Goal: Task Accomplishment & Management: Complete application form

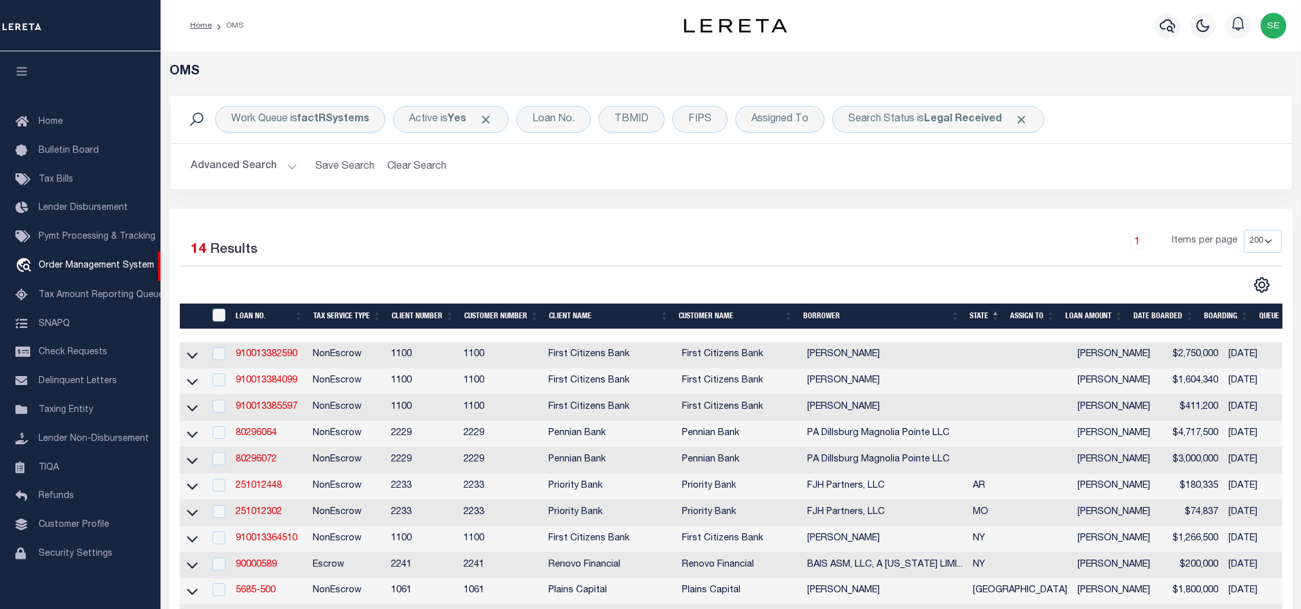
select select "200"
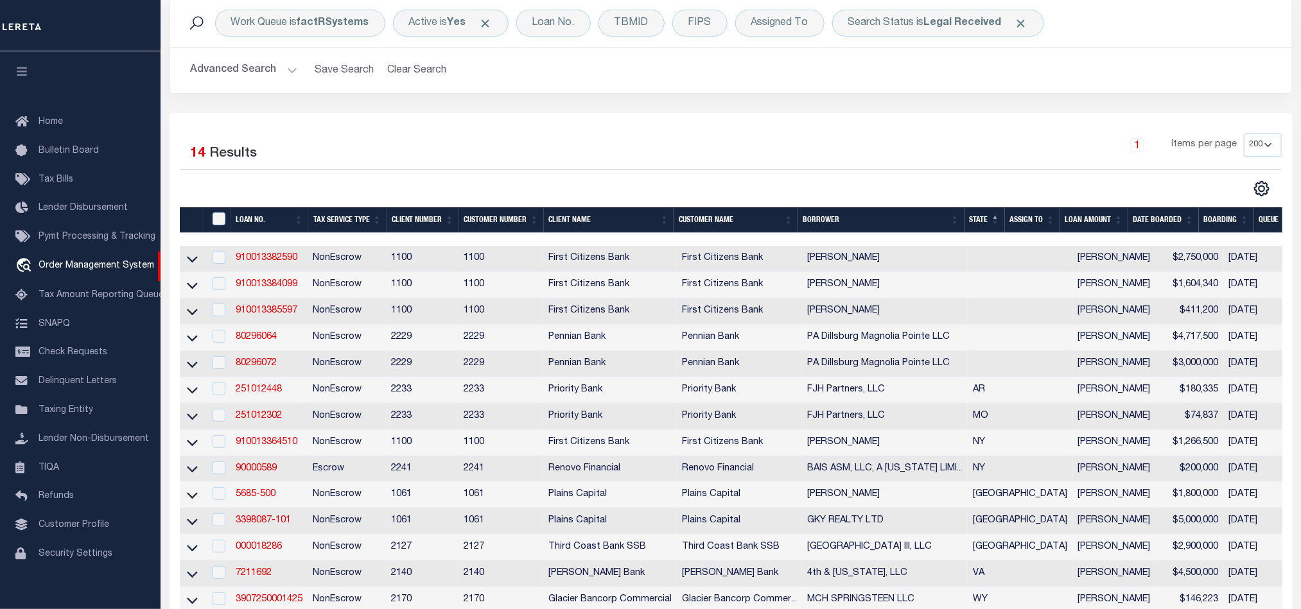
scroll to position [15, 0]
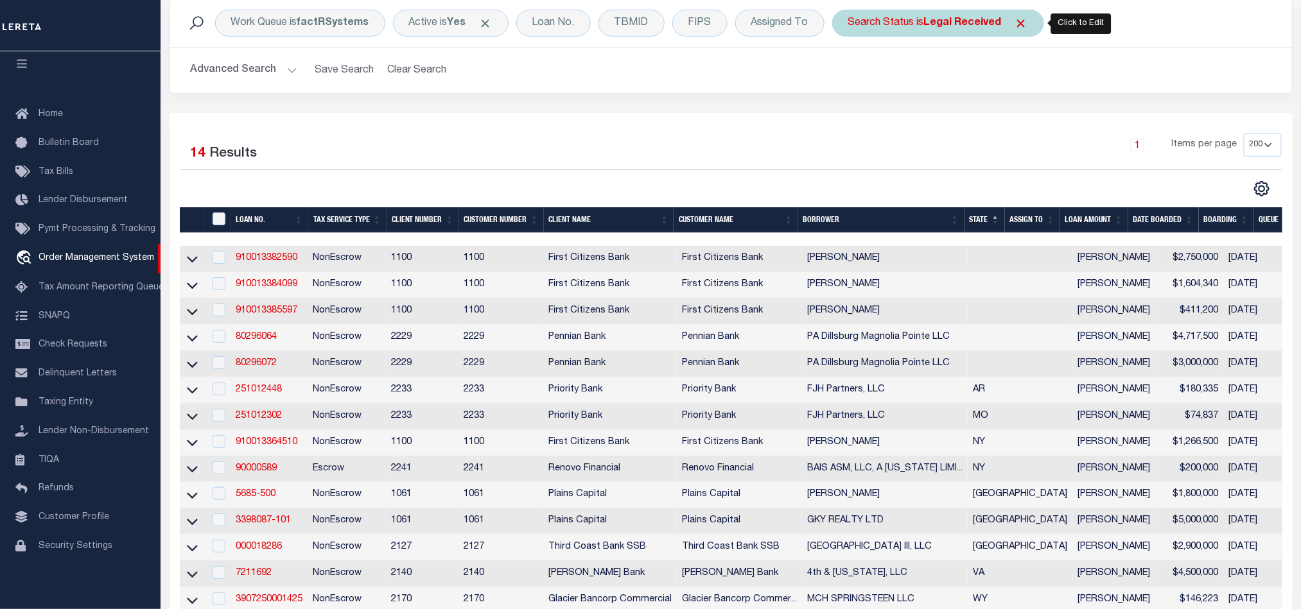
click at [909, 37] on div "Search Status is Legal Received" at bounding box center [938, 23] width 212 height 27
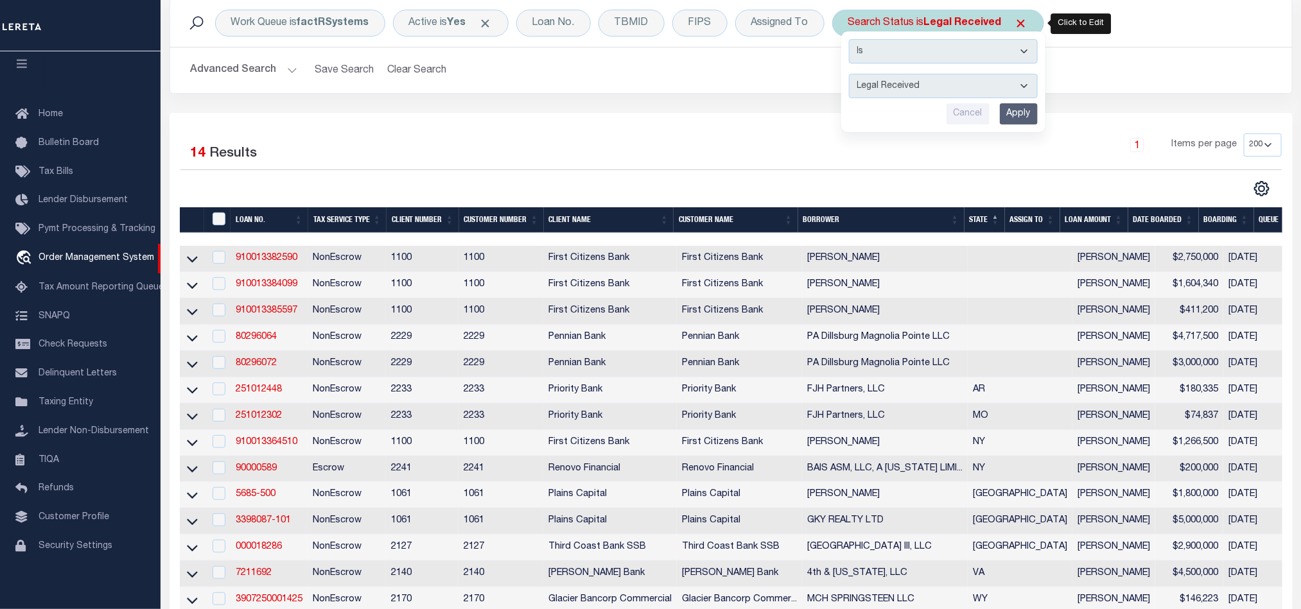
click at [945, 105] on div "Cancel Apply" at bounding box center [943, 113] width 189 height 21
click at [945, 85] on select "Automated Search Bad Parcel Complete Duplicate Parcel High Dollar Reporting In …" at bounding box center [943, 86] width 189 height 24
select select "QC"
click at [852, 75] on select "Automated Search Bad Parcel Complete Duplicate Parcel High Dollar Reporting In …" at bounding box center [943, 86] width 189 height 24
click at [1020, 110] on input "Apply" at bounding box center [1019, 113] width 38 height 21
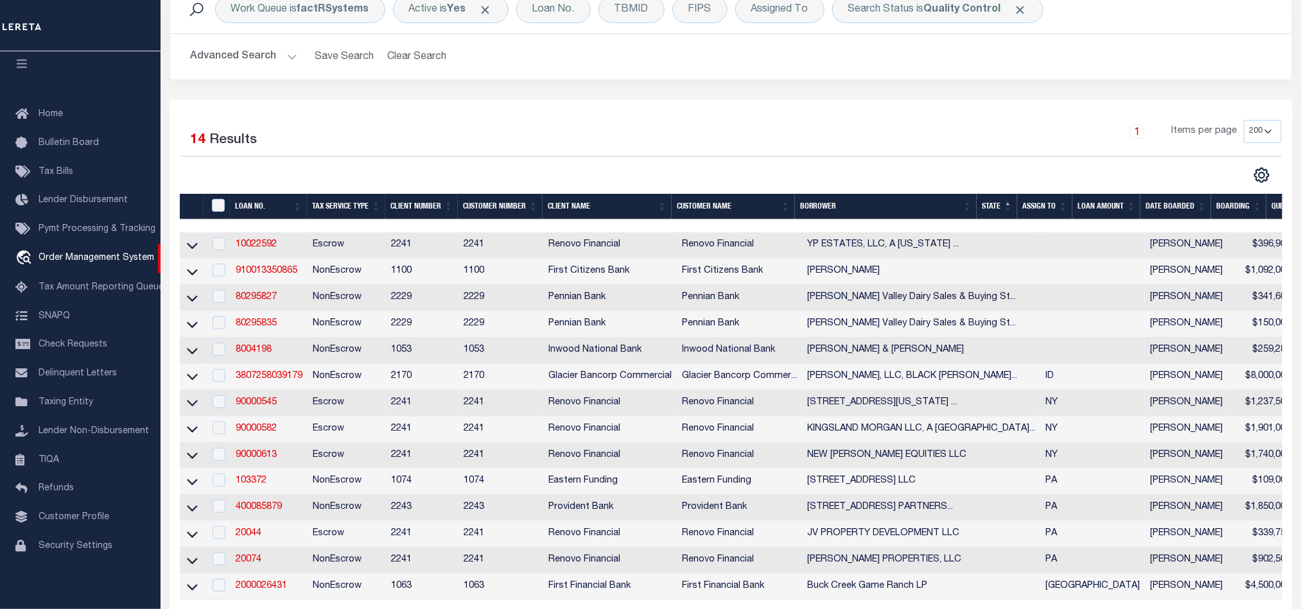
scroll to position [193, 0]
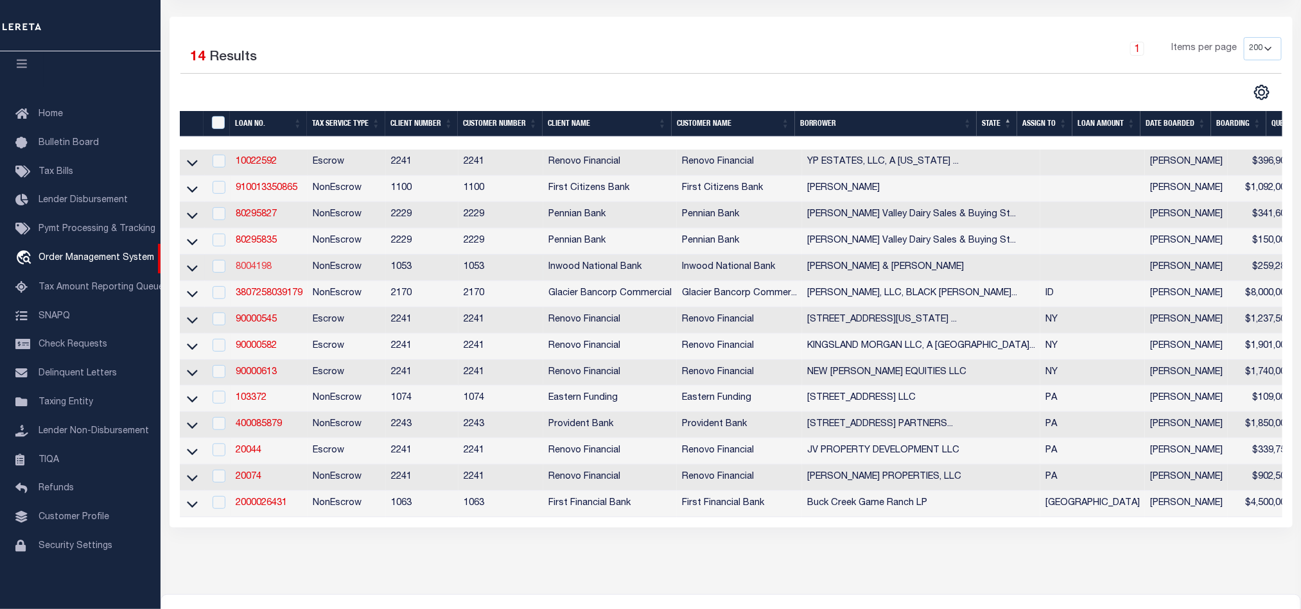
click at [261, 267] on link "8004198" at bounding box center [254, 267] width 36 height 9
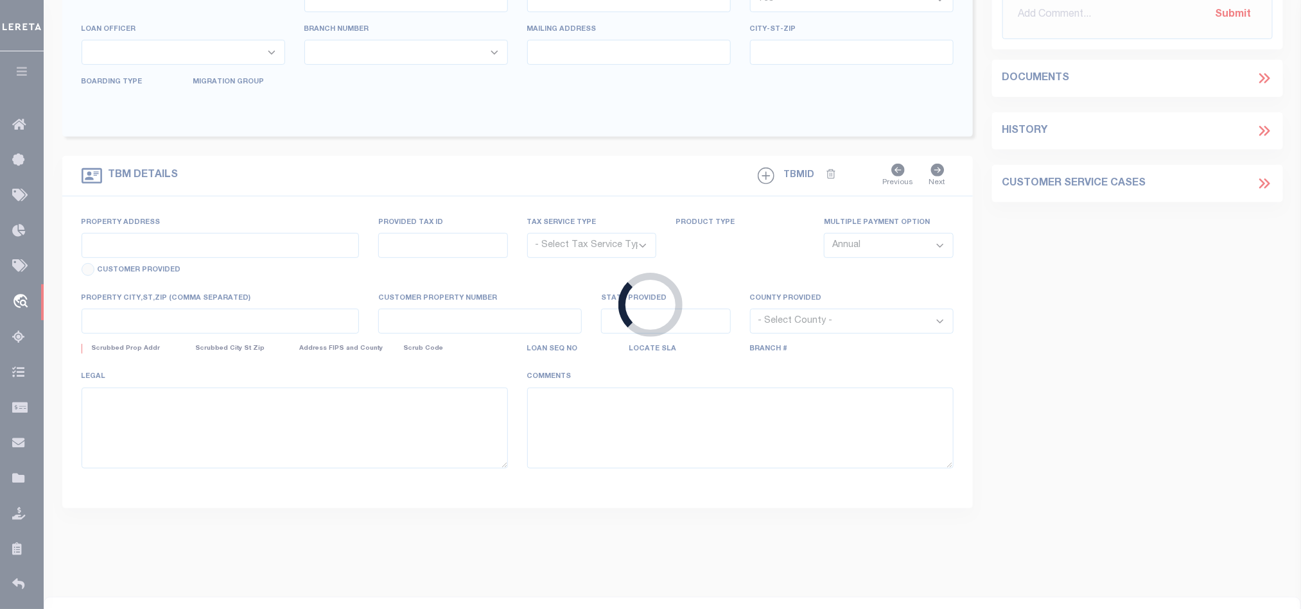
type input "8004198"
type input "JOHNNY & JORDAN ADAMS"
select select
type input "08/08/2025"
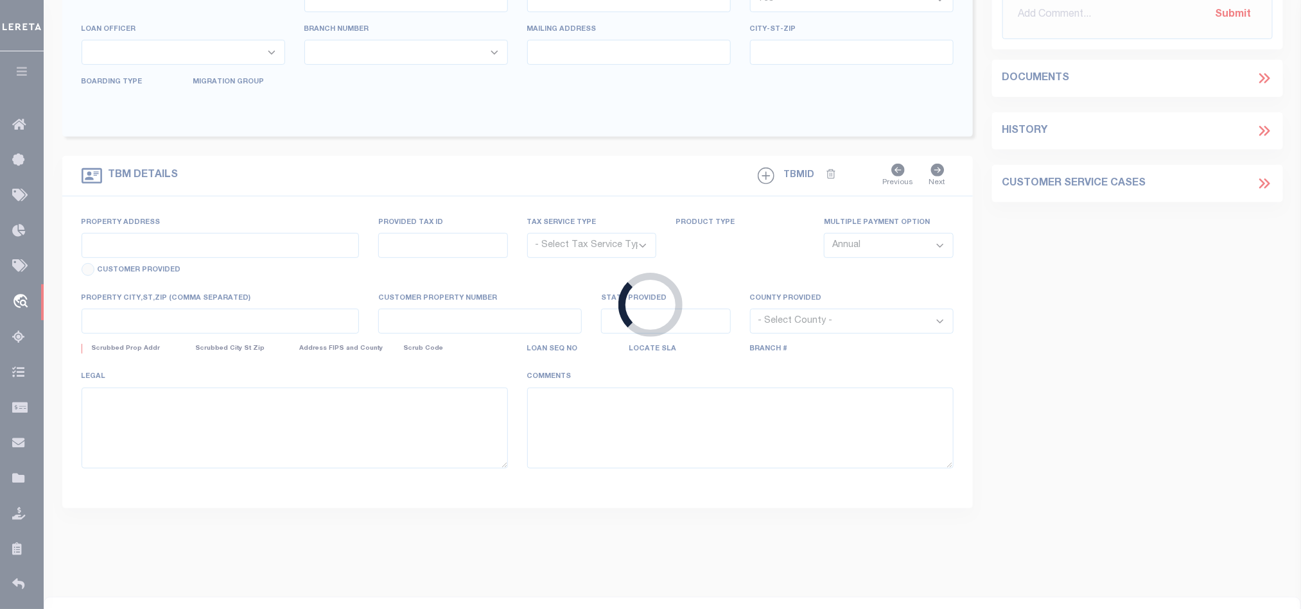
select select "10"
select select "NonEscrow"
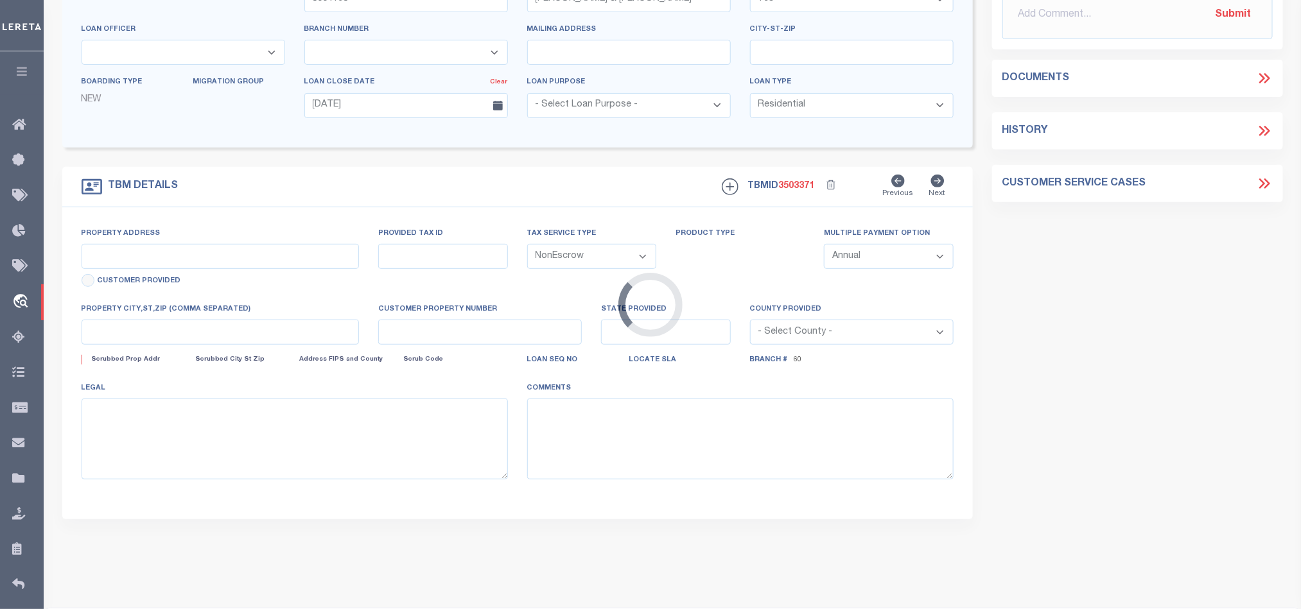
scroll to position [64, 0]
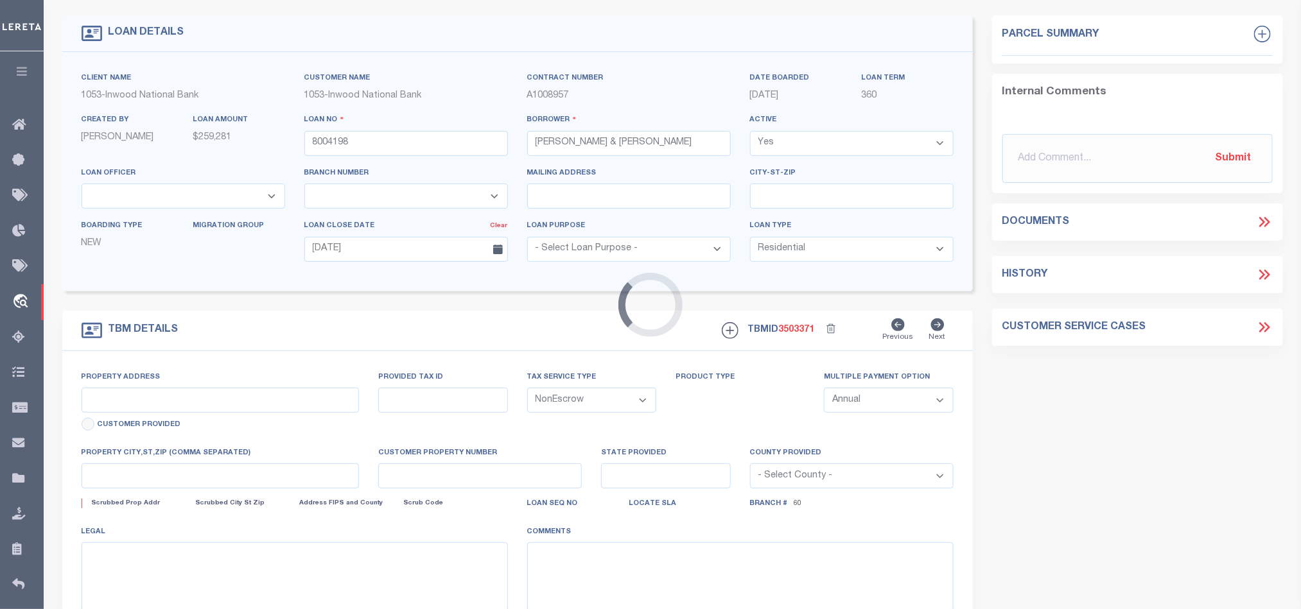
select select "224"
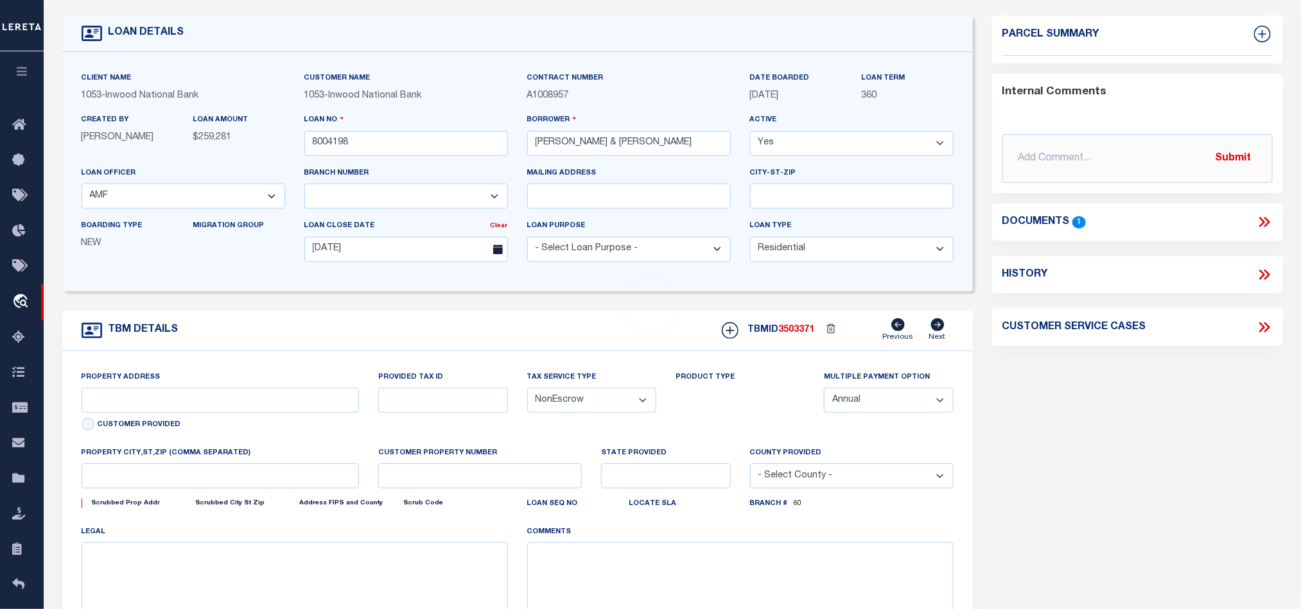
scroll to position [0, 0]
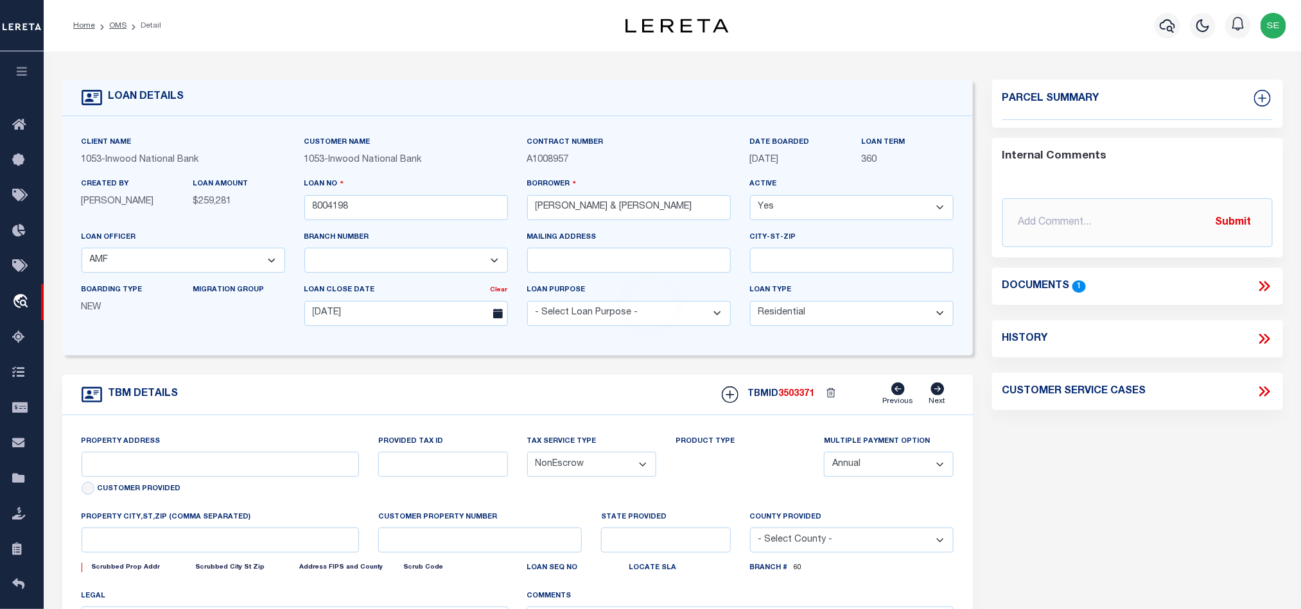
type input "2314 CEDAR RIDGE TRL"
type input "444011"
select select
type input "VAN ALSTYNE TX 75495"
select select
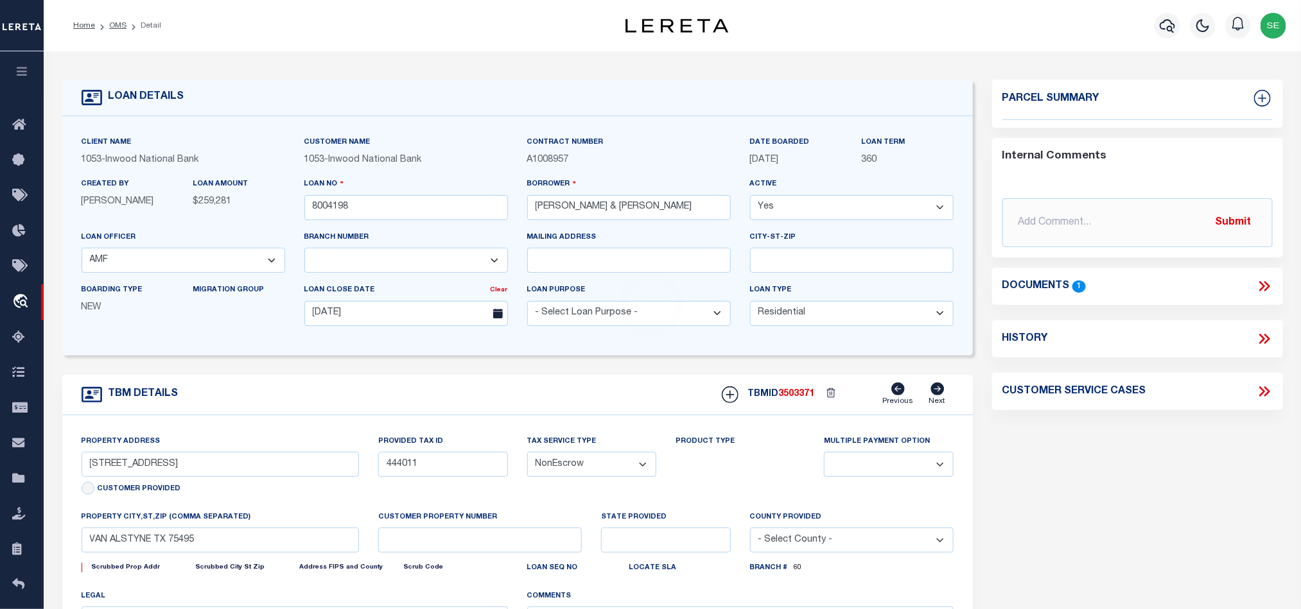
type textarea "LOT 2, BLOCK 2, OF THE CLIFFS AT CEDAR RIDGE, AN ADDITION TO GRAYSON COUNTY, TE…"
select select "103"
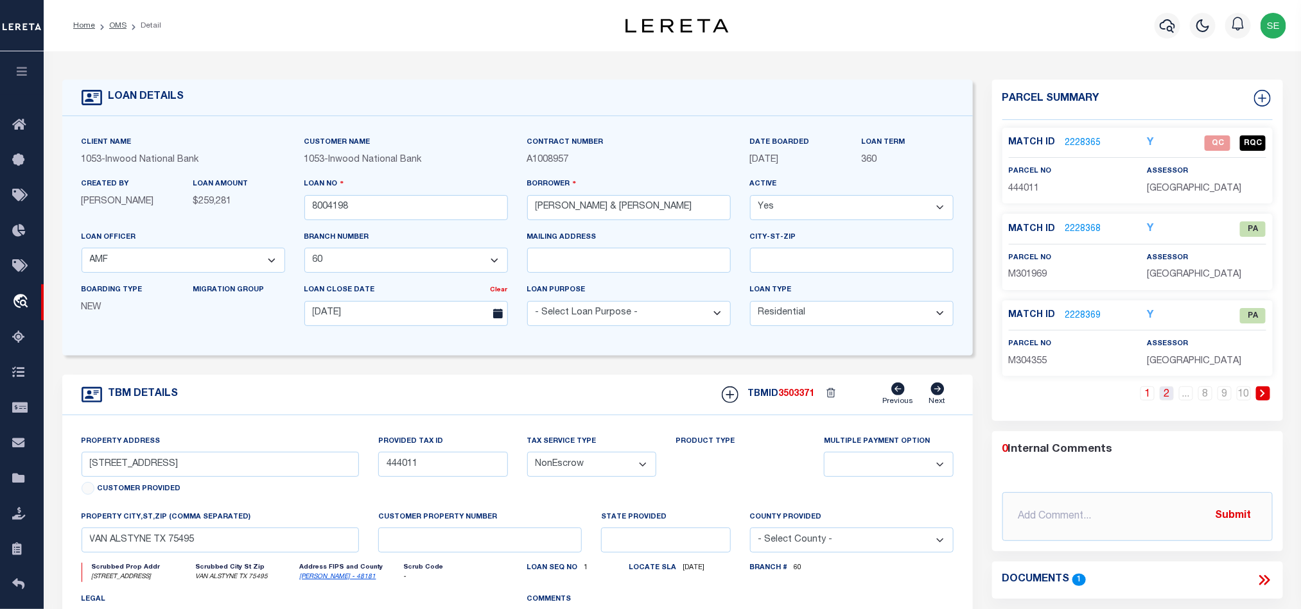
click at [1171, 399] on link "2" at bounding box center [1167, 394] width 14 height 14
click at [1171, 399] on link "3" at bounding box center [1167, 394] width 14 height 14
click at [1171, 399] on link "4" at bounding box center [1167, 394] width 14 height 14
click at [1171, 399] on link "5" at bounding box center [1167, 394] width 14 height 14
click at [1171, 399] on link "6" at bounding box center [1167, 394] width 14 height 14
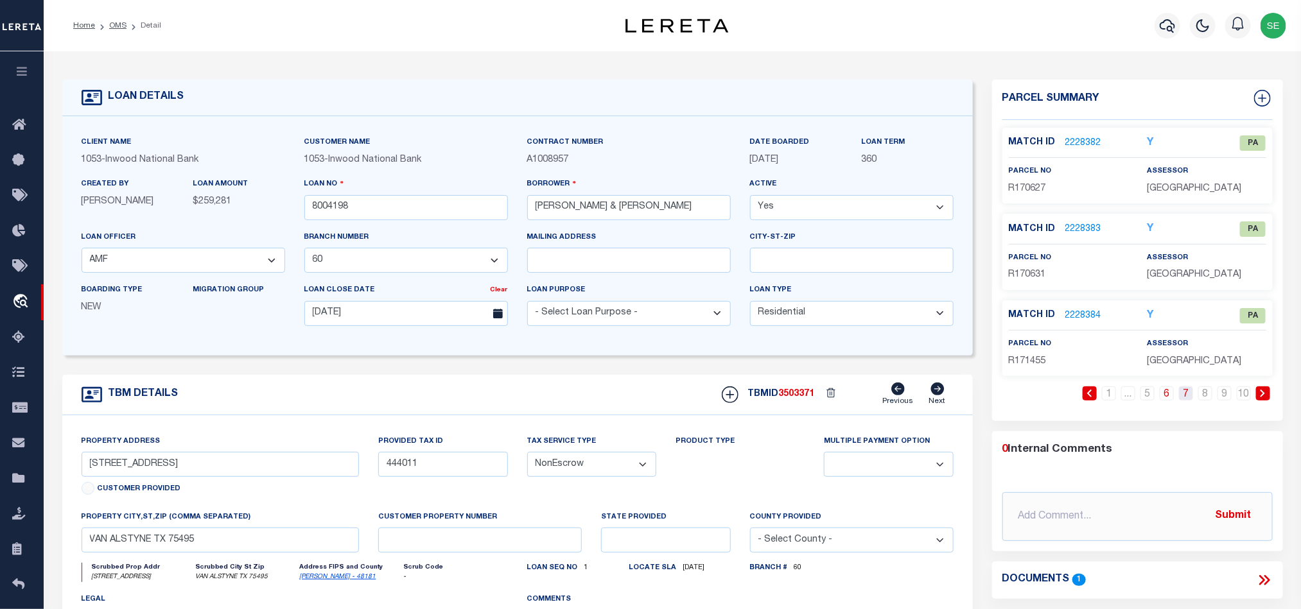
click at [1186, 398] on link "7" at bounding box center [1186, 394] width 14 height 14
click at [1202, 399] on link "8" at bounding box center [1205, 394] width 14 height 14
click at [1227, 397] on link "9" at bounding box center [1225, 394] width 14 height 14
click at [1243, 401] on link "10" at bounding box center [1244, 394] width 14 height 14
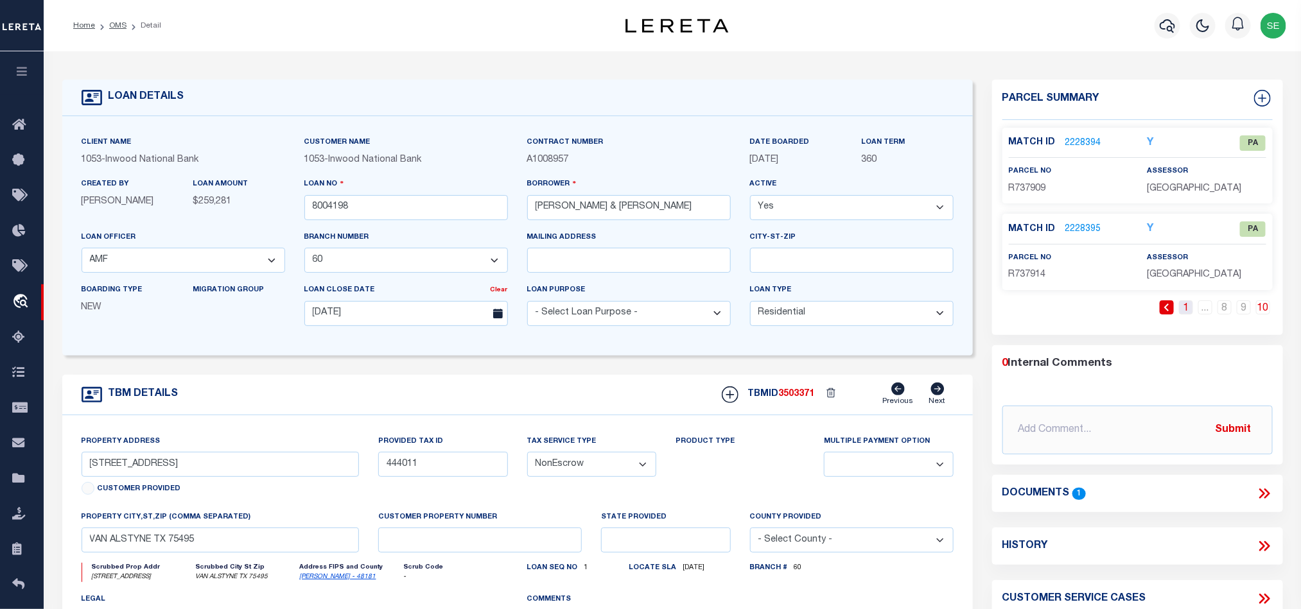
click at [1183, 310] on link "1" at bounding box center [1186, 308] width 14 height 14
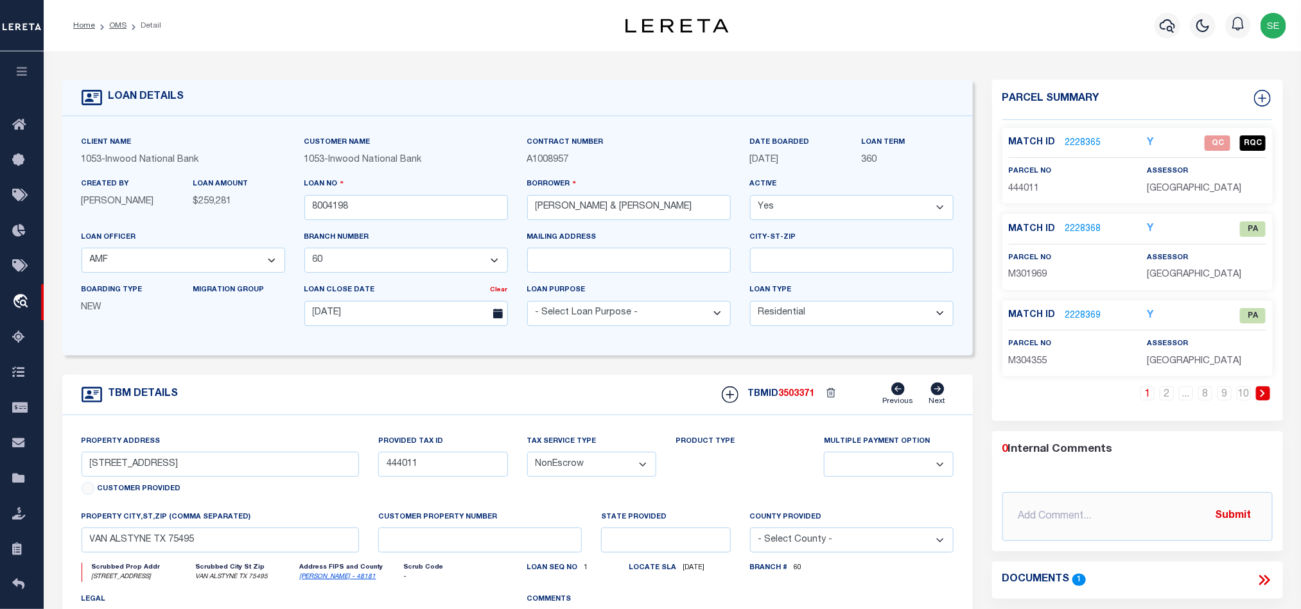
click at [584, 396] on div "TBM DETAILS TBMID 3503371 Previous Next" at bounding box center [517, 395] width 911 height 40
click at [629, 405] on div "TBM DETAILS TBMID 3503371 Previous Next" at bounding box center [517, 395] width 911 height 40
click at [118, 27] on link "OMS" at bounding box center [117, 26] width 17 height 8
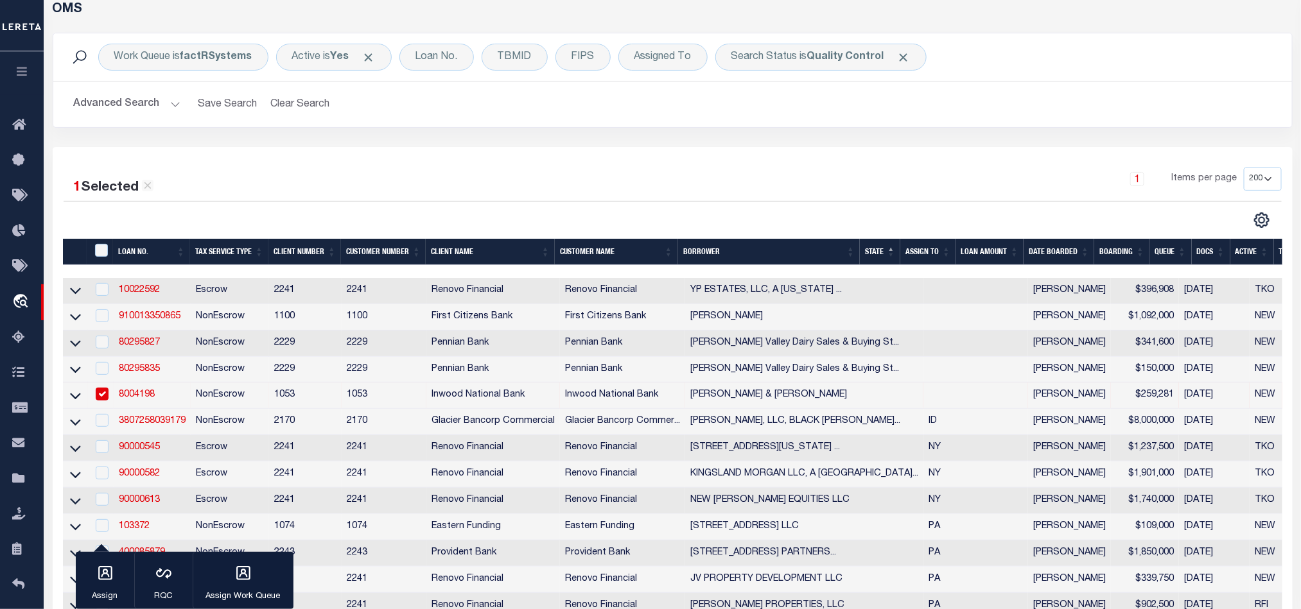
scroll to position [96, 0]
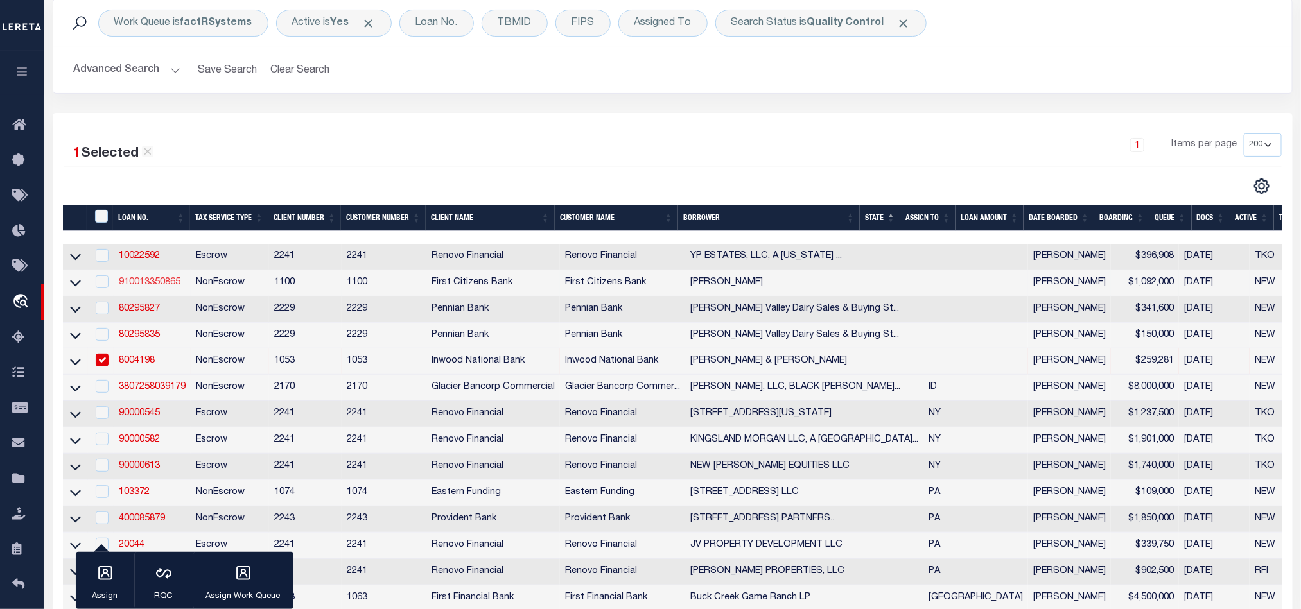
click at [155, 283] on link "910013350865" at bounding box center [150, 282] width 62 height 9
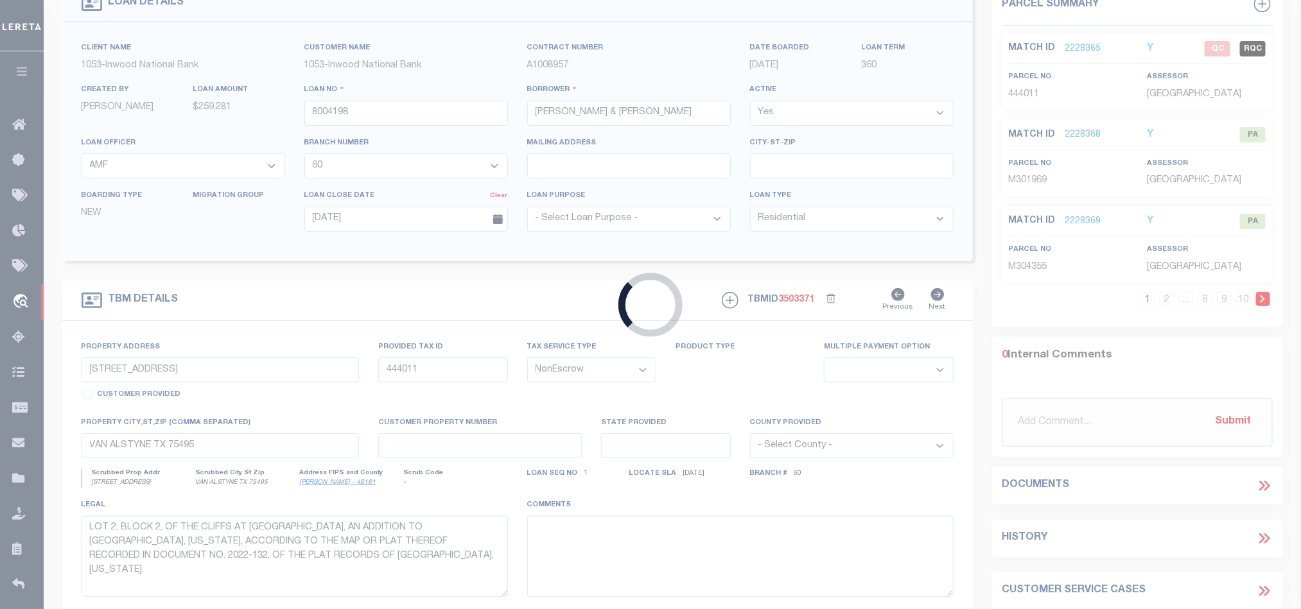
type input "910013350865"
type input "WEN TING ZHENG"
select select
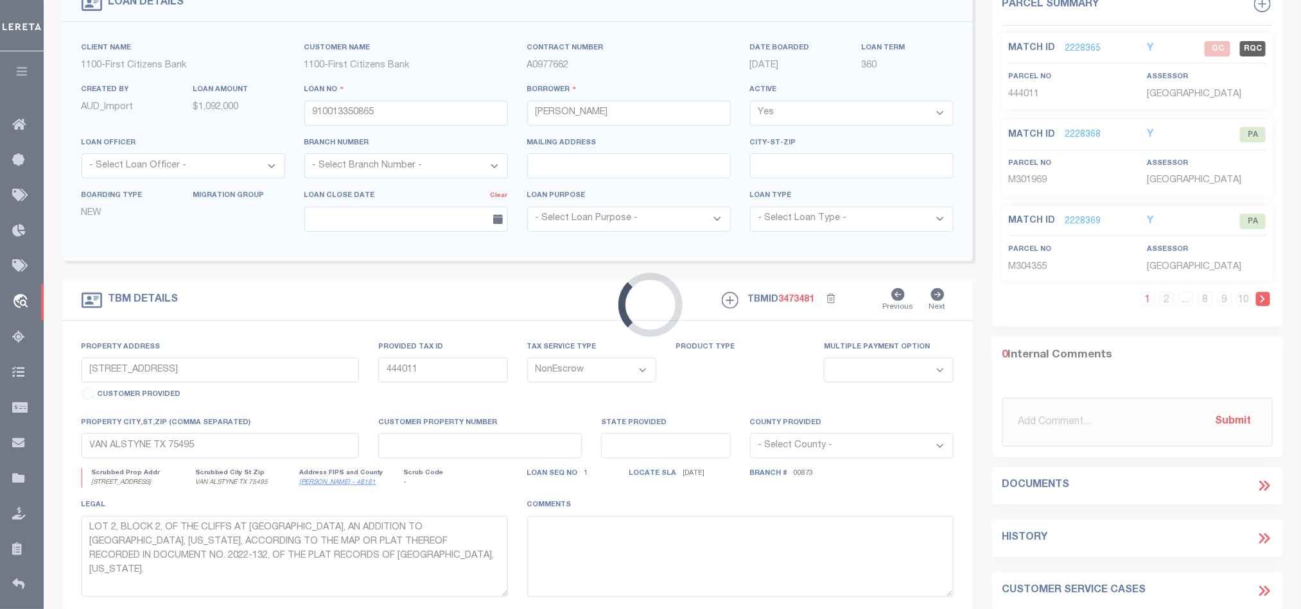
scroll to position [92, 0]
select select
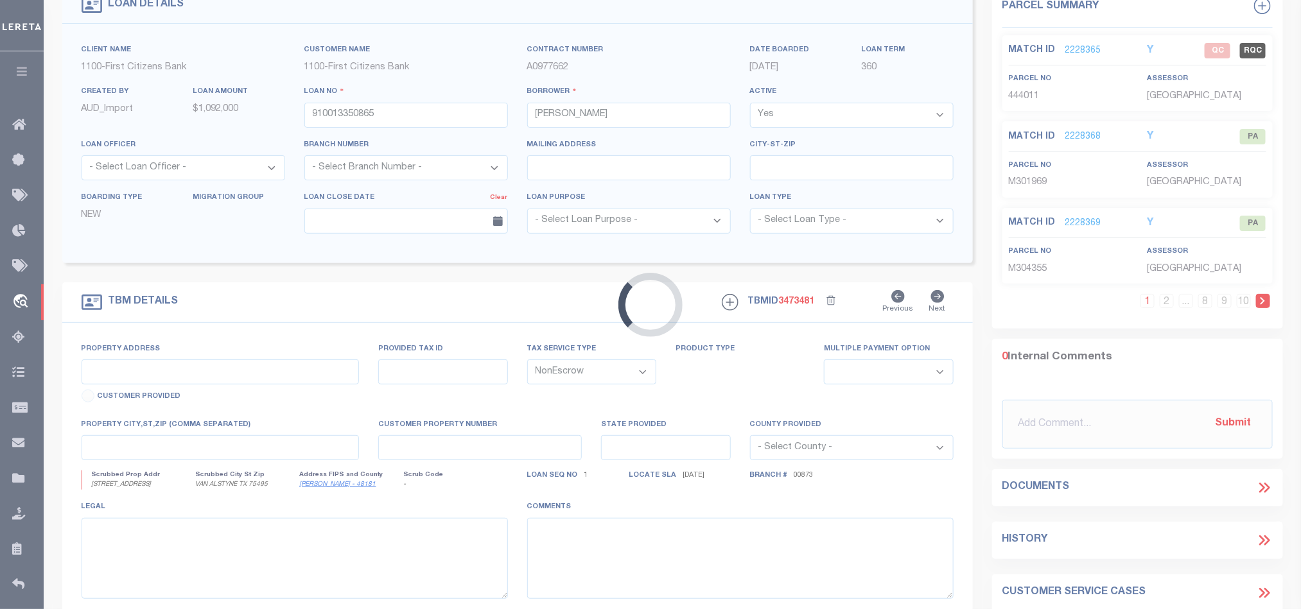
select select "92777"
select select "24377"
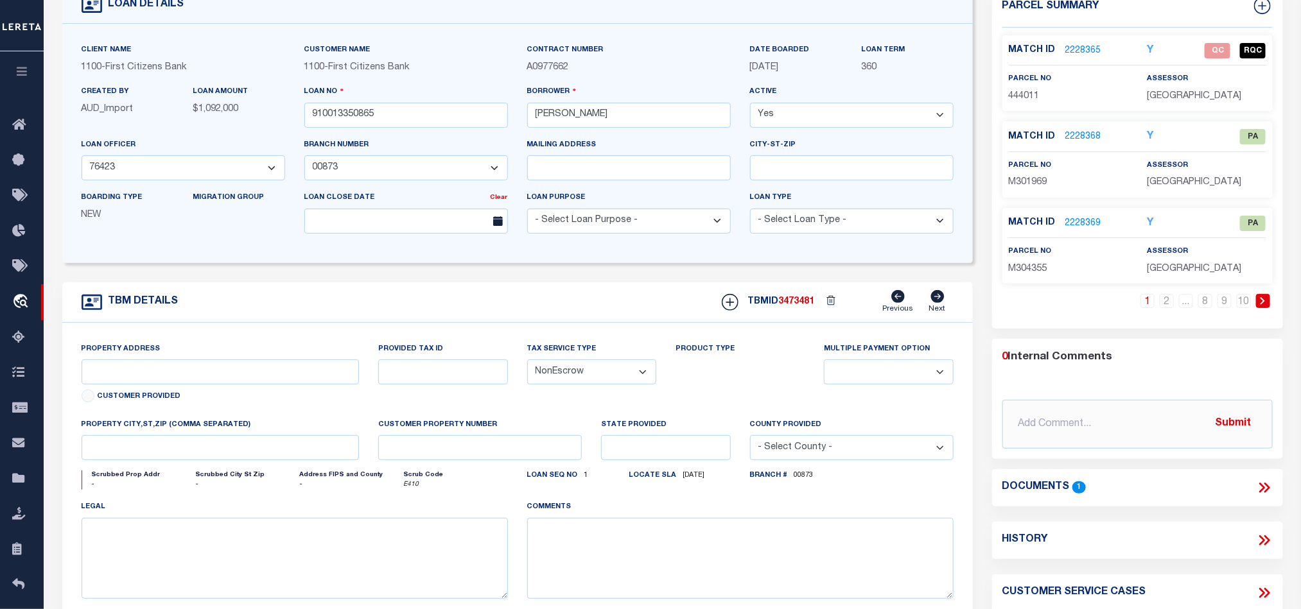
scroll to position [0, 0]
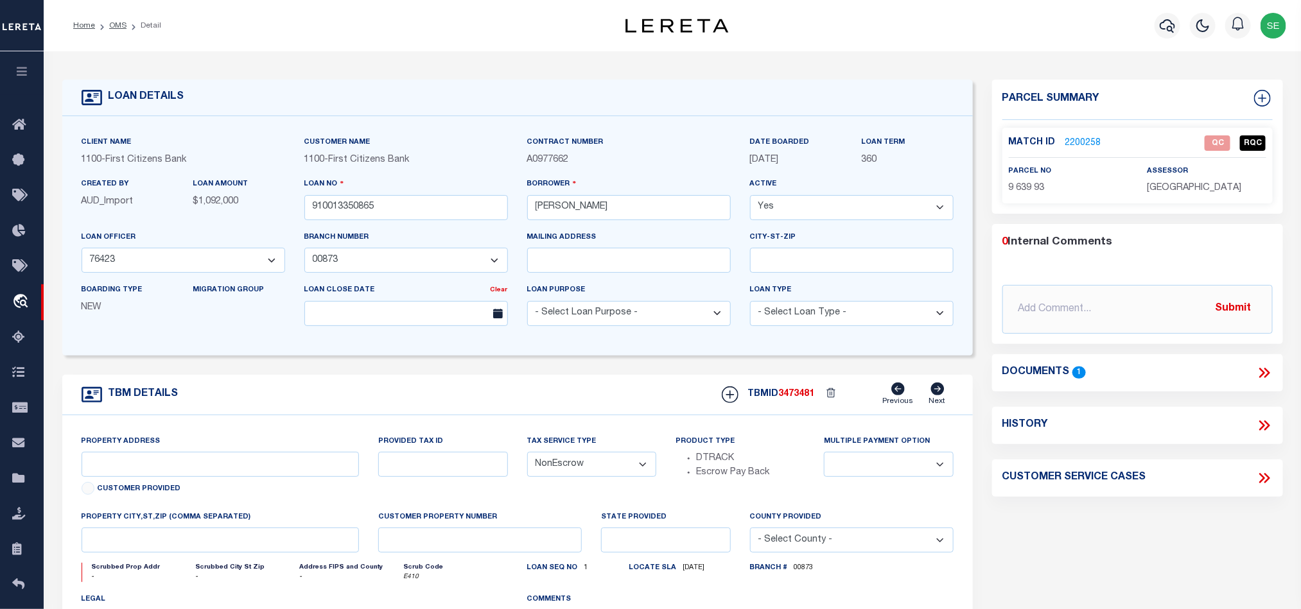
click at [1080, 143] on link "2200258" at bounding box center [1083, 143] width 36 height 13
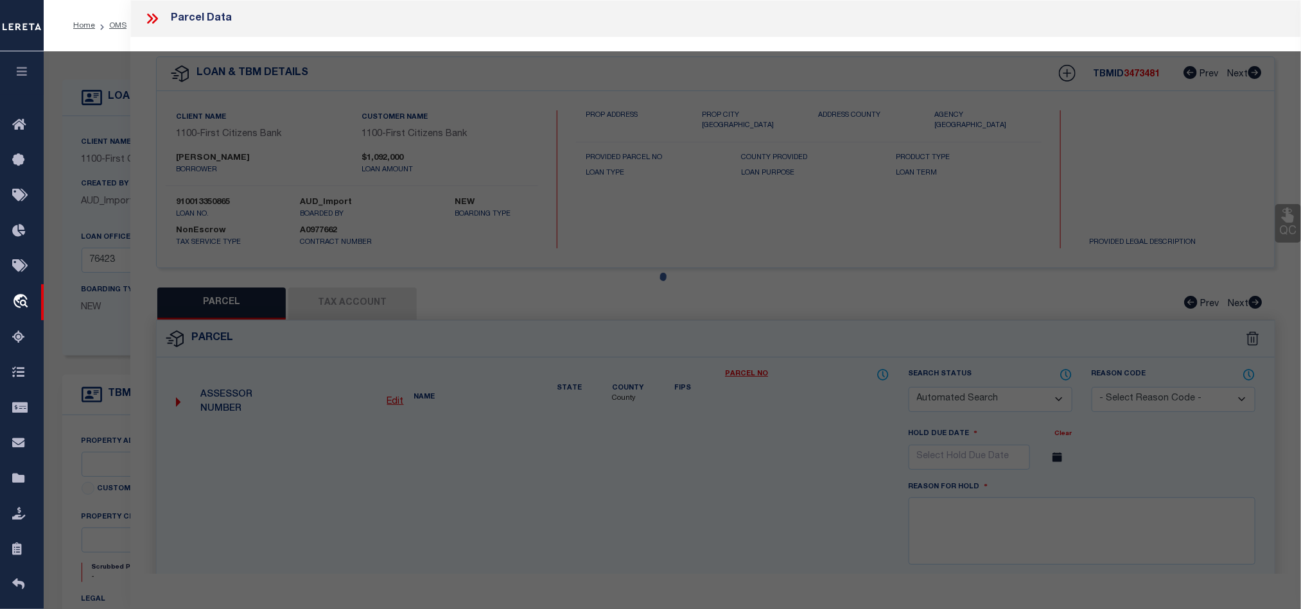
checkbox input "false"
select select "QC"
select select "AGW"
select select "LEG"
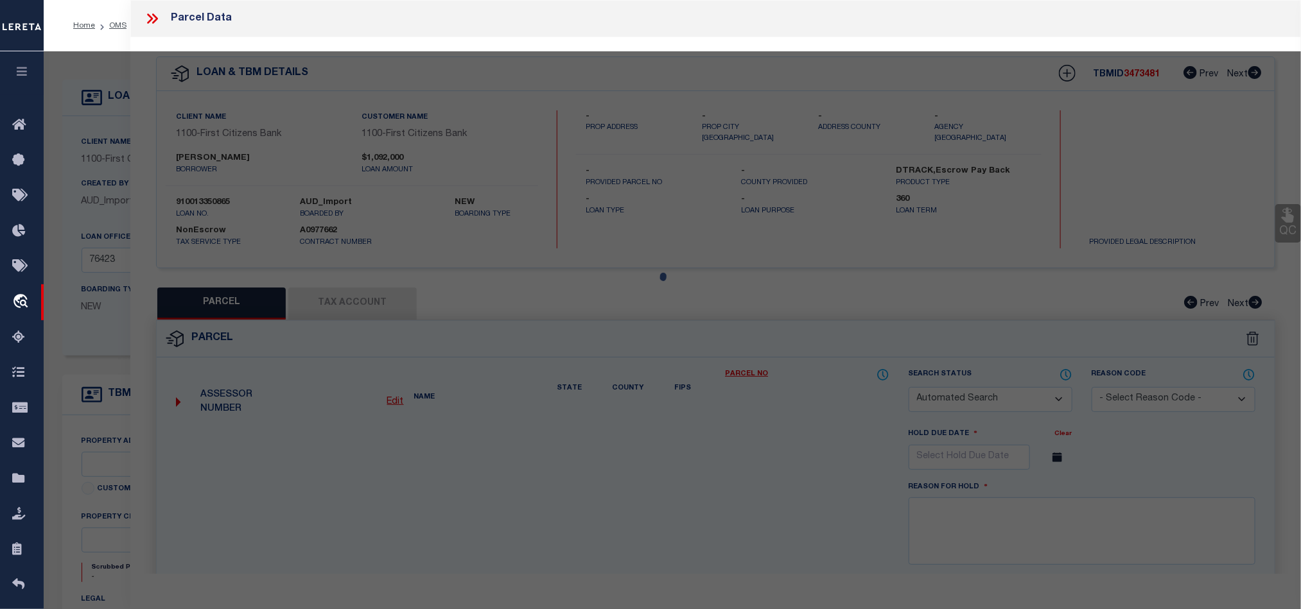
type input "38 PIPER DR"
type input "NY"
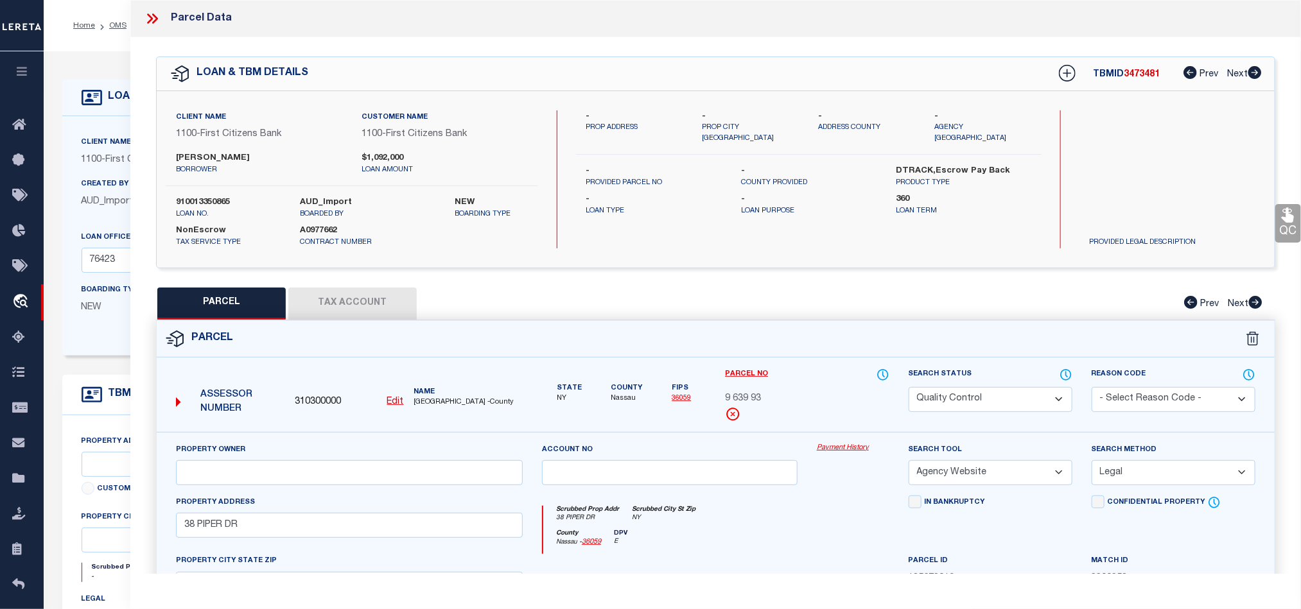
scroll to position [193, 0]
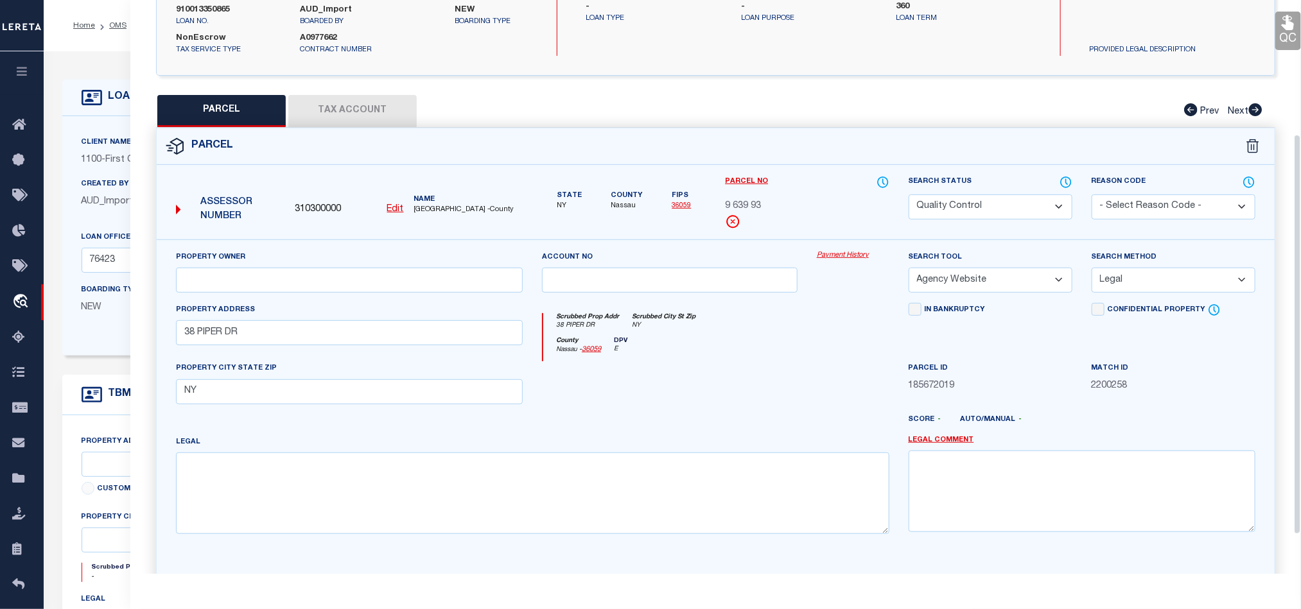
click at [746, 398] on div at bounding box center [669, 388] width 275 height 53
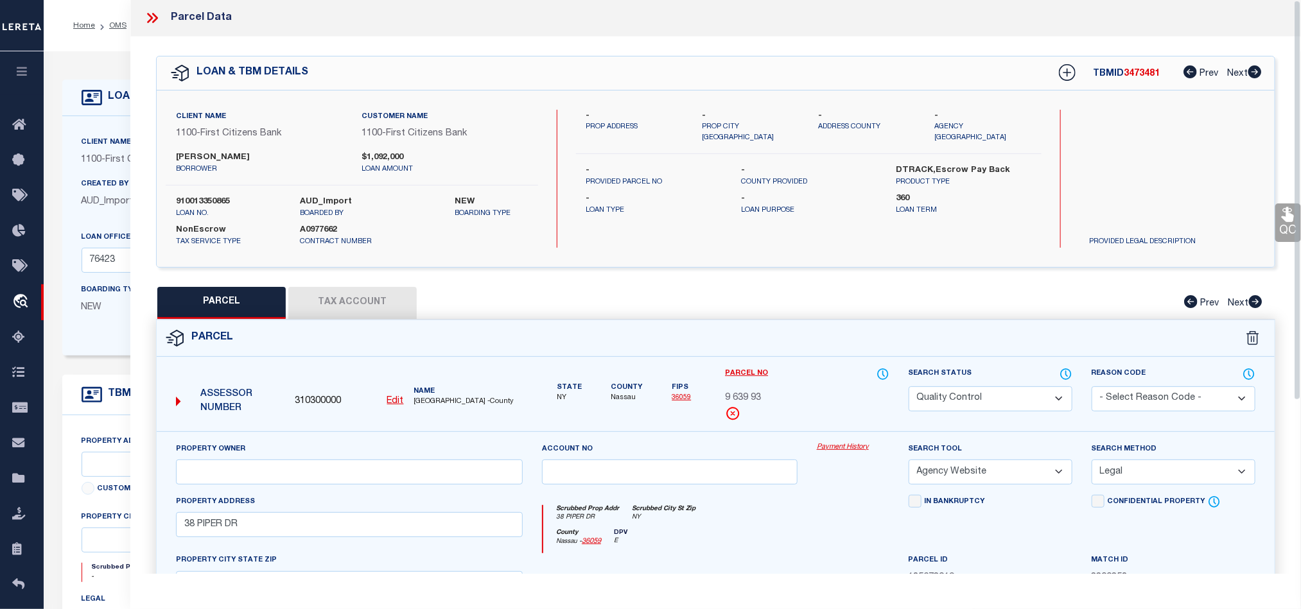
scroll to position [0, 0]
click at [153, 21] on icon at bounding box center [152, 18] width 17 height 17
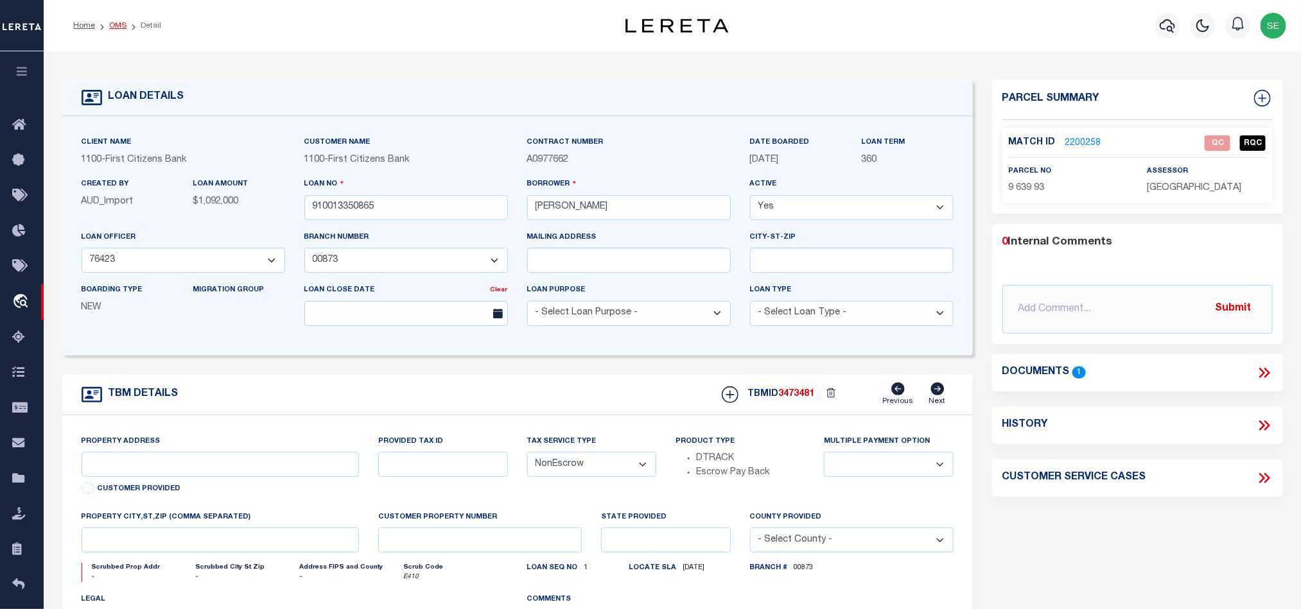
click at [121, 25] on link "OMS" at bounding box center [117, 26] width 17 height 8
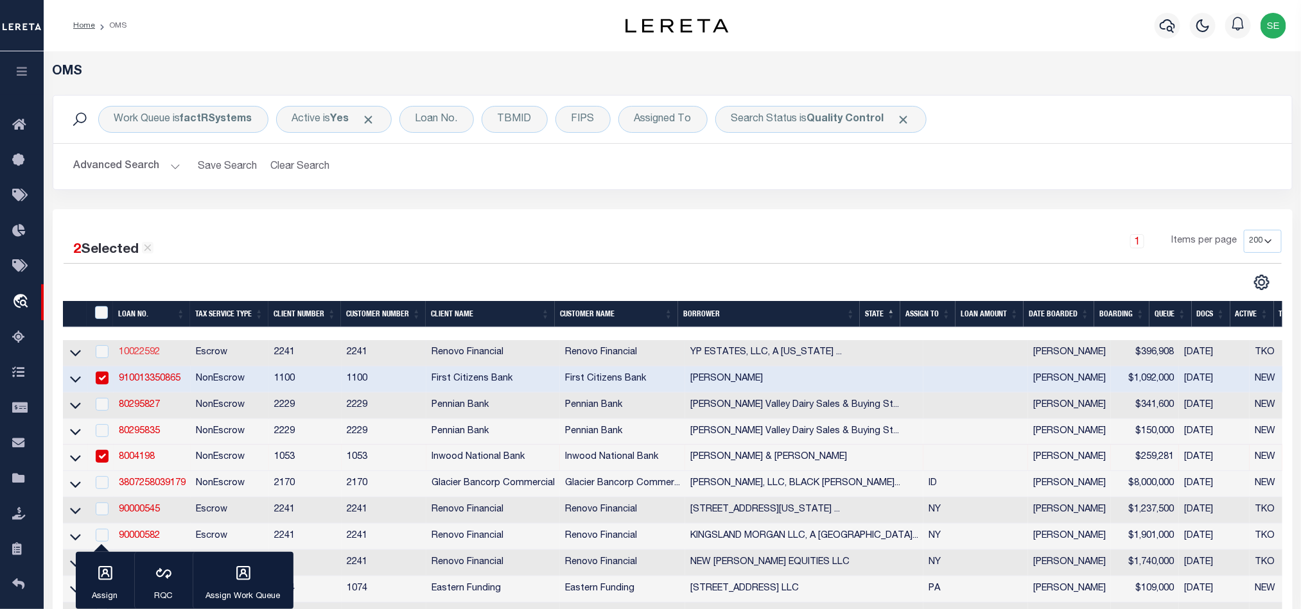
click at [135, 349] on link "10022592" at bounding box center [139, 352] width 41 height 9
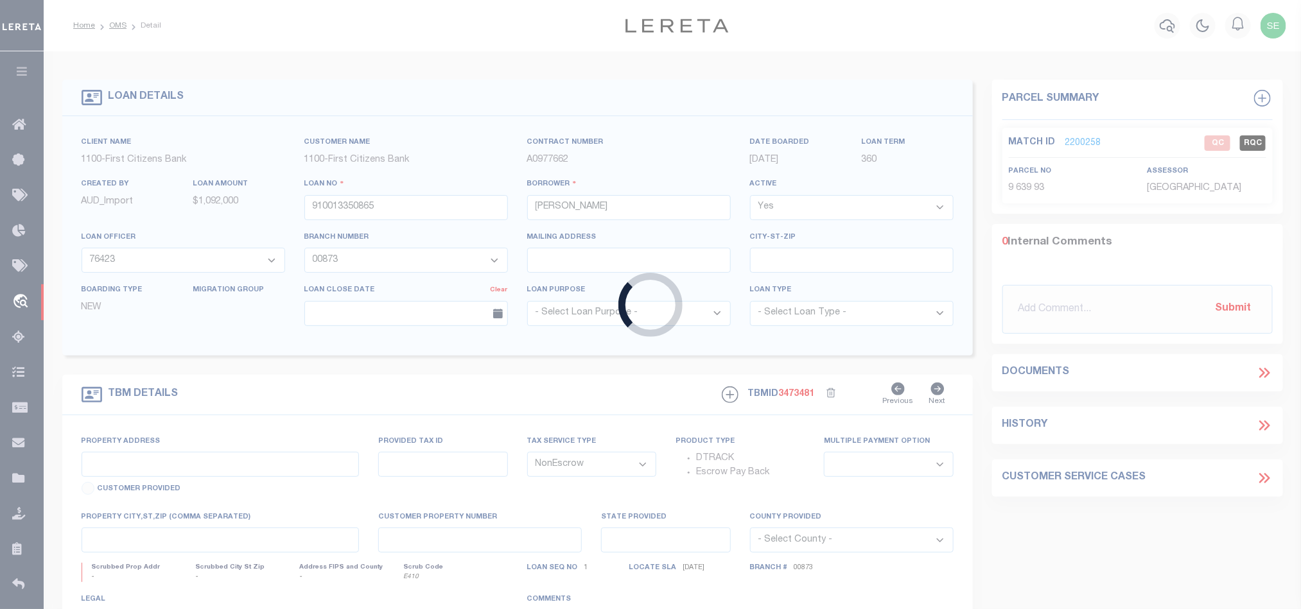
type input "10022592"
type input "YP ESTATES, LLC, A NEW JERSEY LIMITED LIABILITY COMPANY"
select select
select select "400"
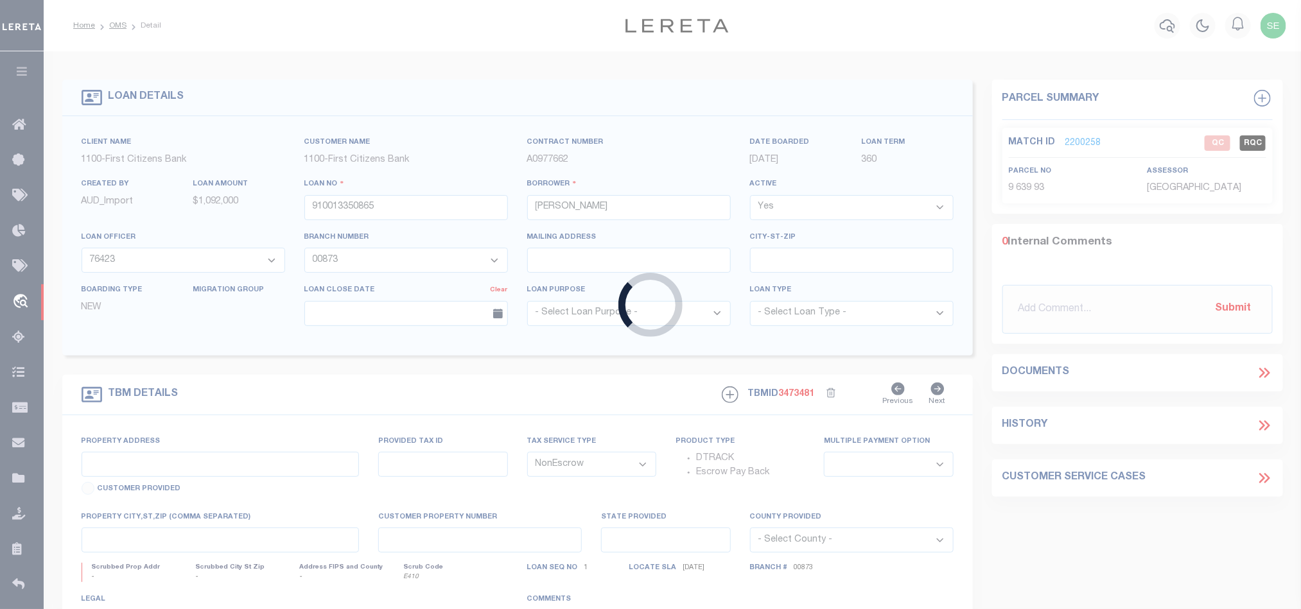
select select "Escrow"
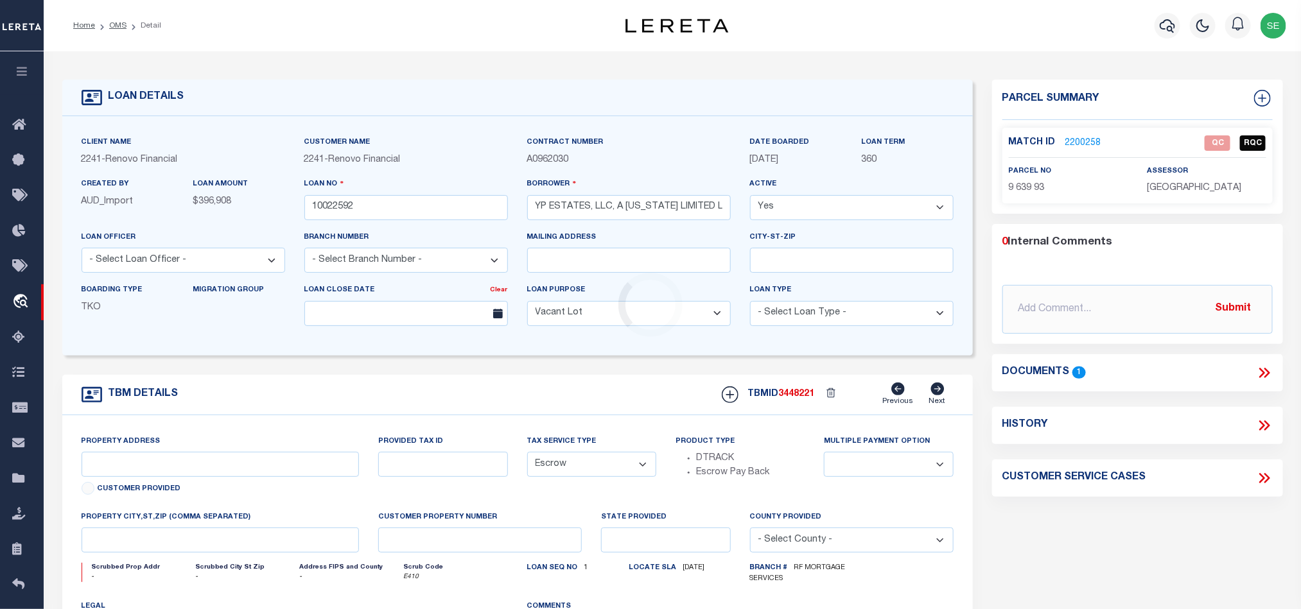
select select "14701"
select select "25067"
type input "12 Estate Ct Unit 12"
select select
type input "Bethel, NY 12720"
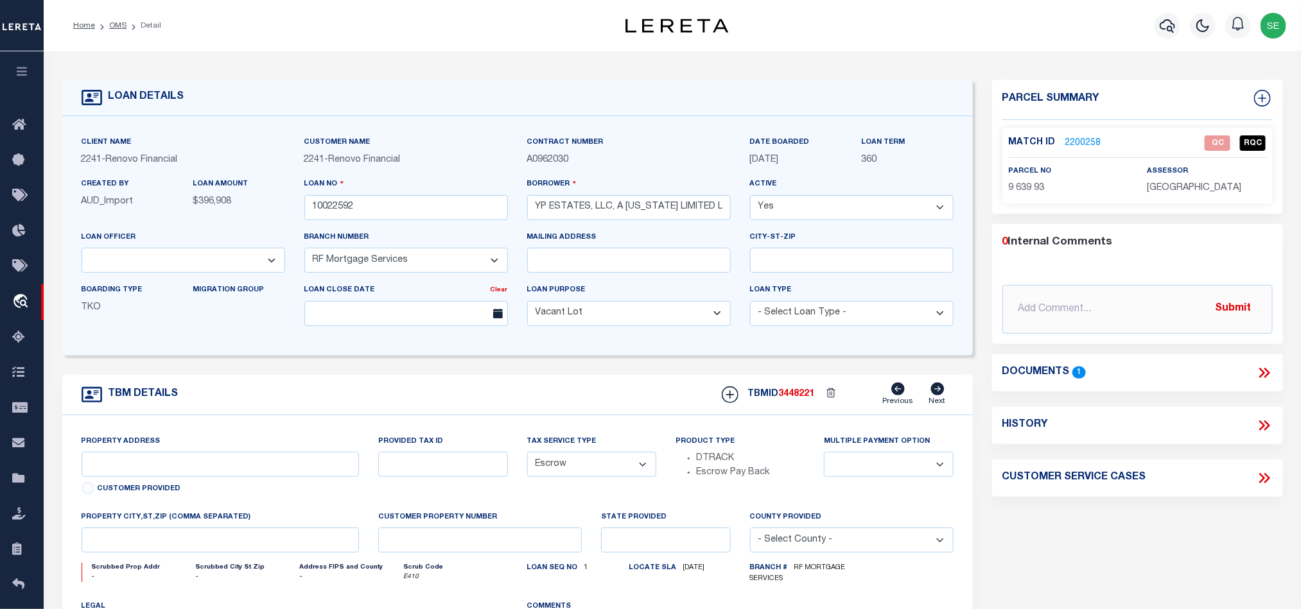
type input "a0kUS00000Bovw1"
click at [114, 26] on link "OMS" at bounding box center [117, 26] width 17 height 8
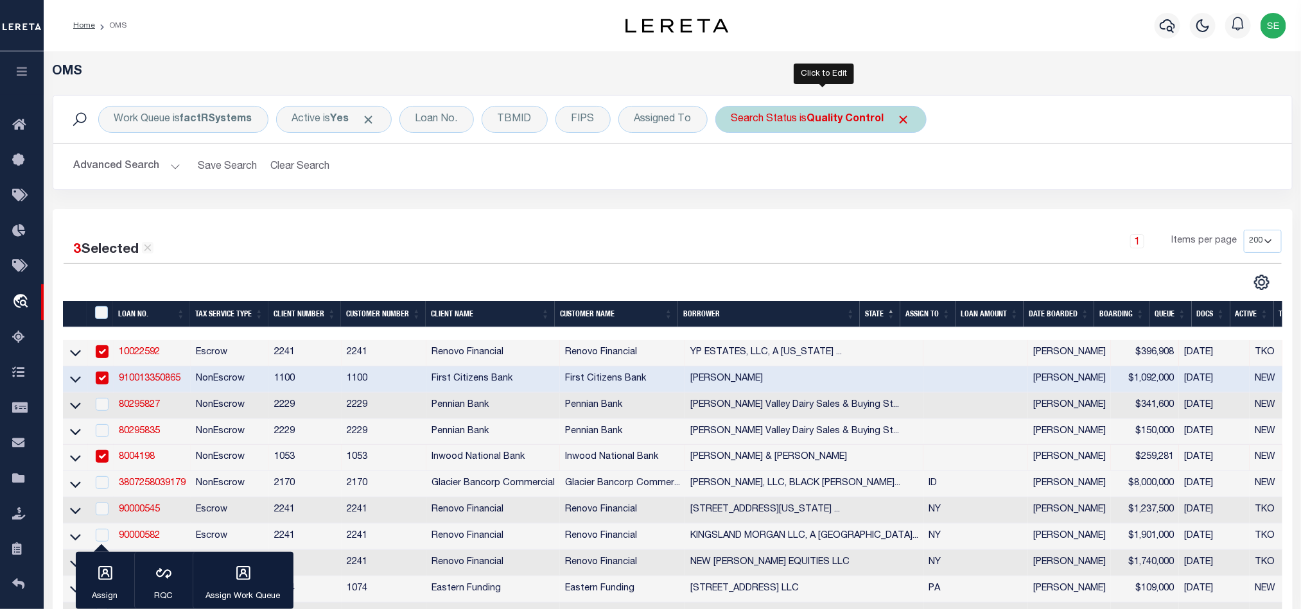
click at [800, 116] on div "Search Status is Quality Control" at bounding box center [820, 119] width 211 height 27
select select "QC"
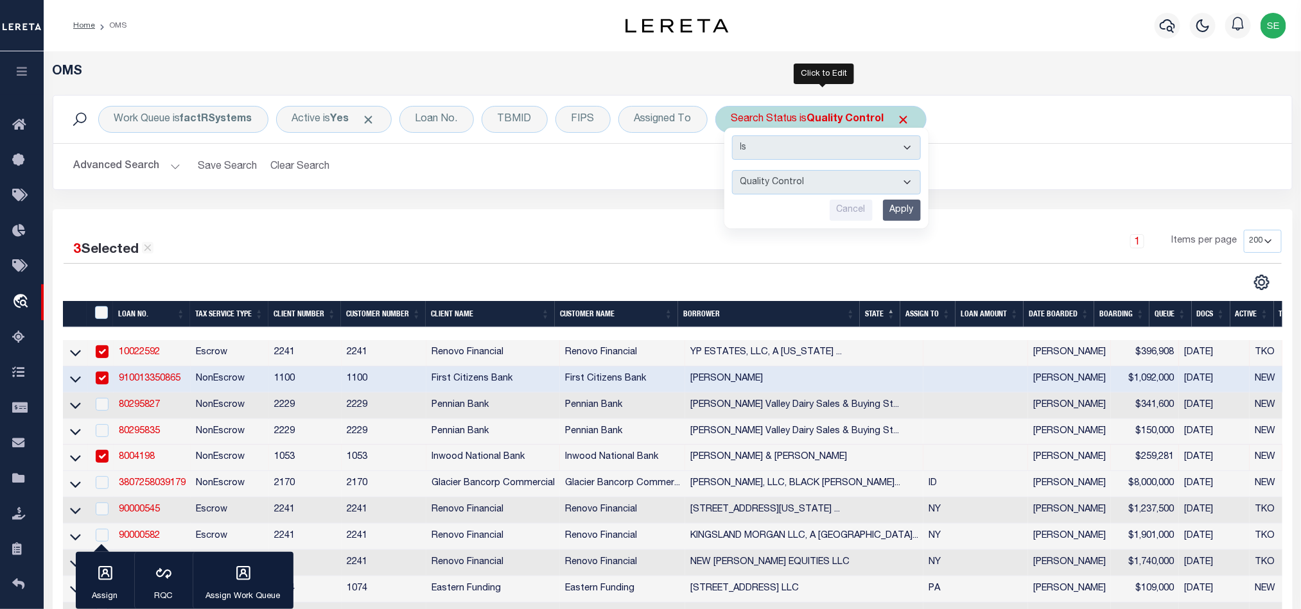
click at [915, 207] on input "Apply" at bounding box center [902, 210] width 38 height 21
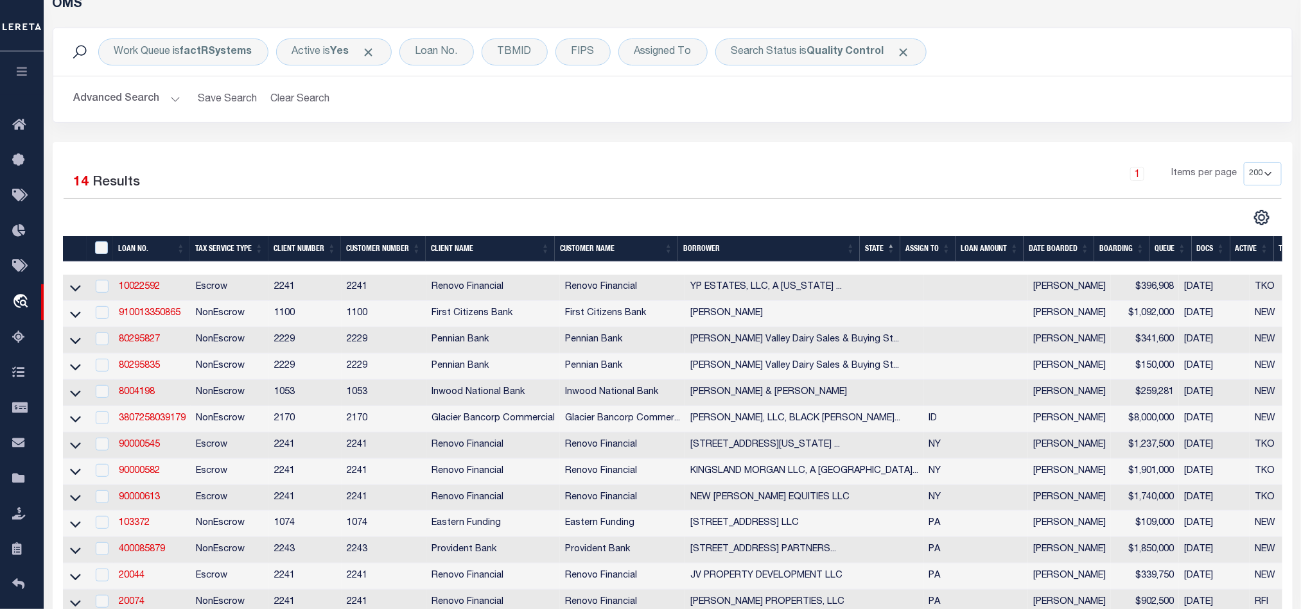
scroll to position [96, 0]
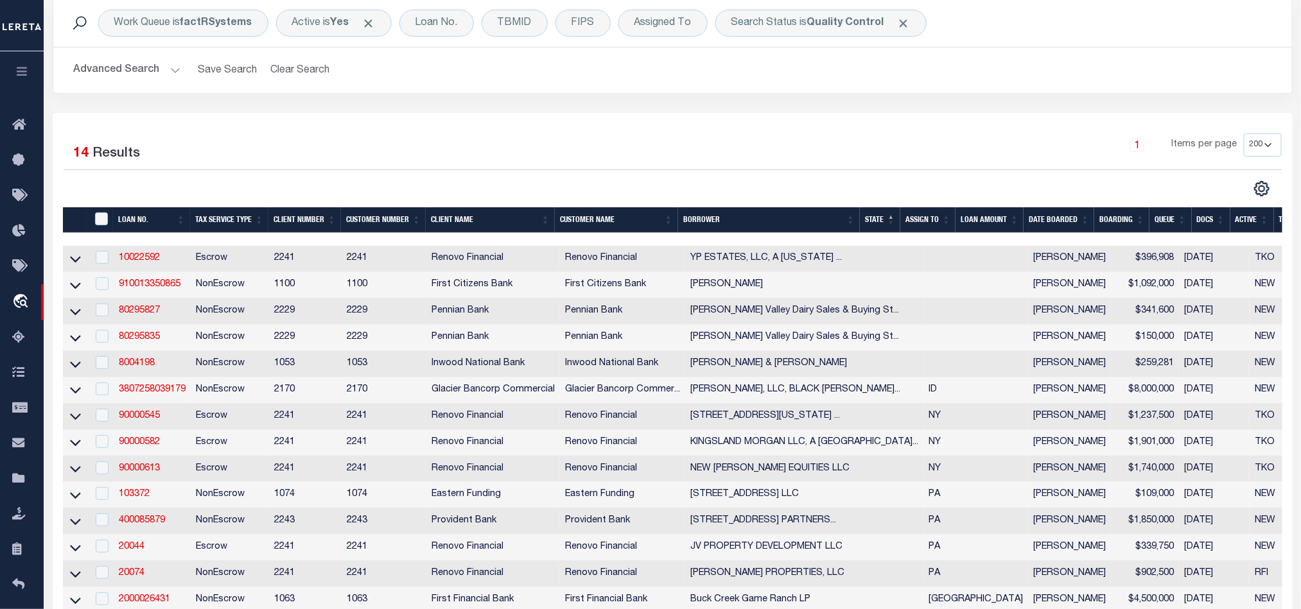
click at [811, 145] on div "1 Items per page 10 25 50 100 200" at bounding box center [826, 150] width 909 height 33
click at [749, 139] on div "1 Items per page 10 25 50 100 200" at bounding box center [826, 150] width 909 height 33
click at [802, 15] on div "Search Status is Quality Control" at bounding box center [820, 23] width 211 height 27
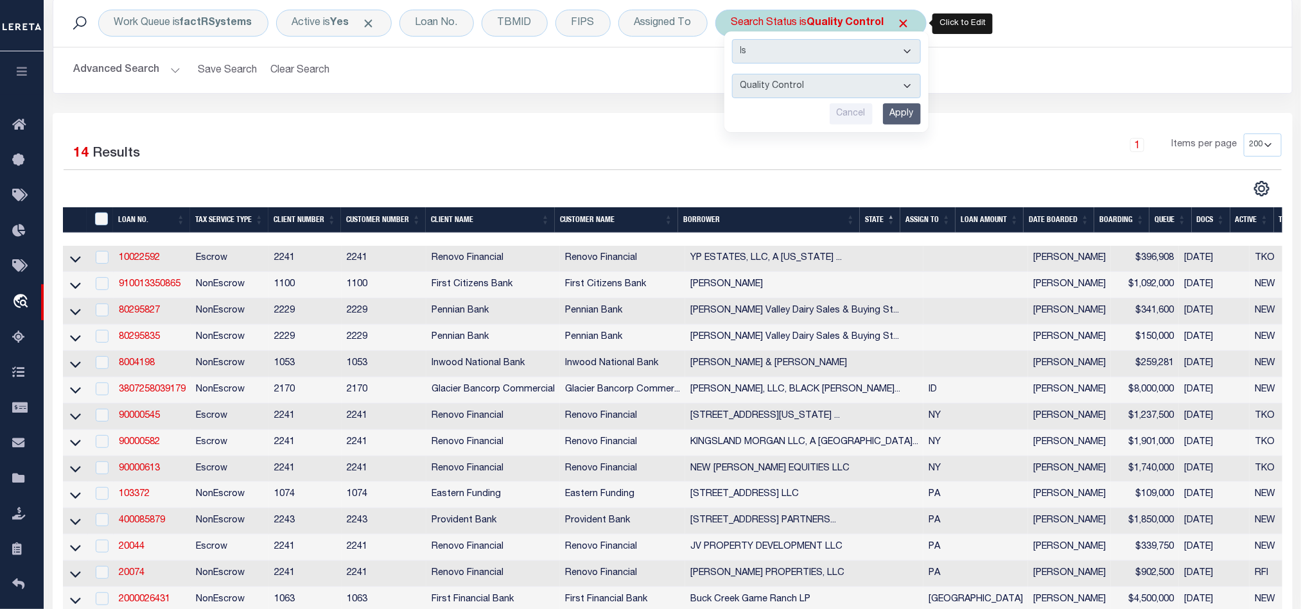
click at [873, 85] on select "Automated Search Bad Parcel Complete Duplicate Parcel High Dollar Reporting In …" at bounding box center [826, 86] width 189 height 24
select select "IP"
click at [735, 75] on select "Automated Search Bad Parcel Complete Duplicate Parcel High Dollar Reporting In …" at bounding box center [826, 86] width 189 height 24
click at [906, 108] on input "Apply" at bounding box center [902, 113] width 38 height 21
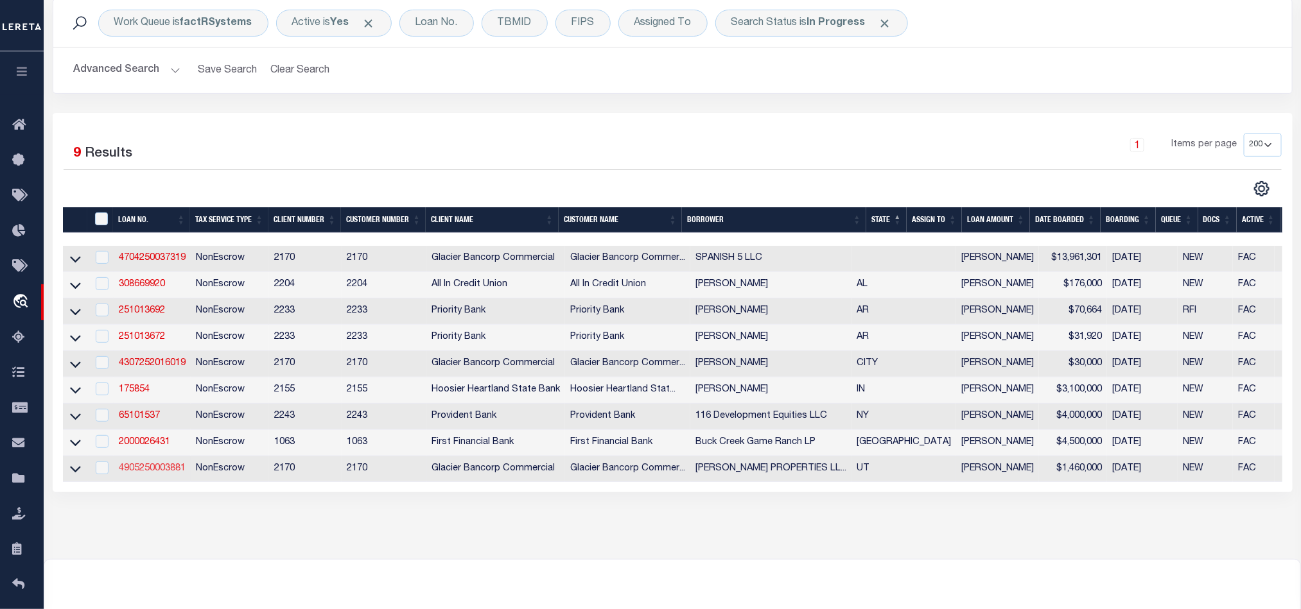
click at [151, 473] on link "4905250003881" at bounding box center [152, 468] width 67 height 9
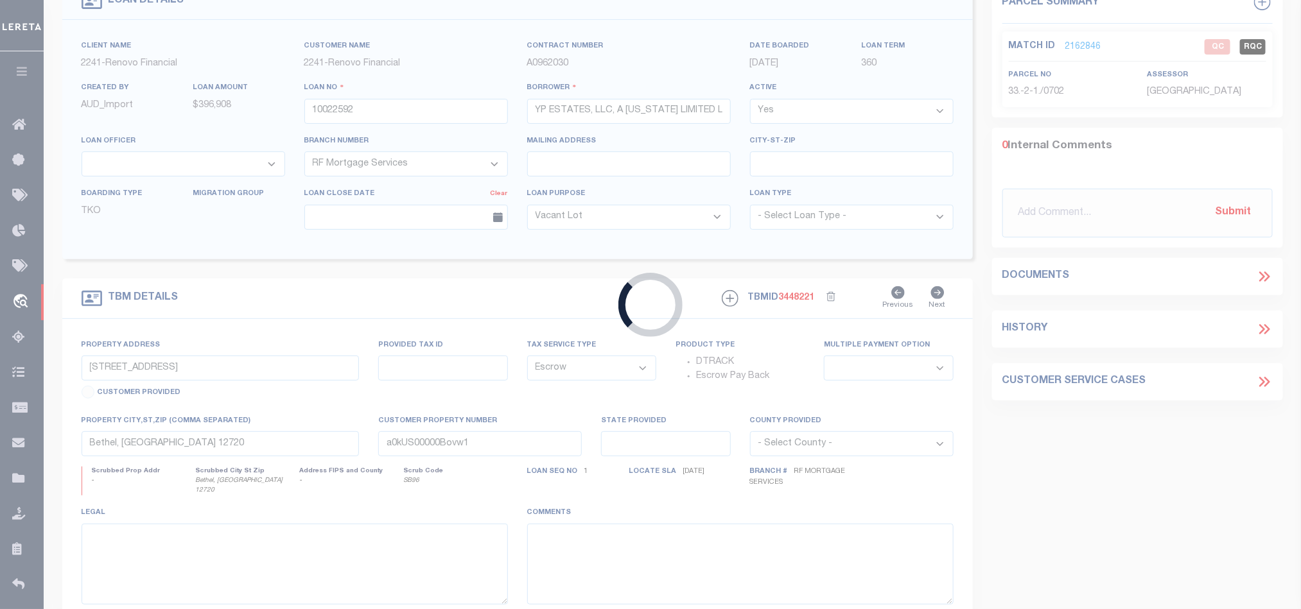
scroll to position [268, 0]
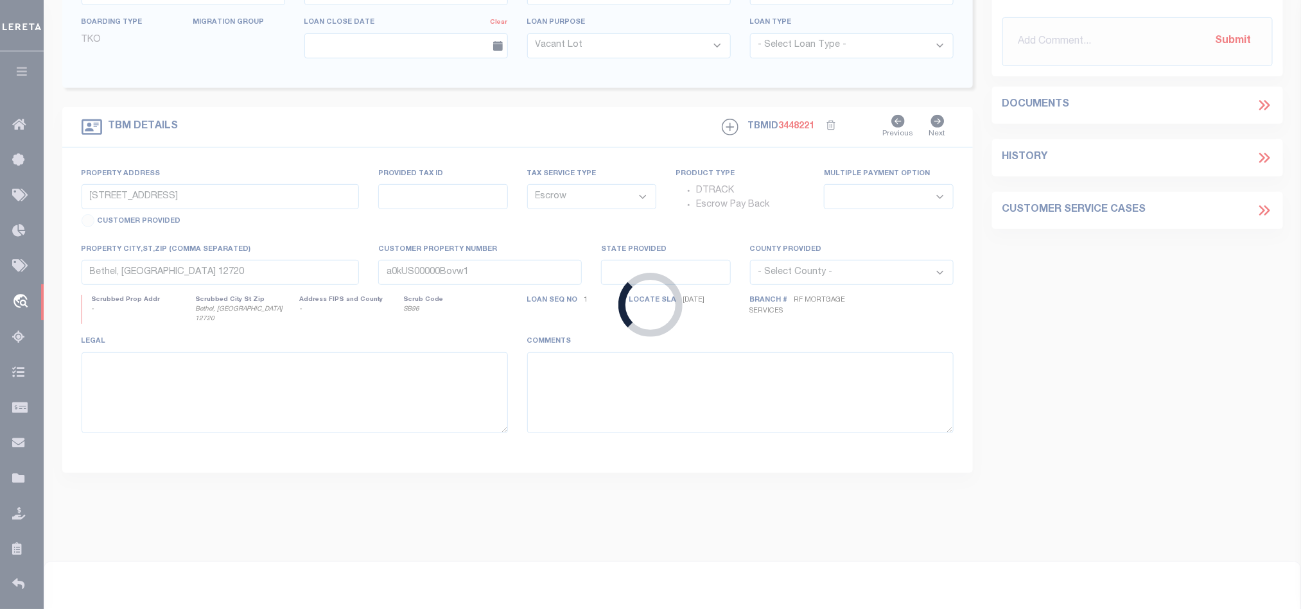
type input "4905250003881"
type input "WARDELL BROTHERS PROPERTIES LLC"
select select
type input "427 E 100 N"
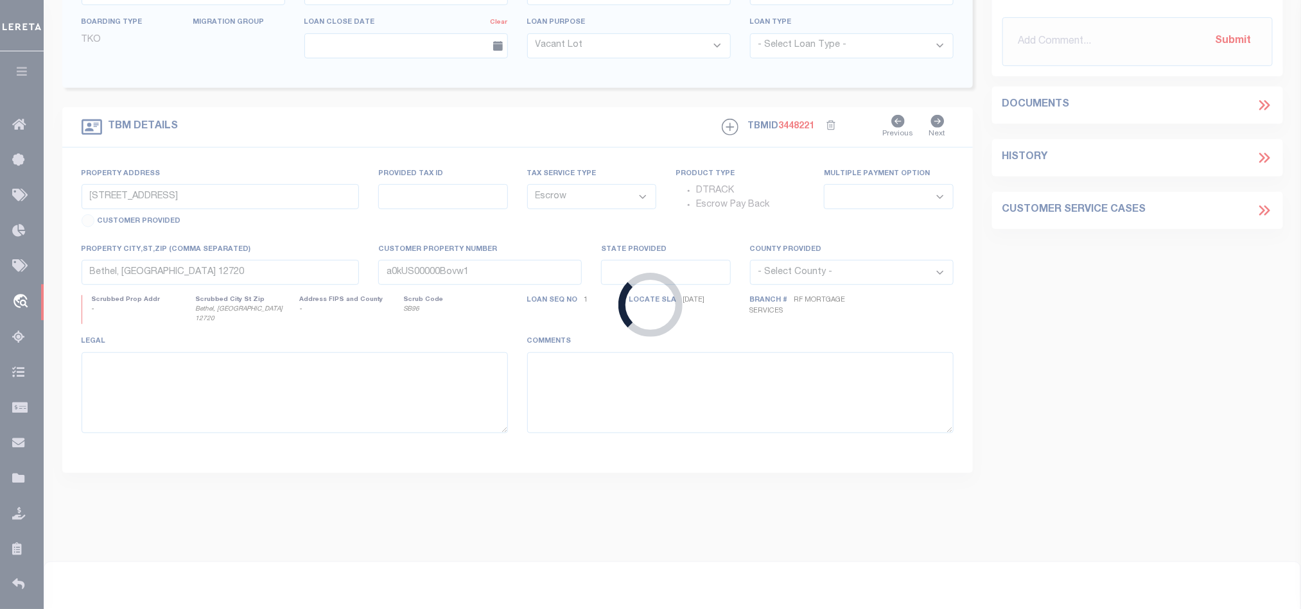
type input "MORGAN UT 84050-9918"
type input "08/11/2025"
select select "500"
select select "20"
select select "NonEscrow"
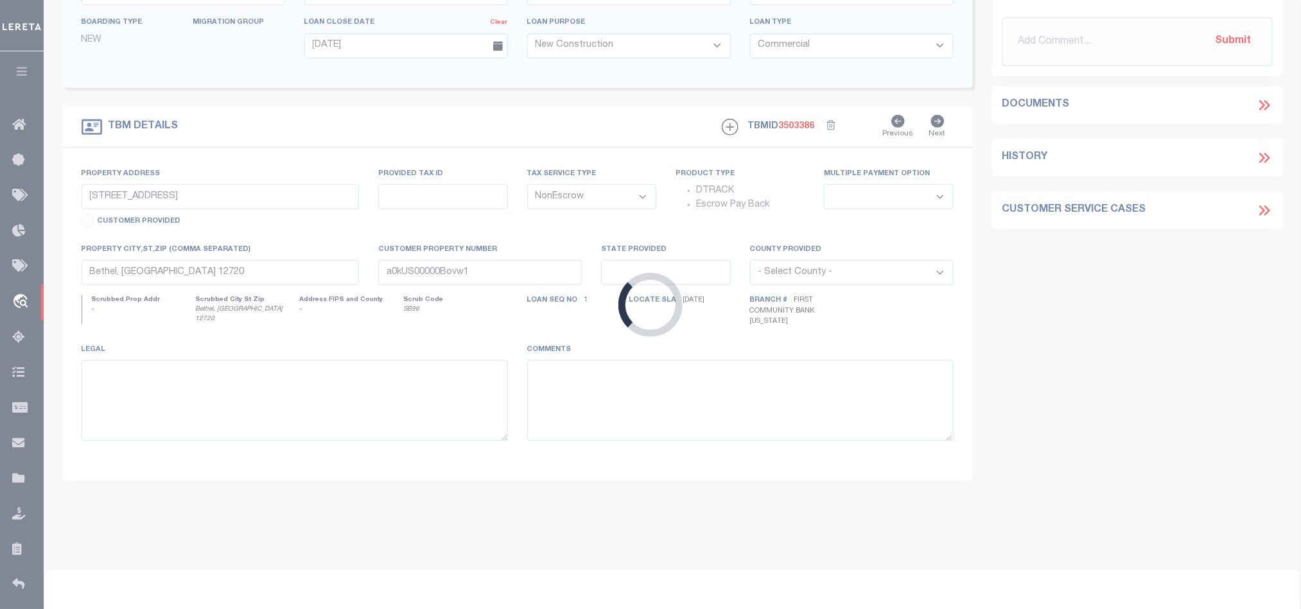
select select "4583"
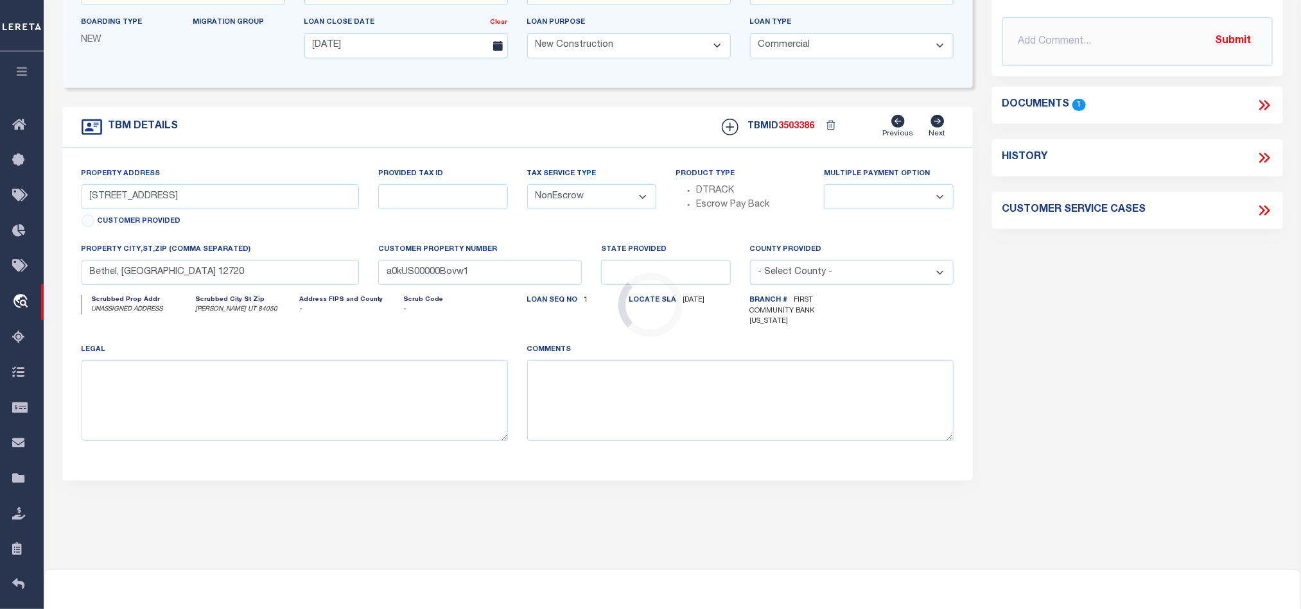
type input "UNASSIGNED ADDRESS"
type input "00-0004-3776"
select select
type input "MORGAN UT 84050"
type input "UT"
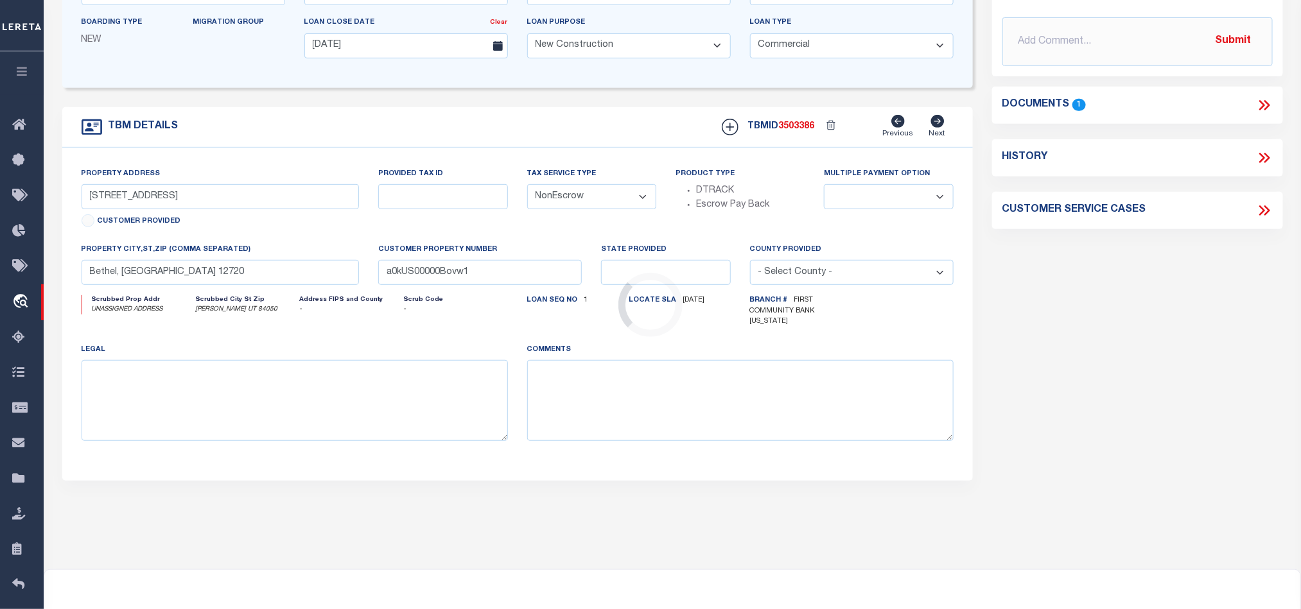
type textarea "A PART OF THE NORTHWEST QUARTER OF THE SOUTHWEST QUARTER OF SECTION 25, TOWNSHI…"
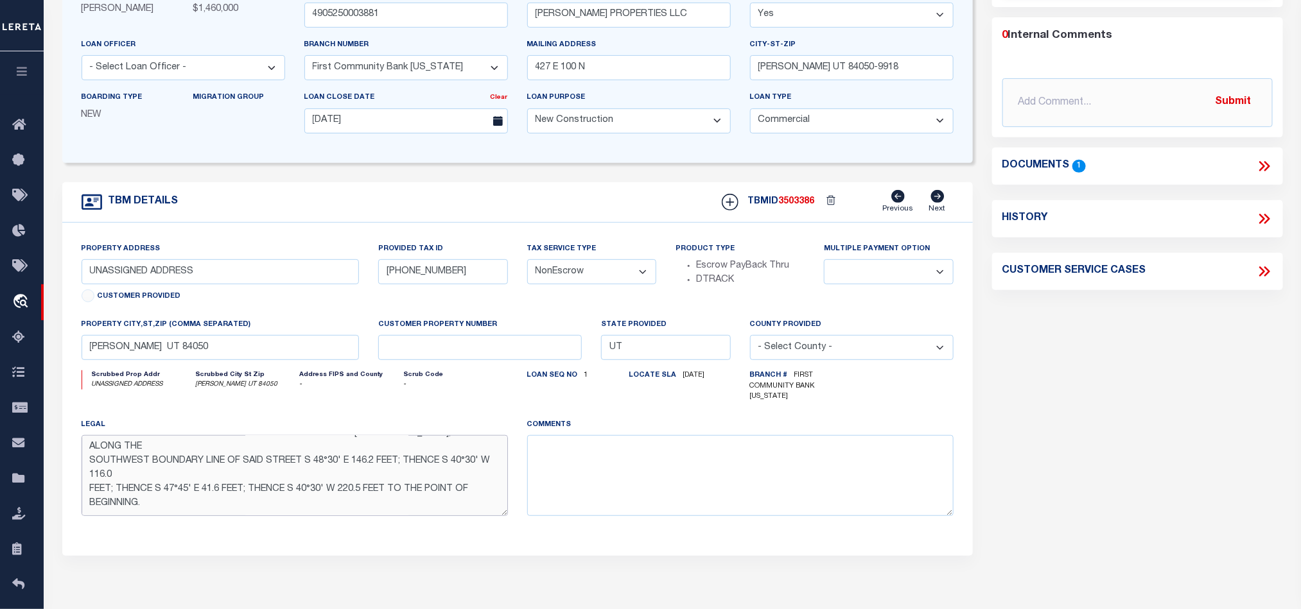
scroll to position [0, 0]
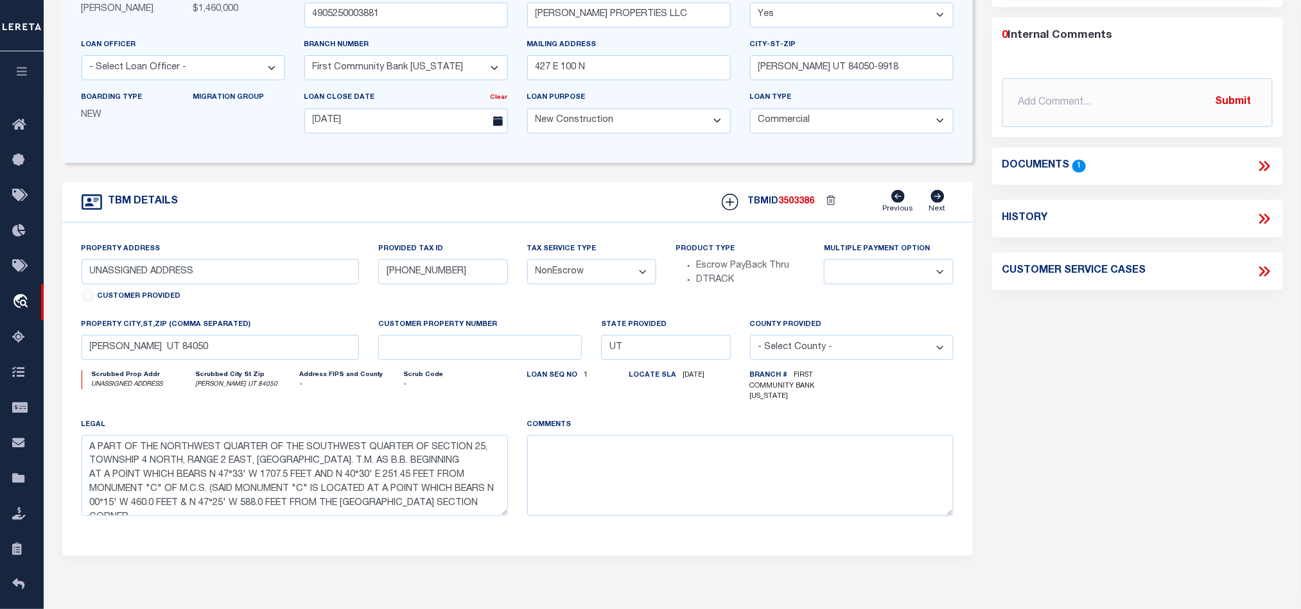
click at [1162, 401] on div "Parcel Summary Match ID 2228471 0" at bounding box center [1138, 246] width 310 height 719
click at [1259, 158] on icon at bounding box center [1264, 166] width 17 height 17
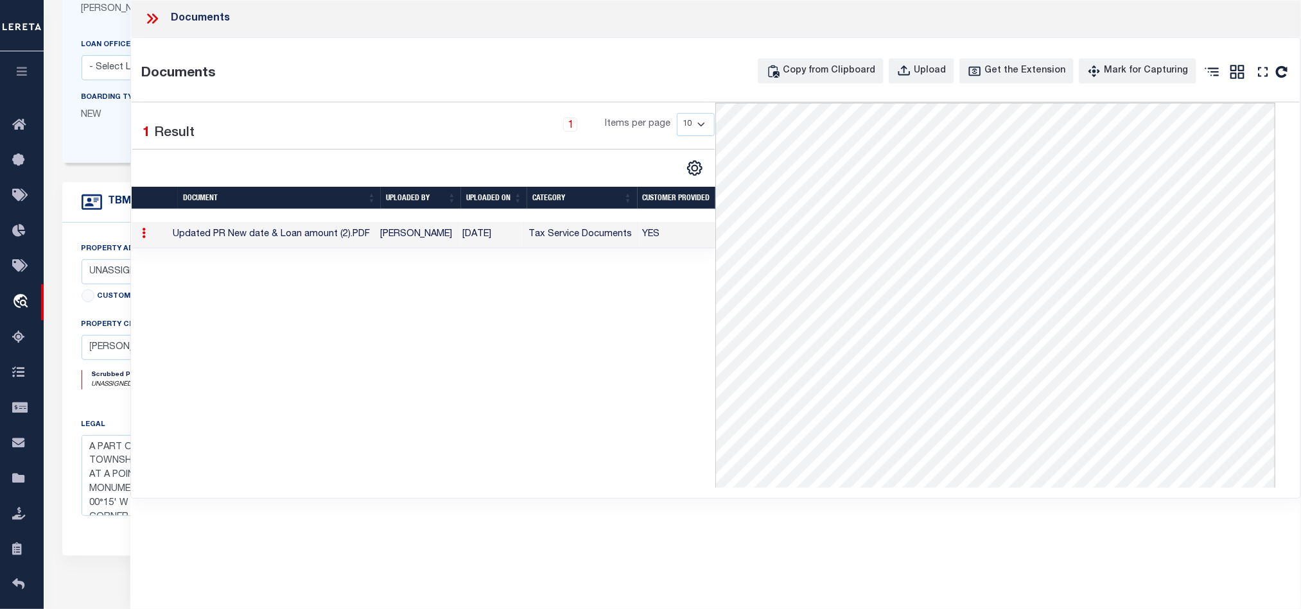
click at [157, 20] on icon at bounding box center [155, 18] width 6 height 10
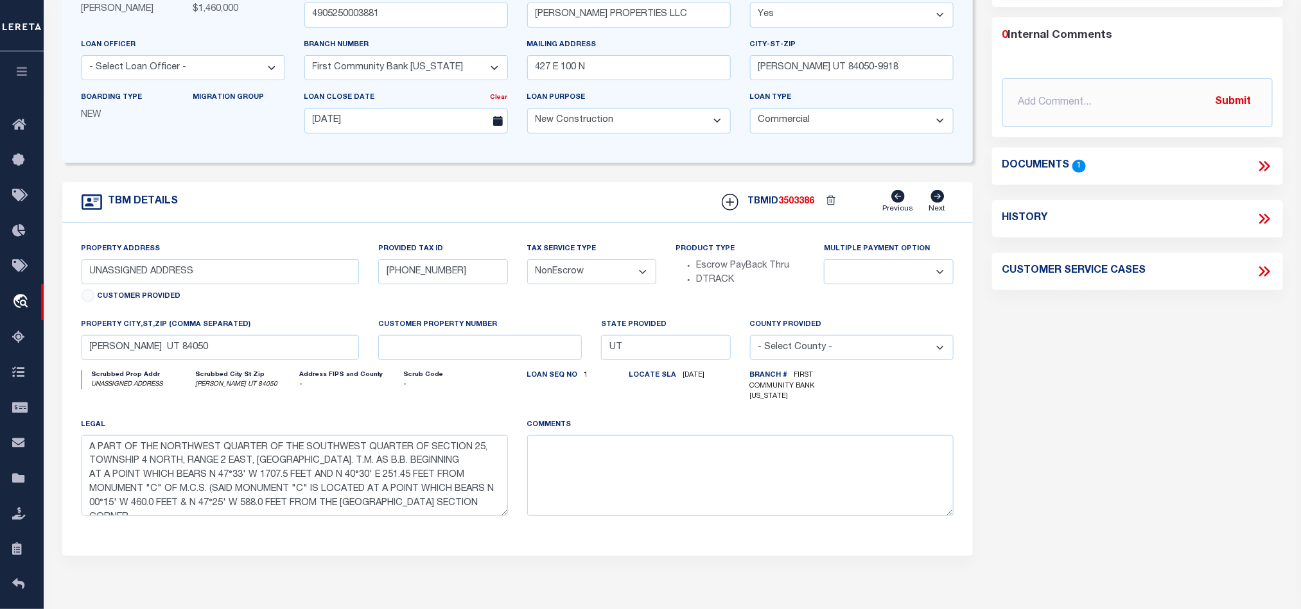
click at [1095, 398] on div "Parcel Summary Match ID 2228471 0" at bounding box center [1138, 246] width 310 height 719
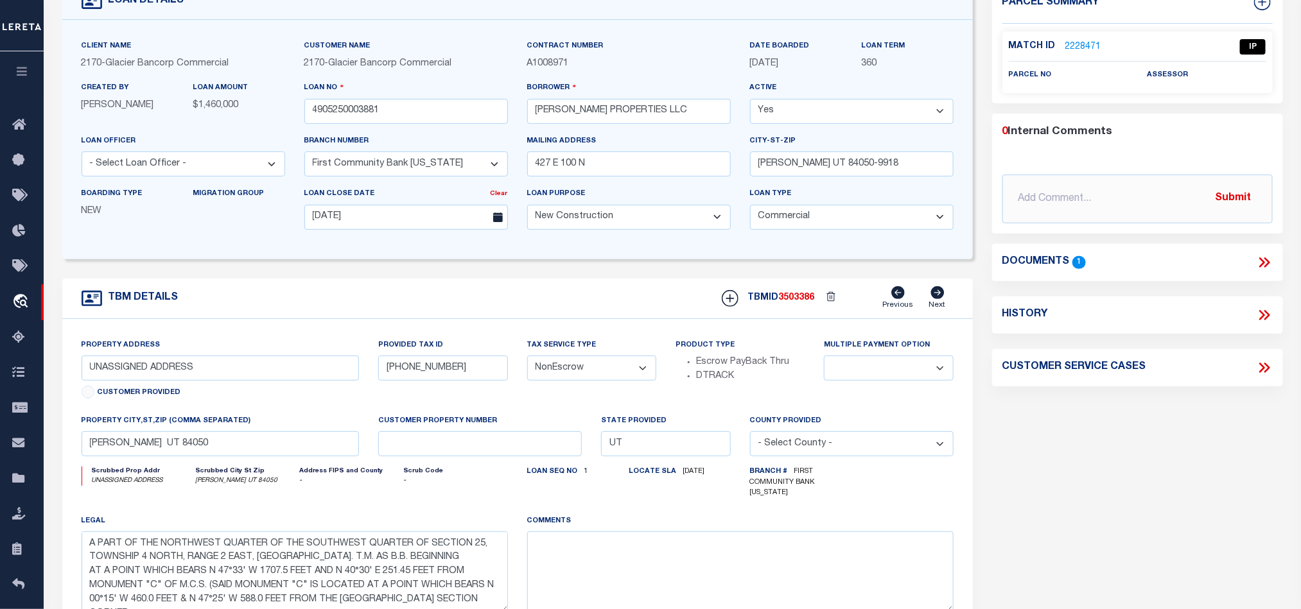
click at [1209, 498] on div "Parcel Summary Match ID 2228471 0" at bounding box center [1138, 342] width 310 height 719
click at [256, 455] on input "MORGAN UT 84050" at bounding box center [221, 444] width 278 height 25
click at [445, 380] on input "00-0004-3776" at bounding box center [442, 368] width 129 height 25
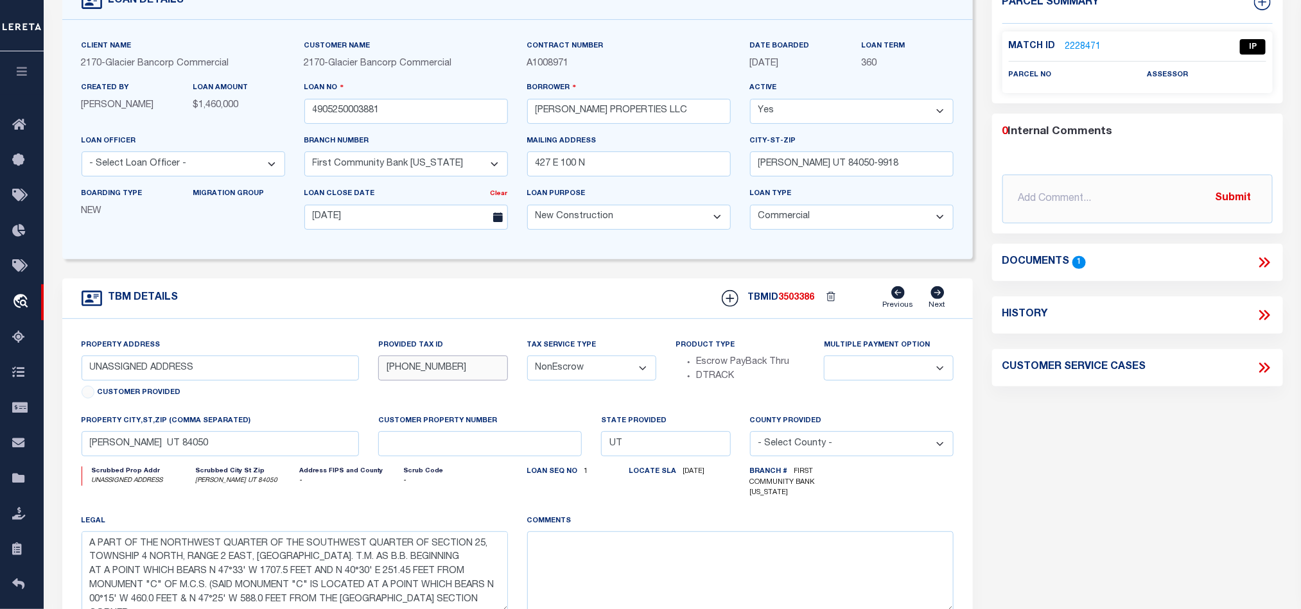
click at [445, 380] on input "00-0004-3776" at bounding box center [442, 368] width 129 height 25
click at [1075, 447] on div "Parcel Summary Match ID 2228471 0" at bounding box center [1138, 342] width 310 height 719
click at [1091, 41] on link "2228471" at bounding box center [1083, 46] width 36 height 13
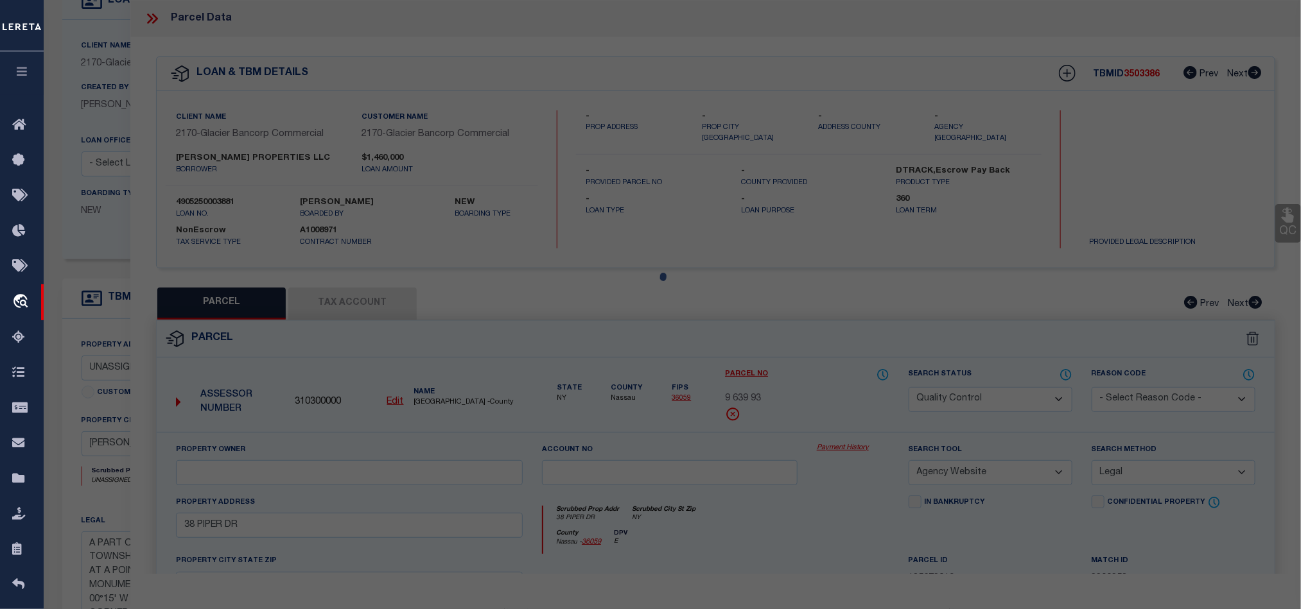
select select "AS"
select select
checkbox input "false"
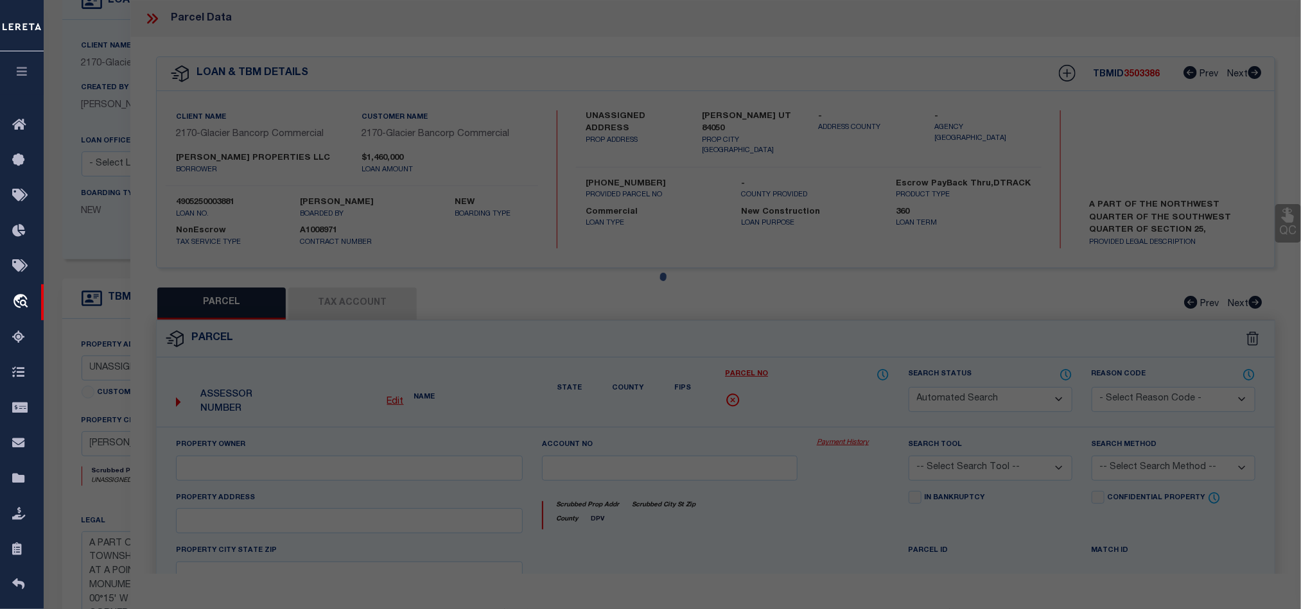
select select "IP"
checkbox input "false"
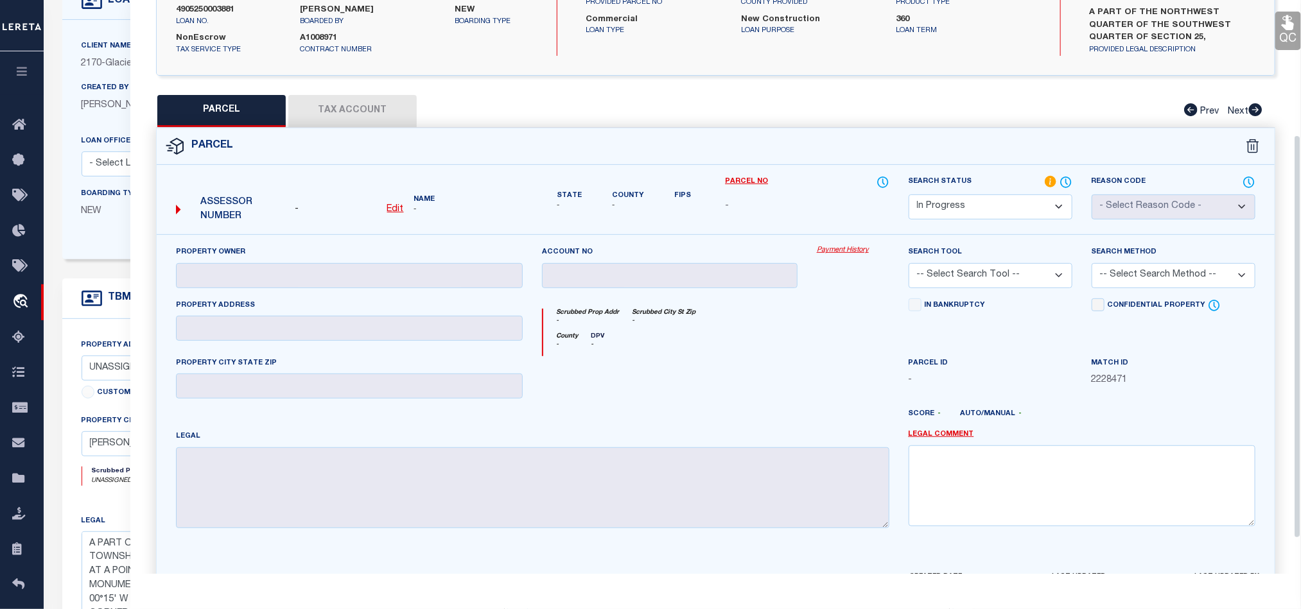
click at [732, 380] on div at bounding box center [669, 382] width 275 height 53
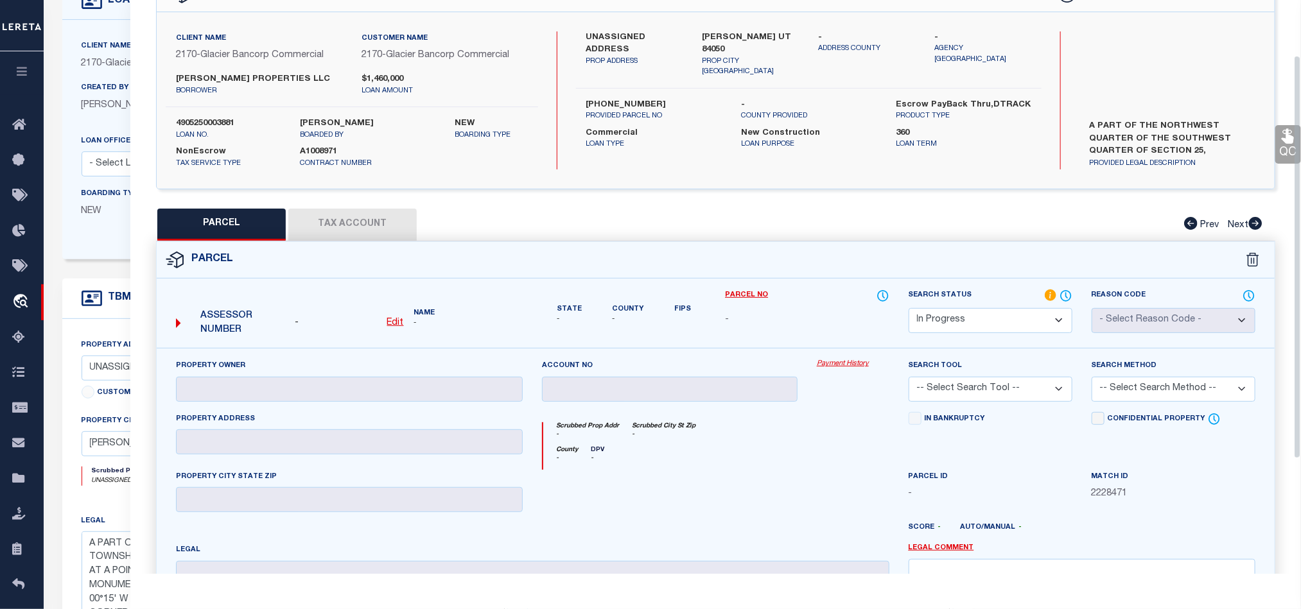
scroll to position [0, 0]
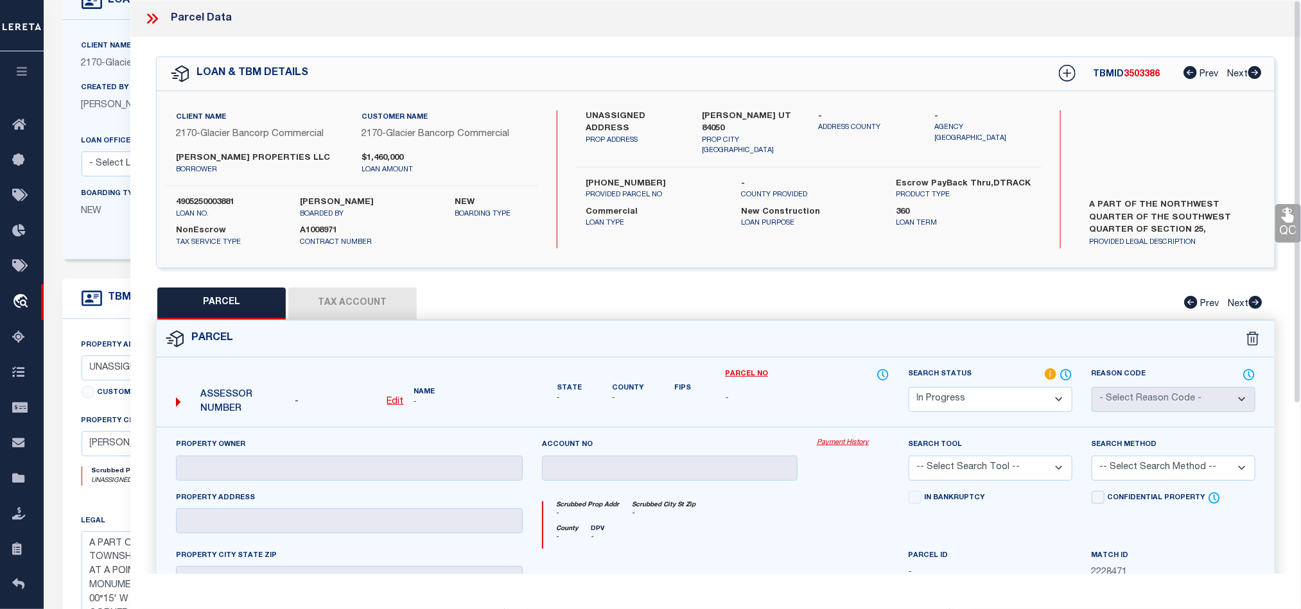
click at [391, 401] on u "Edit" at bounding box center [395, 402] width 17 height 9
select select "IP"
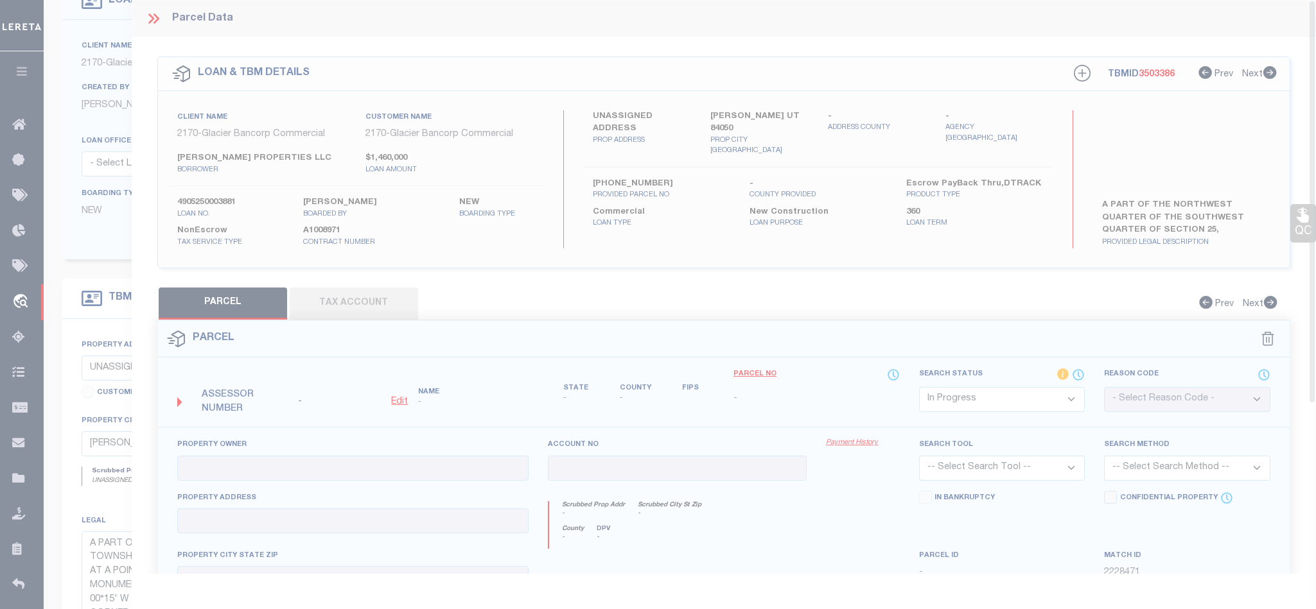
type textarea "-"
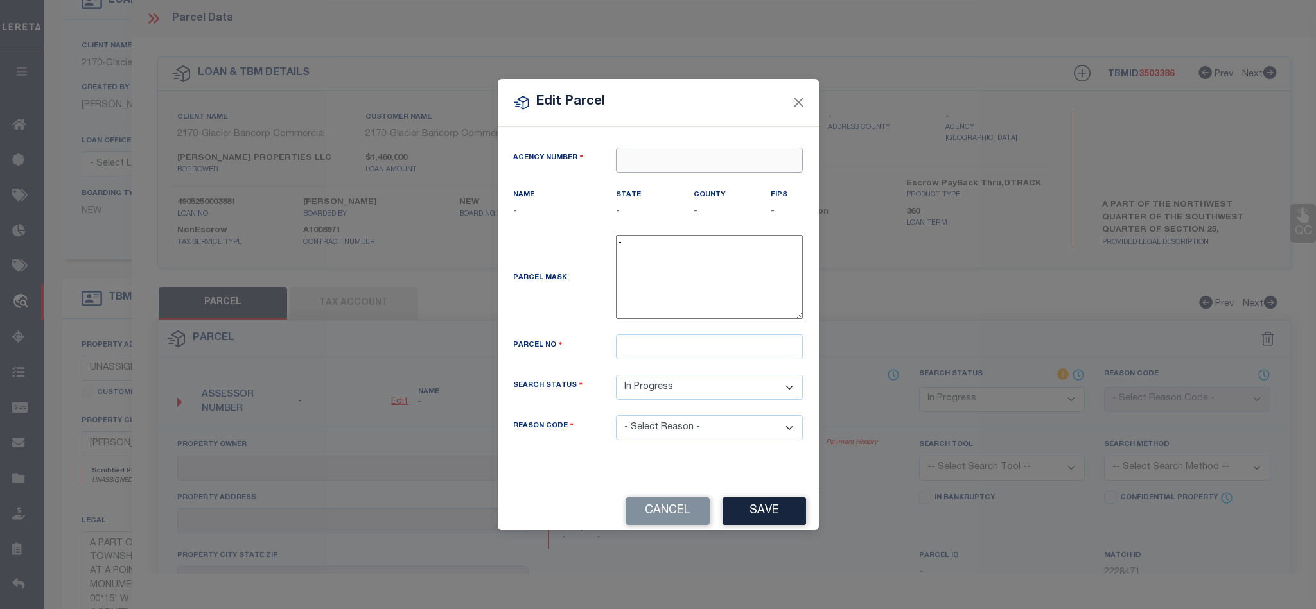
click at [713, 148] on input "text" at bounding box center [709, 160] width 187 height 25
click at [721, 158] on input "text" at bounding box center [709, 160] width 187 height 25
click at [730, 184] on div "430150000 : MORGAN COUNTY" at bounding box center [710, 188] width 186 height 37
type input "430150000"
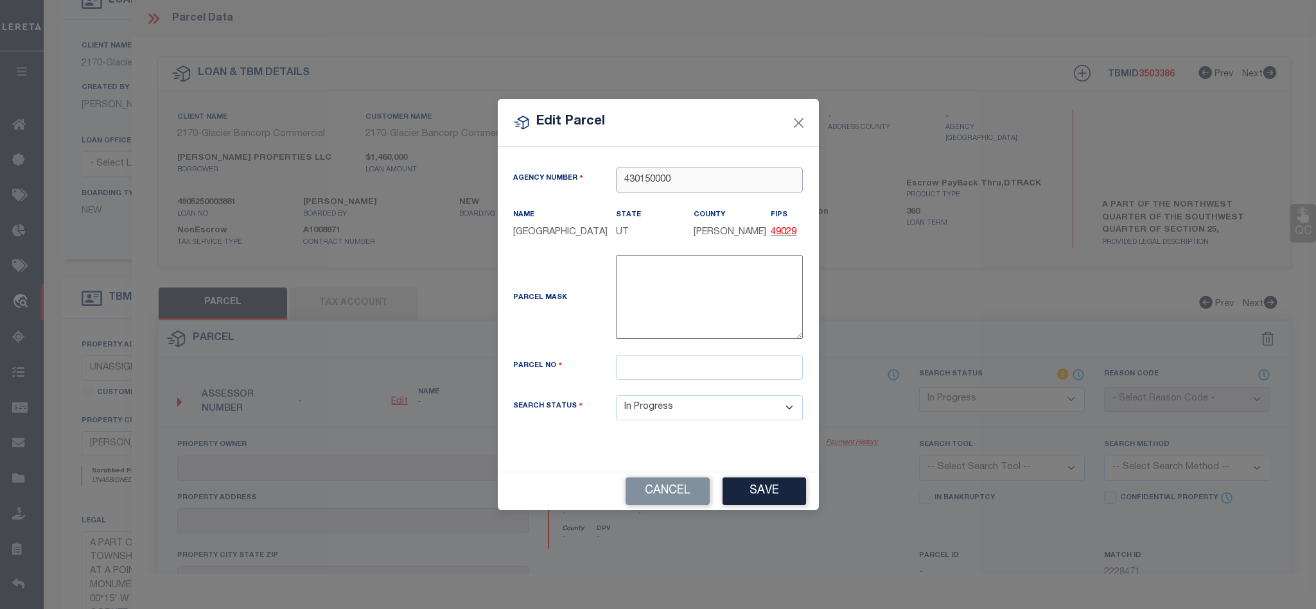
type input "430150000"
click at [680, 370] on input "text" at bounding box center [709, 367] width 187 height 25
paste input "00-0004-3776"
type input "00-0004-3776"
click at [758, 496] on button "Save" at bounding box center [764, 492] width 83 height 28
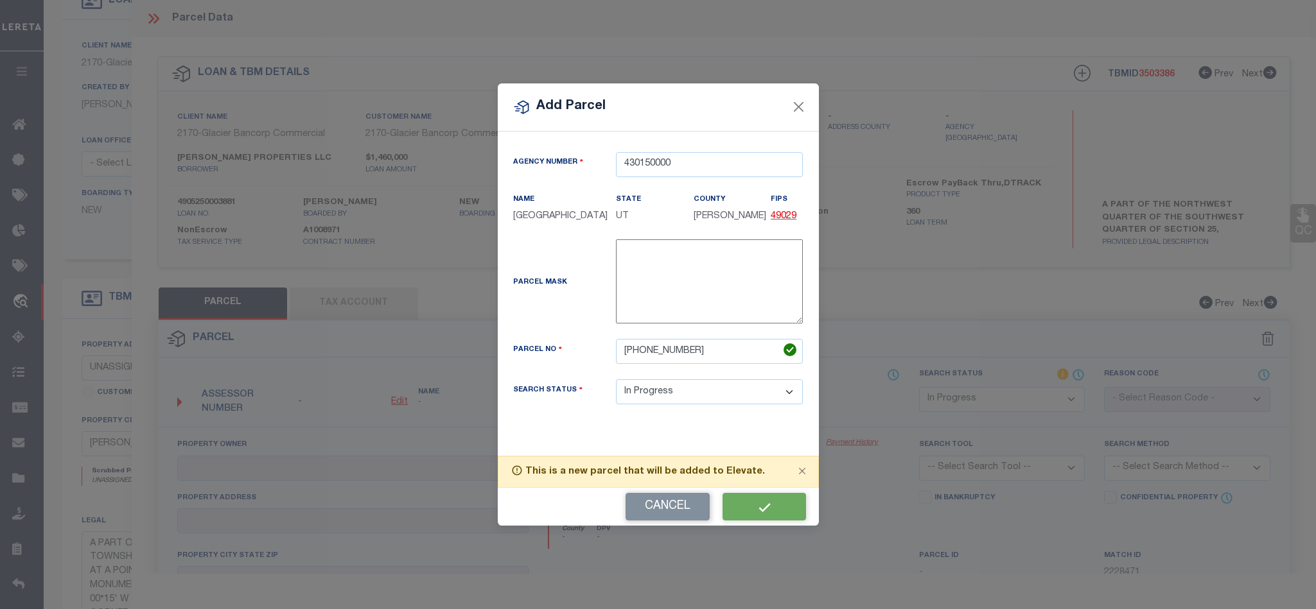
select select "IP"
checkbox input "false"
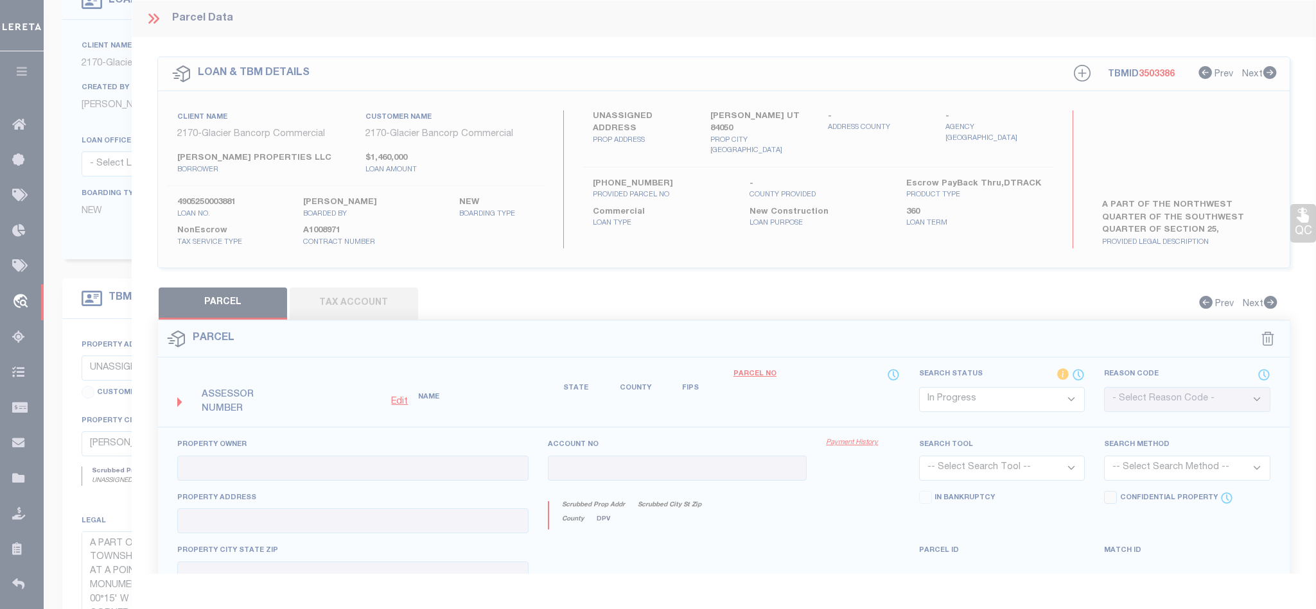
type input "WARDELL BROTHERS PROPERTIES LLC"
checkbox input "false"
type input "MORGAN UT 84050"
type textarea "A PT OF THE NW1/4SW1/4 OF SEC 25, T4N, R2E, SLB&M. T.M. IS USED AS B.B. BEG AT …"
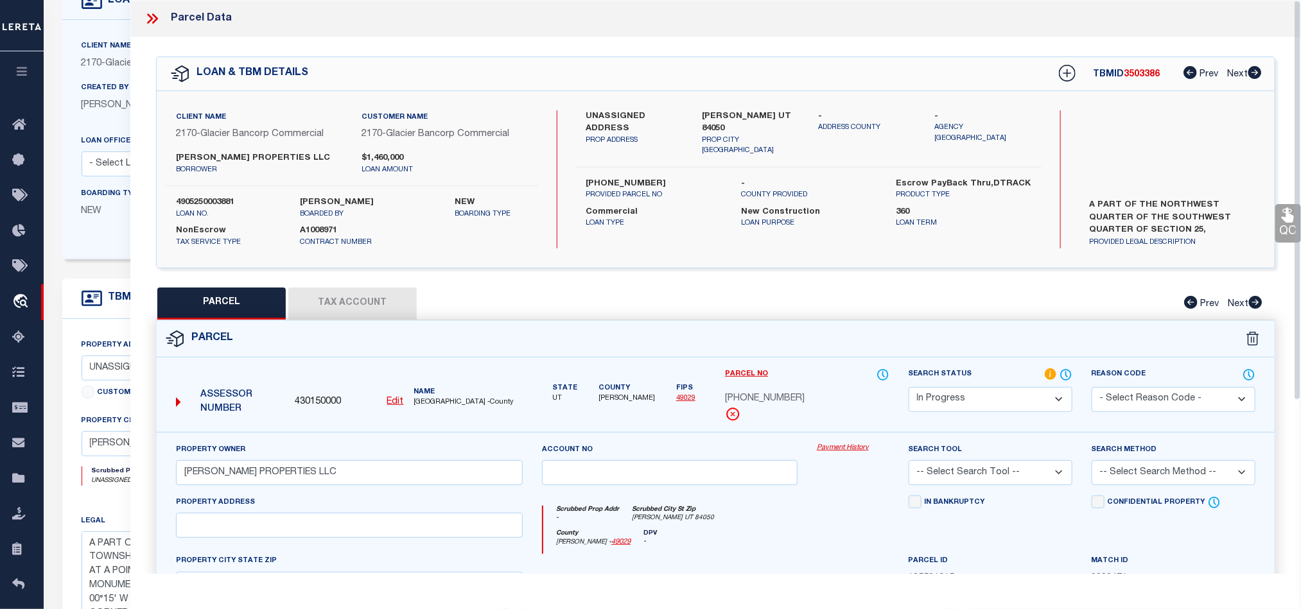
click at [823, 344] on div "Parcel" at bounding box center [716, 339] width 1118 height 37
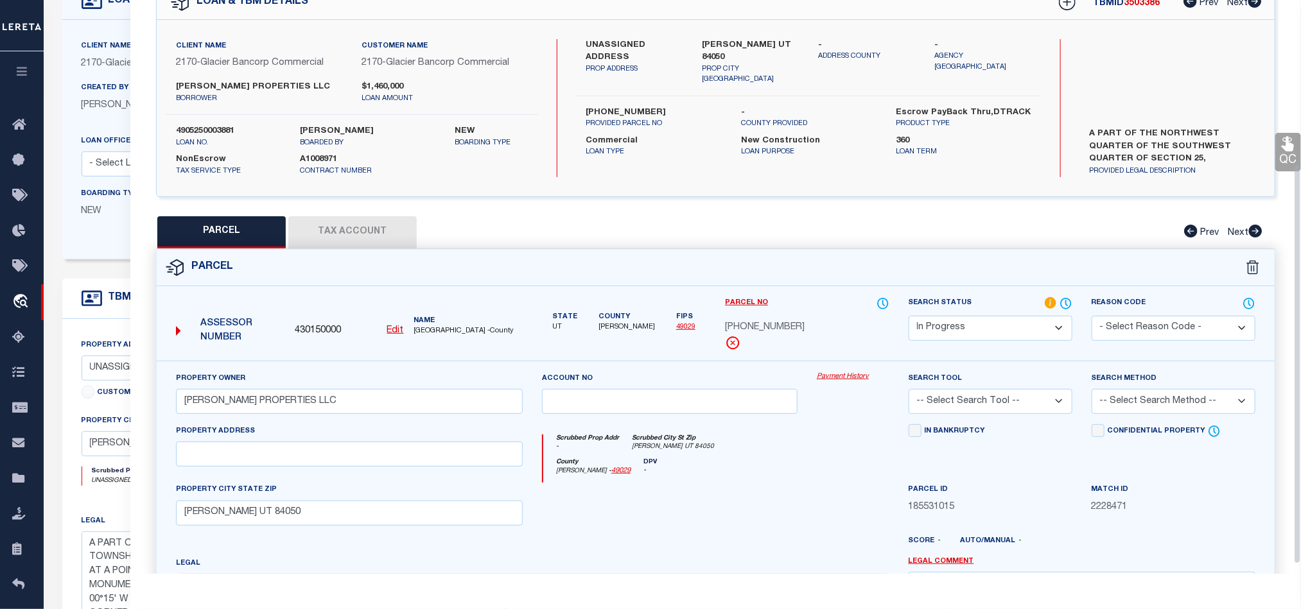
scroll to position [249, 0]
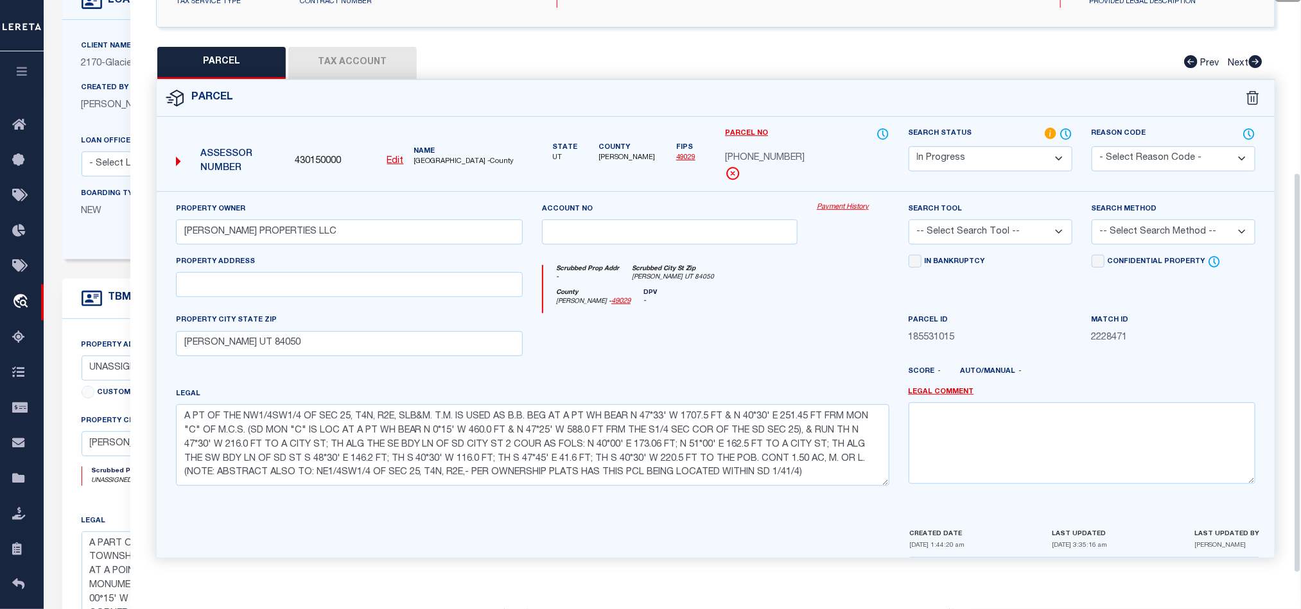
click at [751, 357] on div at bounding box center [669, 339] width 275 height 53
click at [1135, 236] on select "-- Select Search Method -- Property Address Legal Liability Info Provided" at bounding box center [1174, 232] width 164 height 25
select select "LEG"
click at [1092, 220] on select "-- Select Search Method -- Property Address Legal Liability Info Provided" at bounding box center [1174, 232] width 164 height 25
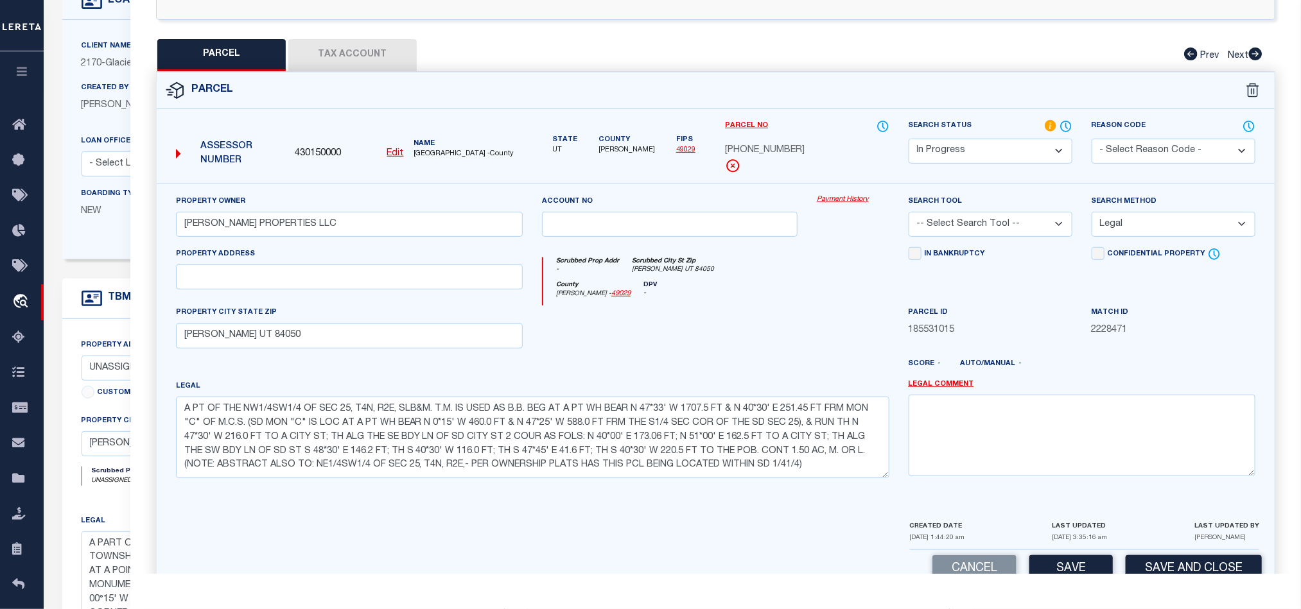
drag, startPoint x: 1013, startPoint y: 222, endPoint x: 1025, endPoint y: 236, distance: 18.3
click at [1013, 222] on select "-- Select Search Tool -- 3rd Party Website Agency File Agency Website ATLS CNV-…" at bounding box center [991, 224] width 164 height 25
select select "AGW"
click at [909, 216] on select "-- Select Search Tool -- 3rd Party Website Agency File Agency Website ATLS CNV-…" at bounding box center [991, 224] width 164 height 25
click at [725, 324] on div at bounding box center [669, 332] width 275 height 53
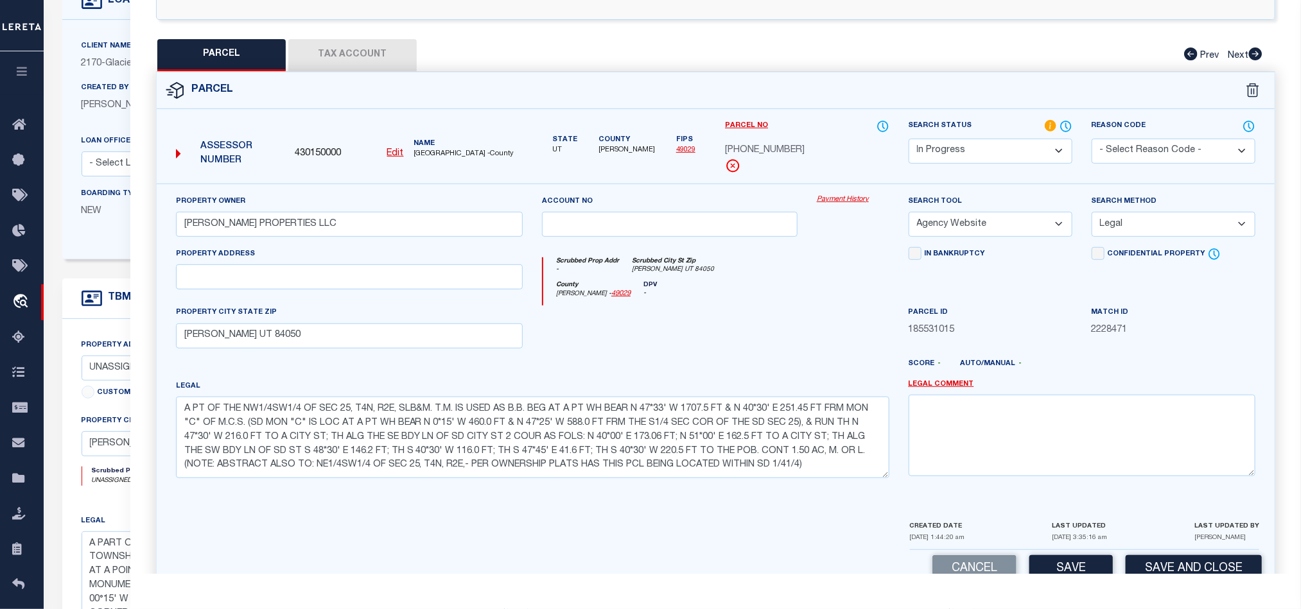
click at [355, 44] on button "Tax Account" at bounding box center [352, 55] width 128 height 32
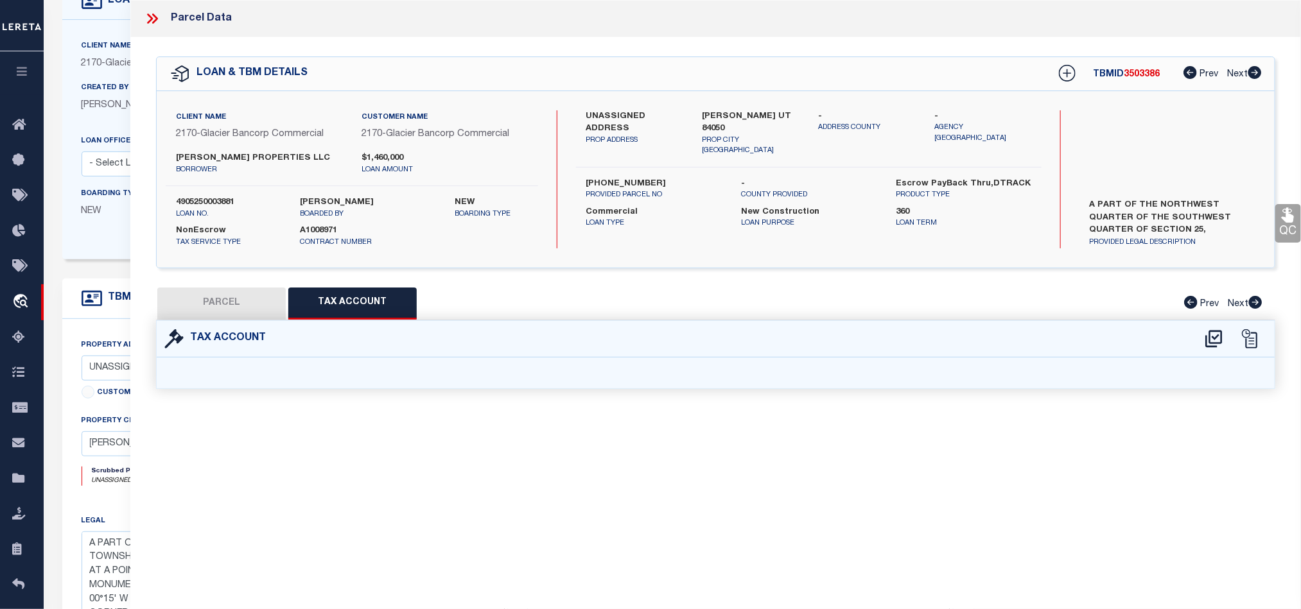
select select "100"
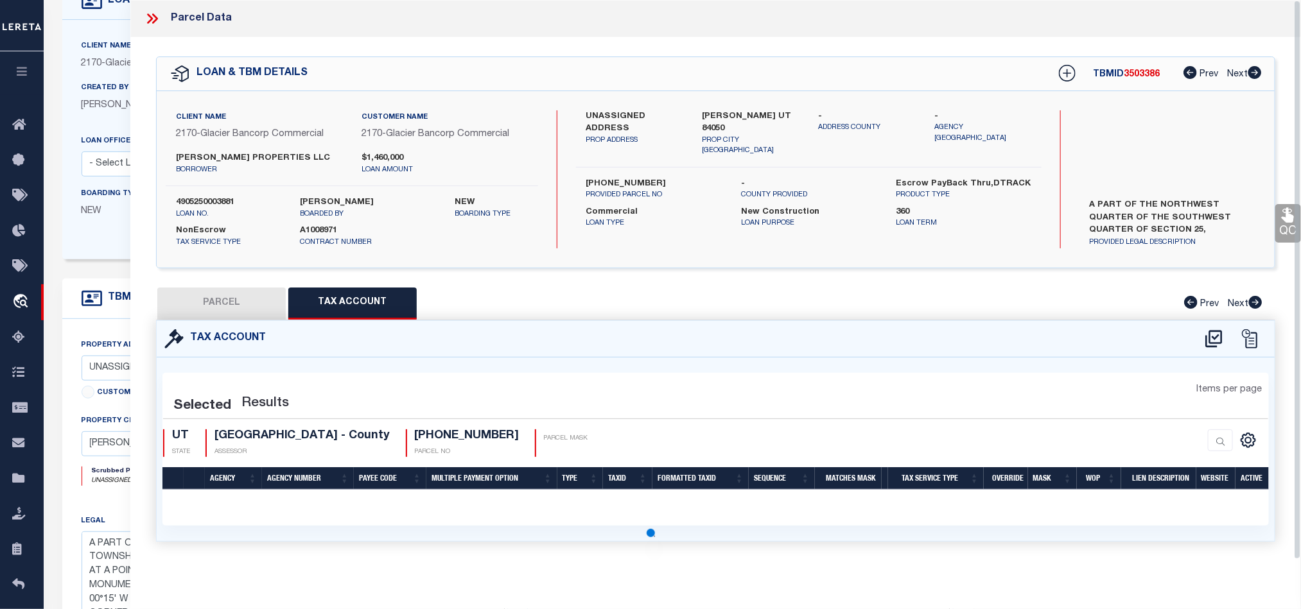
select select "100"
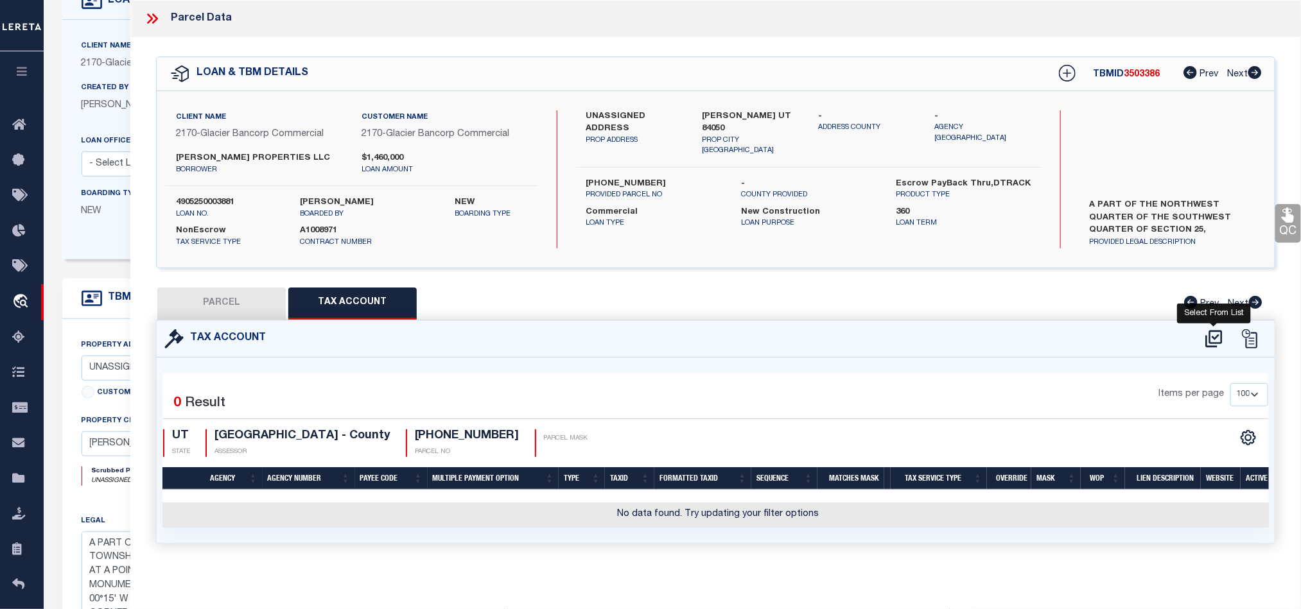
click at [1211, 343] on icon at bounding box center [1214, 339] width 21 height 21
select select "100"
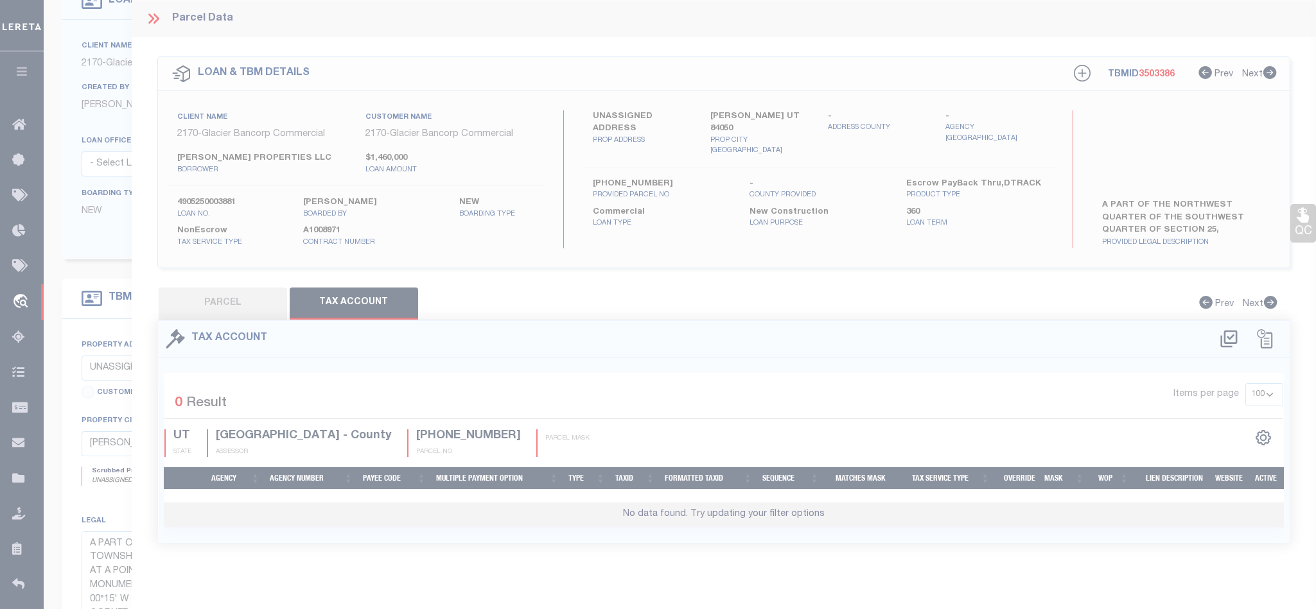
select select "100"
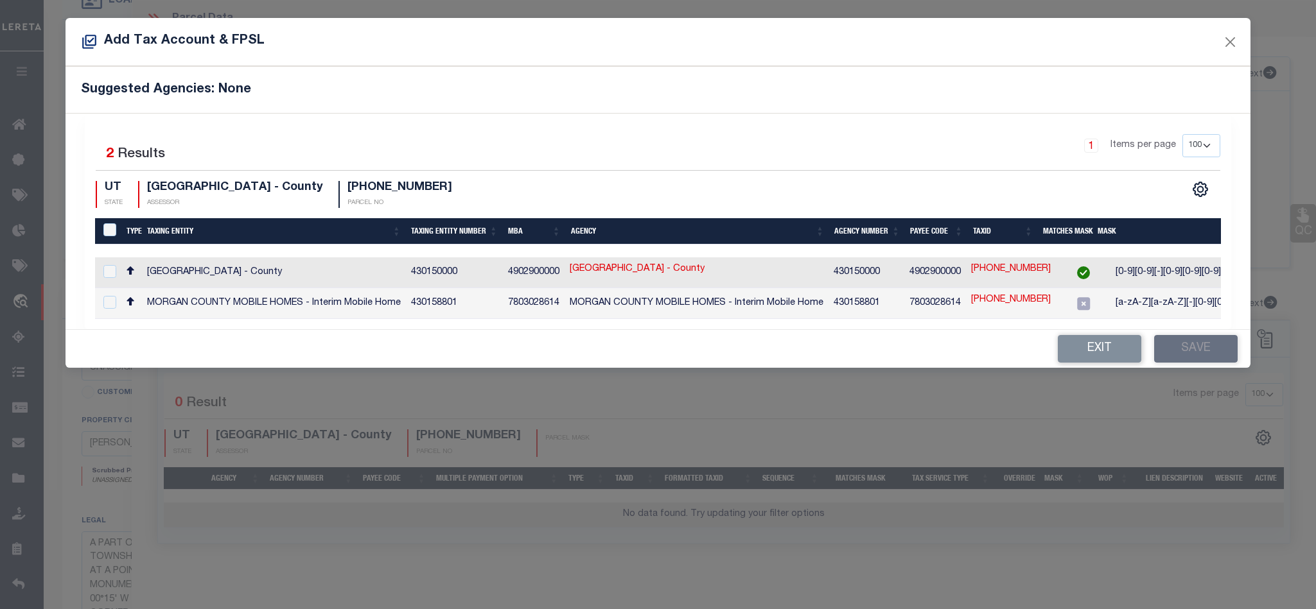
click at [812, 270] on td "MORGAN COUNTY - County" at bounding box center [697, 273] width 264 height 31
checkbox input "true"
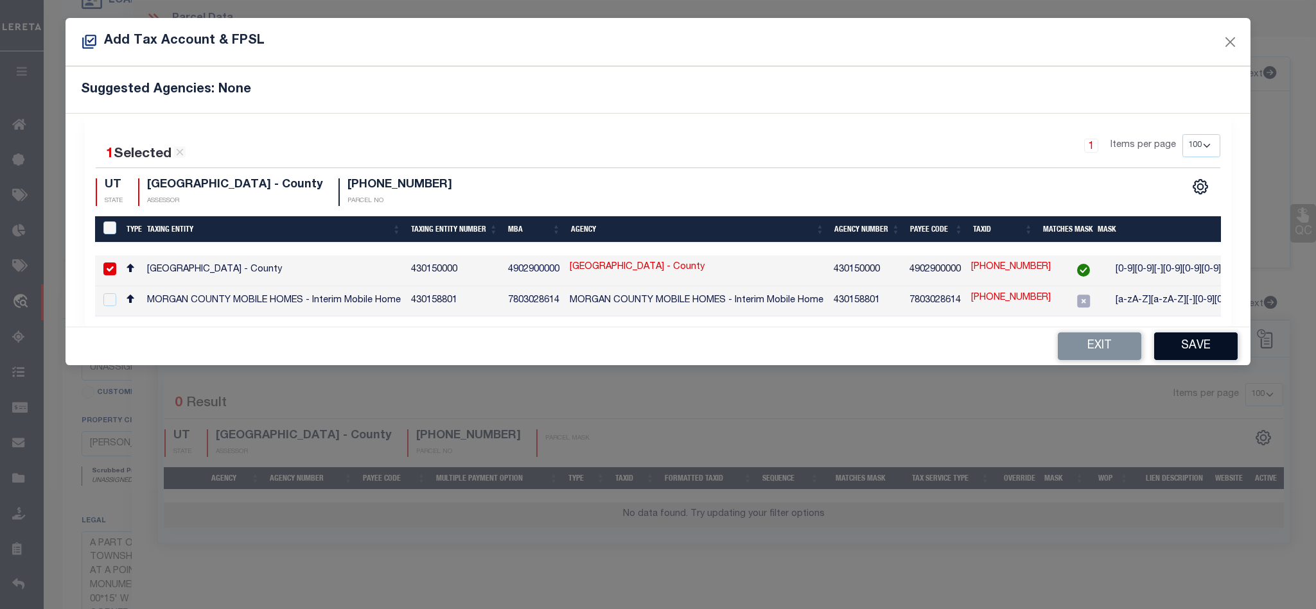
click at [1187, 360] on button "Save" at bounding box center [1195, 347] width 83 height 28
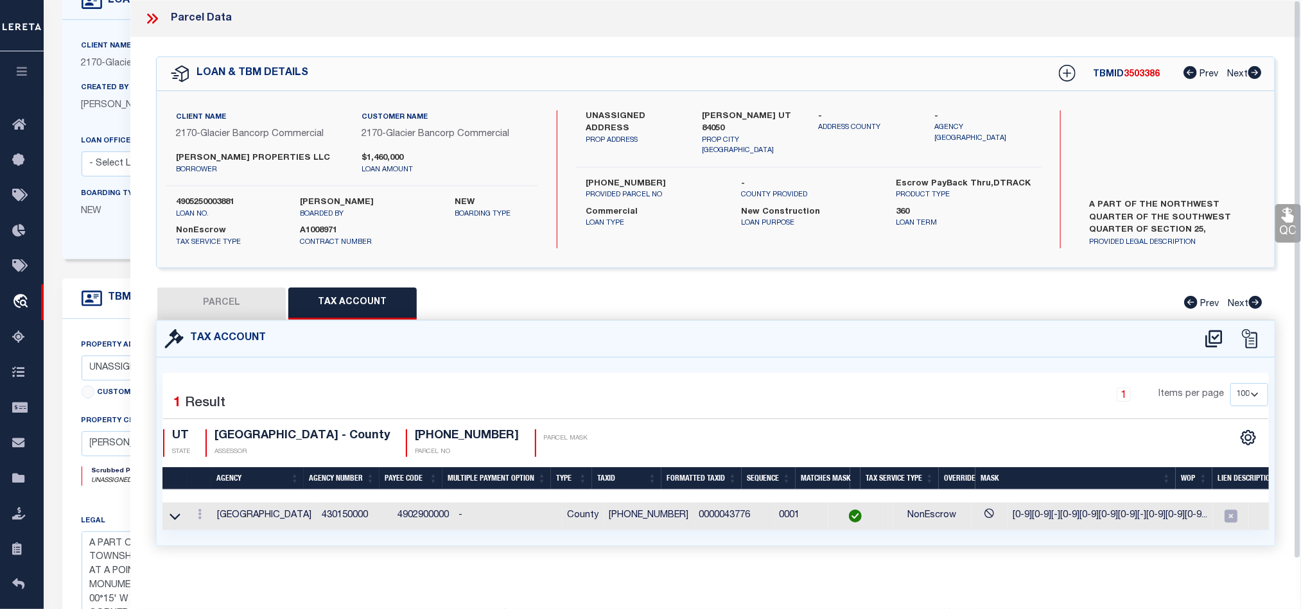
click at [220, 294] on button "PARCEL" at bounding box center [221, 304] width 128 height 32
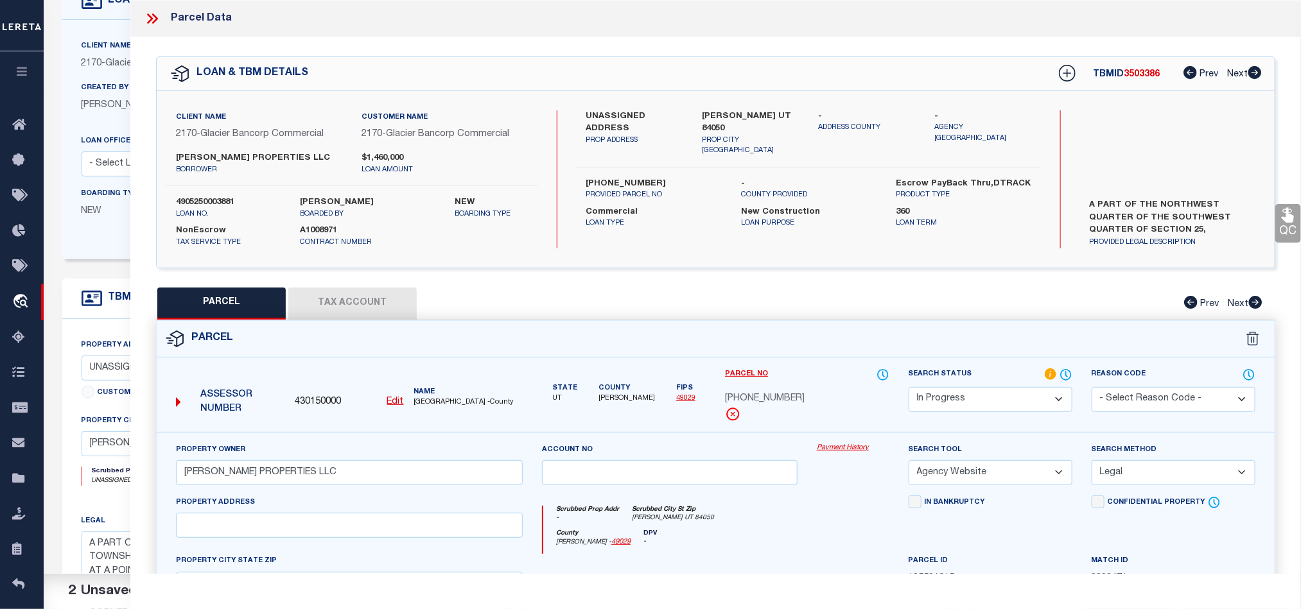
drag, startPoint x: 981, startPoint y: 401, endPoint x: 985, endPoint y: 392, distance: 10.4
click at [981, 401] on select "Automated Search Bad Parcel Complete Duplicate Parcel High Dollar Reporting In …" at bounding box center [991, 399] width 164 height 25
select select "PC"
click at [909, 389] on select "Automated Search Bad Parcel Complete Duplicate Parcel High Dollar Reporting In …" at bounding box center [991, 399] width 164 height 25
click at [863, 332] on div "Parcel" at bounding box center [716, 339] width 1118 height 37
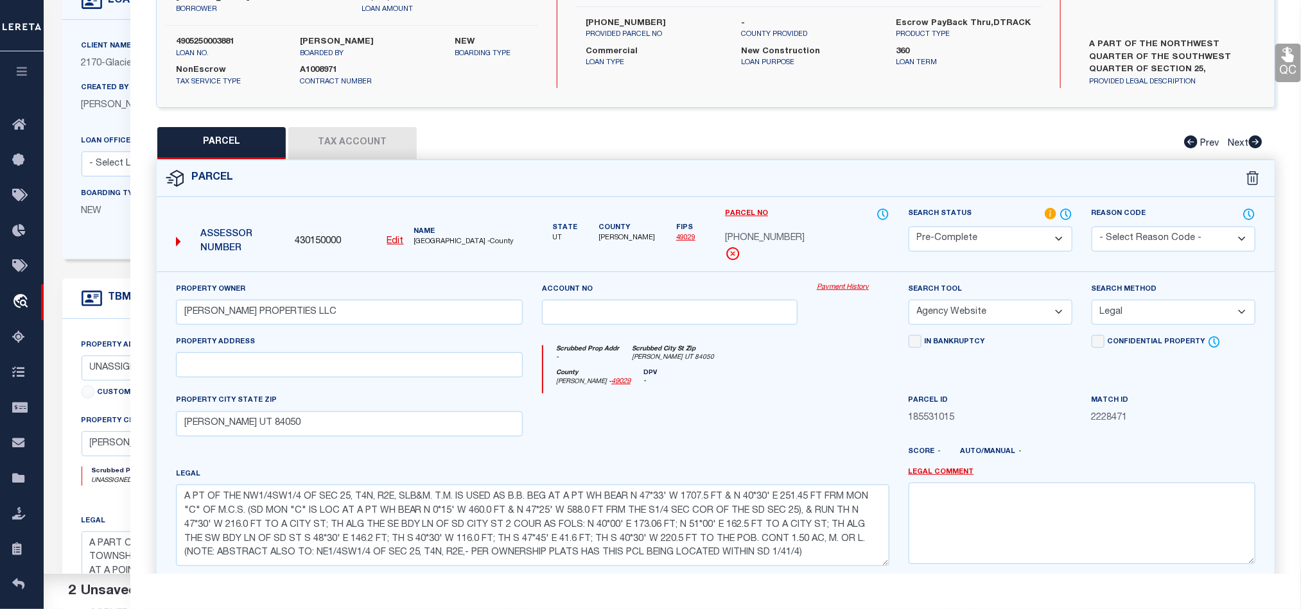
scroll to position [287, 0]
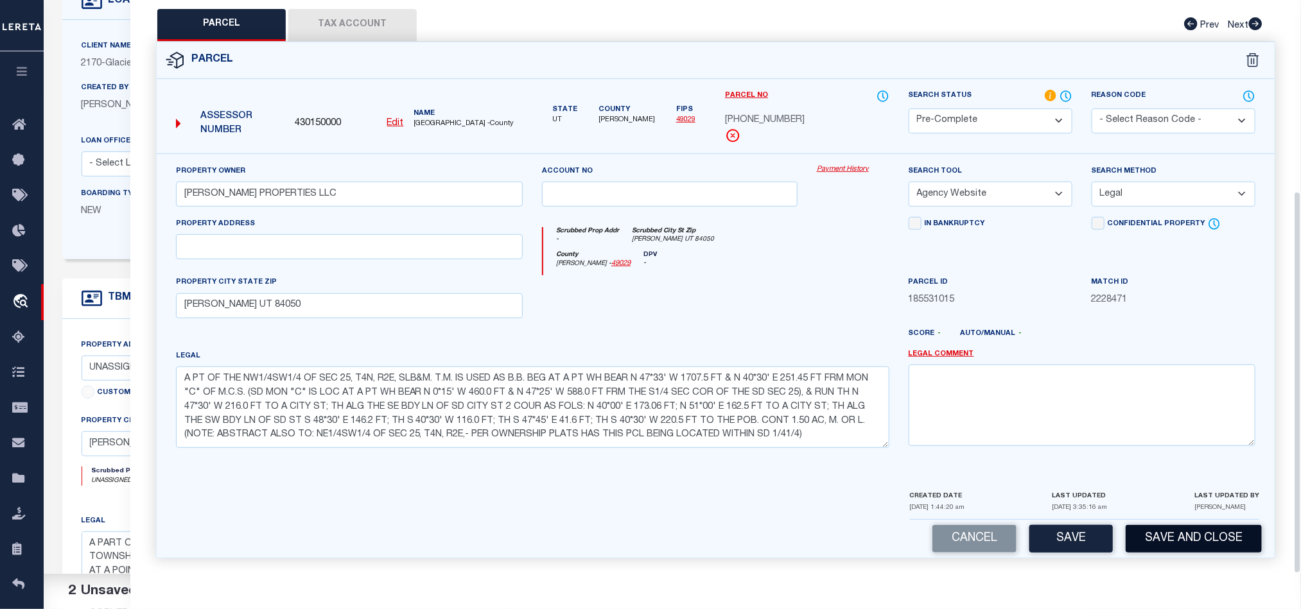
click at [1191, 540] on button "Save and Close" at bounding box center [1194, 539] width 136 height 28
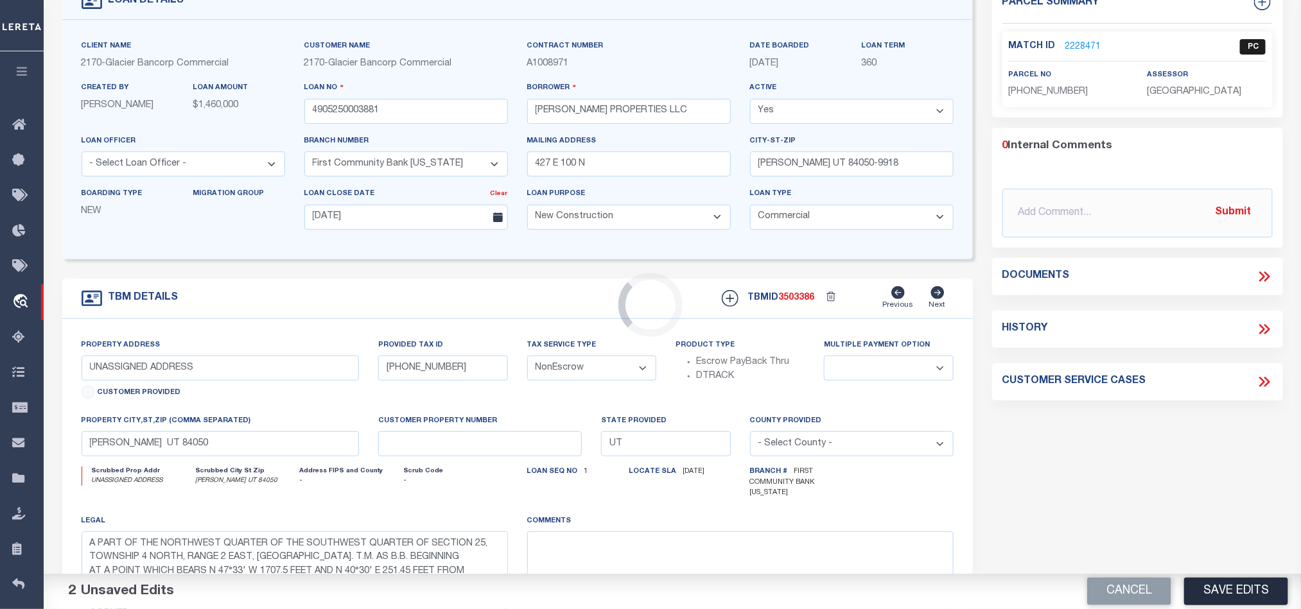
select select
type textarea "A PART OF THE NORTHWEST QUARTER OF THE SOUTHWEST QUARTER OF SECTION 25, TOWNSHI…"
select select "4583"
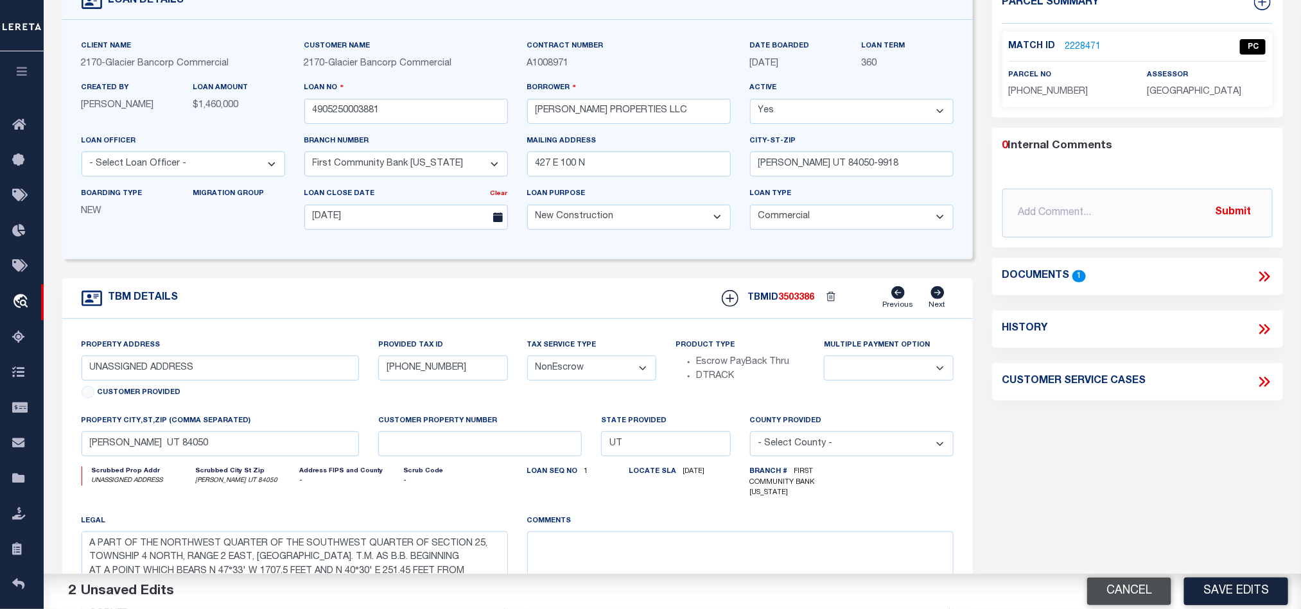
click at [1118, 593] on button "Cancel" at bounding box center [1129, 592] width 84 height 28
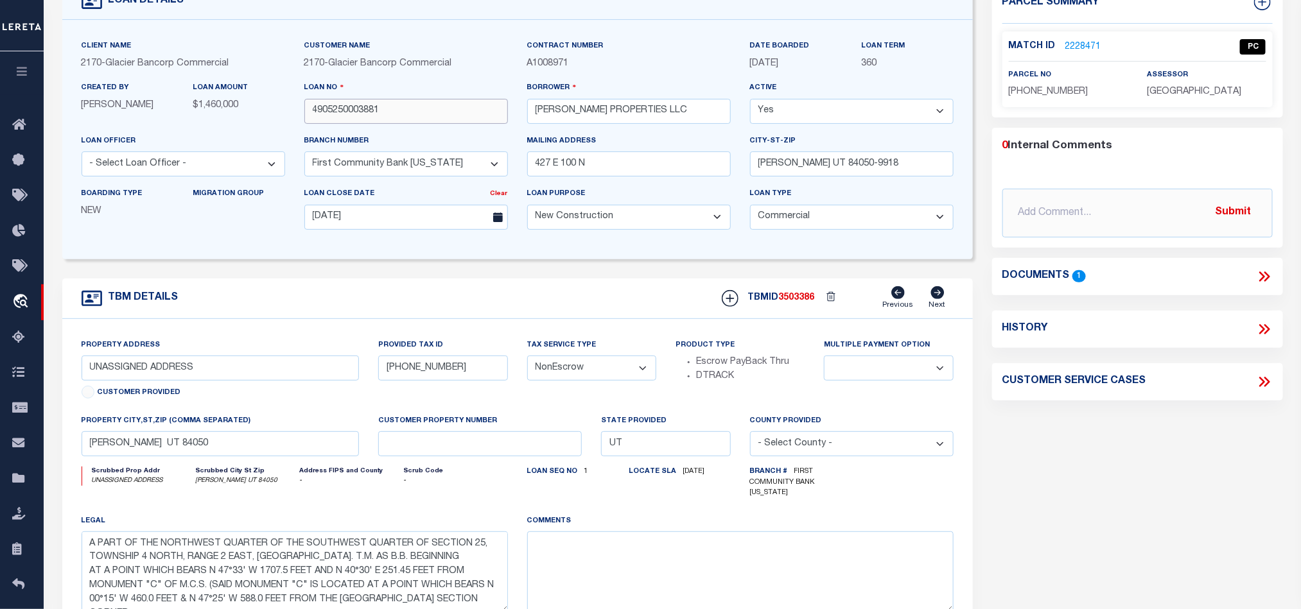
click at [394, 114] on input "4905250003881" at bounding box center [406, 111] width 204 height 25
click at [798, 310] on div "TBMID 3503386 Previous Next" at bounding box center [832, 298] width 241 height 24
copy span "3503386"
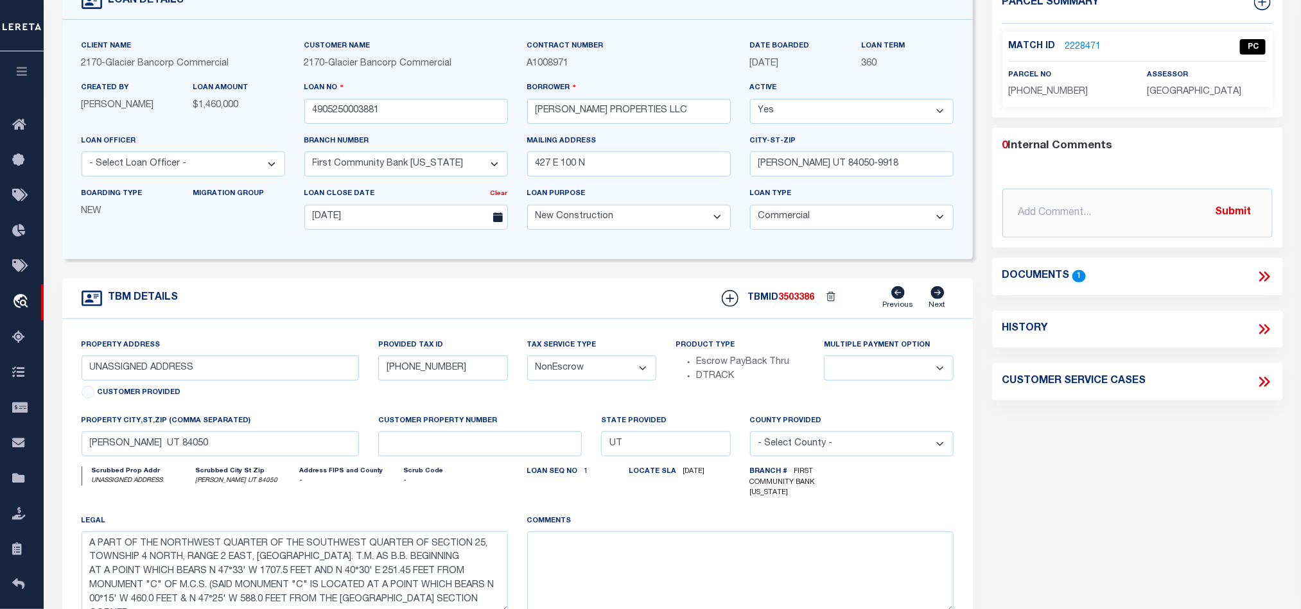
click at [1166, 98] on p "MORGAN COUNTY" at bounding box center [1206, 92] width 119 height 14
copy div "MORGAN COUNTY"
click at [1040, 87] on span "00-0004-3776" at bounding box center [1049, 91] width 80 height 9
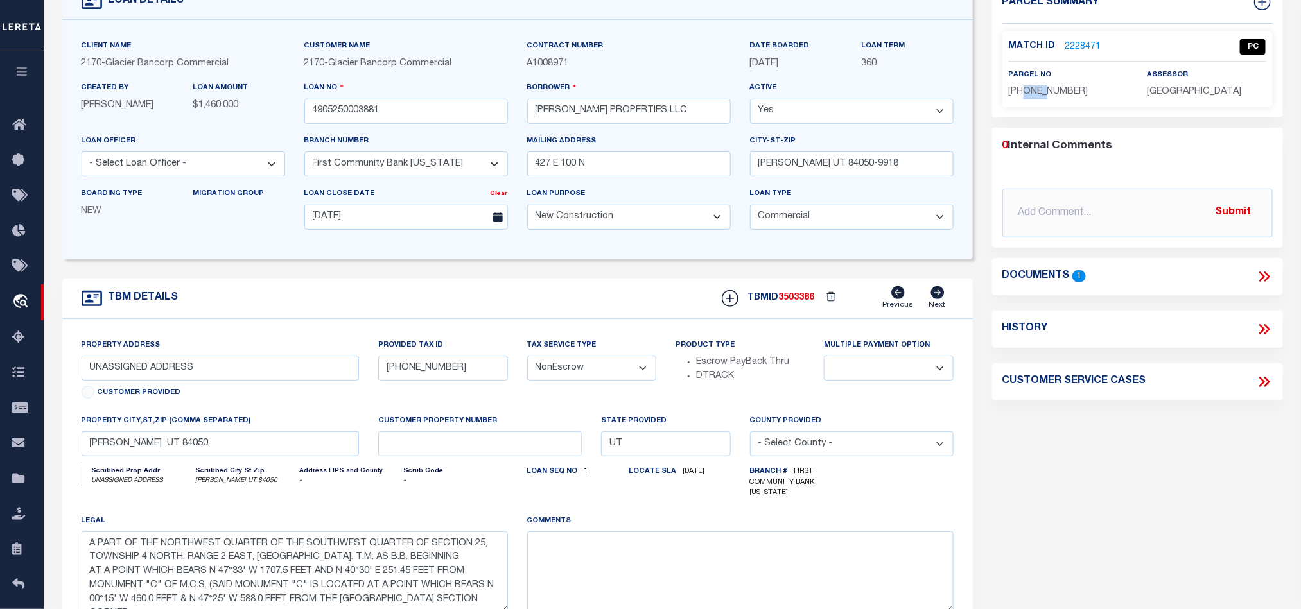
click at [1040, 87] on span "00-0004-3776" at bounding box center [1049, 91] width 80 height 9
copy div "00-0004-3776"
click at [387, 112] on input "4905250003881" at bounding box center [406, 111] width 204 height 25
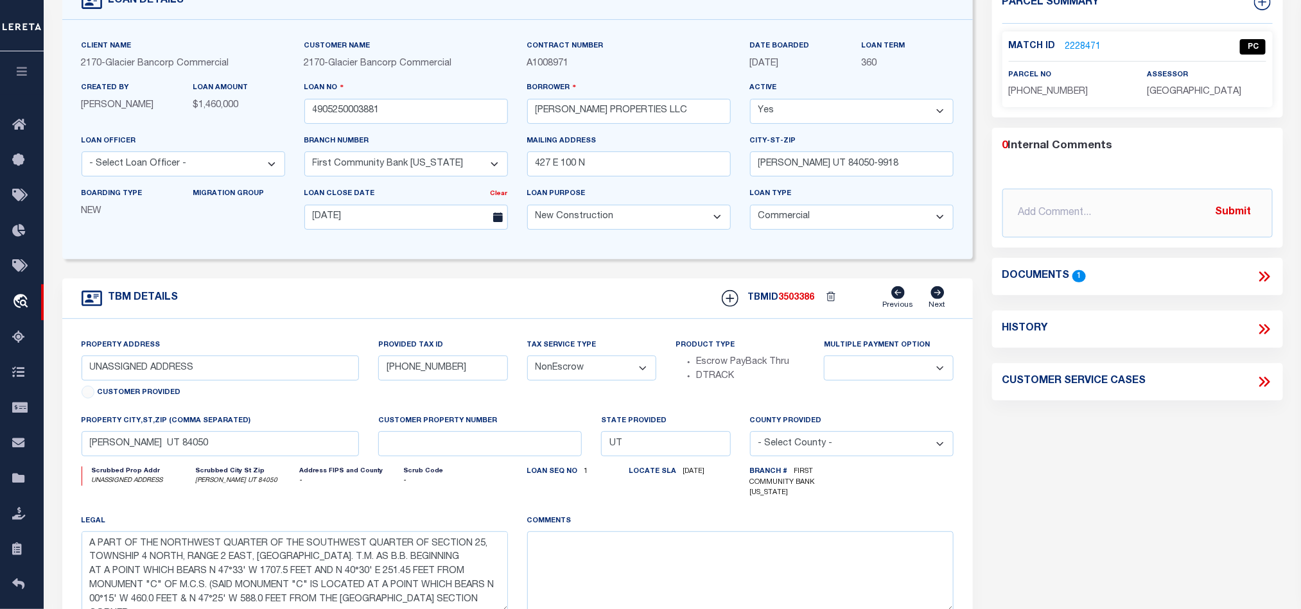
click at [810, 299] on span "3503386" at bounding box center [797, 298] width 36 height 9
copy span "3503386"
click at [1187, 95] on span "MORGAN COUNTY" at bounding box center [1194, 91] width 94 height 9
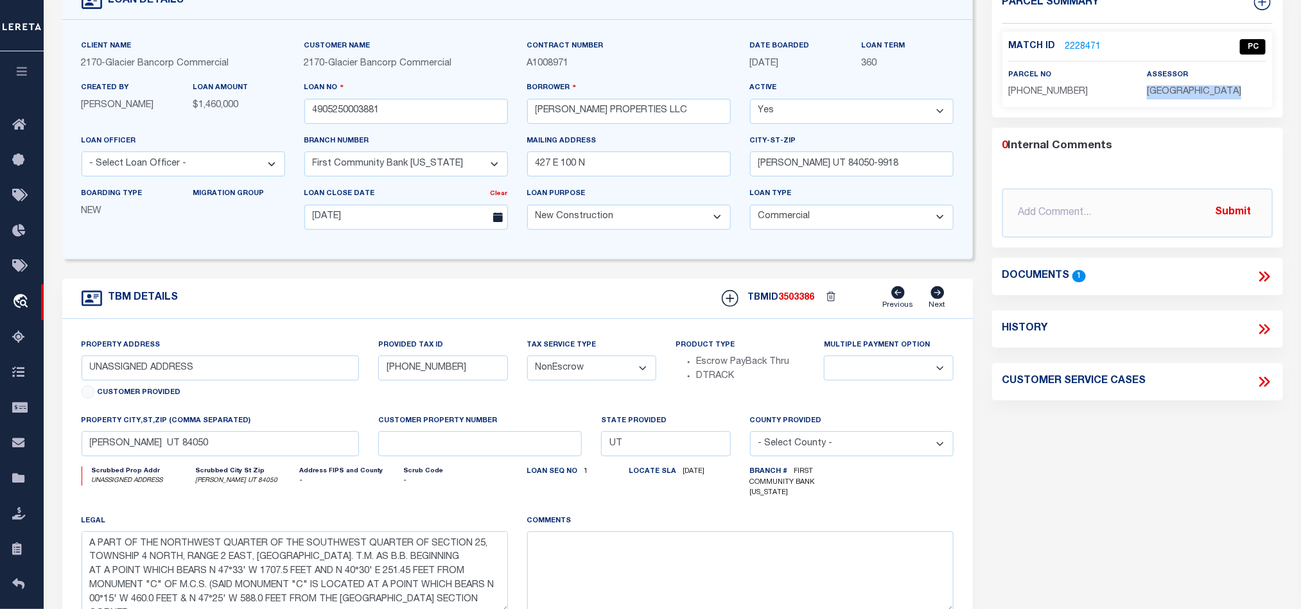
click at [1187, 95] on span "MORGAN COUNTY" at bounding box center [1194, 91] width 94 height 9
copy div "MORGAN COUNTY"
click at [1058, 91] on span "00-0004-3776" at bounding box center [1049, 91] width 80 height 9
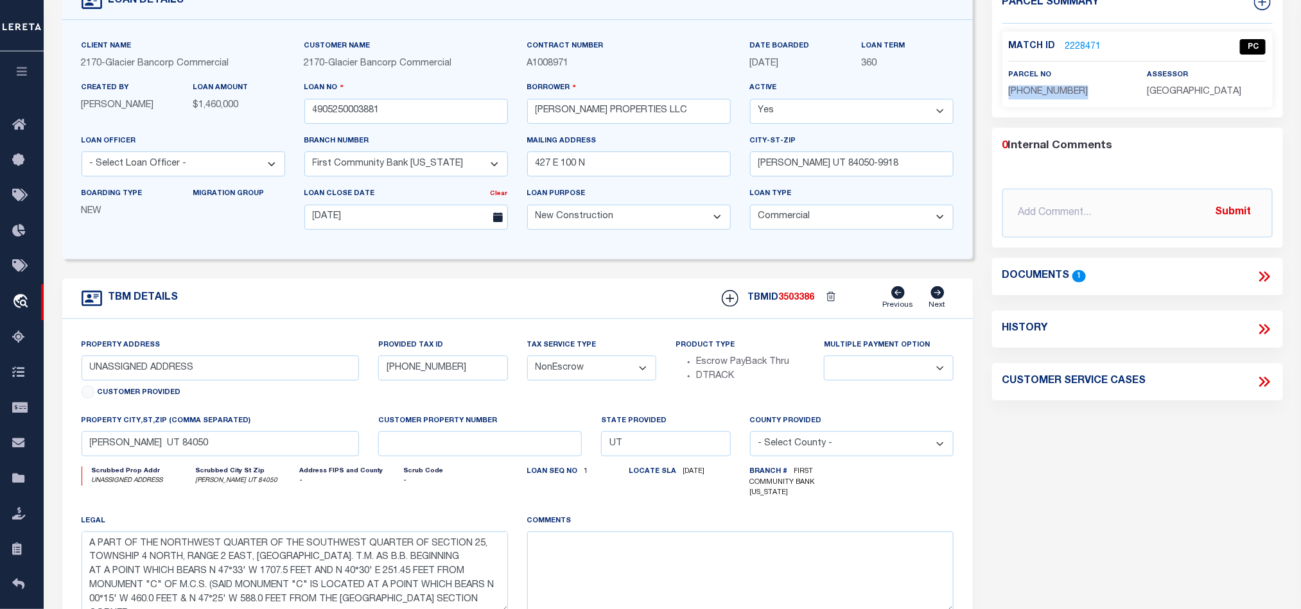
copy div "00-0004-3776"
click at [584, 301] on div "TBM DETAILS TBMID 3503386 Previous Next" at bounding box center [517, 299] width 911 height 40
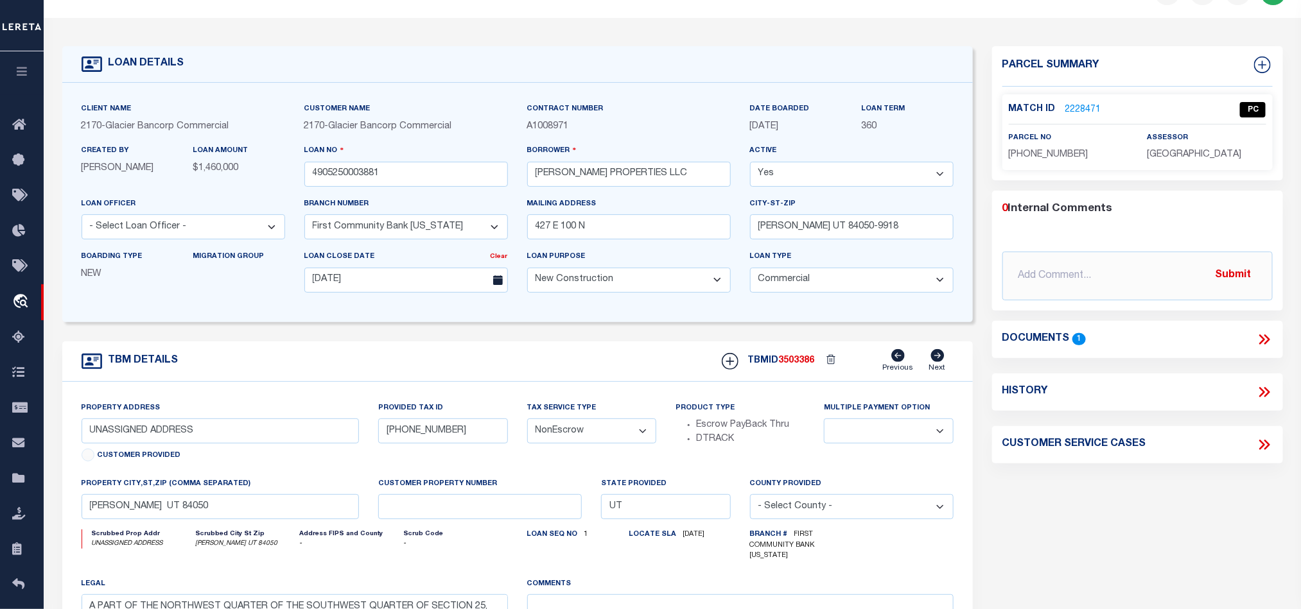
scroll to position [0, 0]
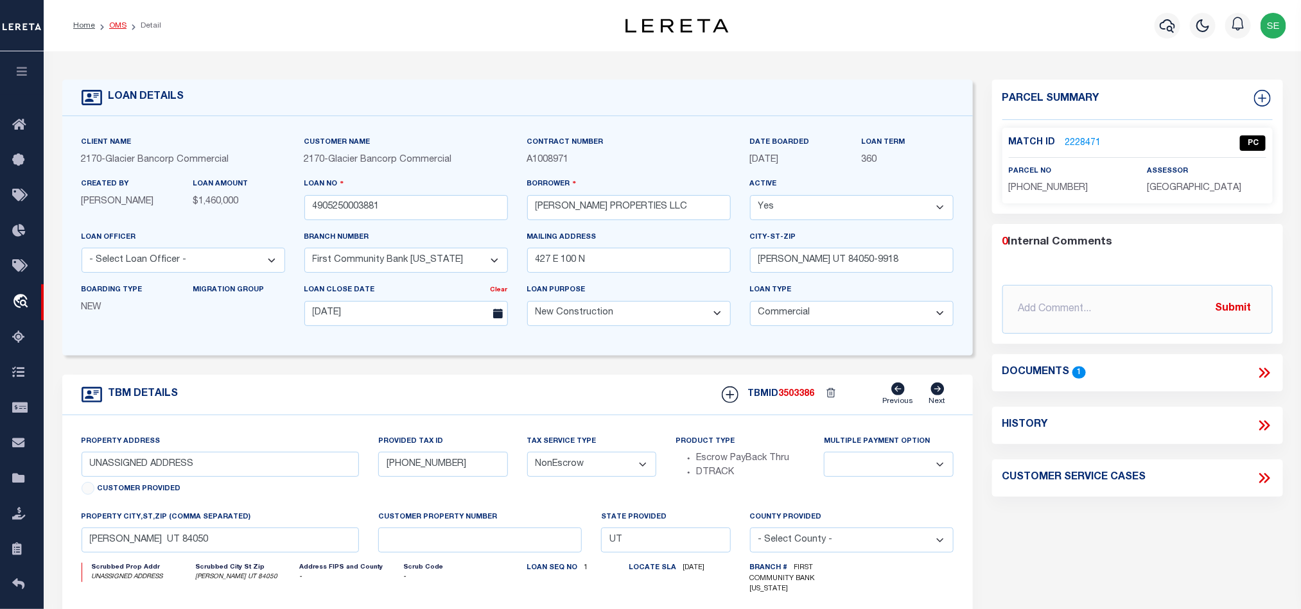
click at [112, 25] on link "OMS" at bounding box center [117, 26] width 17 height 8
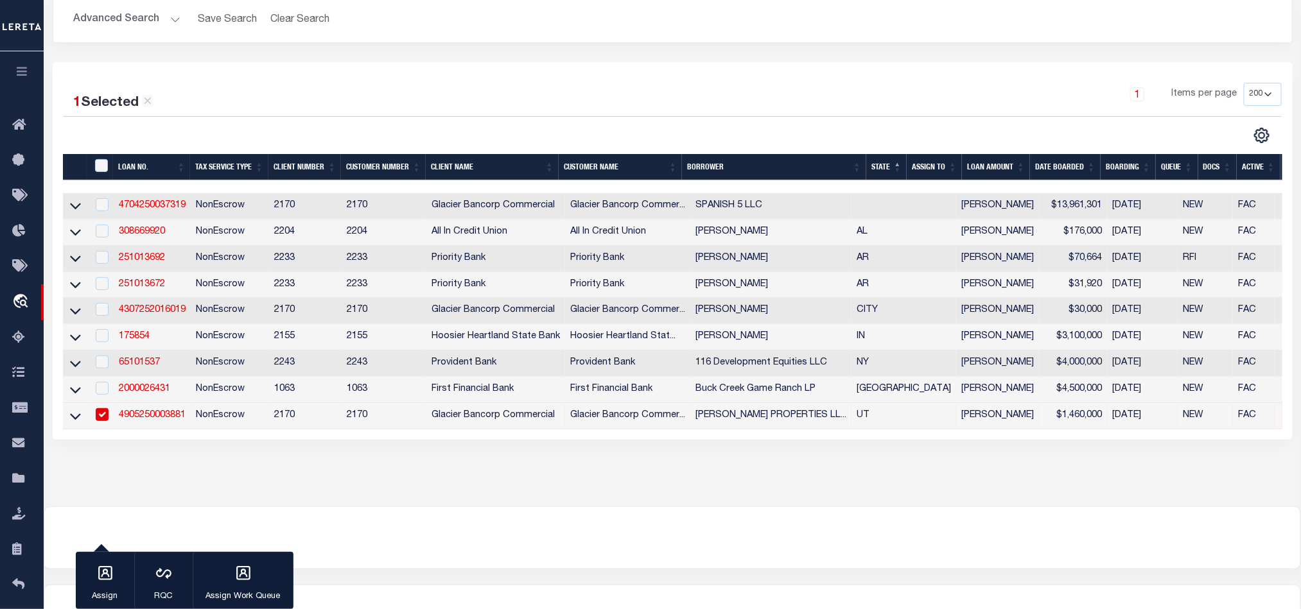
scroll to position [193, 0]
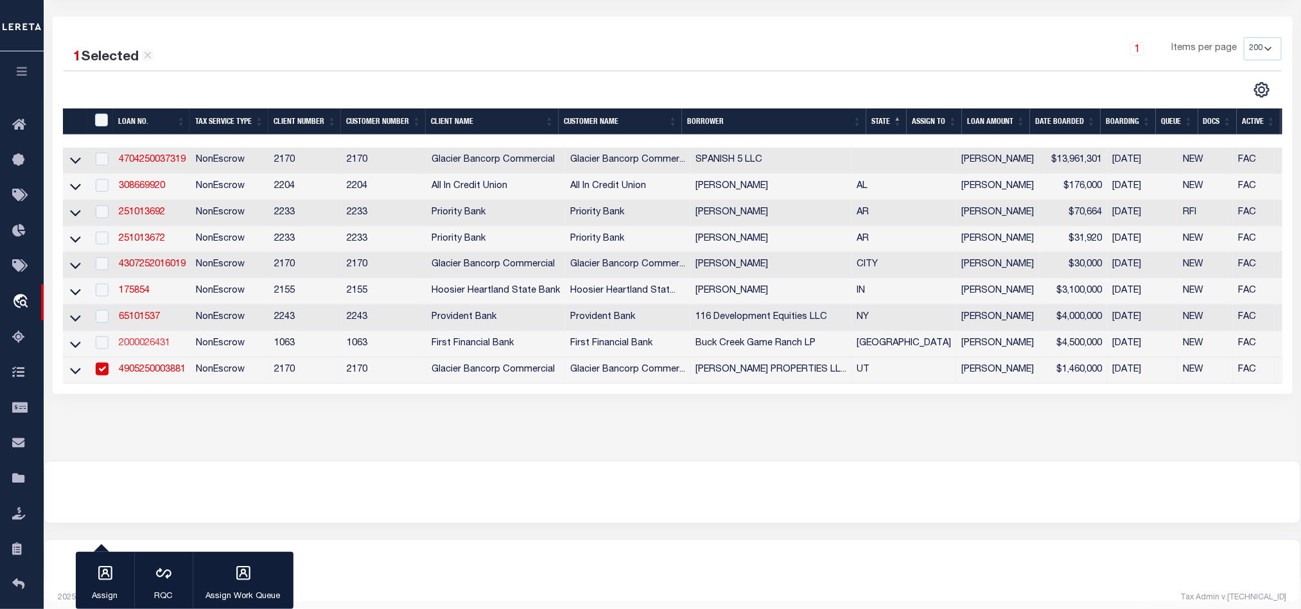
click at [158, 346] on link "2000026431" at bounding box center [144, 343] width 51 height 9
checkbox input "true"
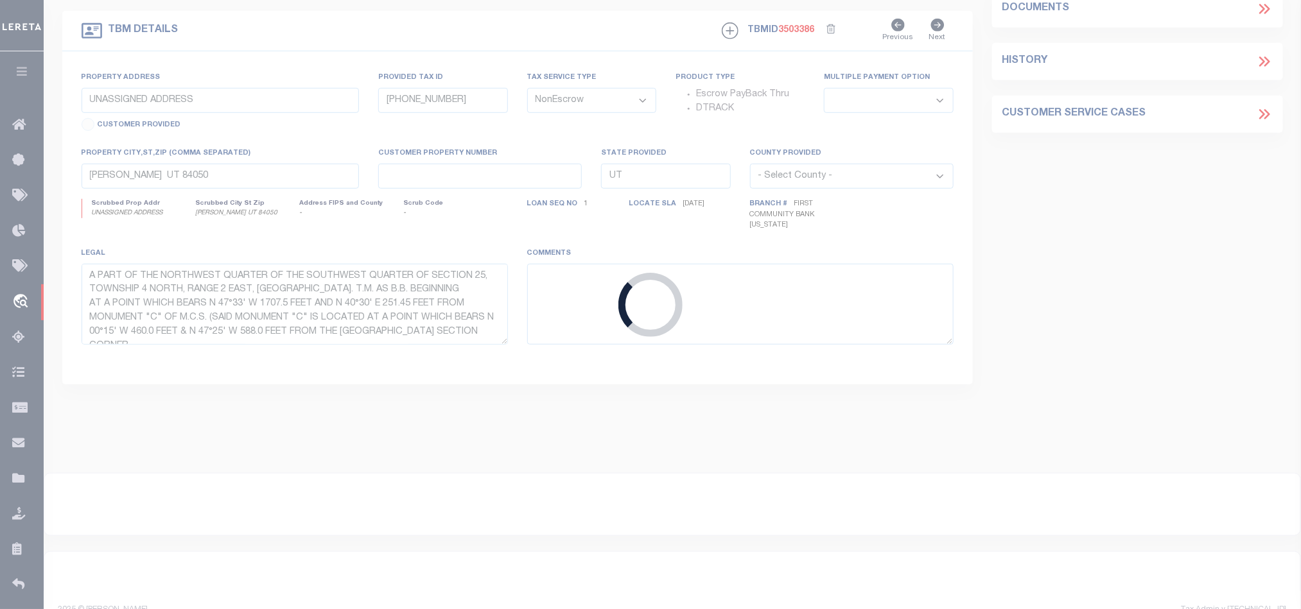
type input "2000026431"
type input "Buck Creek Game Ranch LP"
select select
select select "400"
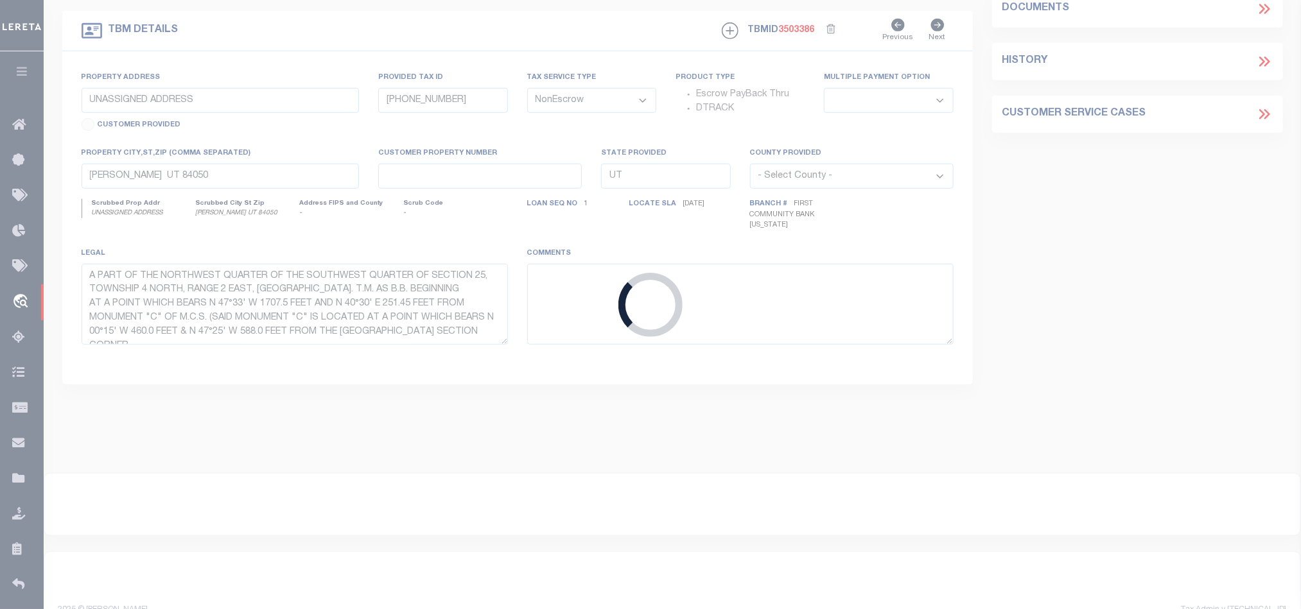
select select
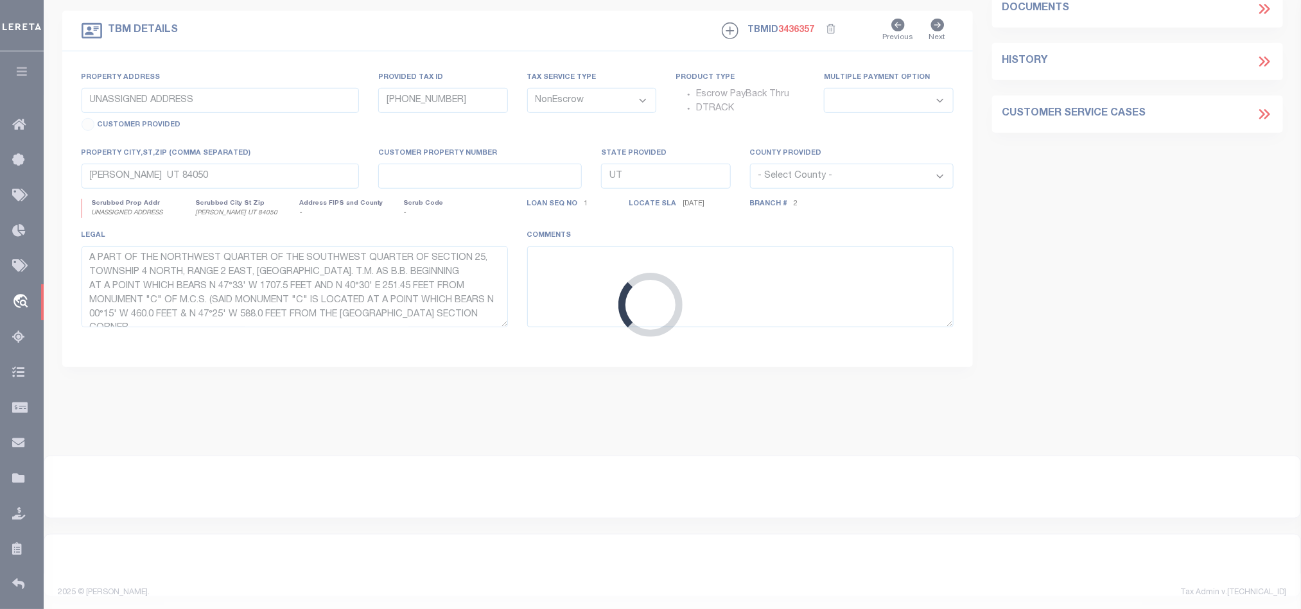
select select "773"
select select "490"
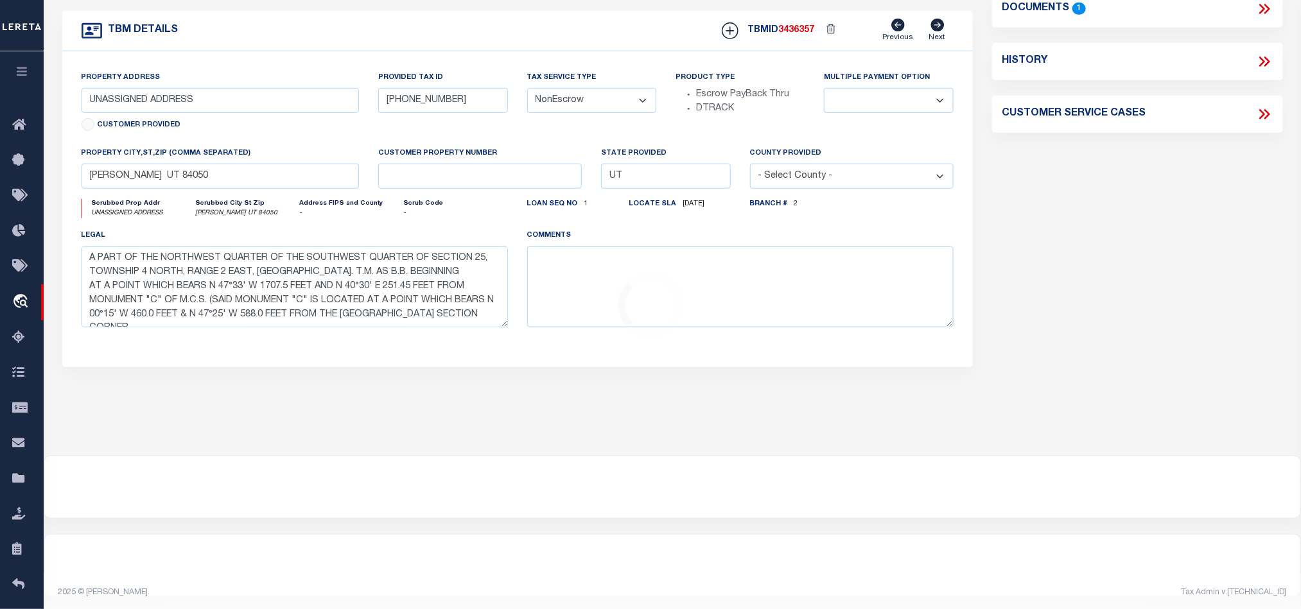
scroll to position [4, 0]
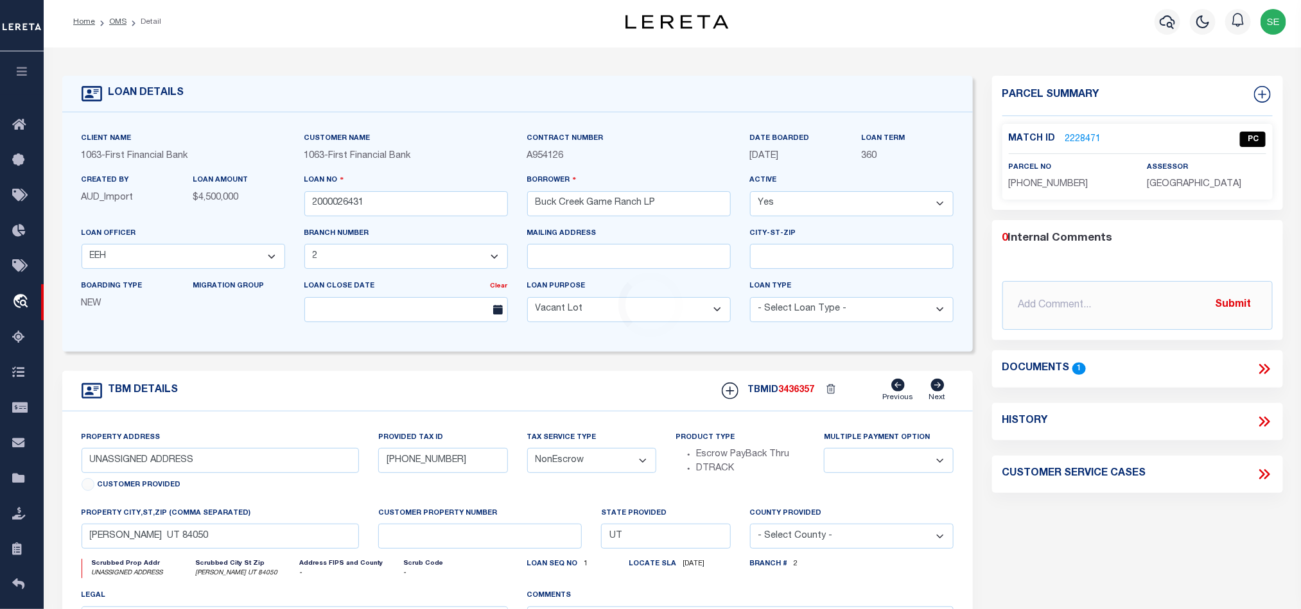
type input "1661 PR 1973"
select select
type input "Lawn TX 79530"
type input "[GEOGRAPHIC_DATA]"
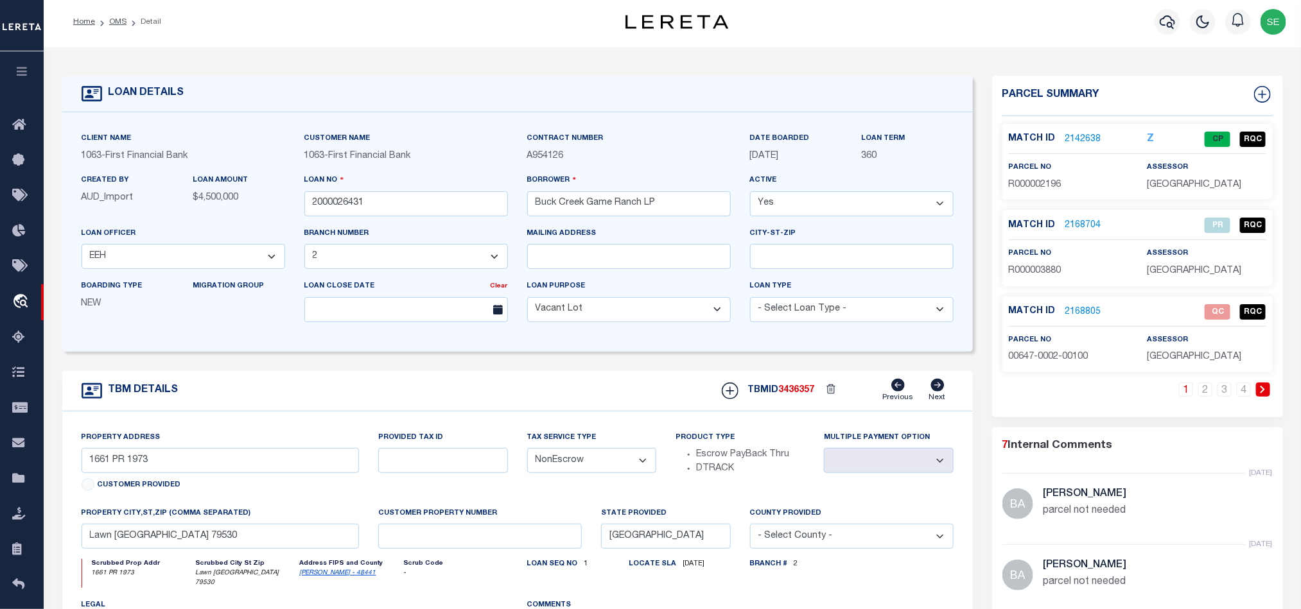
scroll to position [0, 0]
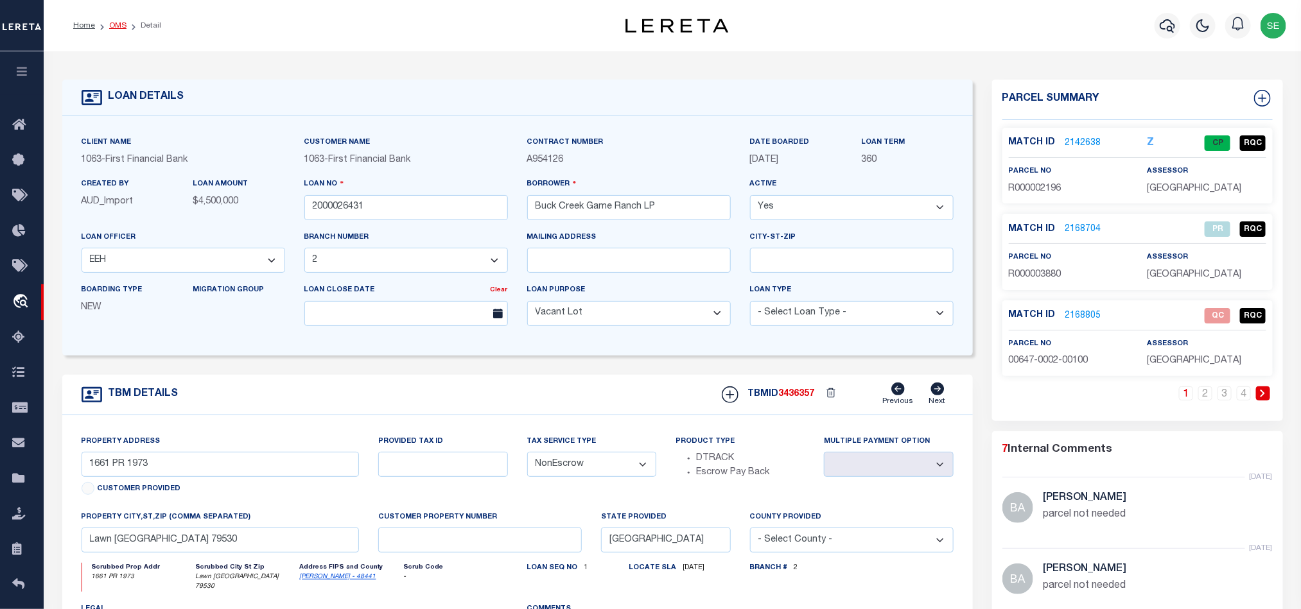
click at [116, 24] on link "OMS" at bounding box center [117, 26] width 17 height 8
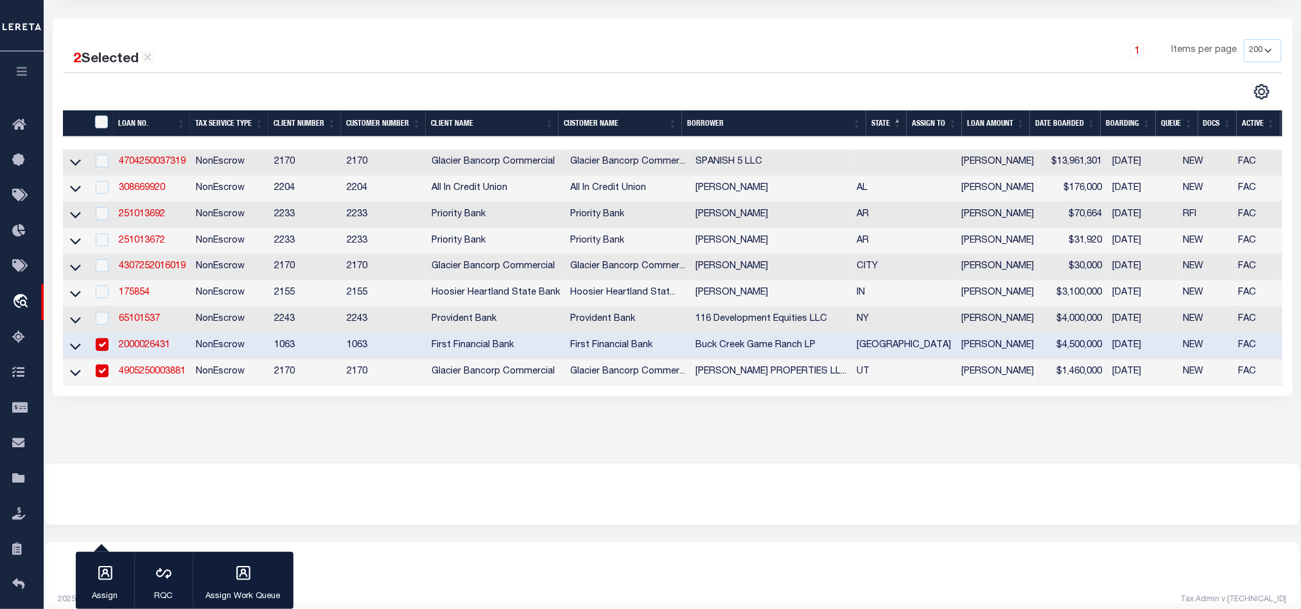
scroll to position [193, 0]
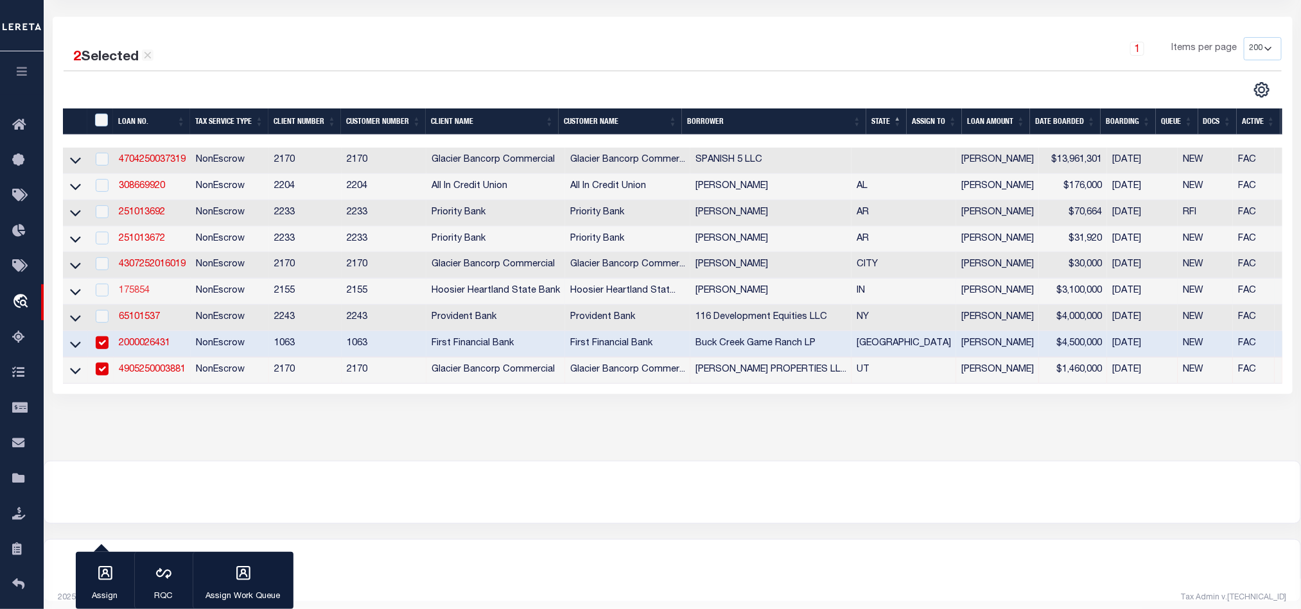
click at [130, 292] on link "175854" at bounding box center [134, 290] width 31 height 9
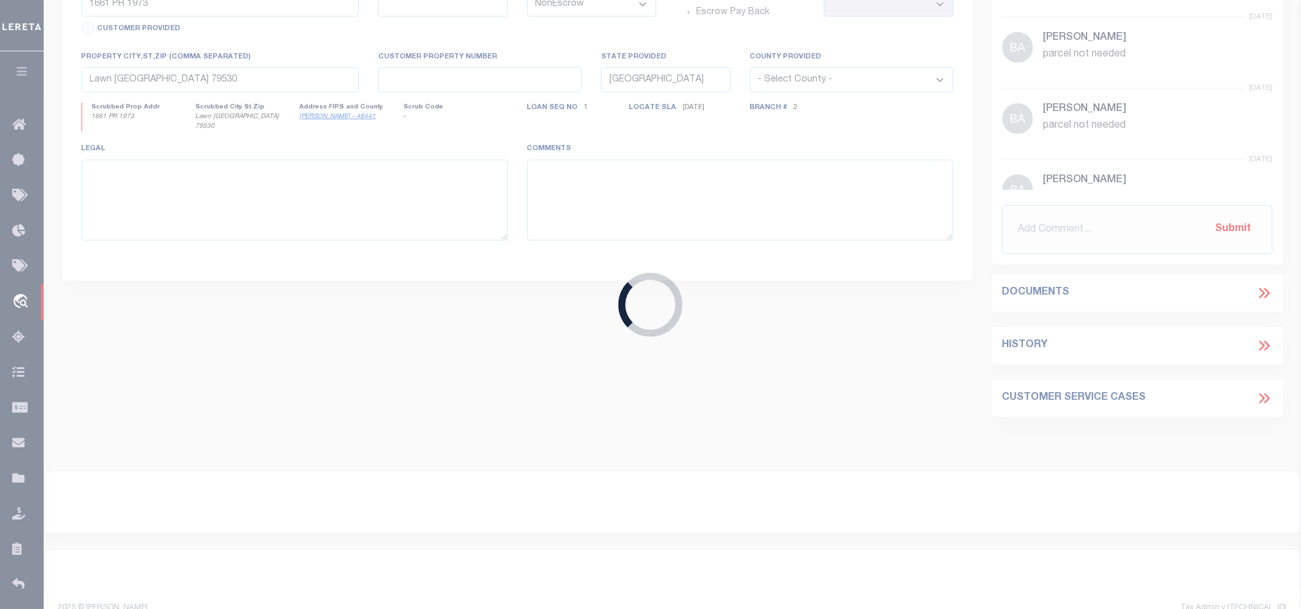
type input "175854"
type input "[PERSON_NAME]"
select select
type input "[DATE]"
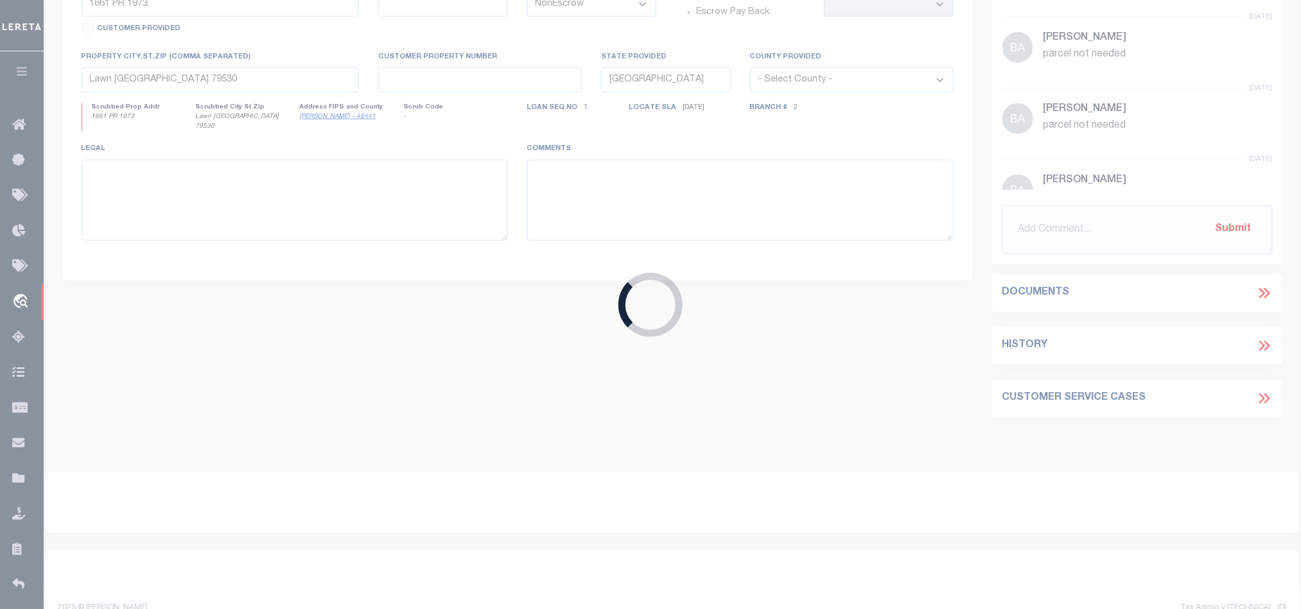
select select "300"
select select "20"
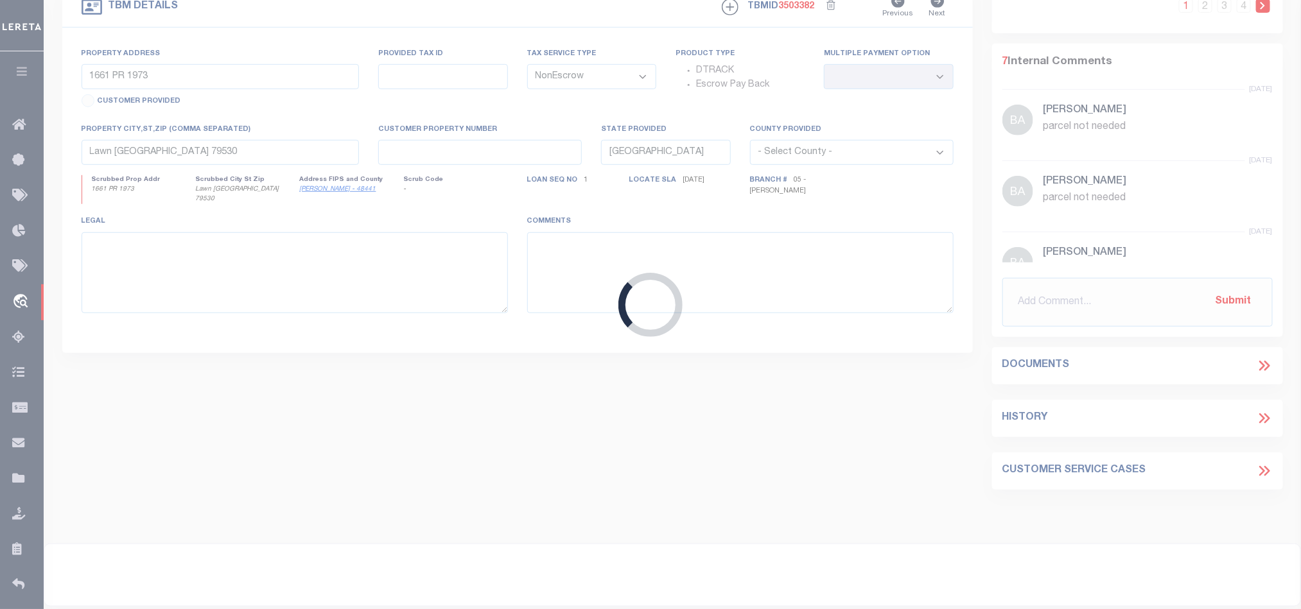
type input "MULTIPLE PARCELS"
select select
type input "ATTICA IN 47918-8298"
type input "IN"
select select "3669"
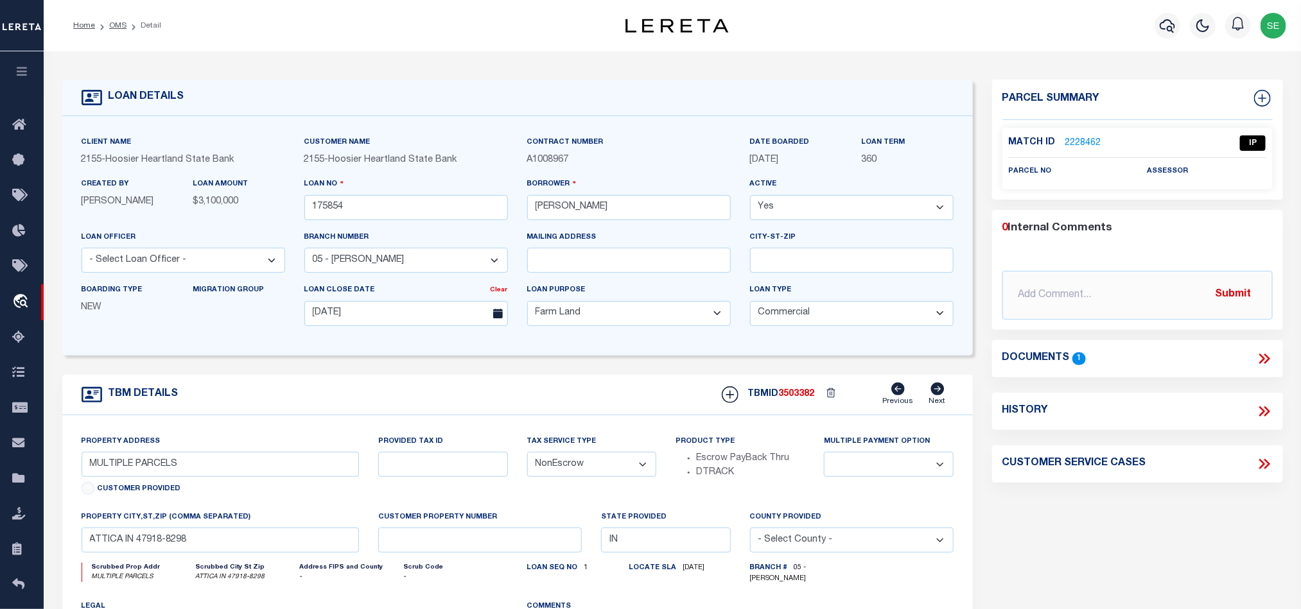
click at [498, 393] on div "TBM DETAILS TBMID 3503382 Previous Next" at bounding box center [517, 395] width 911 height 40
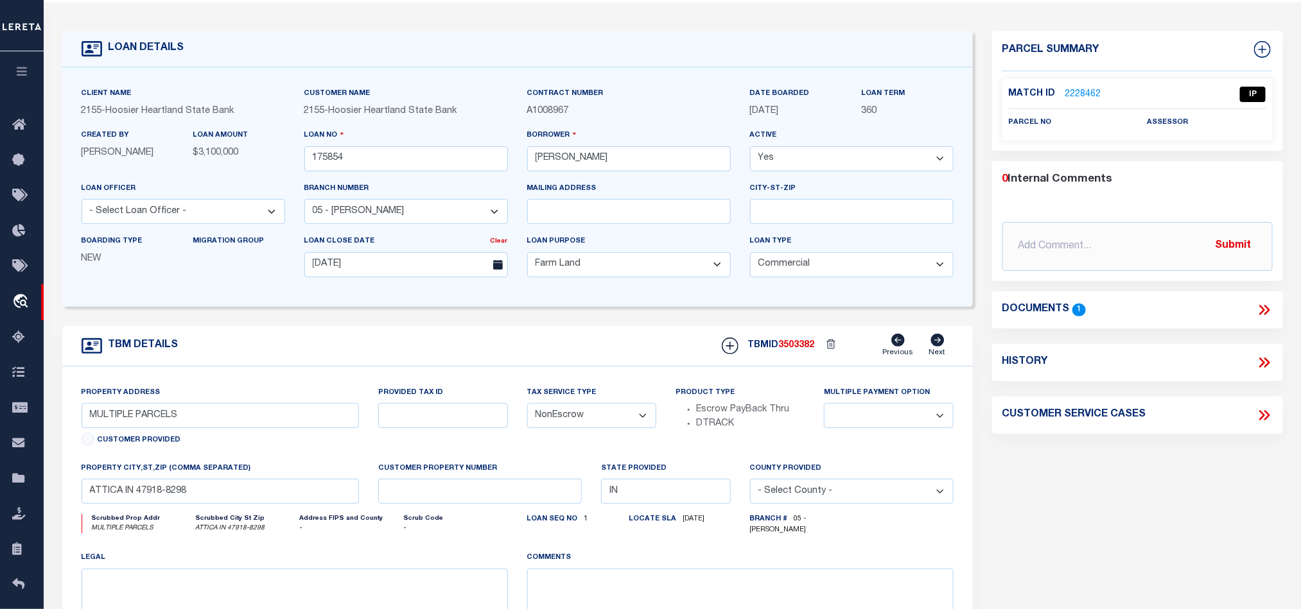
scroll to position [96, 0]
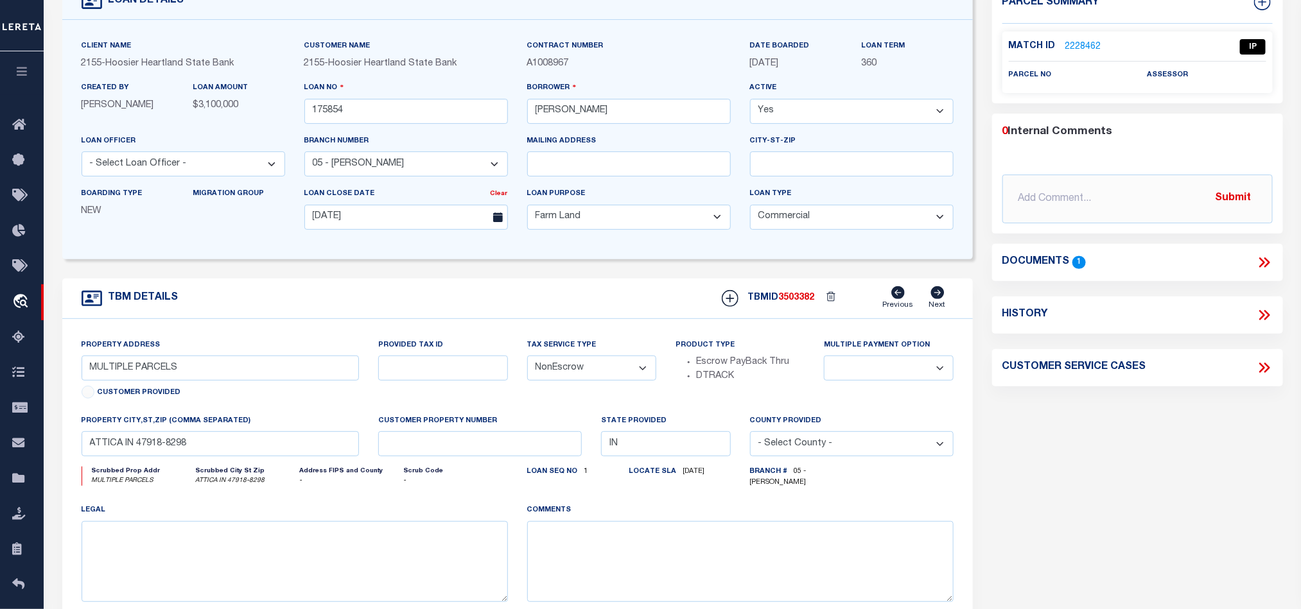
click at [1262, 263] on icon at bounding box center [1264, 262] width 17 height 17
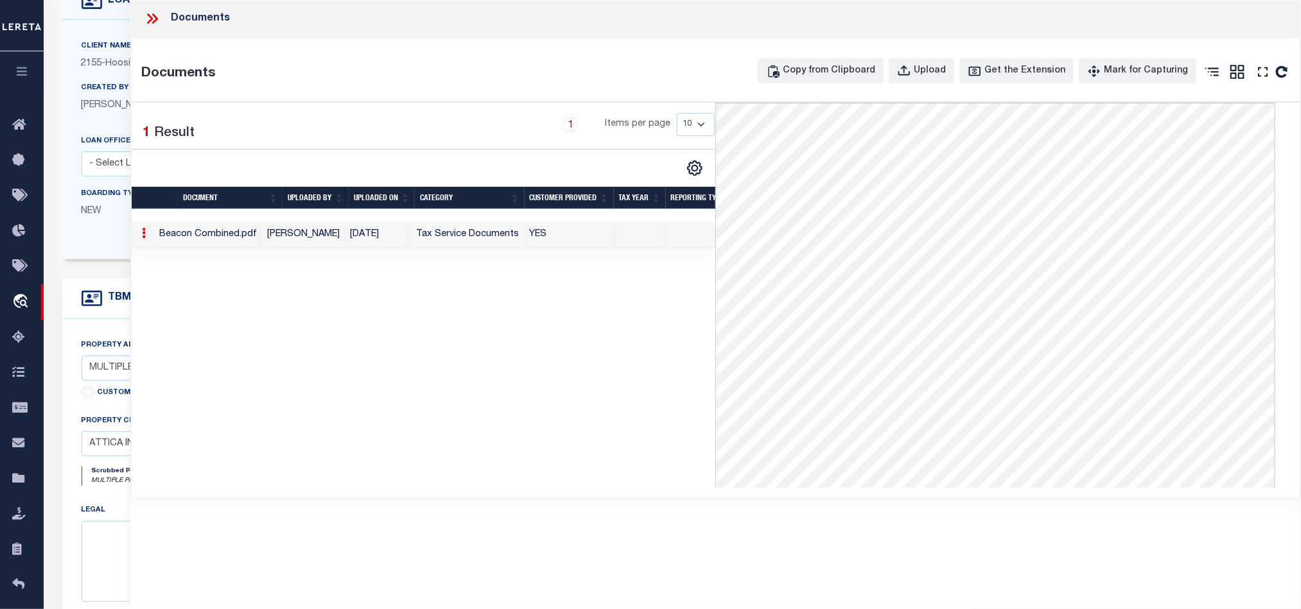
click at [148, 20] on icon at bounding box center [152, 18] width 17 height 17
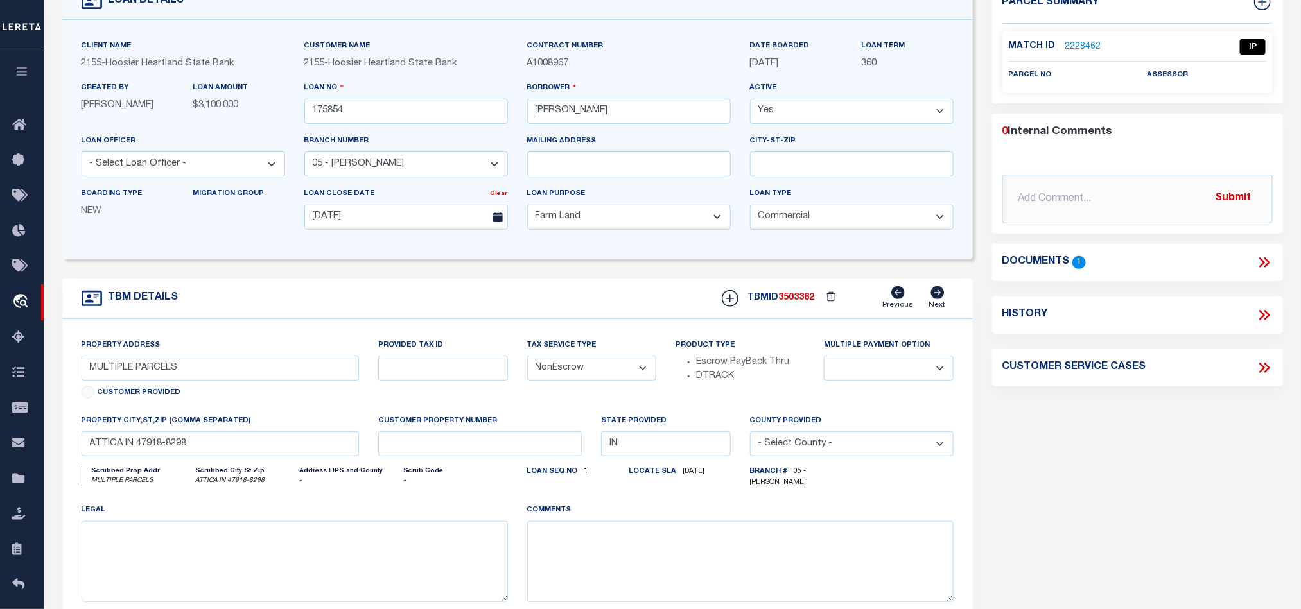
click at [1083, 461] on div "Parcel Summary Match ID 2228462 0" at bounding box center [1138, 337] width 310 height 709
click at [489, 302] on div "TBM DETAILS TBMID 3503382 Previous Next" at bounding box center [517, 299] width 911 height 40
click at [1099, 419] on div "Parcel Summary Match ID 2228462 0" at bounding box center [1138, 337] width 310 height 709
click at [1081, 41] on link "2228462" at bounding box center [1083, 46] width 36 height 13
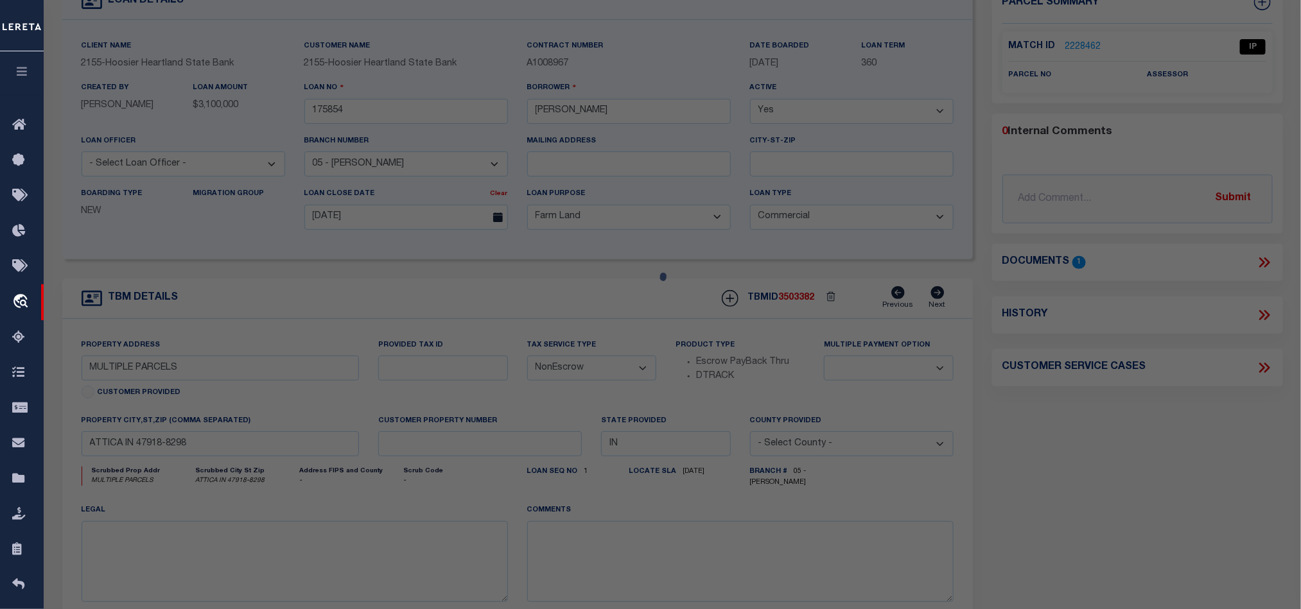
scroll to position [249, 0]
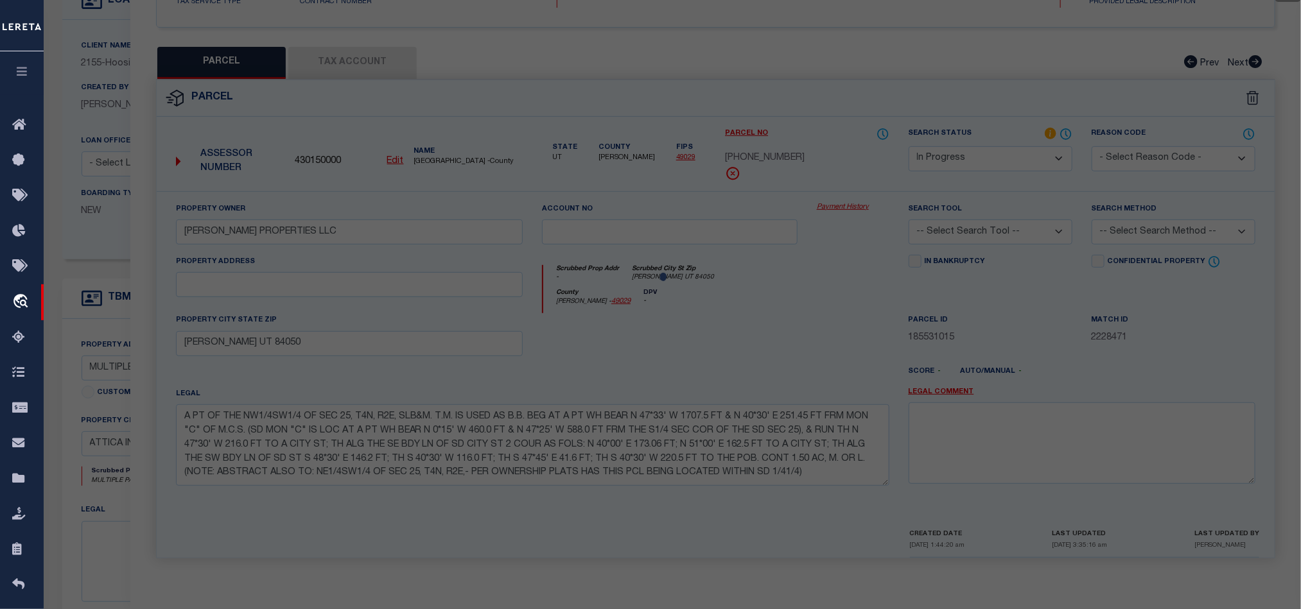
select select "AS"
checkbox input "false"
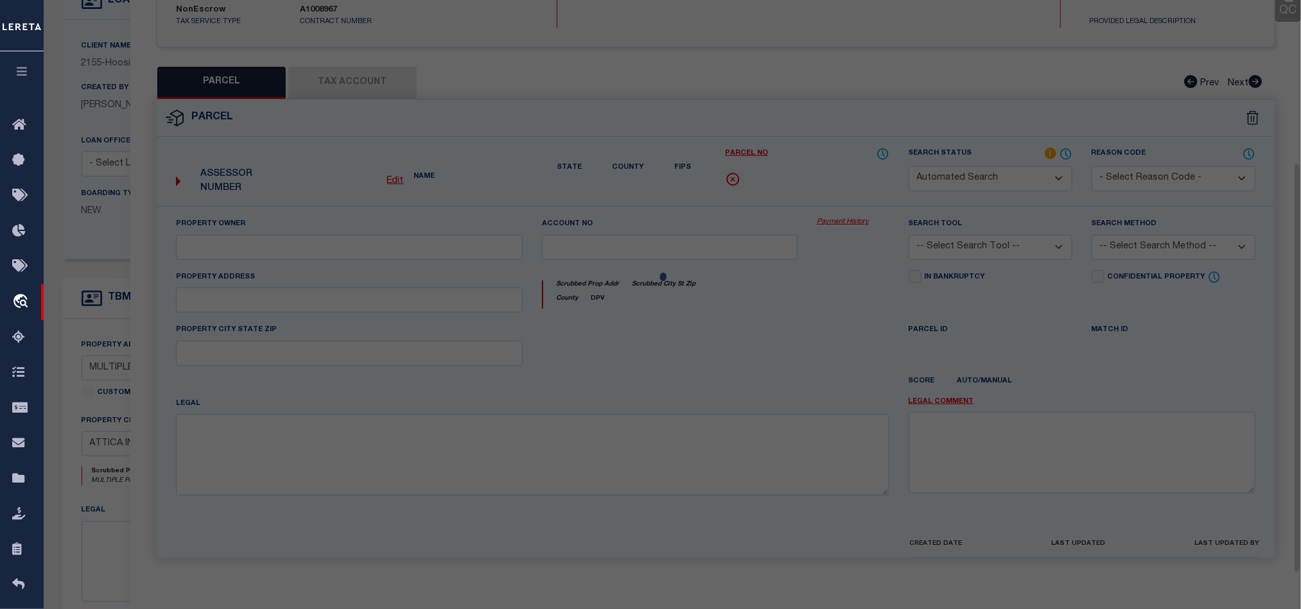
select select "IP"
checkbox input "false"
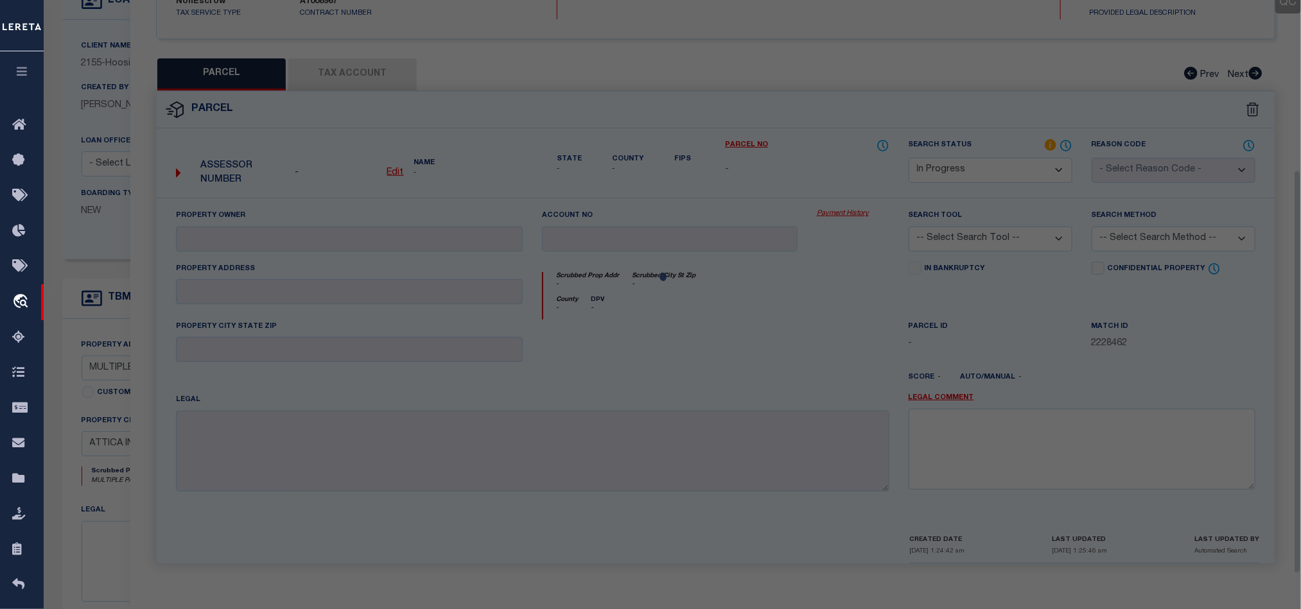
scroll to position [243, 0]
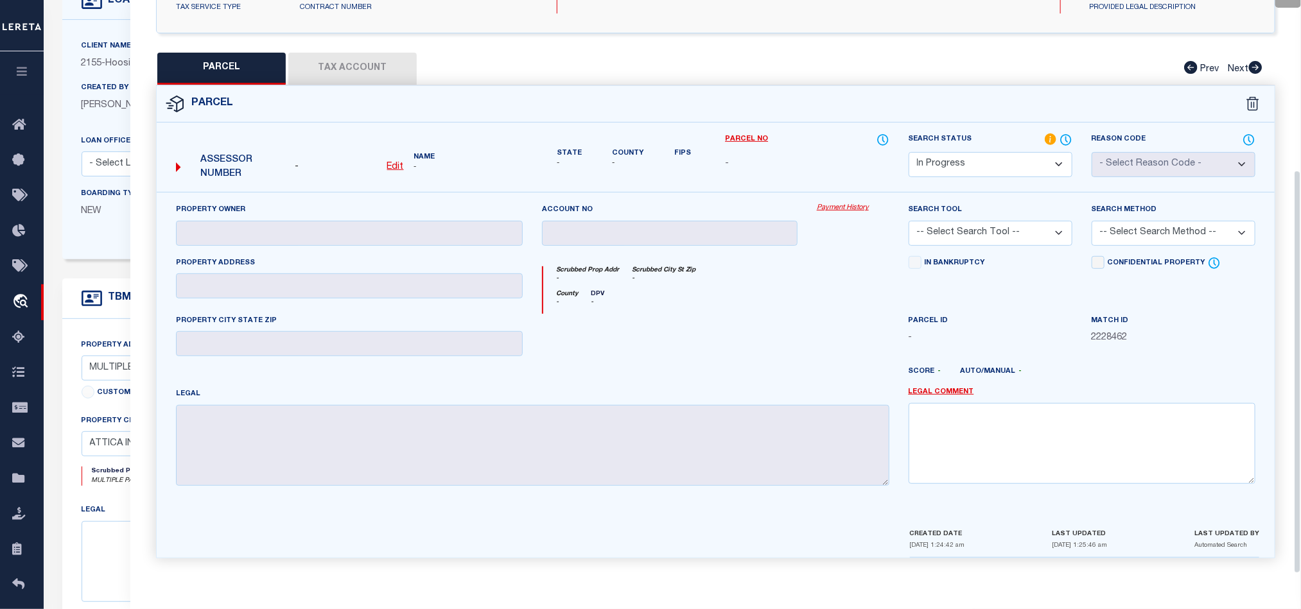
click at [783, 324] on div at bounding box center [669, 340] width 275 height 53
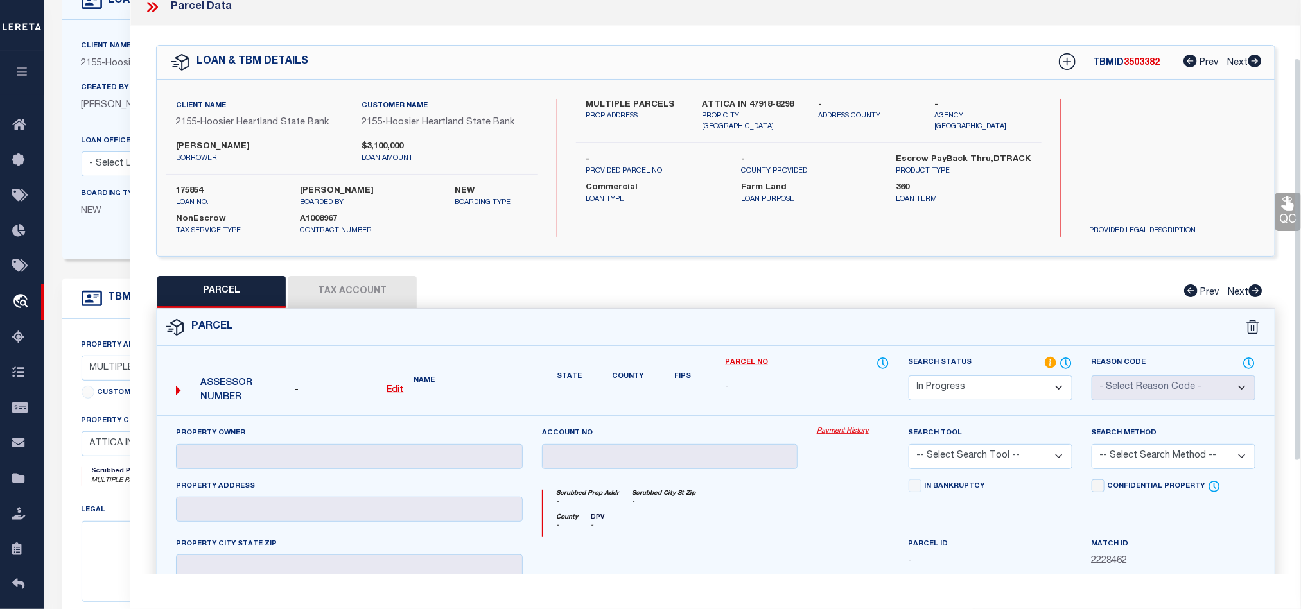
scroll to position [0, 0]
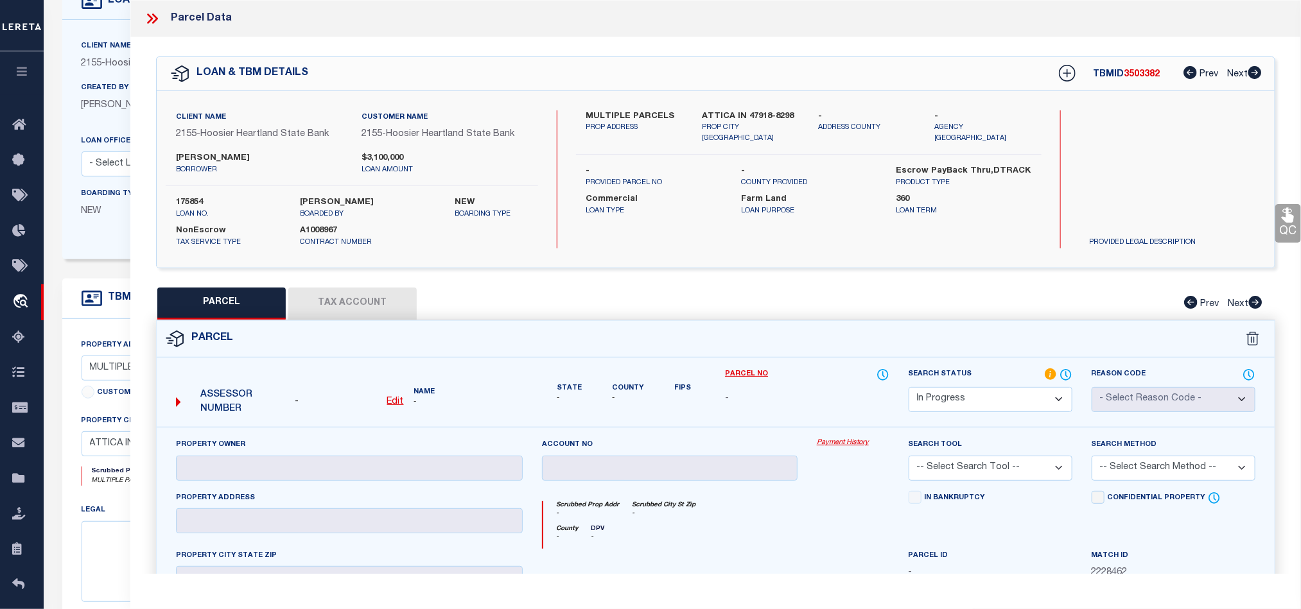
click at [401, 403] on u "Edit" at bounding box center [395, 402] width 17 height 9
select select "IP"
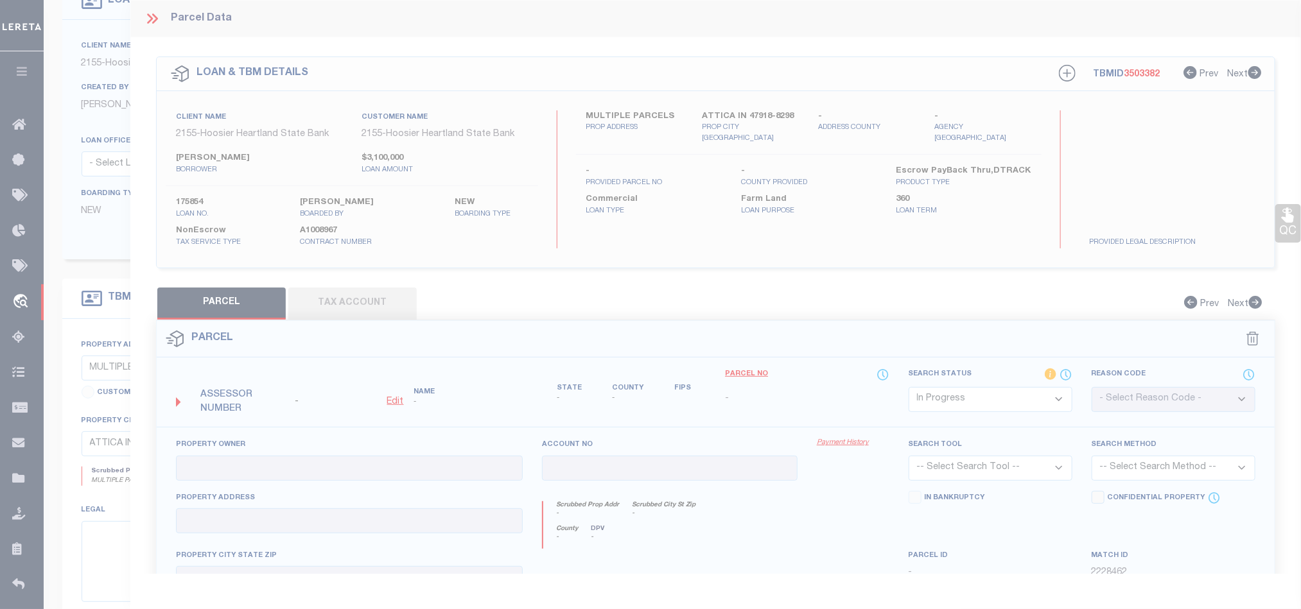
type textarea "-"
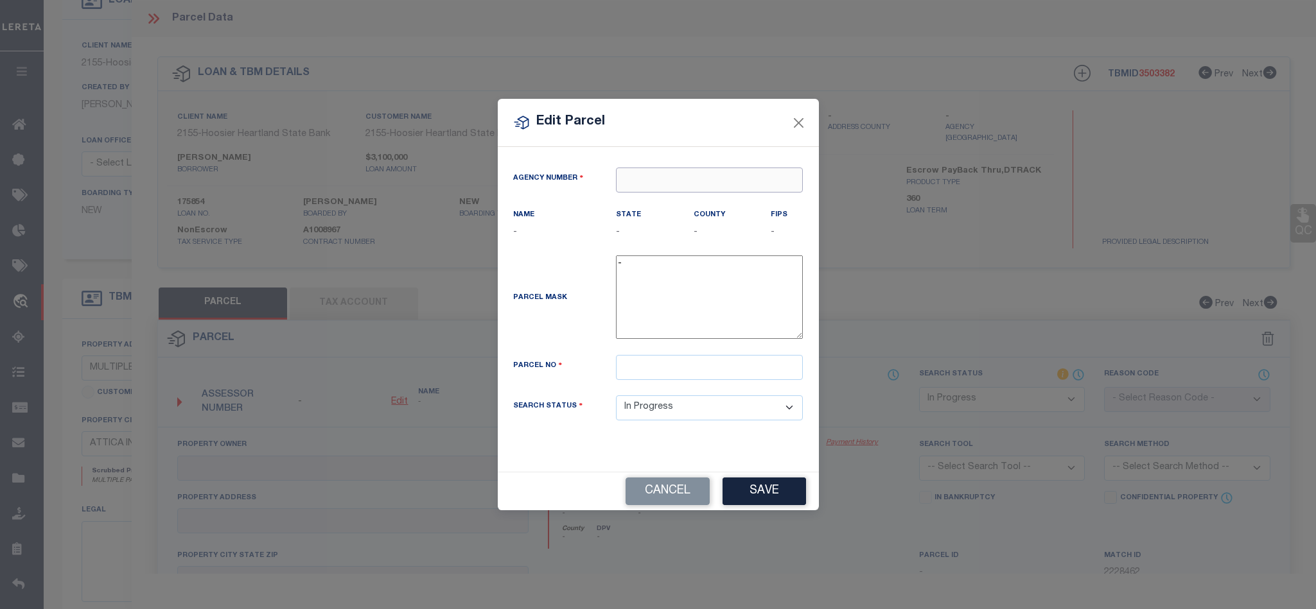
click at [697, 187] on input "text" at bounding box center [709, 180] width 187 height 25
click at [717, 201] on div "130230000 : [GEOGRAPHIC_DATA]" at bounding box center [710, 209] width 186 height 37
type input "130230000"
click at [674, 369] on input "text" at bounding box center [709, 367] width 187 height 25
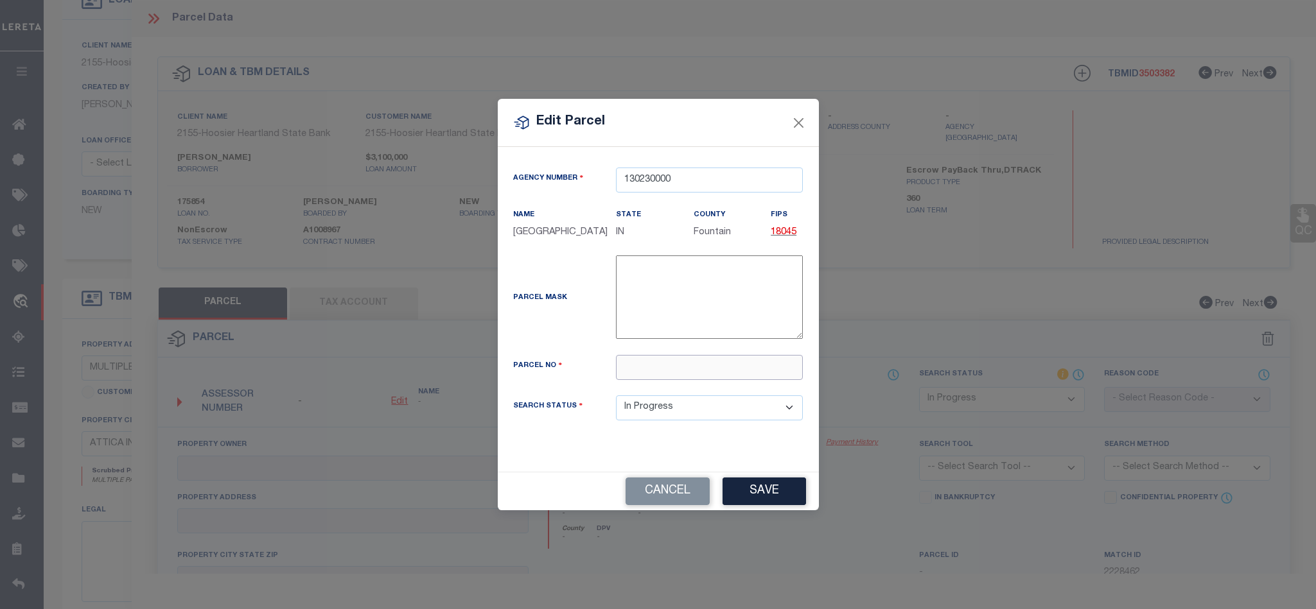
paste input "23-04-23-101-001.000-011"
type input "23-04-23-101-001.000-011"
click at [764, 505] on button "Save" at bounding box center [764, 492] width 83 height 28
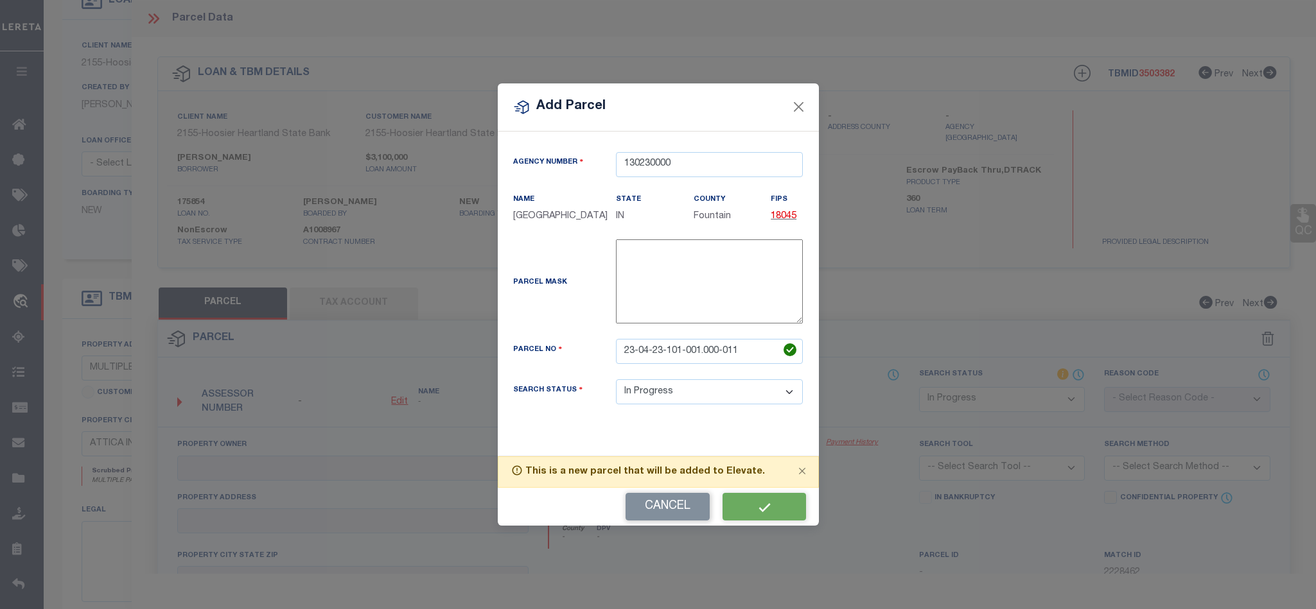
select select "IP"
checkbox input "false"
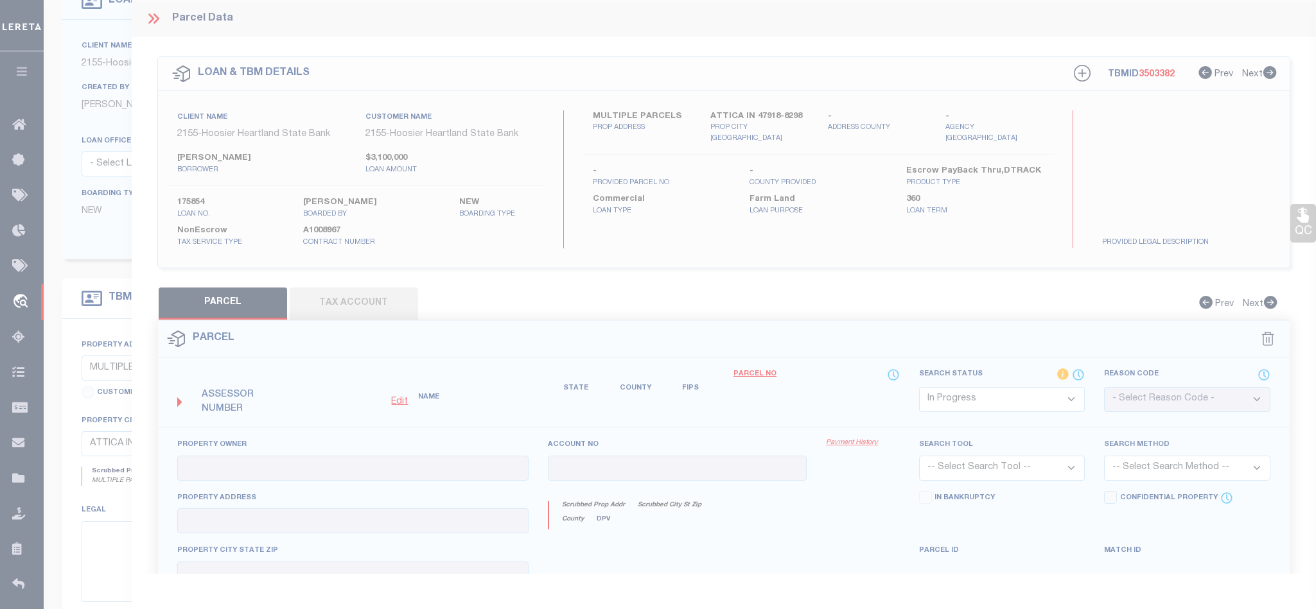
checkbox input "false"
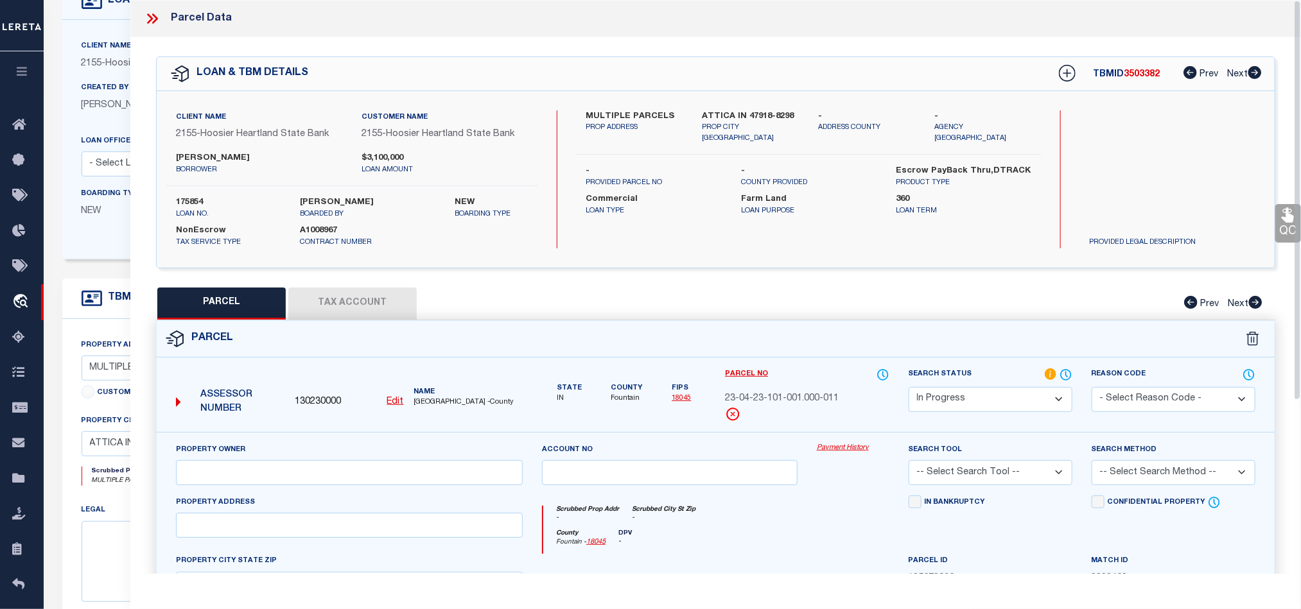
click at [838, 326] on div "Parcel" at bounding box center [716, 339] width 1118 height 37
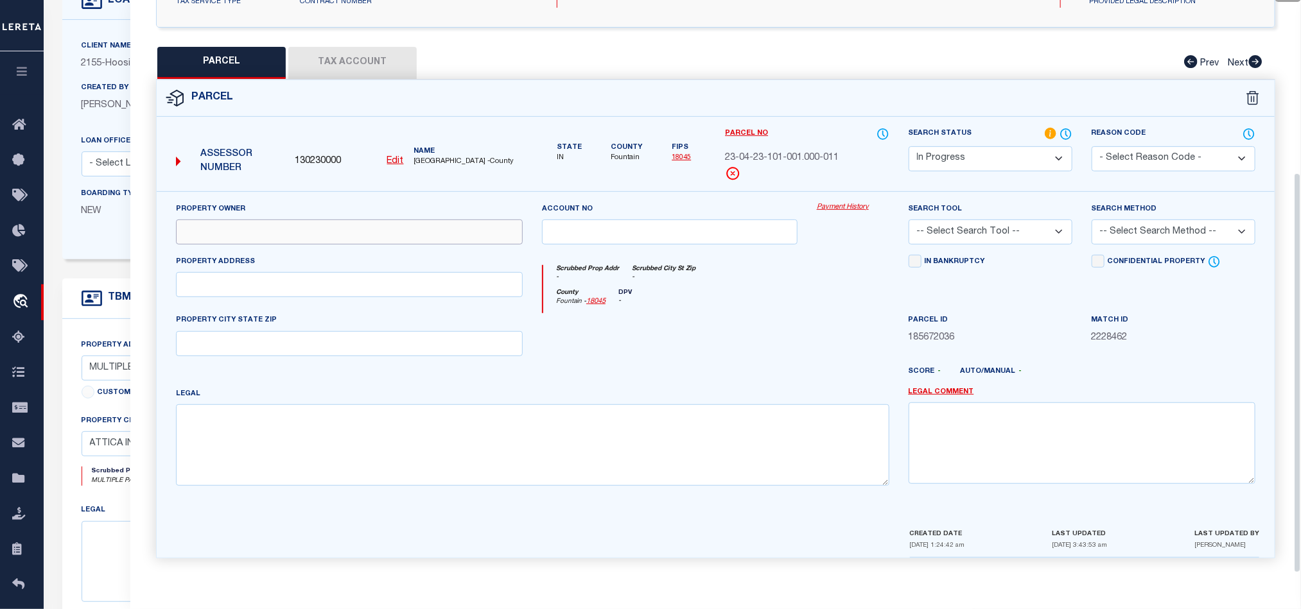
drag, startPoint x: 328, startPoint y: 226, endPoint x: 355, endPoint y: 228, distance: 27.0
click at [328, 226] on input "text" at bounding box center [349, 232] width 347 height 25
paste input "Deeded Owner FREEMAN BRADLEY AND KARMEN FREEMAN AS TRUSTEES OF THE BRADLEY AND …"
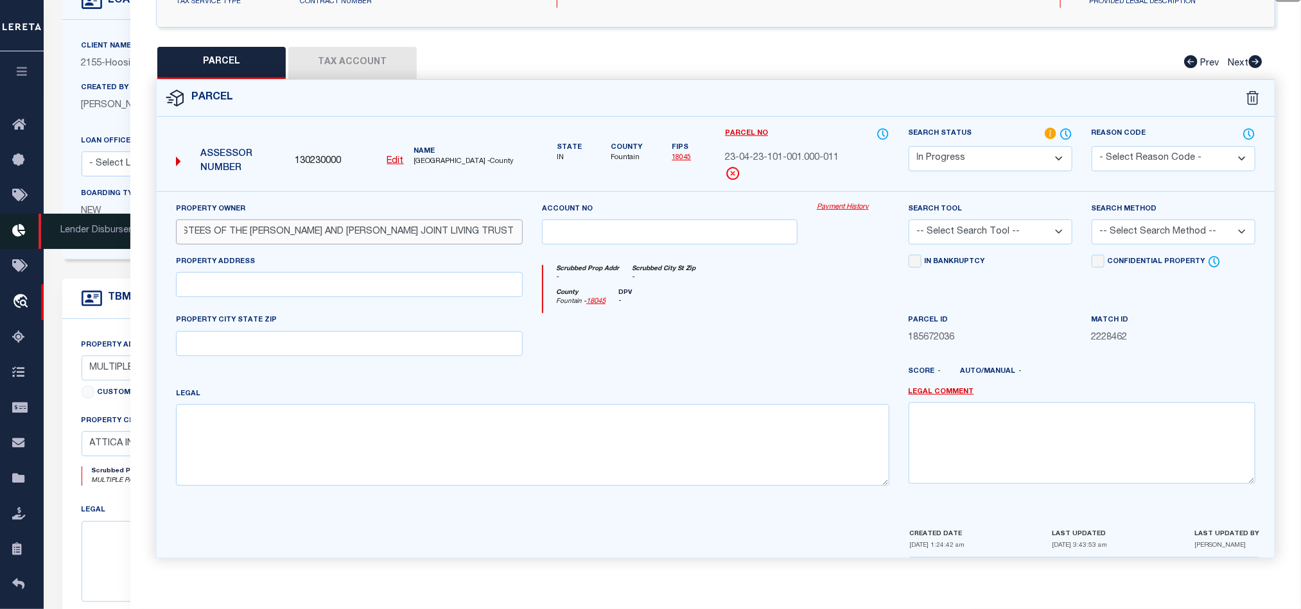
scroll to position [0, 0]
drag, startPoint x: 235, startPoint y: 231, endPoint x: 21, endPoint y: 230, distance: 213.9
click at [21, 230] on div "Home OMS Detail" at bounding box center [650, 396] width 1301 height 984
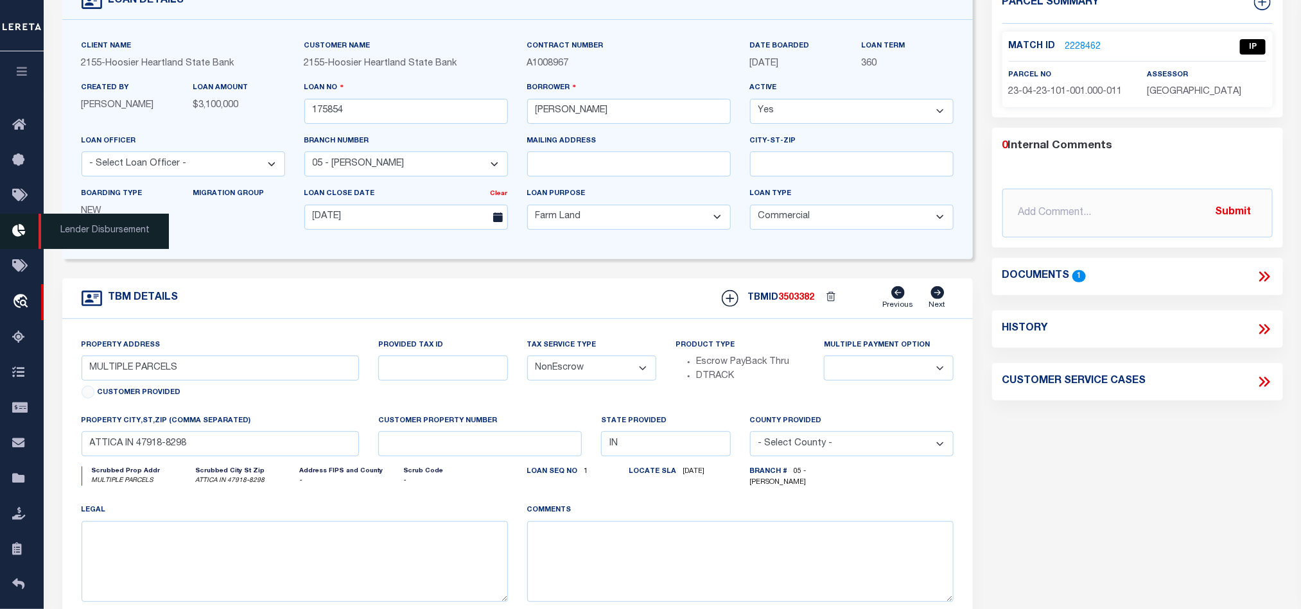
type input "Deeded Owner FREEMAN BRADLEY AND KARMEN FREEMAN AS TRUSTEES OF THE BRADLEY AND …"
click at [1078, 39] on div "Match ID 2228462 IP" at bounding box center [1137, 46] width 277 height 15
click at [1078, 50] on link "2228462" at bounding box center [1083, 46] width 36 height 13
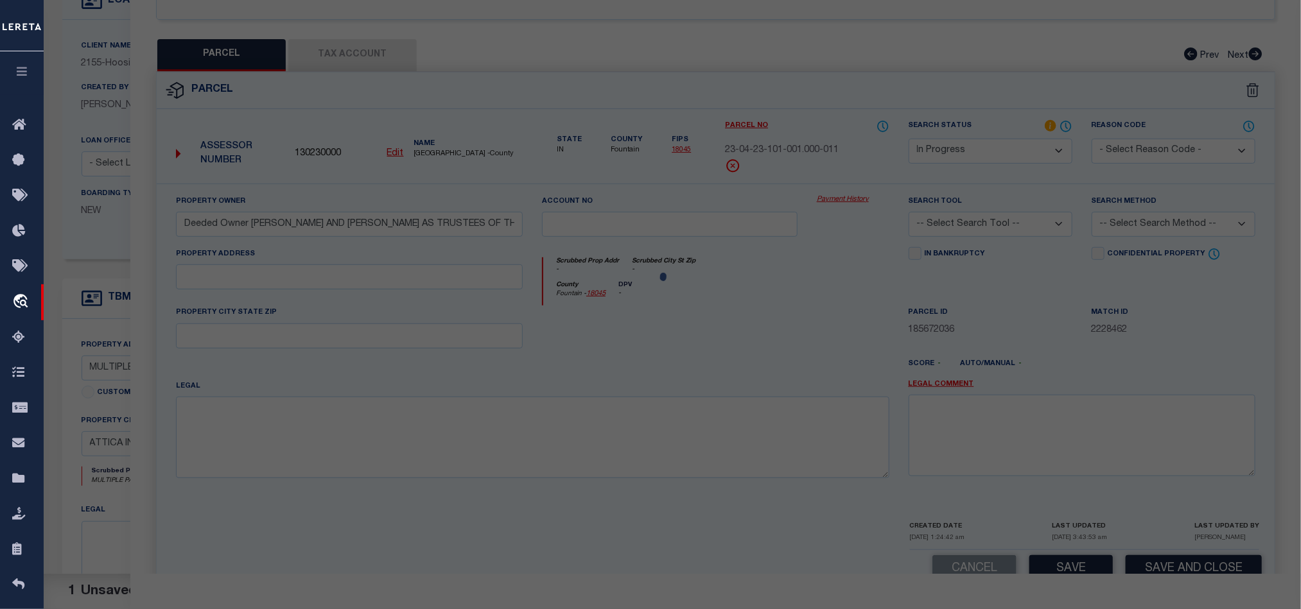
click at [757, 280] on div at bounding box center [650, 276] width 390 height 64
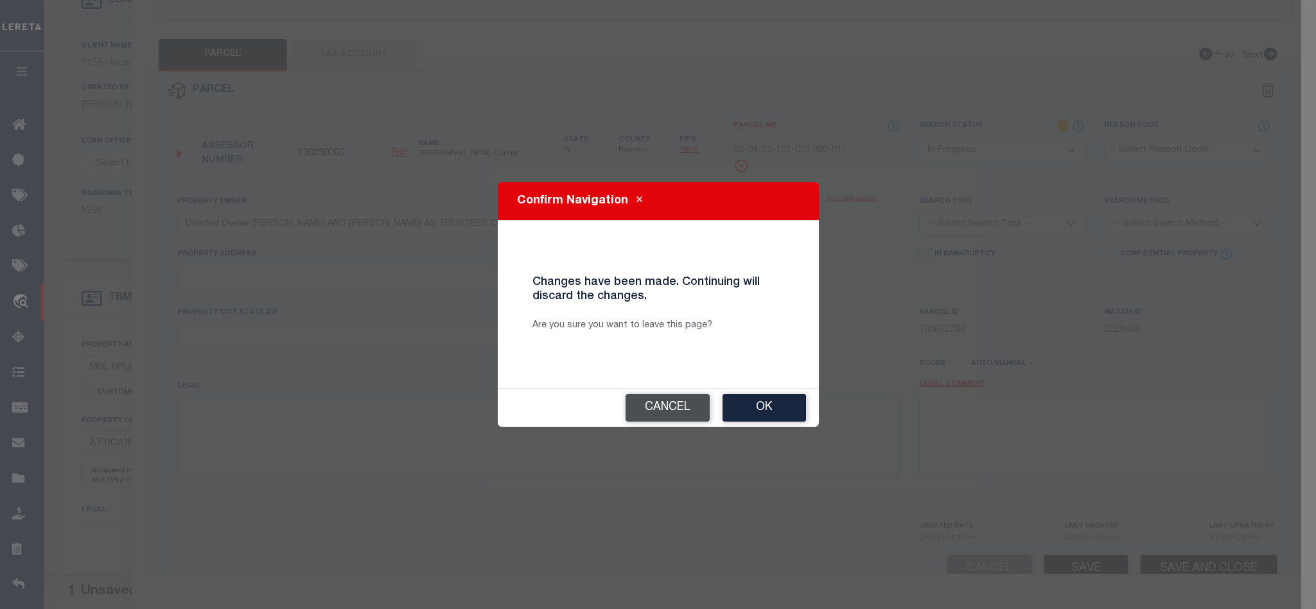
click at [690, 408] on button "Cancel" at bounding box center [668, 408] width 84 height 28
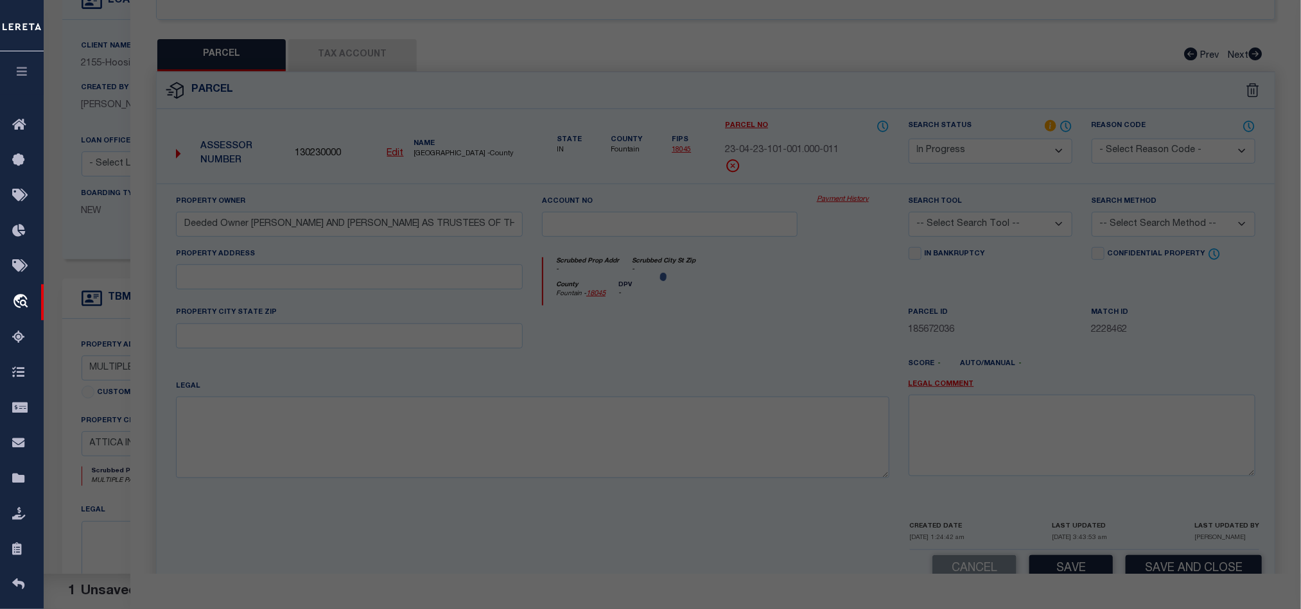
click at [780, 376] on div at bounding box center [672, 413] width 1257 height 917
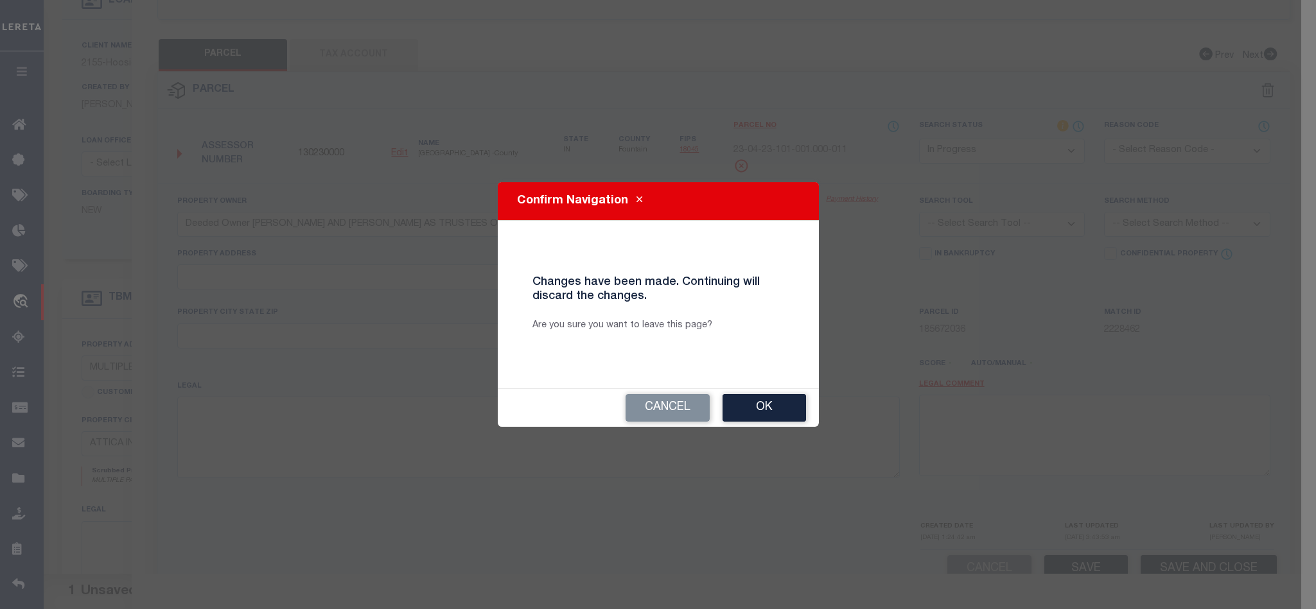
click at [767, 408] on button "Ok" at bounding box center [764, 408] width 83 height 28
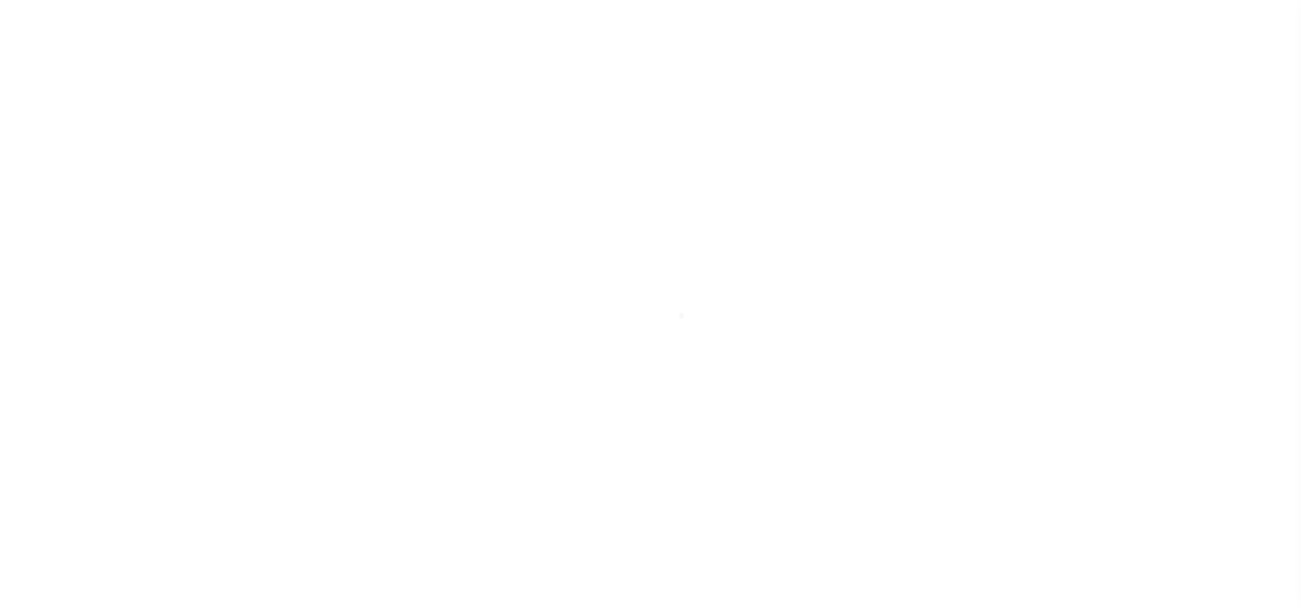
select select "300"
select select "20"
select select "NonEscrow"
type input "MULTIPLE PARCELS"
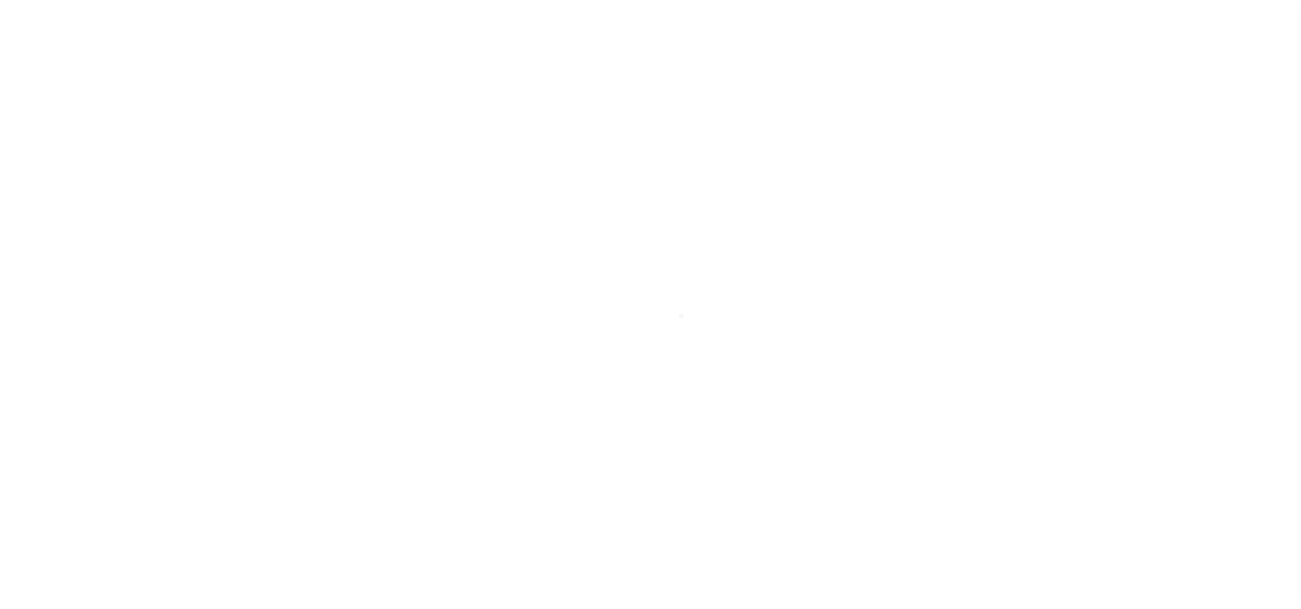
select select
type input "ATTICA IN 47918-8298"
type input "IN"
select select "3669"
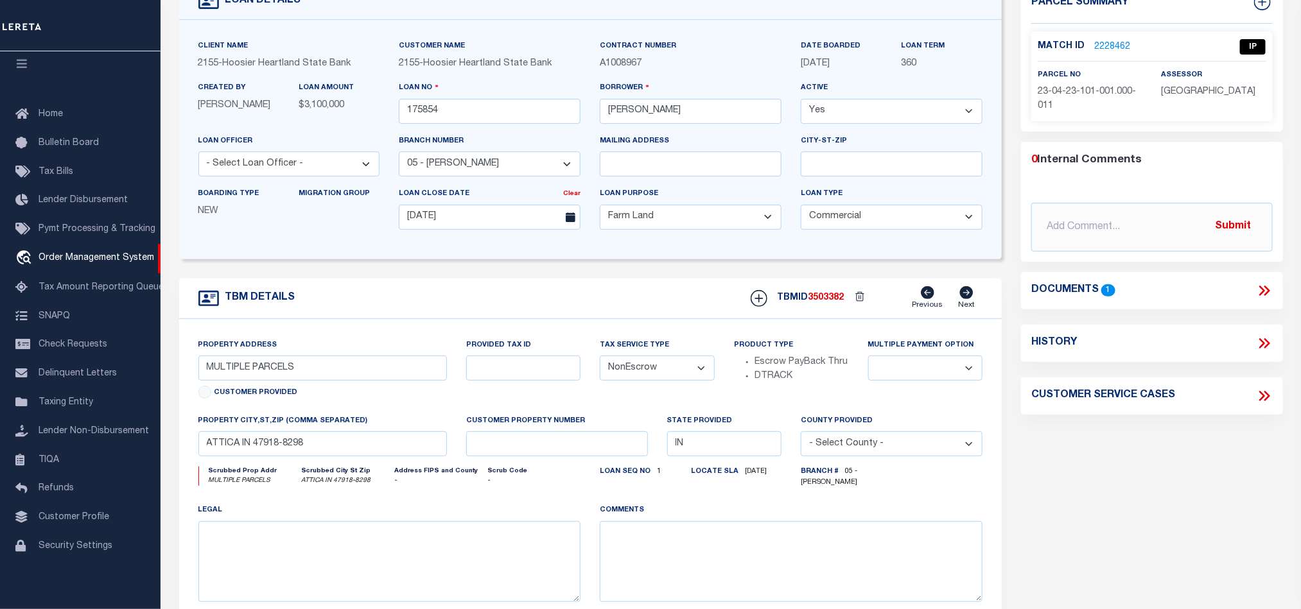
click at [1116, 48] on link "2228462" at bounding box center [1112, 46] width 36 height 13
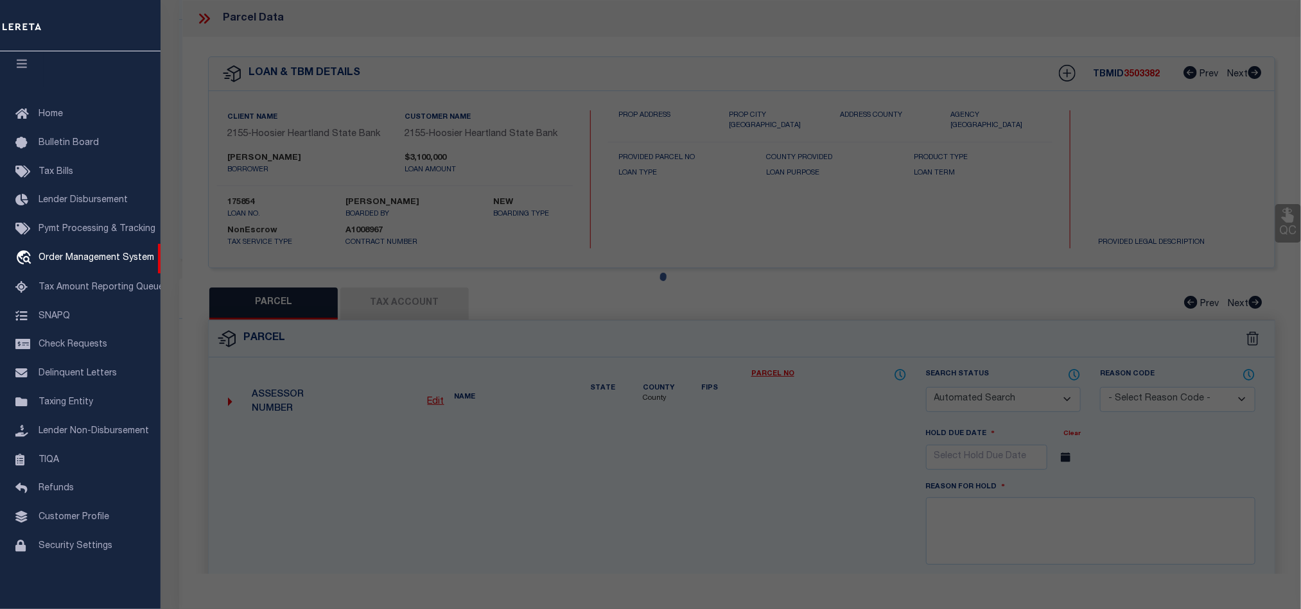
checkbox input "false"
select select "IP"
checkbox input "false"
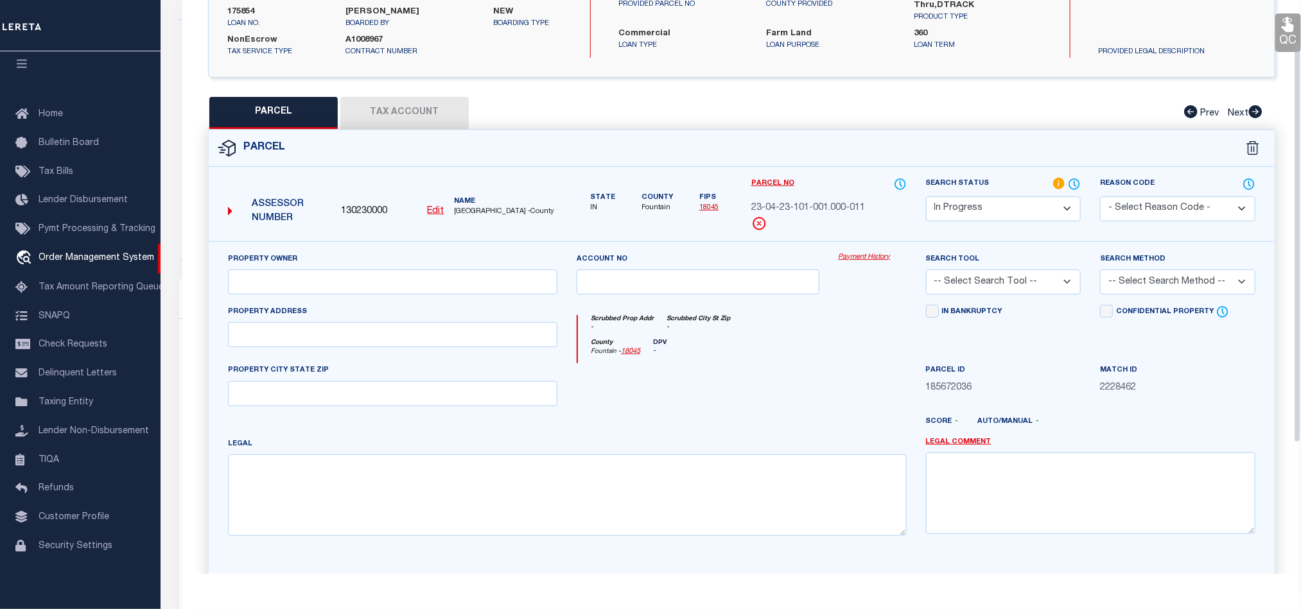
scroll to position [193, 0]
click at [417, 293] on input "text" at bounding box center [392, 280] width 329 height 25
paste input "[PERSON_NAME] AND [PERSON_NAME] AS TRUSTEES OF THE [PERSON_NAME] AND [PERSON_NA…"
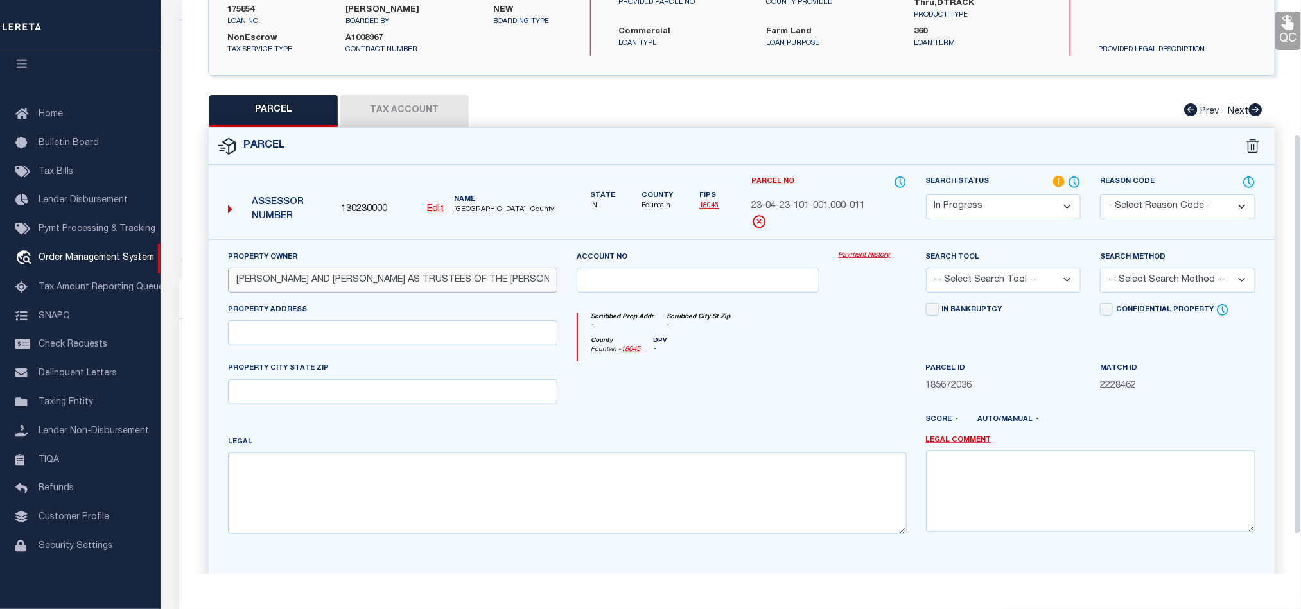
scroll to position [0, 238]
type input "[PERSON_NAME] AND [PERSON_NAME] AS TRUSTEES OF THE [PERSON_NAME] AND [PERSON_NA…"
click at [893, 426] on div at bounding box center [785, 425] width 262 height 21
click at [684, 385] on div at bounding box center [698, 388] width 262 height 53
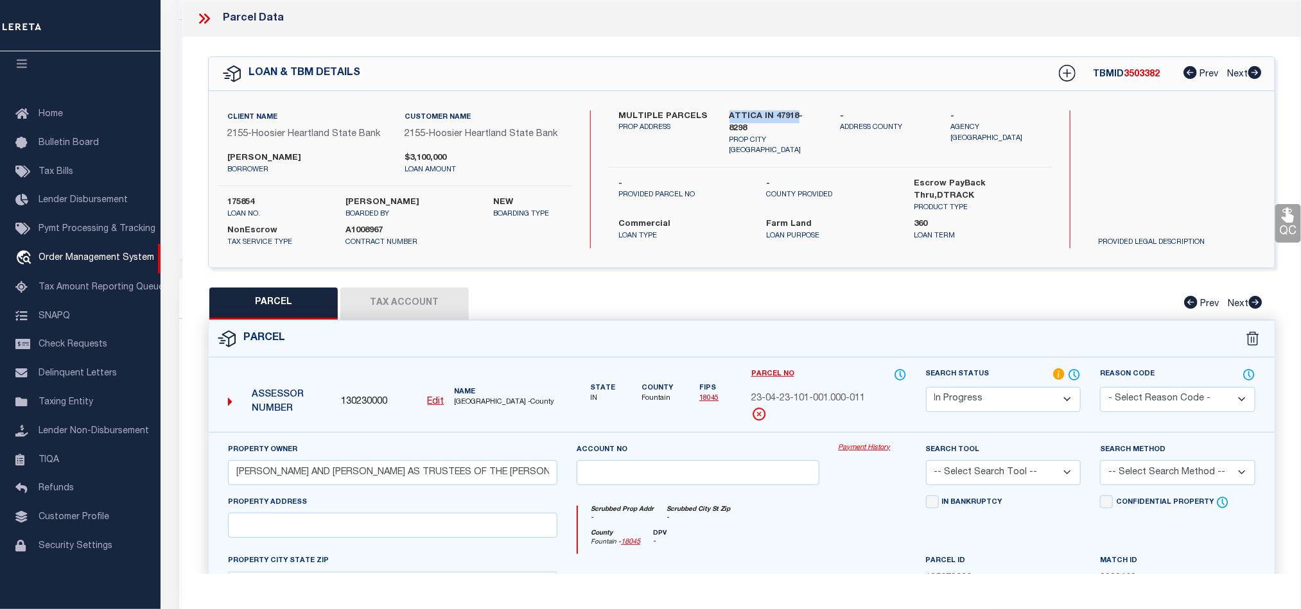
drag, startPoint x: 731, startPoint y: 118, endPoint x: 794, endPoint y: 120, distance: 63.6
click at [794, 120] on label "ATTICA IN 47918-8298" at bounding box center [775, 122] width 91 height 25
copy label "ATTICA IN 47918"
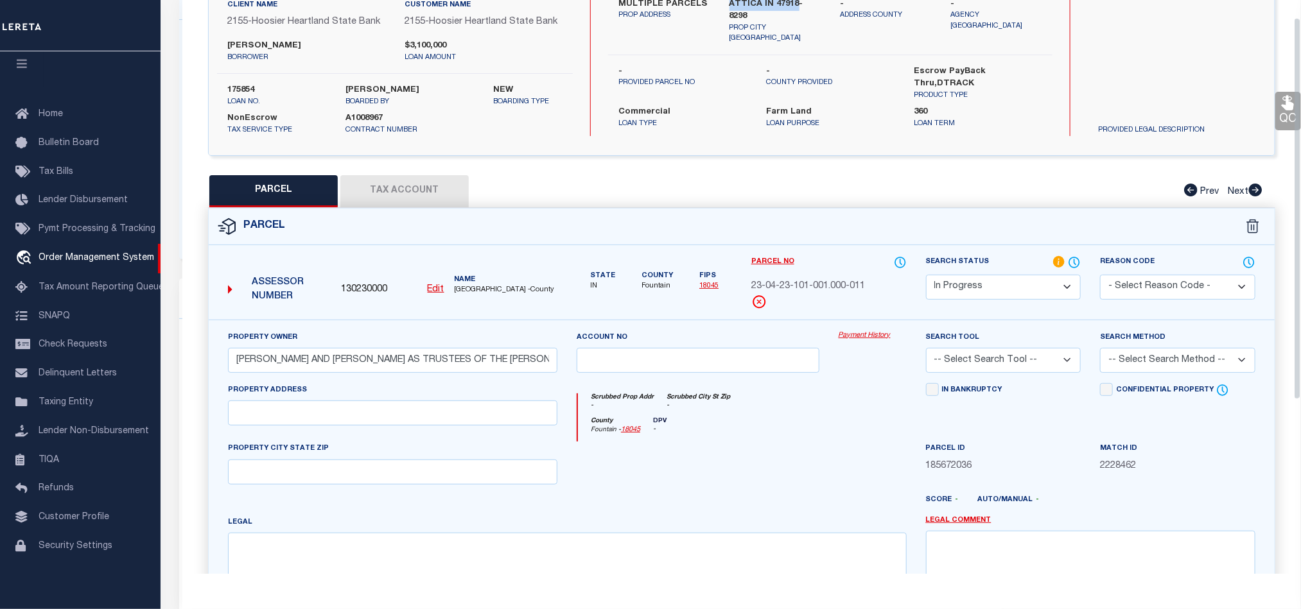
scroll to position [287, 0]
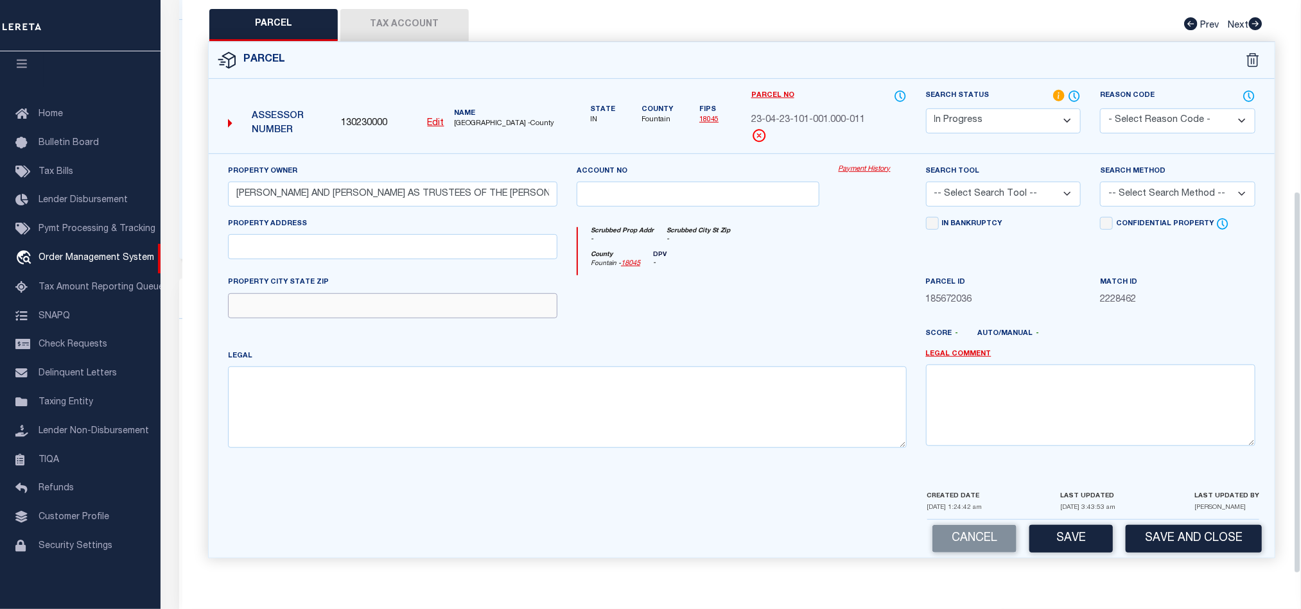
drag, startPoint x: 486, startPoint y: 314, endPoint x: 669, endPoint y: 314, distance: 183.7
click at [486, 314] on input "text" at bounding box center [392, 306] width 329 height 25
paste input "ATTICA IN 47918"
click at [523, 310] on input "ATTICA IN 47918" at bounding box center [392, 306] width 329 height 25
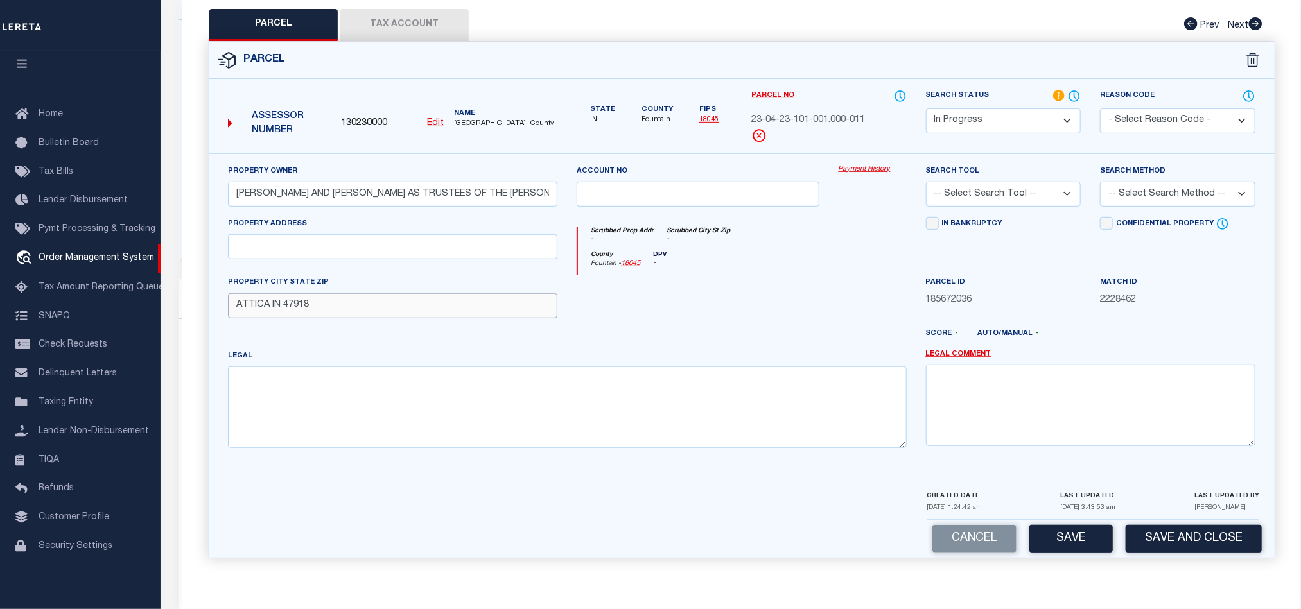
click at [523, 310] on input "ATTICA IN 47918" at bounding box center [392, 306] width 329 height 25
type input "IN"
click at [742, 312] on div at bounding box center [698, 302] width 262 height 53
click at [713, 463] on div "Property Owner [PERSON_NAME] AND [PERSON_NAME] AS TRUSTEES OF THE [PERSON_NAME]…" at bounding box center [742, 321] width 1066 height 336
click at [717, 412] on textarea at bounding box center [567, 407] width 679 height 81
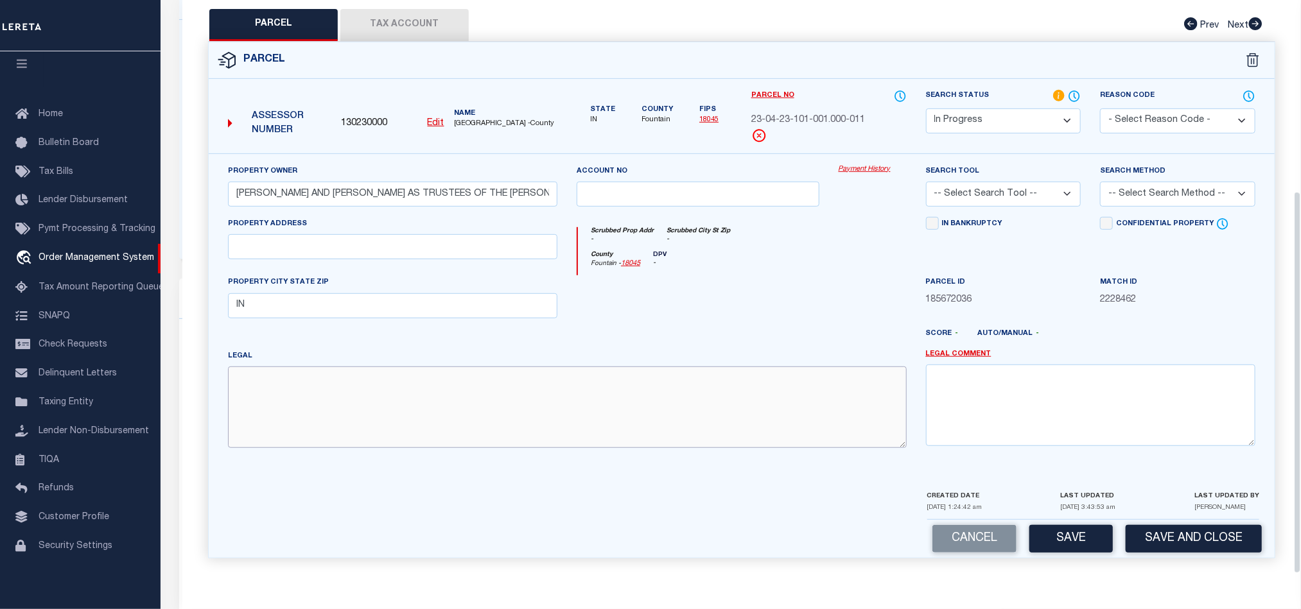
paste textarea "[PHONE_NUMBER] PT ESD W1/2 23-21-7 89.90A"
type textarea "[PHONE_NUMBER] PT ESD W1/2 23-21-7 89.90A"
drag, startPoint x: 769, startPoint y: 291, endPoint x: 1119, endPoint y: 207, distance: 360.6
click at [769, 290] on div at bounding box center [698, 302] width 262 height 53
click at [1154, 188] on select "-- Select Search Method -- Property Address Legal Liability Info Provided" at bounding box center [1177, 194] width 155 height 25
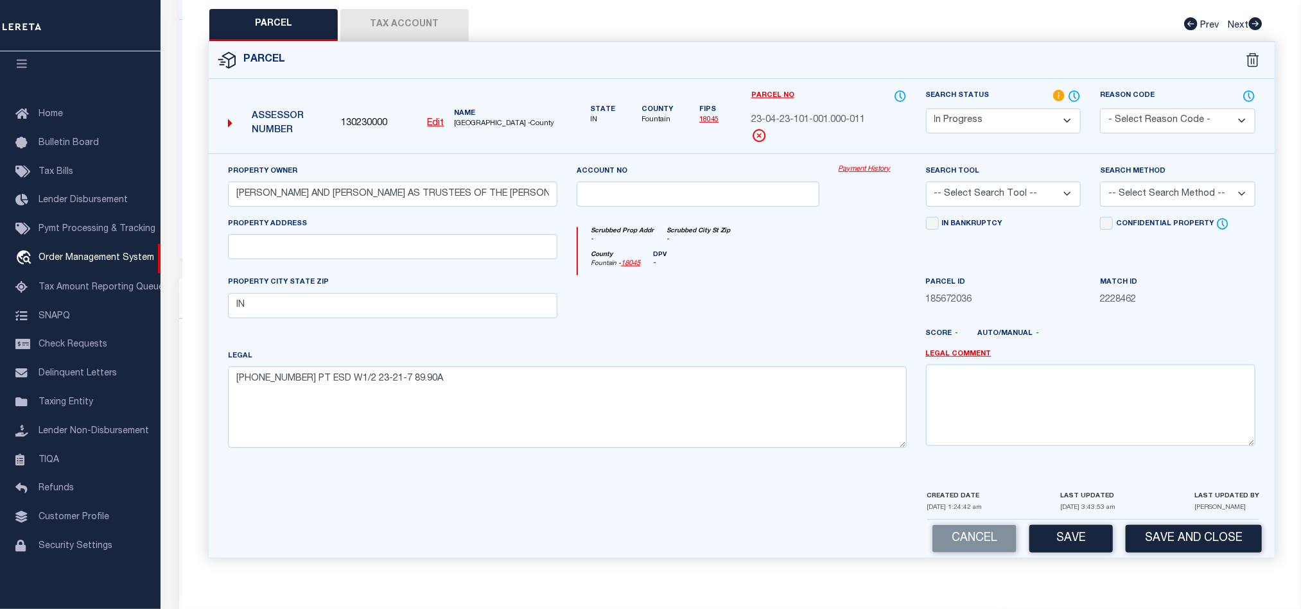
select select "LEG"
click at [1100, 182] on select "-- Select Search Method -- Property Address Legal Liability Info Provided" at bounding box center [1177, 194] width 155 height 25
drag, startPoint x: 983, startPoint y: 181, endPoint x: 1047, endPoint y: 199, distance: 66.7
click at [983, 182] on select "-- Select Search Tool -- 3rd Party Website Agency File Agency Website ATLS CNV-…" at bounding box center [1003, 194] width 155 height 25
select select "AGW"
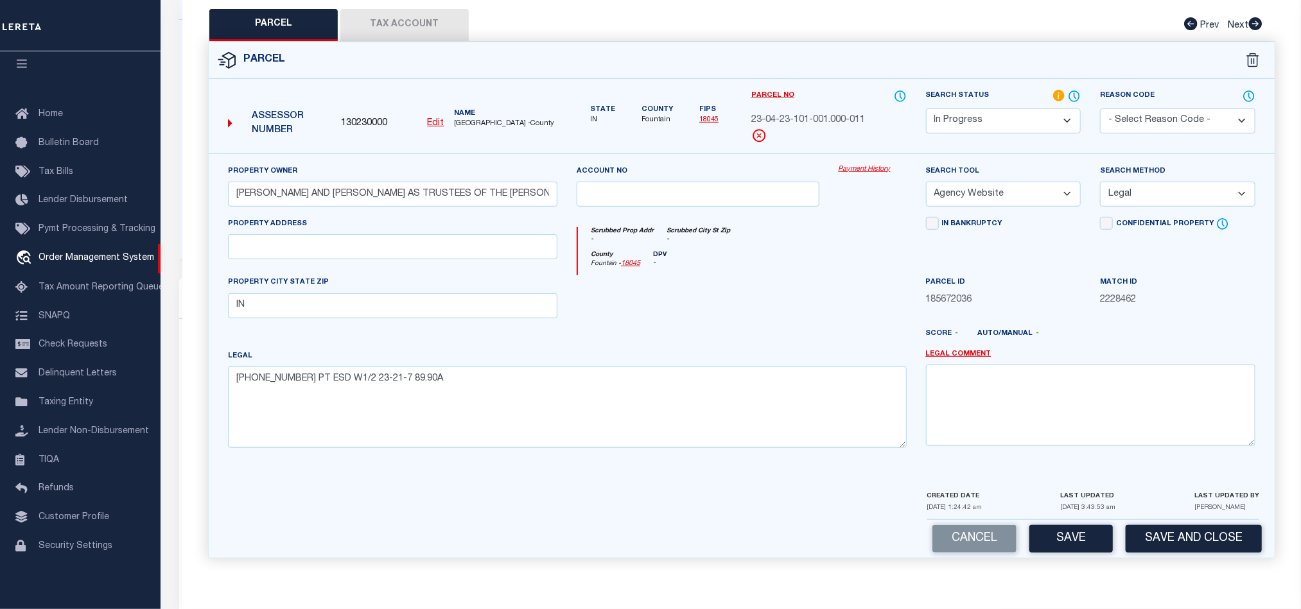
click at [926, 182] on select "-- Select Search Tool -- 3rd Party Website Agency File Agency Website ATLS CNV-…" at bounding box center [1003, 194] width 155 height 25
click at [783, 290] on div at bounding box center [698, 302] width 262 height 53
click at [391, 9] on button "Tax Account" at bounding box center [404, 25] width 128 height 32
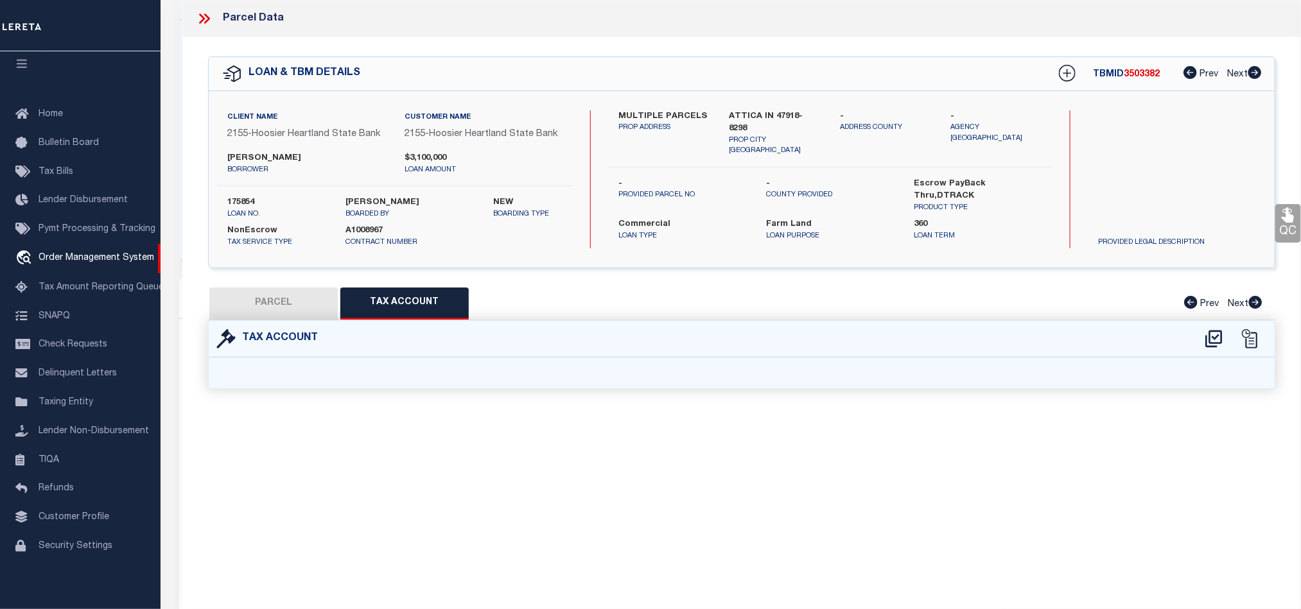
select select "100"
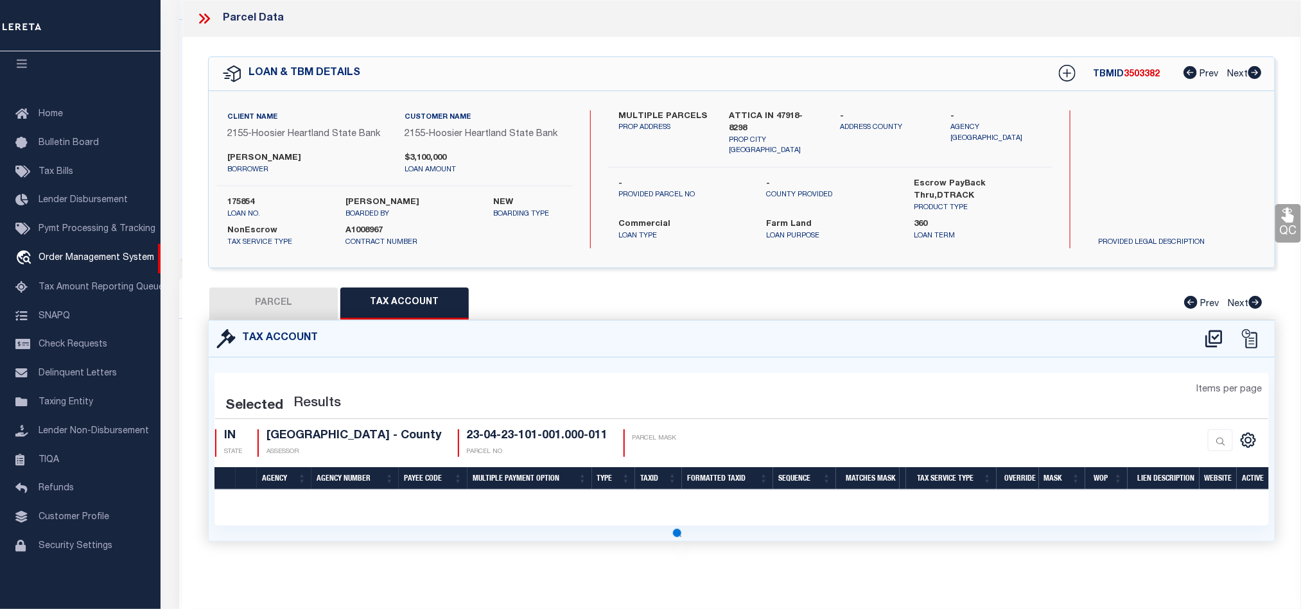
select select "100"
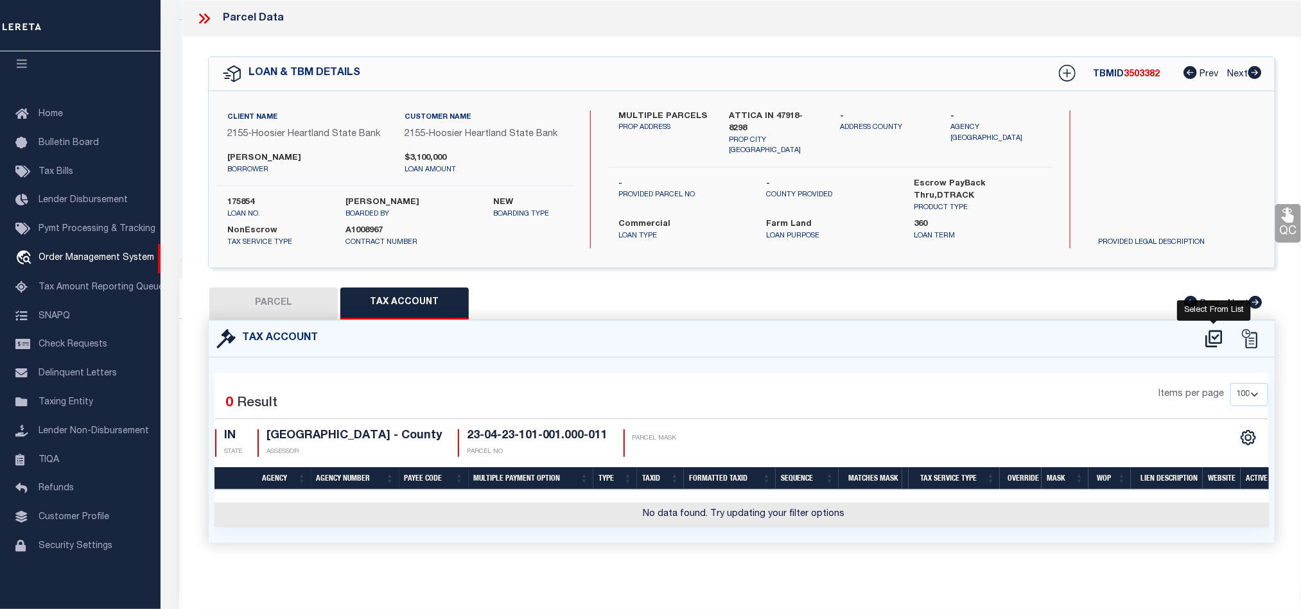
click at [1209, 341] on icon at bounding box center [1214, 339] width 21 height 21
select select "100"
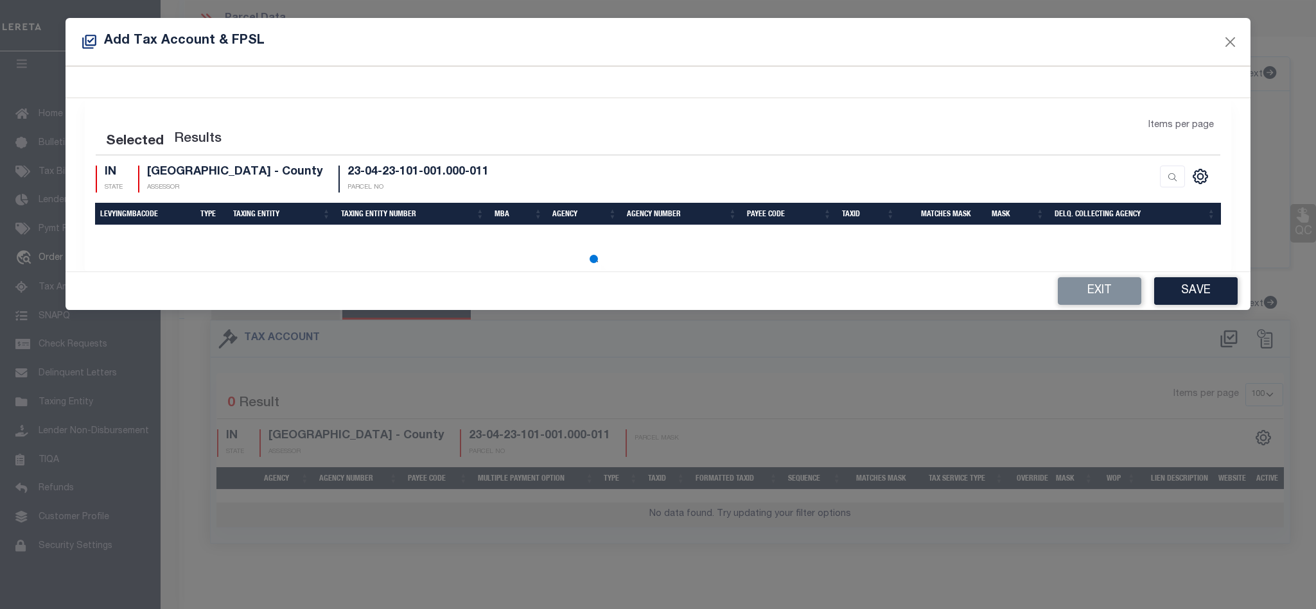
select select "100"
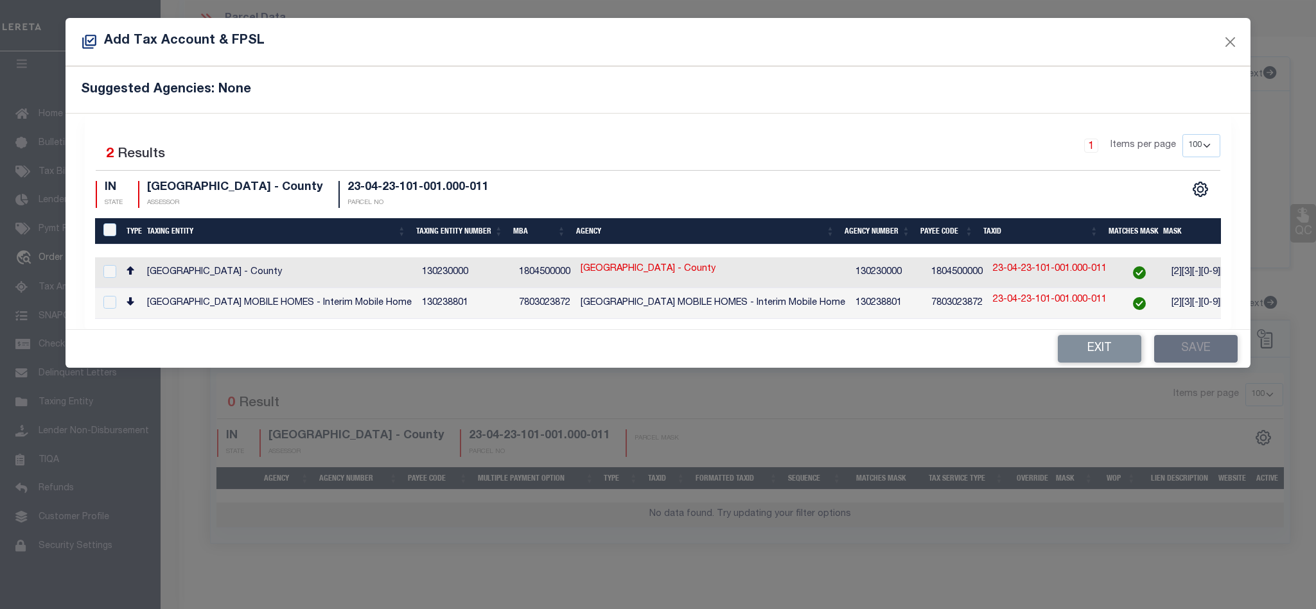
click at [761, 274] on td "[GEOGRAPHIC_DATA] - County" at bounding box center [712, 273] width 275 height 31
checkbox input "true"
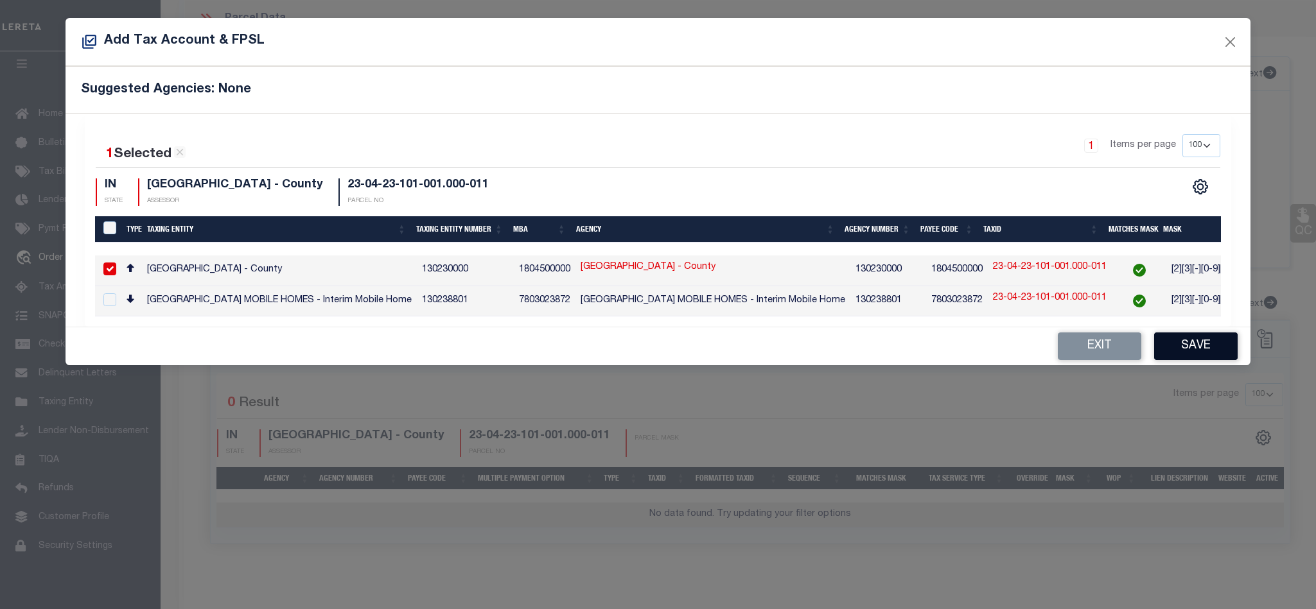
click at [1185, 359] on button "Save" at bounding box center [1195, 347] width 83 height 28
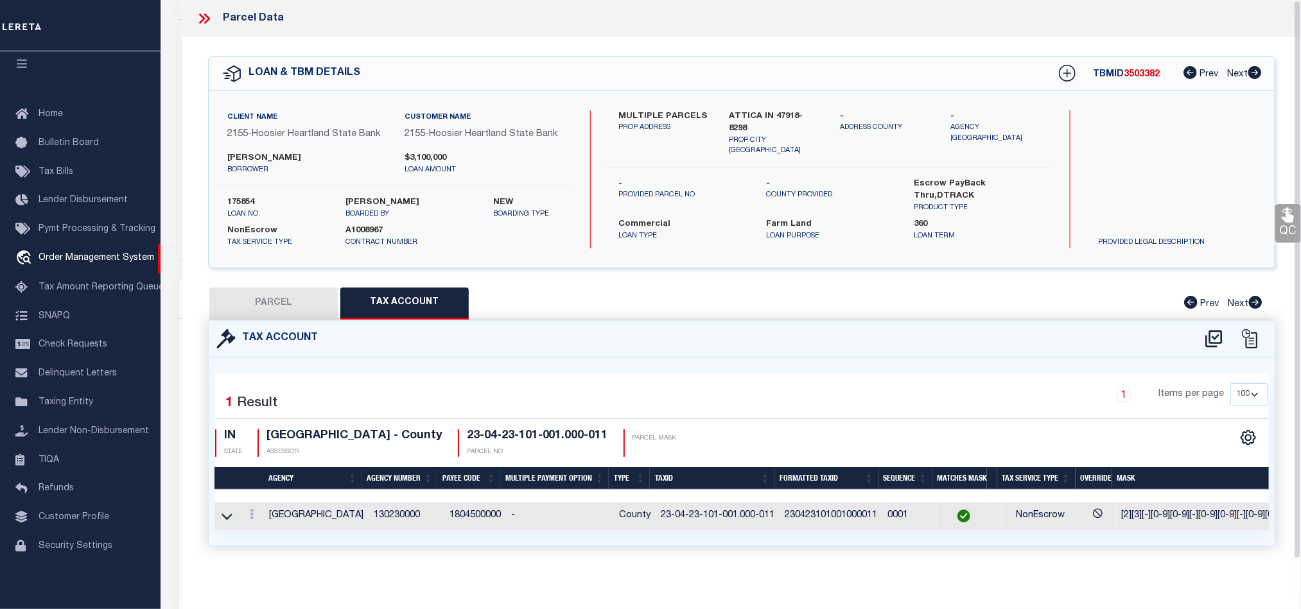
drag, startPoint x: 277, startPoint y: 305, endPoint x: 658, endPoint y: 343, distance: 382.1
click at [278, 306] on button "PARCEL" at bounding box center [273, 304] width 128 height 32
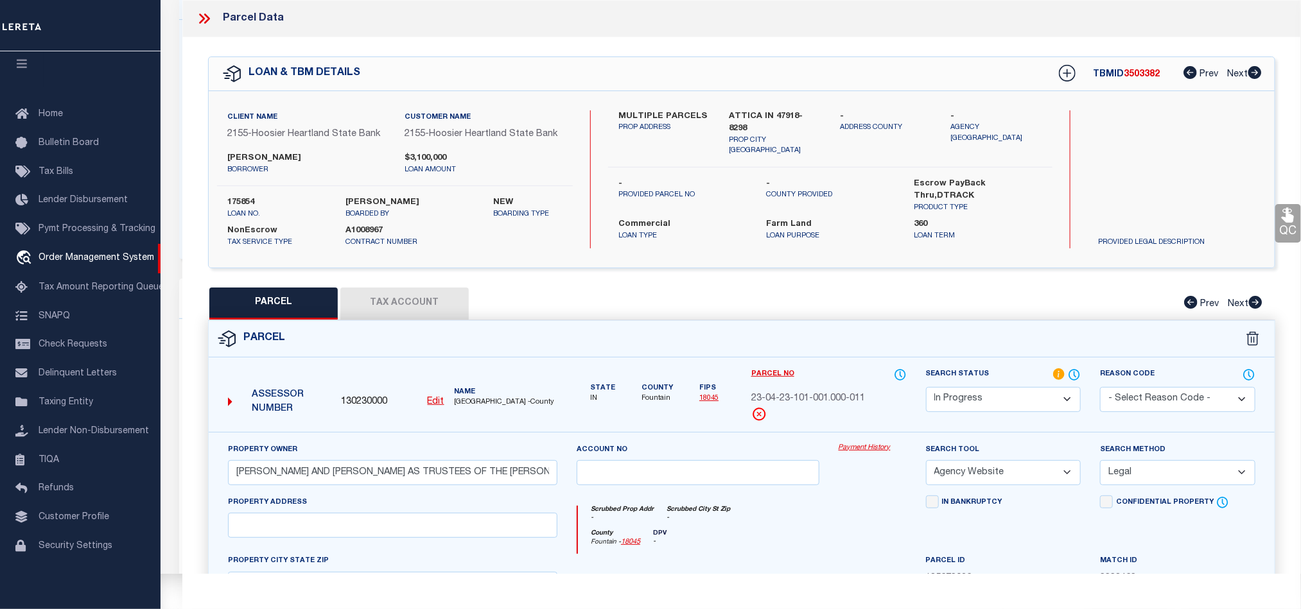
drag, startPoint x: 994, startPoint y: 403, endPoint x: 1008, endPoint y: 389, distance: 19.5
click at [994, 403] on select "Automated Search Bad Parcel Complete Duplicate Parcel High Dollar Reporting In …" at bounding box center [1003, 399] width 155 height 25
select select "PC"
click at [926, 389] on select "Automated Search Bad Parcel Complete Duplicate Parcel High Dollar Reporting In …" at bounding box center [1003, 399] width 155 height 25
click at [881, 328] on div "Parcel" at bounding box center [742, 339] width 1066 height 37
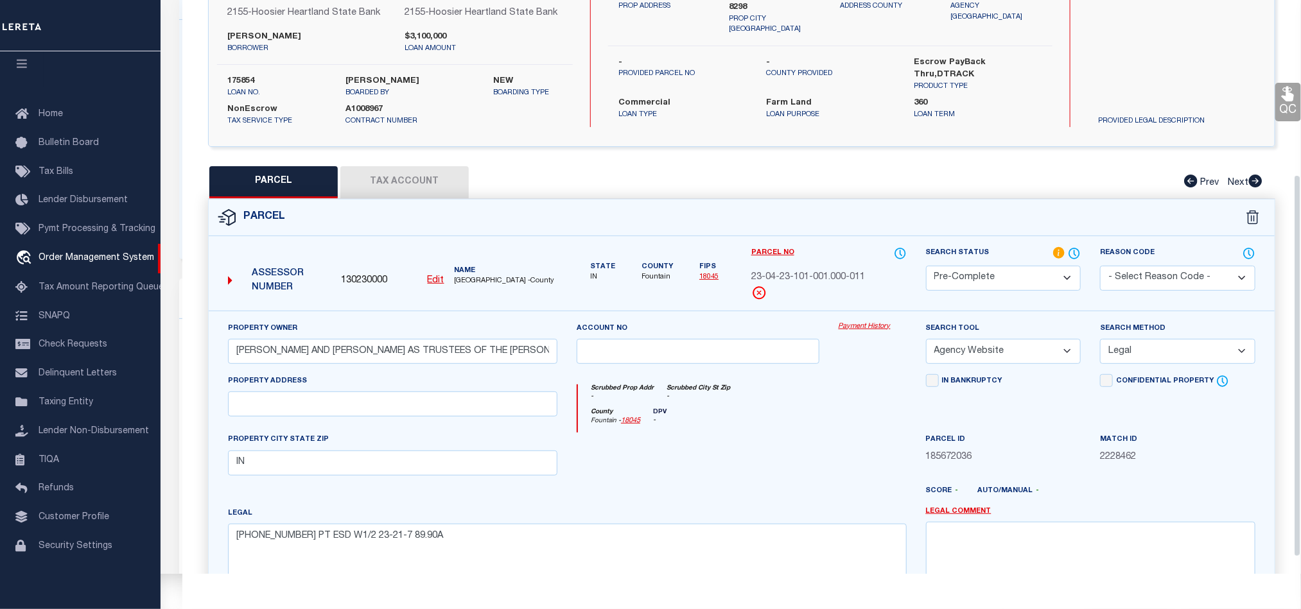
scroll to position [287, 0]
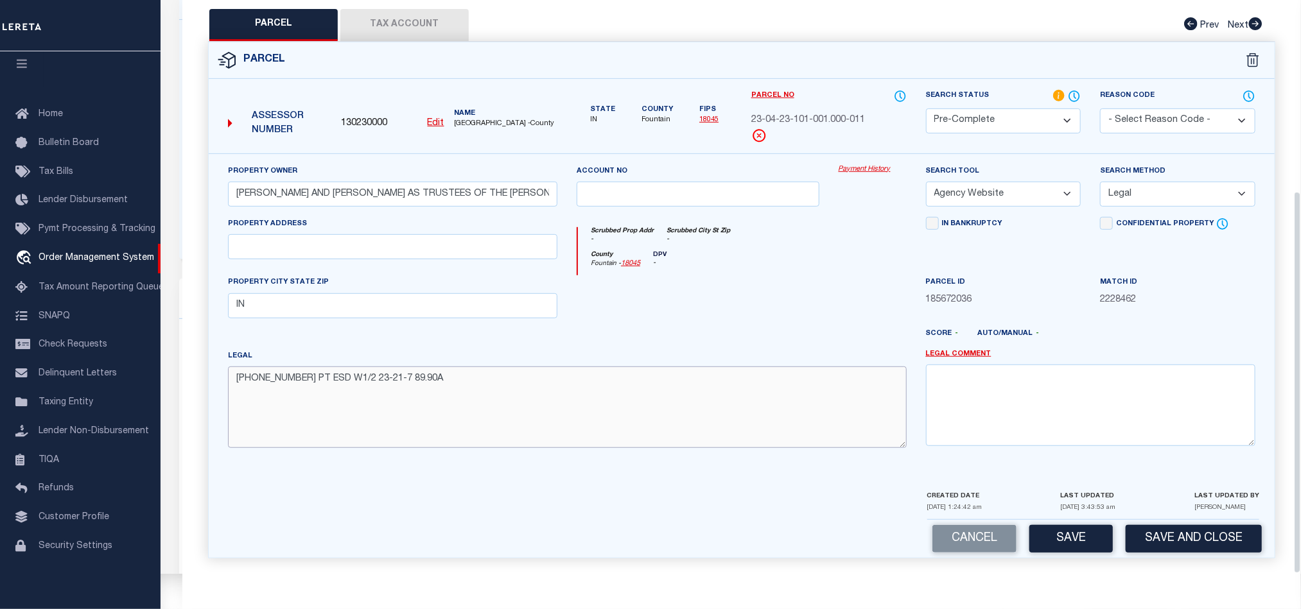
click at [758, 374] on textarea "[PHONE_NUMBER] PT ESD W1/2 23-21-7 89.90A" at bounding box center [567, 407] width 679 height 81
click at [1220, 525] on button "Save and Close" at bounding box center [1194, 539] width 136 height 28
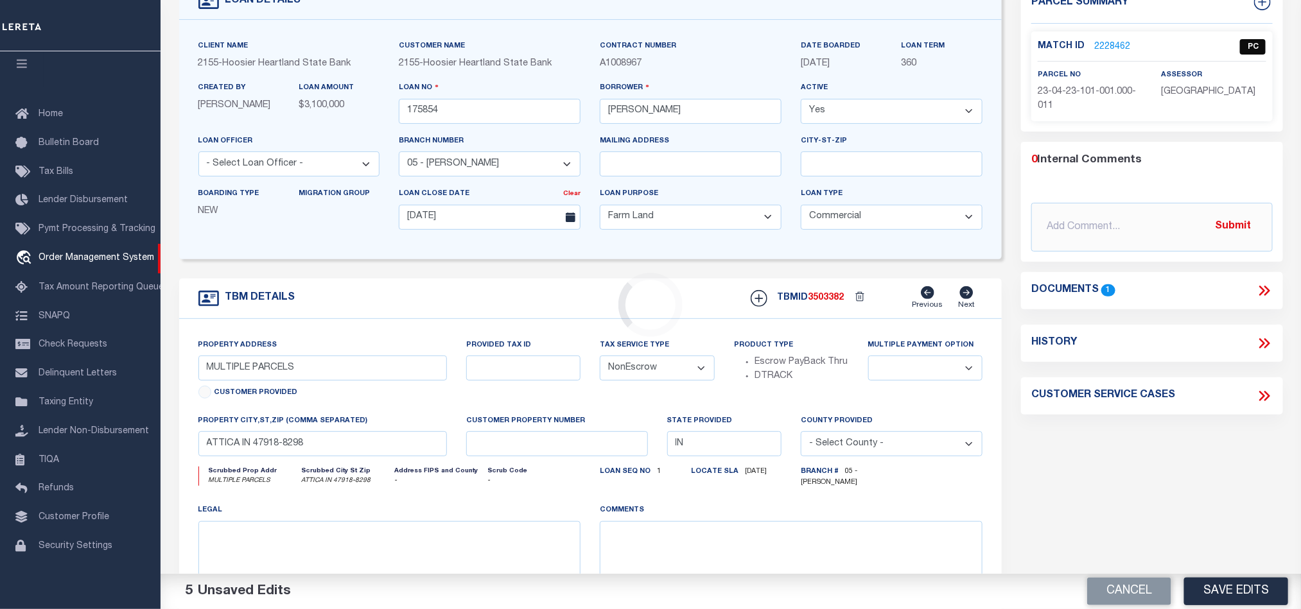
select select
select select "3669"
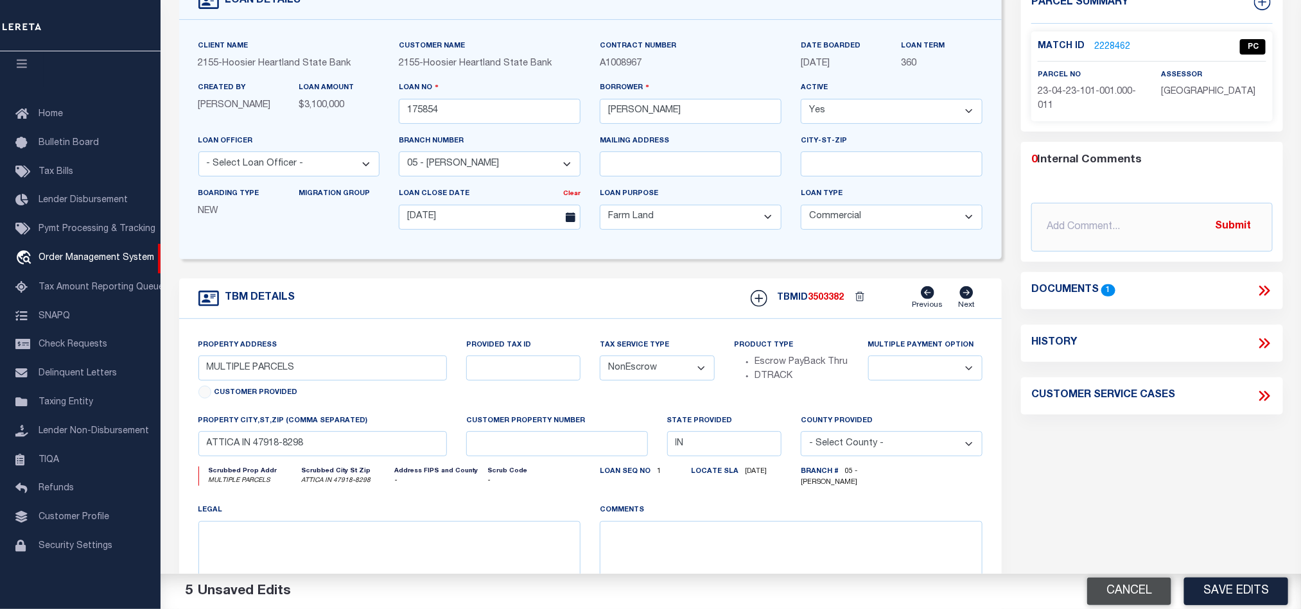
click at [1137, 583] on button "Cancel" at bounding box center [1129, 592] width 84 height 28
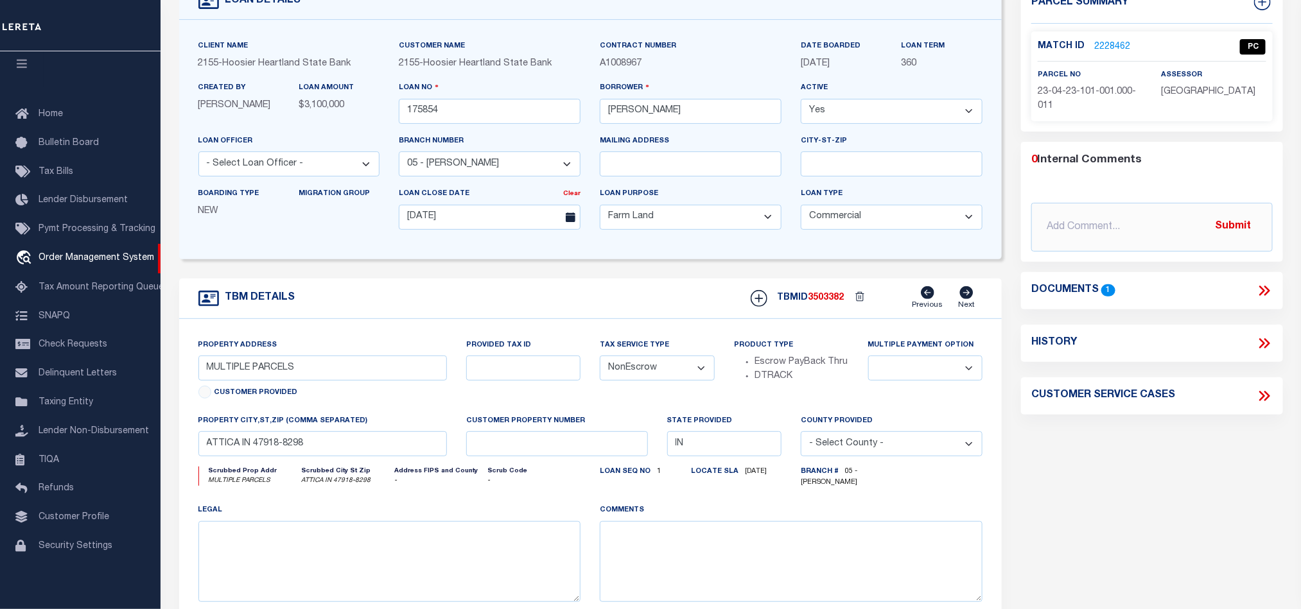
click at [1160, 455] on div "Parcel Summary Match ID 2228462 0" at bounding box center [1152, 337] width 281 height 709
click at [1161, 465] on div "Parcel Summary Match ID 2228462 0" at bounding box center [1152, 337] width 281 height 709
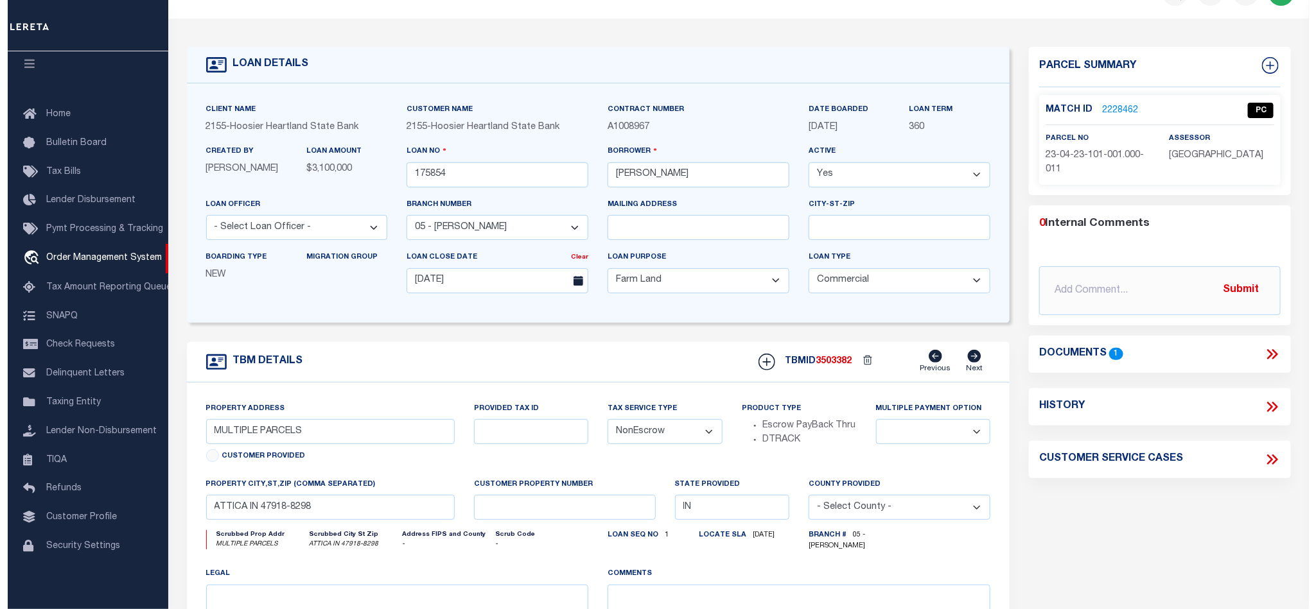
scroll to position [0, 0]
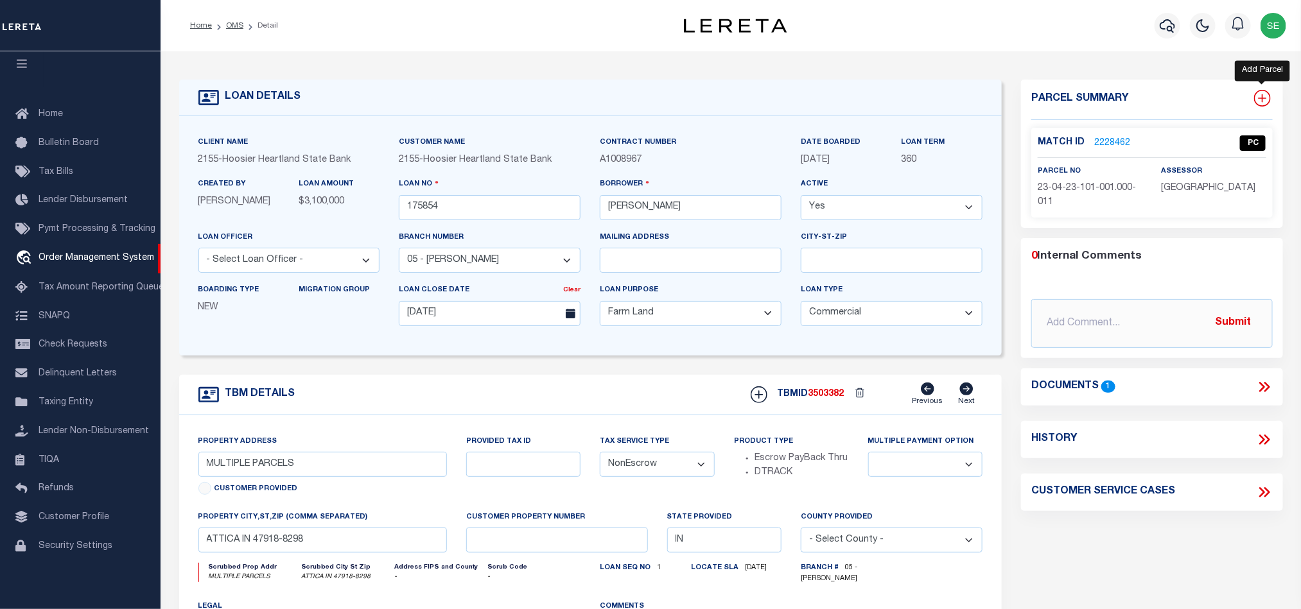
click at [1258, 100] on icon at bounding box center [1262, 98] width 17 height 17
select select "IP"
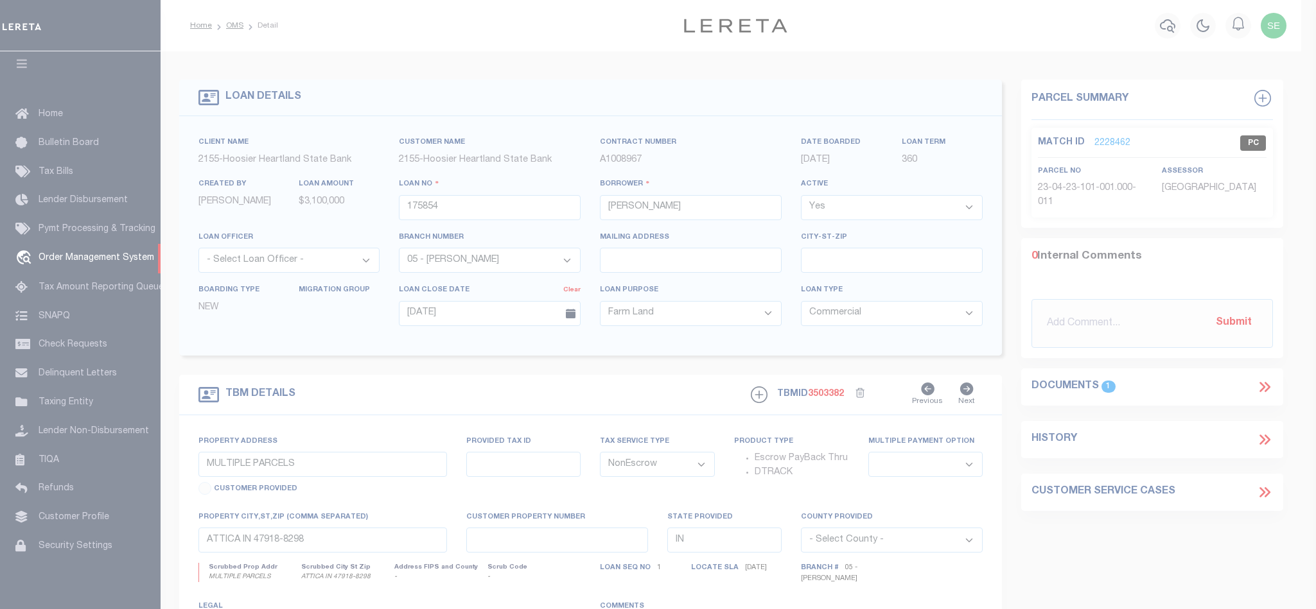
type textarea "-"
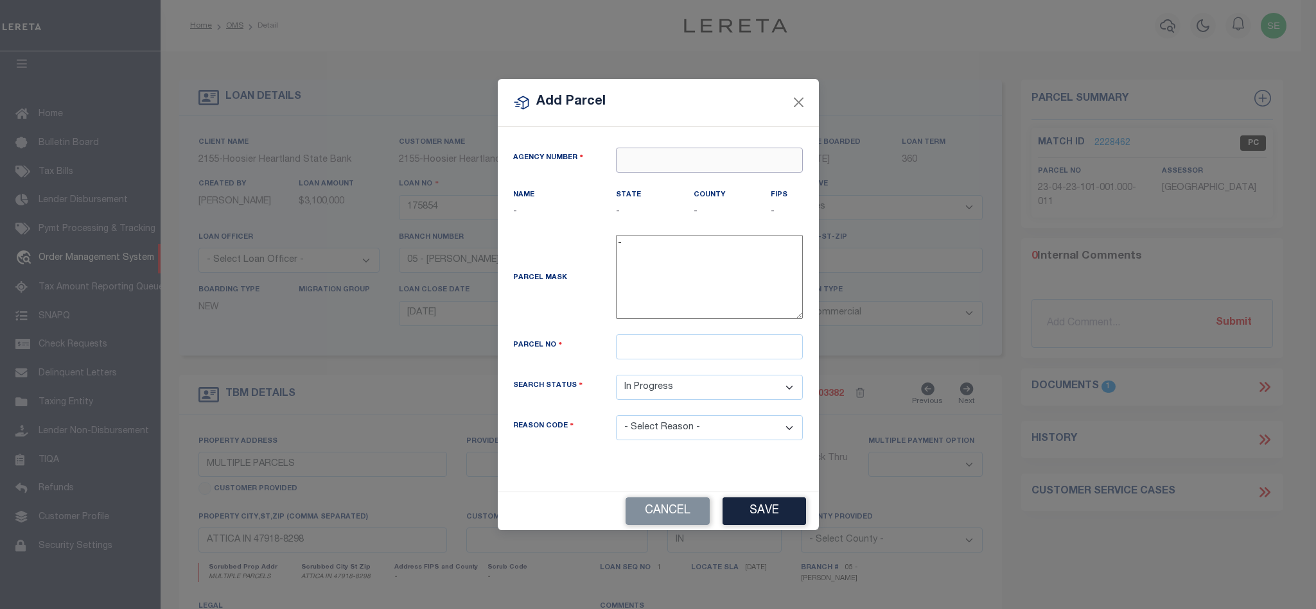
click at [684, 148] on input "text" at bounding box center [709, 160] width 187 height 25
click at [717, 173] on div "130230000 : [GEOGRAPHIC_DATA]" at bounding box center [710, 188] width 186 height 37
type input "130230000"
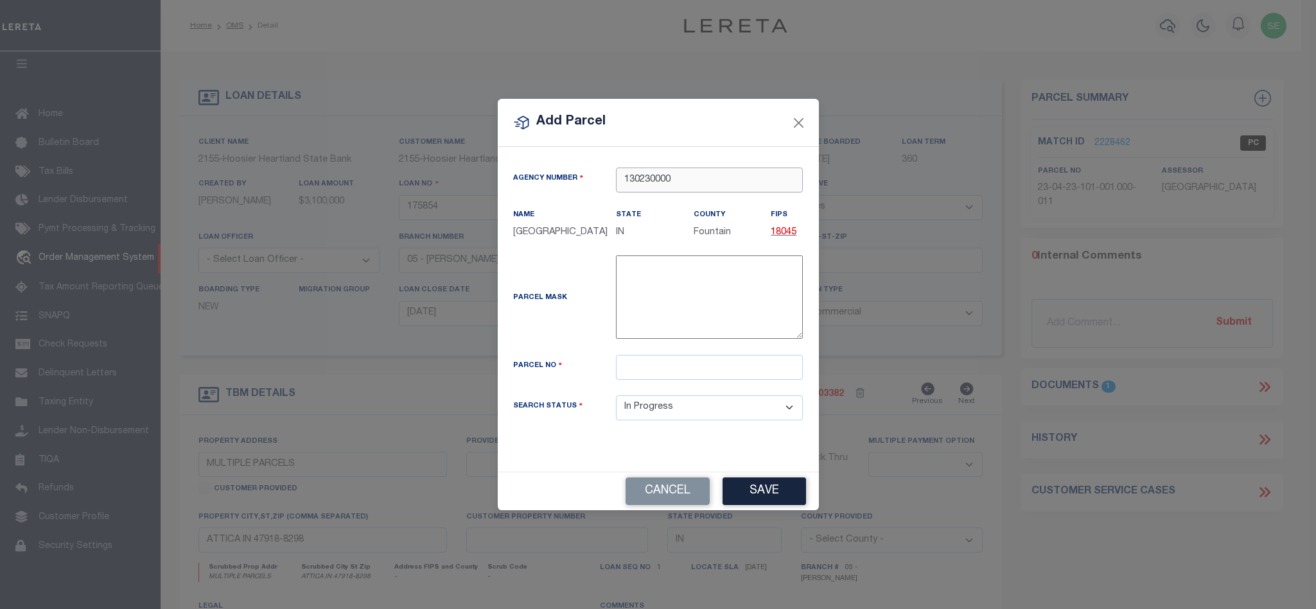
type input "130230000"
click at [672, 380] on input "text" at bounding box center [709, 367] width 187 height 25
paste input "23-04-23-200-001.000-011"
type input "23-04-23-200-001.000-011"
click at [735, 505] on button "Save" at bounding box center [764, 492] width 83 height 28
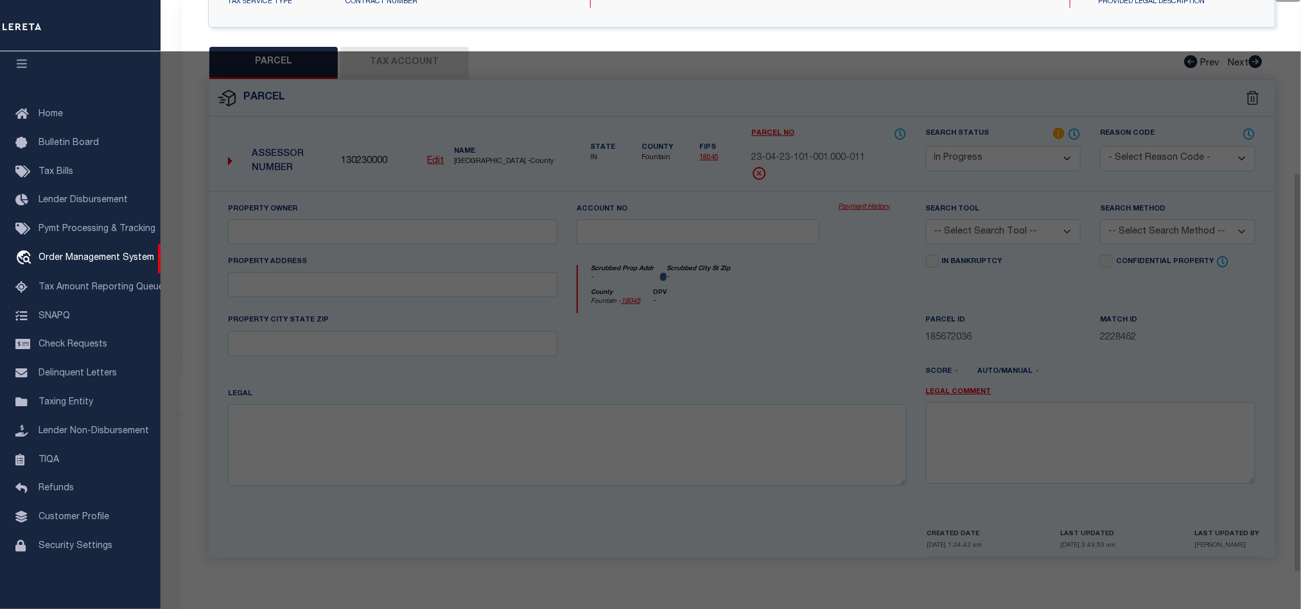
select select "AS"
checkbox input "false"
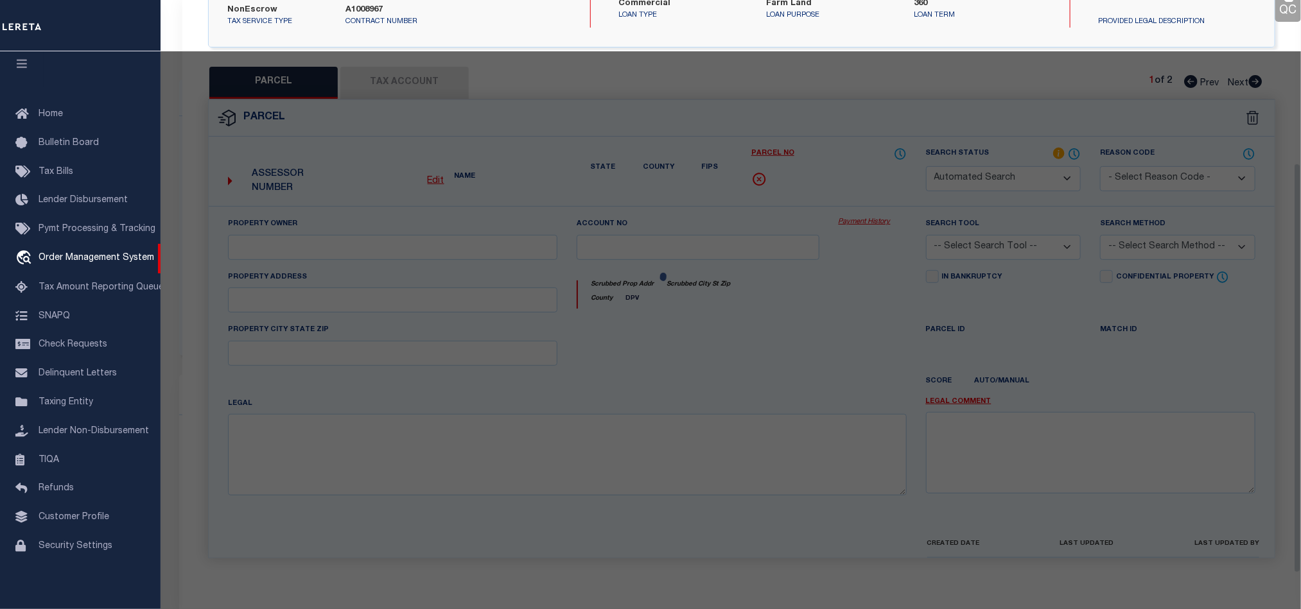
select select "IP"
checkbox input "false"
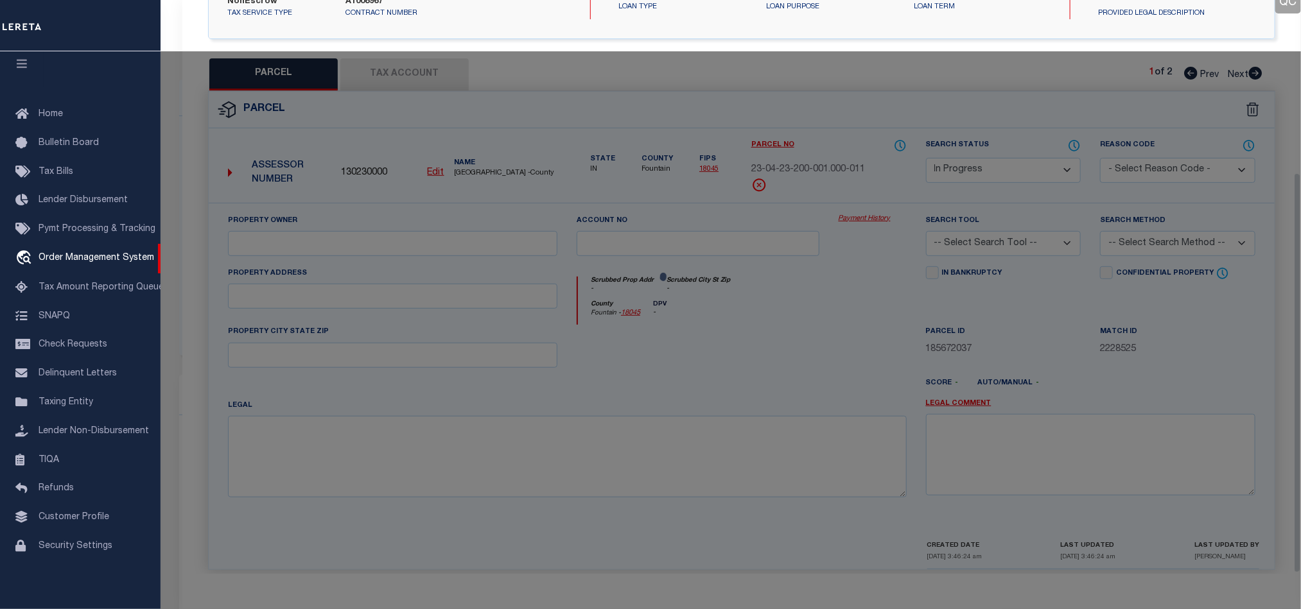
scroll to position [249, 0]
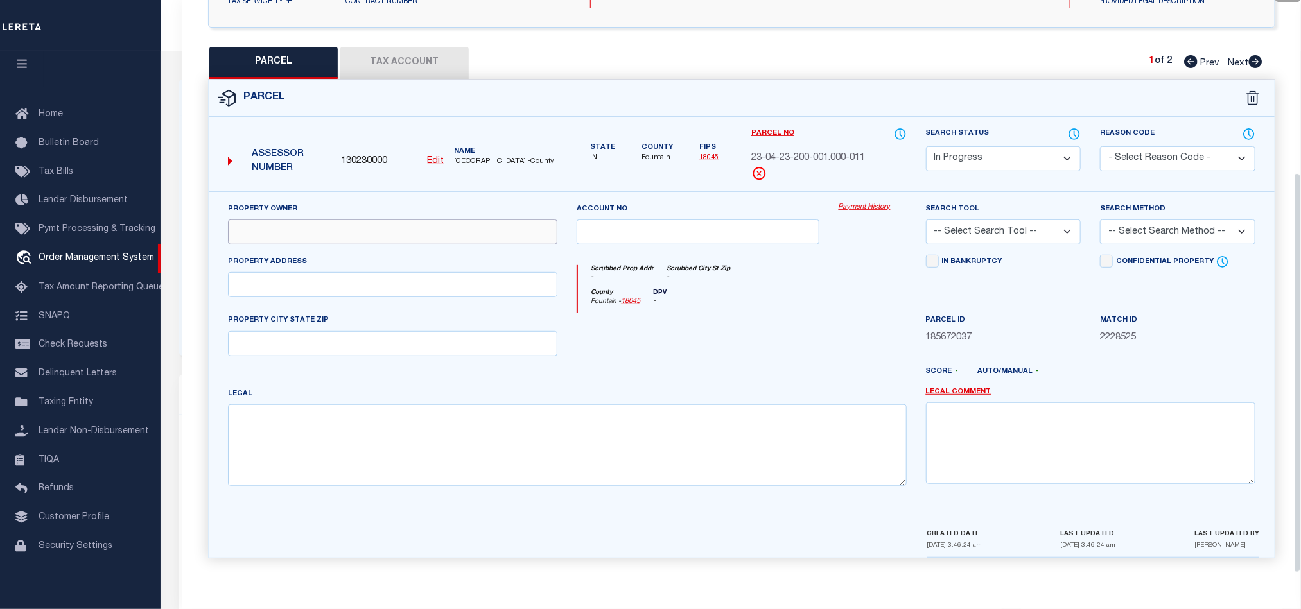
drag, startPoint x: 411, startPoint y: 235, endPoint x: 735, endPoint y: 268, distance: 325.4
click at [411, 235] on input "text" at bounding box center [392, 232] width 329 height 25
paste input "[PERSON_NAME] AND [PERSON_NAME] AS TRUSTEES OF THE [PERSON_NAME] AND [PERSON_NA…"
type input "[PERSON_NAME] AND [PERSON_NAME] AS TRUSTEES OF THE [PERSON_NAME] AND [PERSON_NA…"
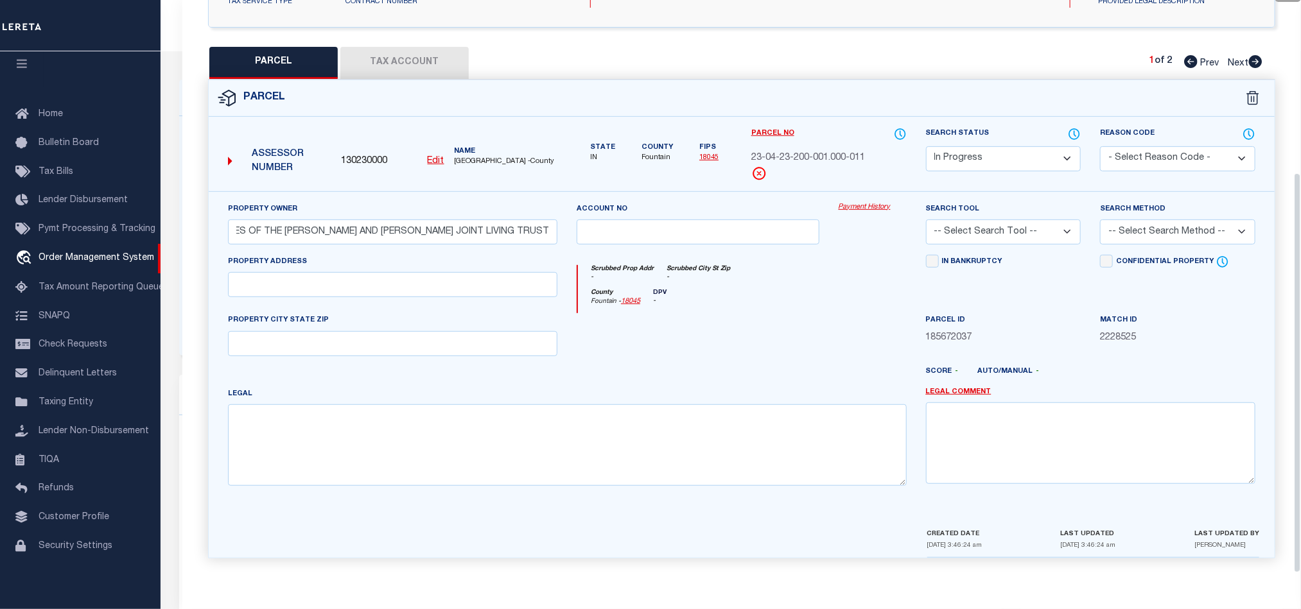
click at [742, 387] on div "Legal" at bounding box center [567, 436] width 679 height 99
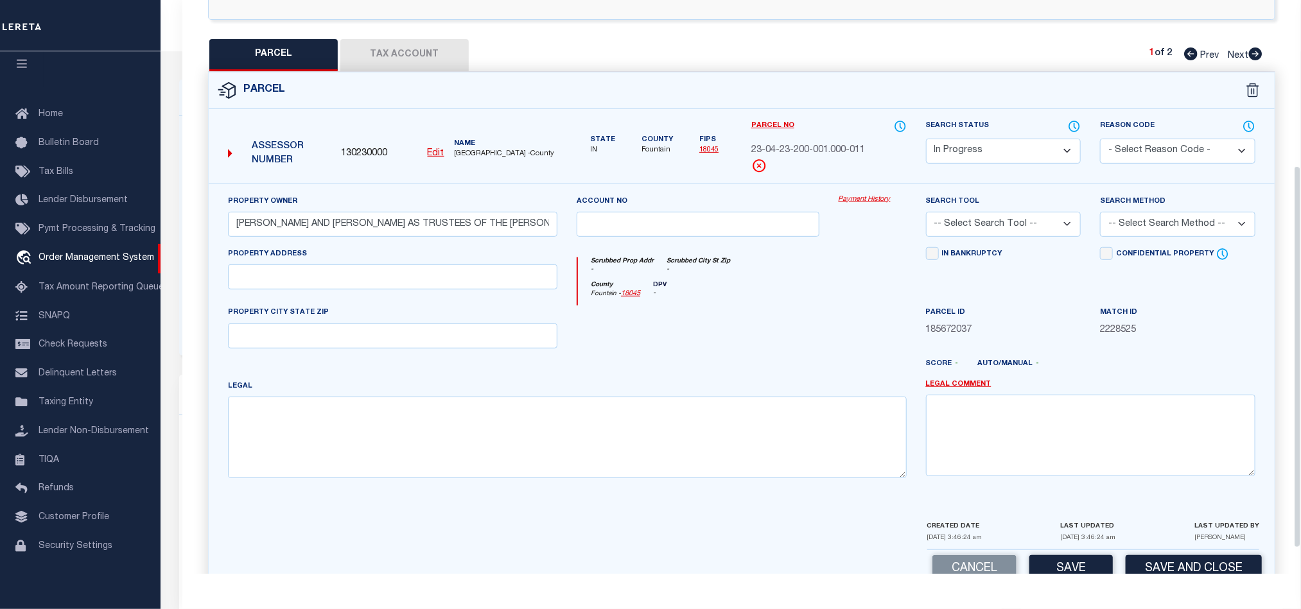
drag, startPoint x: 432, startPoint y: 502, endPoint x: 544, endPoint y: 445, distance: 125.2
click at [432, 502] on div "Property Owner [PERSON_NAME] AND [PERSON_NAME] AS TRUSTEES OF THE [PERSON_NAME]…" at bounding box center [742, 352] width 1066 height 336
click at [544, 445] on textarea at bounding box center [567, 437] width 679 height 81
paste textarea "[PHONE_NUMBER] NND W1/2 NE 23-21-7 46A"
type textarea "[PHONE_NUMBER] NND W1/2 NE 23-21-7 46A"
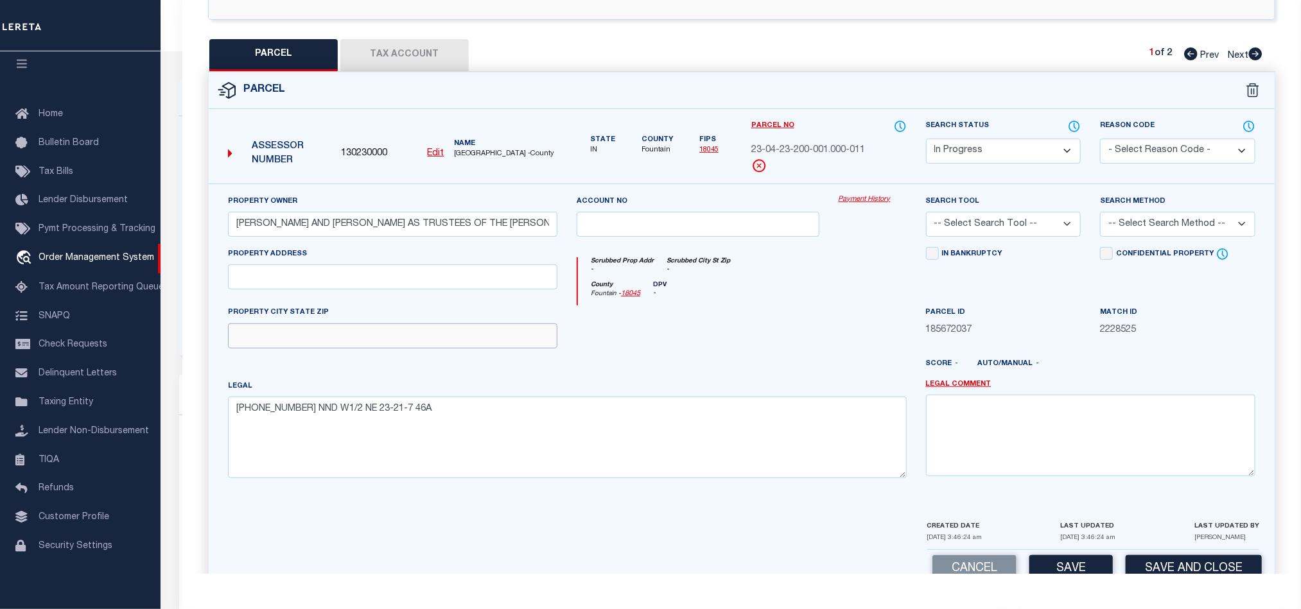
click at [473, 341] on input "text" at bounding box center [392, 336] width 329 height 25
type input "IN"
click at [737, 355] on div at bounding box center [698, 332] width 262 height 53
click at [1116, 231] on select "-- Select Search Method -- Property Address Legal Liability Info Provided" at bounding box center [1177, 224] width 155 height 25
select select "LEG"
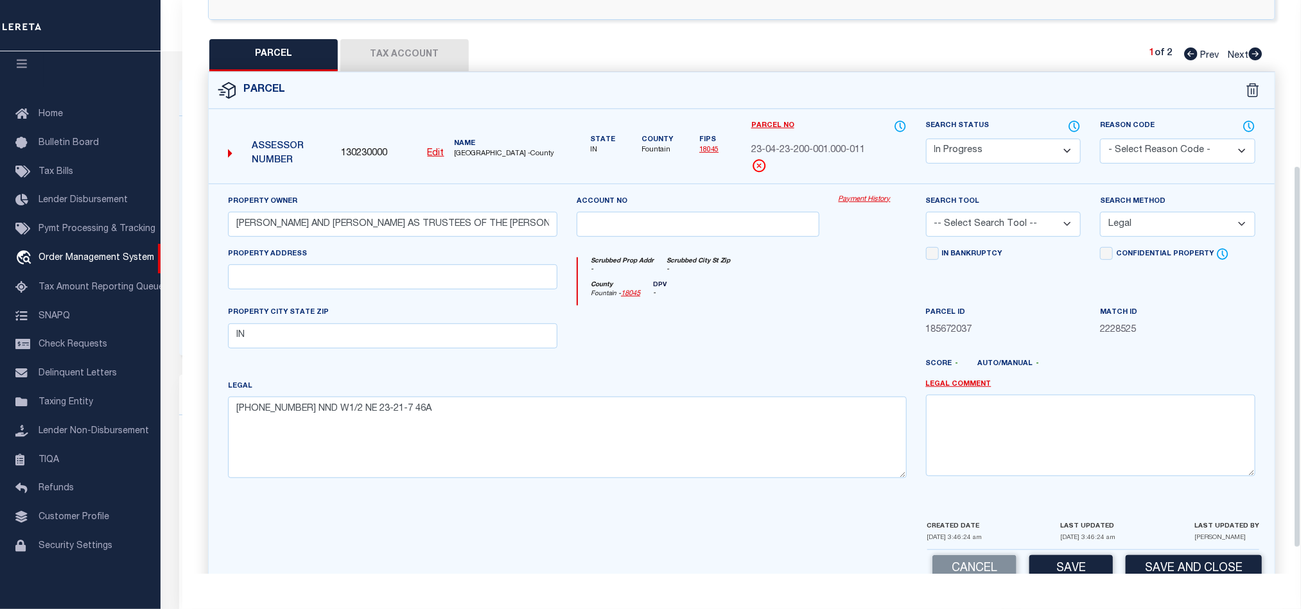
click at [1100, 216] on select "-- Select Search Method -- Property Address Legal Liability Info Provided" at bounding box center [1177, 224] width 155 height 25
click at [1012, 222] on select "-- Select Search Tool -- 3rd Party Website Agency File Agency Website ATLS CNV-…" at bounding box center [1003, 224] width 155 height 25
select select "AGW"
click at [926, 216] on select "-- Select Search Tool -- 3rd Party Website Agency File Agency Website ATLS CNV-…" at bounding box center [1003, 224] width 155 height 25
click at [815, 316] on div at bounding box center [698, 332] width 262 height 53
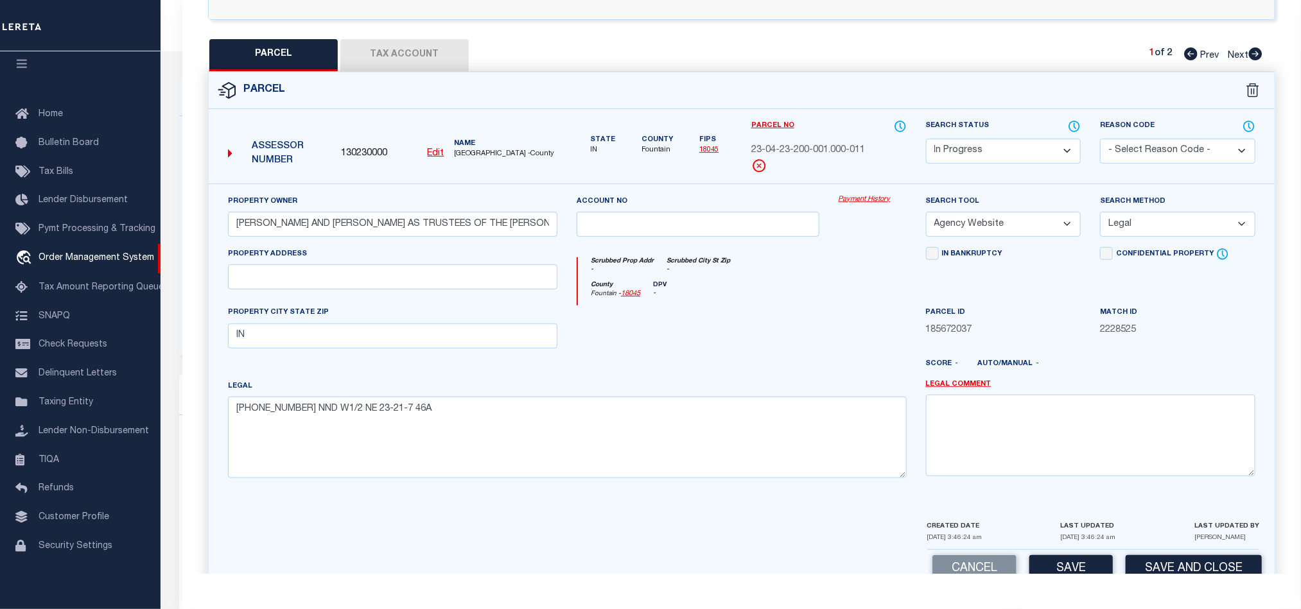
click at [396, 53] on button "Tax Account" at bounding box center [404, 55] width 128 height 32
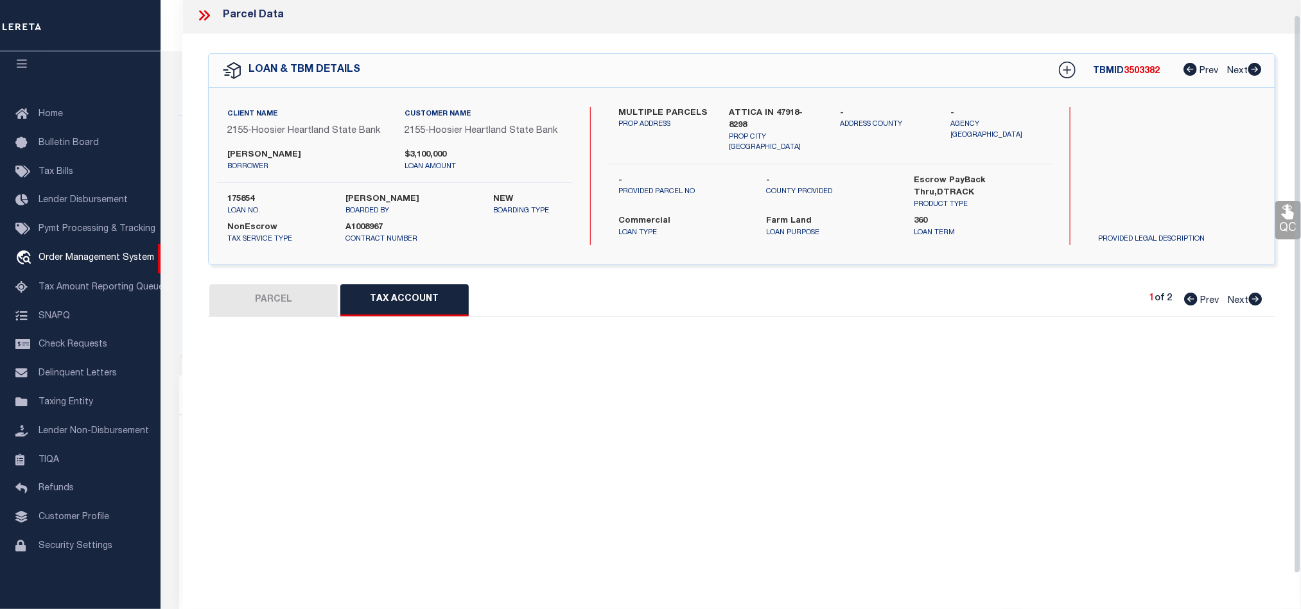
scroll to position [15, 0]
select select "100"
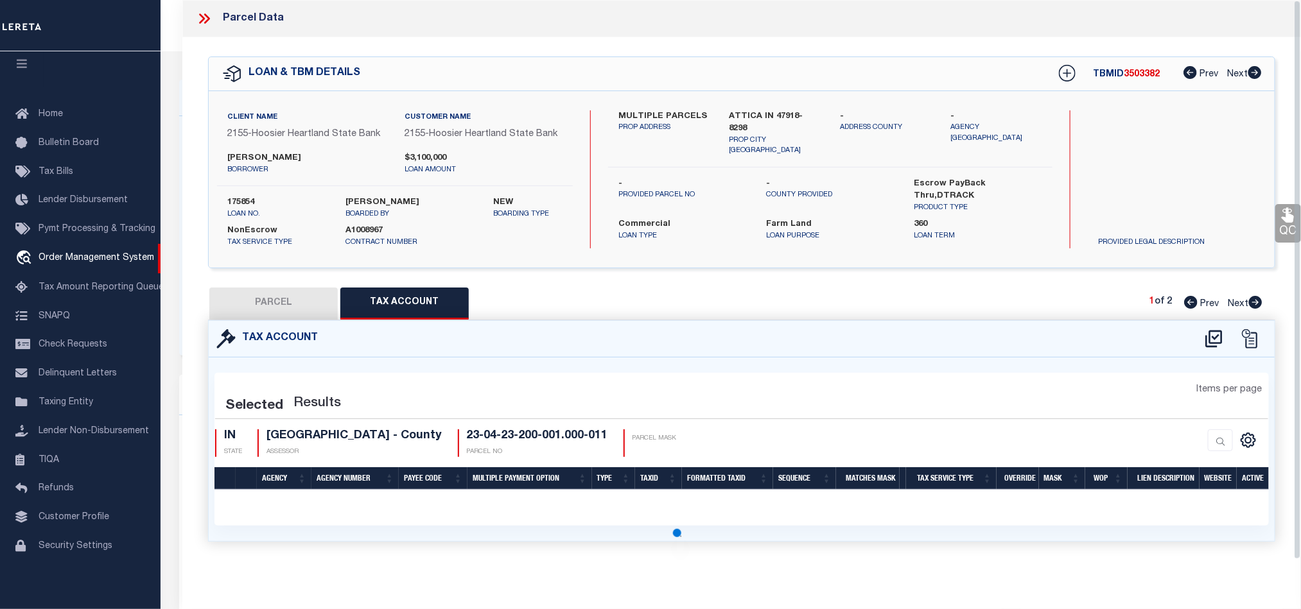
scroll to position [0, 0]
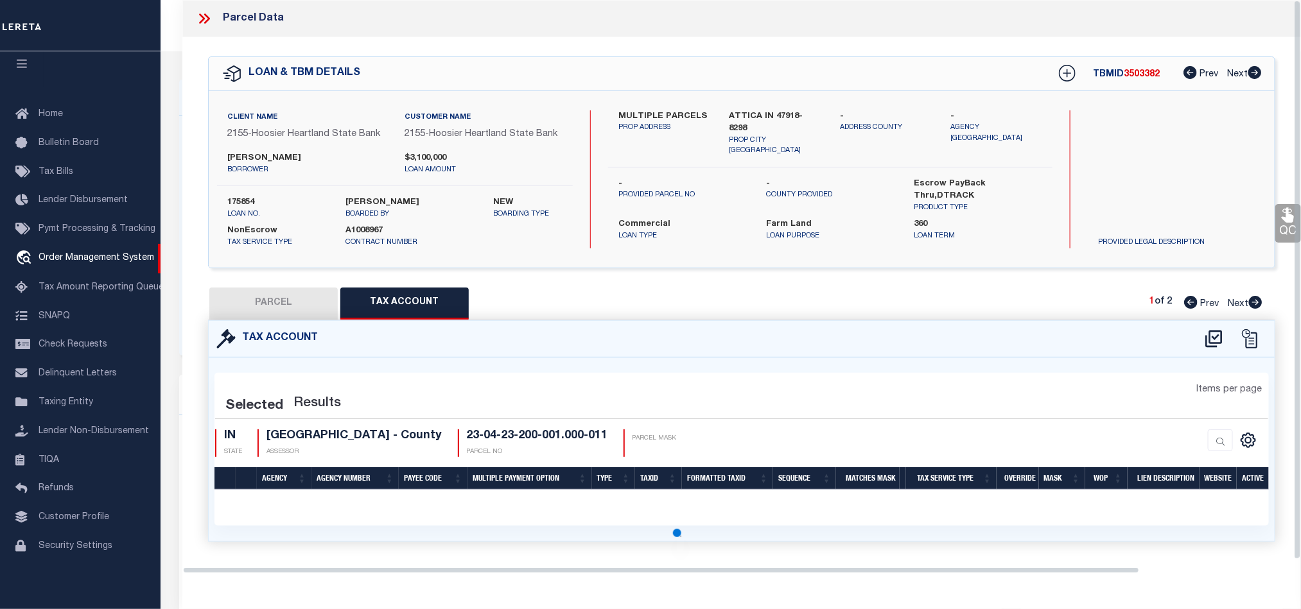
select select "100"
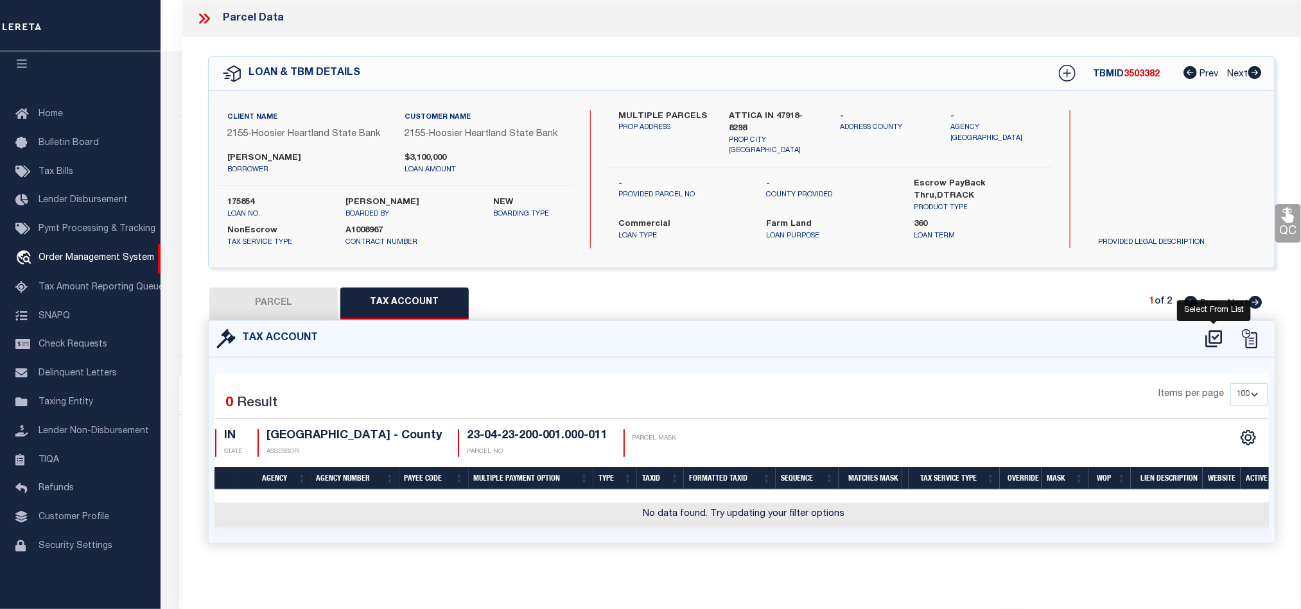
click at [1222, 339] on icon at bounding box center [1213, 338] width 17 height 17
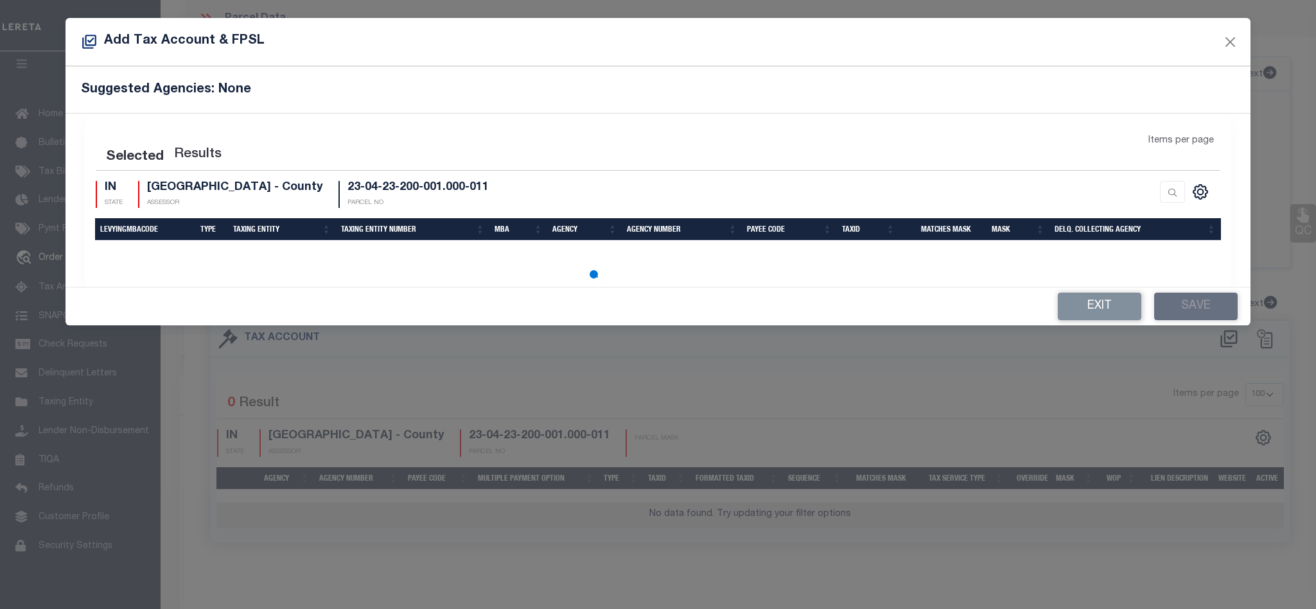
select select "100"
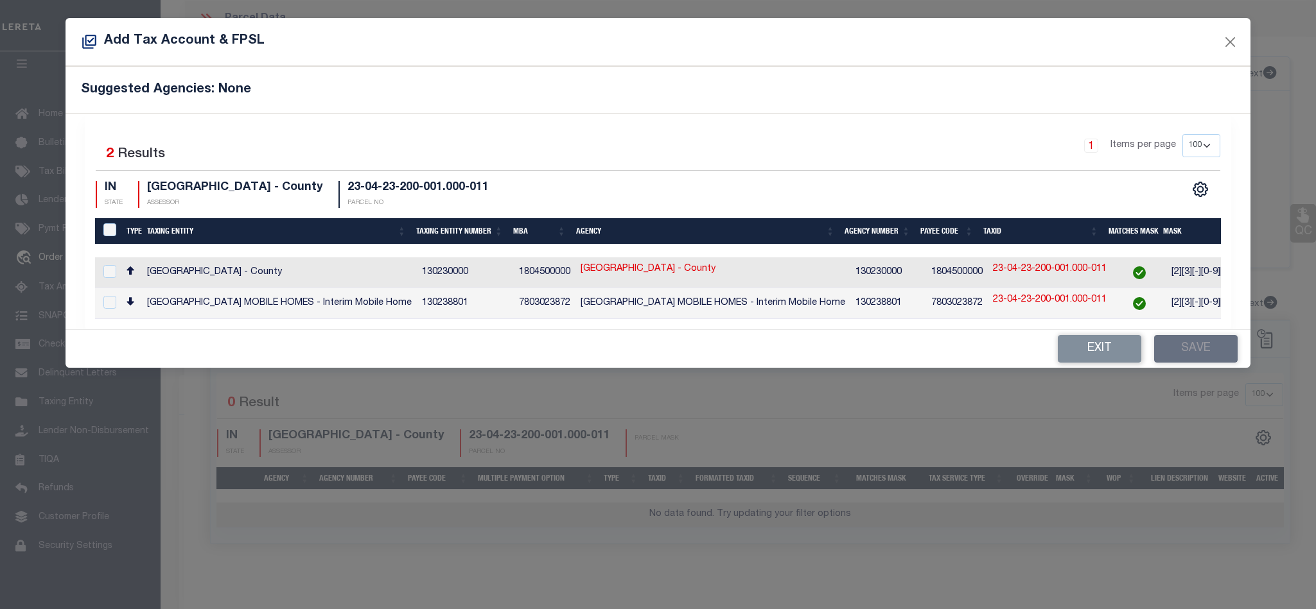
click at [814, 270] on td "[GEOGRAPHIC_DATA] - County" at bounding box center [712, 273] width 275 height 31
checkbox input "true"
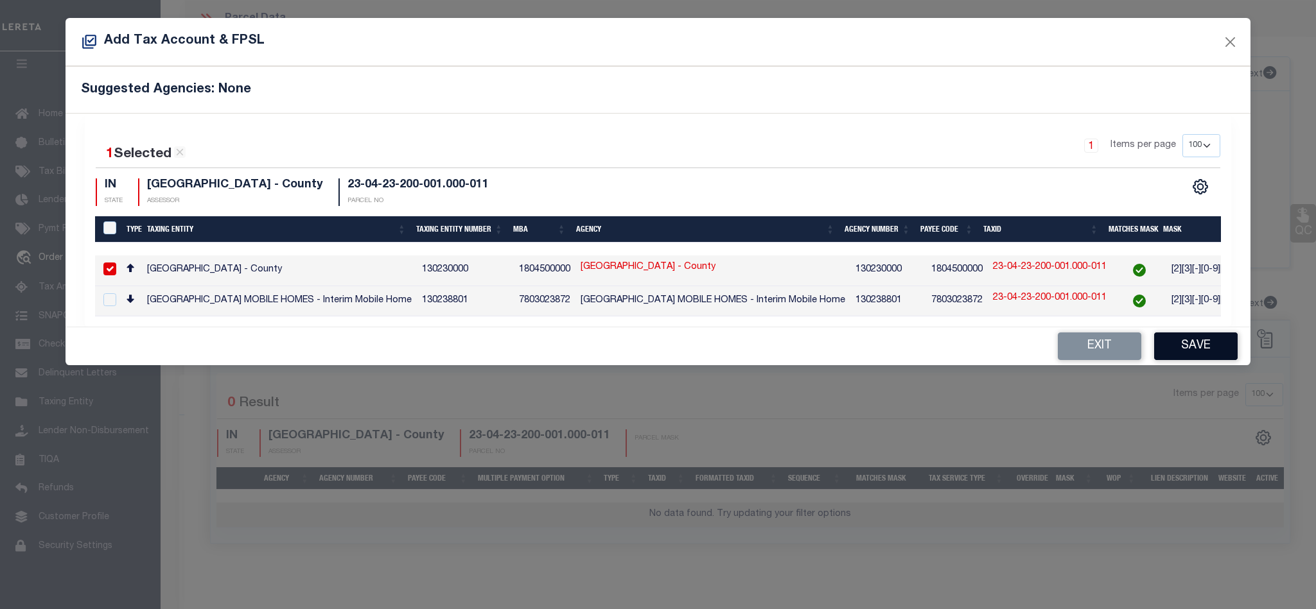
click at [1206, 357] on button "Save" at bounding box center [1195, 347] width 83 height 28
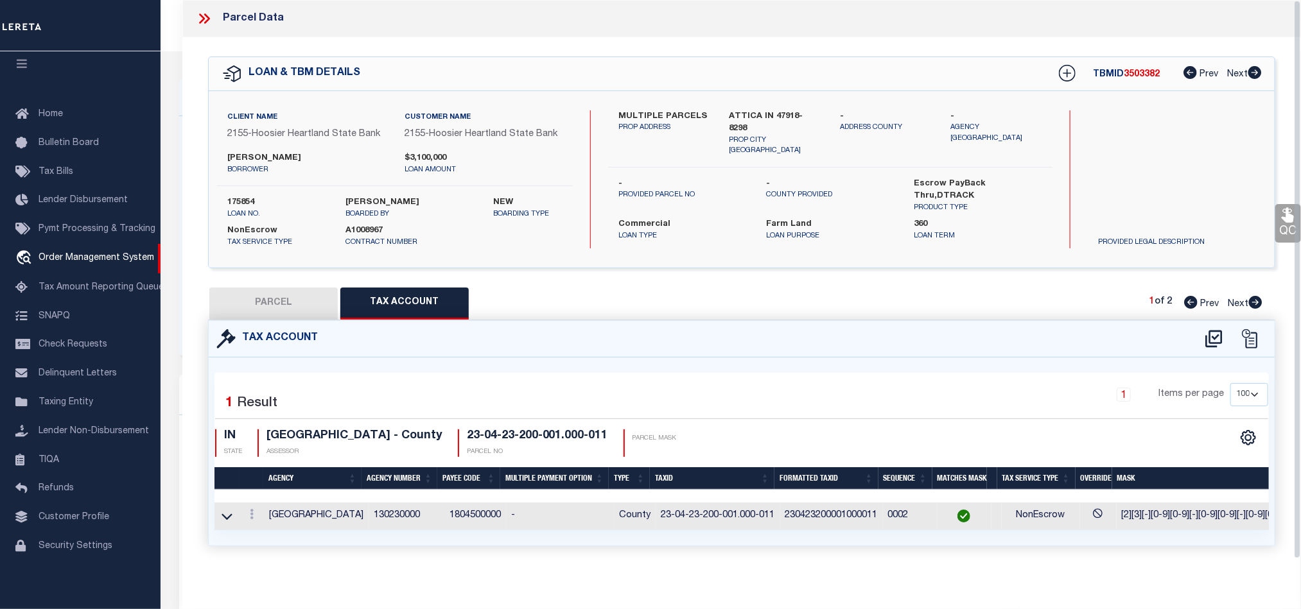
click at [274, 291] on button "PARCEL" at bounding box center [273, 304] width 128 height 32
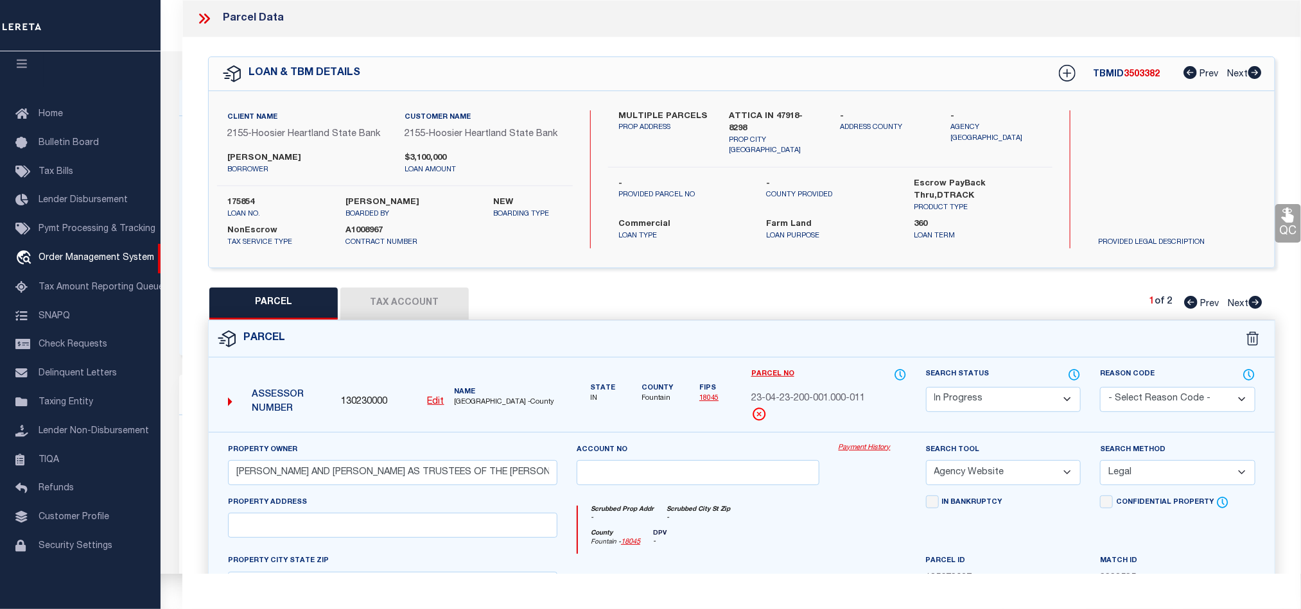
drag, startPoint x: 975, startPoint y: 401, endPoint x: 981, endPoint y: 395, distance: 8.2
click at [975, 401] on select "Automated Search Bad Parcel Complete Duplicate Parcel High Dollar Reporting In …" at bounding box center [1003, 399] width 155 height 25
select select "PC"
click at [926, 389] on select "Automated Search Bad Parcel Complete Duplicate Parcel High Dollar Reporting In …" at bounding box center [1003, 399] width 155 height 25
click at [859, 334] on div "Parcel" at bounding box center [742, 339] width 1066 height 37
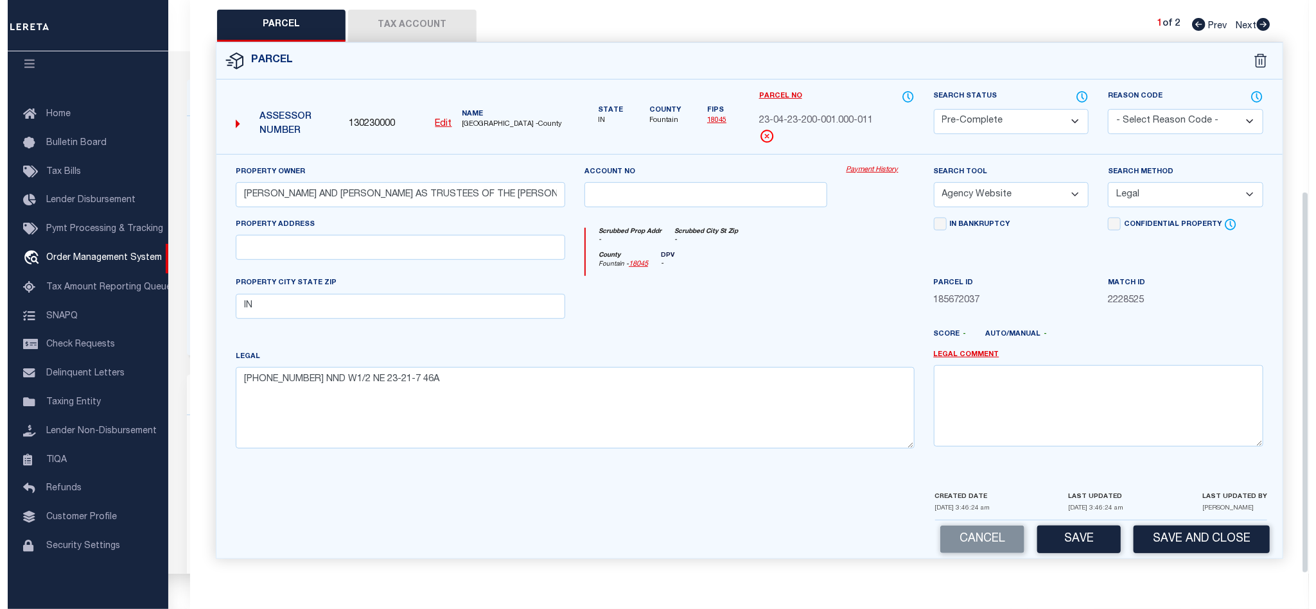
scroll to position [287, 0]
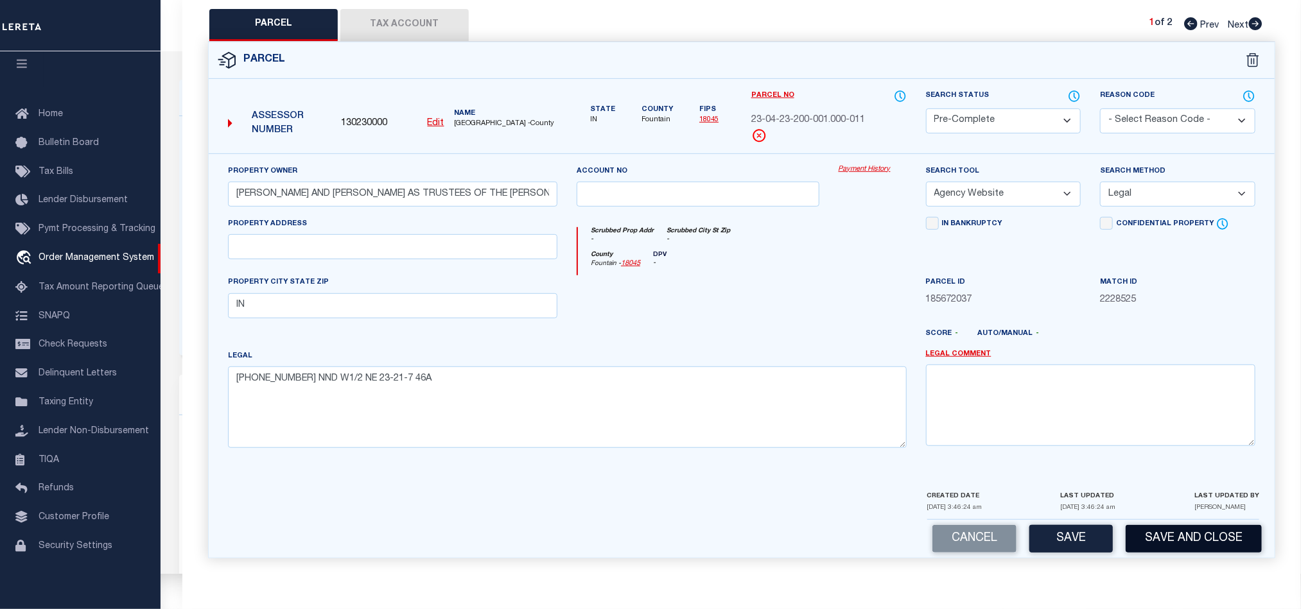
click at [1175, 534] on button "Save and Close" at bounding box center [1194, 539] width 136 height 28
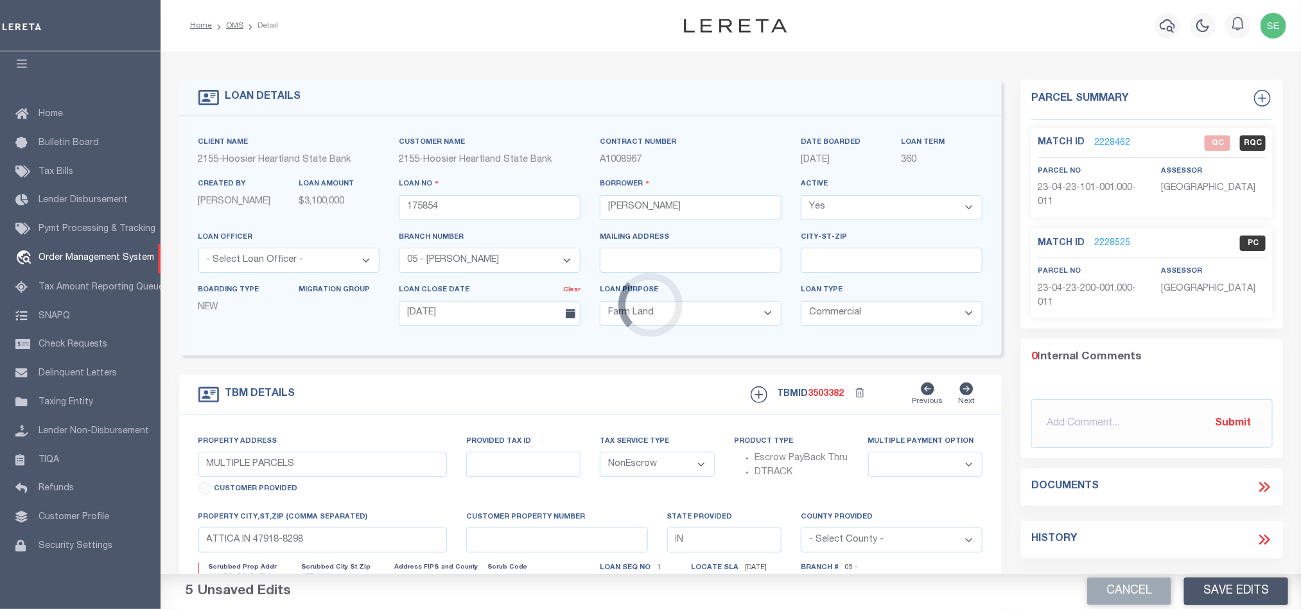
select select "3669"
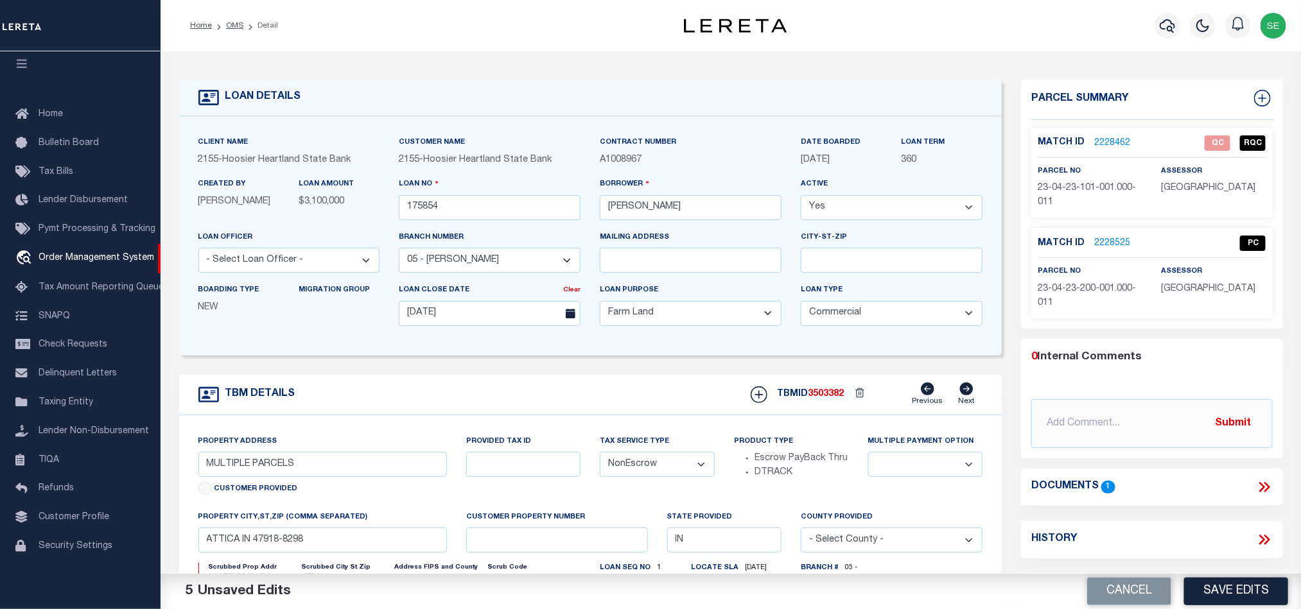
select select
click at [1116, 584] on button "Cancel" at bounding box center [1129, 592] width 84 height 28
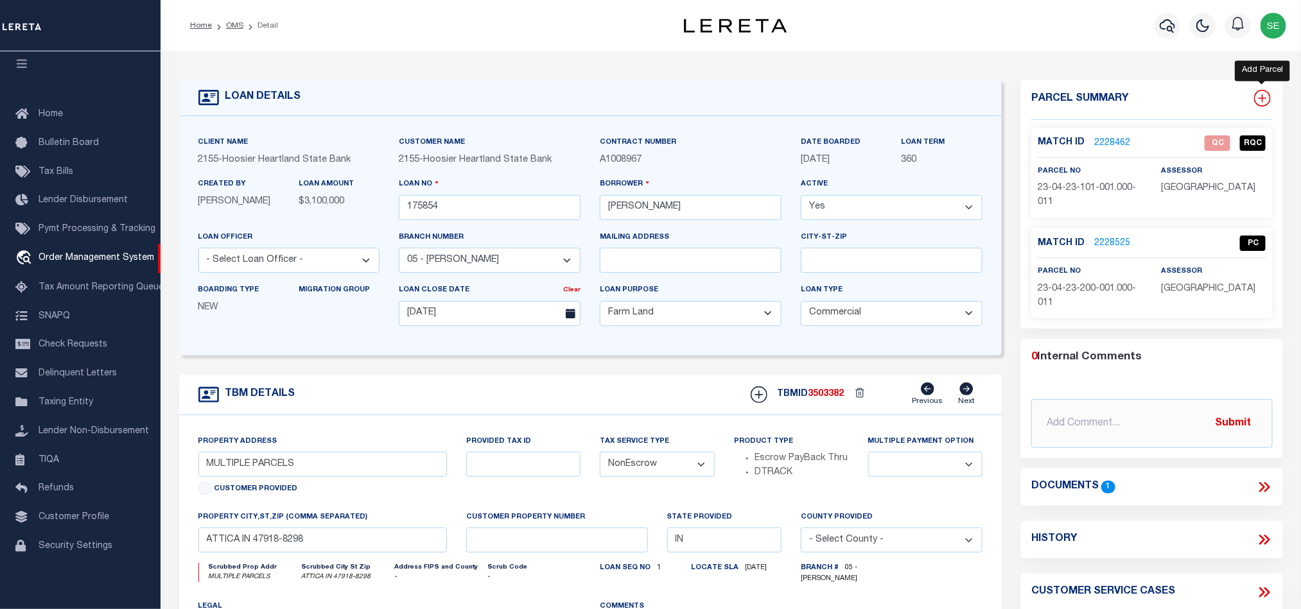
click at [1261, 103] on icon at bounding box center [1262, 98] width 17 height 17
select select "IP"
type textarea "-"
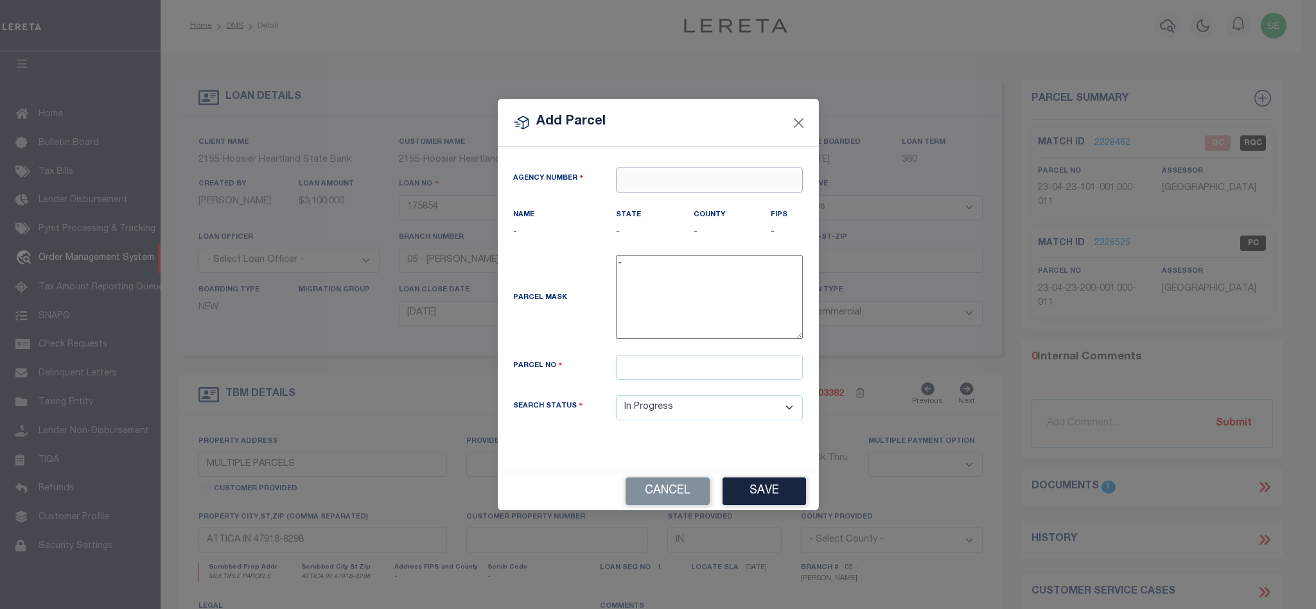
click at [692, 176] on input "text" at bounding box center [709, 180] width 187 height 25
click at [733, 199] on div "130230000 : [GEOGRAPHIC_DATA]" at bounding box center [710, 209] width 186 height 37
type input "130230000"
click at [697, 355] on div "Parcel Mask -" at bounding box center [659, 306] width 310 height 100
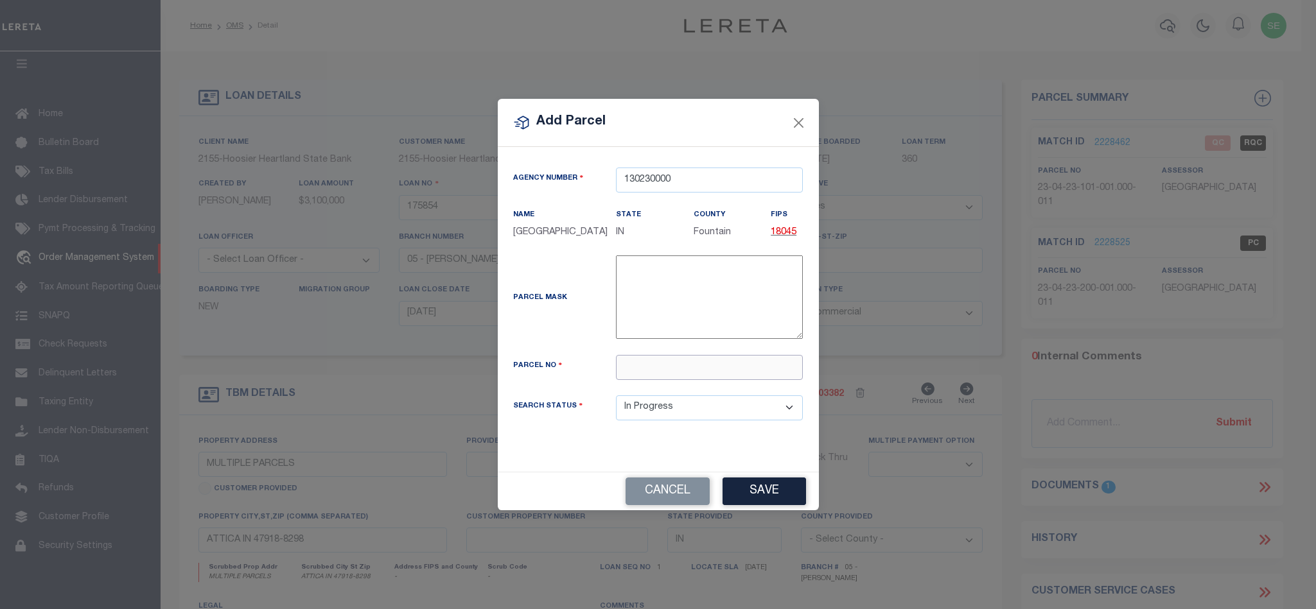
click at [706, 376] on input "text" at bounding box center [709, 367] width 187 height 25
paste input "23-04-23-202-001.000-011"
type input "23-04-23-202-001.000-011"
click at [773, 504] on button "Save" at bounding box center [764, 492] width 83 height 28
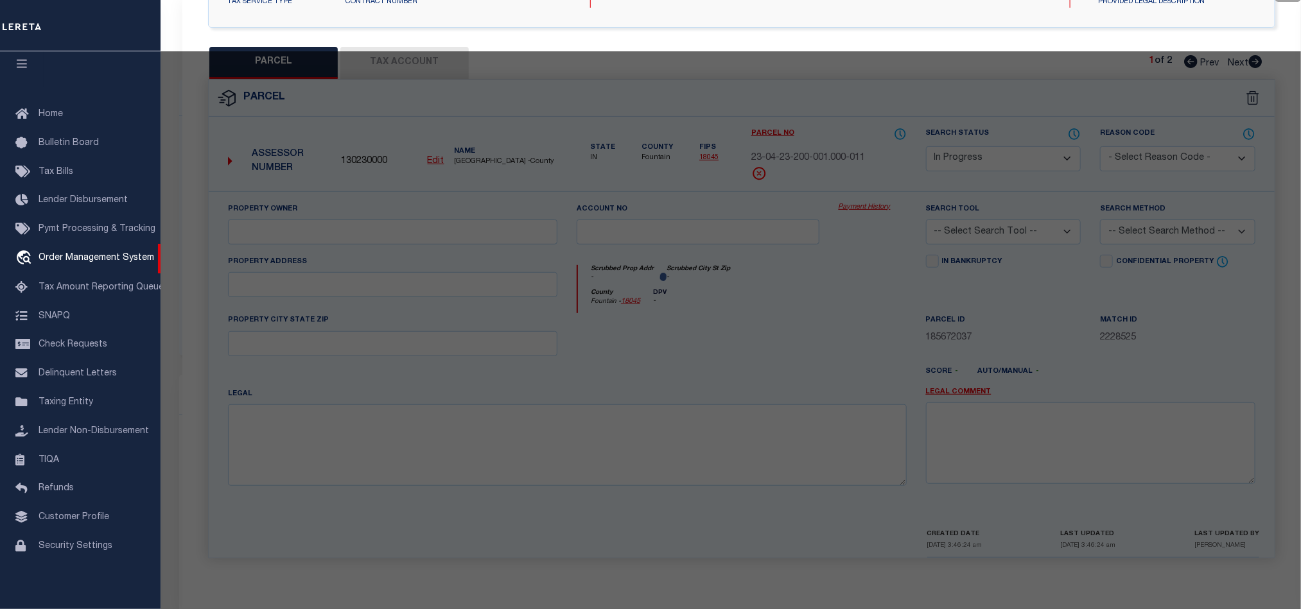
select select "AS"
checkbox input "false"
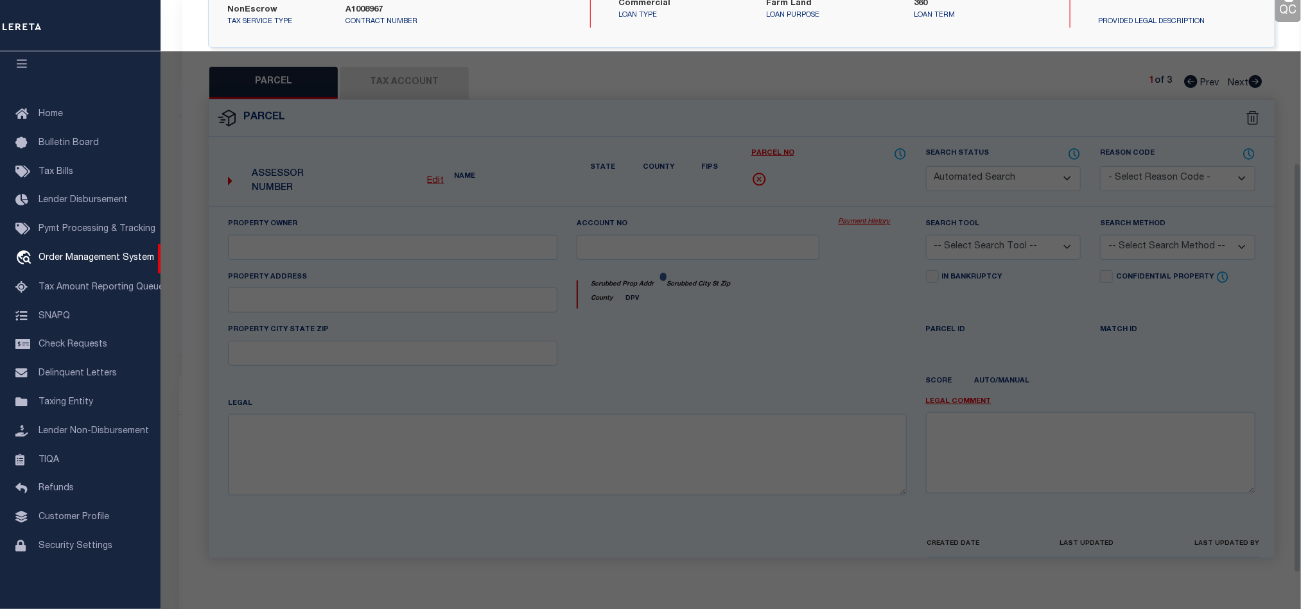
select select "IP"
checkbox input "false"
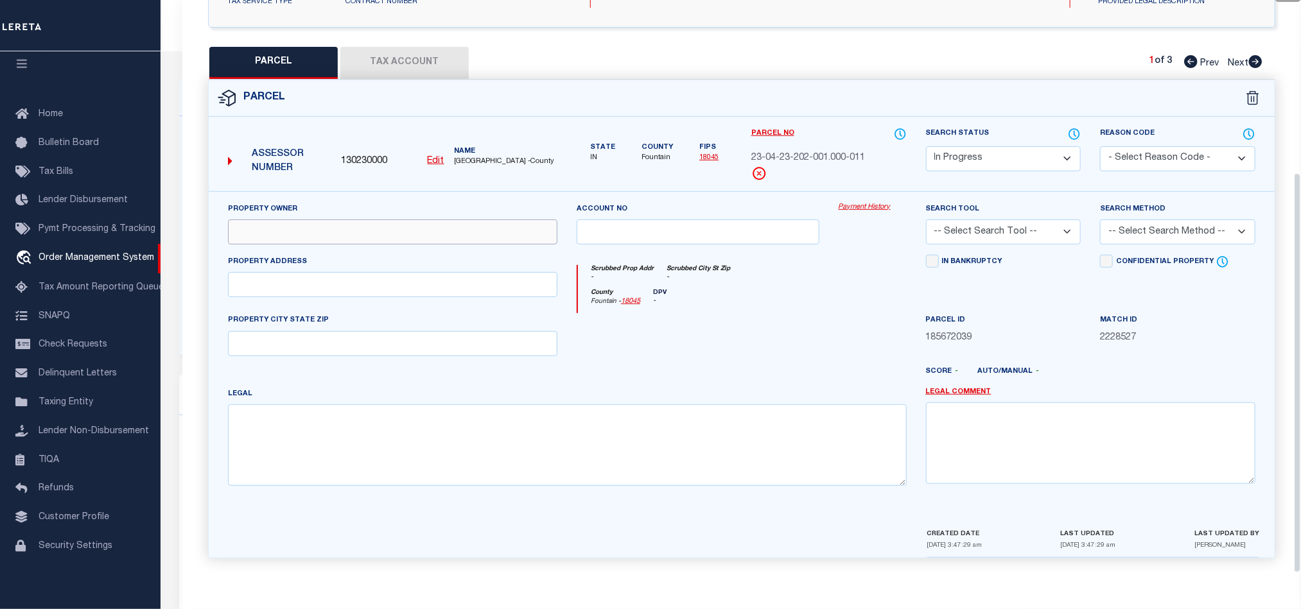
drag, startPoint x: 403, startPoint y: 229, endPoint x: 767, endPoint y: 259, distance: 365.3
click at [403, 229] on input "text" at bounding box center [392, 232] width 329 height 25
paste input "[PERSON_NAME] AND [PERSON_NAME] AS TRUSTEES OF THE [PERSON_NAME] AND [PERSON_NA…"
type input "[PERSON_NAME] AND [PERSON_NAME] AS TRUSTEES OF THE [PERSON_NAME] AND [PERSON_NA…"
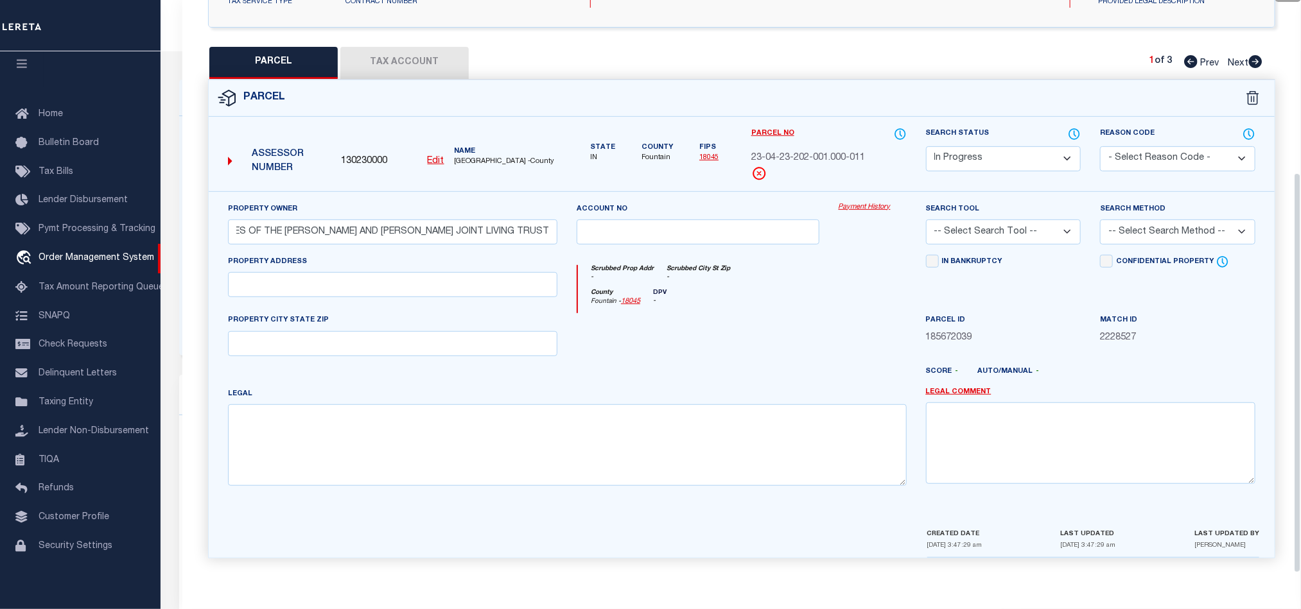
click at [834, 351] on div at bounding box center [872, 339] width 87 height 53
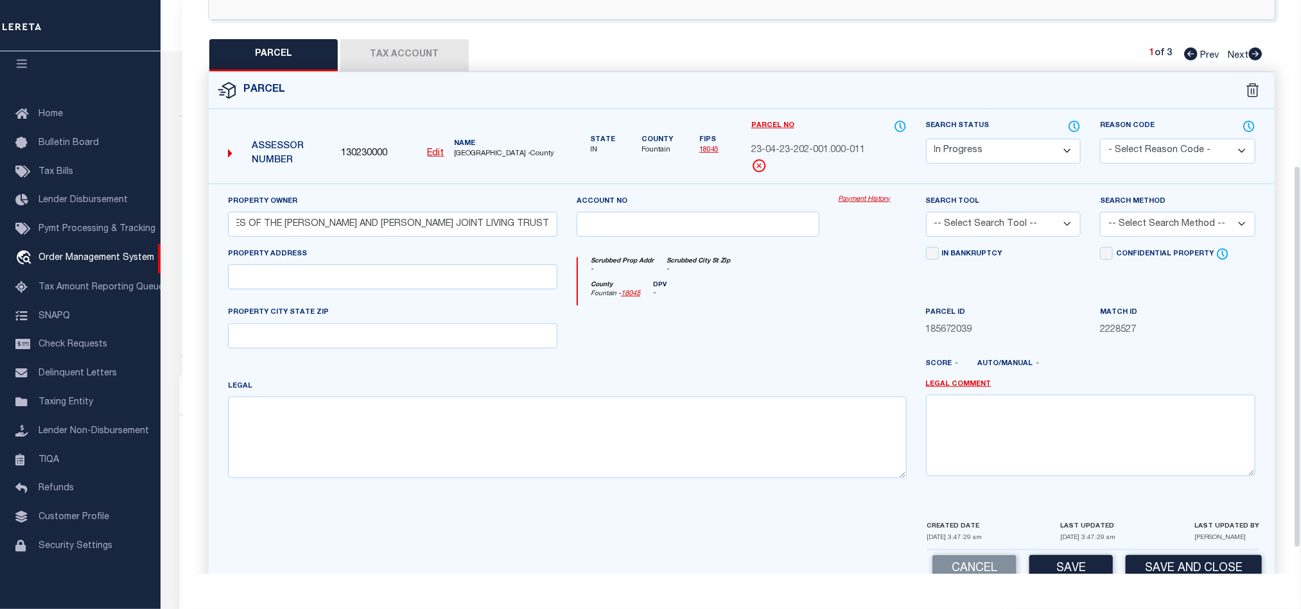
scroll to position [0, 0]
drag, startPoint x: 366, startPoint y: 494, endPoint x: 401, endPoint y: 491, distance: 34.8
click at [366, 489] on div "Legal" at bounding box center [567, 434] width 698 height 109
click at [475, 467] on textarea at bounding box center [567, 437] width 679 height 81
paste textarea "[PHONE_NUMBER] PT SW NE 23-21-7 20A"
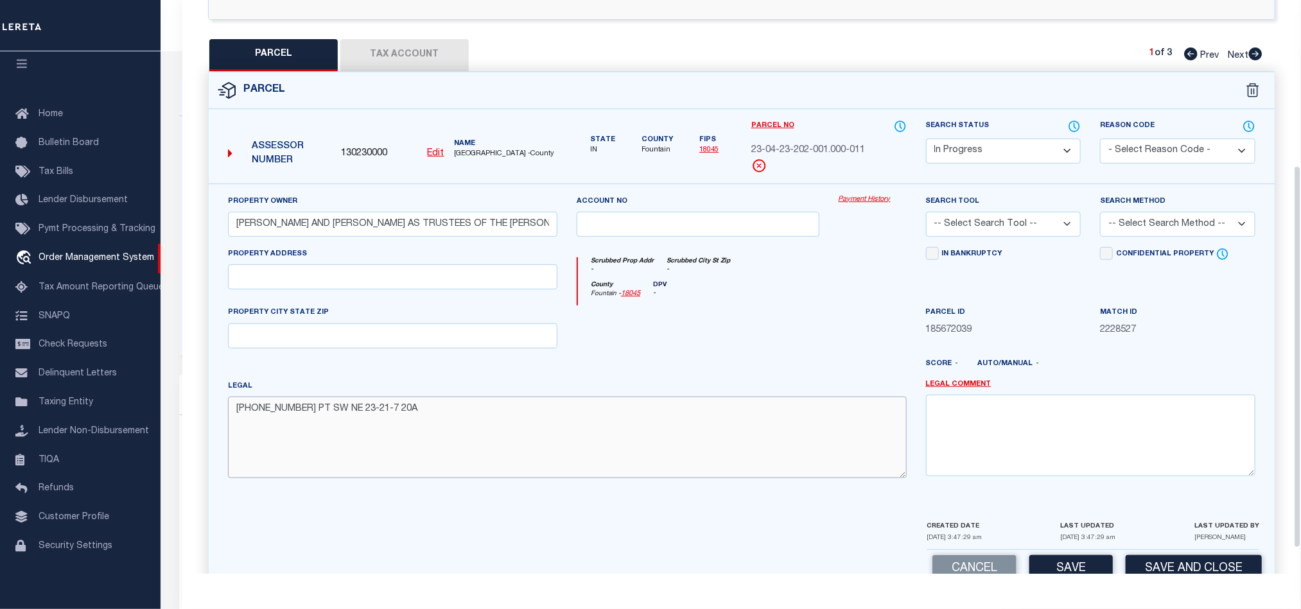
type textarea "[PHONE_NUMBER] PT SW NE 23-21-7 20A"
click at [832, 346] on div at bounding box center [872, 332] width 87 height 53
click at [602, 320] on div at bounding box center [698, 332] width 262 height 53
click at [480, 341] on input "text" at bounding box center [392, 336] width 329 height 25
type input "IN"
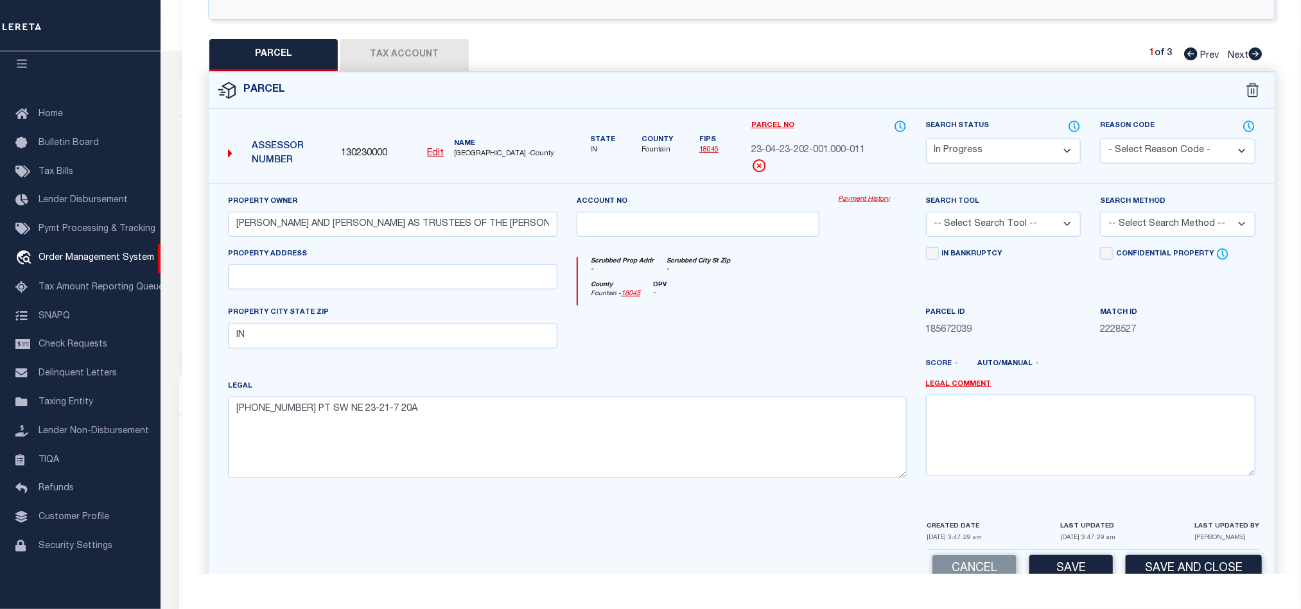
click at [712, 356] on div at bounding box center [698, 332] width 262 height 53
click at [1149, 234] on select "-- Select Search Method -- Property Address Legal Liability Info Provided" at bounding box center [1177, 224] width 155 height 25
select select "LEG"
click at [1100, 216] on select "-- Select Search Method -- Property Address Legal Liability Info Provided" at bounding box center [1177, 224] width 155 height 25
click at [1018, 237] on select "-- Select Search Tool -- 3rd Party Website Agency File Agency Website ATLS CNV-…" at bounding box center [1003, 224] width 155 height 25
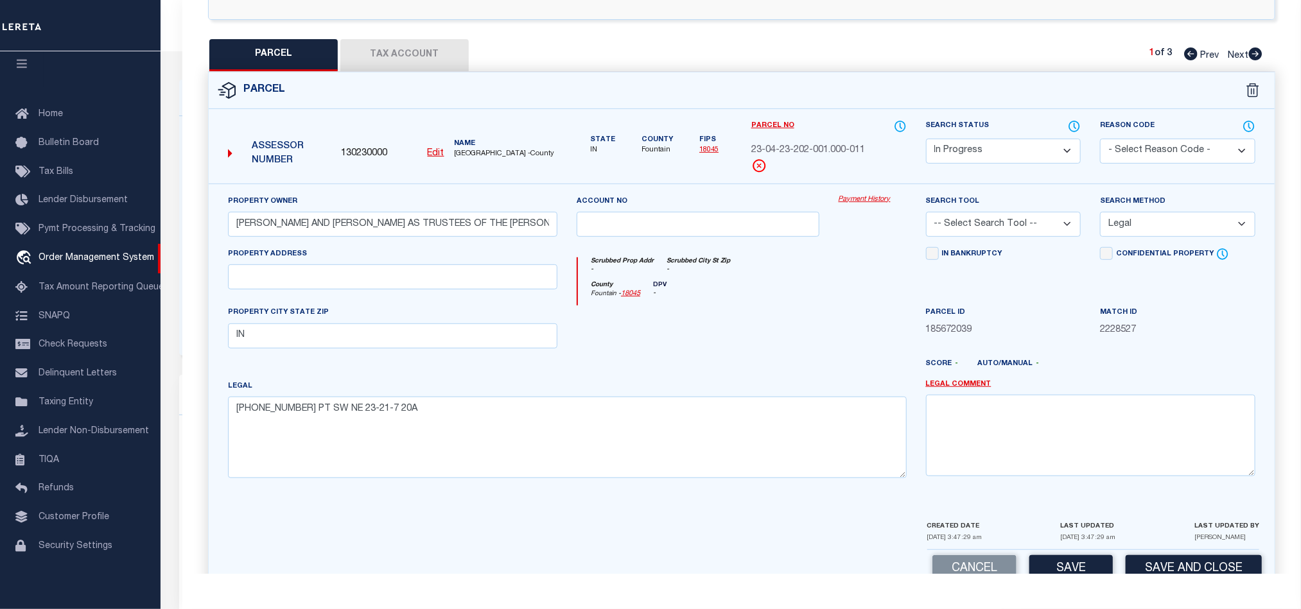
select select "AGW"
click at [926, 216] on select "-- Select Search Tool -- 3rd Party Website Agency File Agency Website ATLS CNV-…" at bounding box center [1003, 224] width 155 height 25
click at [721, 314] on div at bounding box center [698, 332] width 262 height 53
click at [370, 44] on button "Tax Account" at bounding box center [404, 55] width 128 height 32
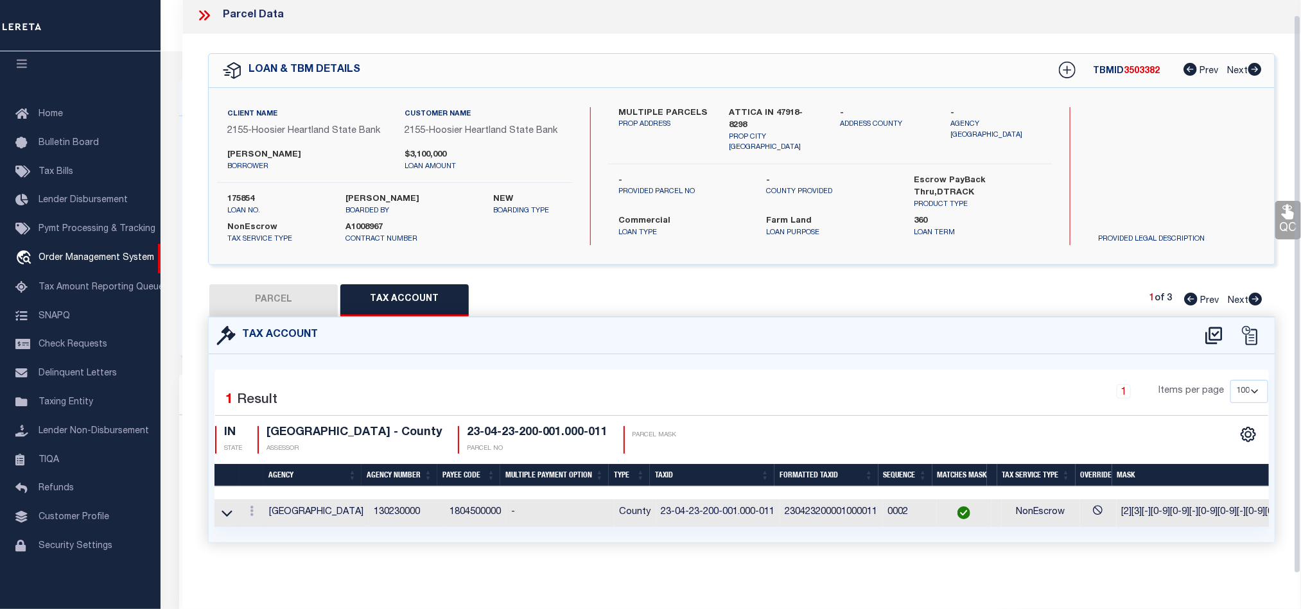
select select "100"
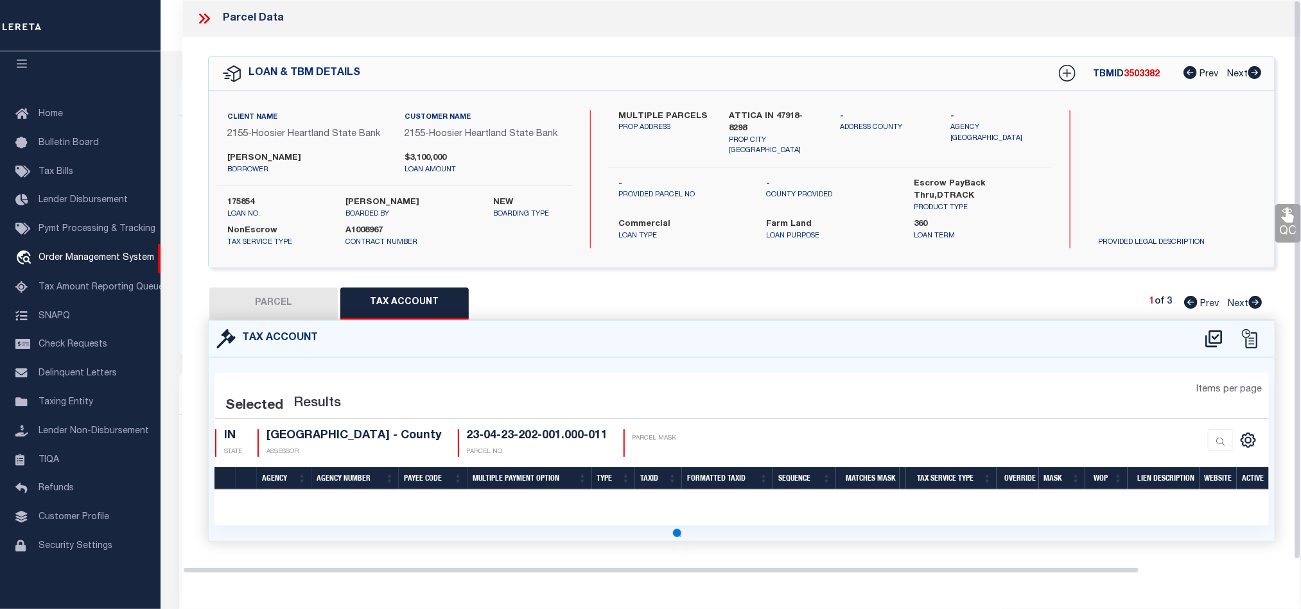
select select "100"
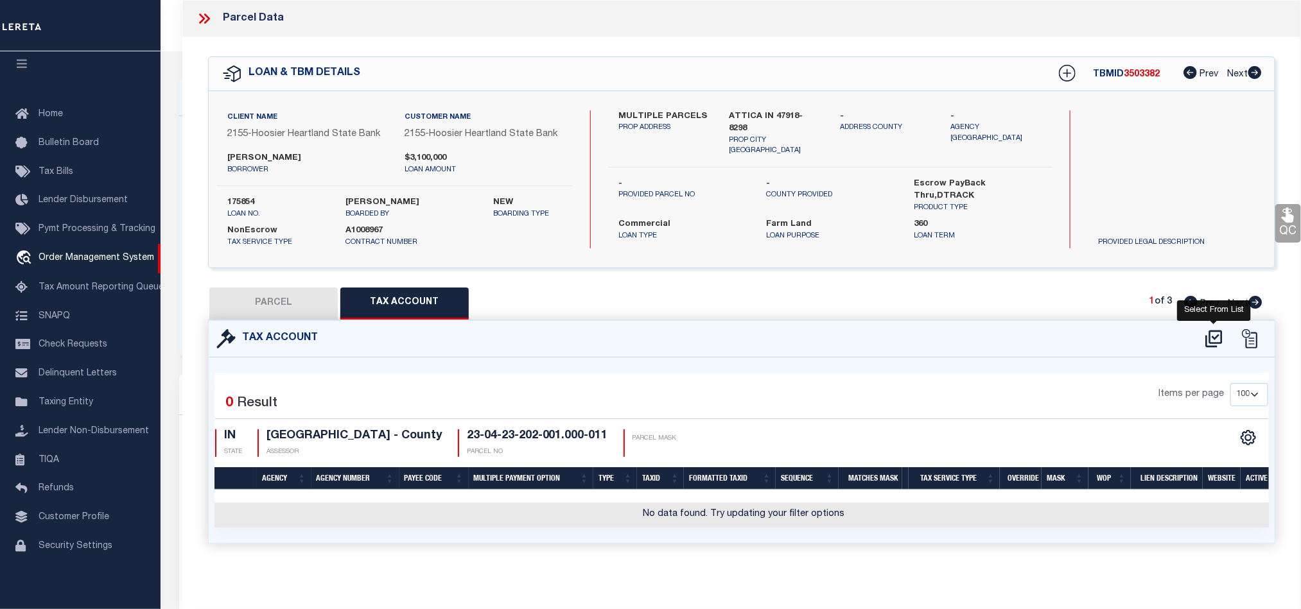
click at [1218, 337] on icon at bounding box center [1213, 338] width 17 height 17
select select "100"
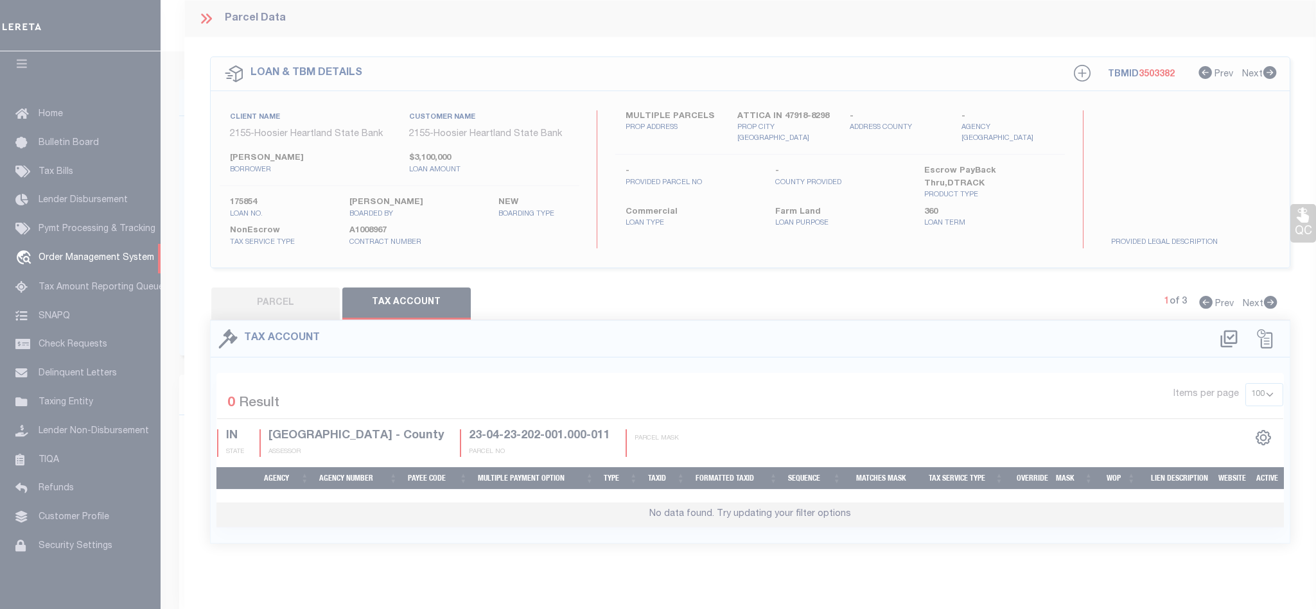
select select "100"
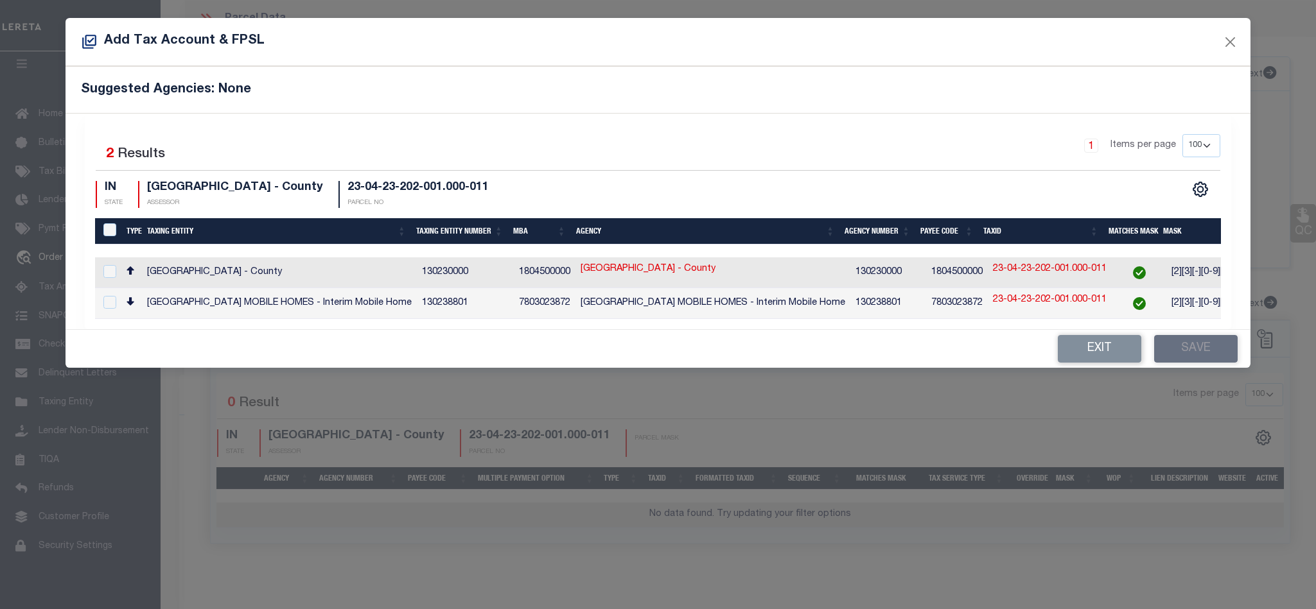
click at [823, 277] on td "[GEOGRAPHIC_DATA] - County" at bounding box center [712, 273] width 275 height 31
checkbox input "true"
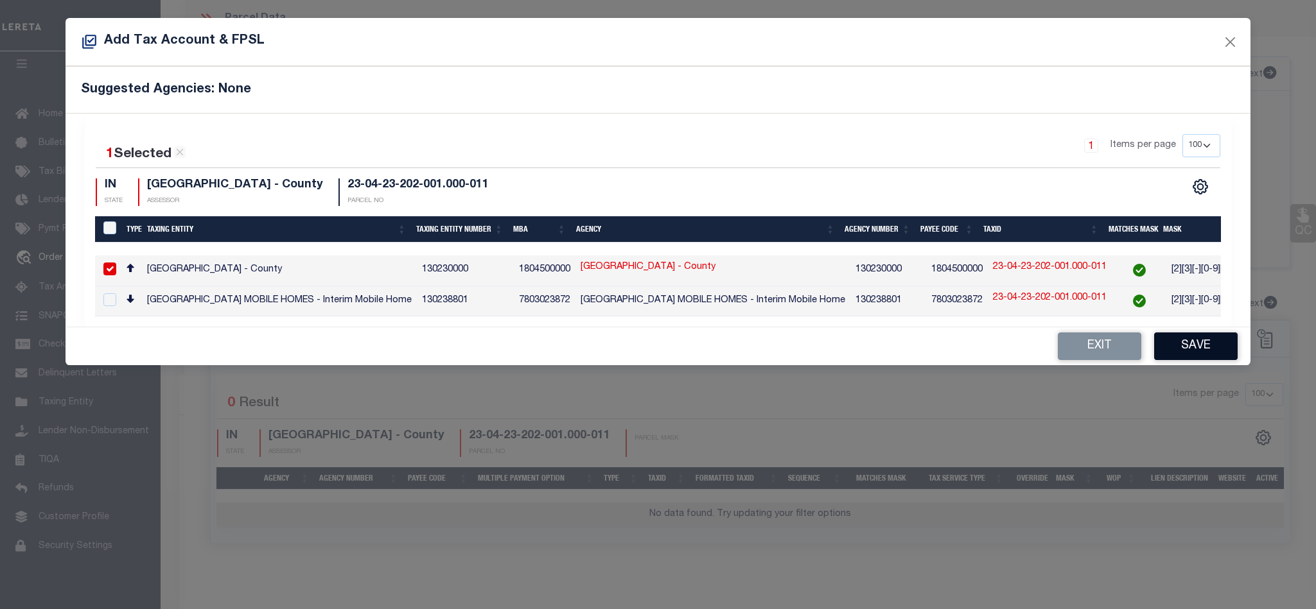
click at [1193, 358] on button "Save" at bounding box center [1195, 347] width 83 height 28
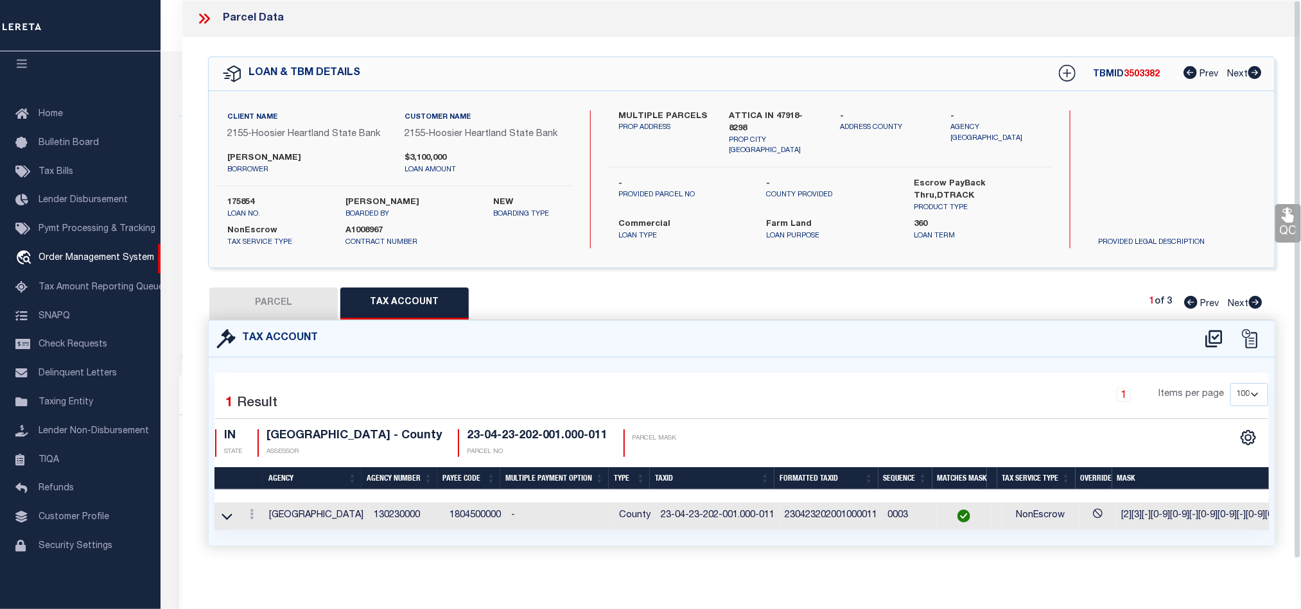
click at [279, 303] on button "PARCEL" at bounding box center [273, 304] width 128 height 32
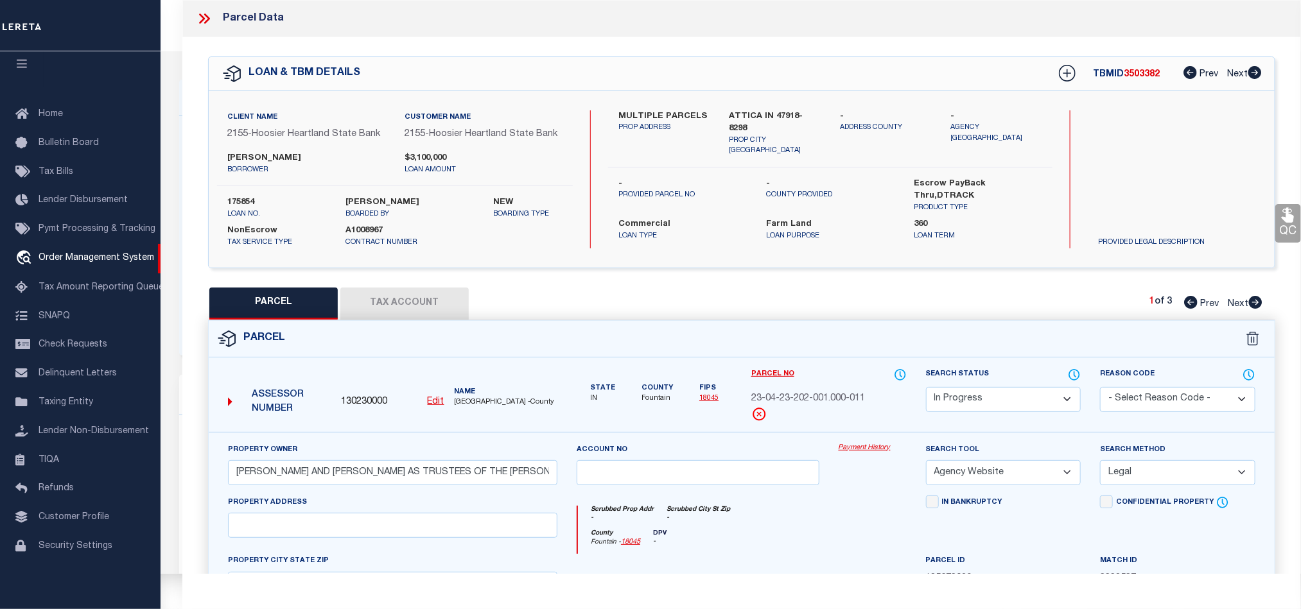
click at [969, 403] on select "Automated Search Bad Parcel Complete Duplicate Parcel High Dollar Reporting In …" at bounding box center [1003, 399] width 155 height 25
select select "PC"
click at [926, 389] on select "Automated Search Bad Parcel Complete Duplicate Parcel High Dollar Reporting In …" at bounding box center [1003, 399] width 155 height 25
click at [805, 340] on div "Parcel" at bounding box center [742, 339] width 1066 height 37
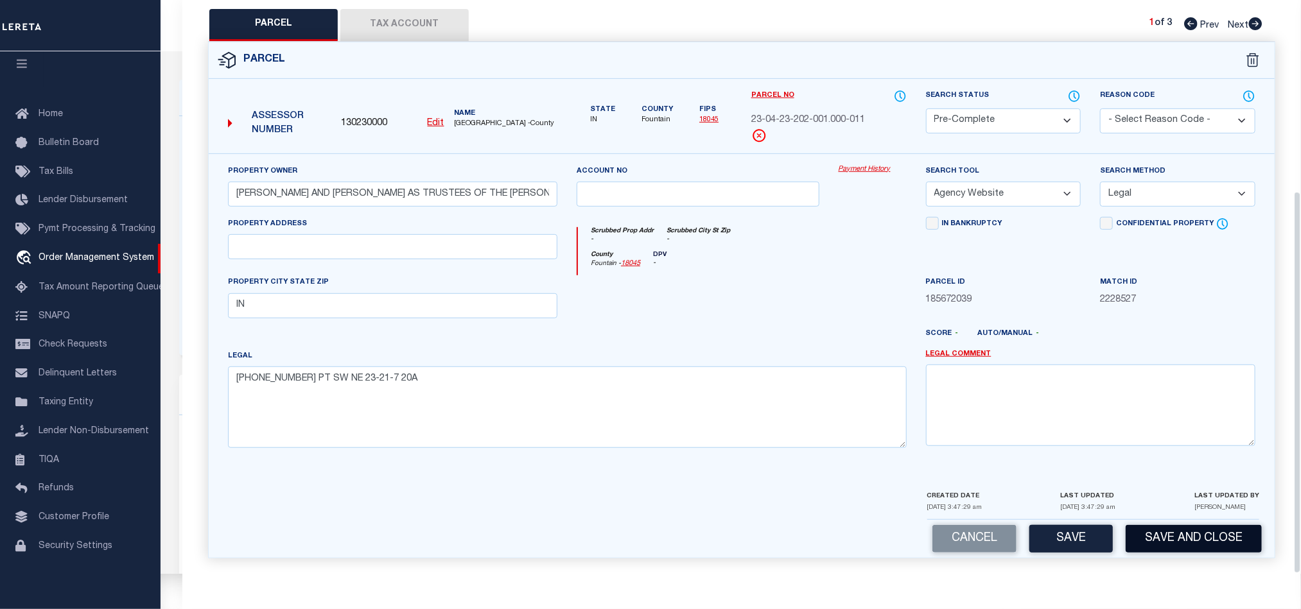
click at [1223, 525] on button "Save and Close" at bounding box center [1194, 539] width 136 height 28
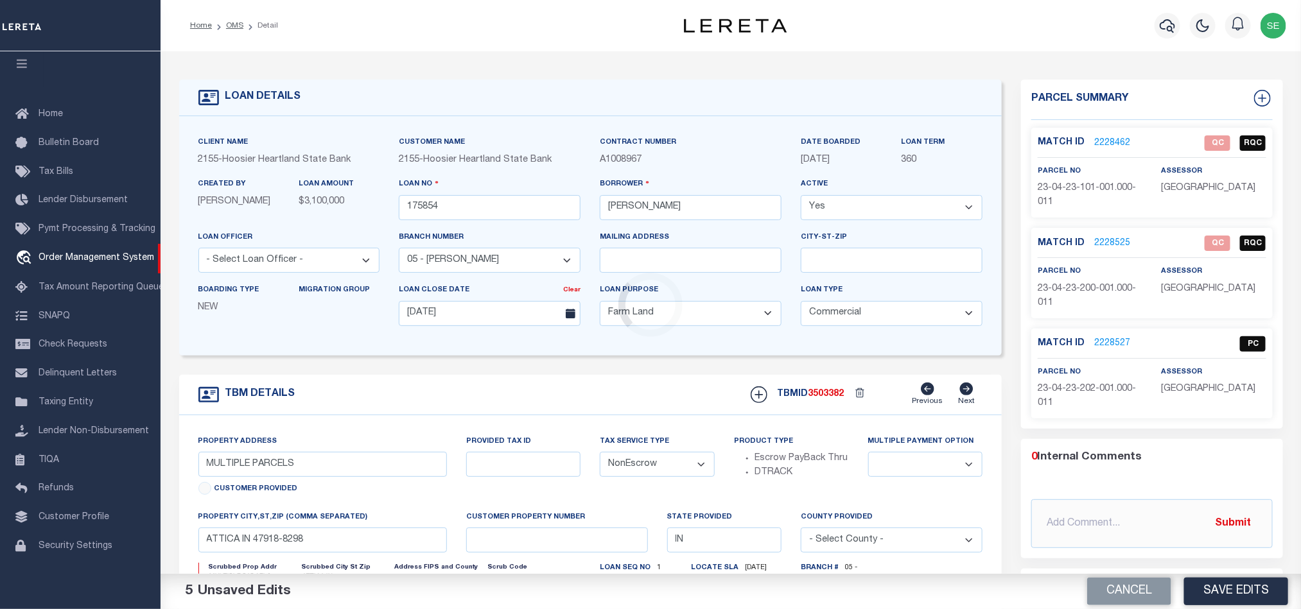
select select
select select "3669"
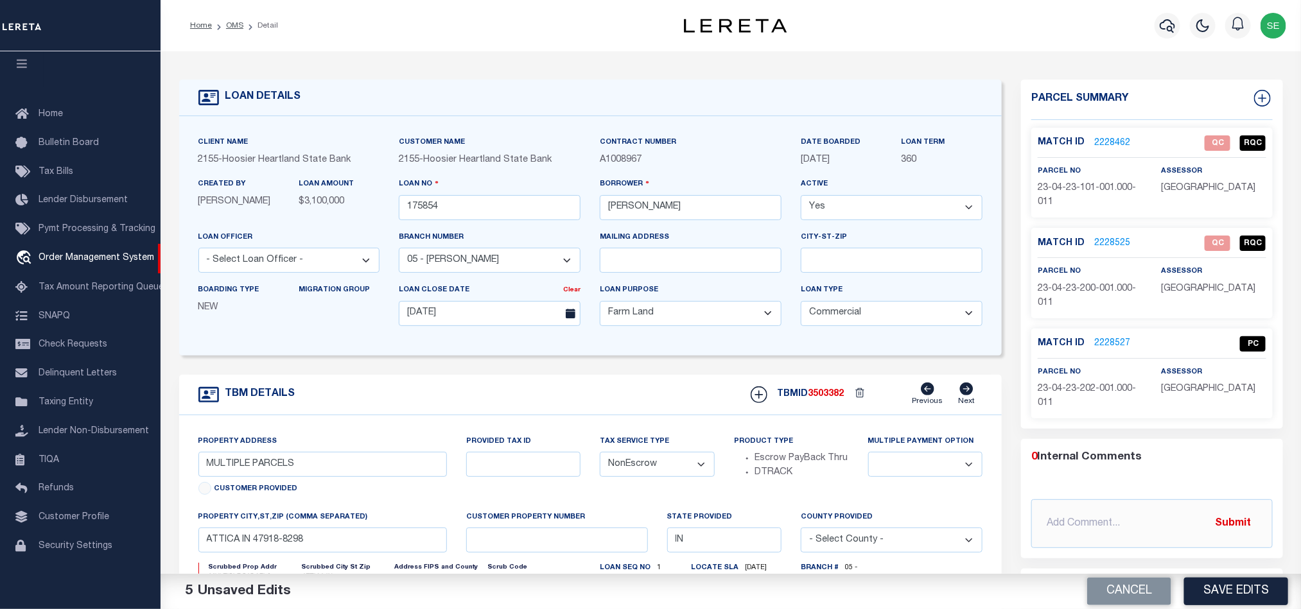
drag, startPoint x: 1110, startPoint y: 582, endPoint x: 1117, endPoint y: 555, distance: 28.1
click at [1110, 582] on button "Cancel" at bounding box center [1129, 592] width 84 height 28
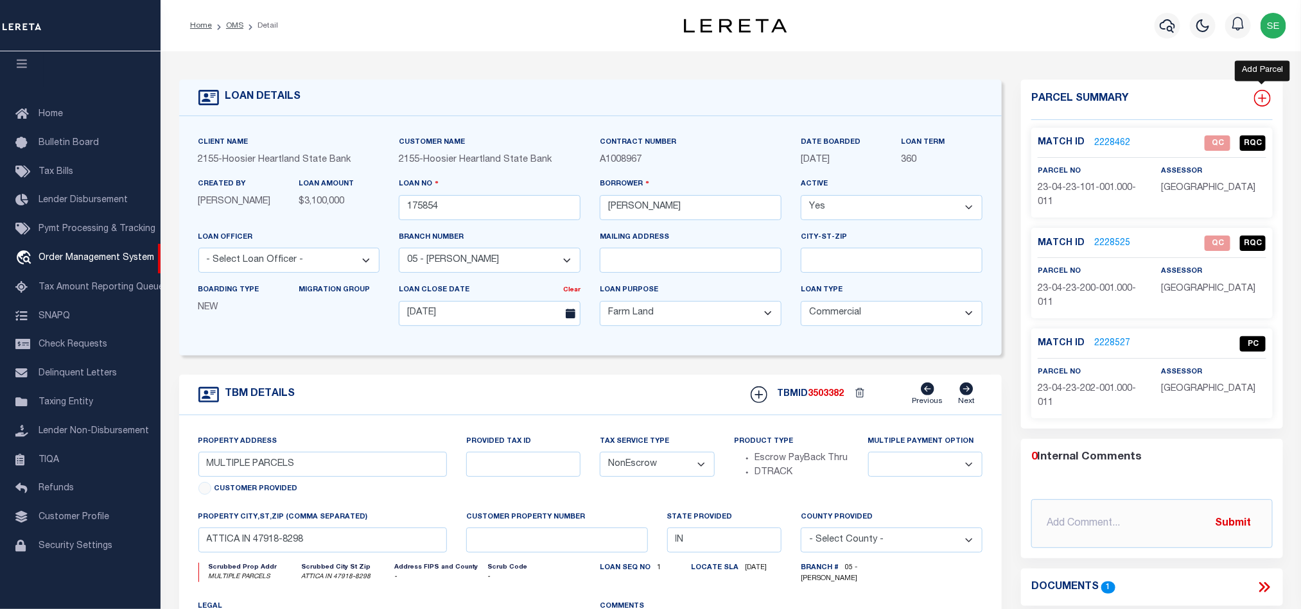
click at [1262, 97] on icon at bounding box center [1262, 98] width 17 height 17
select select "IP"
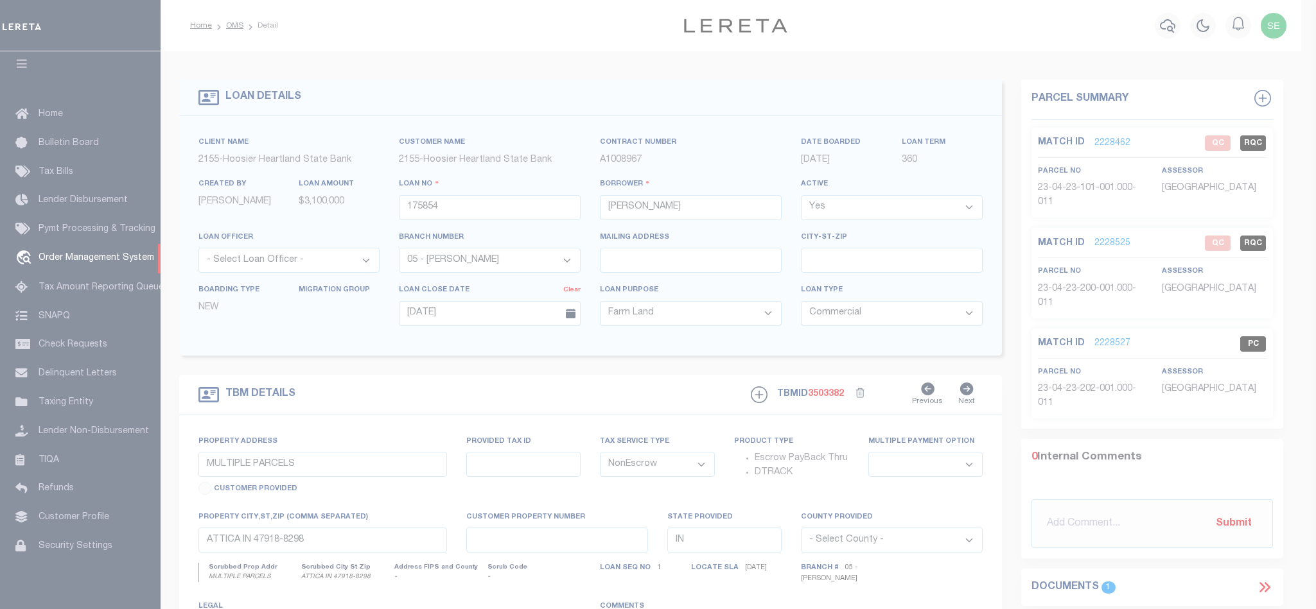
type textarea "-"
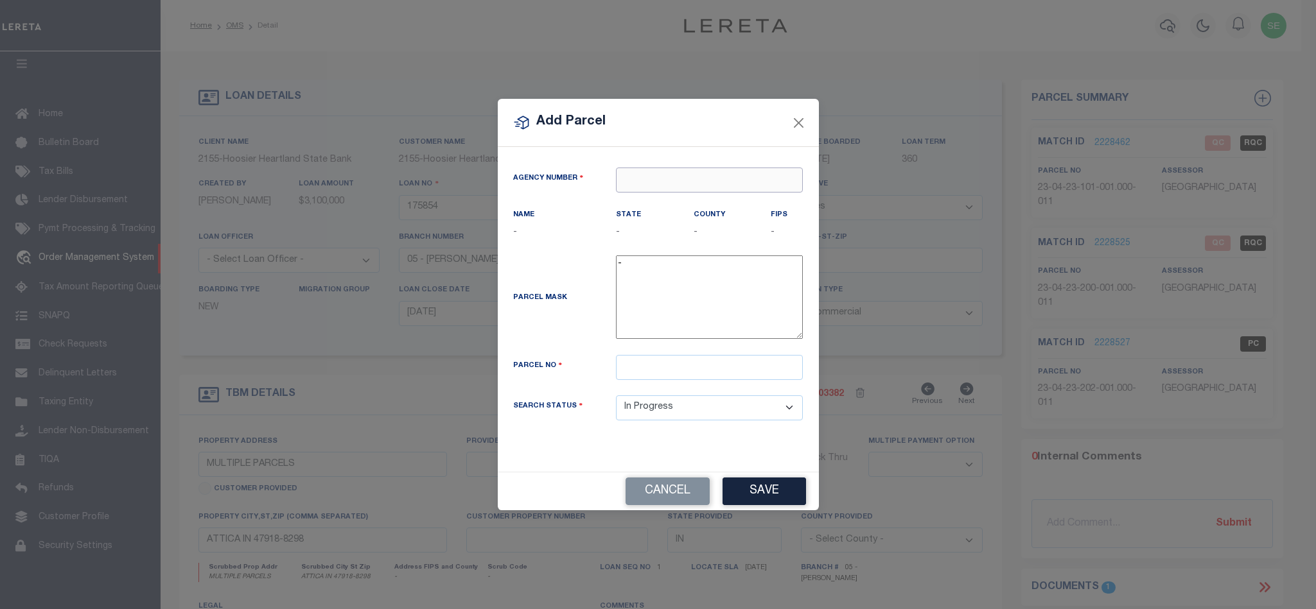
click at [690, 180] on input "text" at bounding box center [709, 180] width 187 height 25
click at [748, 191] on div "130230000 : [GEOGRAPHIC_DATA]" at bounding box center [710, 209] width 186 height 37
type input "130230000"
click at [702, 378] on input "text" at bounding box center [709, 367] width 187 height 25
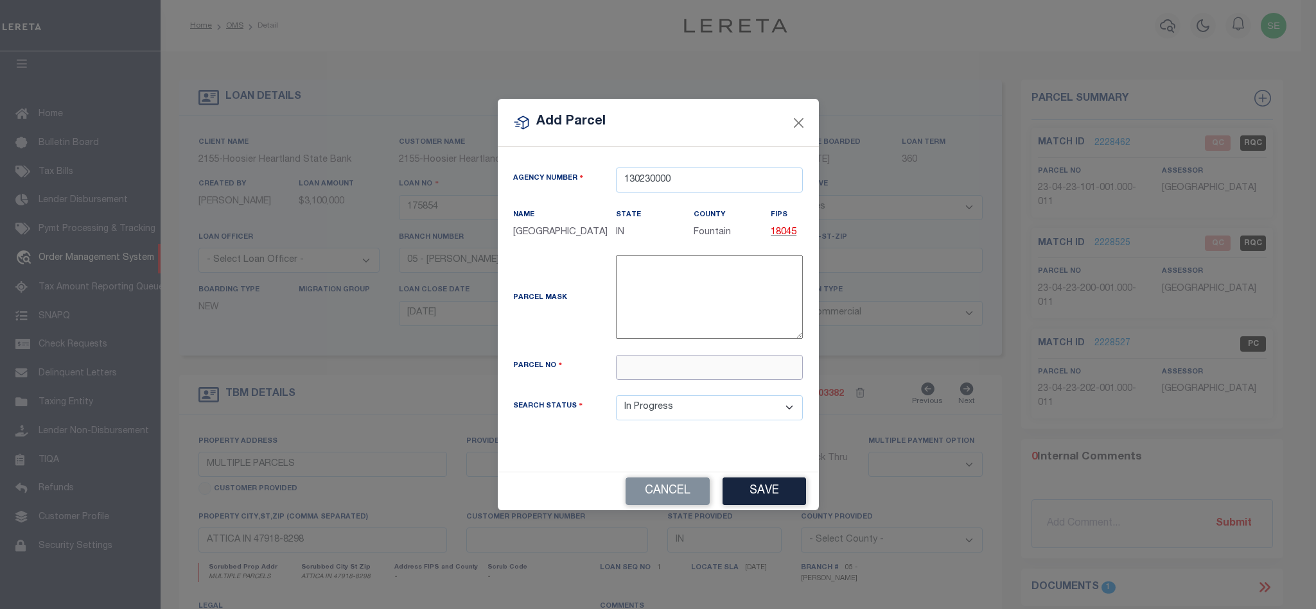
paste input "23-04-23-303-001.000-011"
click at [622, 376] on input "23-04-23-303-001.000-011" at bounding box center [709, 367] width 187 height 25
type input "23-04-23-303-001.000-011"
click at [767, 493] on button "Save" at bounding box center [764, 492] width 83 height 28
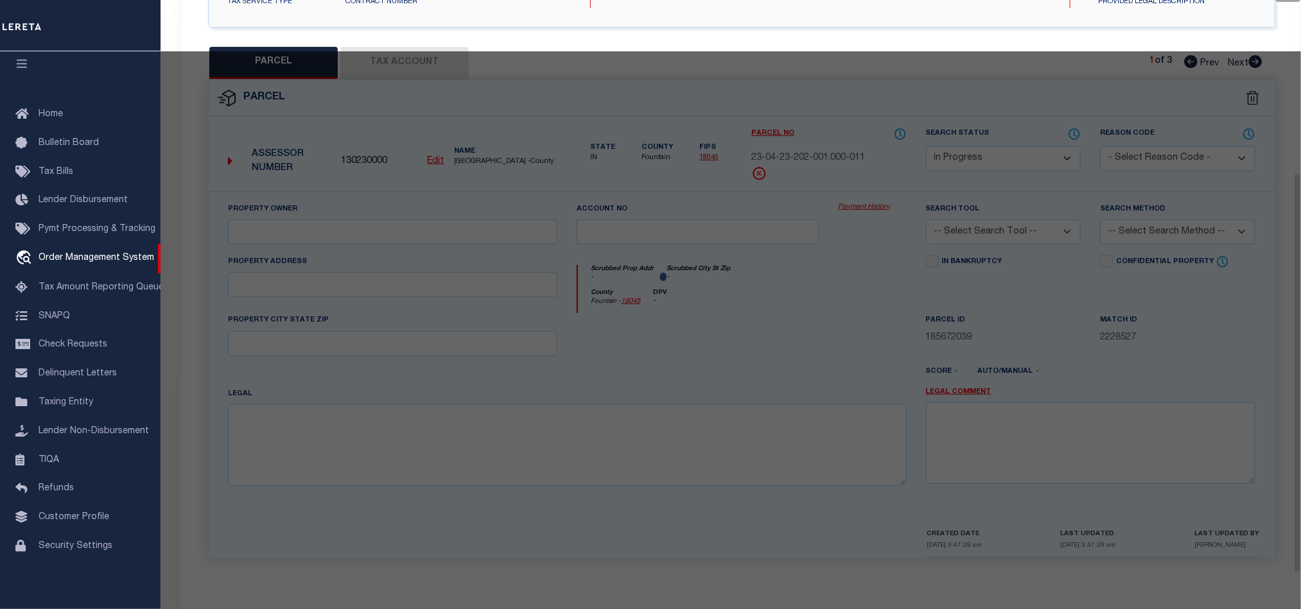
select select "AS"
checkbox input "false"
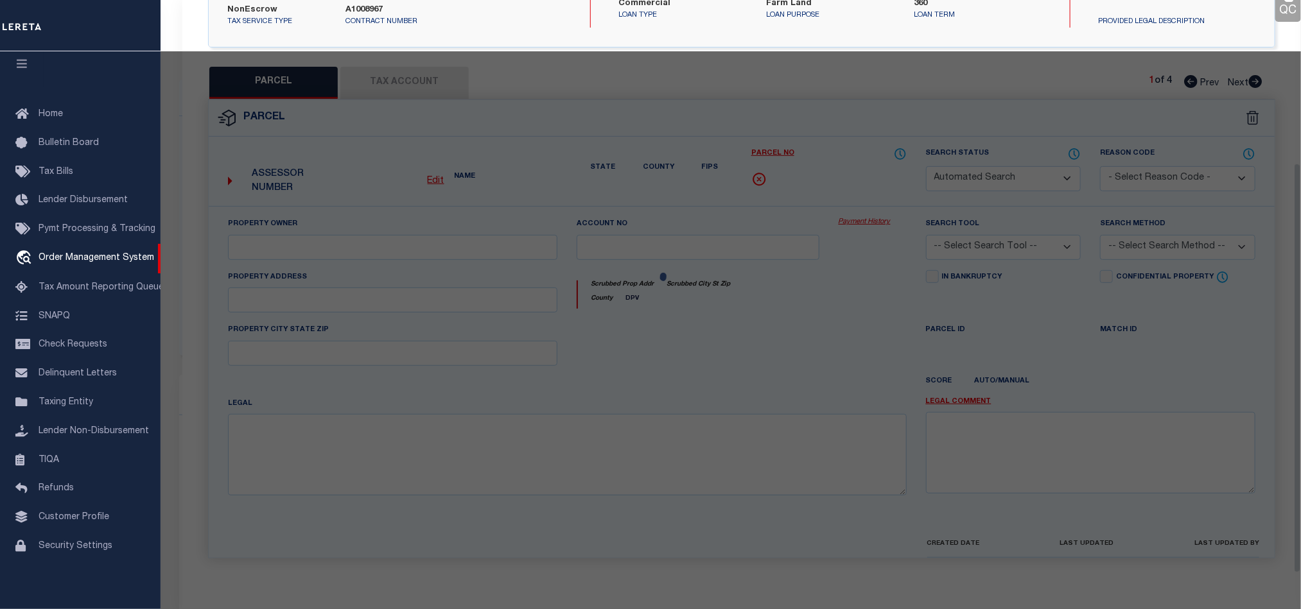
select select "IP"
checkbox input "false"
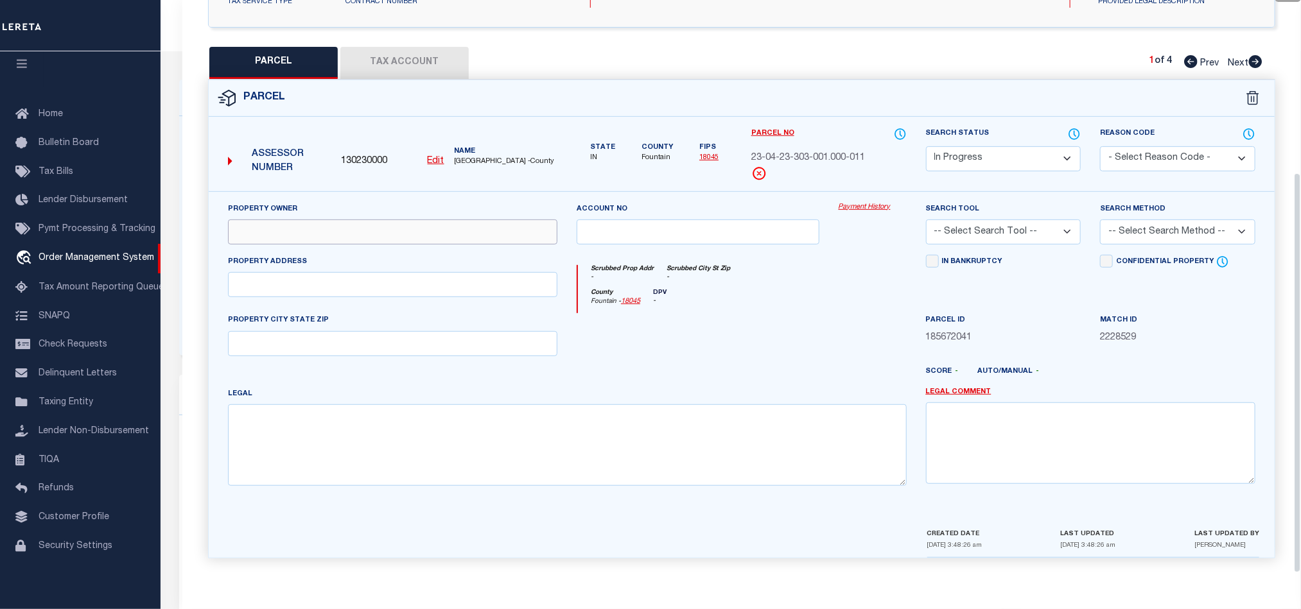
click at [473, 224] on input "text" at bounding box center [392, 232] width 329 height 25
click at [727, 351] on div at bounding box center [698, 339] width 262 height 53
click at [473, 237] on input "text" at bounding box center [392, 232] width 329 height 25
paste input "[PERSON_NAME] AND [PERSON_NAME] AS TRUSTEES OF THE [PERSON_NAME] AND [PERSON_NA…"
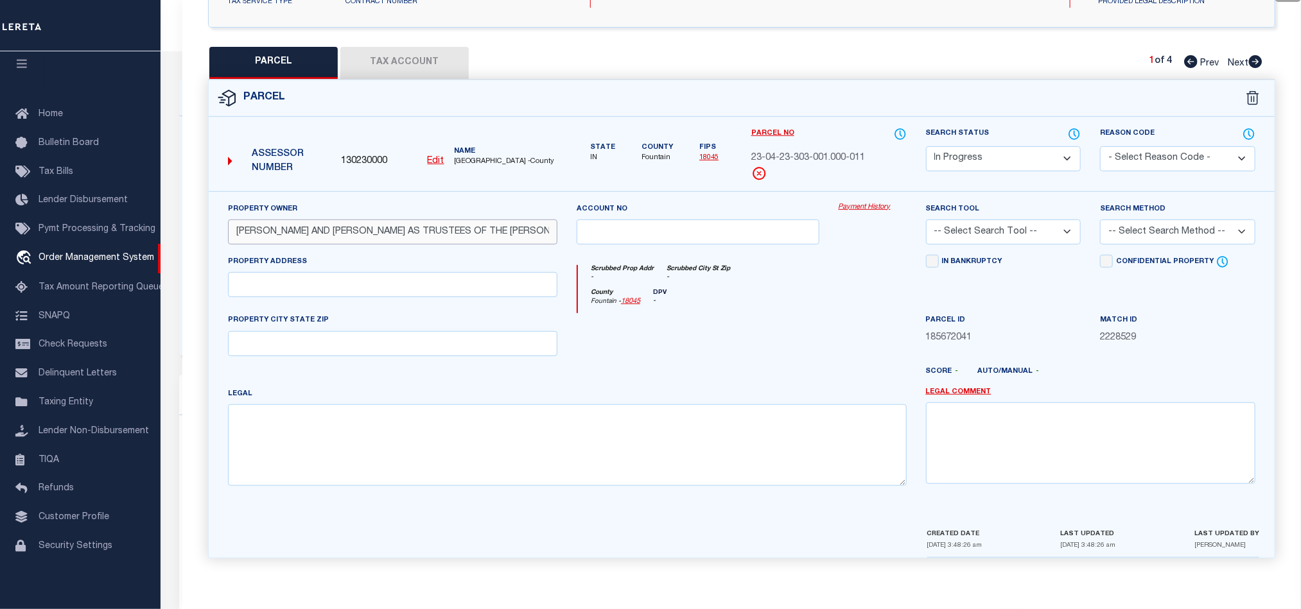
scroll to position [0, 238]
type input "[PERSON_NAME] AND [PERSON_NAME] AS TRUSTEES OF THE [PERSON_NAME] AND [PERSON_NA…"
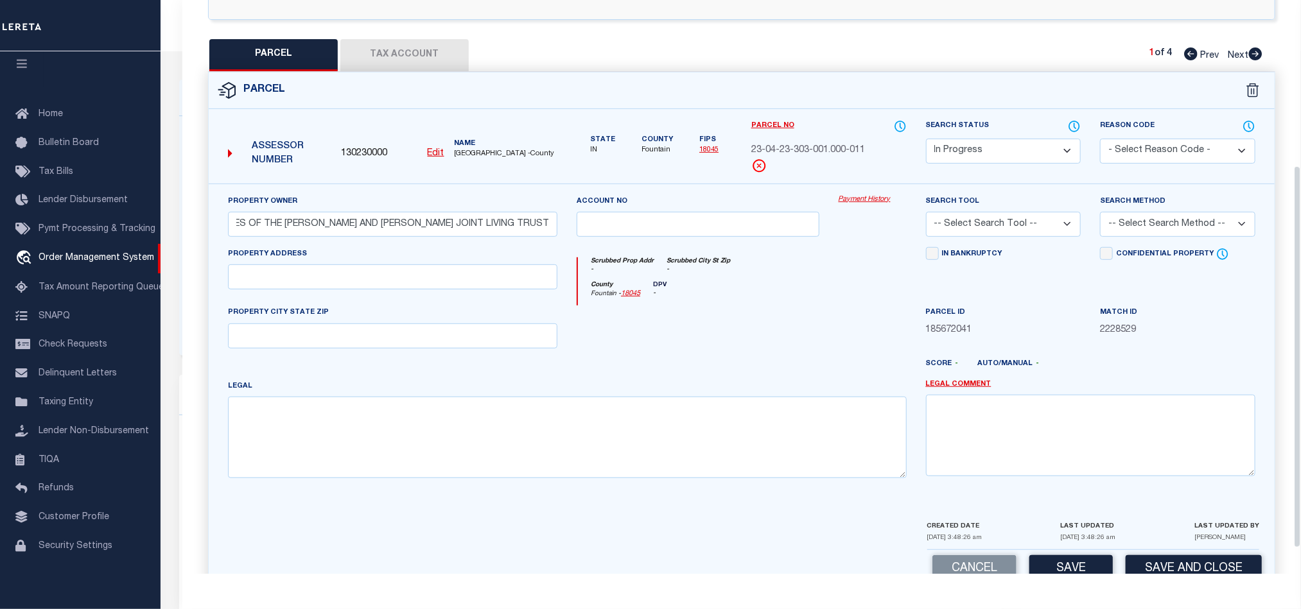
click at [753, 301] on div "County Fountain - 18045 DPV -" at bounding box center [742, 293] width 328 height 25
click at [617, 428] on textarea at bounding box center [567, 437] width 679 height 81
paste textarea "[PHONE_NUMBER] S1/2 SW SW 23-21-7 20A SE SW 23-21-7 40A"
type textarea "[PHONE_NUMBER] S1/2 SW SW 23-21-7 20A SE SW 23-21-7 40A"
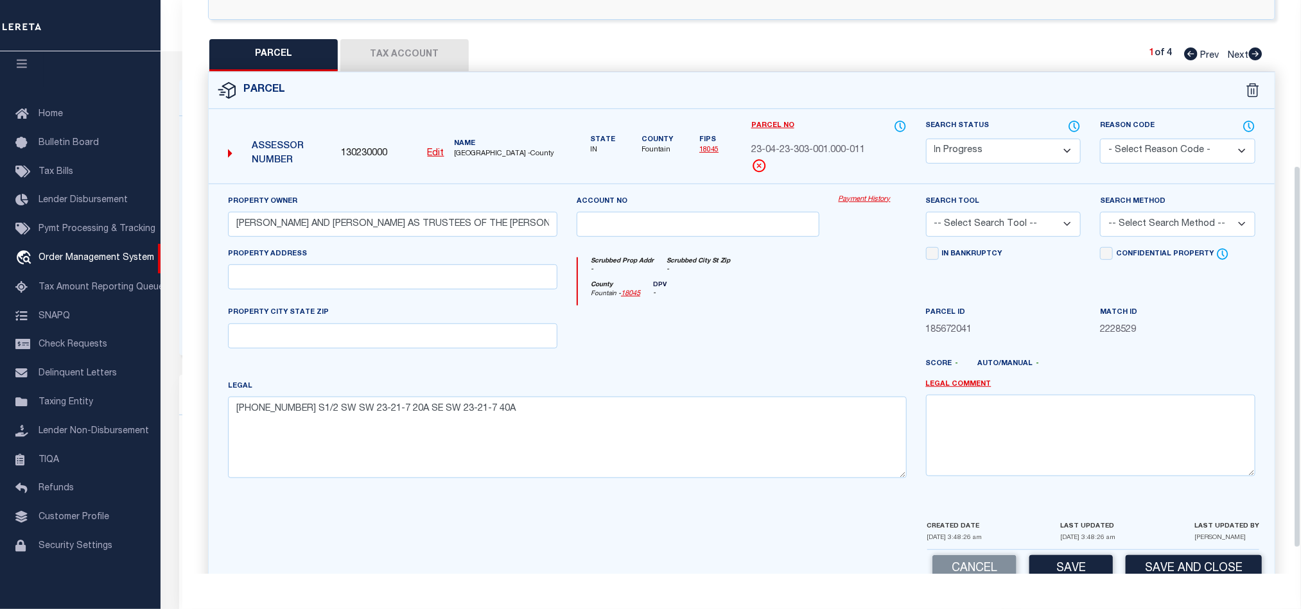
click at [753, 358] on div at bounding box center [698, 332] width 262 height 53
click at [453, 344] on input "text" at bounding box center [392, 336] width 329 height 25
type input "IN"
click at [734, 347] on div at bounding box center [698, 332] width 262 height 53
drag, startPoint x: 1146, startPoint y: 226, endPoint x: 1173, endPoint y: 235, distance: 28.4
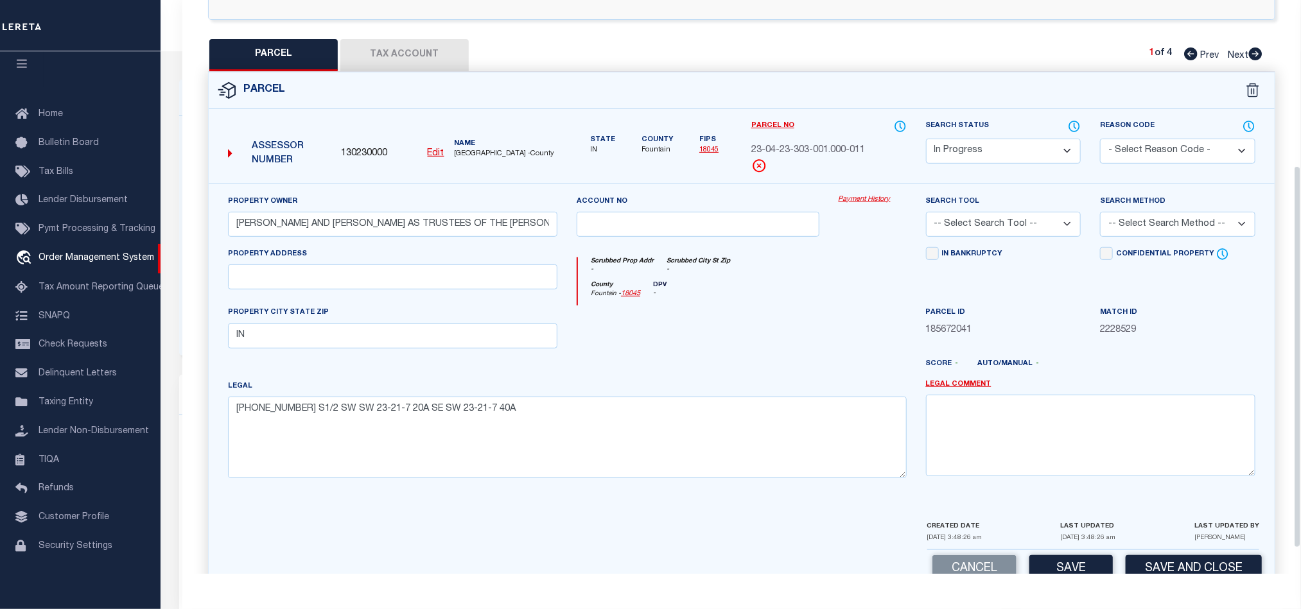
click at [1146, 226] on select "-- Select Search Method -- Property Address Legal Liability Info Provided" at bounding box center [1177, 224] width 155 height 25
select select "LEG"
click at [1100, 216] on select "-- Select Search Method -- Property Address Legal Liability Info Provided" at bounding box center [1177, 224] width 155 height 25
click at [1014, 231] on select "-- Select Search Tool -- 3rd Party Website Agency File Agency Website ATLS CNV-…" at bounding box center [1003, 224] width 155 height 25
select select "AGW"
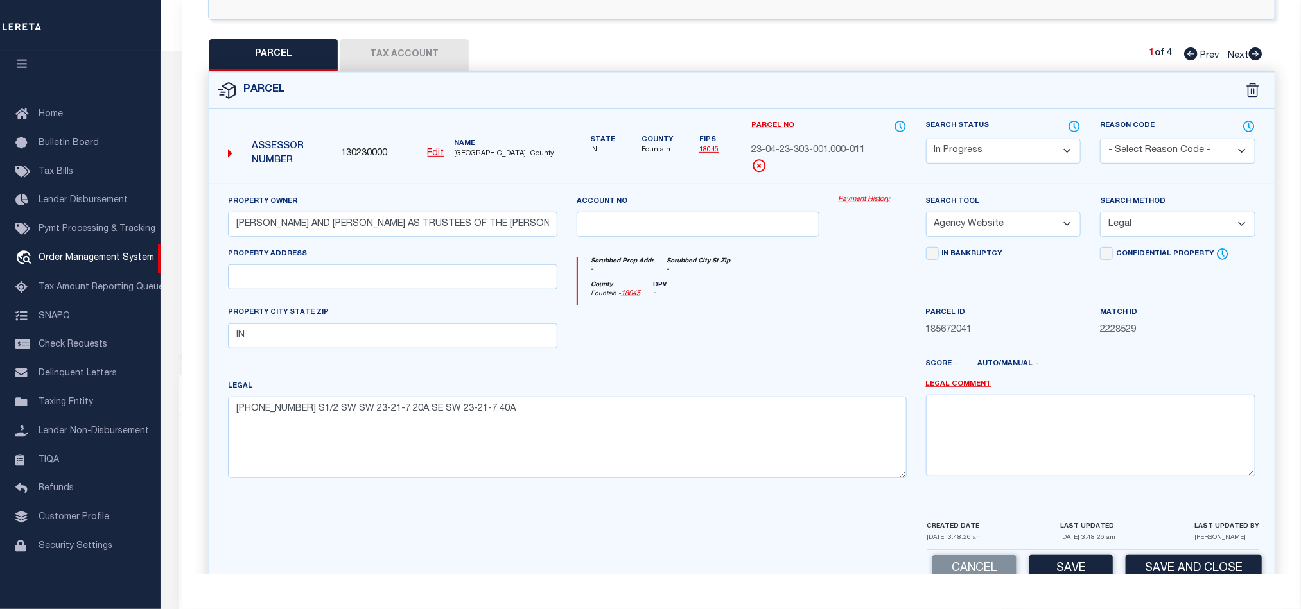
click at [926, 216] on select "-- Select Search Tool -- 3rd Party Website Agency File Agency Website ATLS CNV-…" at bounding box center [1003, 224] width 155 height 25
click at [761, 336] on div at bounding box center [698, 332] width 262 height 53
click at [397, 51] on button "Tax Account" at bounding box center [404, 55] width 128 height 32
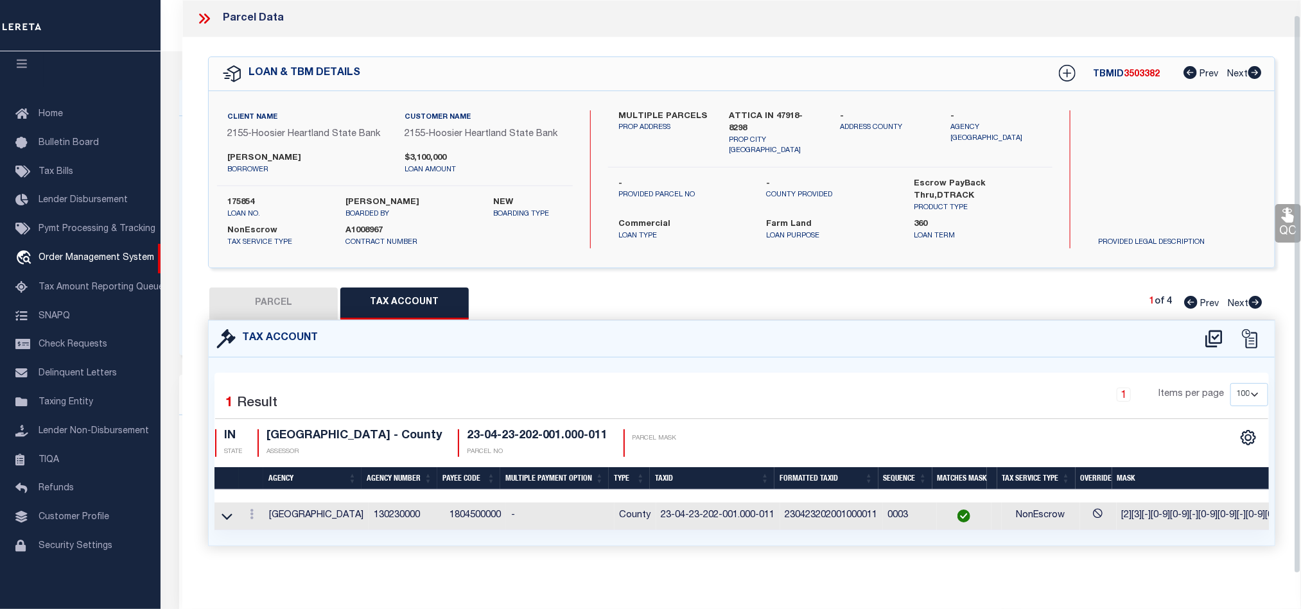
select select "100"
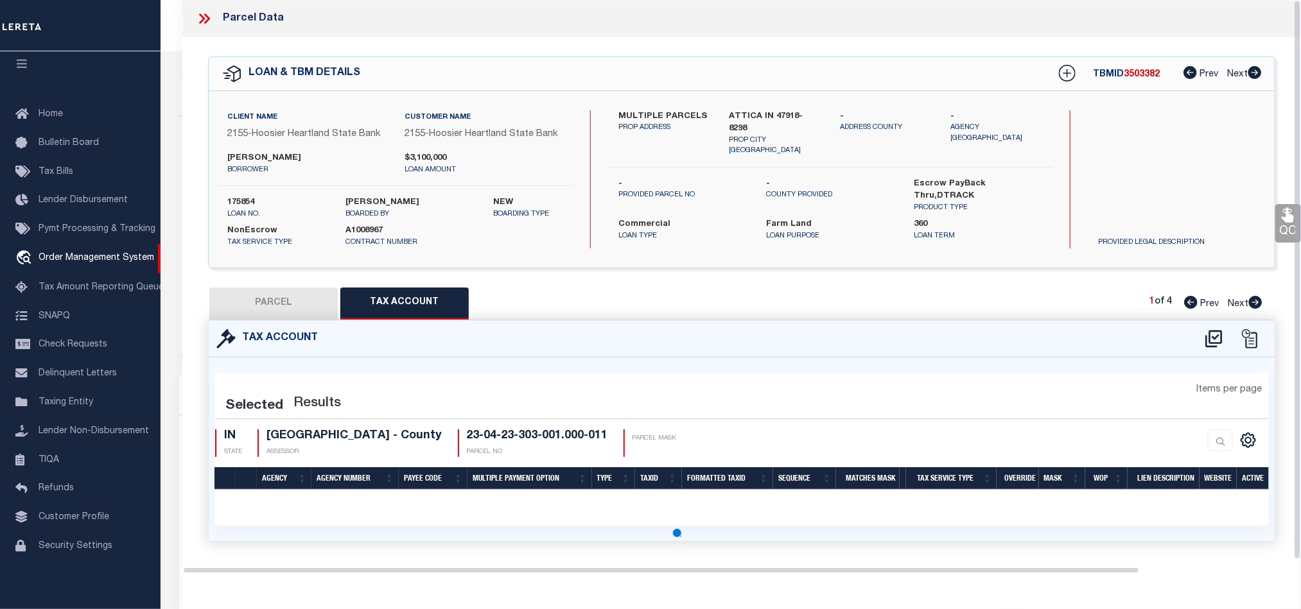
select select "100"
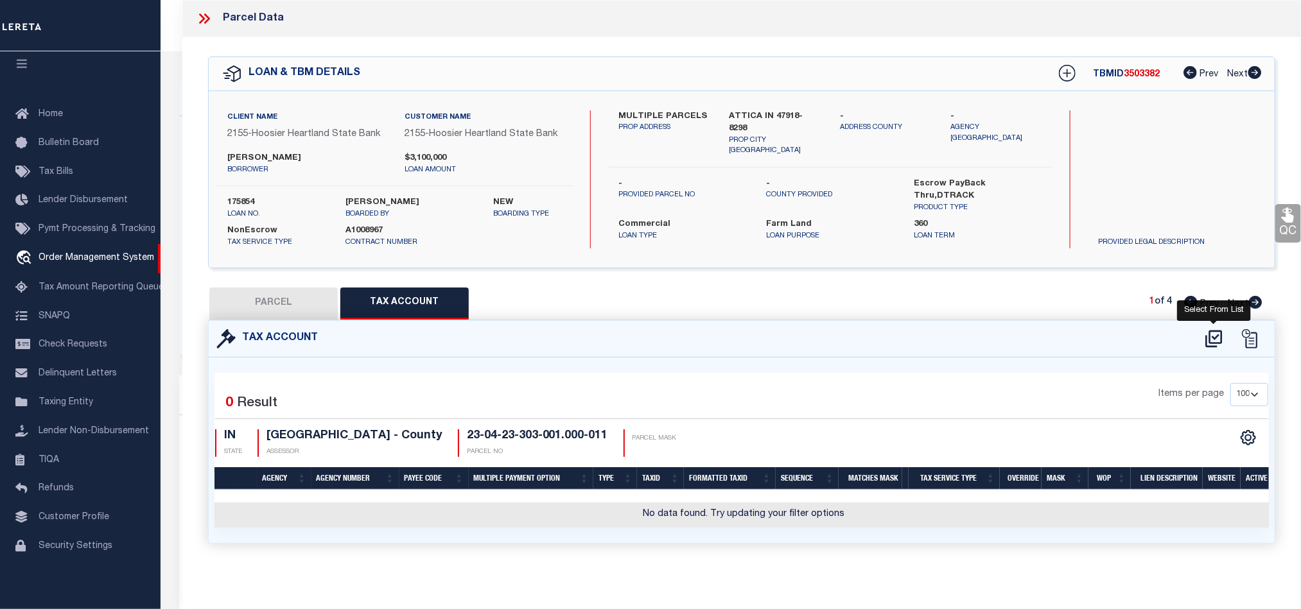
click at [1211, 347] on icon at bounding box center [1213, 338] width 17 height 17
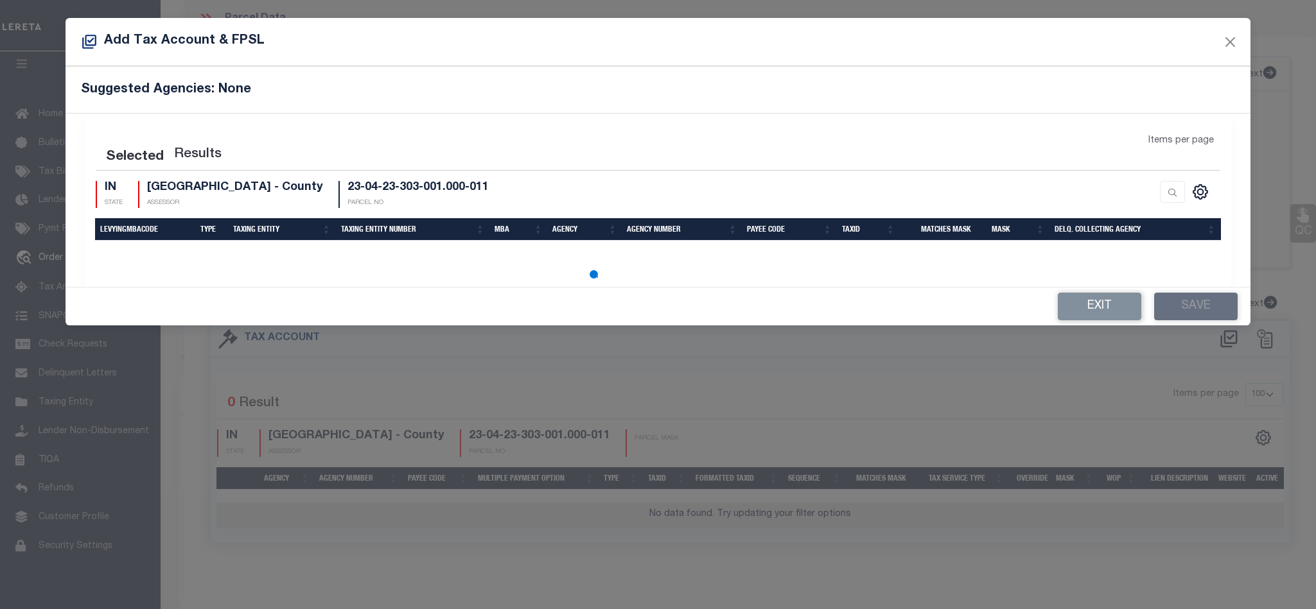
select select "100"
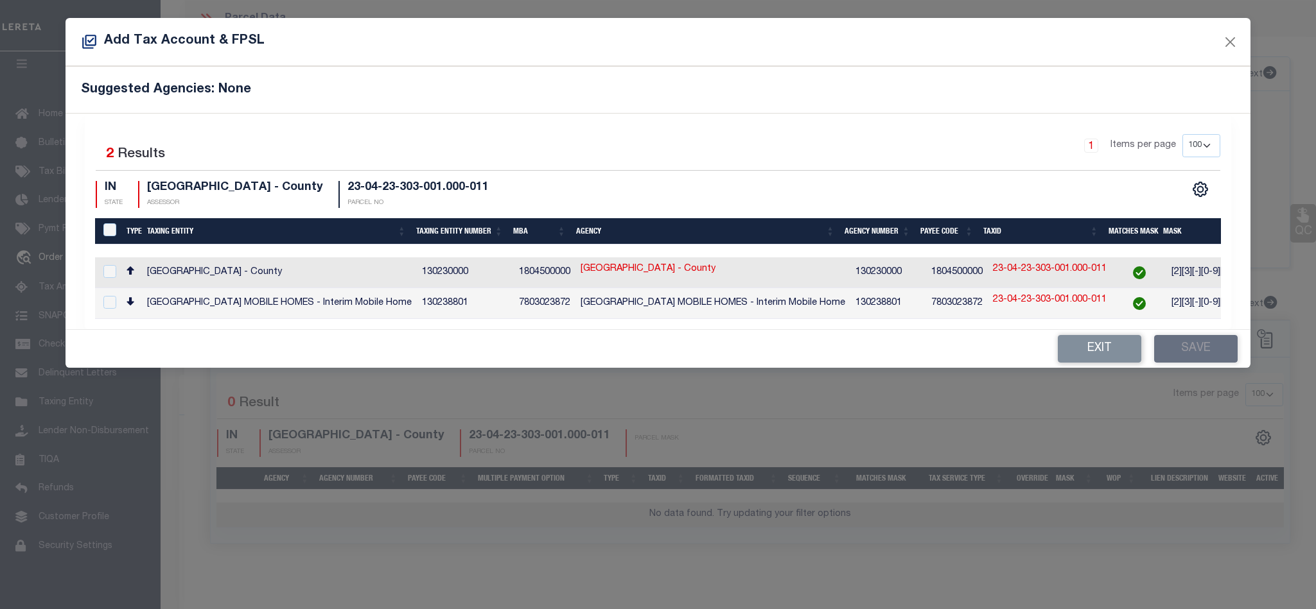
click at [777, 272] on td "[GEOGRAPHIC_DATA] - County" at bounding box center [712, 273] width 275 height 31
checkbox input "true"
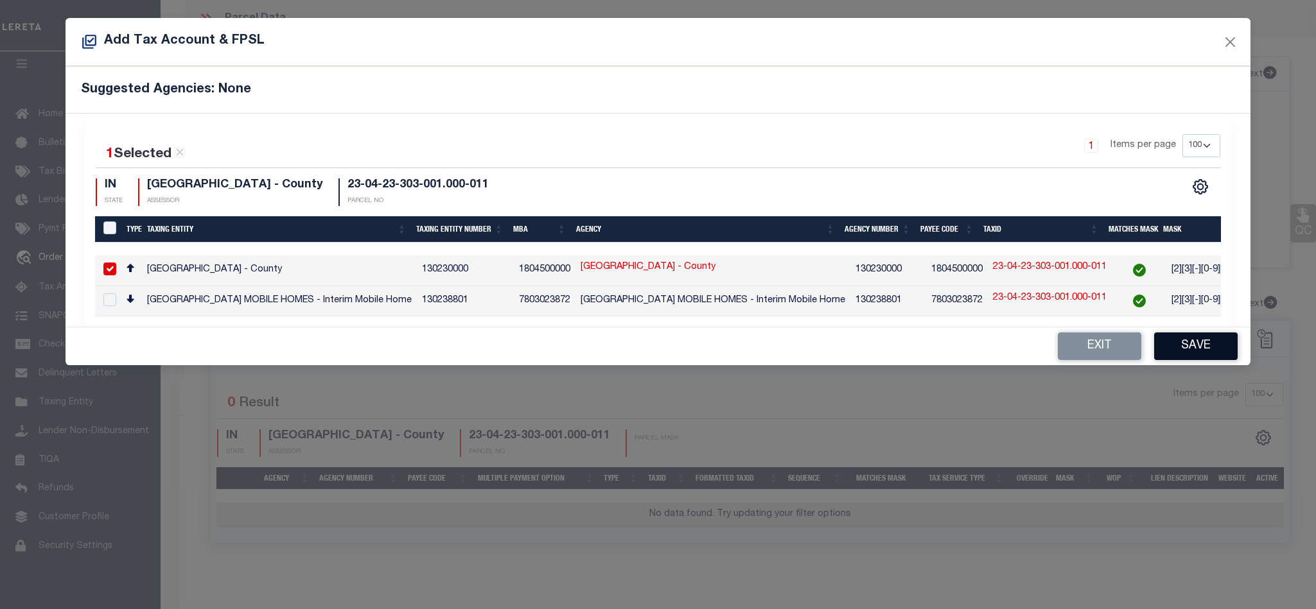
click at [1179, 351] on button "Save" at bounding box center [1195, 347] width 83 height 28
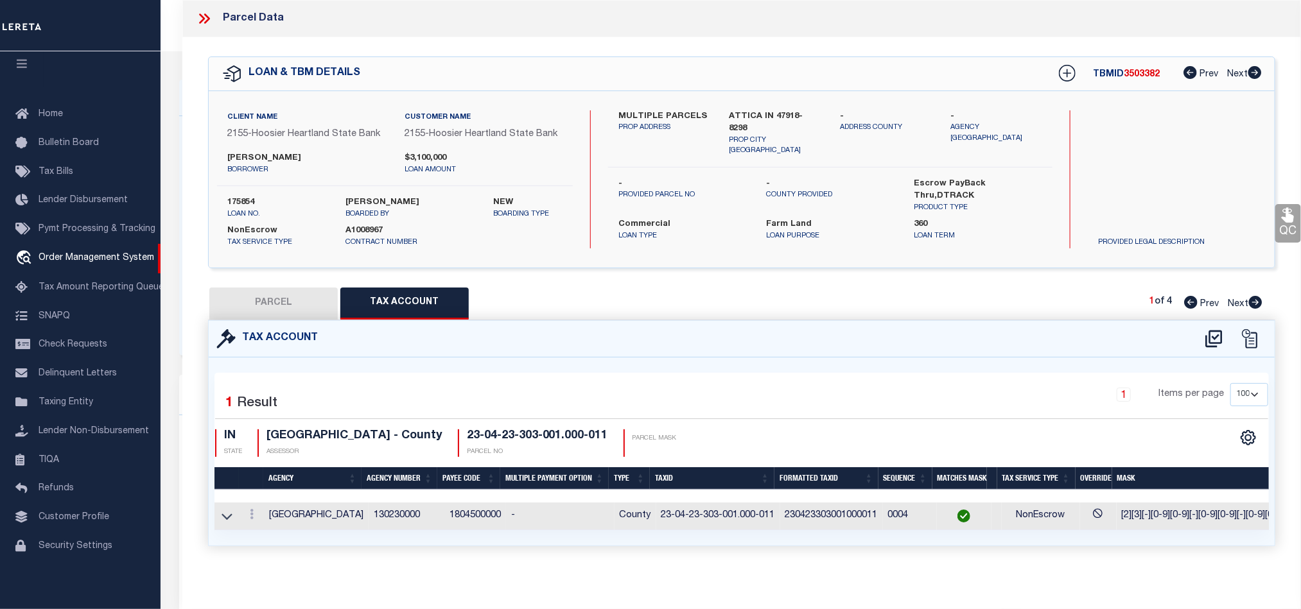
click at [284, 301] on button "PARCEL" at bounding box center [273, 304] width 128 height 32
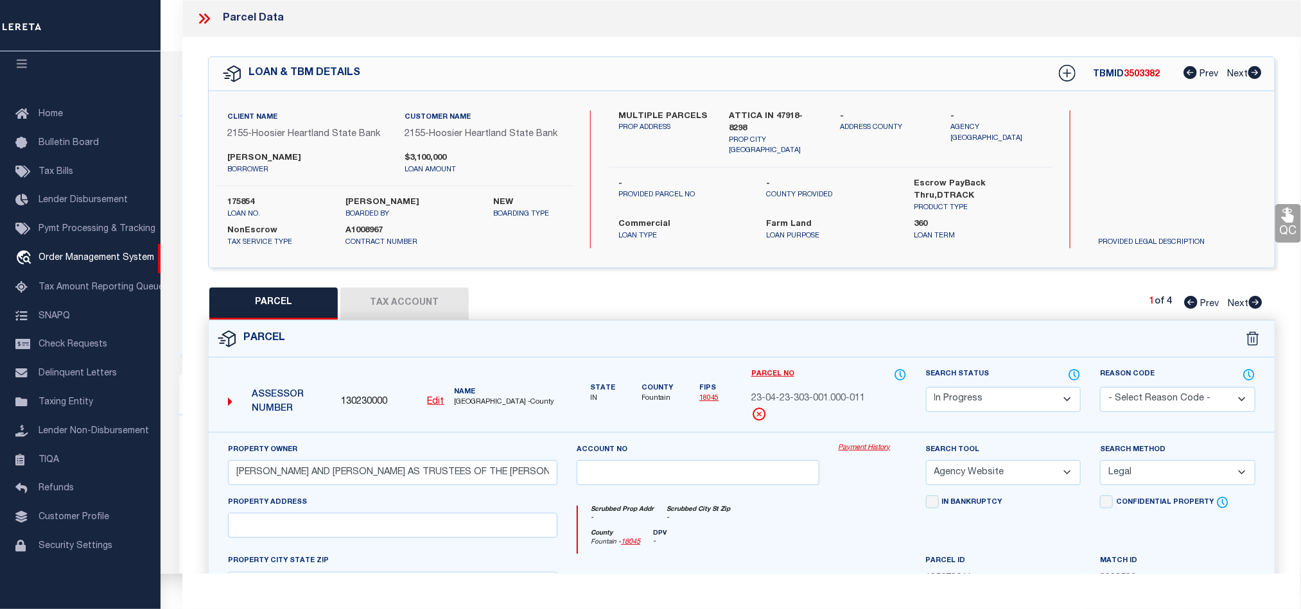
click at [934, 407] on select "Automated Search Bad Parcel Complete Duplicate Parcel High Dollar Reporting In …" at bounding box center [1003, 399] width 155 height 25
click at [926, 389] on select "Automated Search Bad Parcel Complete Duplicate Parcel High Dollar Reporting In …" at bounding box center [1003, 399] width 155 height 25
click at [821, 318] on div "PARCEL Tax Account 1 of 4 Prev Next" at bounding box center [741, 304] width 1067 height 32
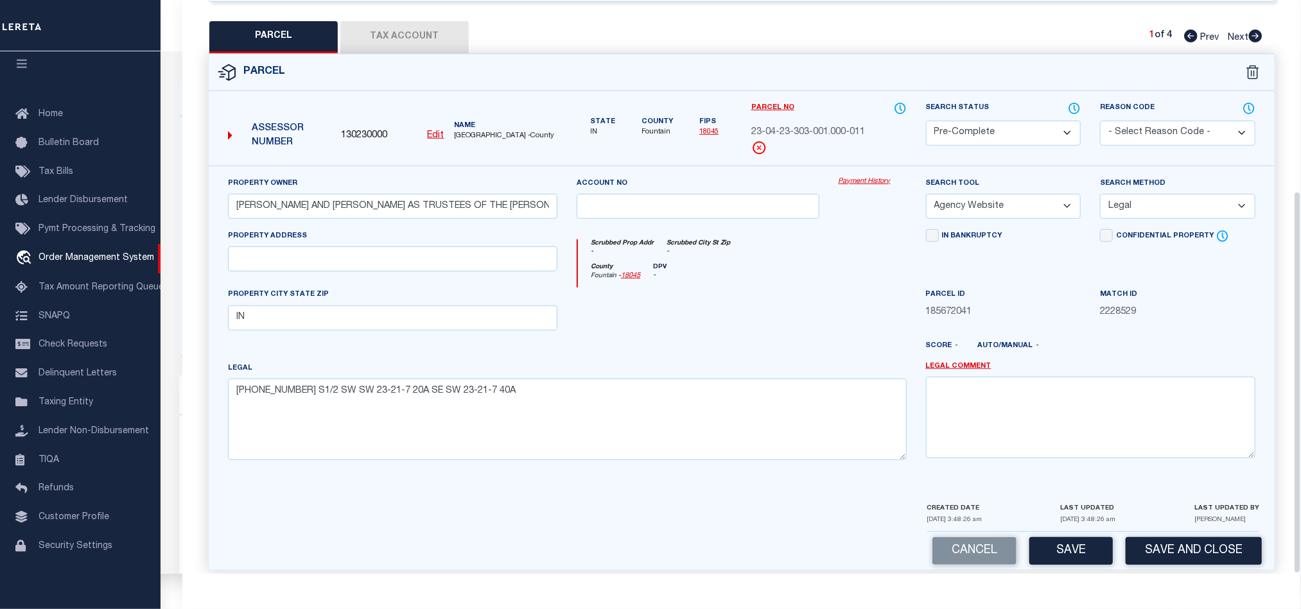
scroll to position [287, 0]
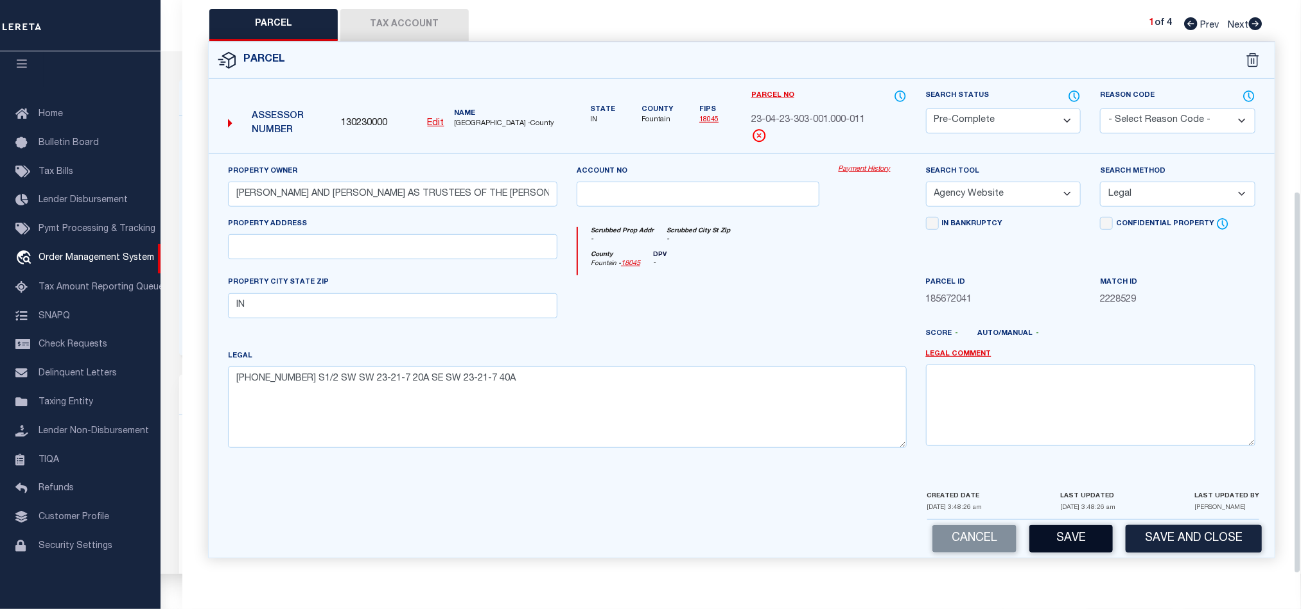
click at [1081, 536] on button "Save" at bounding box center [1071, 539] width 83 height 28
select select "AS"
select select
checkbox input "false"
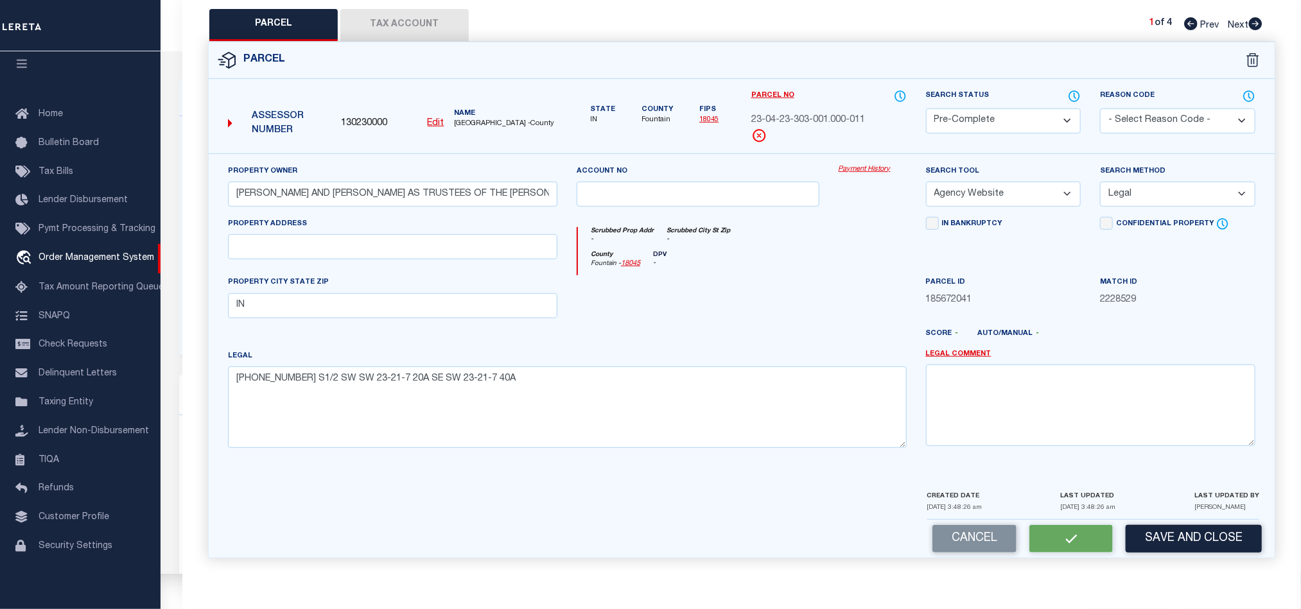
checkbox input "false"
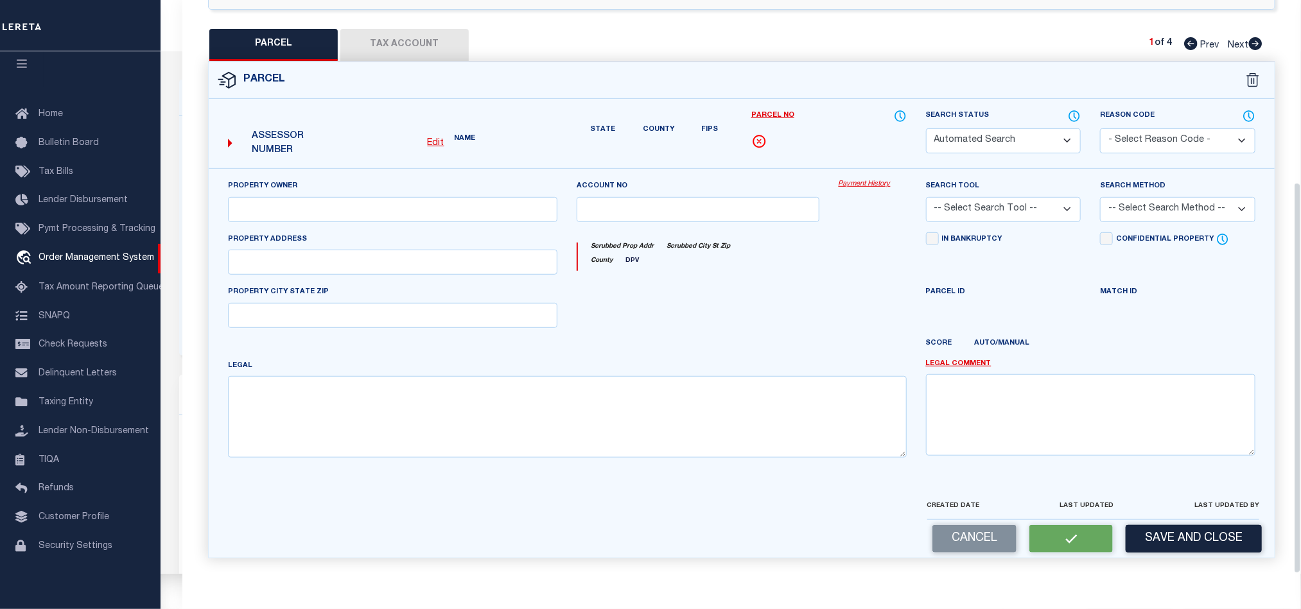
select select "PC"
type input "[PERSON_NAME] AND [PERSON_NAME] AS TRUSTEES OF THE [PERSON_NAME] AND [PERSON_NA…"
select select "AGW"
select select "LEG"
type input "IN"
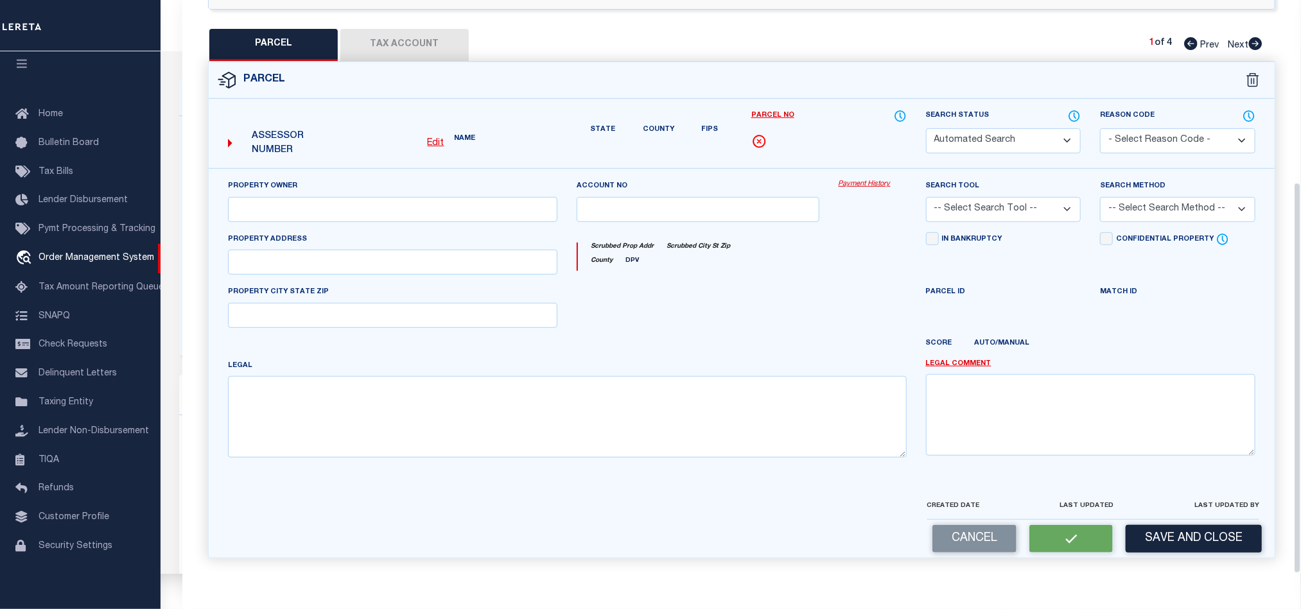
type textarea "[PHONE_NUMBER] S1/2 SW SW 23-21-7 20A SE SW 23-21-7 40A"
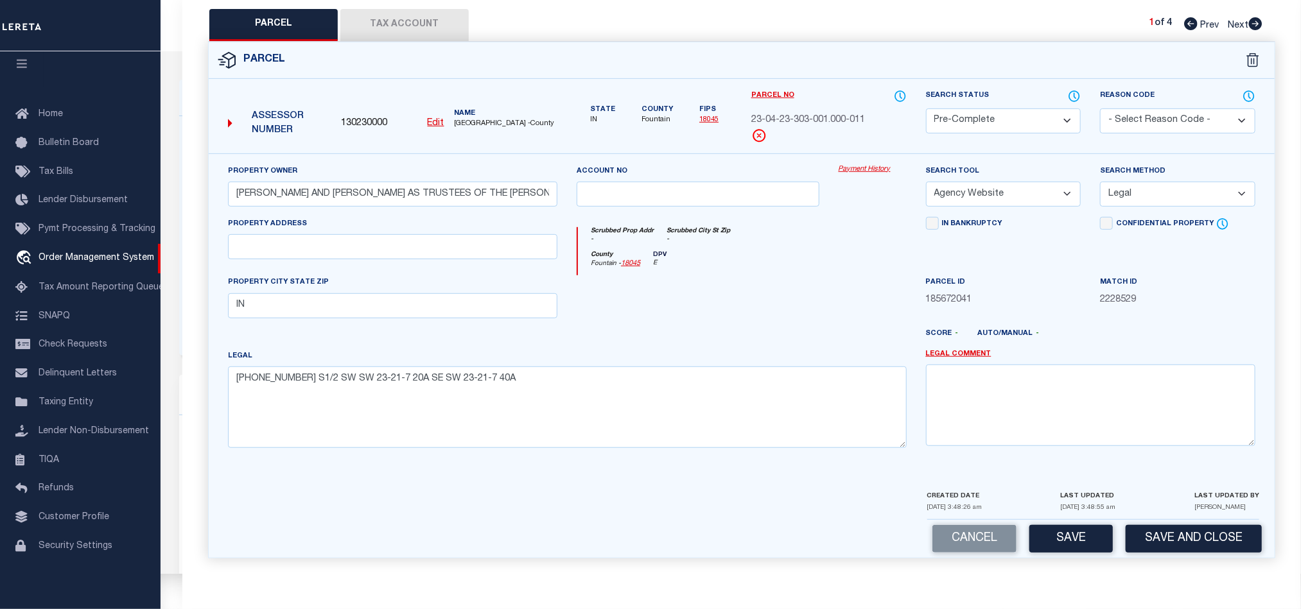
drag, startPoint x: 773, startPoint y: 286, endPoint x: 782, endPoint y: 288, distance: 9.2
click at [775, 287] on div at bounding box center [698, 302] width 262 height 53
click at [839, 329] on div at bounding box center [785, 339] width 262 height 21
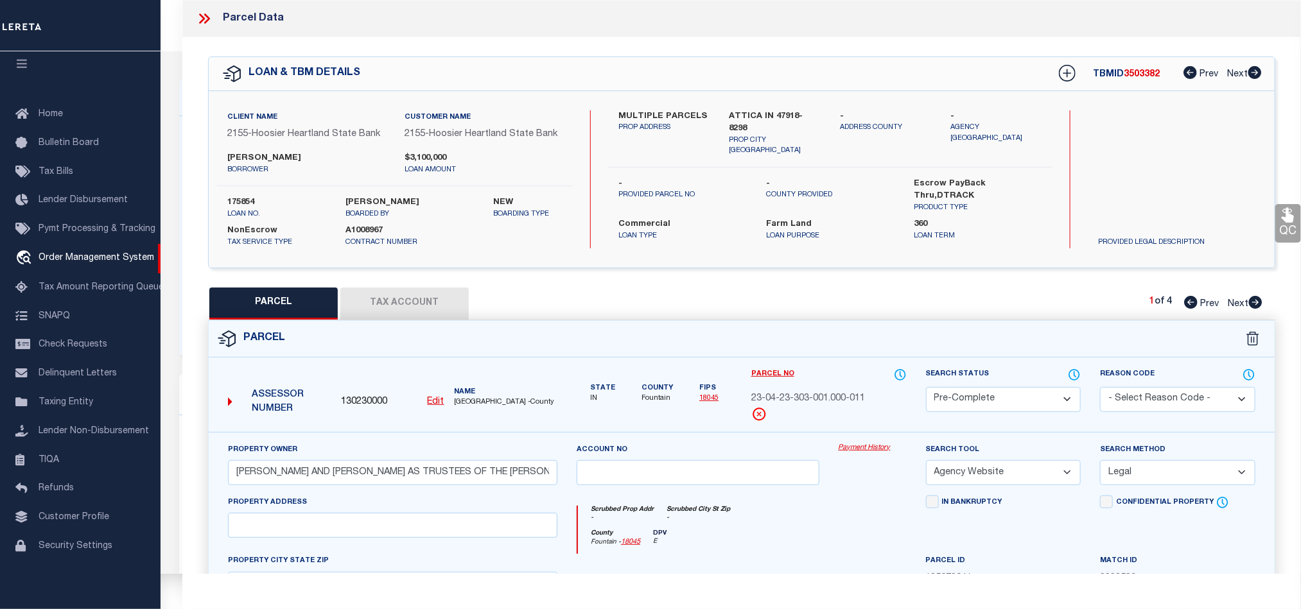
click at [207, 20] on icon at bounding box center [207, 18] width 6 height 10
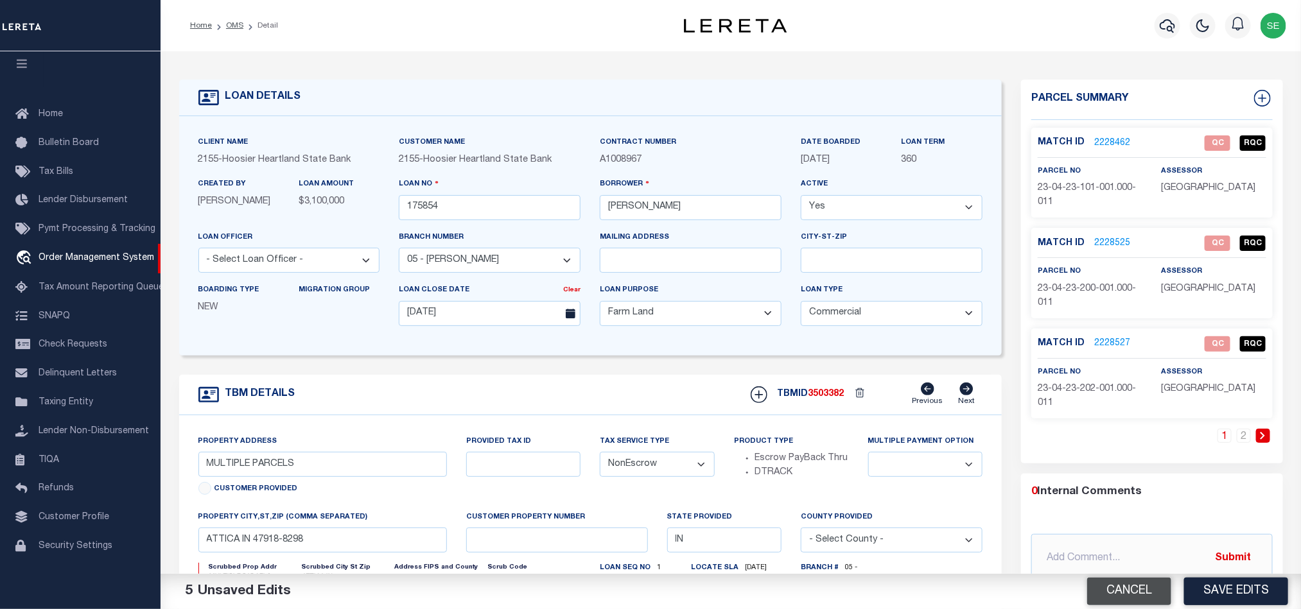
click at [1116, 601] on button "Cancel" at bounding box center [1129, 592] width 84 height 28
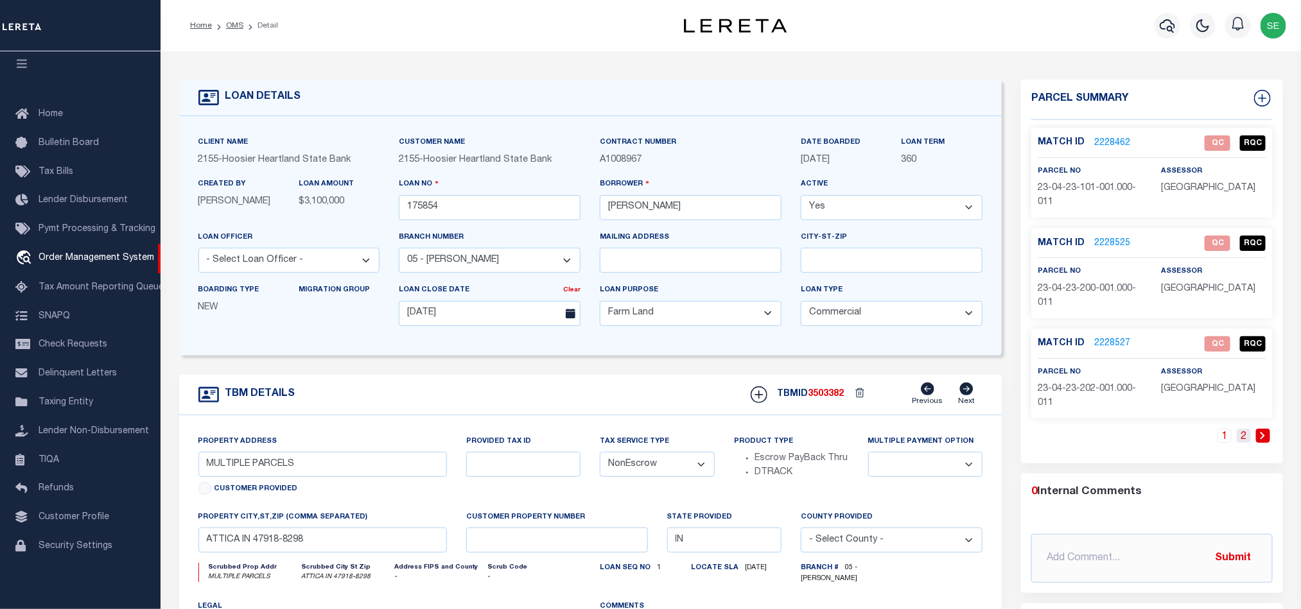
click at [1241, 440] on link "2" at bounding box center [1244, 436] width 14 height 14
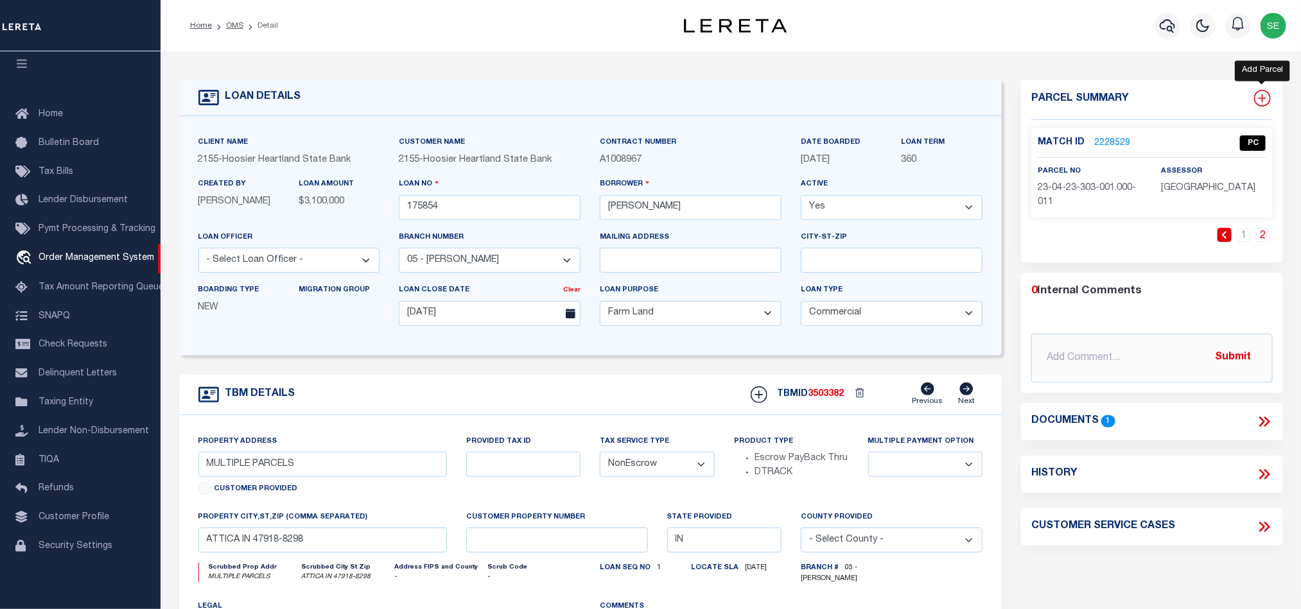
click at [1261, 95] on icon at bounding box center [1262, 98] width 17 height 17
select select "IP"
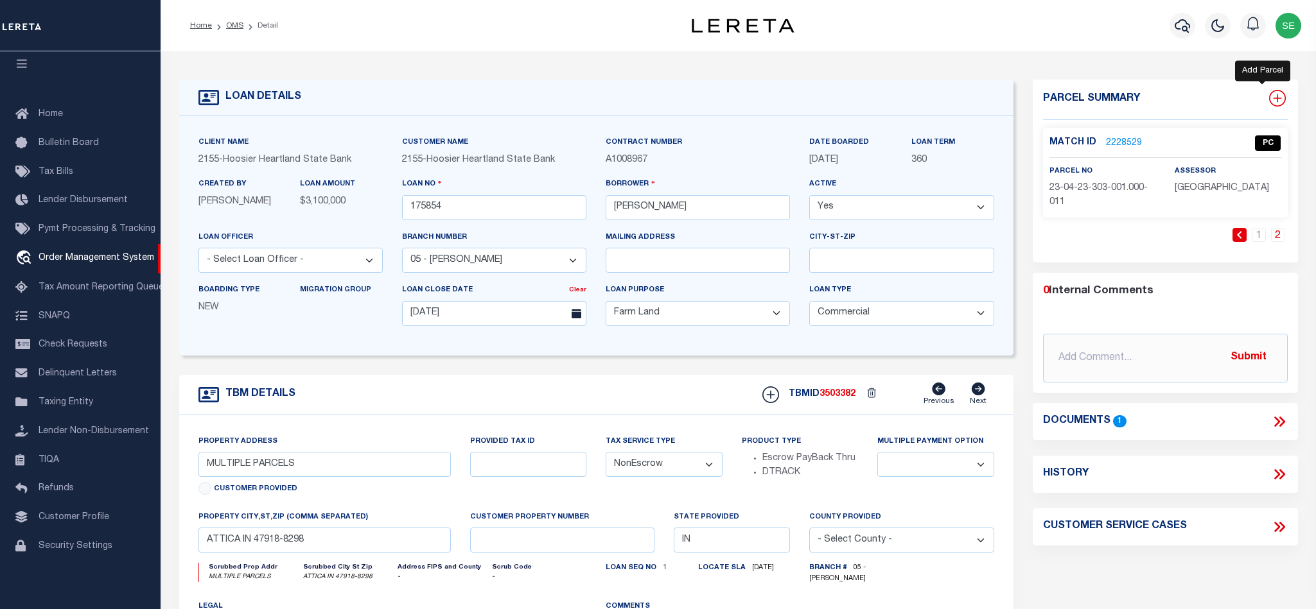
type textarea "-"
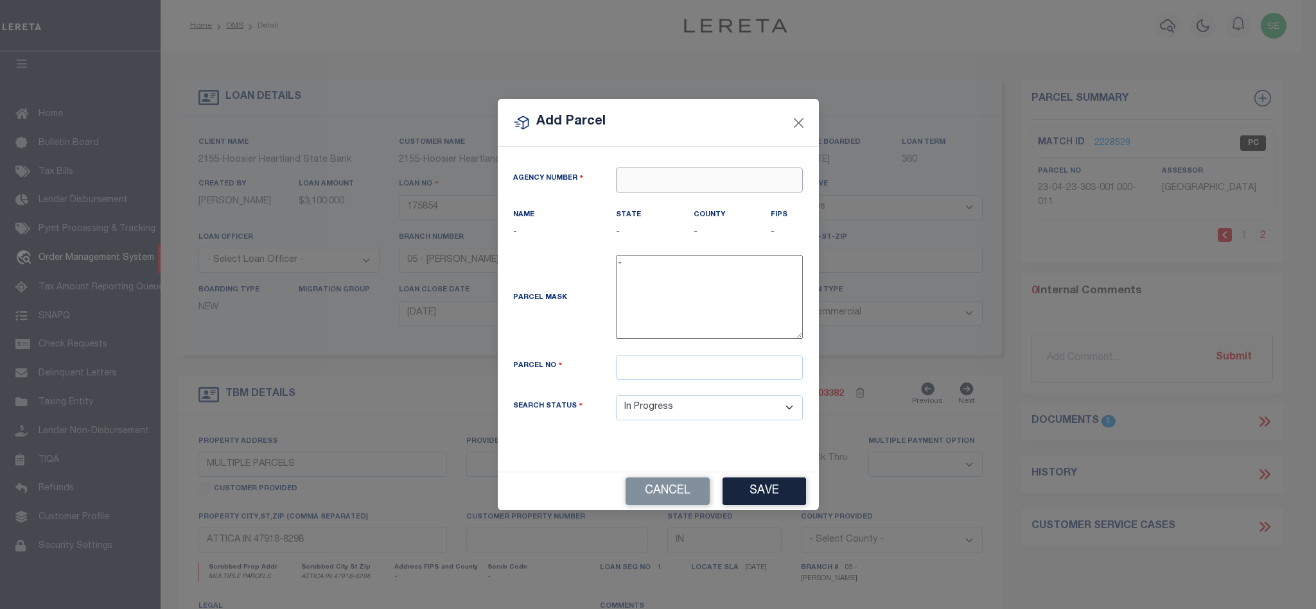
click at [699, 172] on input "text" at bounding box center [709, 180] width 187 height 25
click at [721, 193] on div "130230000 : [GEOGRAPHIC_DATA]" at bounding box center [710, 209] width 186 height 37
type input "130230000"
click at [717, 366] on input "text" at bounding box center [709, 367] width 187 height 25
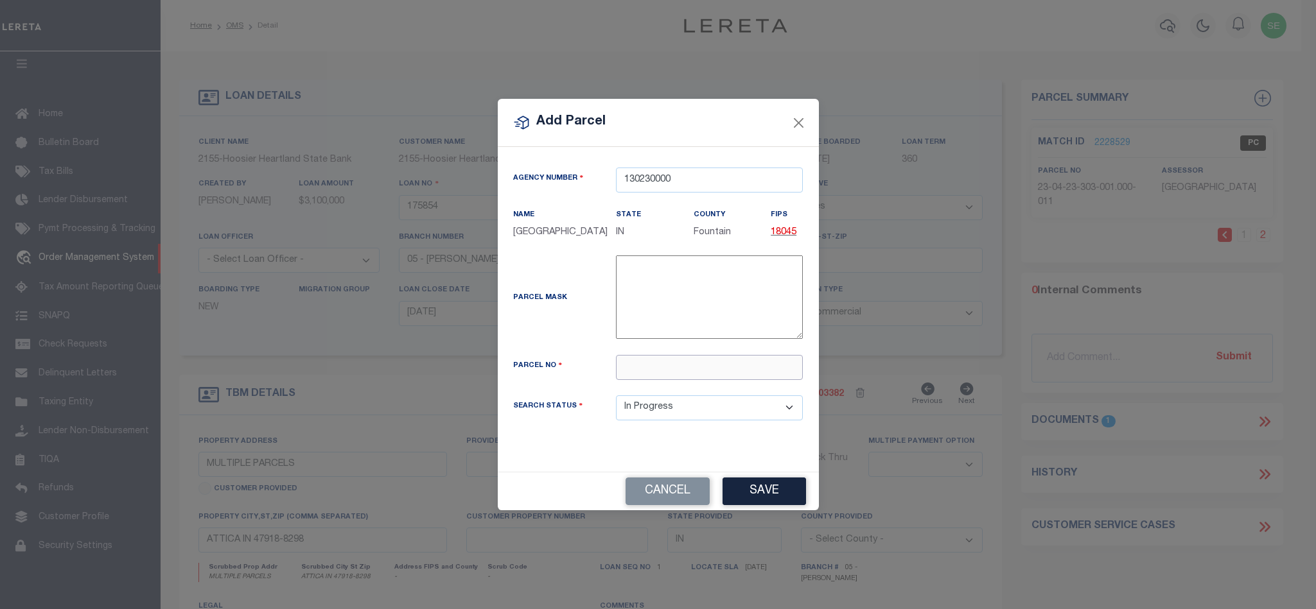
paste input "23-04-25-300-001.000-011"
type input "23-04-25-300-001.000-011"
click at [767, 496] on button "Save" at bounding box center [764, 492] width 83 height 28
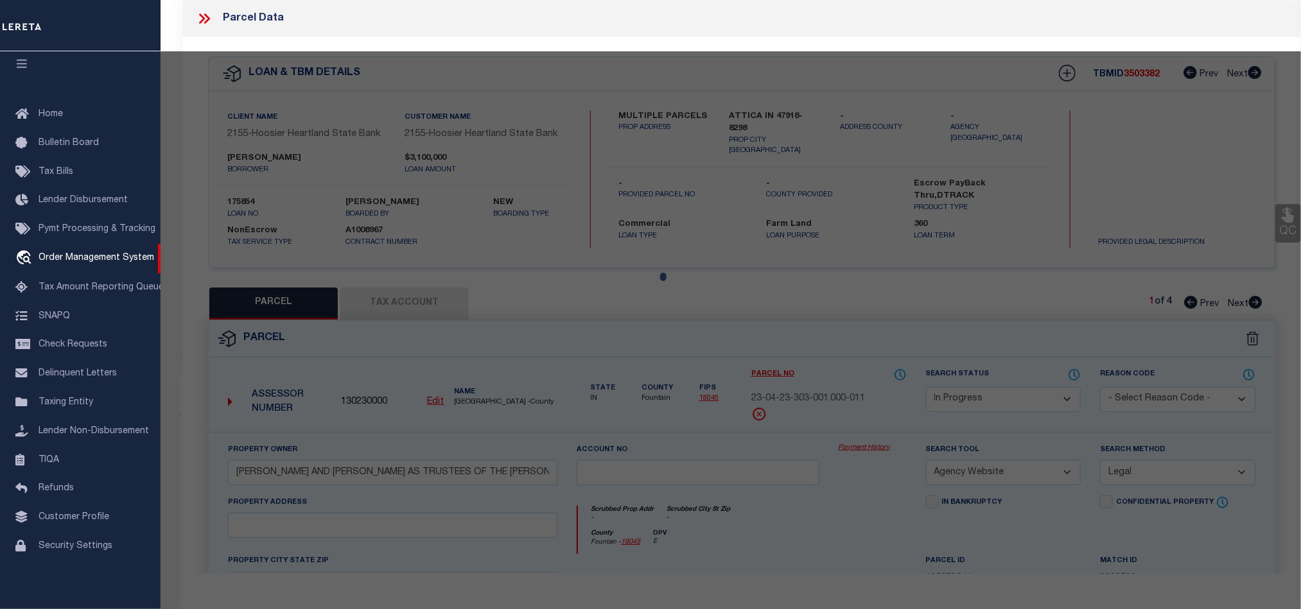
select select "AS"
select select
checkbox input "false"
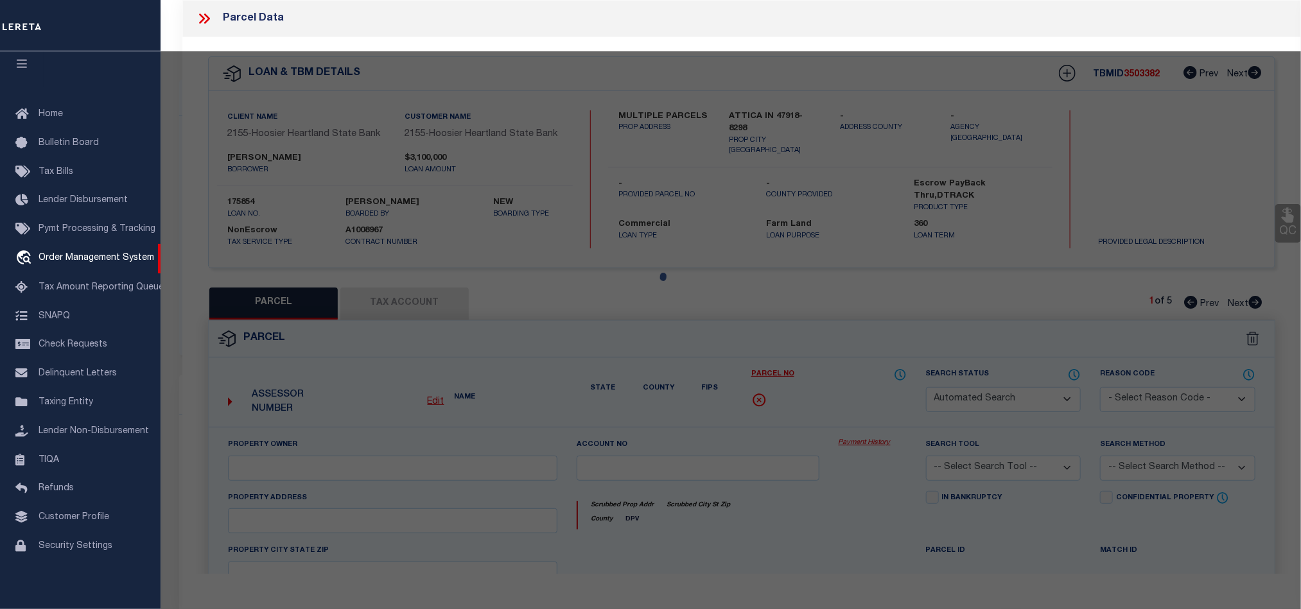
select select "IP"
checkbox input "false"
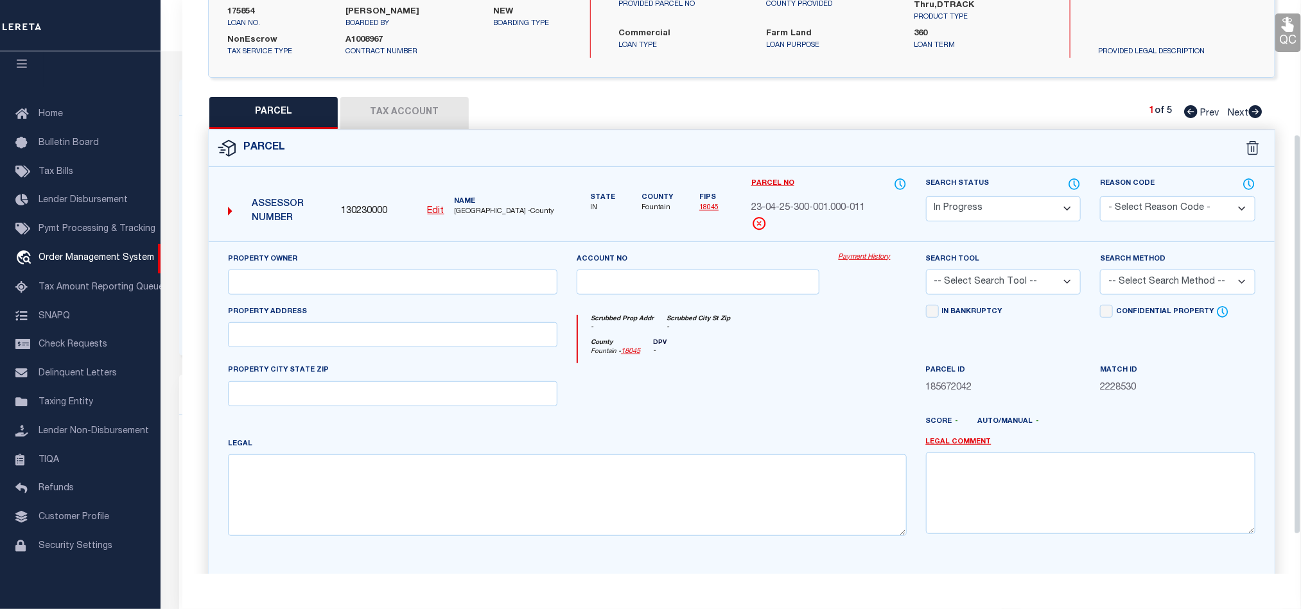
scroll to position [193, 0]
drag, startPoint x: 462, startPoint y: 286, endPoint x: 651, endPoint y: 286, distance: 188.8
click at [462, 286] on input "text" at bounding box center [392, 280] width 329 height 25
paste input "[PERSON_NAME] AND [PERSON_NAME] AS TRUSTEES OF THE [PERSON_NAME] AND [PERSON_NA…"
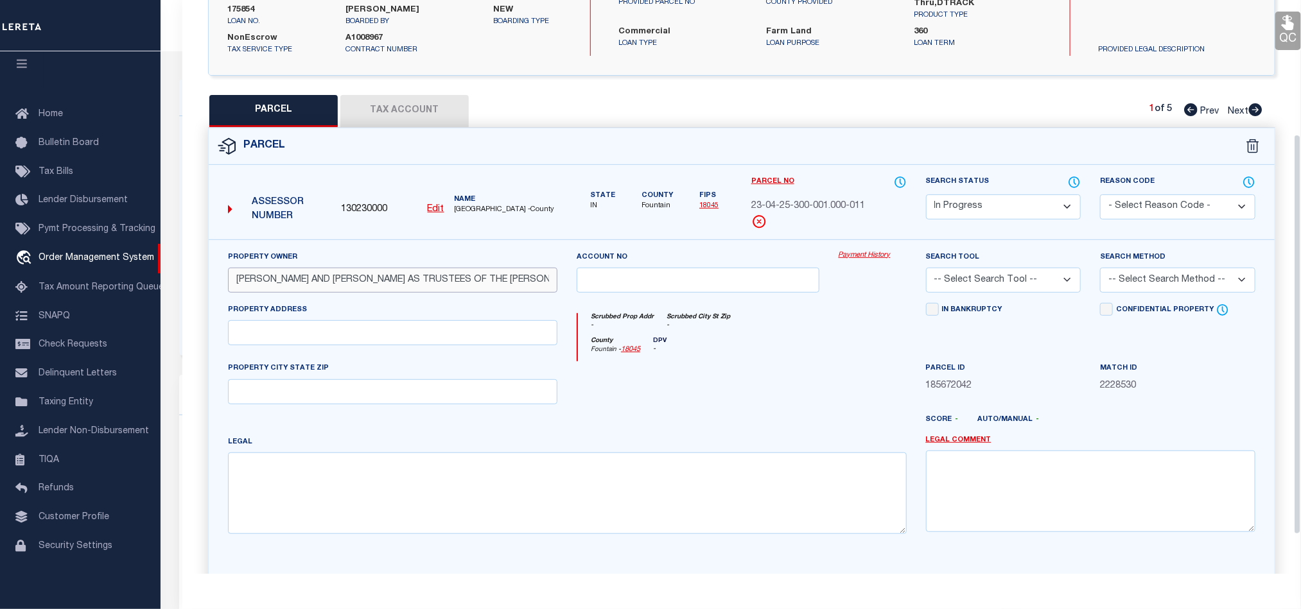
scroll to position [0, 238]
type input "[PERSON_NAME] AND [PERSON_NAME] AS TRUSTEES OF THE [PERSON_NAME] AND [PERSON_NA…"
click at [744, 392] on div at bounding box center [698, 388] width 262 height 53
click at [574, 486] on textarea at bounding box center [567, 493] width 679 height 81
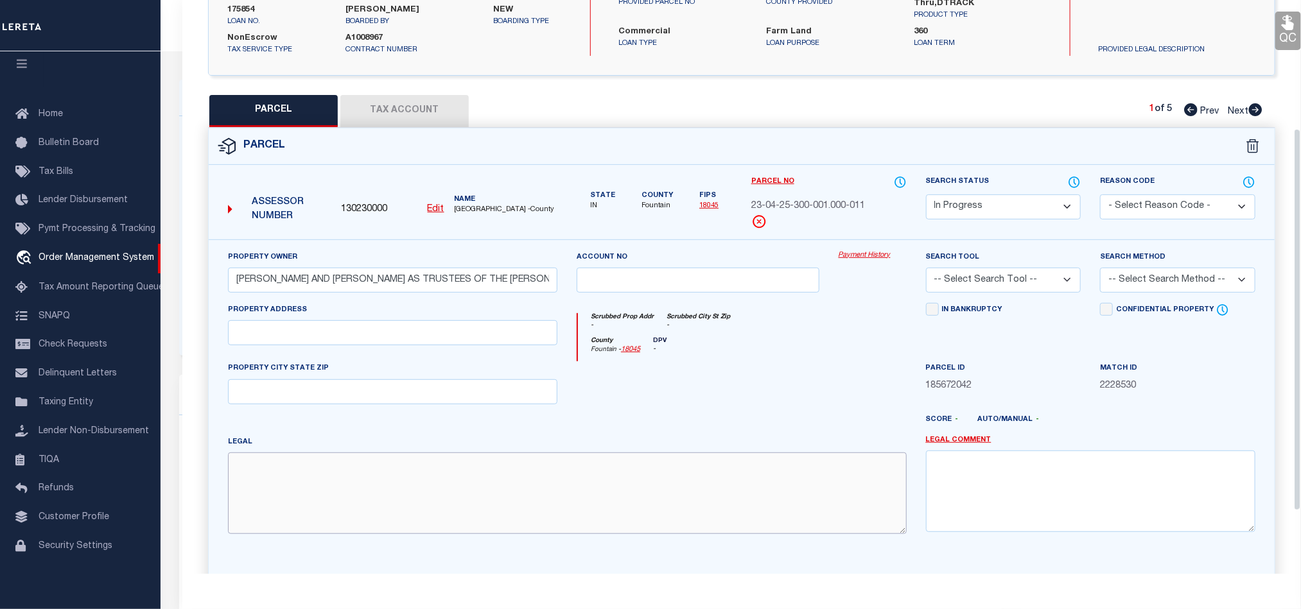
paste textarea "[PHONE_NUMBER] W1/2 SW 25-21-7 80A"
type textarea "[PHONE_NUMBER] W1/2 SW 25-21-7 80A"
click at [805, 376] on div at bounding box center [698, 388] width 262 height 53
click at [469, 401] on input "text" at bounding box center [392, 392] width 329 height 25
type input "IN"
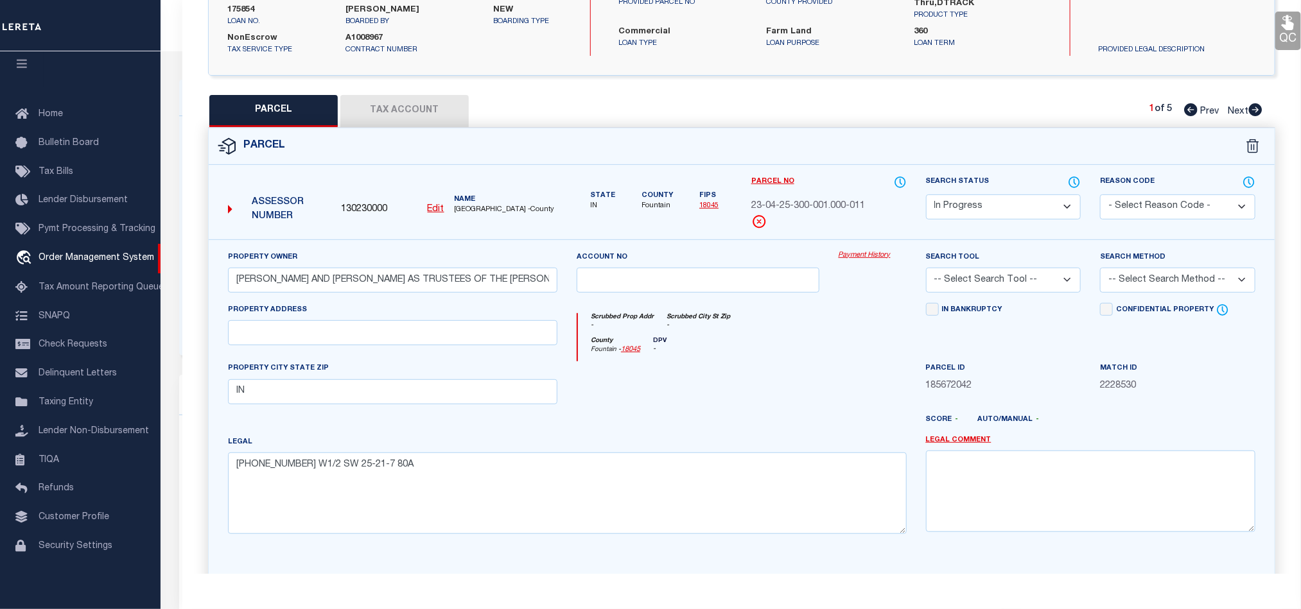
click at [739, 407] on div at bounding box center [698, 388] width 262 height 53
click at [1146, 280] on select "-- Select Search Method -- Property Address Legal Liability Info Provided" at bounding box center [1177, 280] width 155 height 25
select select "LEG"
click at [1100, 272] on select "-- Select Search Method -- Property Address Legal Liability Info Provided" at bounding box center [1177, 280] width 155 height 25
click at [1031, 293] on select "-- Select Search Tool -- 3rd Party Website Agency File Agency Website ATLS CNV-…" at bounding box center [1003, 280] width 155 height 25
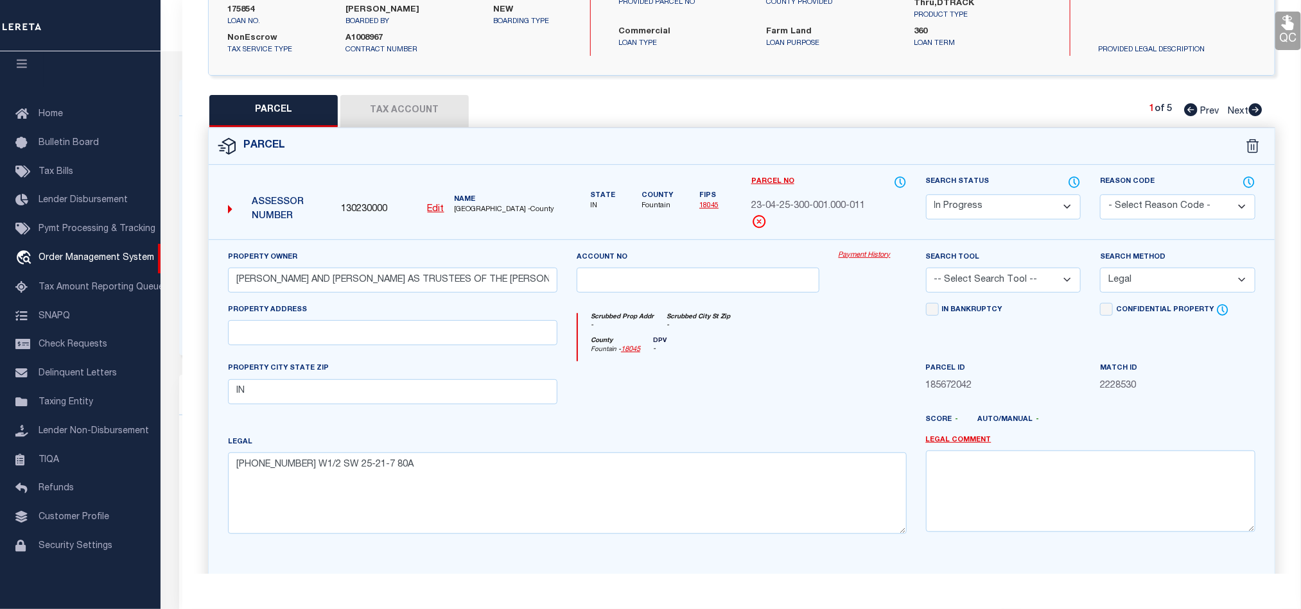
select select "AGW"
click at [926, 272] on select "-- Select Search Tool -- 3rd Party Website Agency File Agency Website ATLS CNV-…" at bounding box center [1003, 280] width 155 height 25
click at [719, 381] on div at bounding box center [698, 388] width 262 height 53
click at [401, 99] on button "Tax Account" at bounding box center [404, 111] width 128 height 32
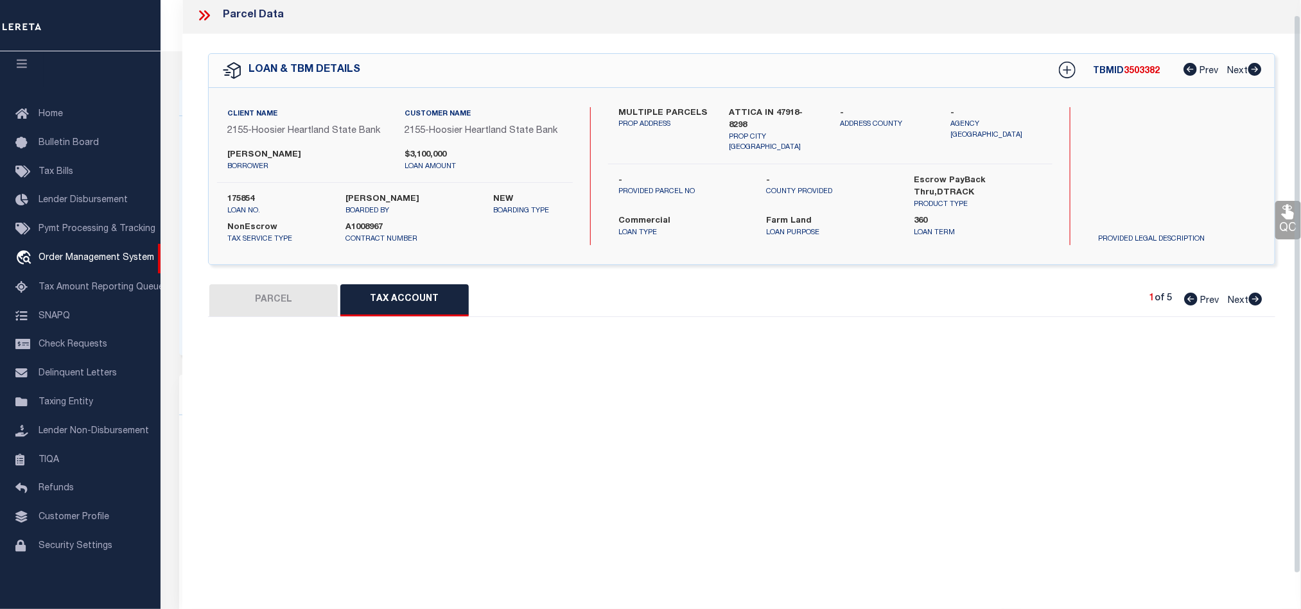
scroll to position [15, 0]
select select "100"
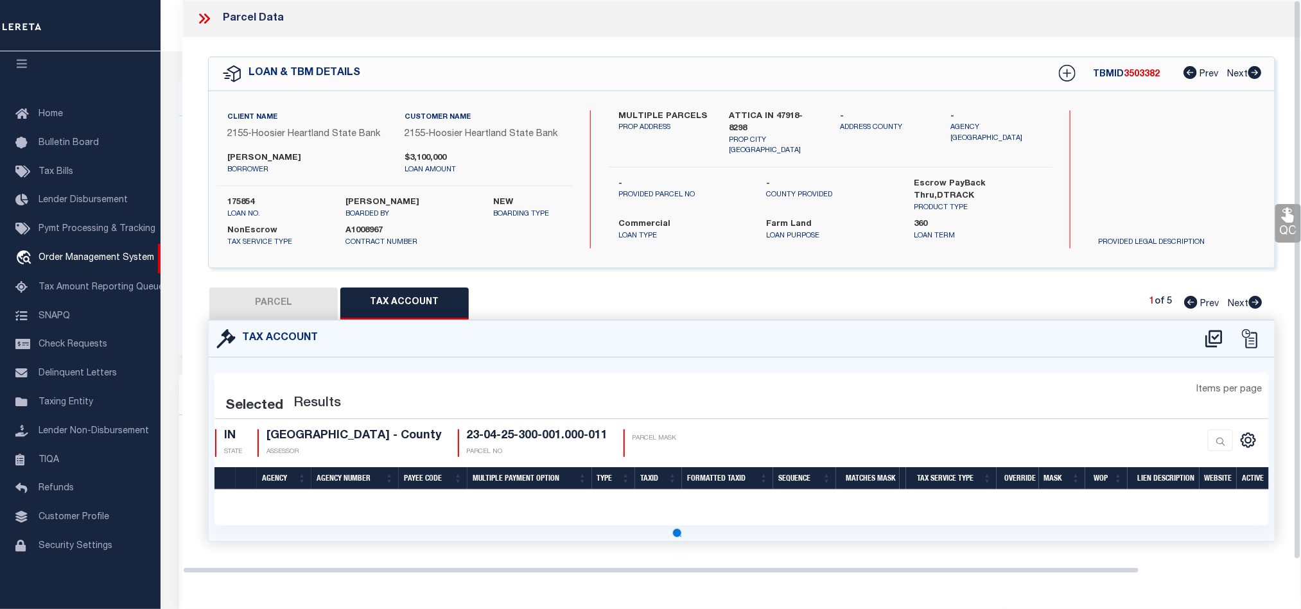
scroll to position [0, 0]
select select "100"
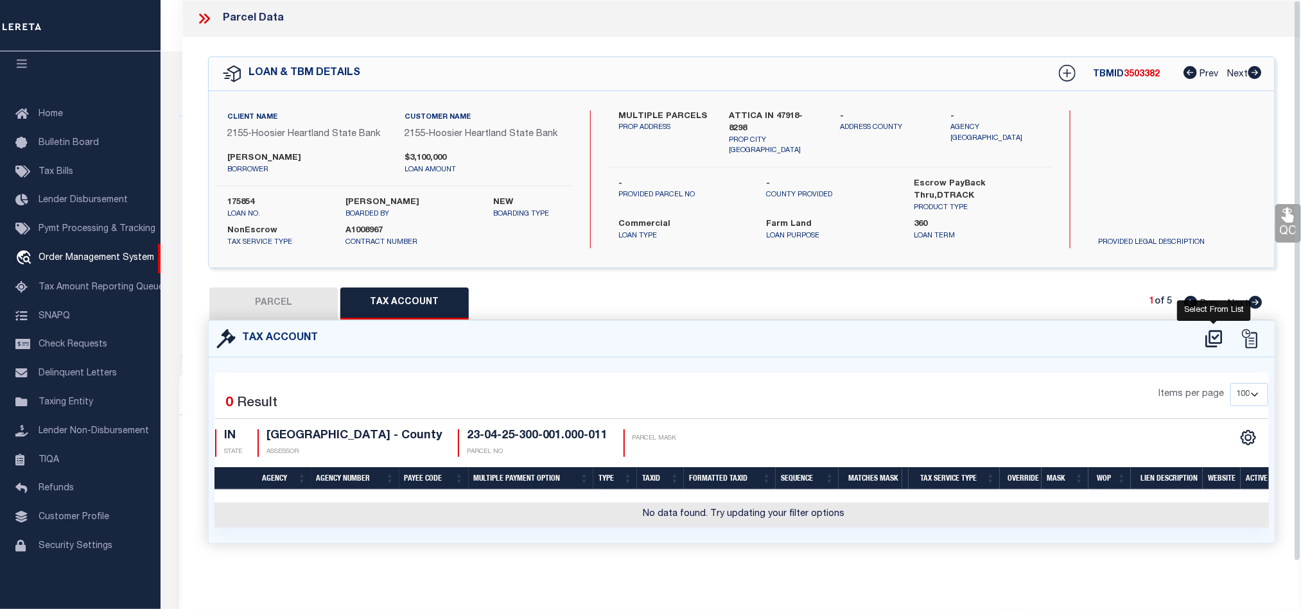
click at [1209, 335] on icon at bounding box center [1214, 339] width 21 height 21
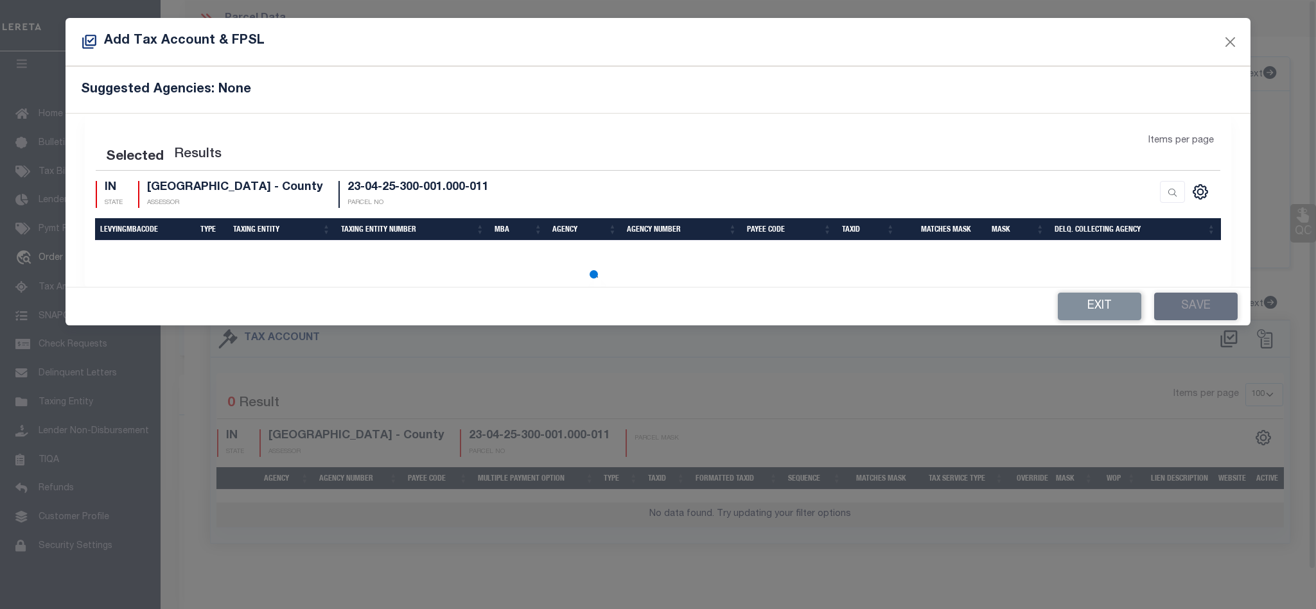
select select "100"
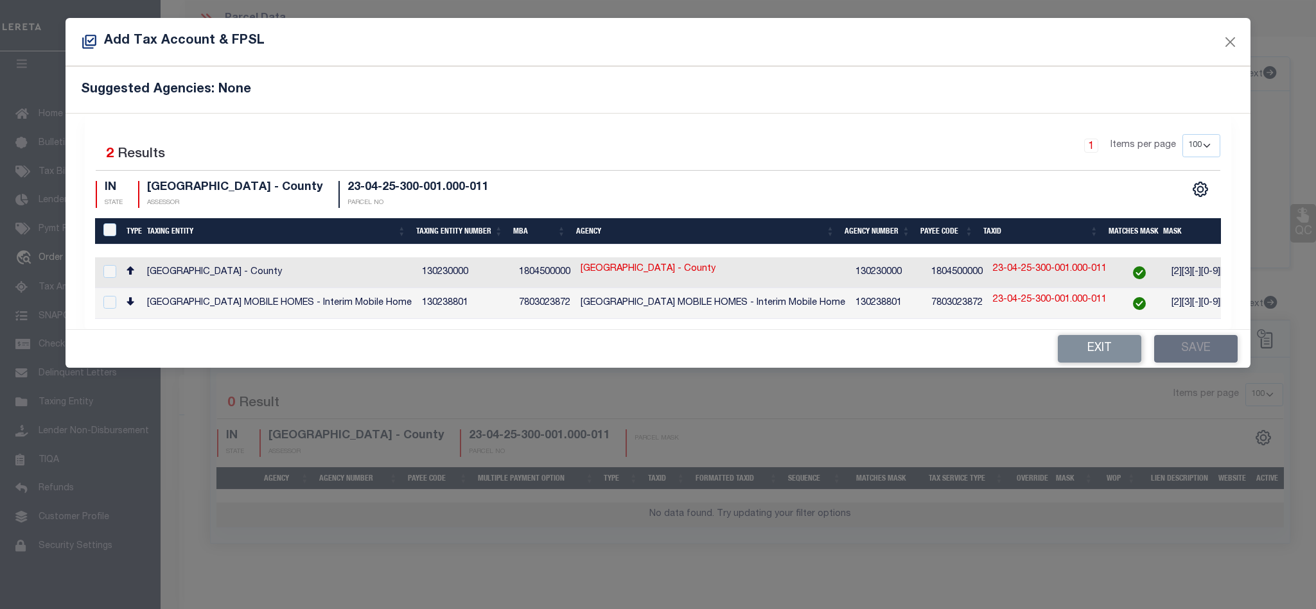
click at [804, 272] on td "[GEOGRAPHIC_DATA] - County" at bounding box center [712, 273] width 275 height 31
checkbox input "true"
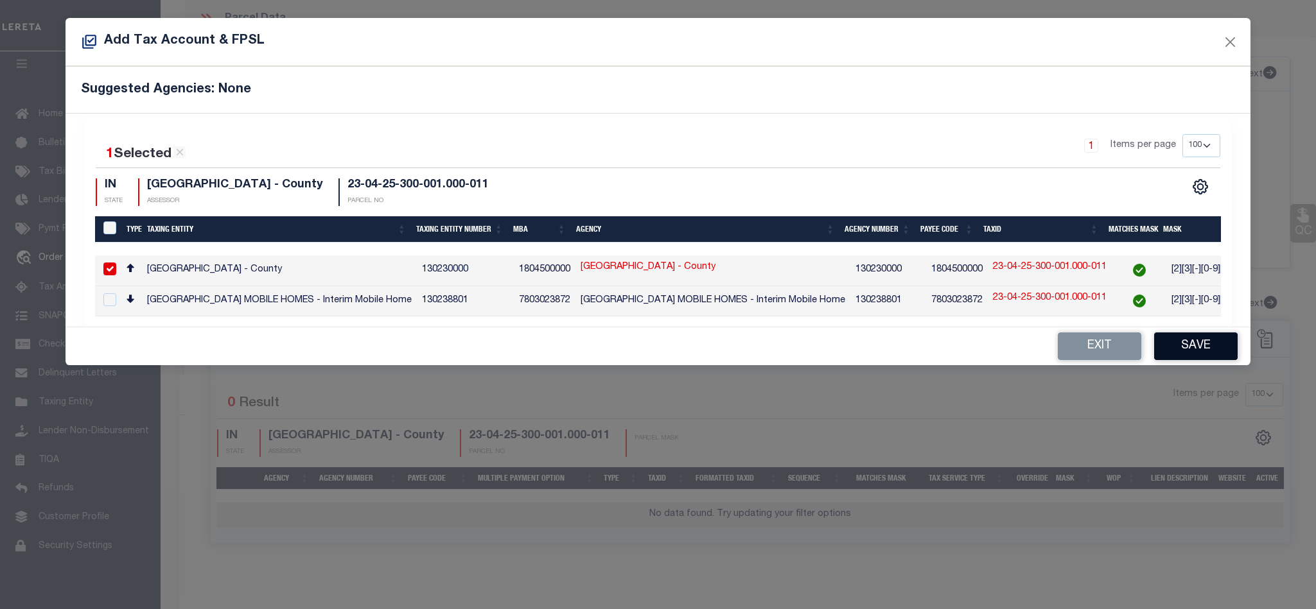
click at [1187, 360] on button "Save" at bounding box center [1195, 347] width 83 height 28
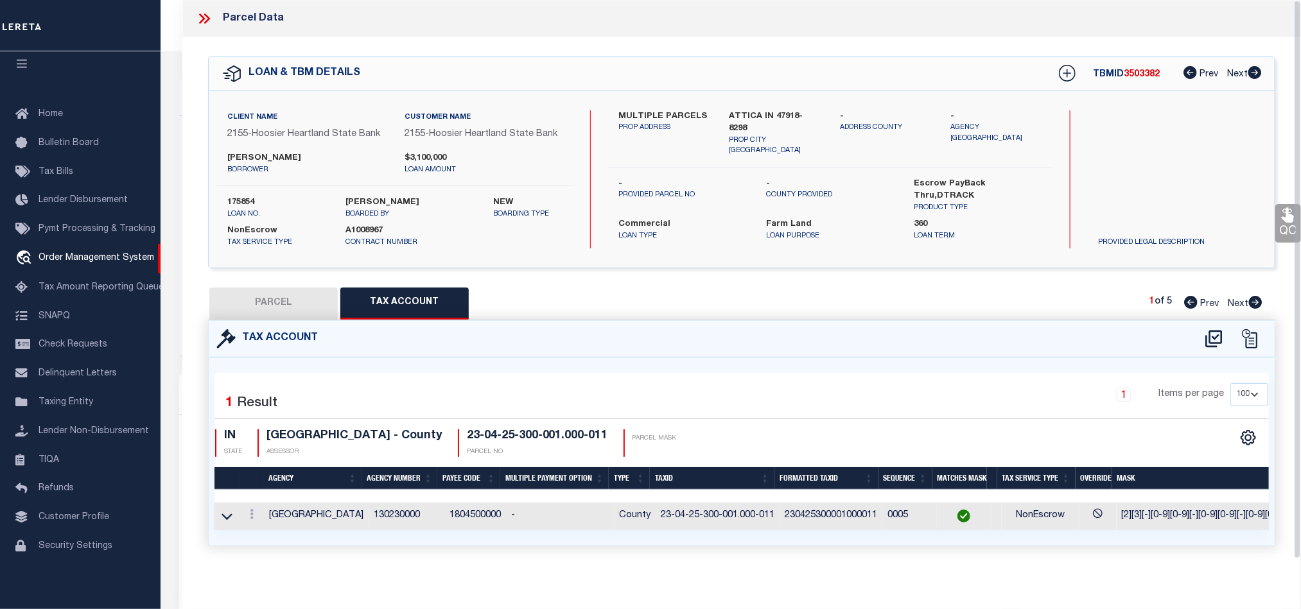
click at [266, 307] on button "PARCEL" at bounding box center [273, 304] width 128 height 32
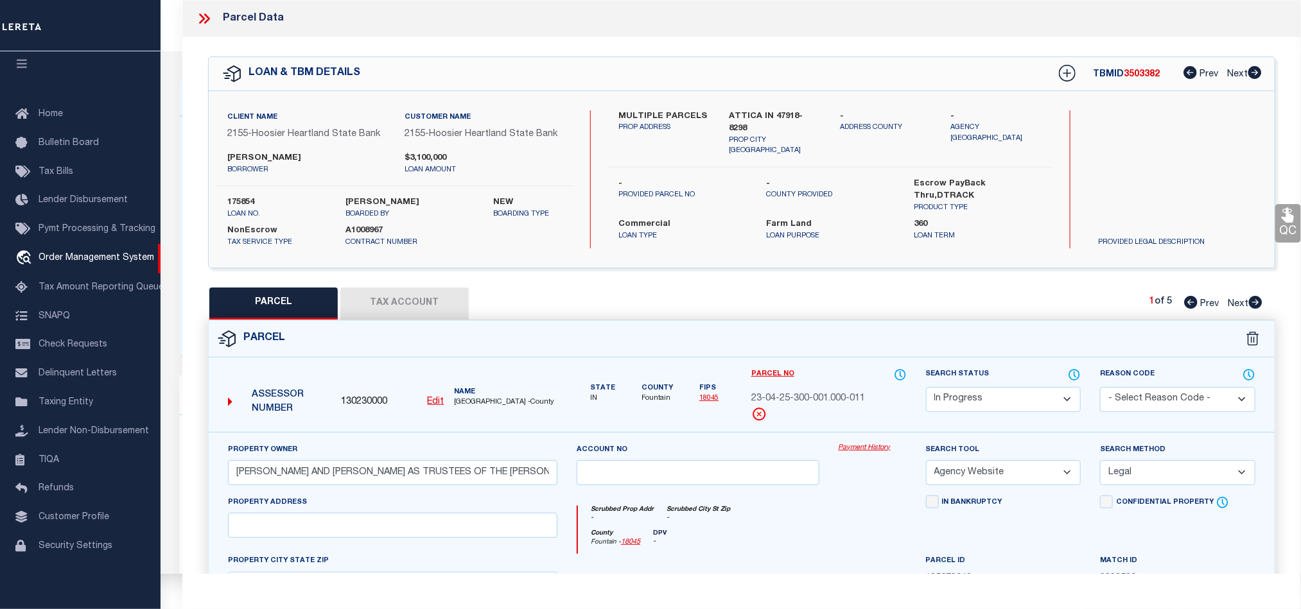
click at [1000, 398] on select "Automated Search Bad Parcel Complete Duplicate Parcel High Dollar Reporting In …" at bounding box center [1003, 399] width 155 height 25
select select "PC"
click at [926, 389] on select "Automated Search Bad Parcel Complete Duplicate Parcel High Dollar Reporting In …" at bounding box center [1003, 399] width 155 height 25
click at [848, 330] on div "Parcel" at bounding box center [742, 339] width 1066 height 37
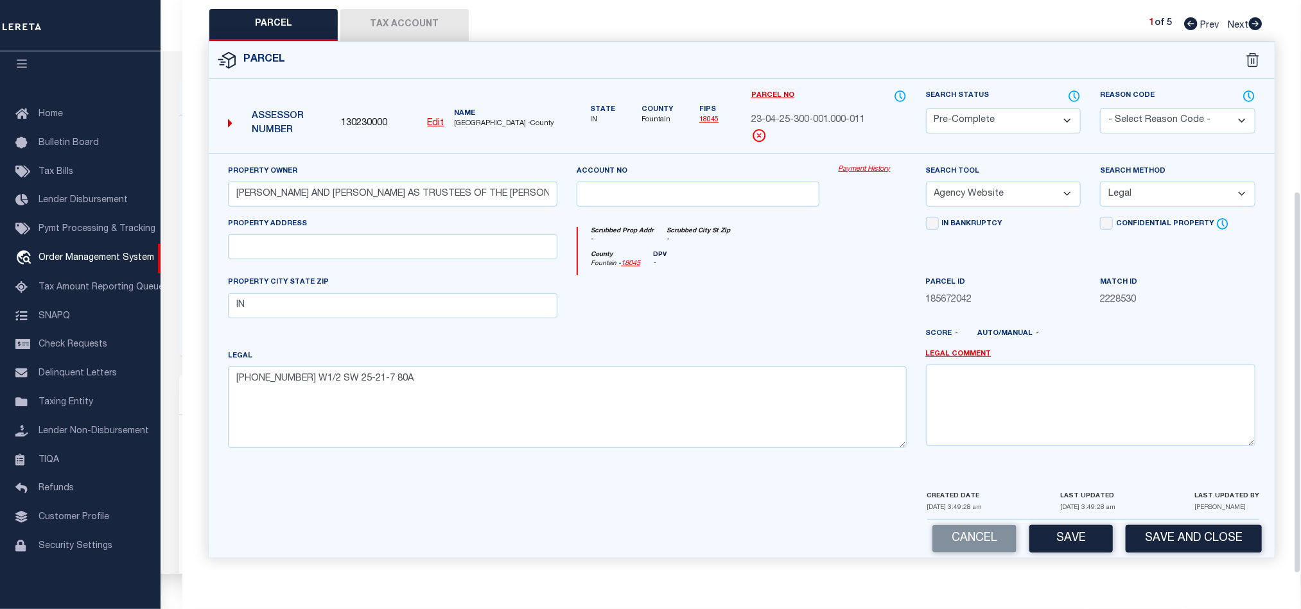
scroll to position [287, 0]
click at [1149, 536] on button "Save and Close" at bounding box center [1194, 539] width 136 height 28
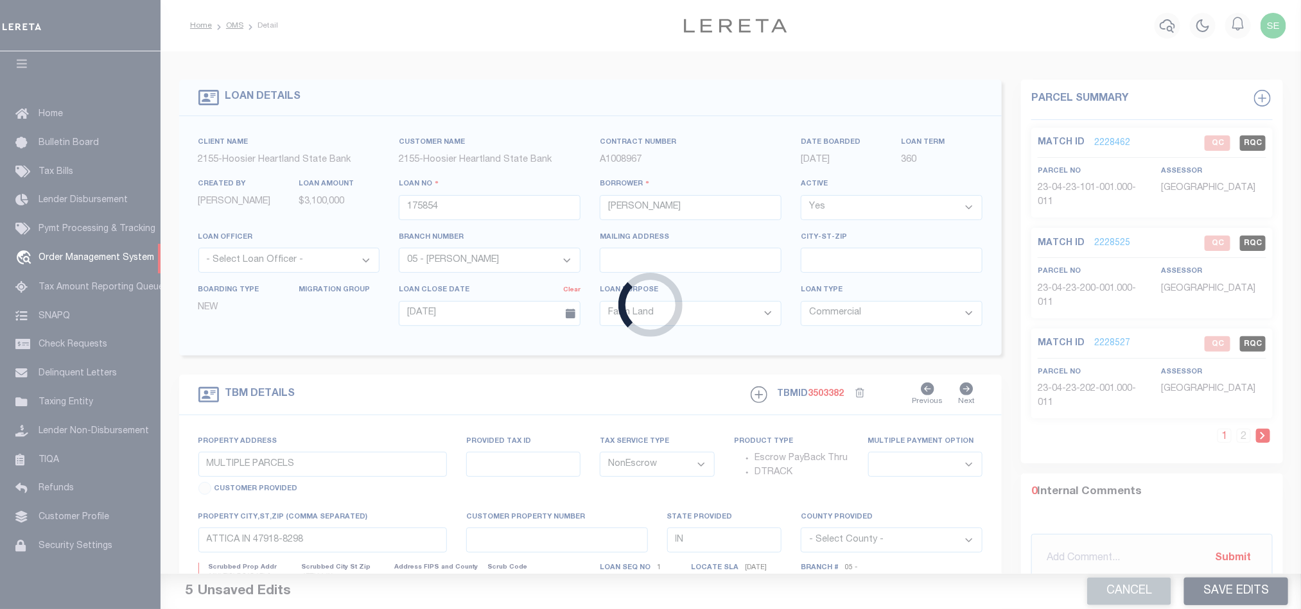
select select "3669"
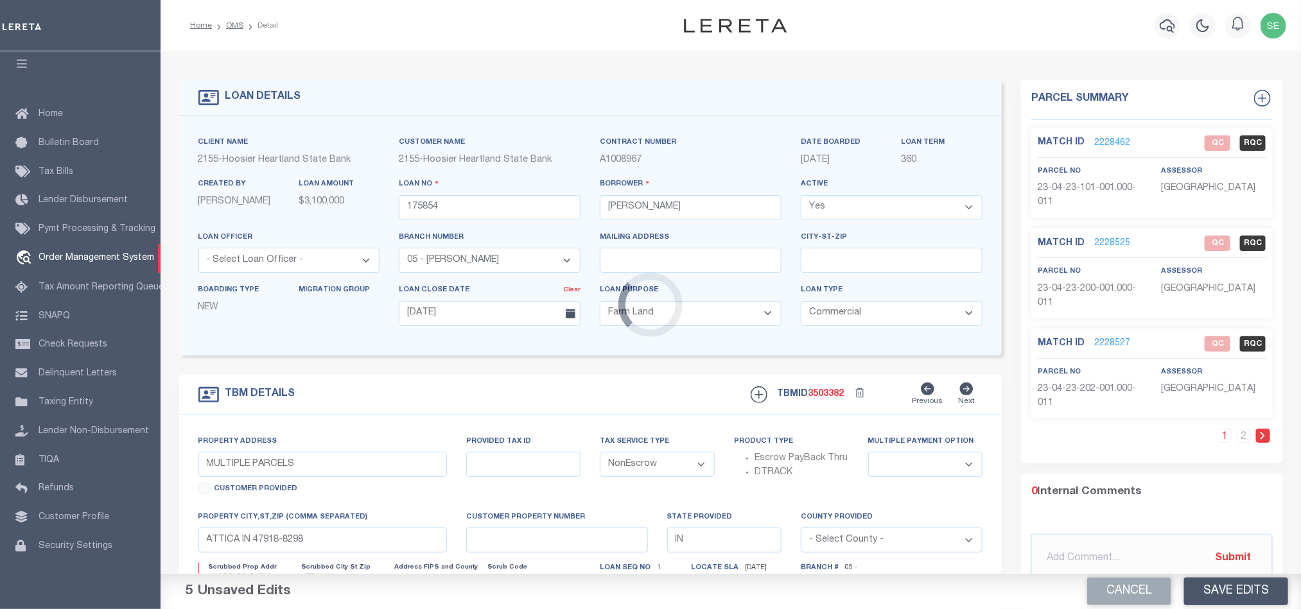
select select
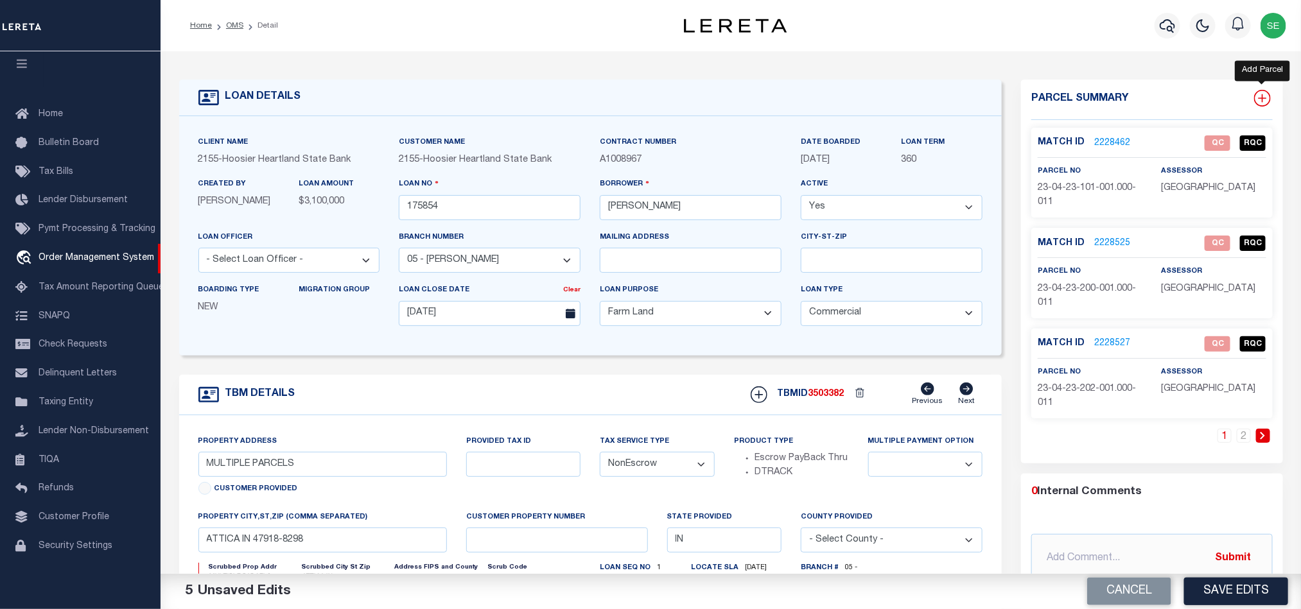
click at [1270, 92] on icon at bounding box center [1262, 98] width 17 height 17
select select "IP"
type textarea "-"
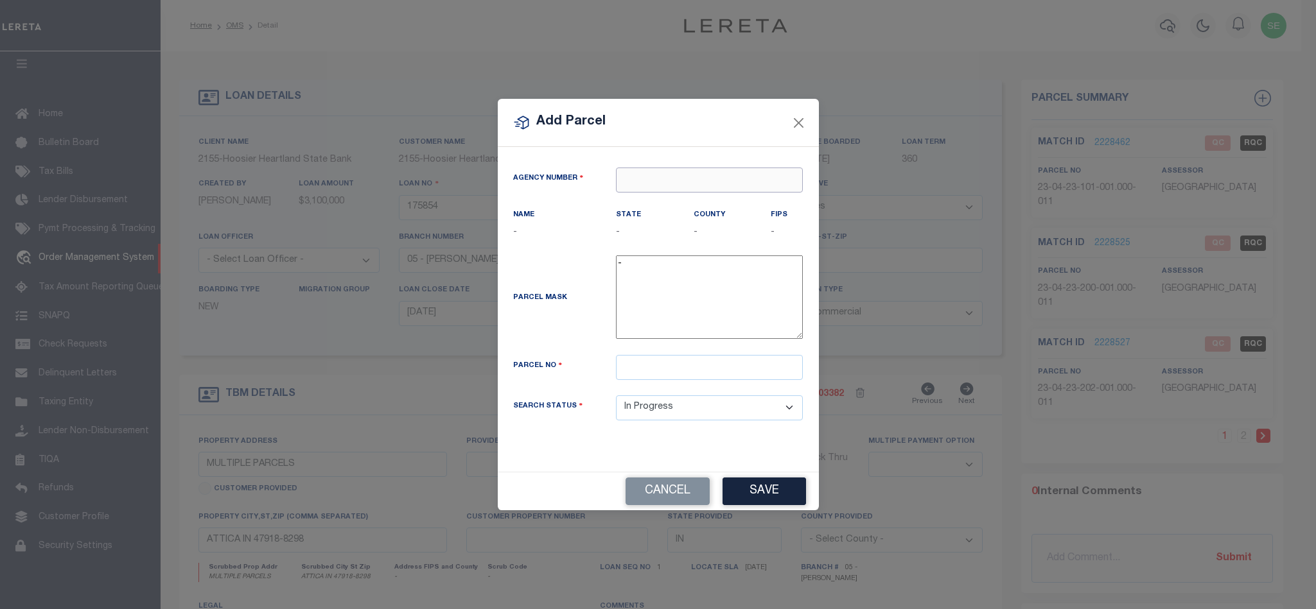
click at [710, 180] on input "text" at bounding box center [709, 180] width 187 height 25
click at [728, 197] on div "130230000 : [GEOGRAPHIC_DATA]" at bounding box center [709, 208] width 187 height 37
type input "130230000"
click at [713, 364] on input "text" at bounding box center [709, 367] width 187 height 25
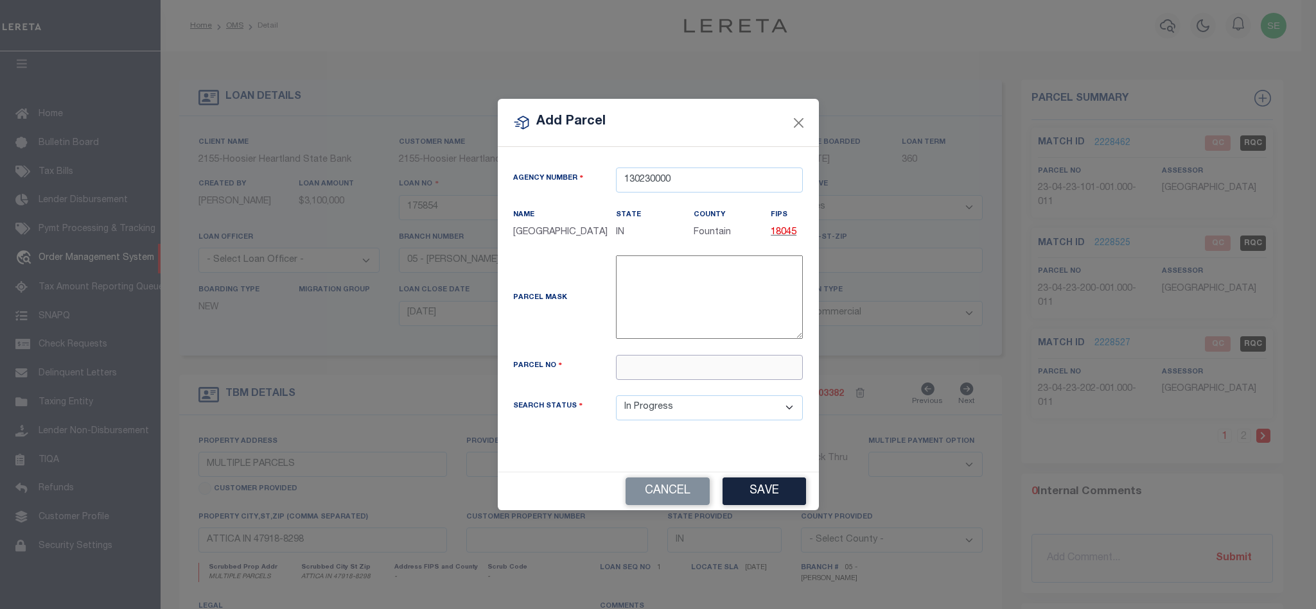
paste input "23-04-26-100-001.000-011"
type input "23-04-26-100-001.000-011"
click at [761, 500] on button "Save" at bounding box center [764, 492] width 83 height 28
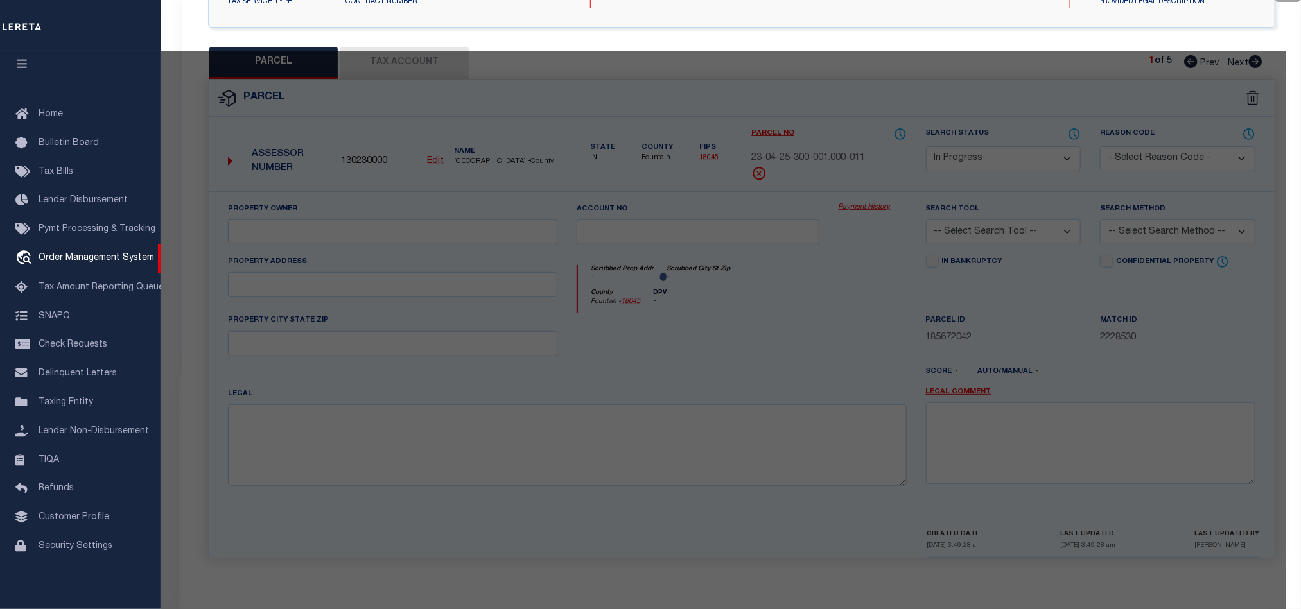
select select "AS"
checkbox input "false"
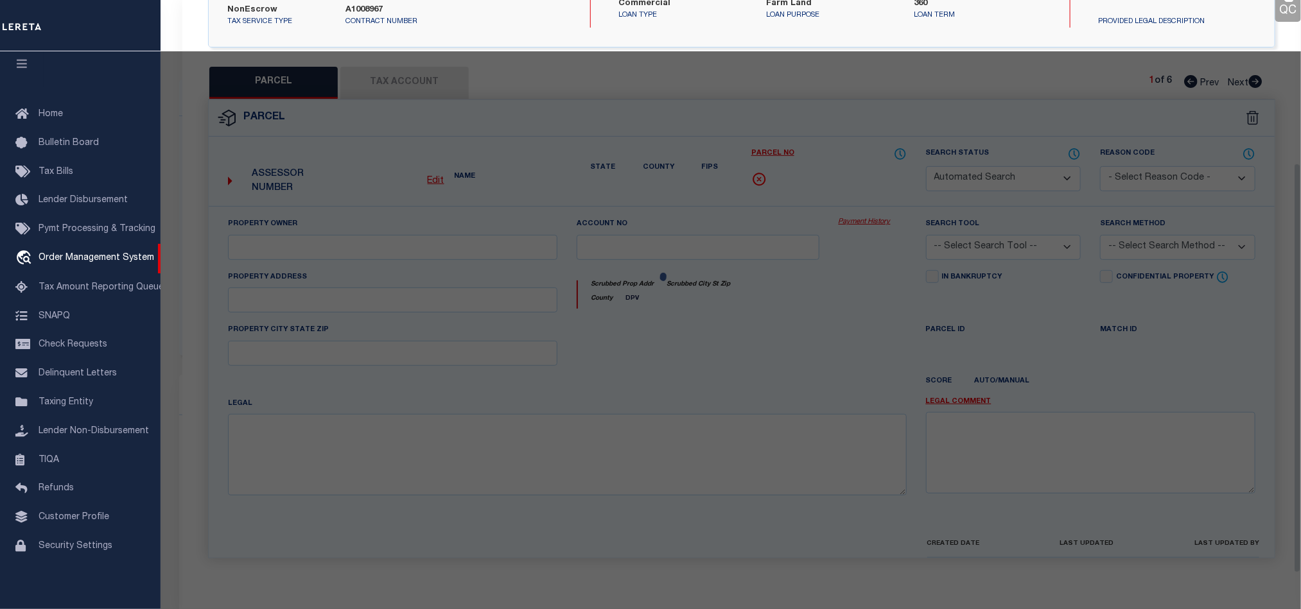
select select "IP"
checkbox input "false"
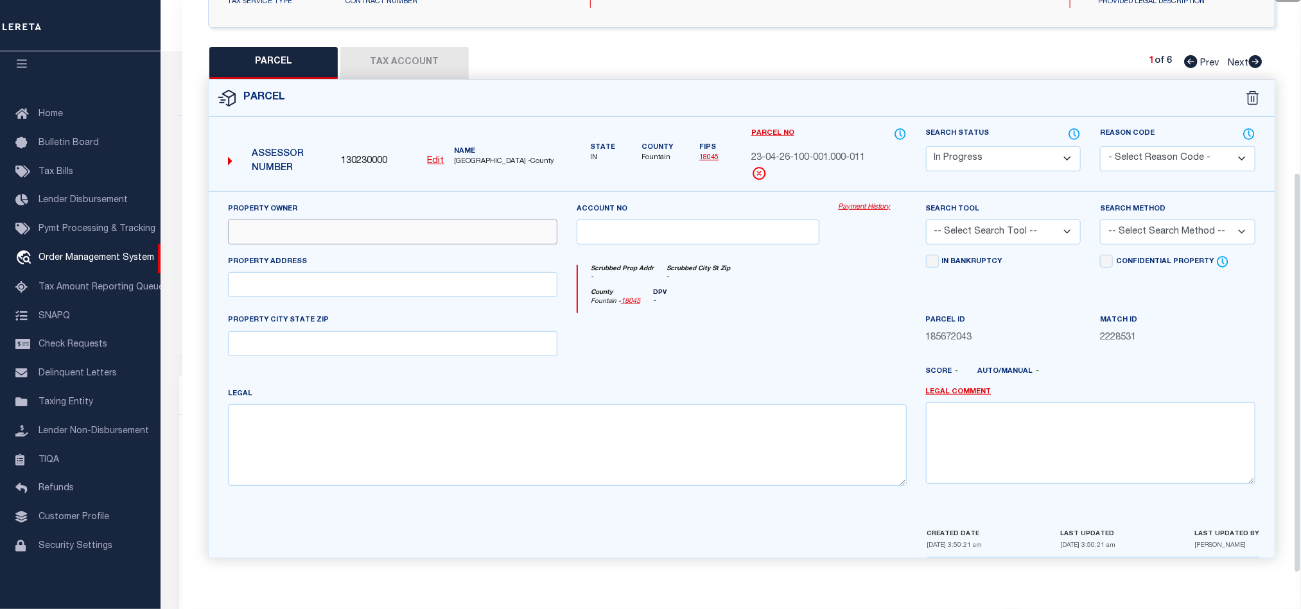
click at [376, 227] on input "text" at bounding box center [392, 232] width 329 height 25
paste input "[PERSON_NAME] AND [PERSON_NAME] AS TRUSTEES OF THE [PERSON_NAME] AND [PERSON_NA…"
type input "[PERSON_NAME] AND [PERSON_NAME] AS TRUSTEES OF THE [PERSON_NAME] AND [PERSON_NA…"
click at [792, 324] on div at bounding box center [698, 339] width 262 height 53
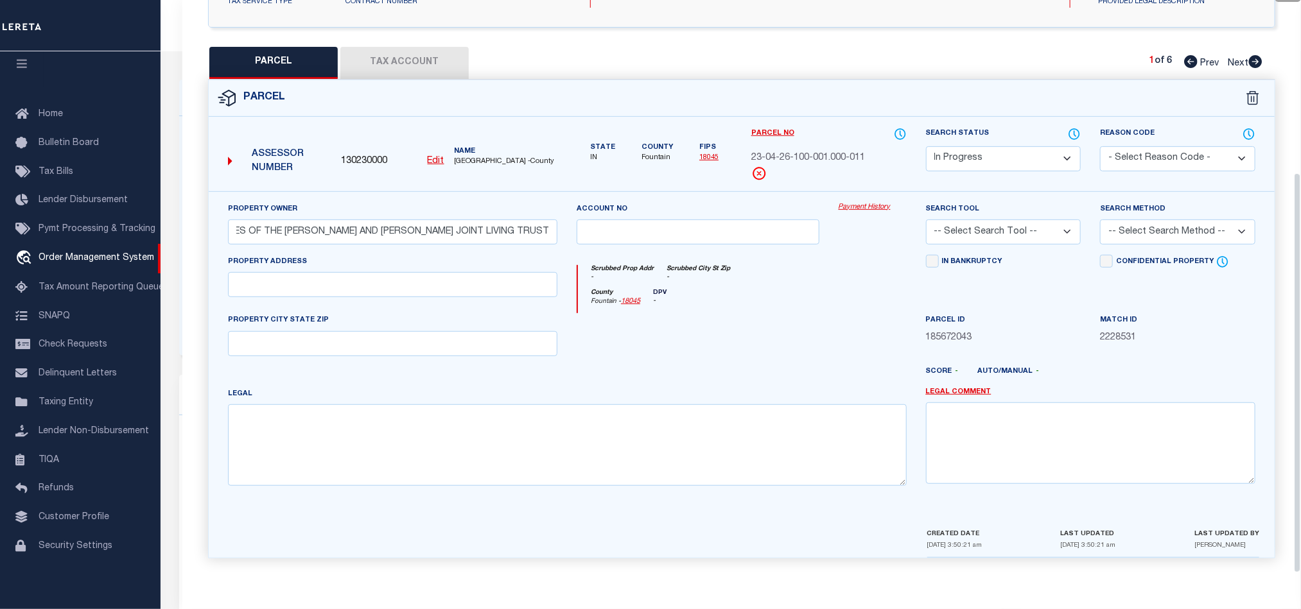
scroll to position [0, 0]
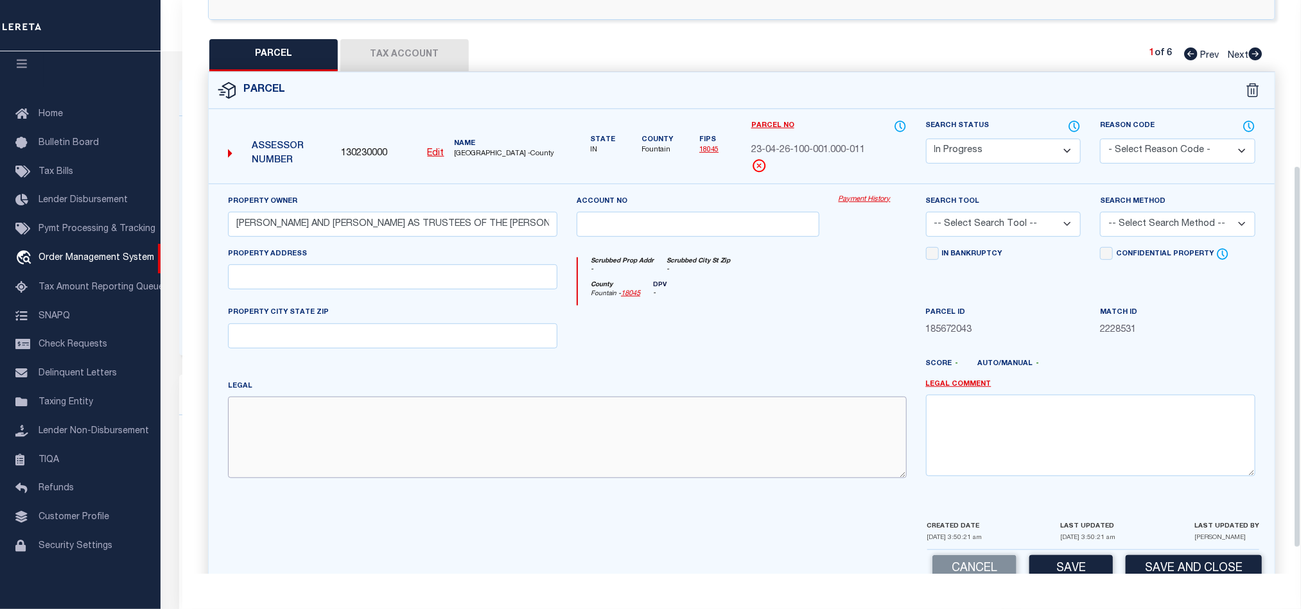
drag, startPoint x: 522, startPoint y: 403, endPoint x: 528, endPoint y: 435, distance: 32.6
click at [522, 403] on textarea at bounding box center [567, 437] width 679 height 81
click at [528, 439] on textarea at bounding box center [567, 437] width 679 height 81
paste textarea "[PHONE_NUMBER] NW & NPT NE NW 26-21-7 52.50A"
type textarea "[PHONE_NUMBER] NW & NPT NE NW 26-21-7 52.50A"
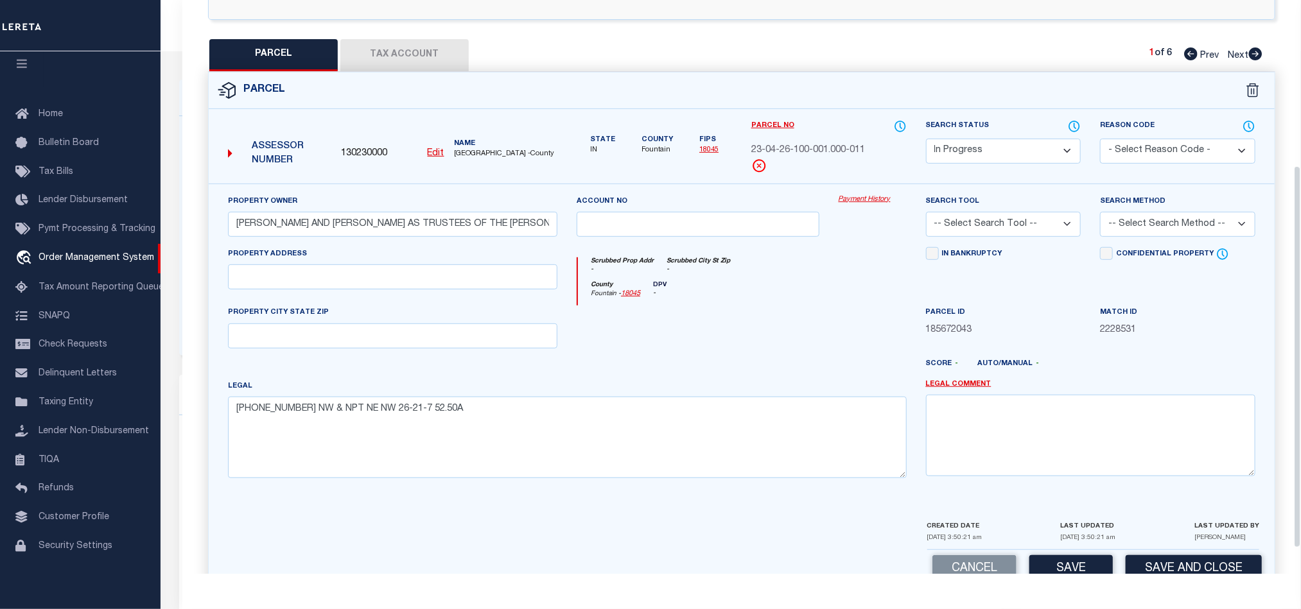
click at [804, 336] on div at bounding box center [698, 332] width 262 height 53
click at [428, 336] on input "text" at bounding box center [392, 336] width 329 height 25
type input "IN"
click at [732, 355] on div at bounding box center [698, 332] width 262 height 53
click at [1141, 233] on select "-- Select Search Method -- Property Address Legal Liability Info Provided" at bounding box center [1177, 224] width 155 height 25
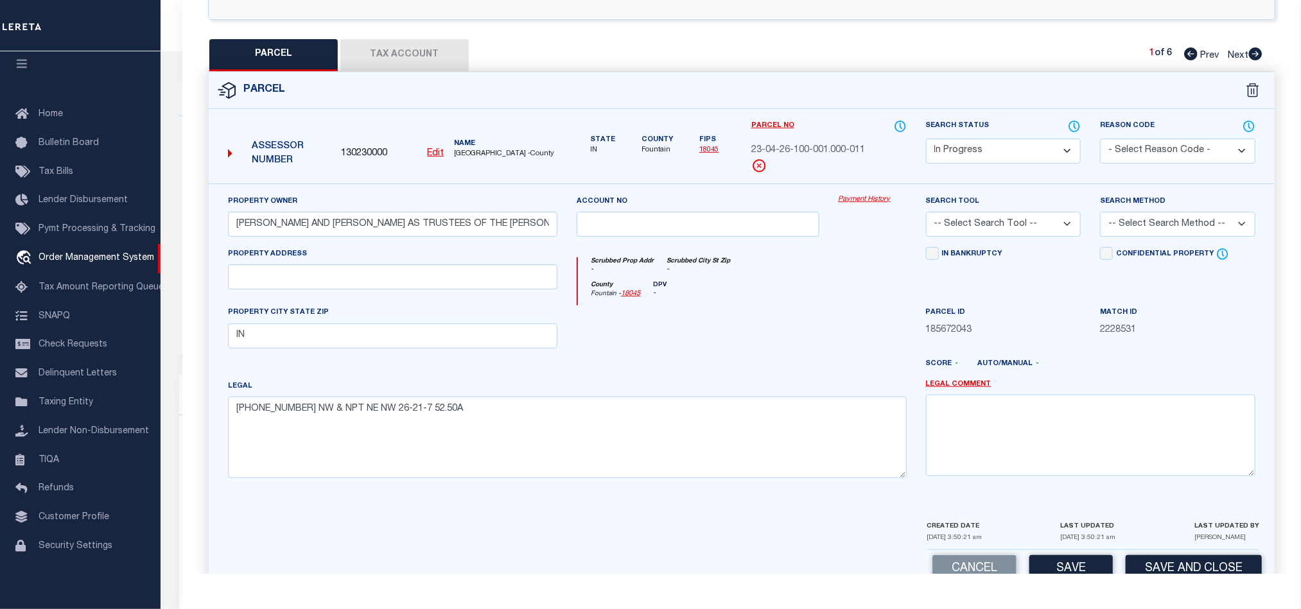
select select "LEG"
click at [1100, 216] on select "-- Select Search Method -- Property Address Legal Liability Info Provided" at bounding box center [1177, 224] width 155 height 25
click at [1017, 241] on div "Search Tool -- Select Search Tool -- 3rd Party Website Agency File Agency Websi…" at bounding box center [1003, 221] width 175 height 53
click at [1017, 226] on select "-- Select Search Tool -- 3rd Party Website Agency File Agency Website ATLS CNV-…" at bounding box center [1003, 224] width 155 height 25
select select "AGW"
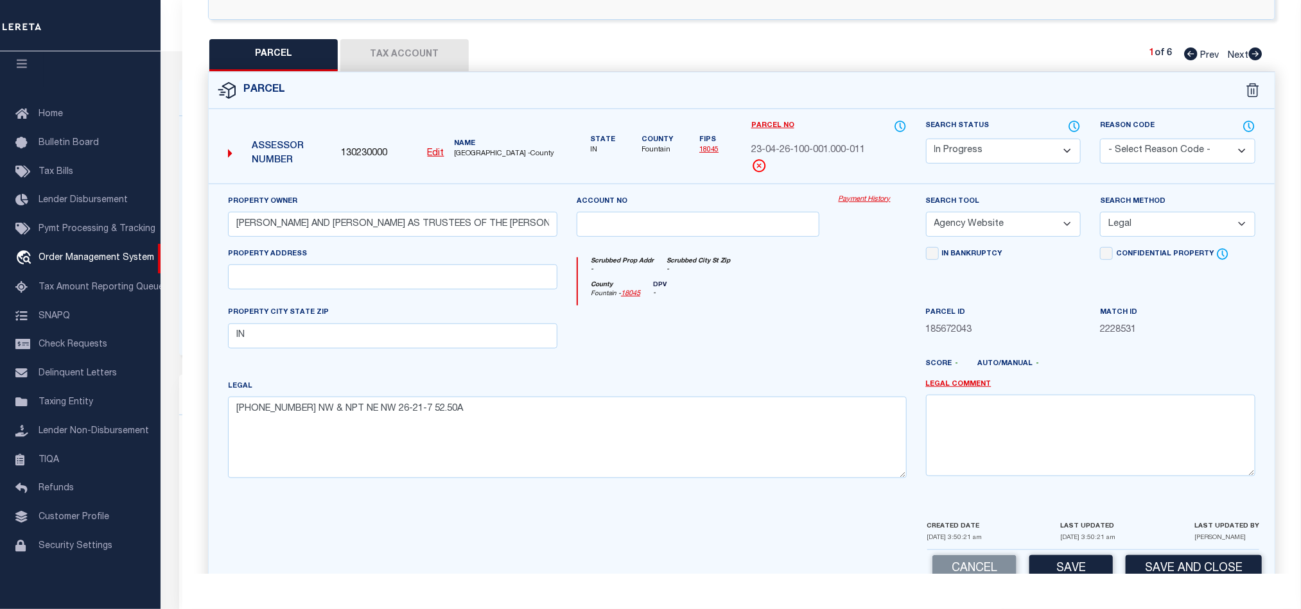
click at [926, 216] on select "-- Select Search Tool -- 3rd Party Website Agency File Agency Website ATLS CNV-…" at bounding box center [1003, 224] width 155 height 25
click at [758, 326] on div at bounding box center [698, 332] width 262 height 53
click at [426, 68] on button "Tax Account" at bounding box center [404, 55] width 128 height 32
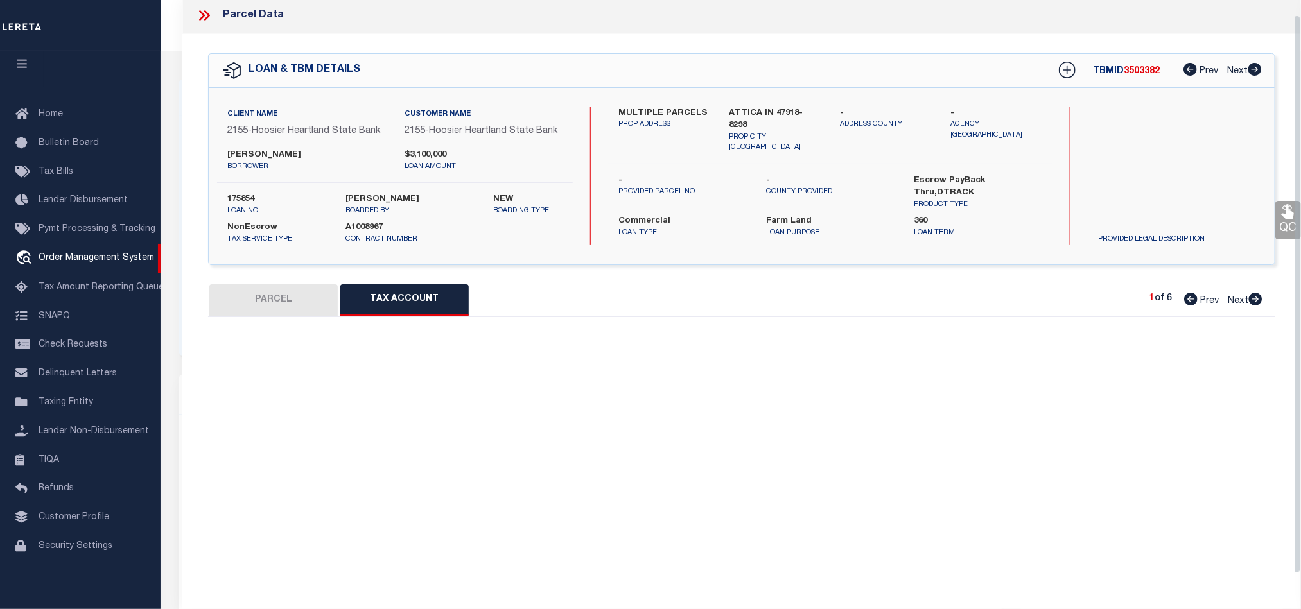
select select "100"
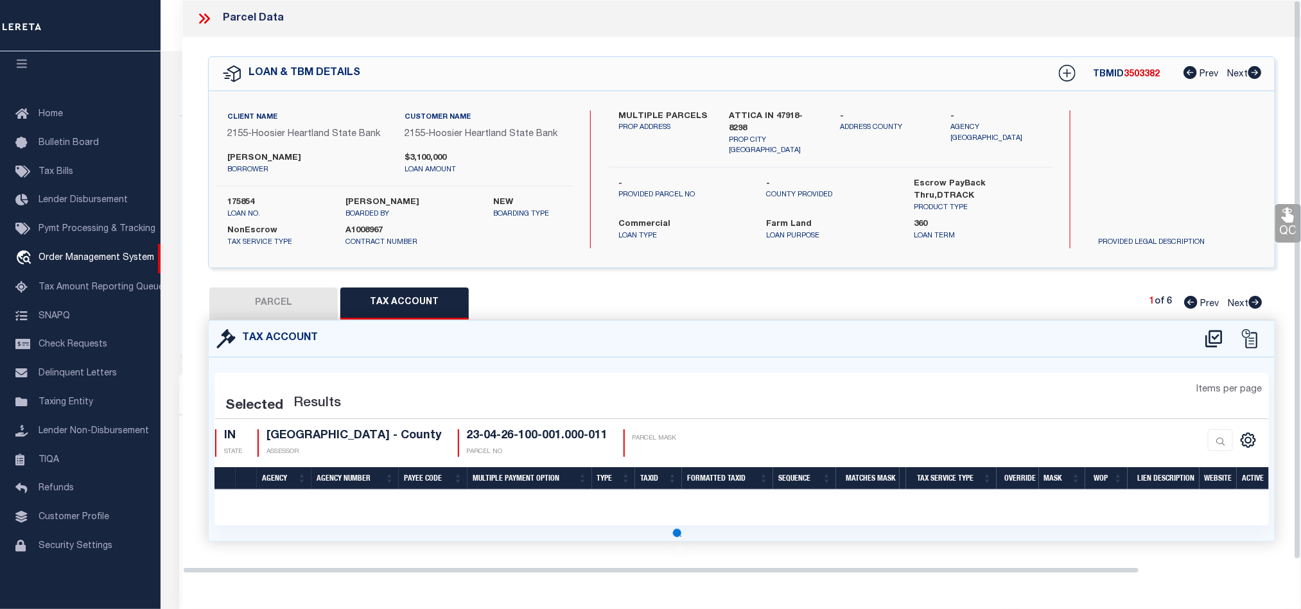
scroll to position [0, 0]
select select "100"
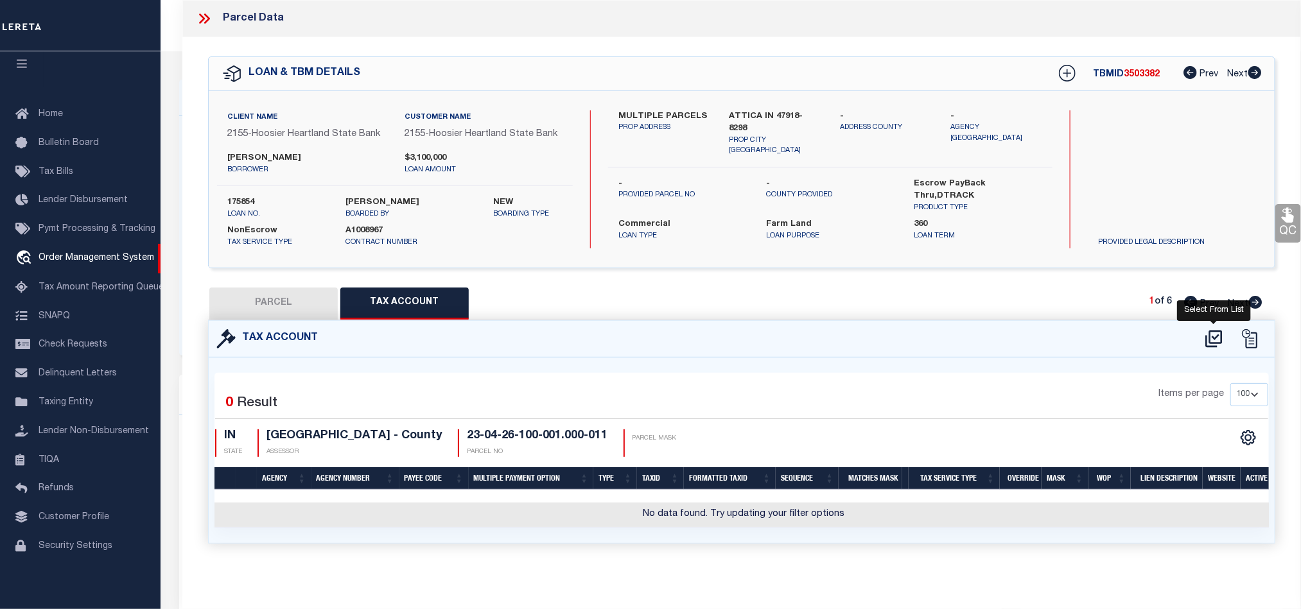
click at [1211, 343] on icon at bounding box center [1214, 339] width 21 height 21
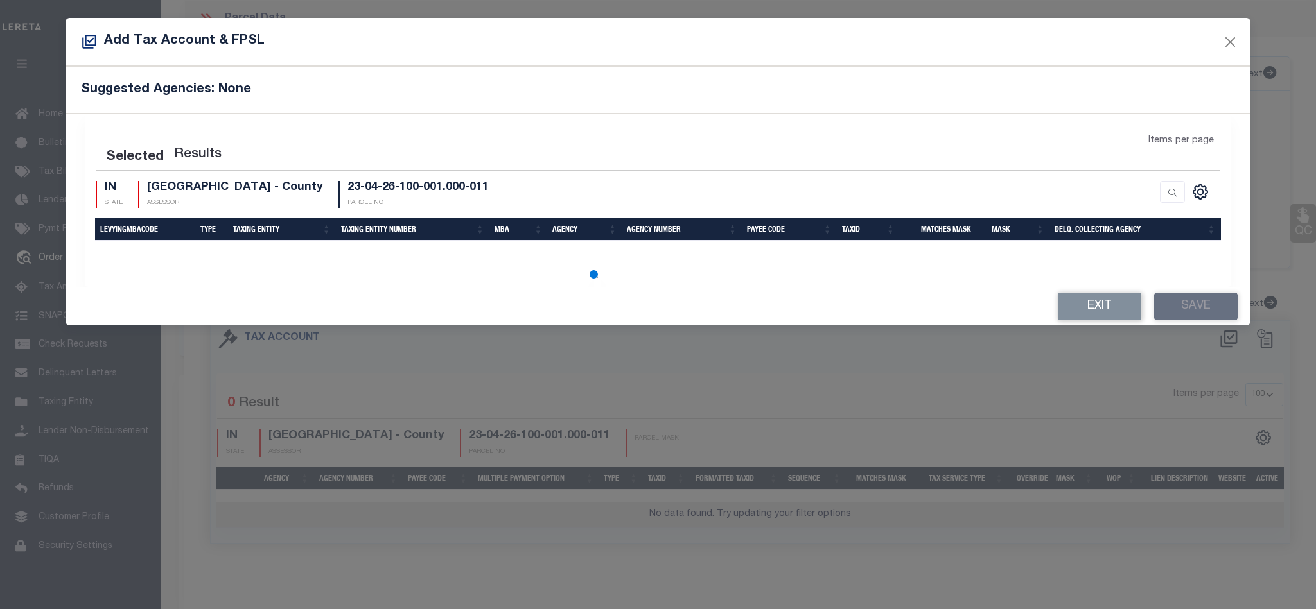
select select "100"
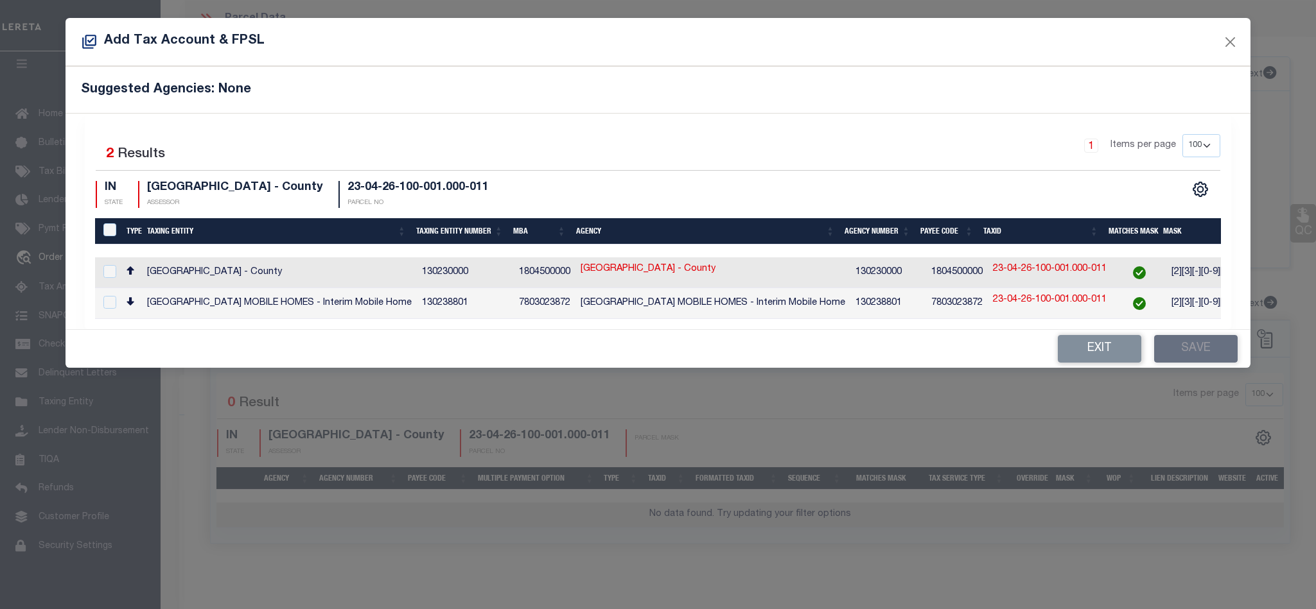
click at [773, 268] on td "[GEOGRAPHIC_DATA] - County" at bounding box center [712, 273] width 275 height 31
checkbox input "true"
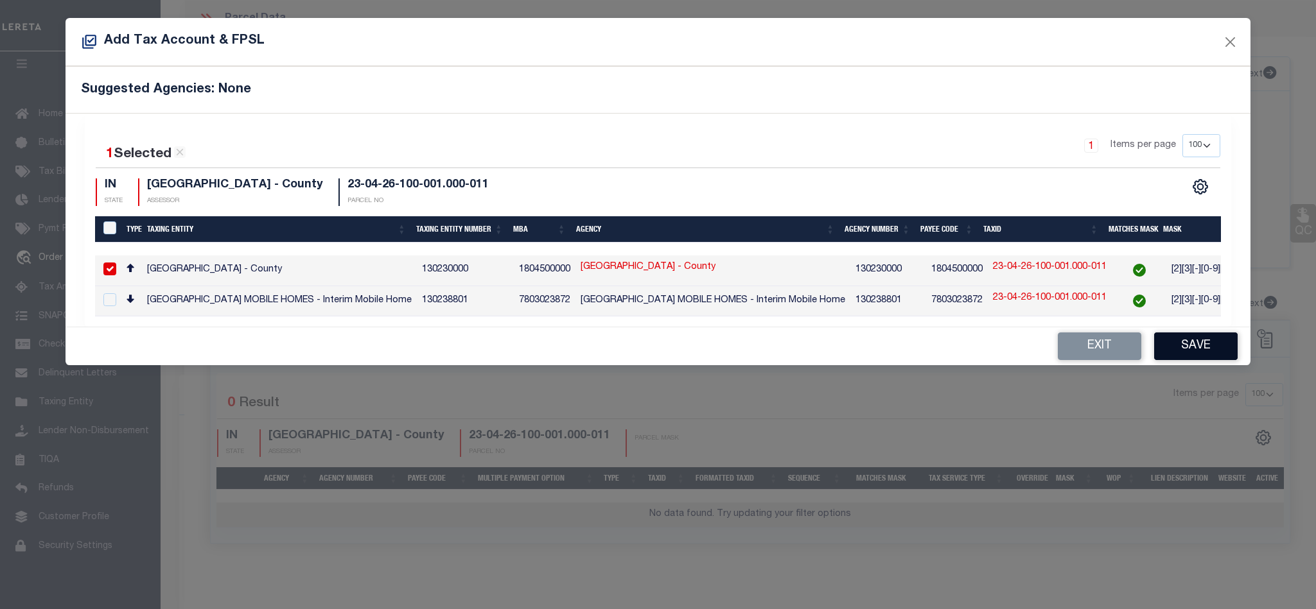
click at [1176, 349] on button "Save" at bounding box center [1195, 347] width 83 height 28
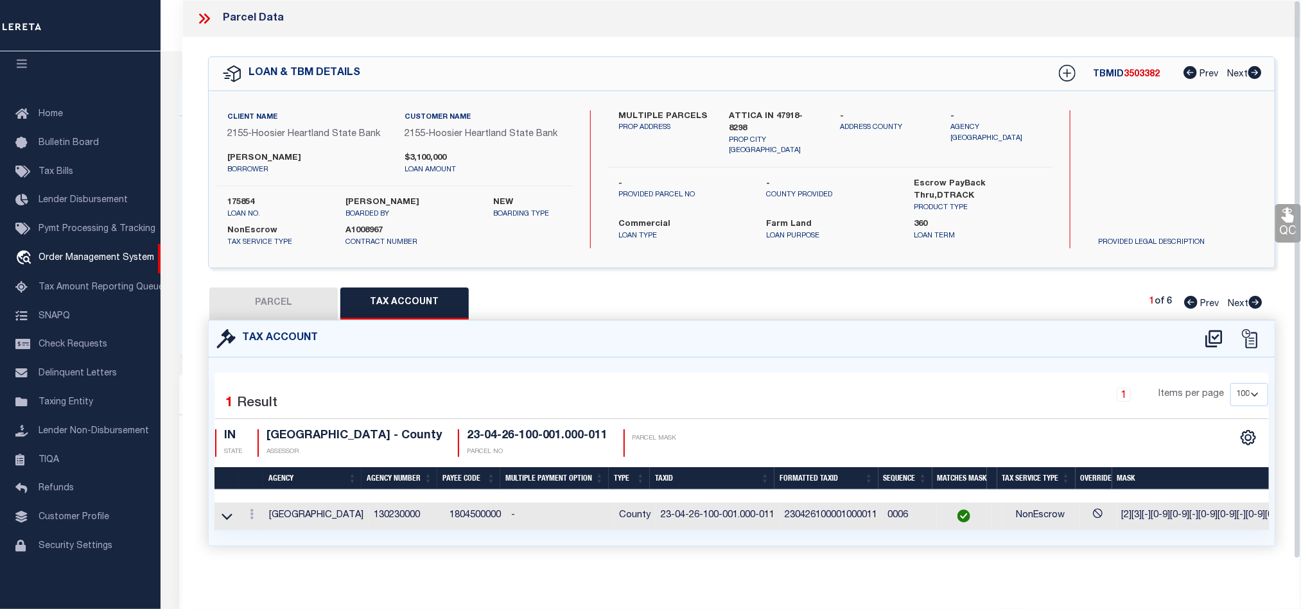
click at [301, 307] on button "PARCEL" at bounding box center [273, 304] width 128 height 32
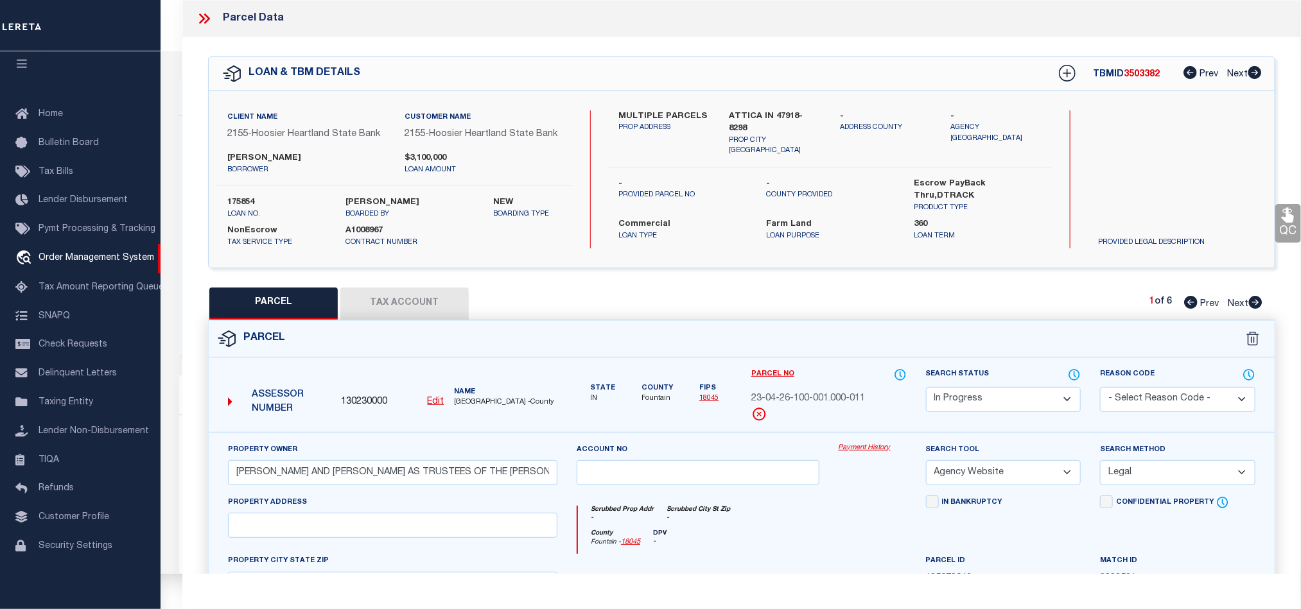
drag, startPoint x: 1004, startPoint y: 401, endPoint x: 1003, endPoint y: 394, distance: 7.8
click at [1004, 401] on select "Automated Search Bad Parcel Complete Duplicate Parcel High Dollar Reporting In …" at bounding box center [1003, 399] width 155 height 25
select select "PC"
click at [926, 389] on select "Automated Search Bad Parcel Complete Duplicate Parcel High Dollar Reporting In …" at bounding box center [1003, 399] width 155 height 25
click at [844, 329] on div "Parcel" at bounding box center [742, 339] width 1066 height 37
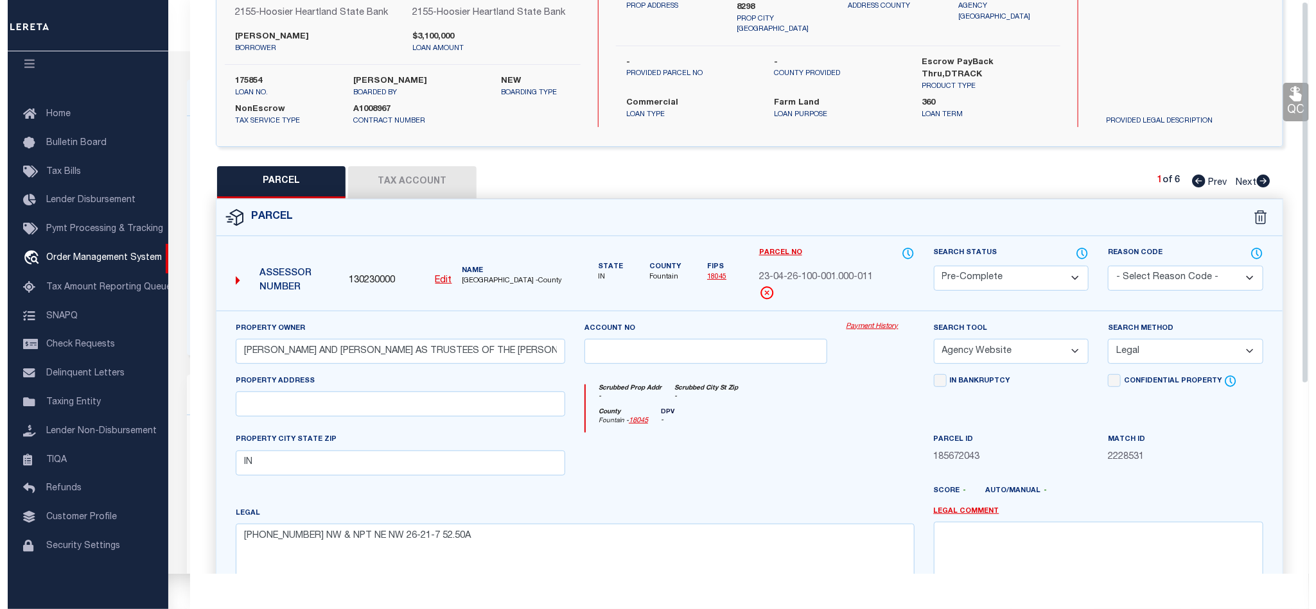
scroll to position [287, 0]
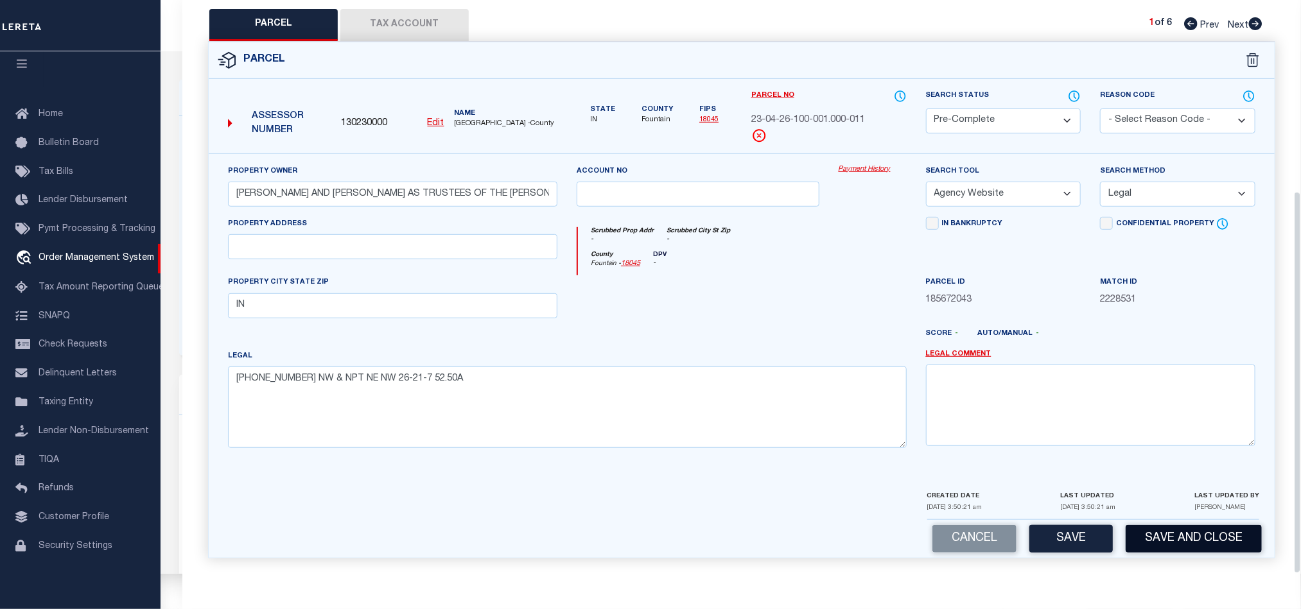
click at [1185, 543] on button "Save and Close" at bounding box center [1194, 539] width 136 height 28
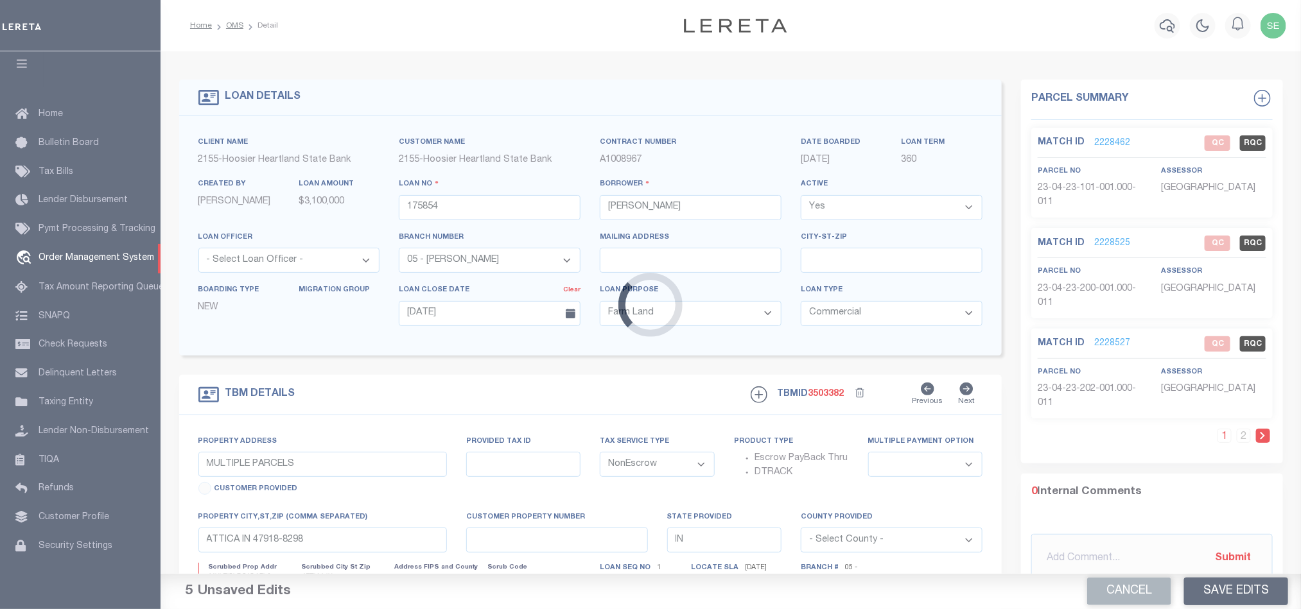
select select
select select "3669"
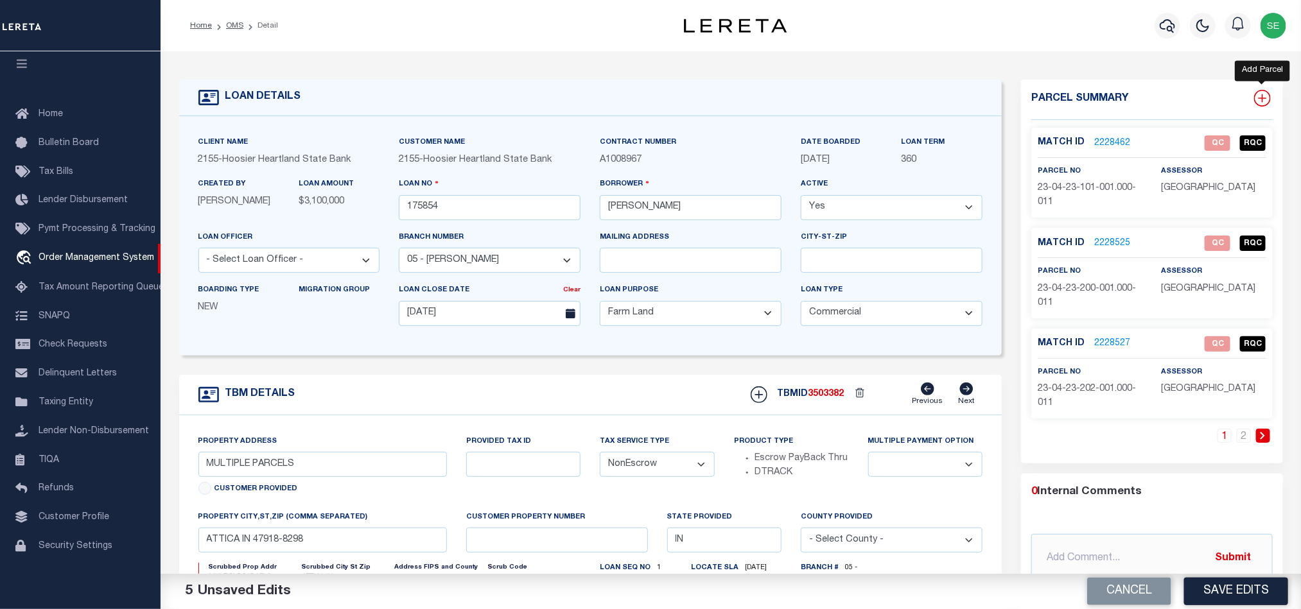
click at [1258, 104] on icon at bounding box center [1262, 98] width 17 height 17
select select "IP"
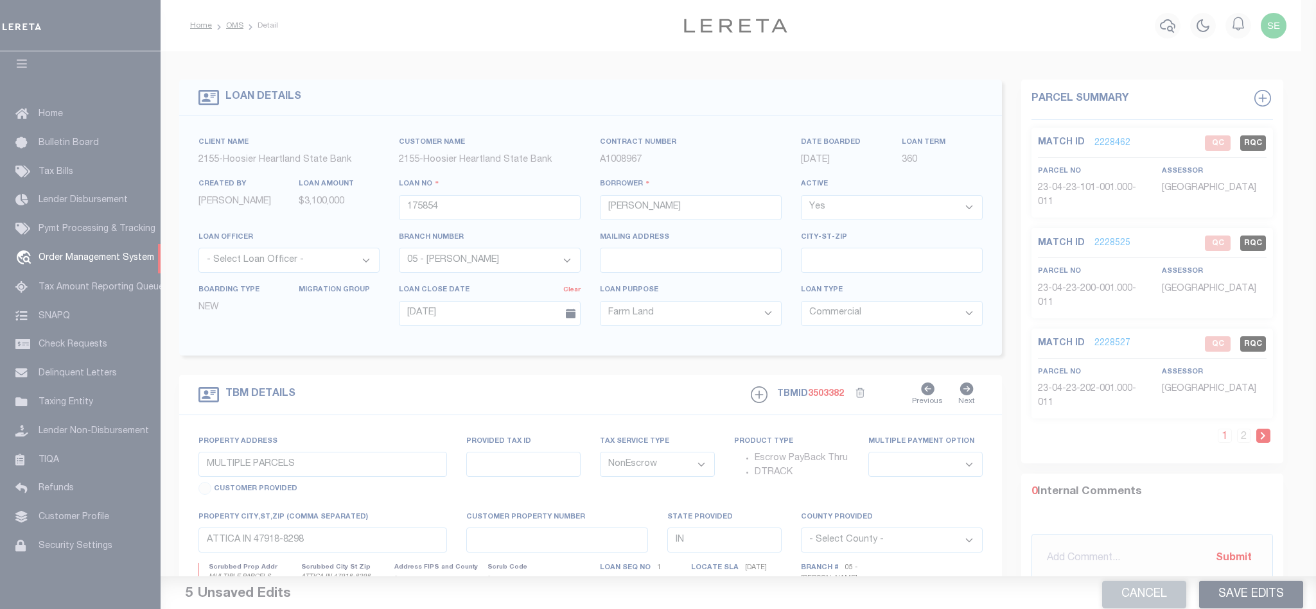
type textarea "-"
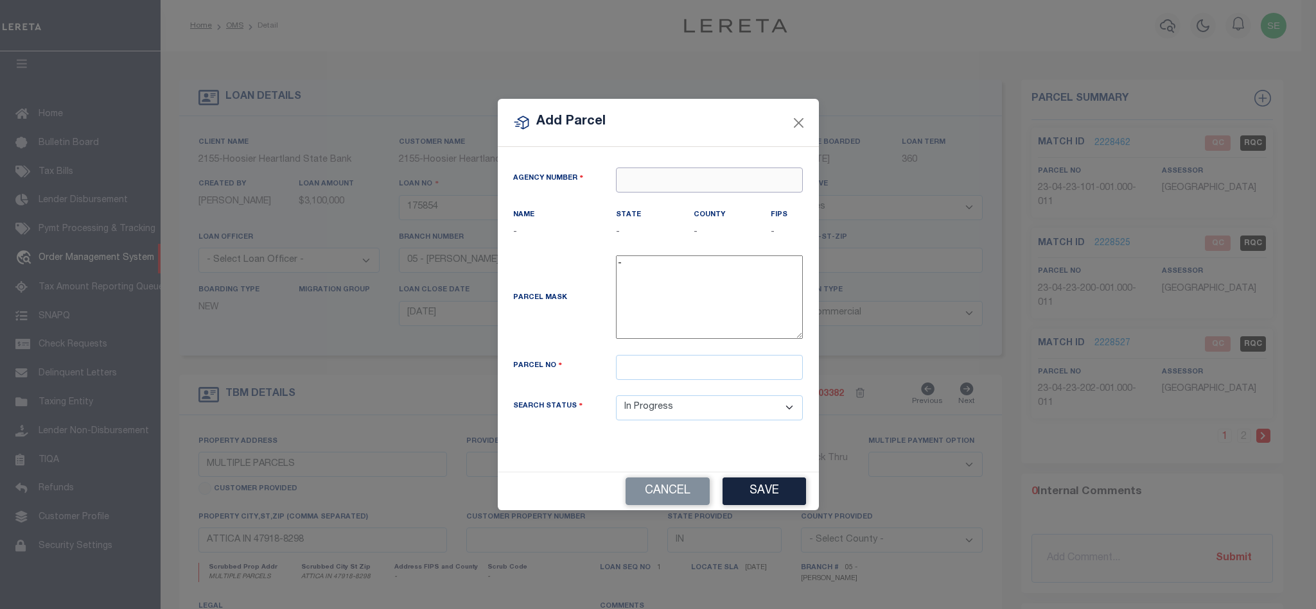
click at [736, 171] on input "text" at bounding box center [709, 180] width 187 height 25
click at [723, 197] on div "130230000 : [GEOGRAPHIC_DATA]" at bounding box center [709, 208] width 187 height 37
type input "130230000"
click at [665, 355] on div "Parcel Mask -" at bounding box center [659, 306] width 310 height 100
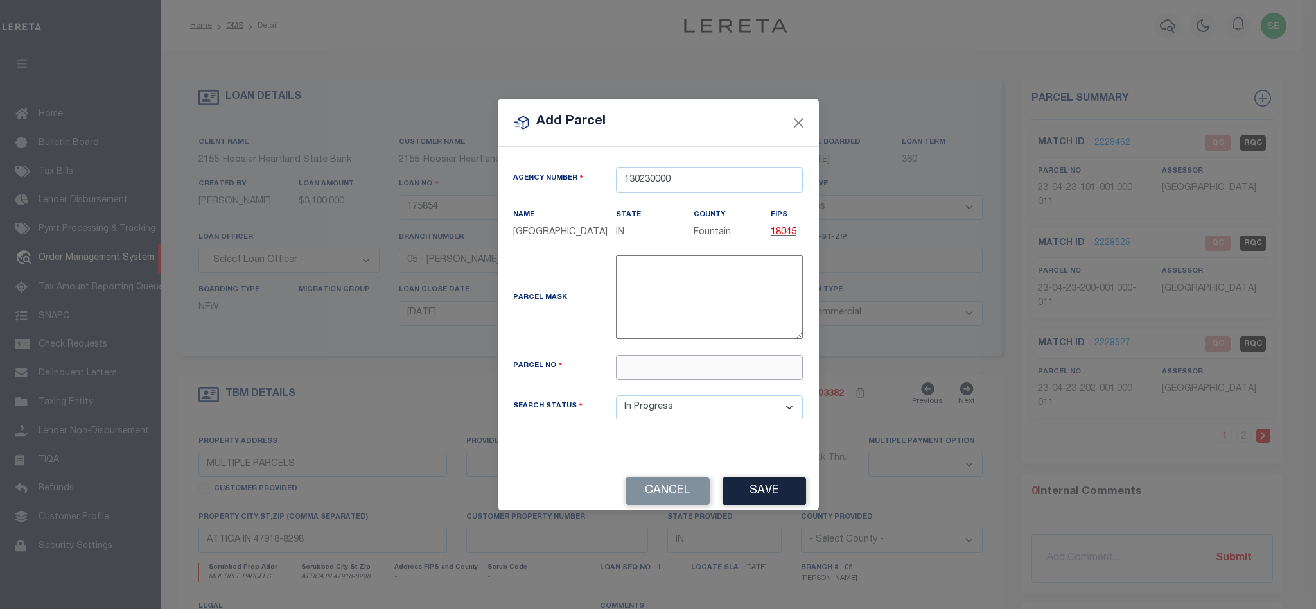
click at [723, 380] on input "text" at bounding box center [709, 367] width 187 height 25
paste input "23-04-26-202-001.000-011"
type input "23-04-26-202-001.000-011"
click at [744, 499] on button "Save" at bounding box center [764, 492] width 83 height 28
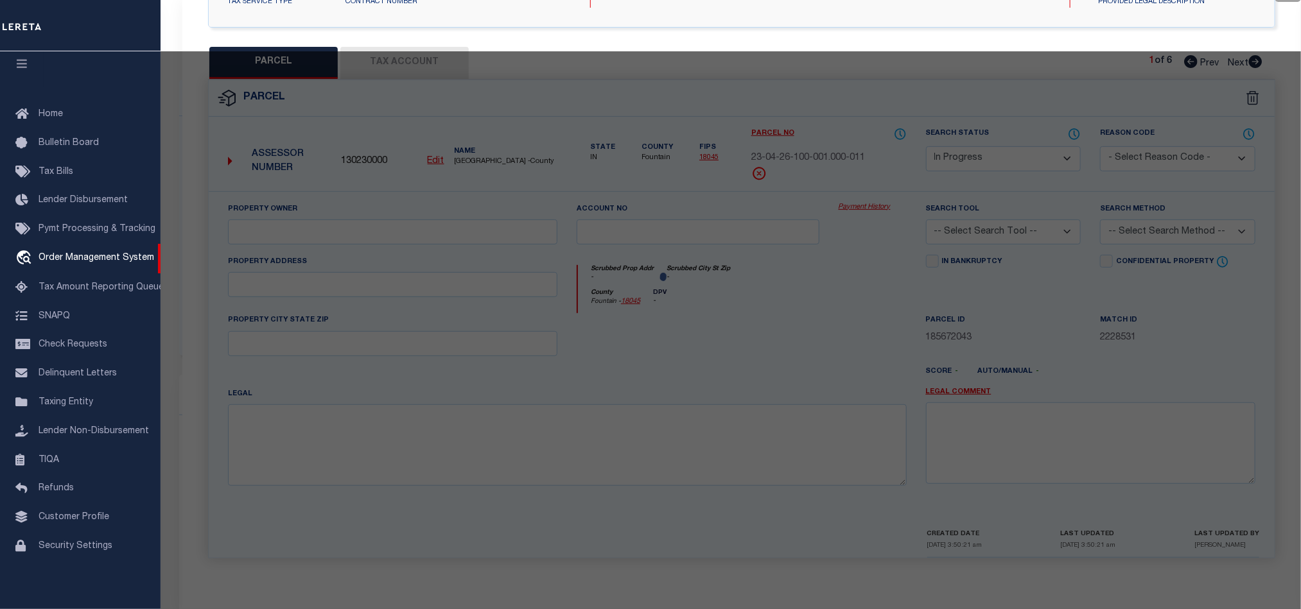
select select "AS"
checkbox input "false"
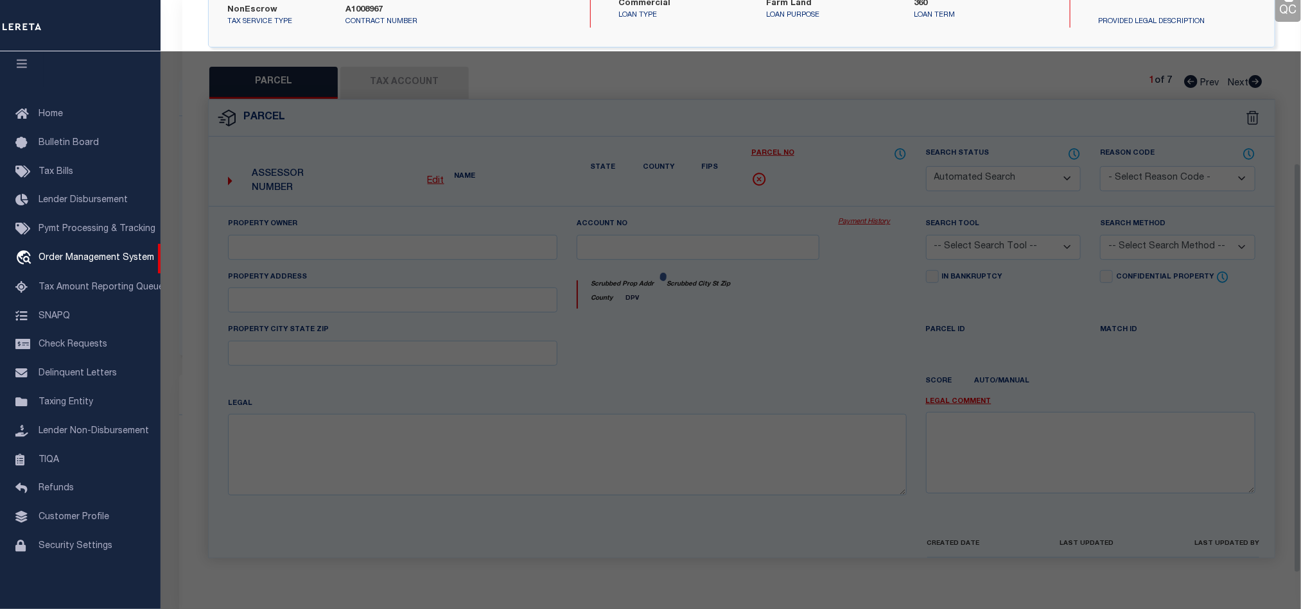
select select "IP"
checkbox input "false"
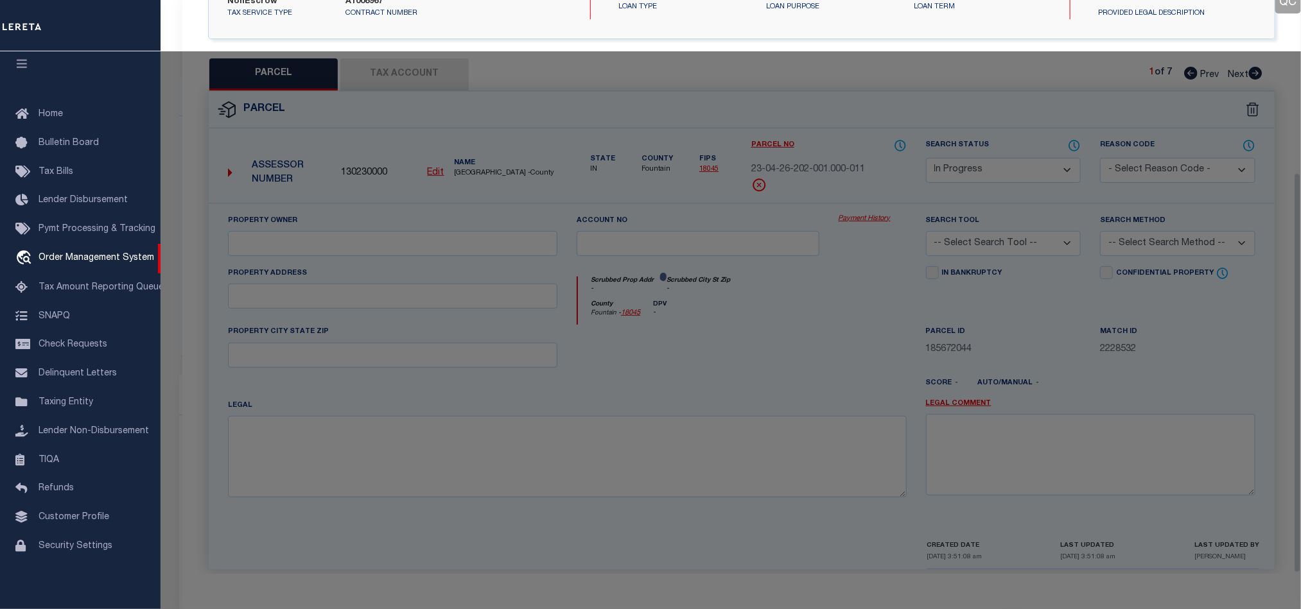
scroll to position [249, 0]
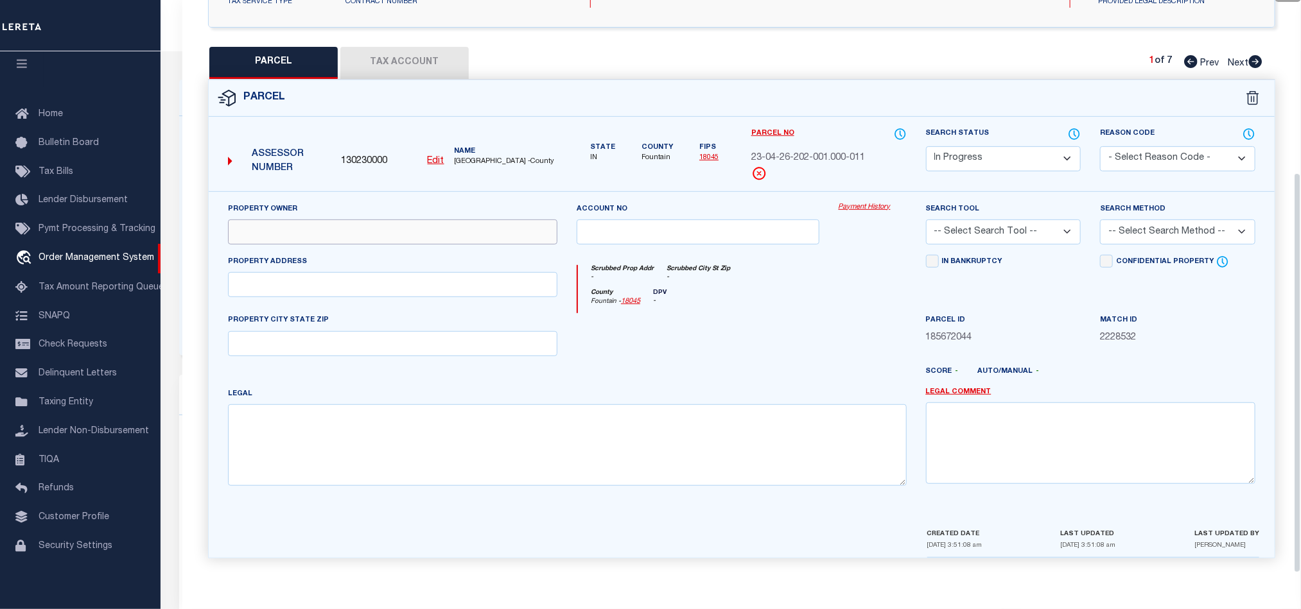
drag, startPoint x: 355, startPoint y: 234, endPoint x: 376, endPoint y: 239, distance: 22.4
click at [355, 234] on input "text" at bounding box center [392, 232] width 329 height 25
paste input "[PERSON_NAME] AND [PERSON_NAME] AS TRUSTEES OF THE [PERSON_NAME] AND [PERSON_NA…"
type input "[PERSON_NAME] AND [PERSON_NAME] AS TRUSTEES OF THE [PERSON_NAME] AND [PERSON_NA…"
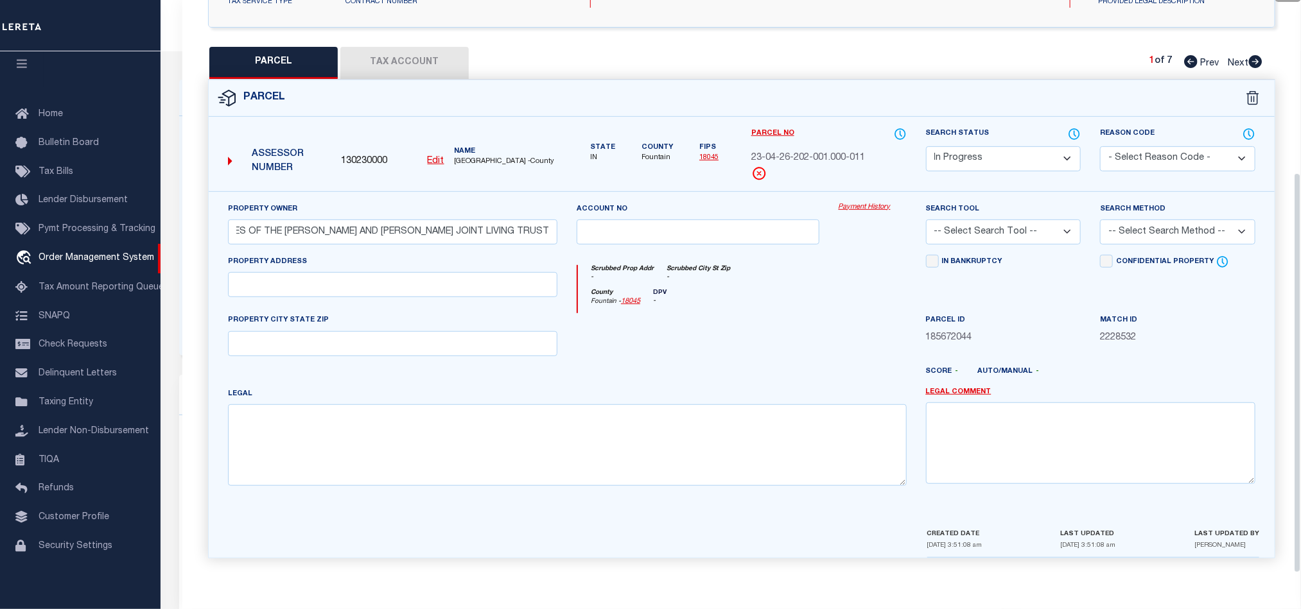
click at [829, 331] on div at bounding box center [872, 339] width 87 height 53
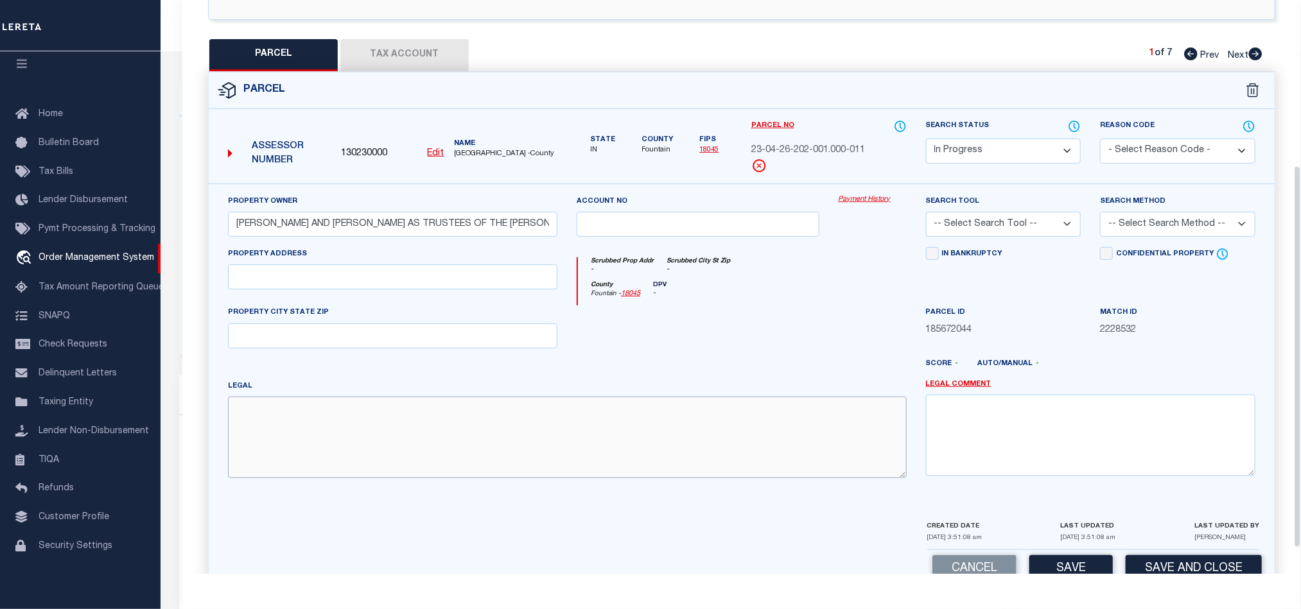
click at [688, 434] on textarea at bounding box center [567, 437] width 679 height 81
paste textarea "[PHONE_NUMBER] WPT SND NE 26-21-7 70.08A"
type textarea "[PHONE_NUMBER] WPT SND NE 26-21-7 70.08A"
click at [769, 319] on div at bounding box center [698, 332] width 262 height 53
click at [740, 351] on div at bounding box center [698, 332] width 262 height 53
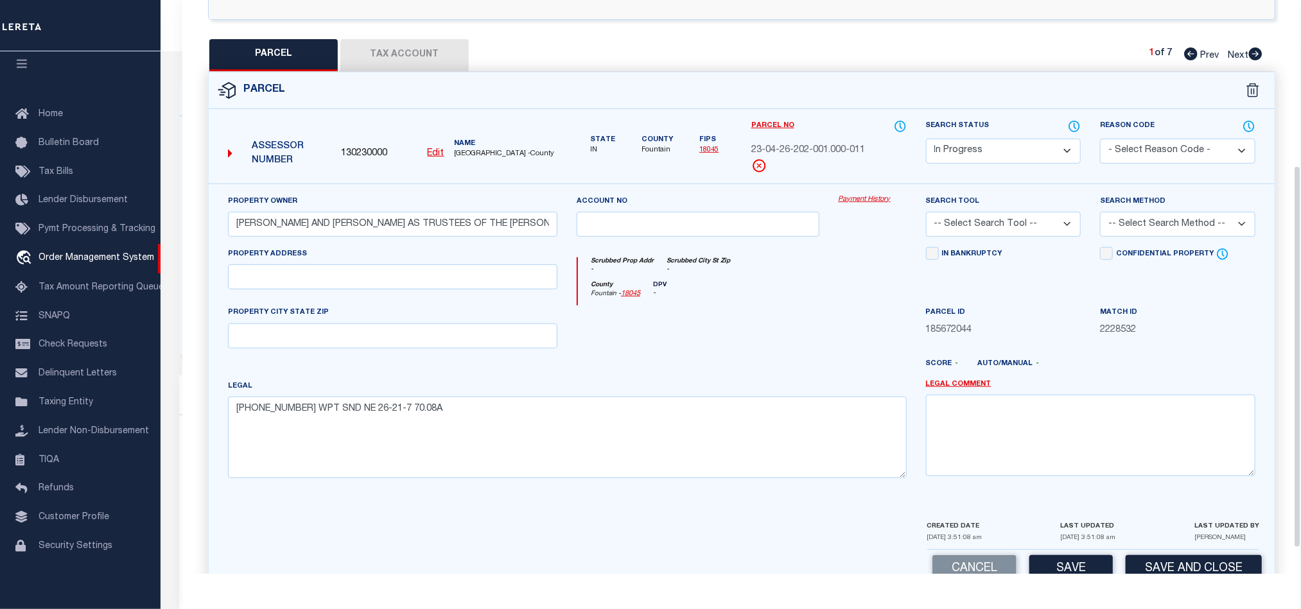
click at [1160, 228] on select "-- Select Search Method -- Property Address Legal Liability Info Provided" at bounding box center [1177, 224] width 155 height 25
click at [1100, 216] on select "-- Select Search Method -- Property Address Legal Liability Info Provided" at bounding box center [1177, 224] width 155 height 25
click at [1187, 215] on div "Search Method -- Select Search Method -- Property Address Legal Liability Info …" at bounding box center [1177, 216] width 155 height 42
click at [1180, 216] on select "-- Select Search Method -- Property Address Legal Liability Info Provided" at bounding box center [1177, 224] width 155 height 25
select select "LEG"
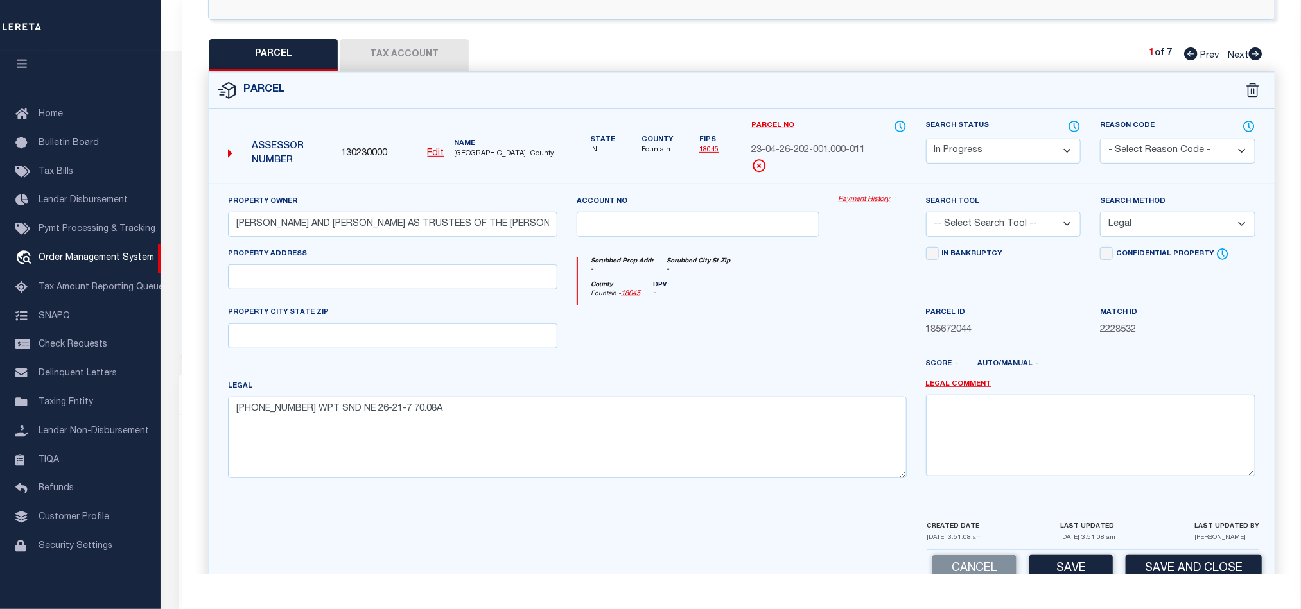
click at [1100, 216] on select "-- Select Search Method -- Property Address Legal Liability Info Provided" at bounding box center [1177, 224] width 155 height 25
click at [1029, 229] on select "-- Select Search Tool -- 3rd Party Website Agency File Agency Website ATLS CNV-…" at bounding box center [1003, 224] width 155 height 25
select select "AGW"
click at [926, 216] on select "-- Select Search Tool -- 3rd Party Website Agency File Agency Website ATLS CNV-…" at bounding box center [1003, 224] width 155 height 25
click at [658, 320] on div at bounding box center [698, 332] width 262 height 53
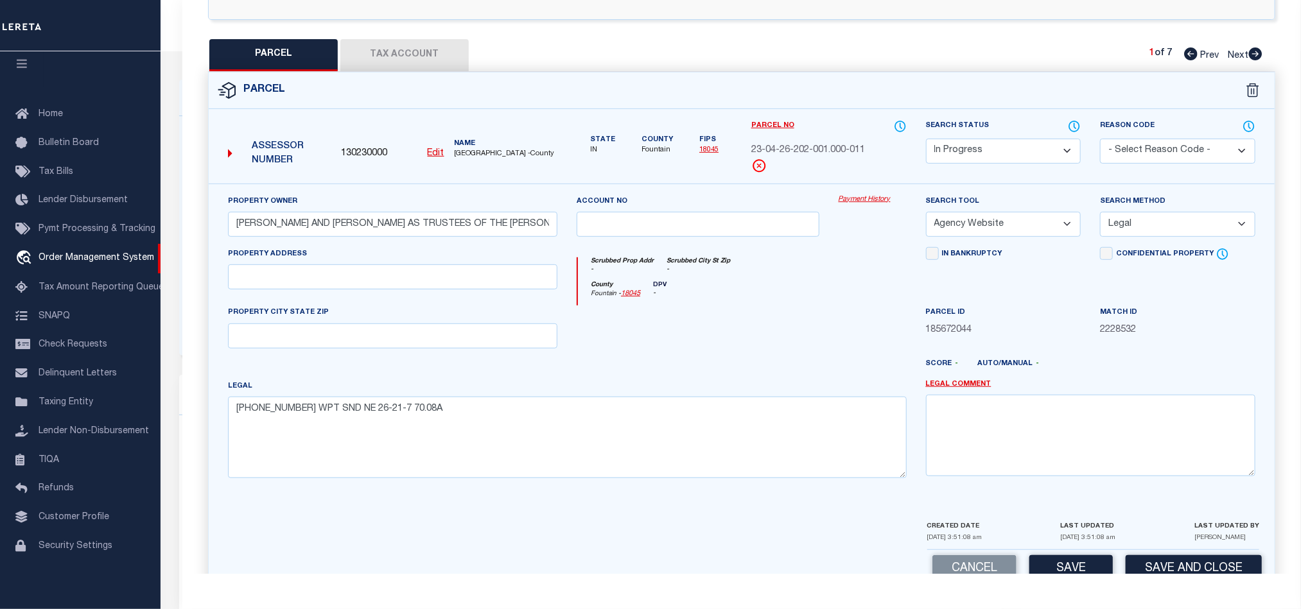
click at [357, 47] on button "Tax Account" at bounding box center [404, 55] width 128 height 32
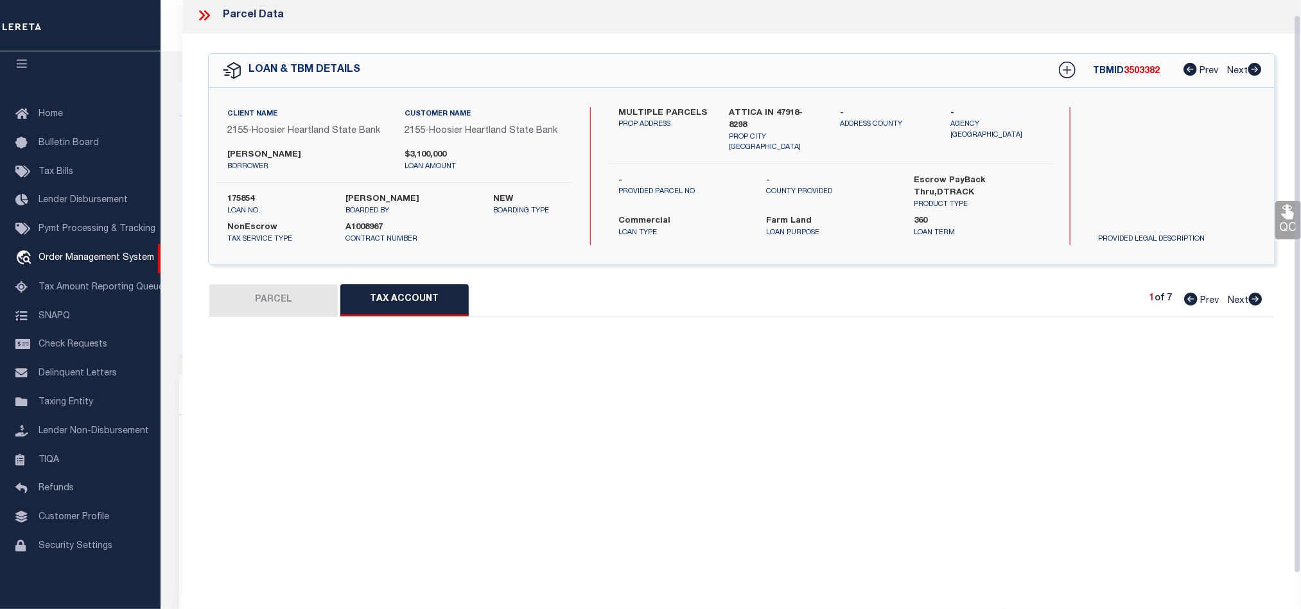
select select "100"
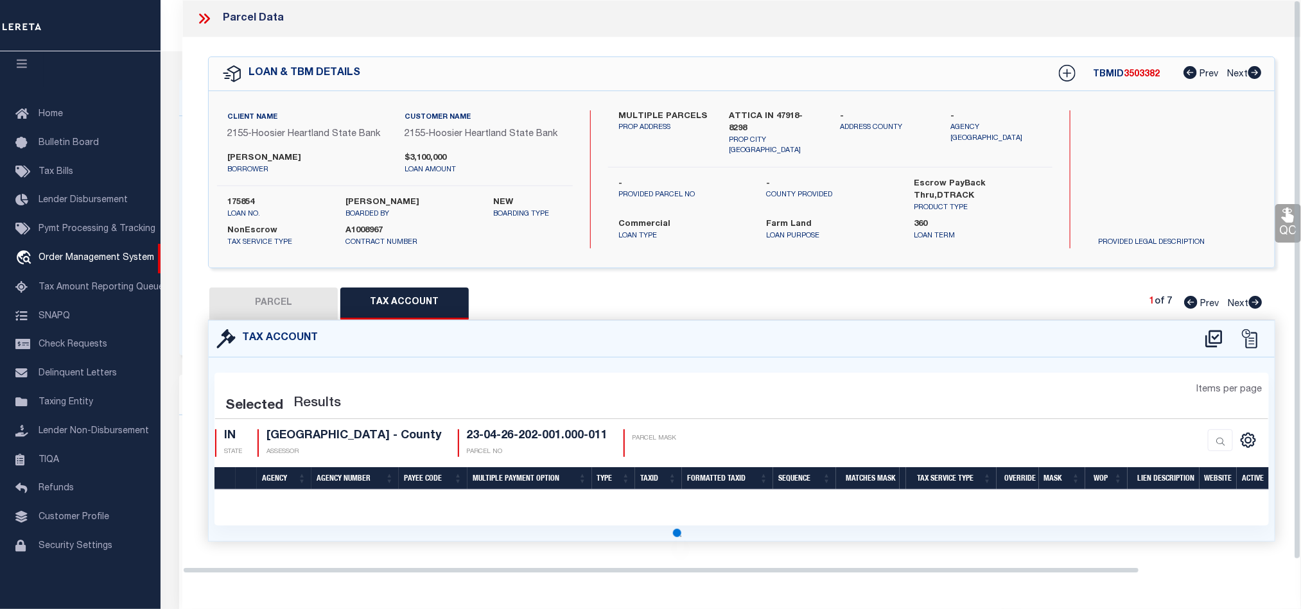
scroll to position [0, 0]
select select "100"
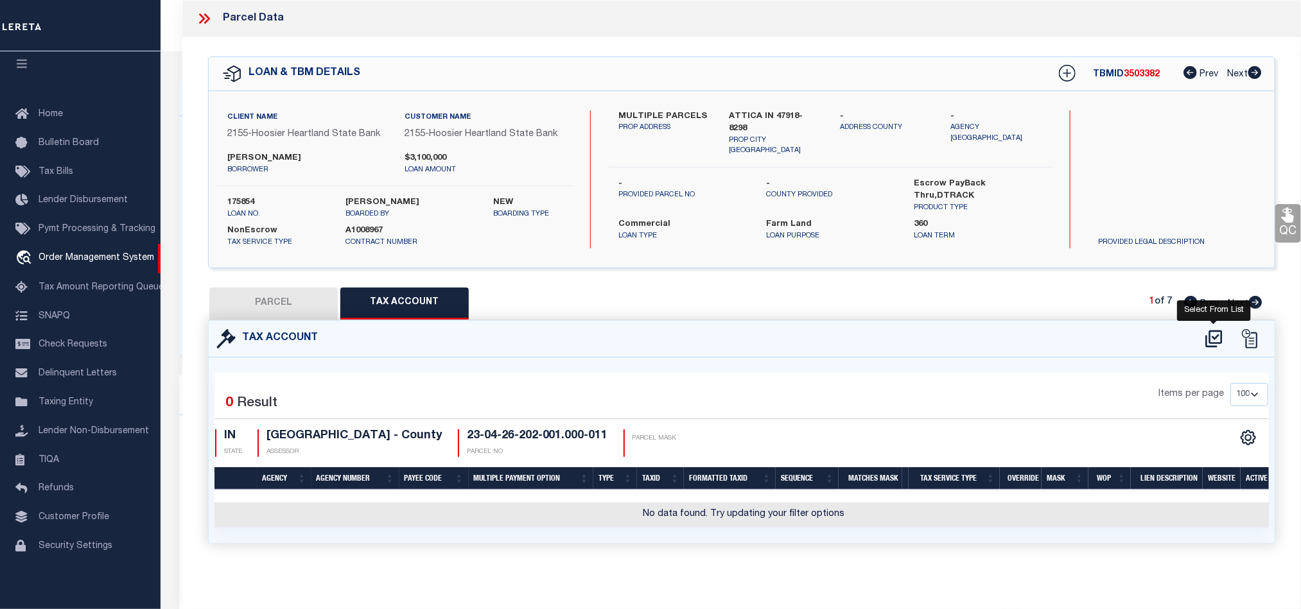
click at [1216, 340] on icon at bounding box center [1213, 338] width 17 height 17
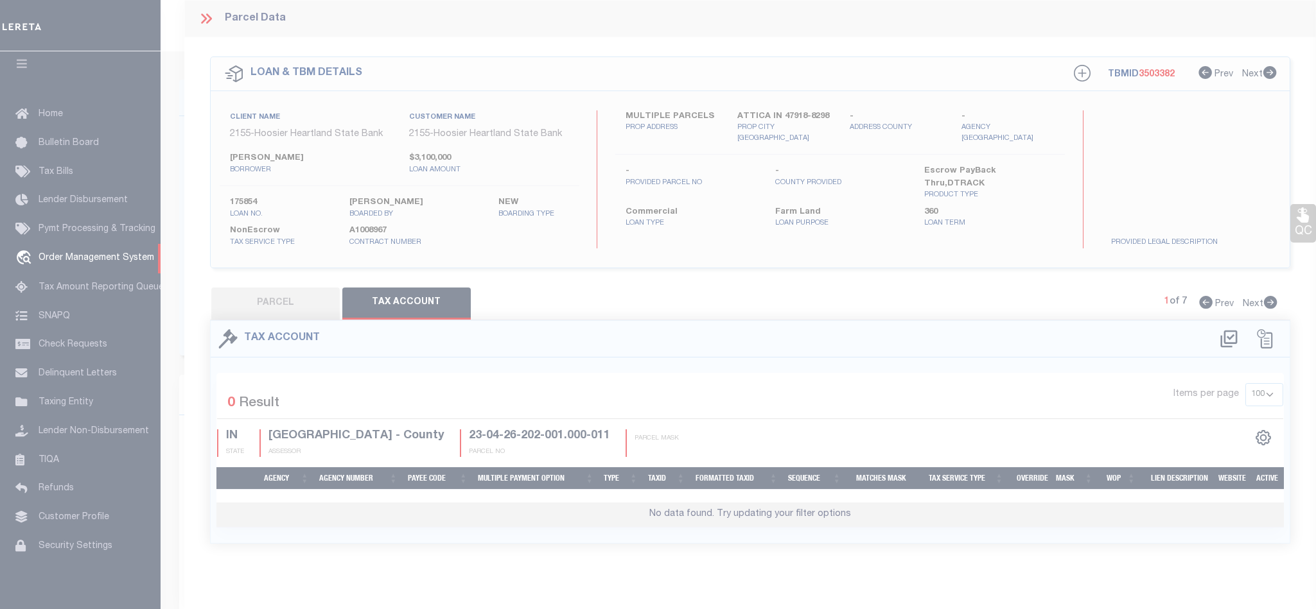
select select "100"
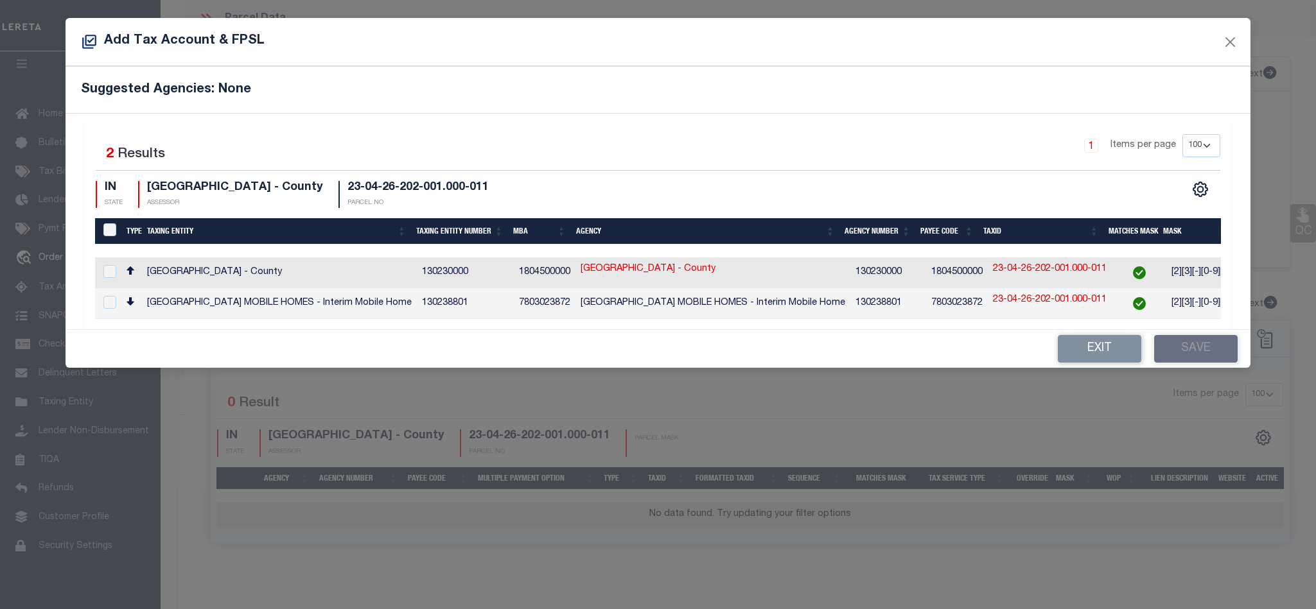
click at [805, 268] on td "[GEOGRAPHIC_DATA] - County" at bounding box center [712, 273] width 275 height 31
checkbox input "true"
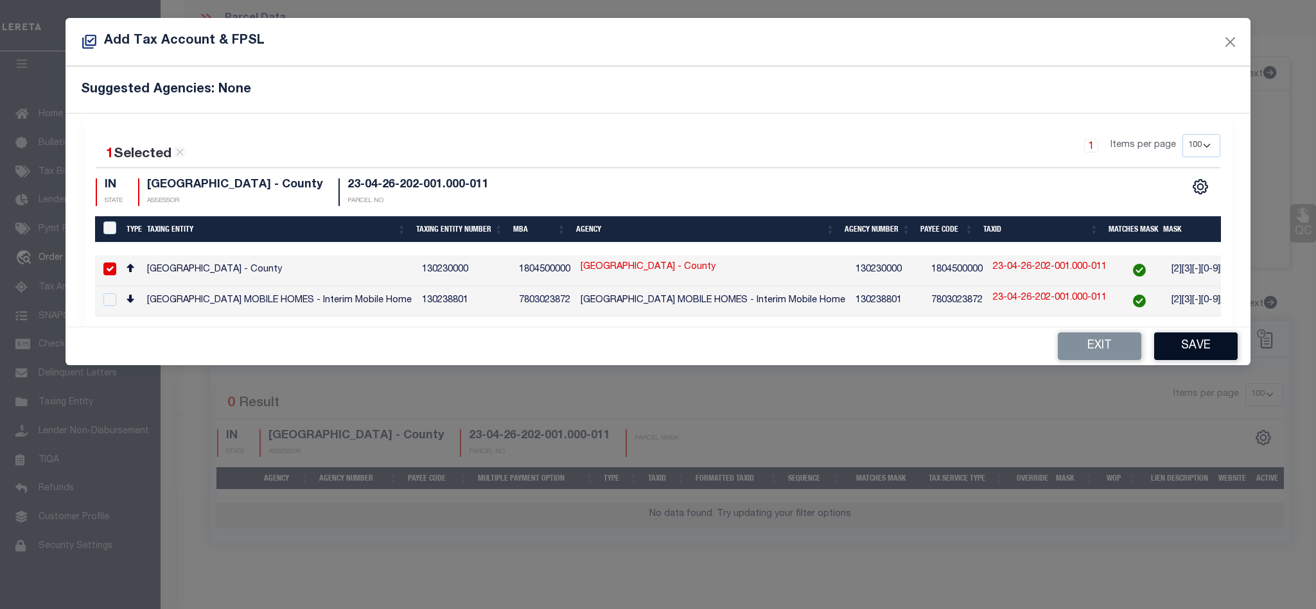
click at [1196, 349] on button "Save" at bounding box center [1195, 347] width 83 height 28
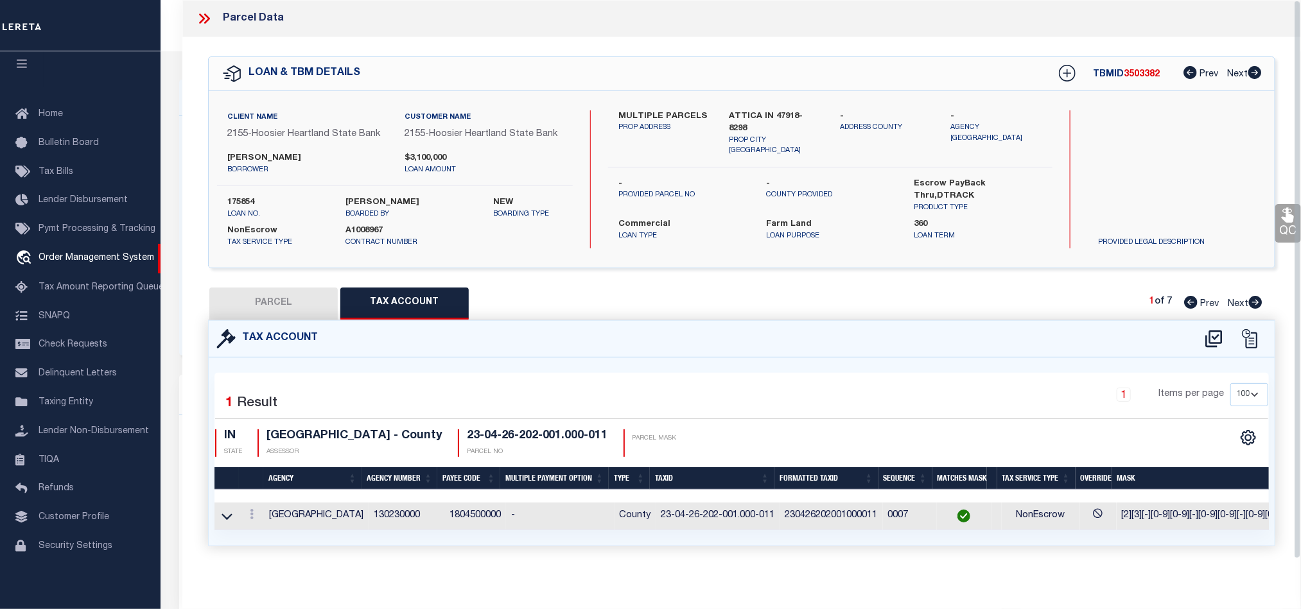
click at [258, 290] on button "PARCEL" at bounding box center [273, 304] width 128 height 32
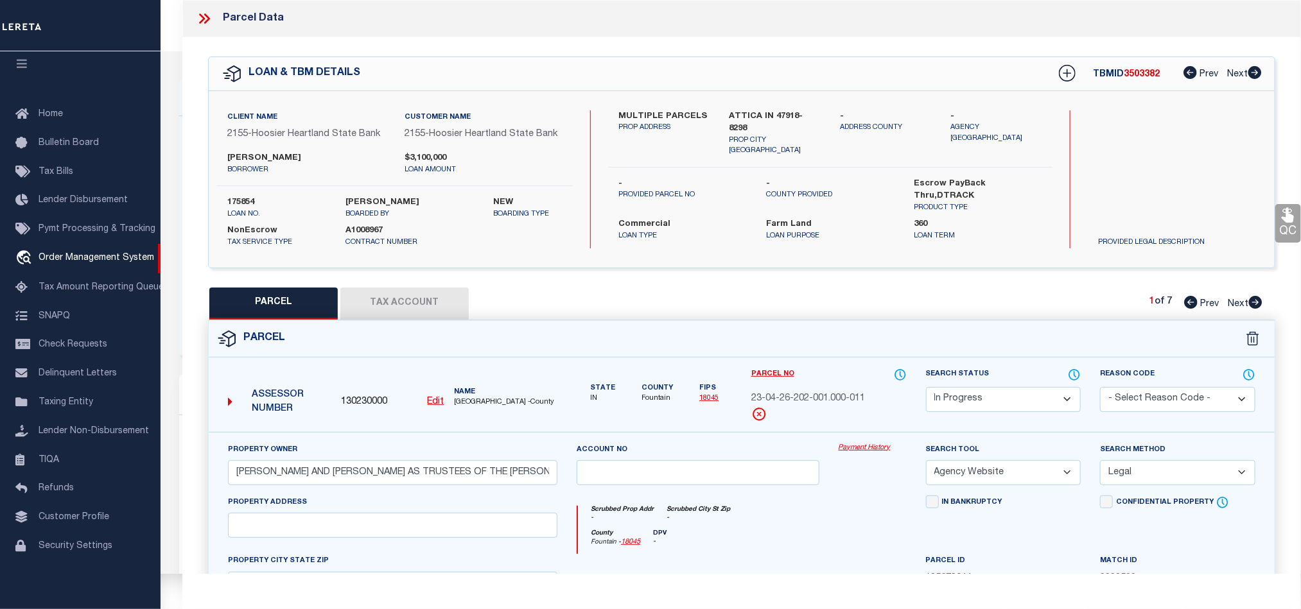
drag, startPoint x: 993, startPoint y: 409, endPoint x: 994, endPoint y: 390, distance: 19.3
click at [993, 409] on select "Automated Search Bad Parcel Complete Duplicate Parcel High Dollar Reporting In …" at bounding box center [1003, 399] width 155 height 25
select select "PC"
click at [926, 389] on select "Automated Search Bad Parcel Complete Duplicate Parcel High Dollar Reporting In …" at bounding box center [1003, 399] width 155 height 25
click at [850, 341] on div "Parcel" at bounding box center [742, 339] width 1066 height 37
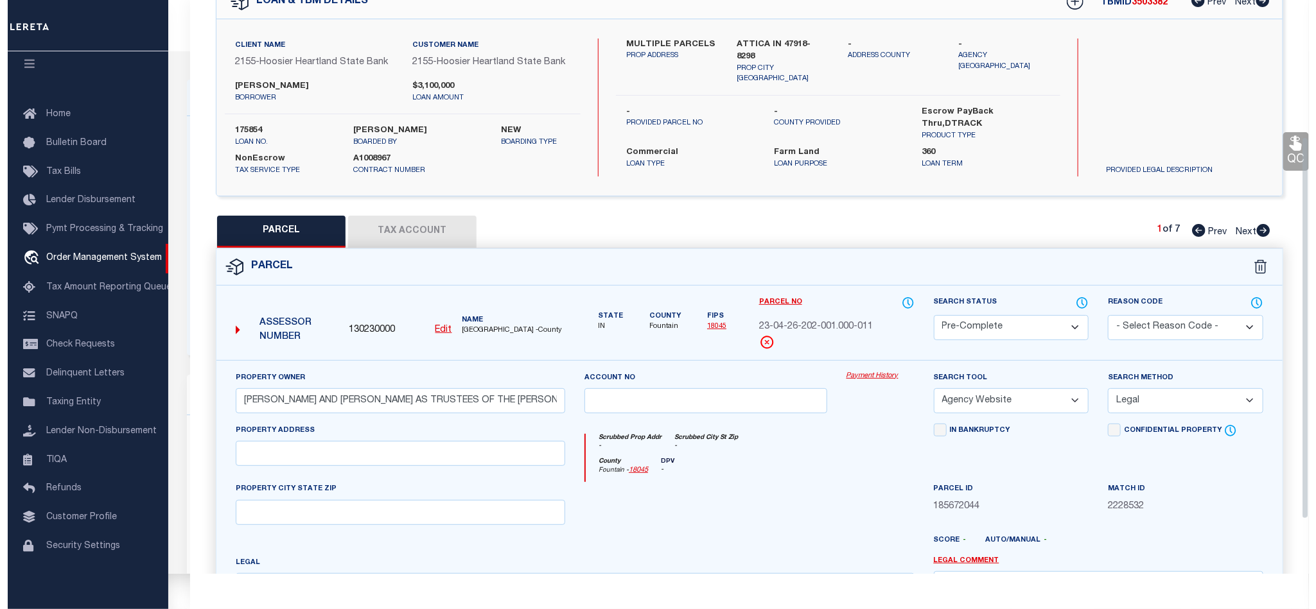
scroll to position [287, 0]
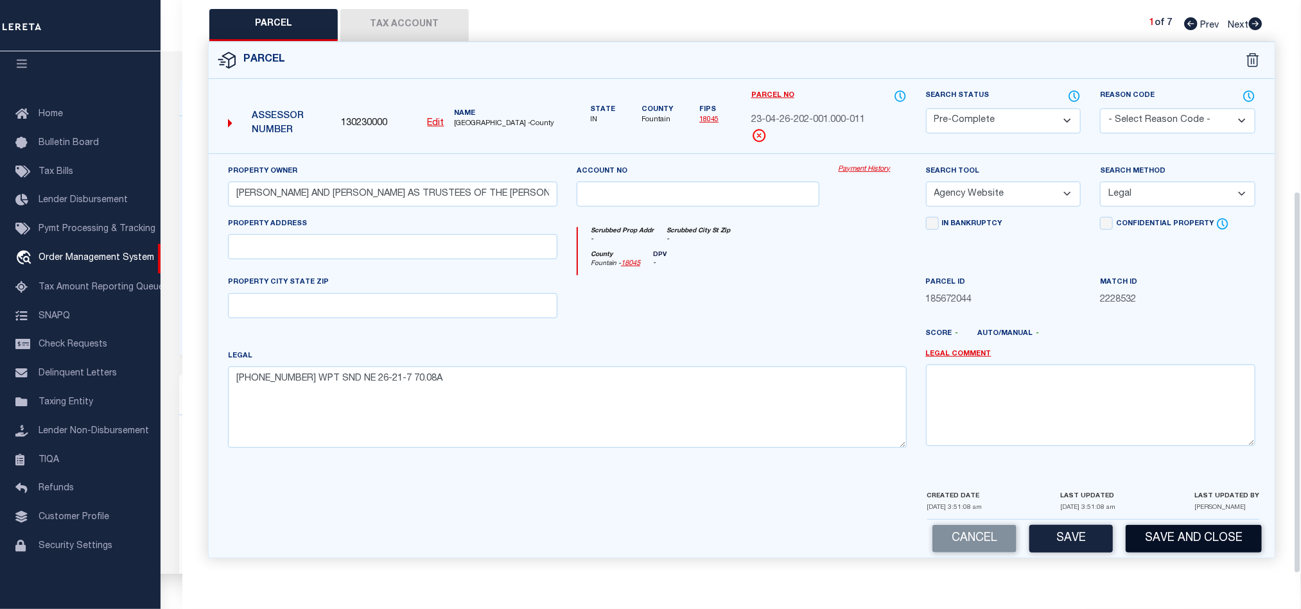
click at [1214, 551] on button "Save and Close" at bounding box center [1194, 539] width 136 height 28
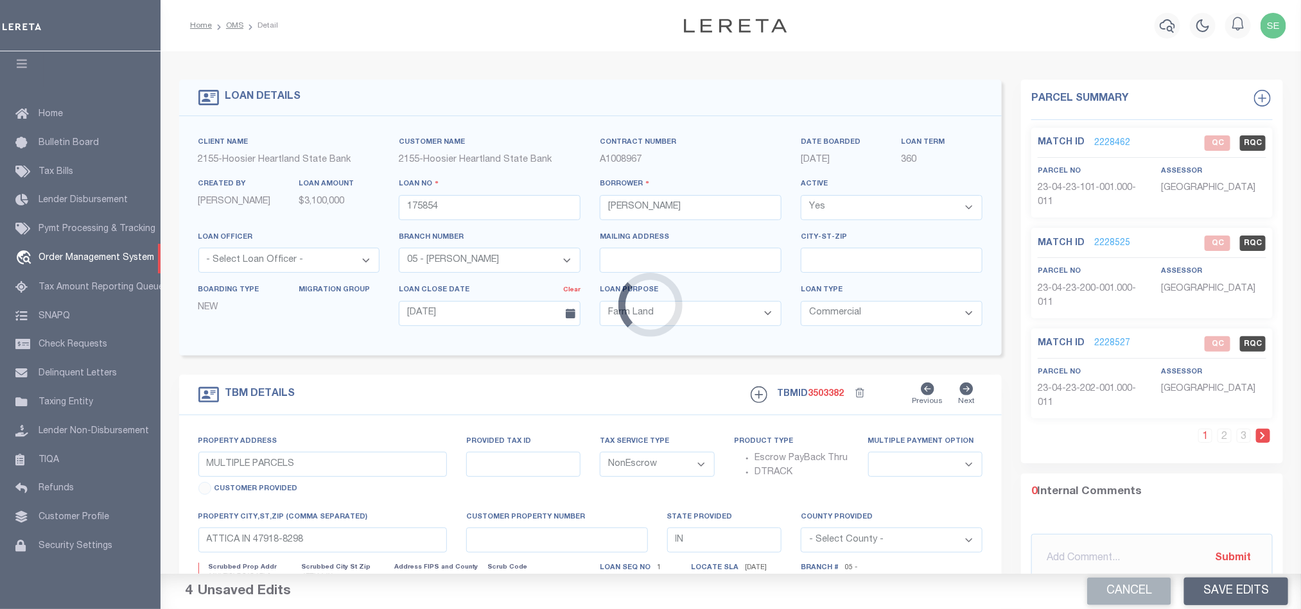
select select
select select "3669"
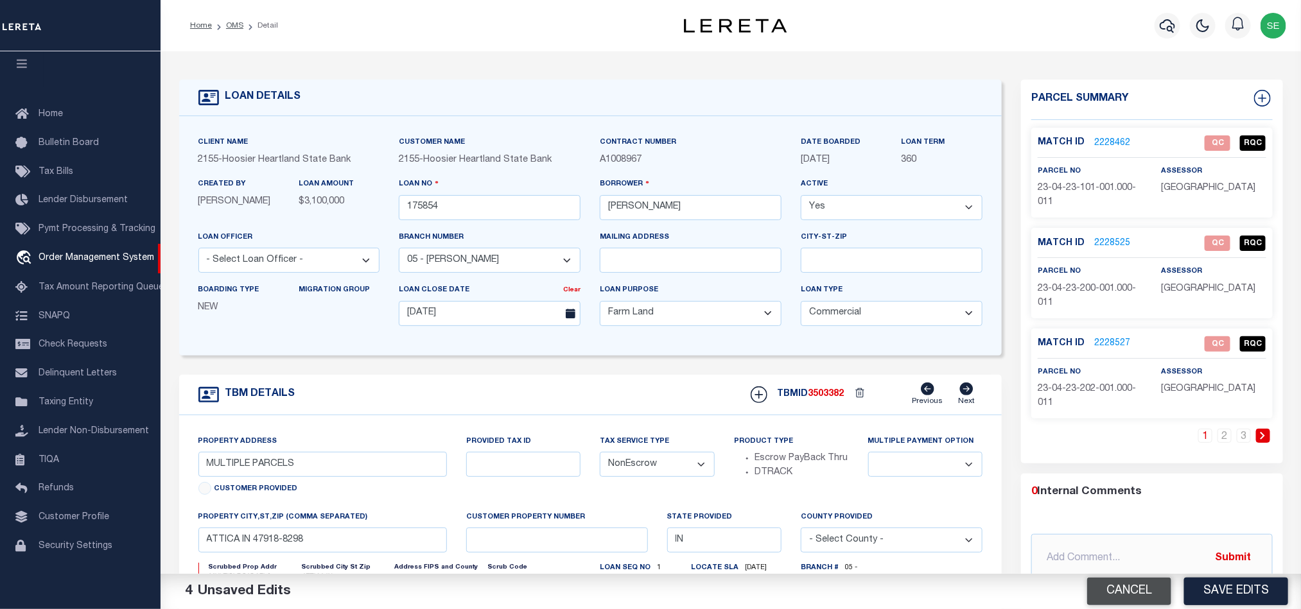
click at [1131, 592] on button "Cancel" at bounding box center [1129, 592] width 84 height 28
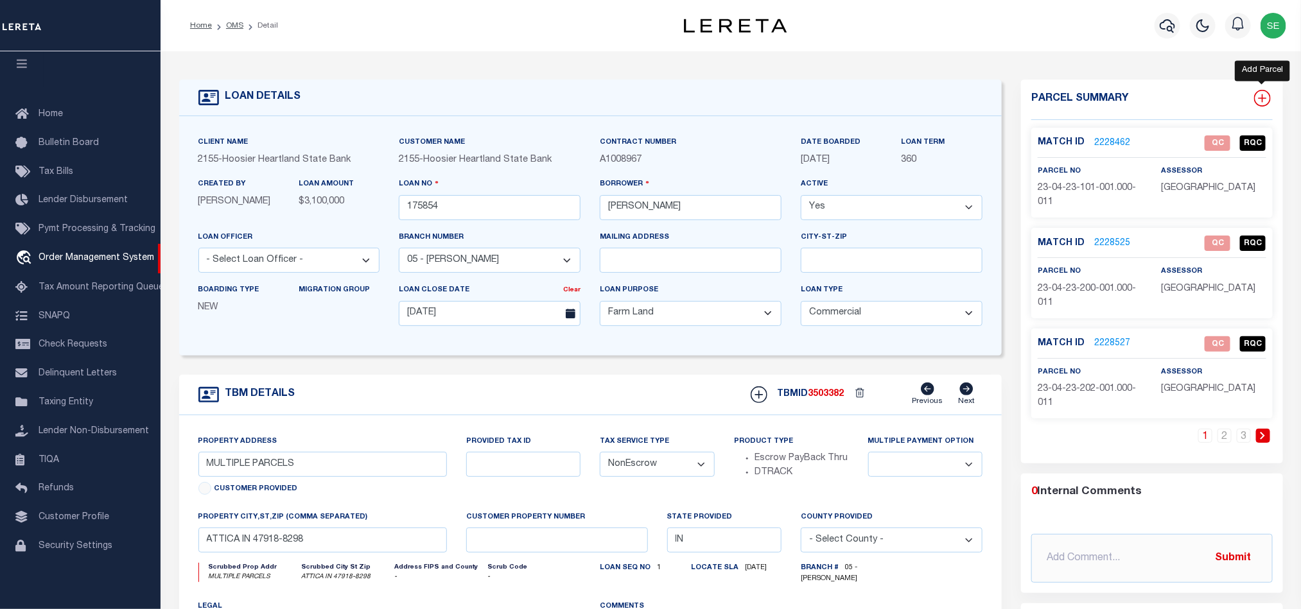
click at [1264, 96] on icon at bounding box center [1262, 98] width 17 height 17
select select "IP"
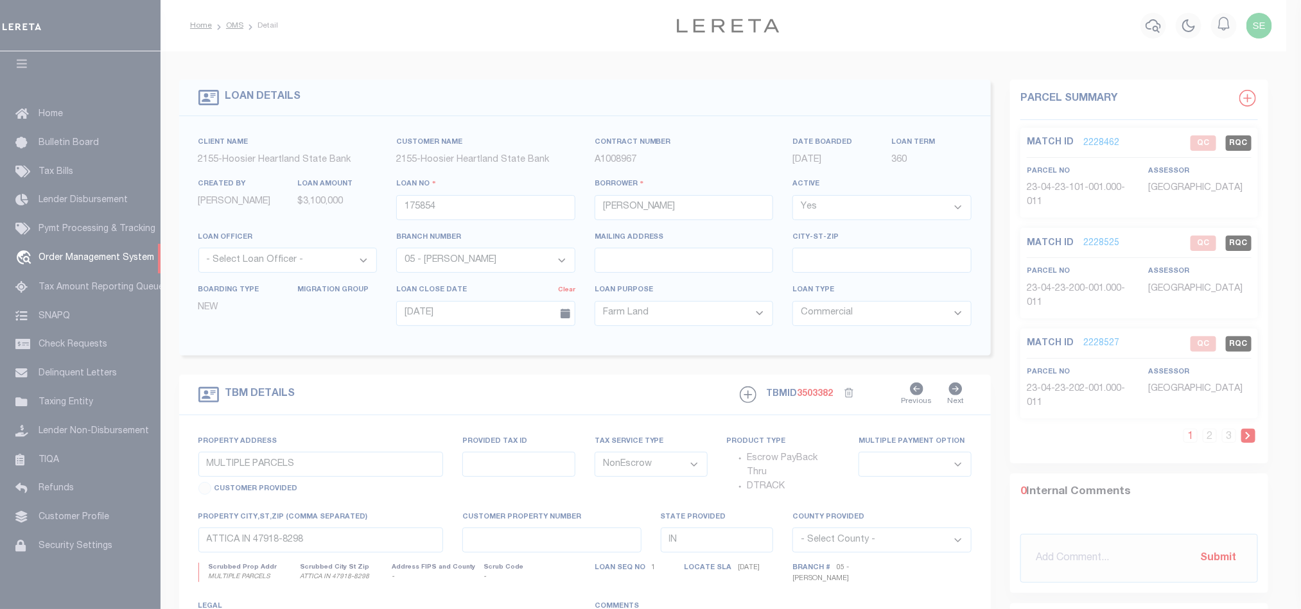
type textarea "-"
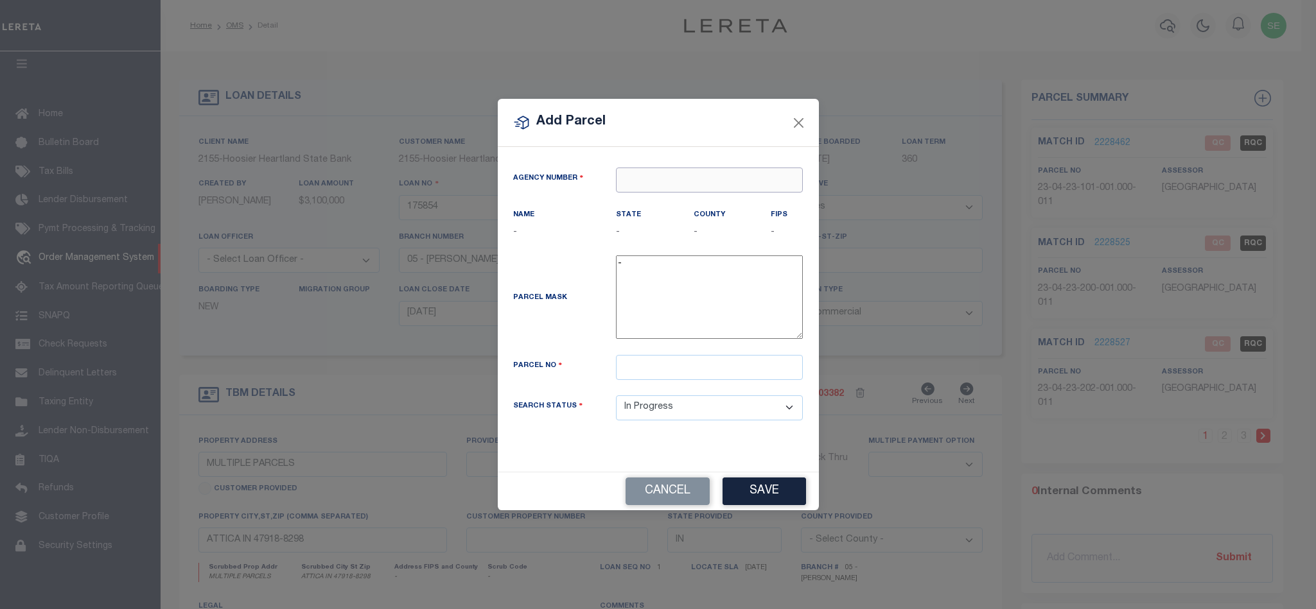
click at [724, 168] on input "text" at bounding box center [709, 180] width 187 height 25
click at [706, 195] on div "130230000 : [GEOGRAPHIC_DATA]" at bounding box center [710, 209] width 186 height 37
type input "130230000"
click at [701, 368] on input "text" at bounding box center [709, 367] width 187 height 25
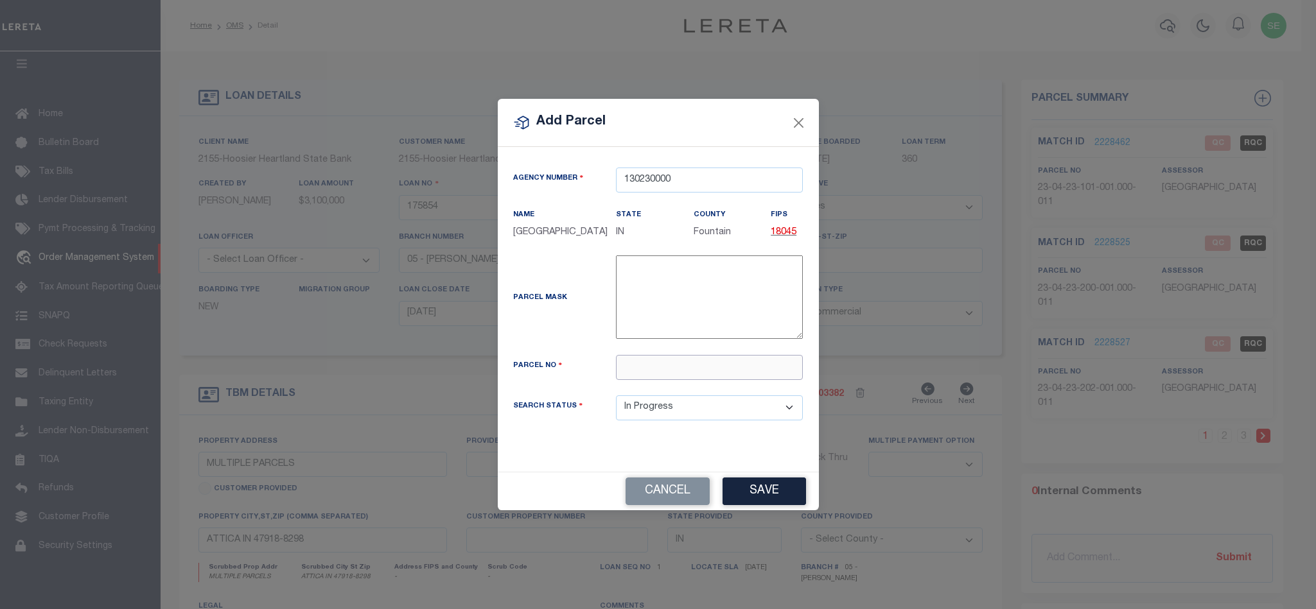
paste input "23-04-26-400-001.000-011"
type input "23-04-26-400-001.000-011"
click at [789, 505] on button "Save" at bounding box center [764, 492] width 83 height 28
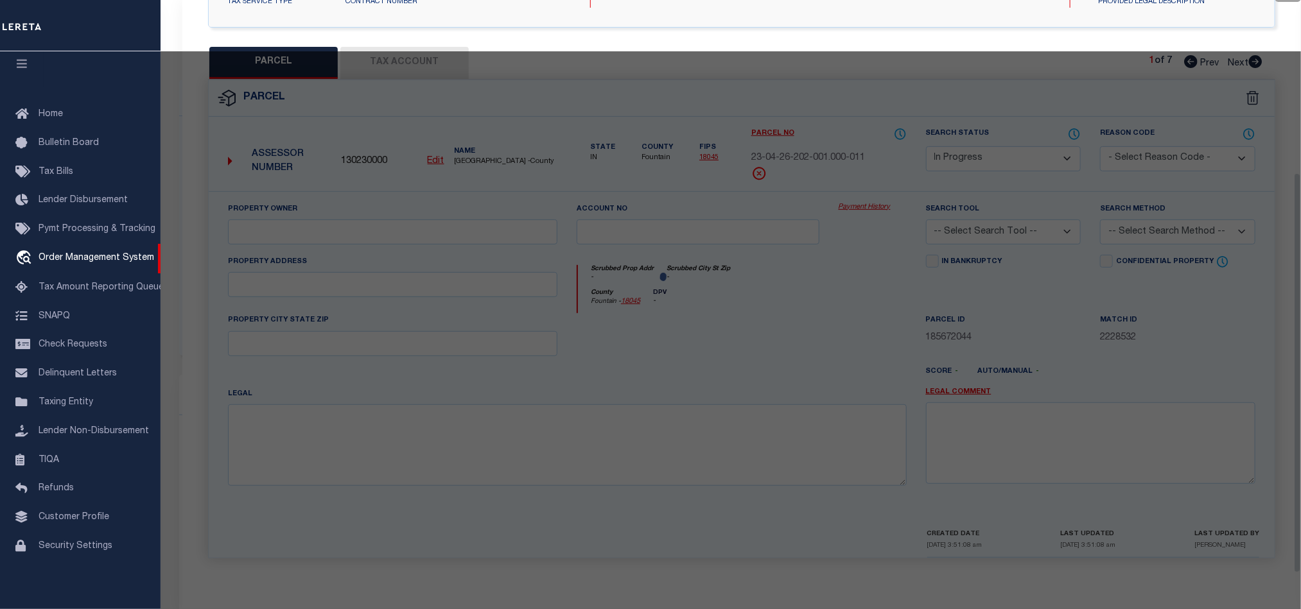
select select "AS"
checkbox input "false"
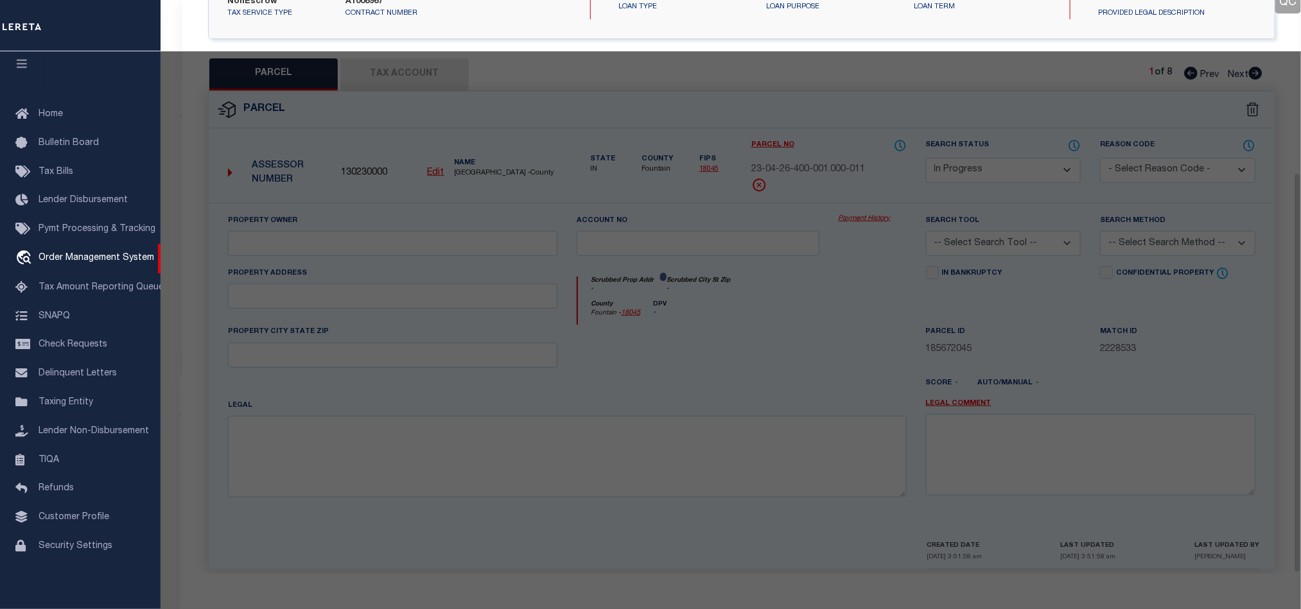
scroll to position [249, 0]
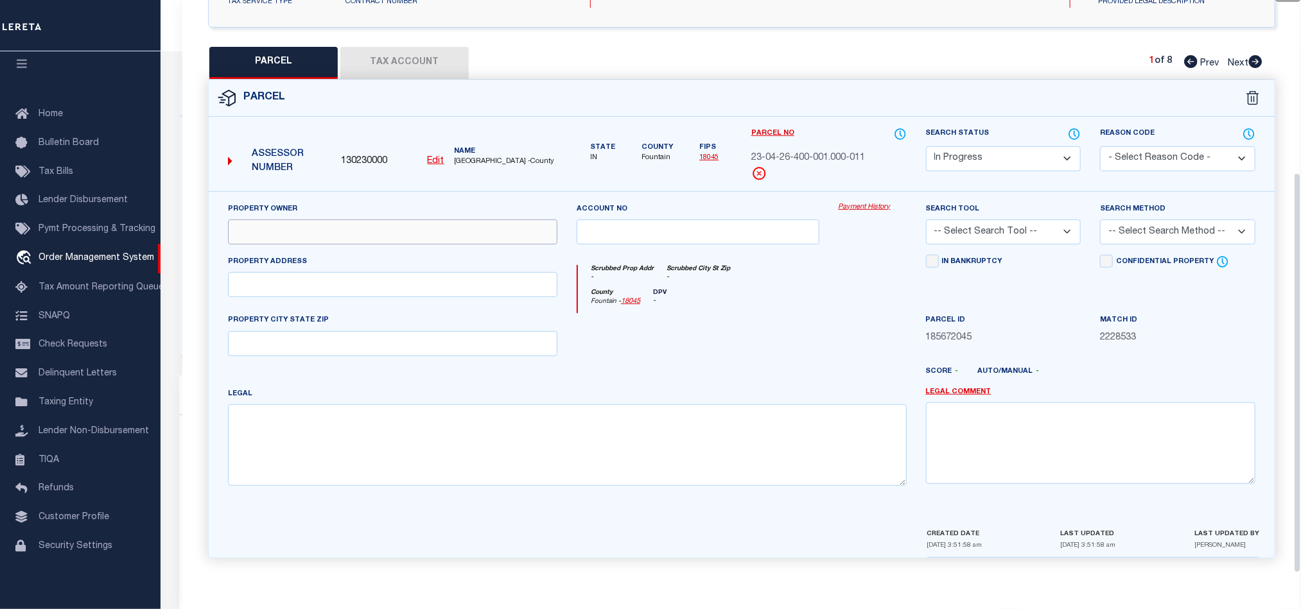
click at [434, 237] on input "text" at bounding box center [392, 232] width 329 height 25
paste input "[PERSON_NAME] AND [PERSON_NAME] AS TRUSTEES OF THE [PERSON_NAME] AND [PERSON_NA…"
click at [817, 324] on div at bounding box center [698, 339] width 262 height 53
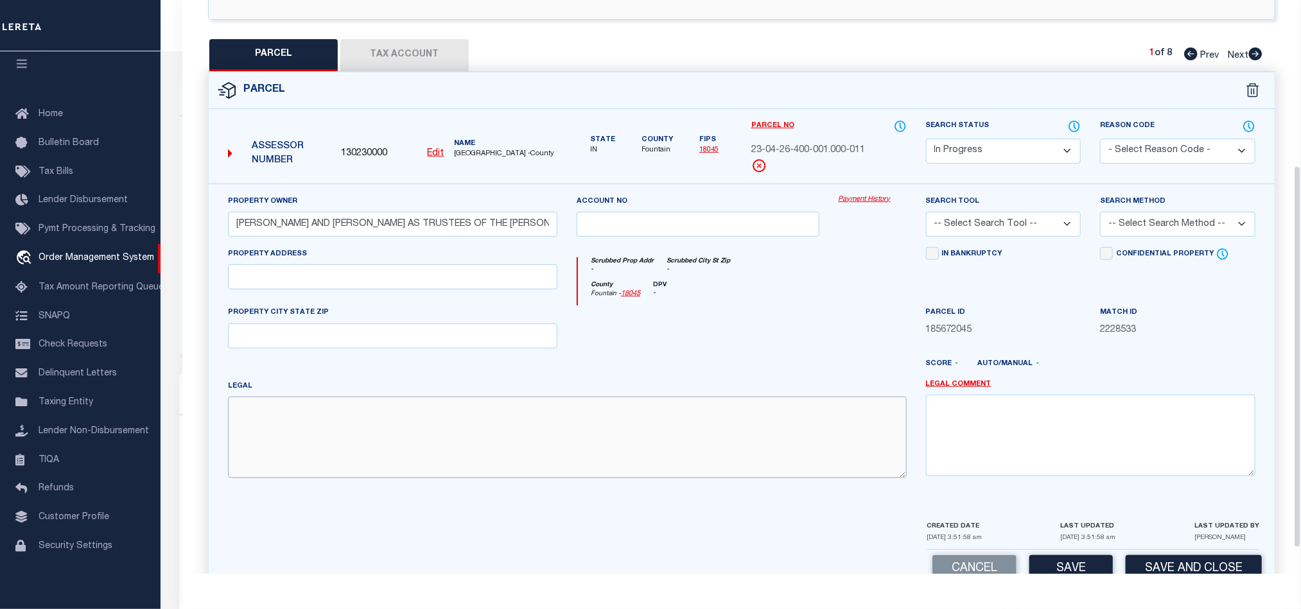
drag, startPoint x: 511, startPoint y: 441, endPoint x: 590, endPoint y: 411, distance: 85.2
click at [511, 441] on textarea at bounding box center [567, 437] width 679 height 81
paste textarea "[PHONE_NUMBER] PT N1/2 N1/2 W1/2 SE 26-21-7 19.18A"
click at [725, 328] on div at bounding box center [698, 332] width 262 height 53
click at [416, 349] on input "text" at bounding box center [392, 336] width 329 height 25
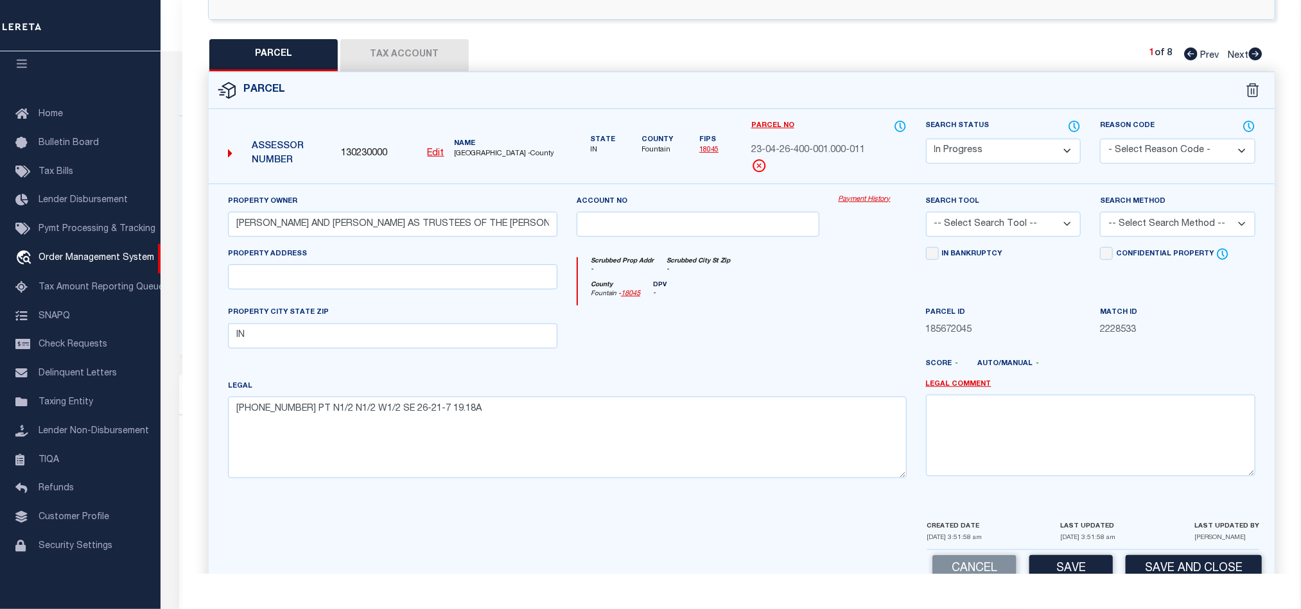
click at [726, 329] on div at bounding box center [698, 332] width 262 height 53
drag, startPoint x: 1159, startPoint y: 220, endPoint x: 1171, endPoint y: 238, distance: 22.1
click at [1159, 220] on select "-- Select Search Method -- Property Address Legal Liability Info Provided" at bounding box center [1177, 224] width 155 height 25
click at [1100, 216] on select "-- Select Search Method -- Property Address Legal Liability Info Provided" at bounding box center [1177, 224] width 155 height 25
click at [1025, 224] on select "-- Select Search Tool -- 3rd Party Website Agency File Agency Website ATLS CNV-…" at bounding box center [1003, 224] width 155 height 25
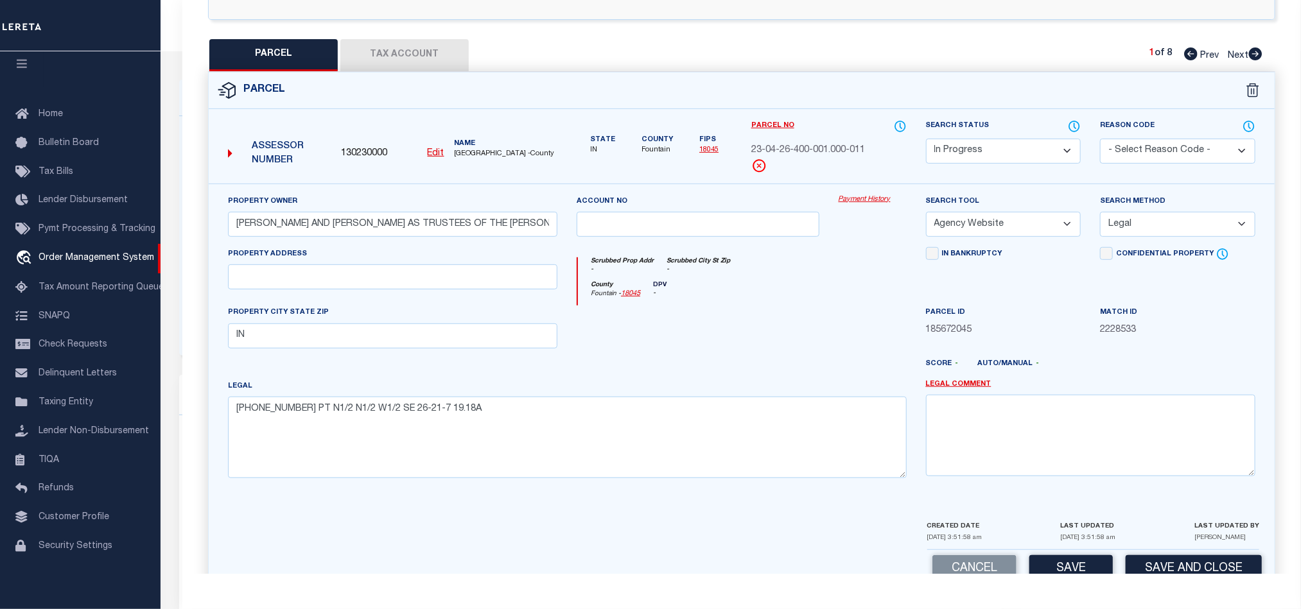
click at [926, 216] on select "-- Select Search Tool -- 3rd Party Website Agency File Agency Website ATLS CNV-…" at bounding box center [1003, 224] width 155 height 25
click at [748, 324] on div at bounding box center [698, 332] width 262 height 53
click at [444, 54] on button "Tax Account" at bounding box center [404, 55] width 128 height 32
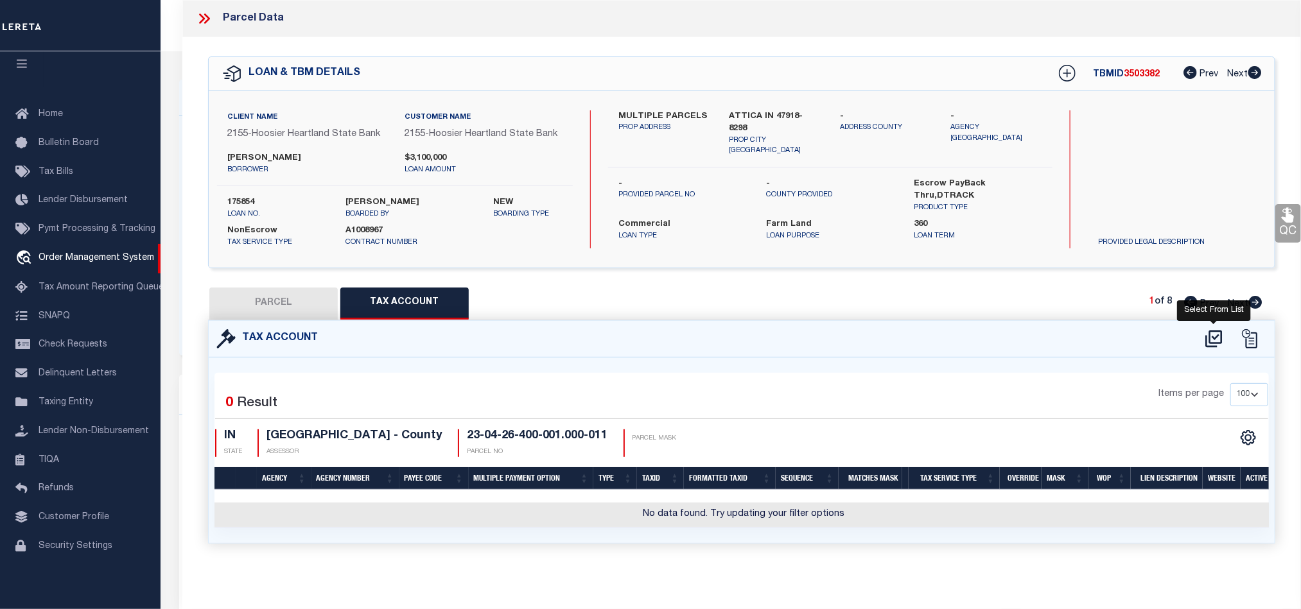
click at [1214, 335] on icon at bounding box center [1214, 339] width 21 height 21
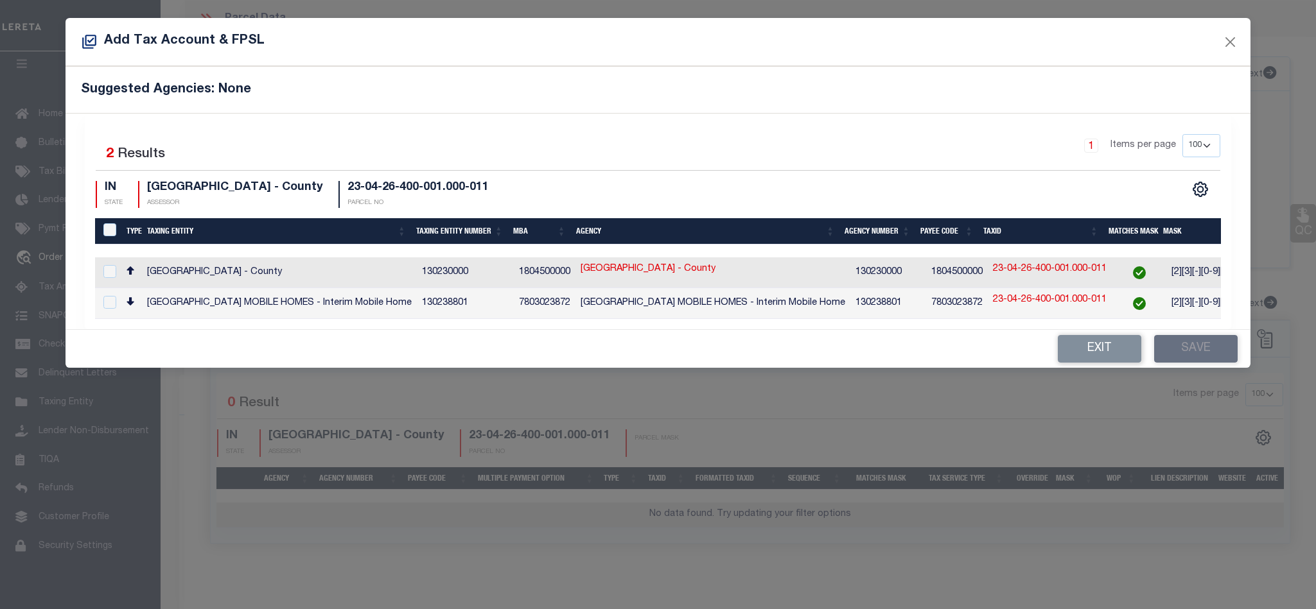
click at [777, 274] on td "[GEOGRAPHIC_DATA] - County" at bounding box center [712, 273] width 275 height 31
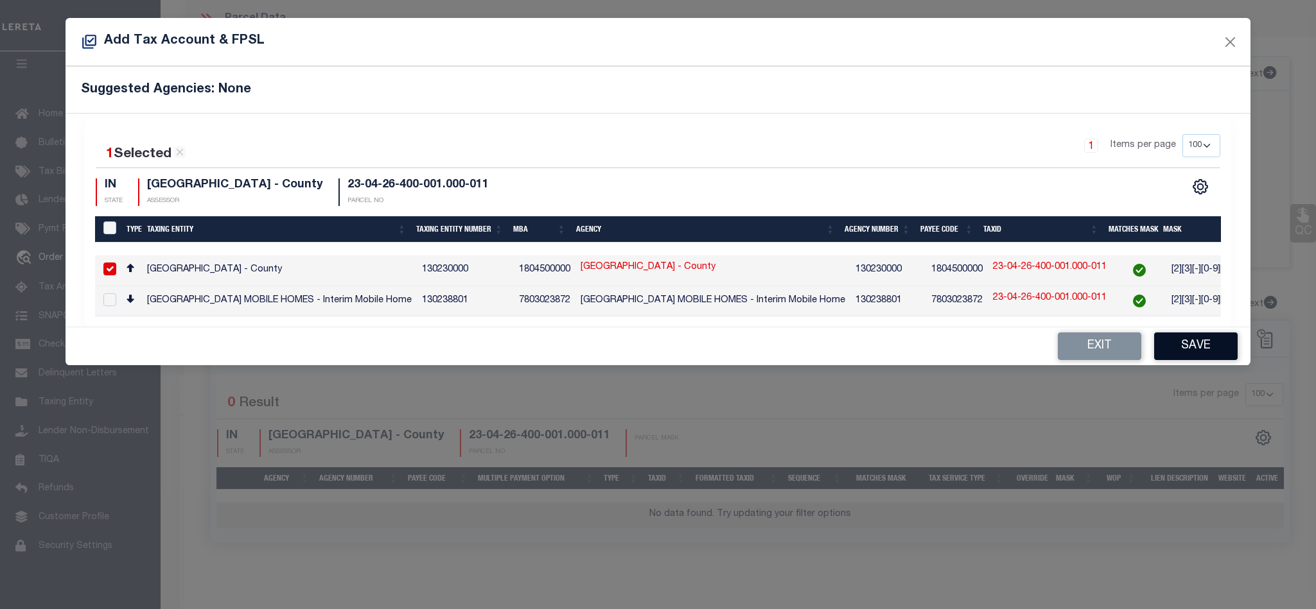
click at [1209, 351] on button "Save" at bounding box center [1195, 347] width 83 height 28
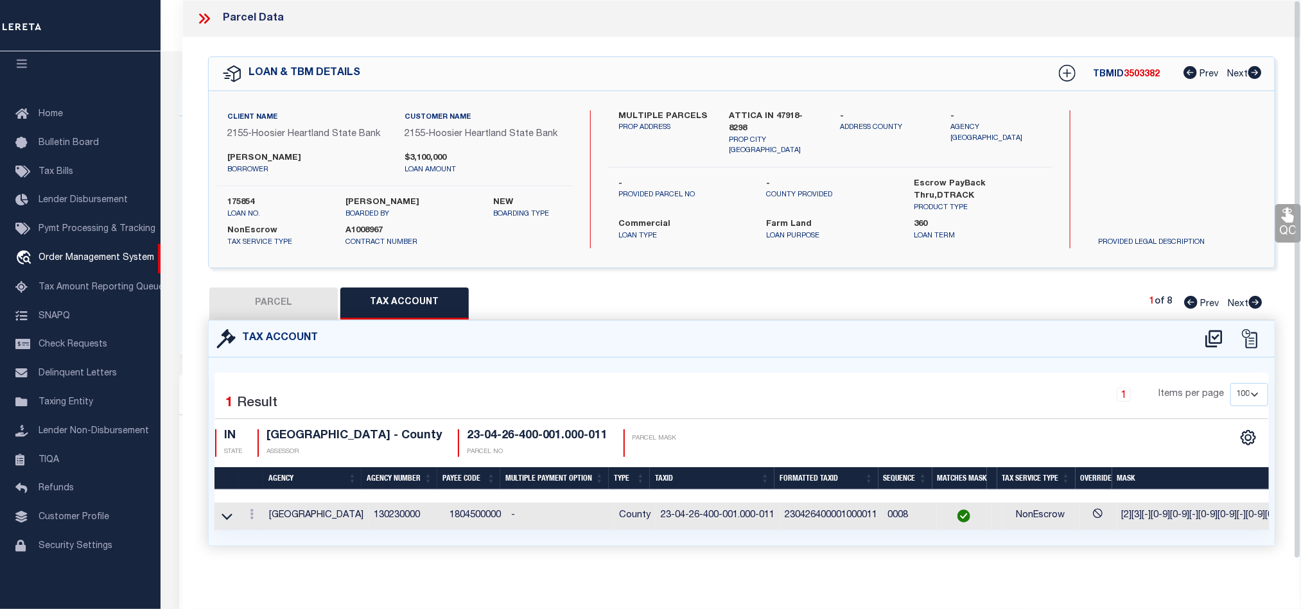
click at [282, 317] on button "PARCEL" at bounding box center [273, 304] width 128 height 32
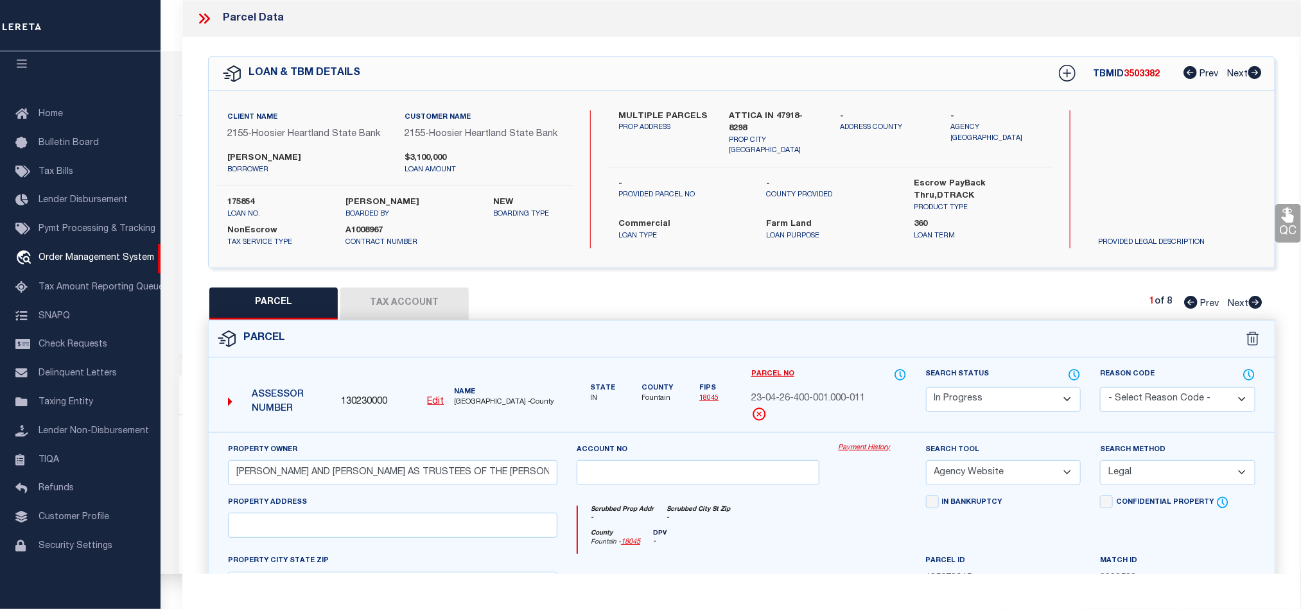
drag, startPoint x: 1018, startPoint y: 399, endPoint x: 1018, endPoint y: 389, distance: 9.6
click at [1018, 399] on select "Automated Search Bad Parcel Complete Duplicate Parcel High Dollar Reporting In …" at bounding box center [1003, 399] width 155 height 25
click at [926, 389] on select "Automated Search Bad Parcel Complete Duplicate Parcel High Dollar Reporting In …" at bounding box center [1003, 399] width 155 height 25
click at [819, 329] on div "Parcel" at bounding box center [742, 339] width 1066 height 37
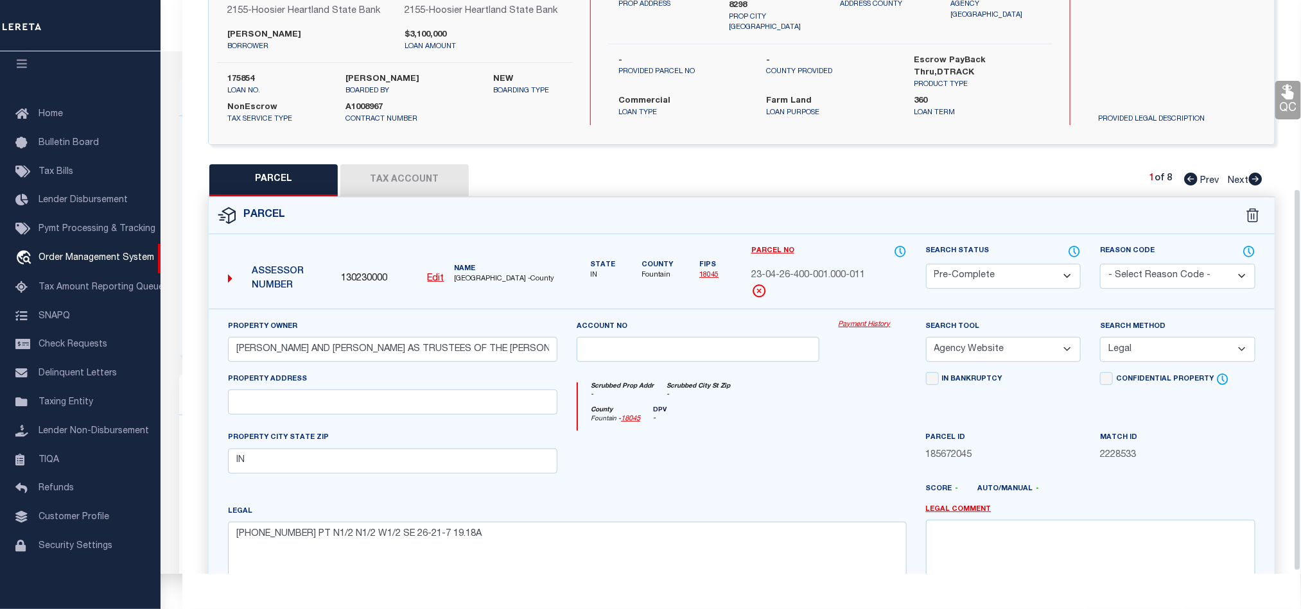
scroll to position [287, 0]
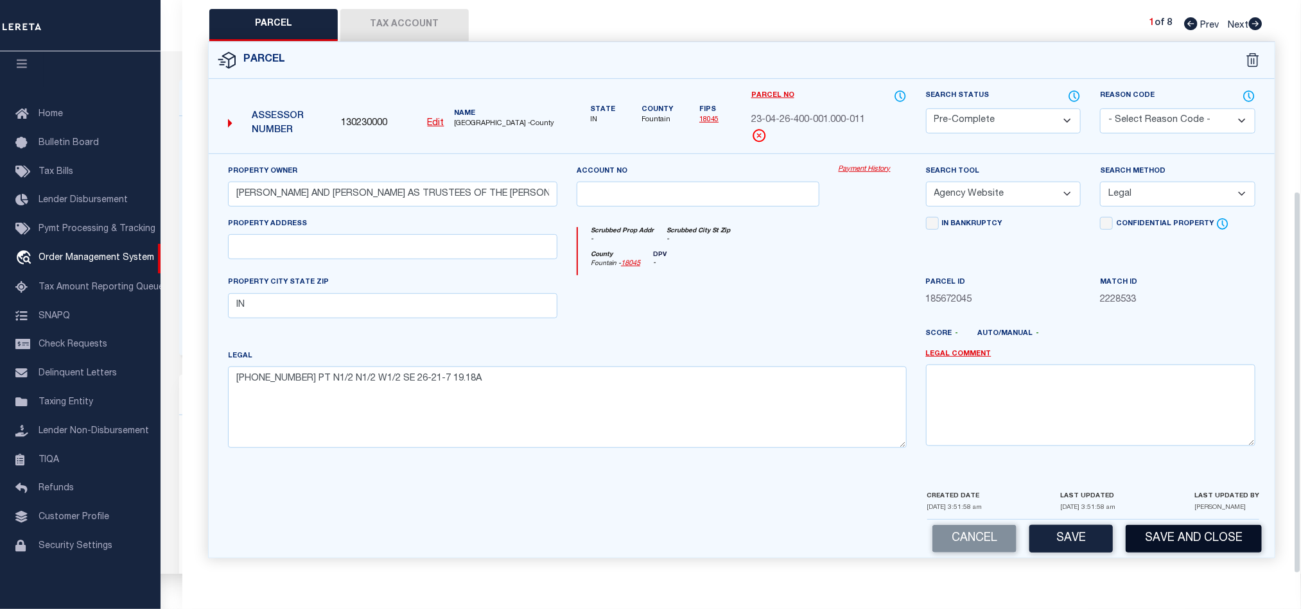
click at [1185, 546] on button "Save and Close" at bounding box center [1194, 539] width 136 height 28
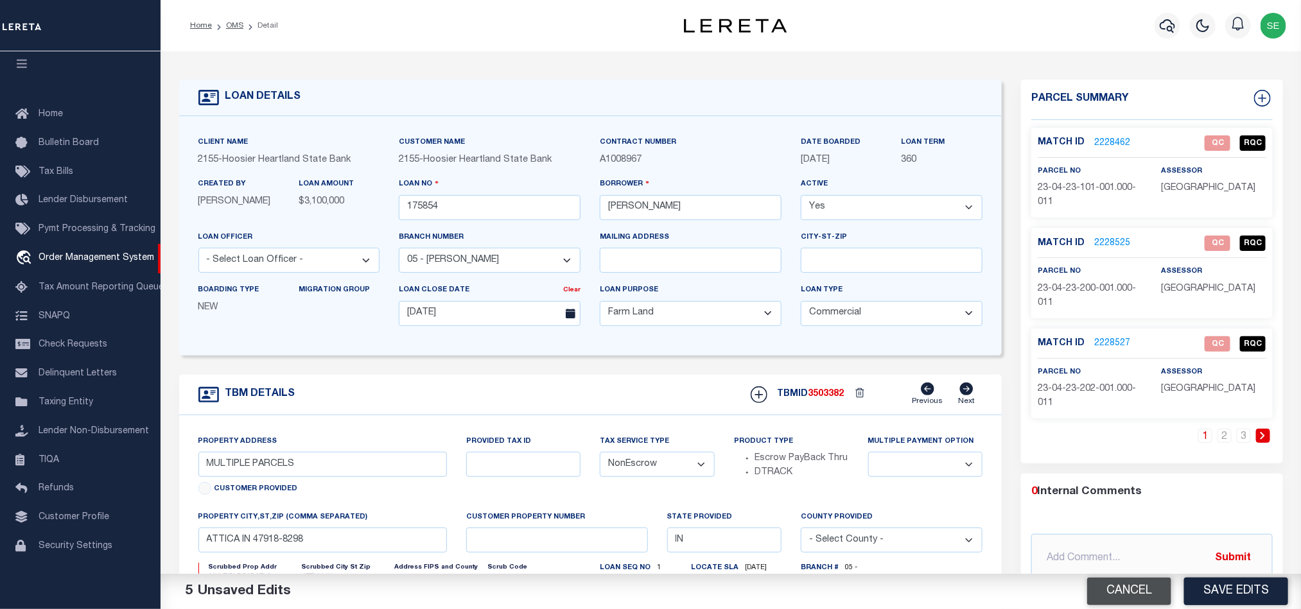
drag, startPoint x: 1116, startPoint y: 594, endPoint x: 1117, endPoint y: 583, distance: 11.7
click at [1116, 594] on button "Cancel" at bounding box center [1129, 592] width 84 height 28
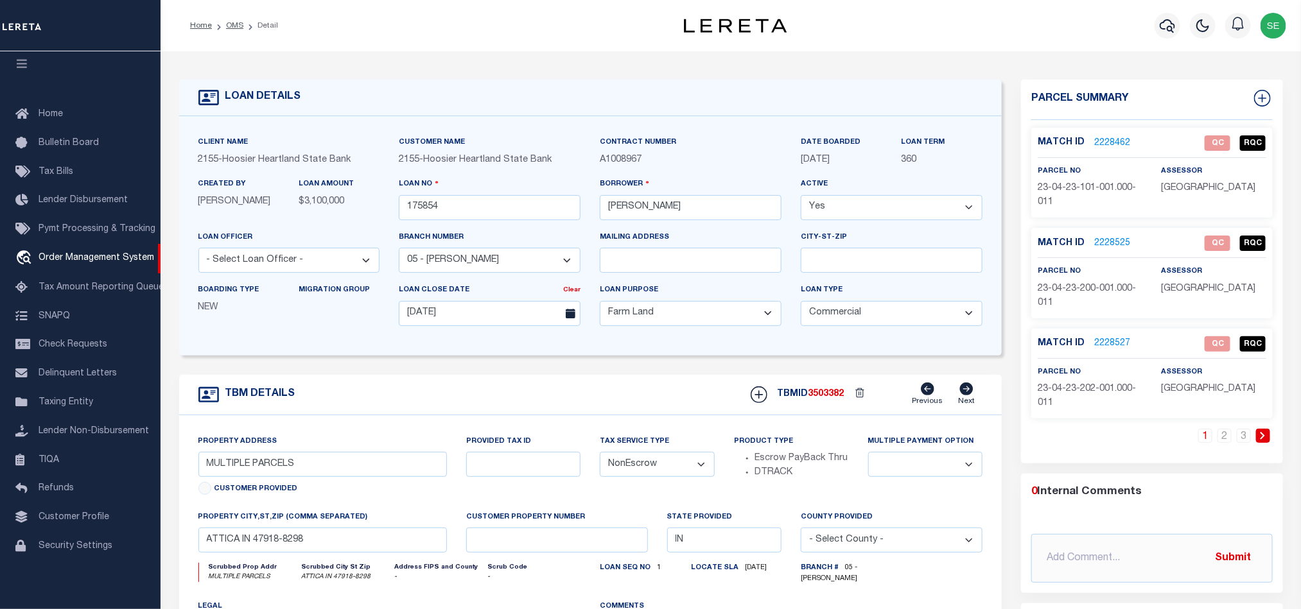
click at [1266, 85] on div at bounding box center [1262, 83] width 8 height 4
click at [1266, 92] on icon at bounding box center [1262, 98] width 17 height 17
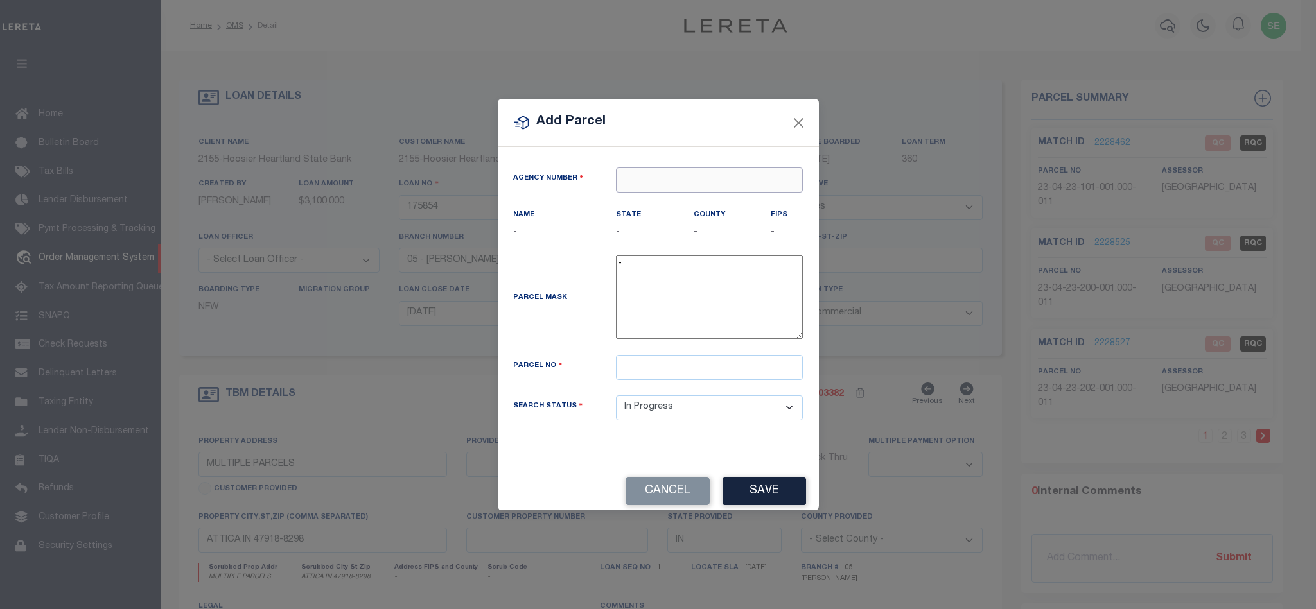
click at [733, 171] on input "text" at bounding box center [709, 180] width 187 height 25
drag, startPoint x: 730, startPoint y: 173, endPoint x: 422, endPoint y: 204, distance: 309.8
click at [422, 204] on div "Add Parcel Agency Number 4222222 Name - State -" at bounding box center [658, 304] width 1316 height 609
click at [746, 200] on div "130230000 : [GEOGRAPHIC_DATA]" at bounding box center [710, 209] width 186 height 37
click at [705, 380] on input "text" at bounding box center [709, 367] width 187 height 25
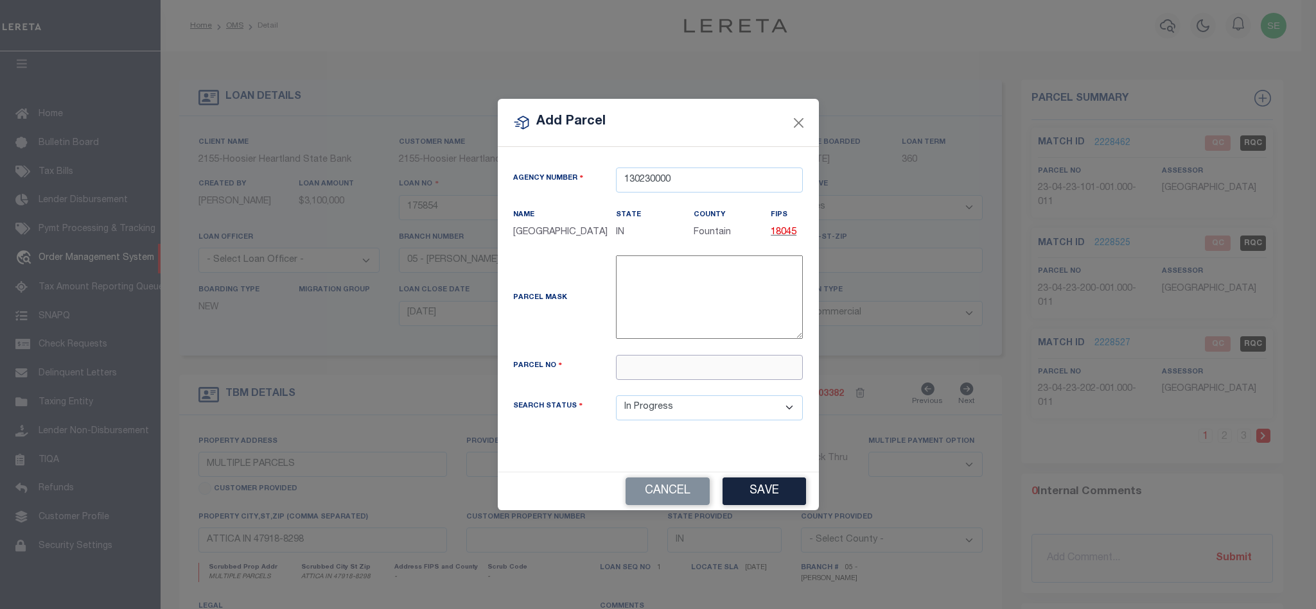
paste input "23-04-36-100-001.000-011"
click at [766, 501] on div "Cancel Save" at bounding box center [658, 492] width 321 height 38
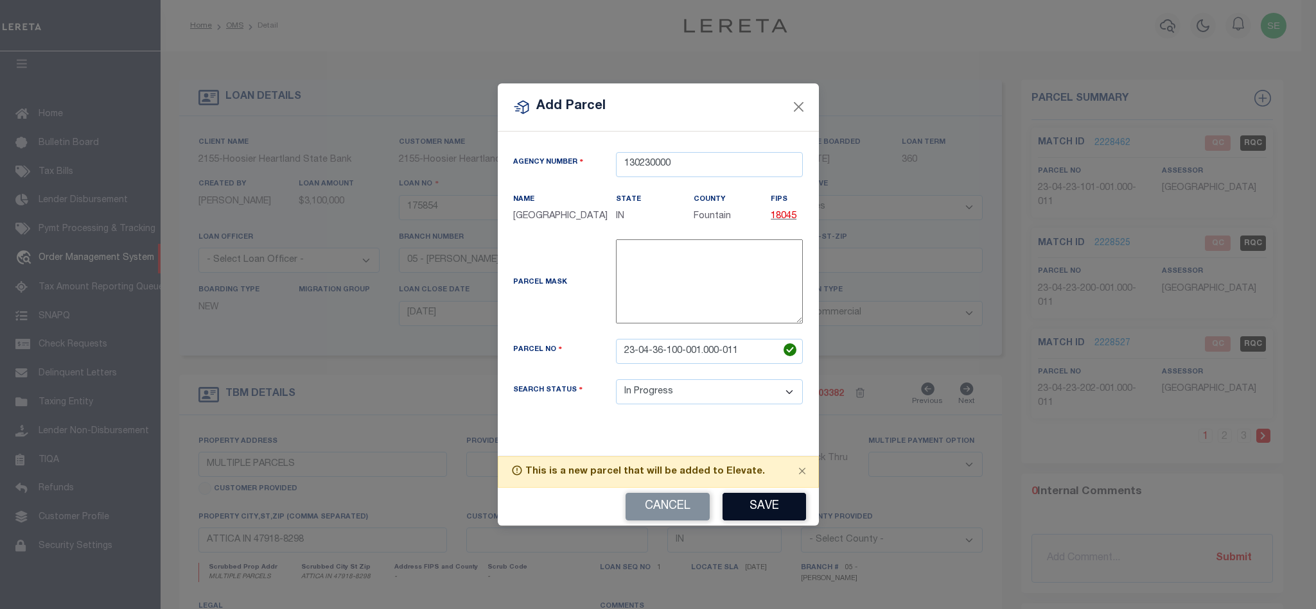
click at [765, 521] on button "Save" at bounding box center [764, 507] width 83 height 28
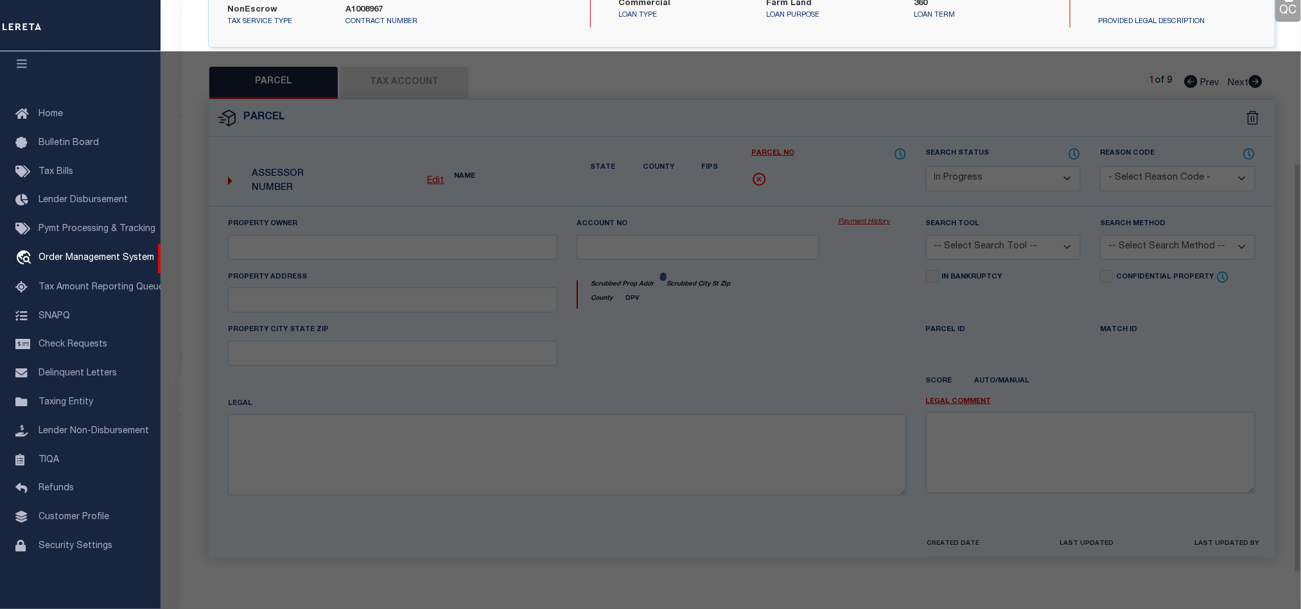
scroll to position [249, 0]
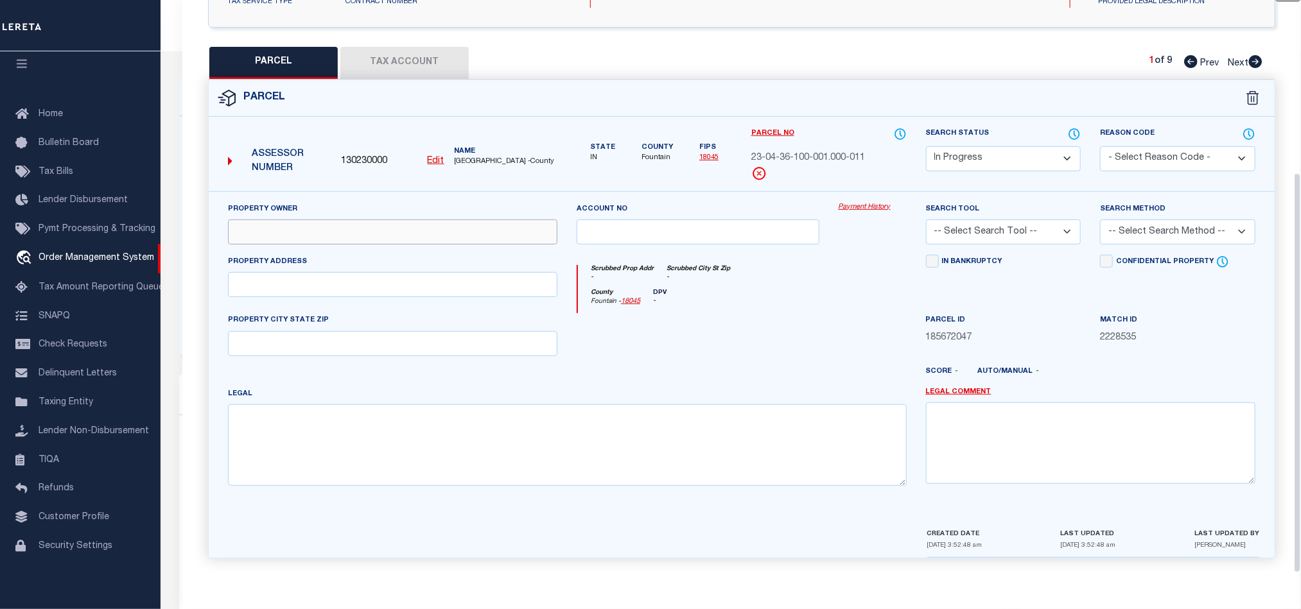
click at [434, 233] on input "text" at bounding box center [392, 232] width 329 height 25
paste input "[PERSON_NAME] AND [PERSON_NAME] AS TRUSTEES OF THE [PERSON_NAME] AND [PERSON_NA…"
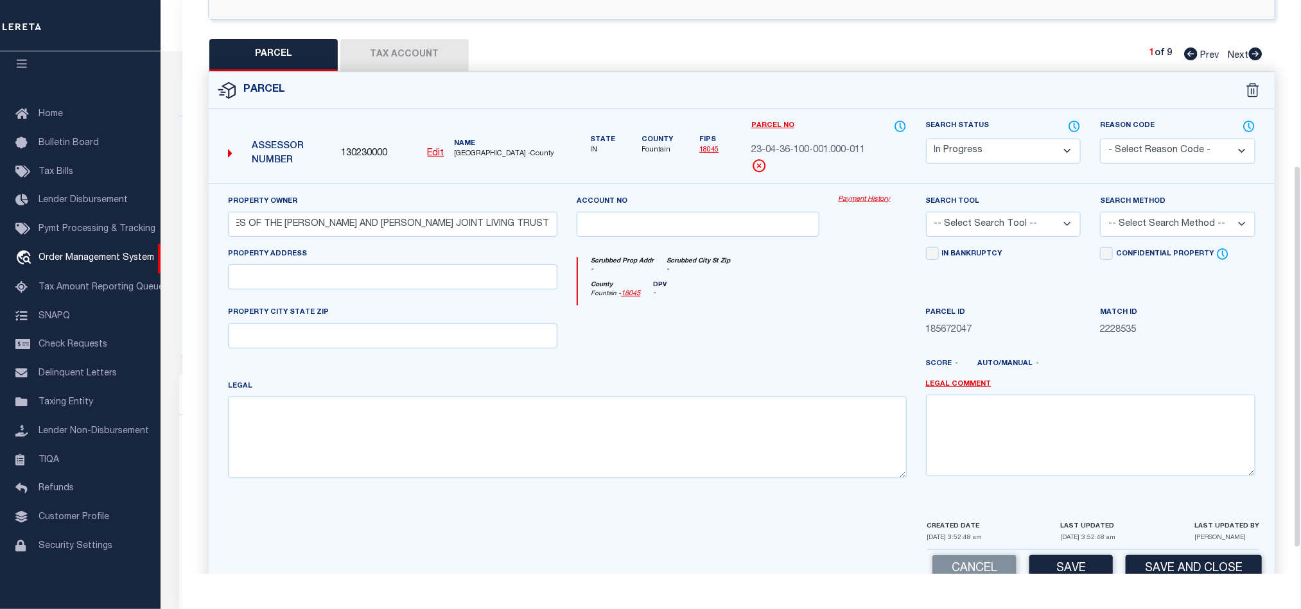
click at [798, 368] on div at bounding box center [785, 369] width 262 height 21
click at [644, 418] on textarea at bounding box center [567, 437] width 679 height 81
paste textarea "[PHONE_NUMBER] PT N1/2 N1/2 W1/2 SE 26-21-7 19.18A"
click at [833, 318] on div at bounding box center [872, 332] width 87 height 53
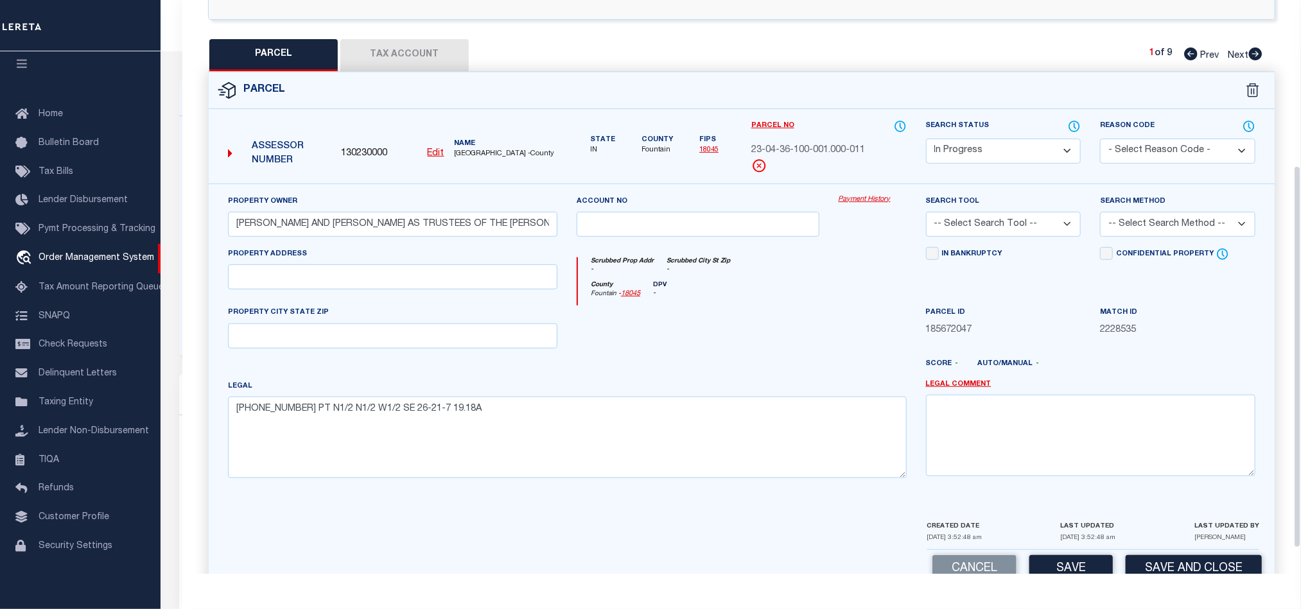
click at [709, 353] on div at bounding box center [698, 332] width 262 height 53
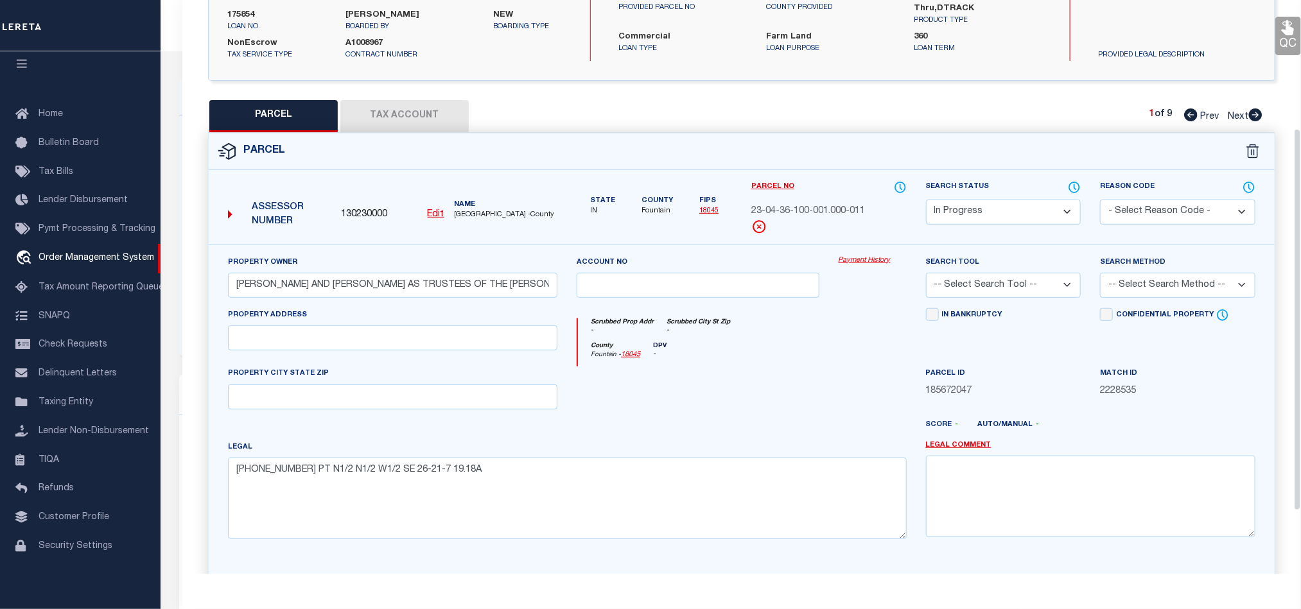
scroll to position [193, 0]
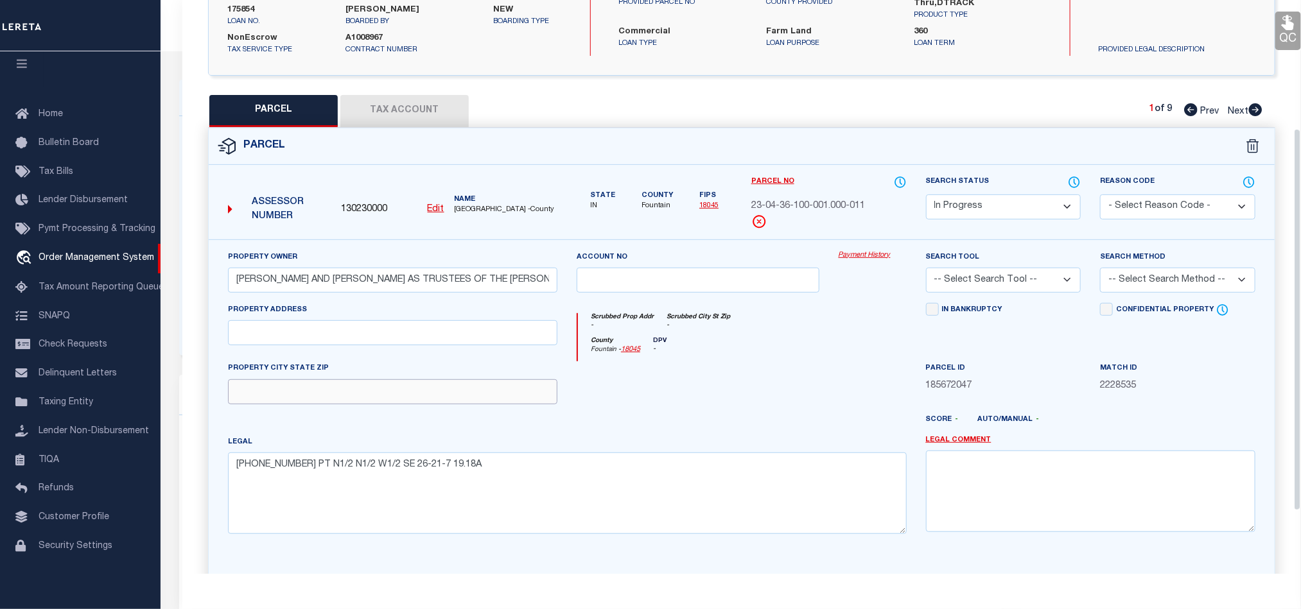
click at [451, 399] on input "text" at bounding box center [392, 392] width 329 height 25
click at [699, 412] on div at bounding box center [698, 388] width 262 height 53
click at [1160, 289] on select "-- Select Search Method -- Property Address Legal Liability Info Provided" at bounding box center [1177, 280] width 155 height 25
click at [1100, 272] on select "-- Select Search Method -- Property Address Legal Liability Info Provided" at bounding box center [1177, 280] width 155 height 25
click at [1018, 270] on div "Search Tool -- Select Search Tool -- 3rd Party Website Agency File Agency Websi…" at bounding box center [1003, 271] width 155 height 42
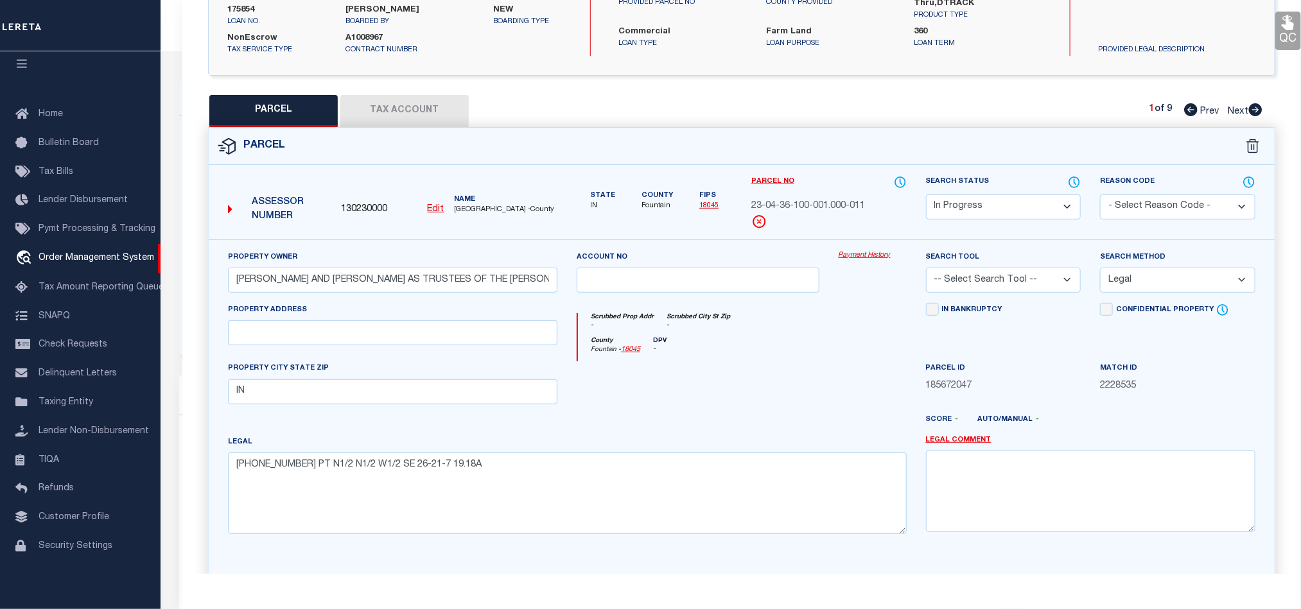
click at [1035, 287] on select "-- Select Search Tool -- 3rd Party Website Agency File Agency Website ATLS CNV-…" at bounding box center [1003, 280] width 155 height 25
click at [926, 272] on select "-- Select Search Tool -- 3rd Party Website Agency File Agency Website ATLS CNV-…" at bounding box center [1003, 280] width 155 height 25
click at [732, 380] on div at bounding box center [698, 388] width 262 height 53
drag, startPoint x: 413, startPoint y: 114, endPoint x: 754, endPoint y: 160, distance: 344.1
click at [412, 112] on button "Tax Account" at bounding box center [404, 111] width 128 height 32
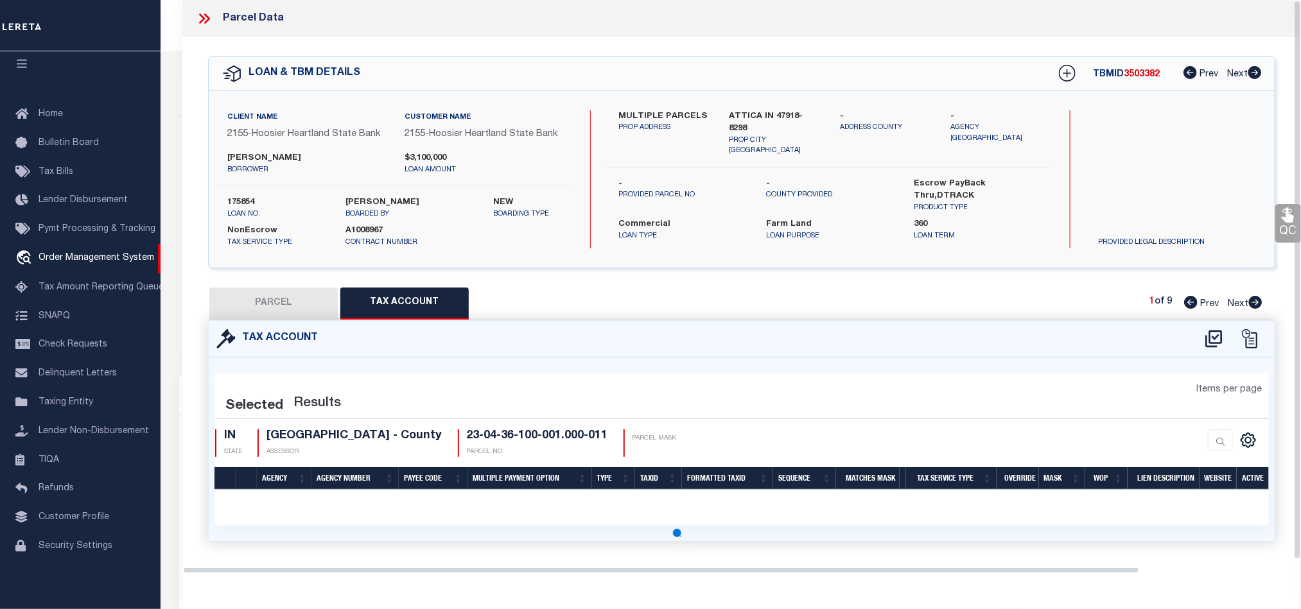
scroll to position [0, 0]
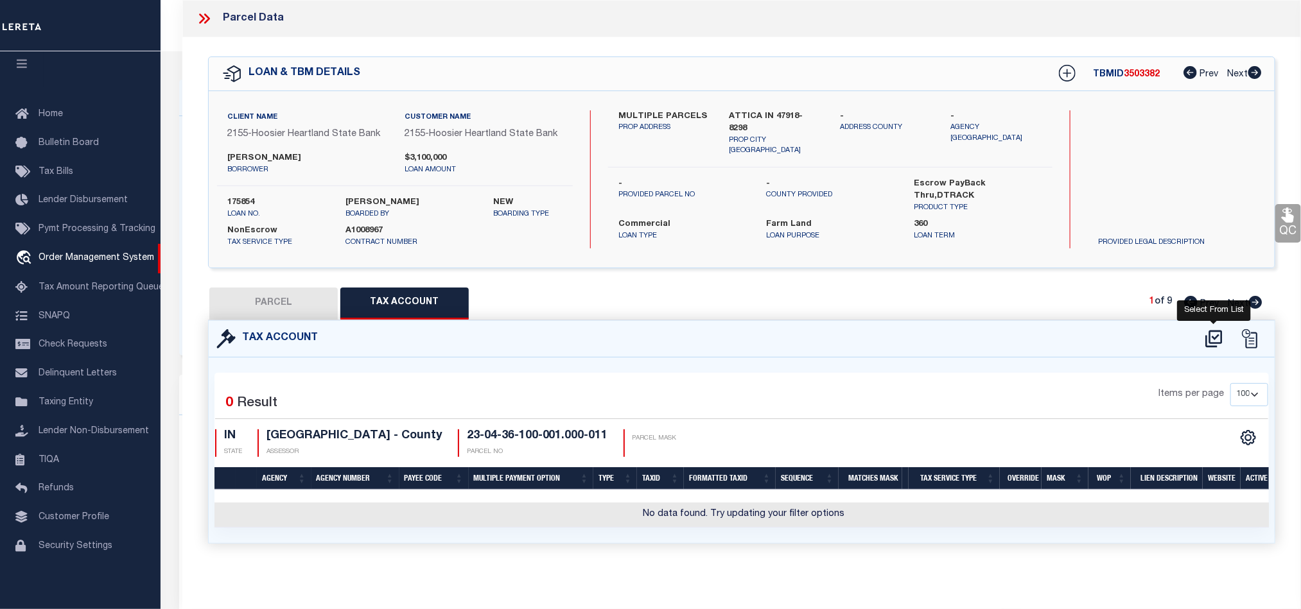
click at [1210, 346] on icon at bounding box center [1214, 339] width 21 height 21
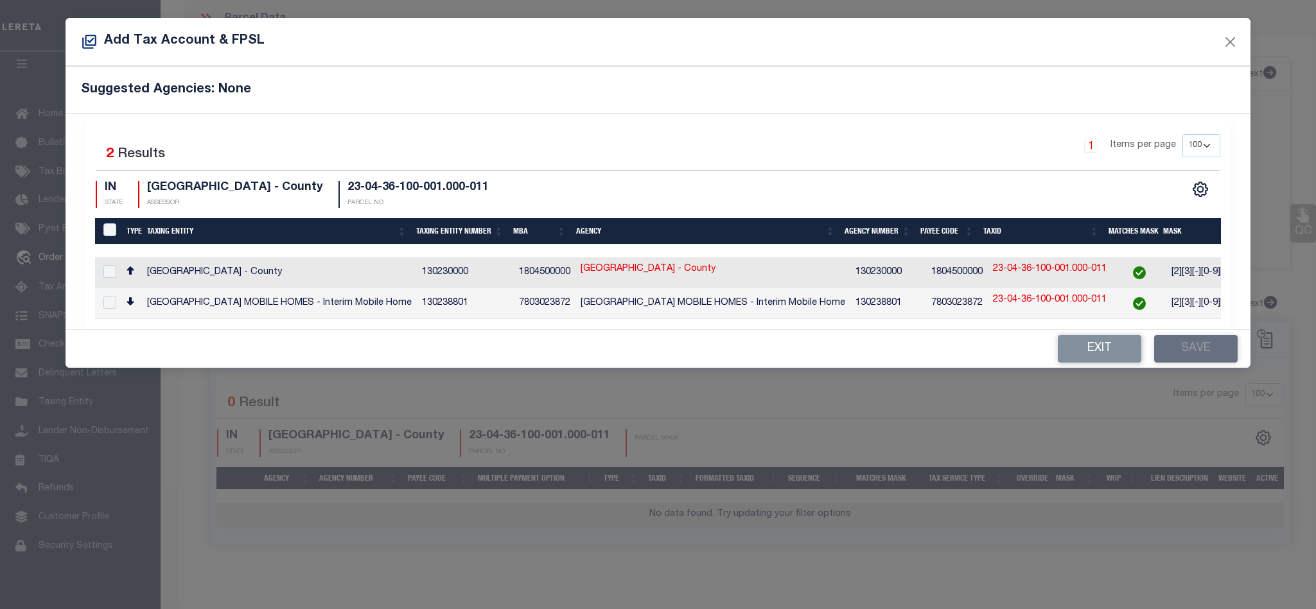
click at [782, 272] on td "[GEOGRAPHIC_DATA] - County" at bounding box center [712, 273] width 275 height 31
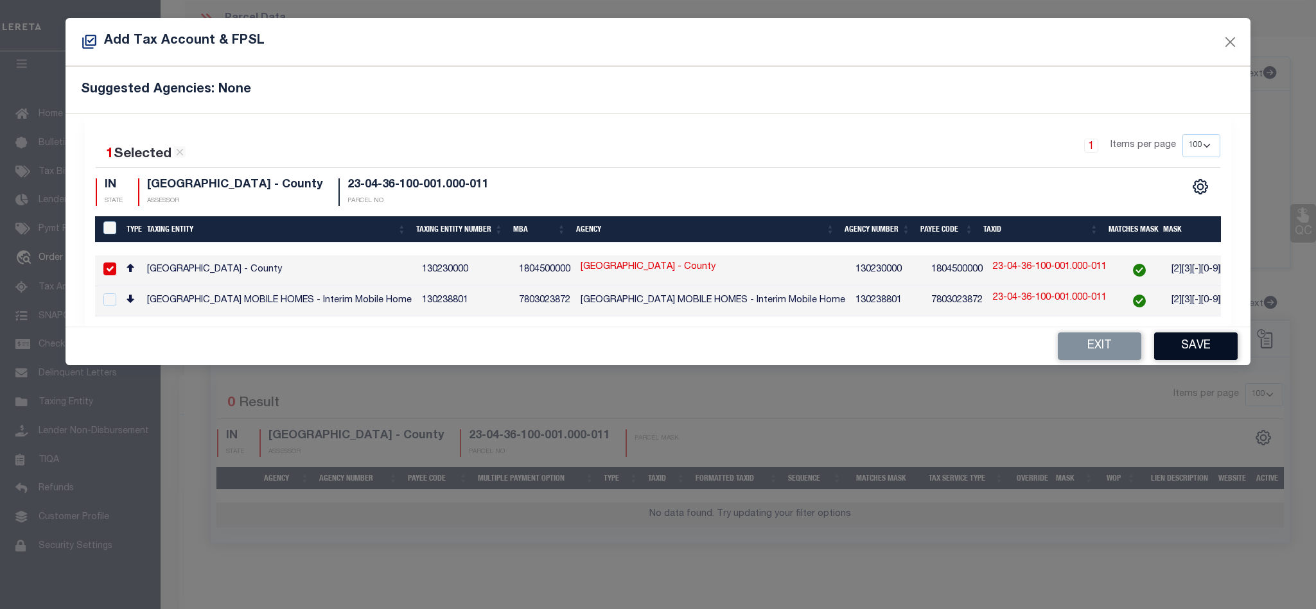
click at [1176, 346] on button "Save" at bounding box center [1195, 347] width 83 height 28
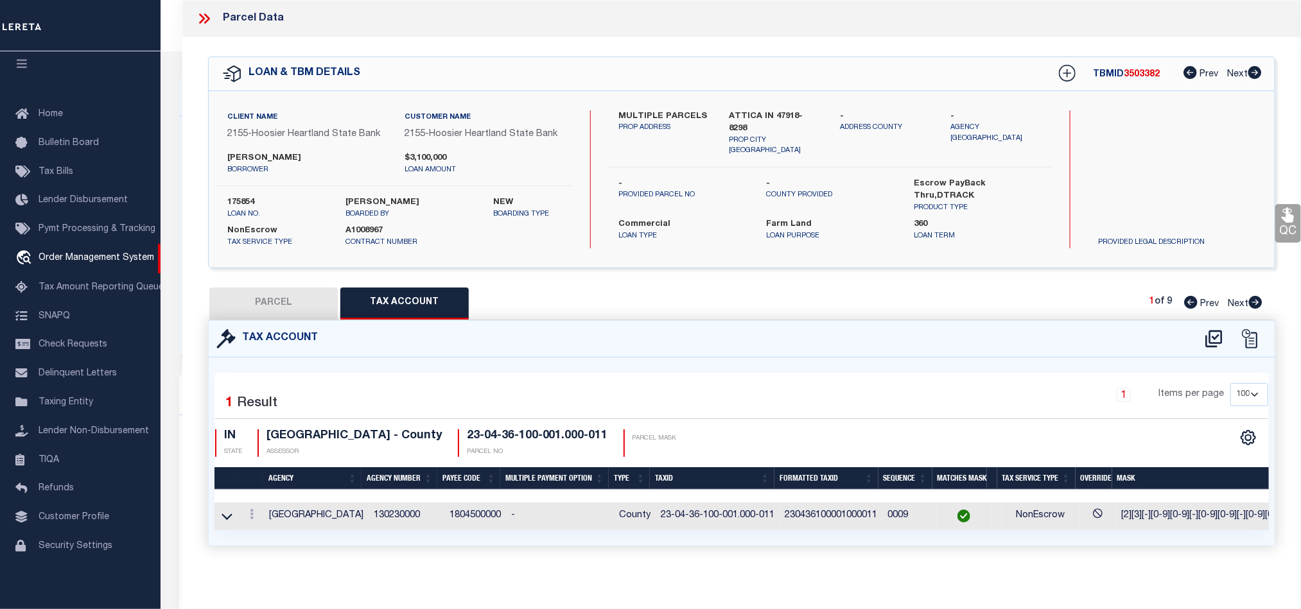
click at [241, 308] on button "PARCEL" at bounding box center [273, 304] width 128 height 32
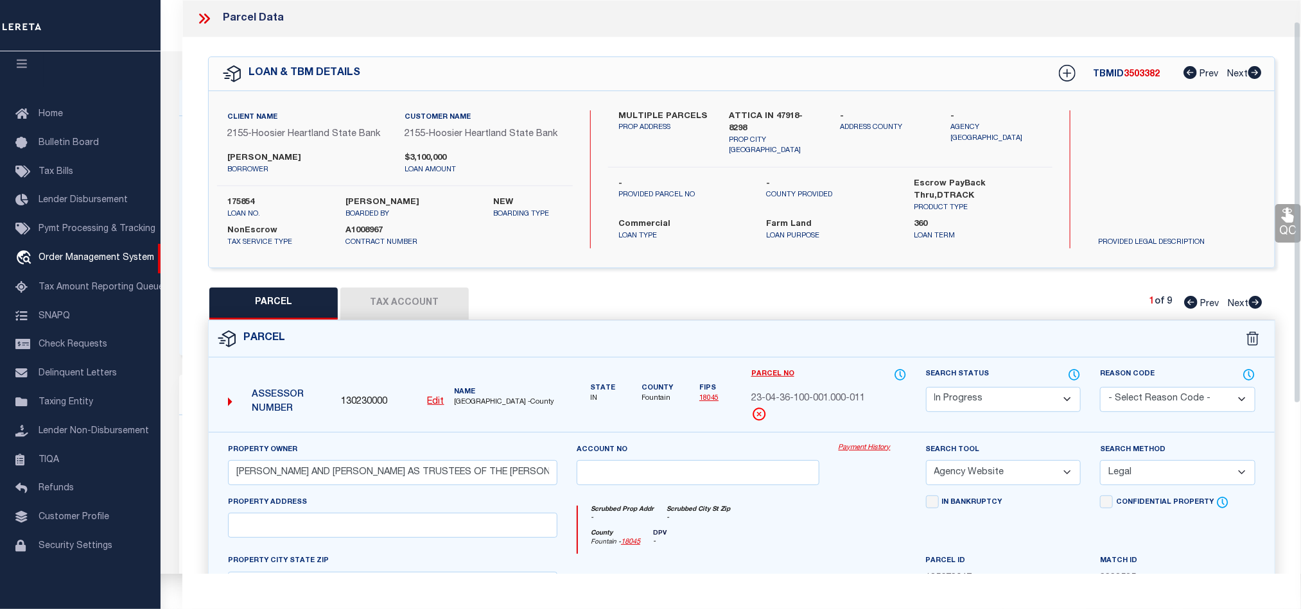
scroll to position [287, 0]
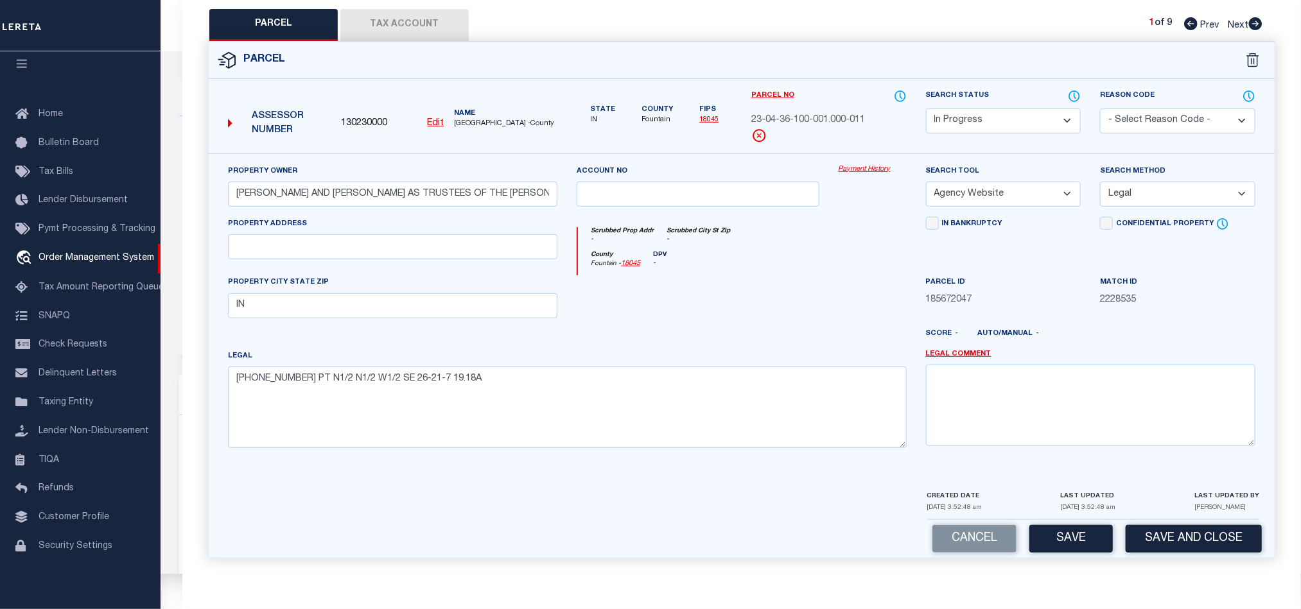
click at [945, 109] on select "Automated Search Bad Parcel Complete Duplicate Parcel High Dollar Reporting In …" at bounding box center [1003, 121] width 155 height 25
drag, startPoint x: 680, startPoint y: 265, endPoint x: 800, endPoint y: 291, distance: 123.0
click at [680, 265] on div "County Fountain - 18045 DPV -" at bounding box center [742, 263] width 328 height 25
click at [1220, 522] on div "Cancel Save Save and Close" at bounding box center [742, 539] width 1066 height 38
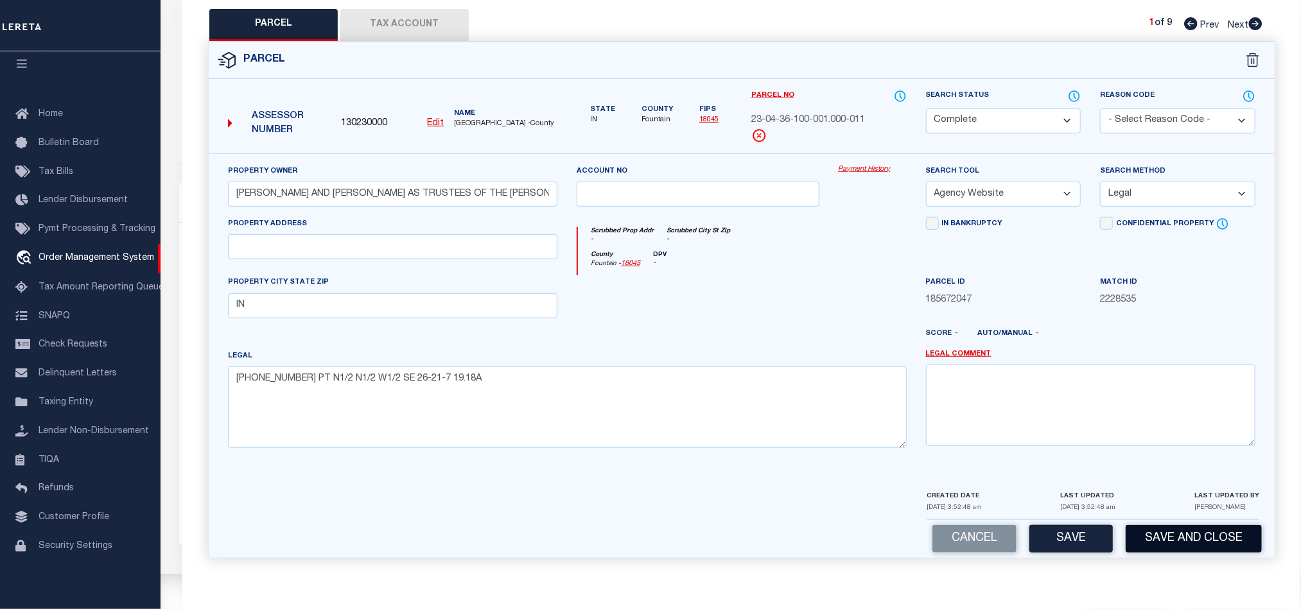
click at [1204, 539] on button "Save and Close" at bounding box center [1194, 539] width 136 height 28
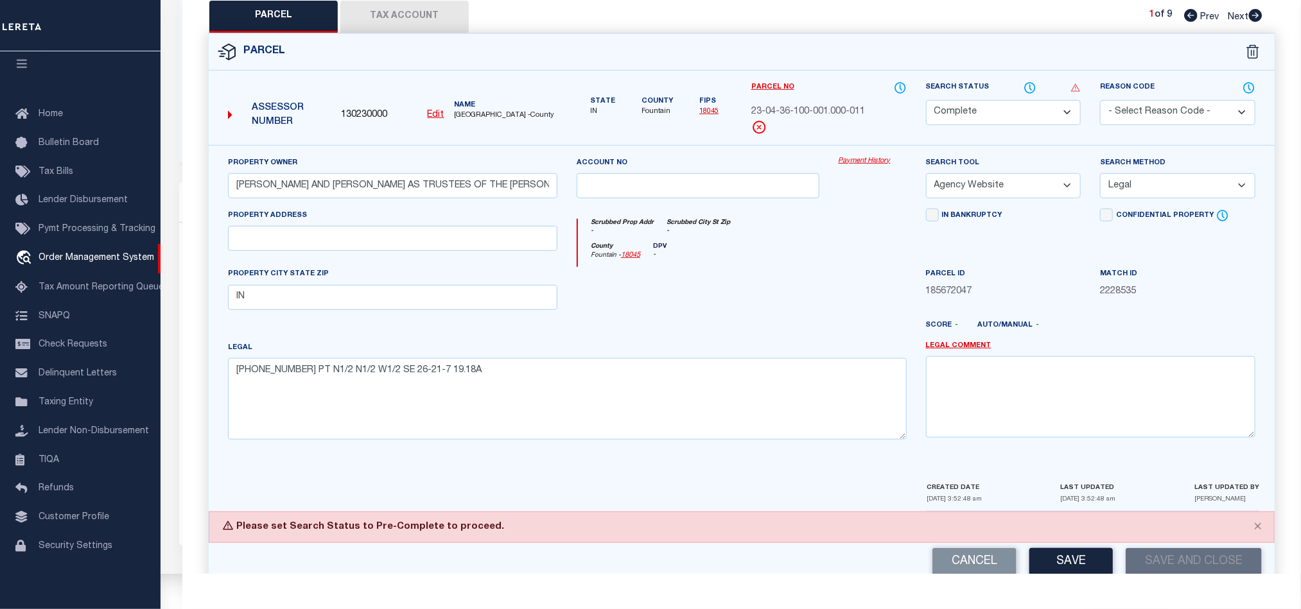
click at [1031, 114] on select "Automated Search Bad Parcel Complete Duplicate Parcel High Dollar Reporting In …" at bounding box center [1003, 112] width 155 height 25
click at [723, 297] on div at bounding box center [698, 293] width 262 height 53
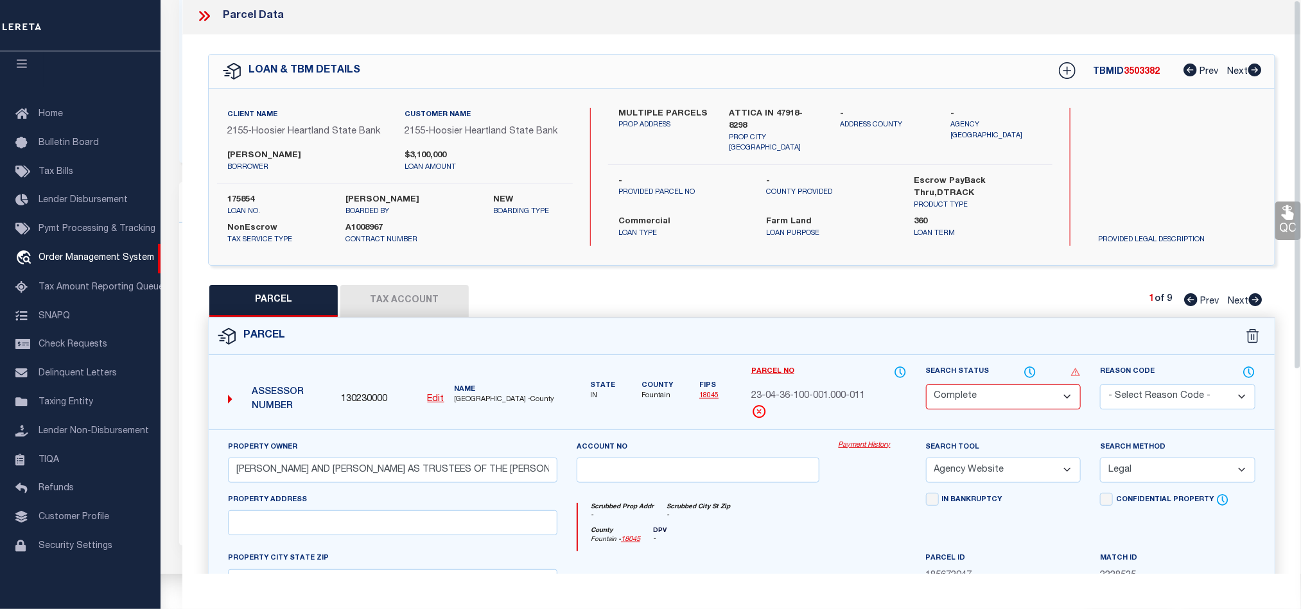
scroll to position [0, 0]
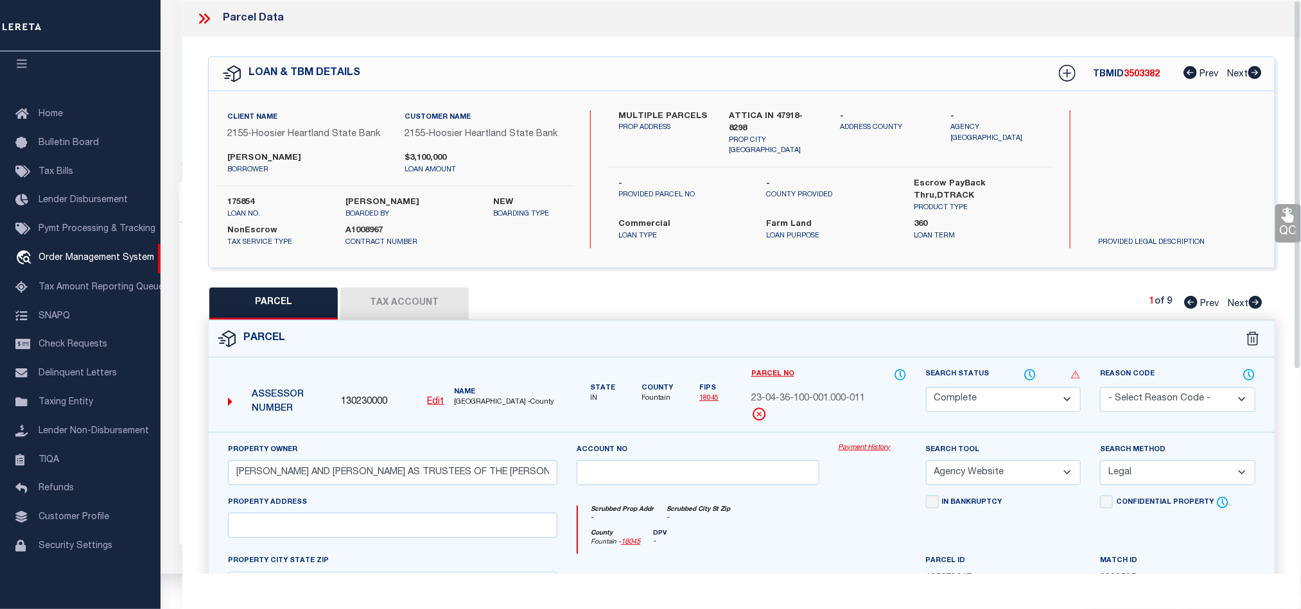
click at [981, 403] on select "Automated Search Bad Parcel Complete Duplicate Parcel High Dollar Reporting In …" at bounding box center [1003, 399] width 155 height 25
click at [926, 389] on select "Automated Search Bad Parcel Complete Duplicate Parcel High Dollar Reporting In …" at bounding box center [1003, 399] width 155 height 25
click at [839, 324] on div "Parcel" at bounding box center [742, 339] width 1066 height 37
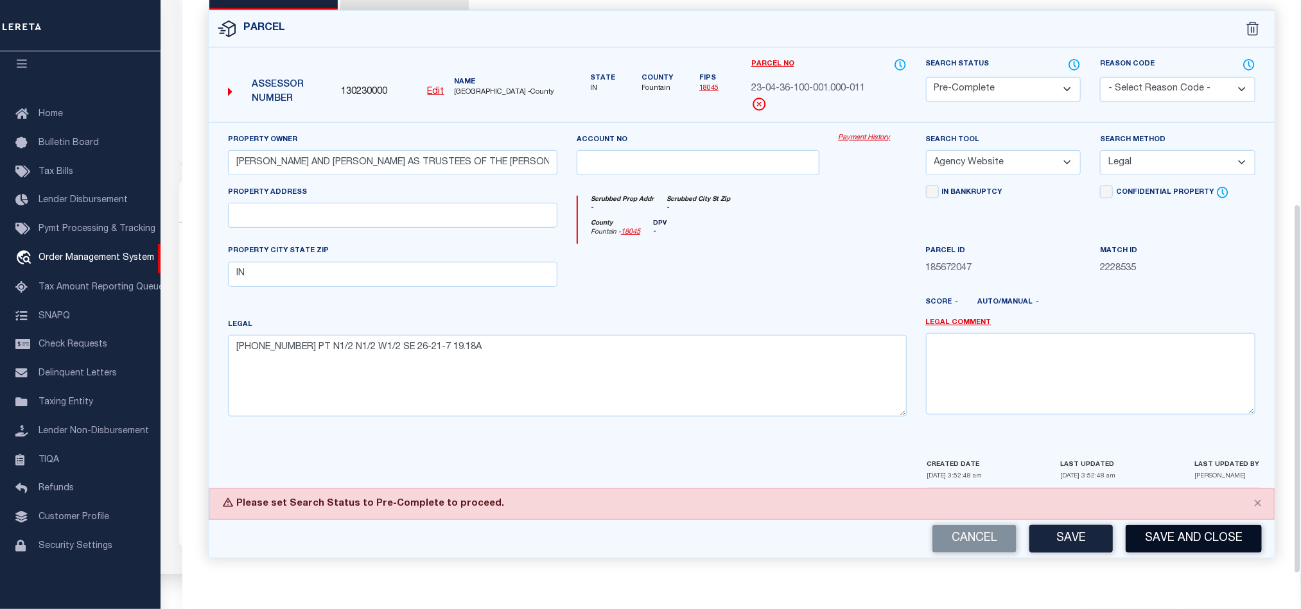
click at [1216, 530] on button "Save and Close" at bounding box center [1194, 539] width 136 height 28
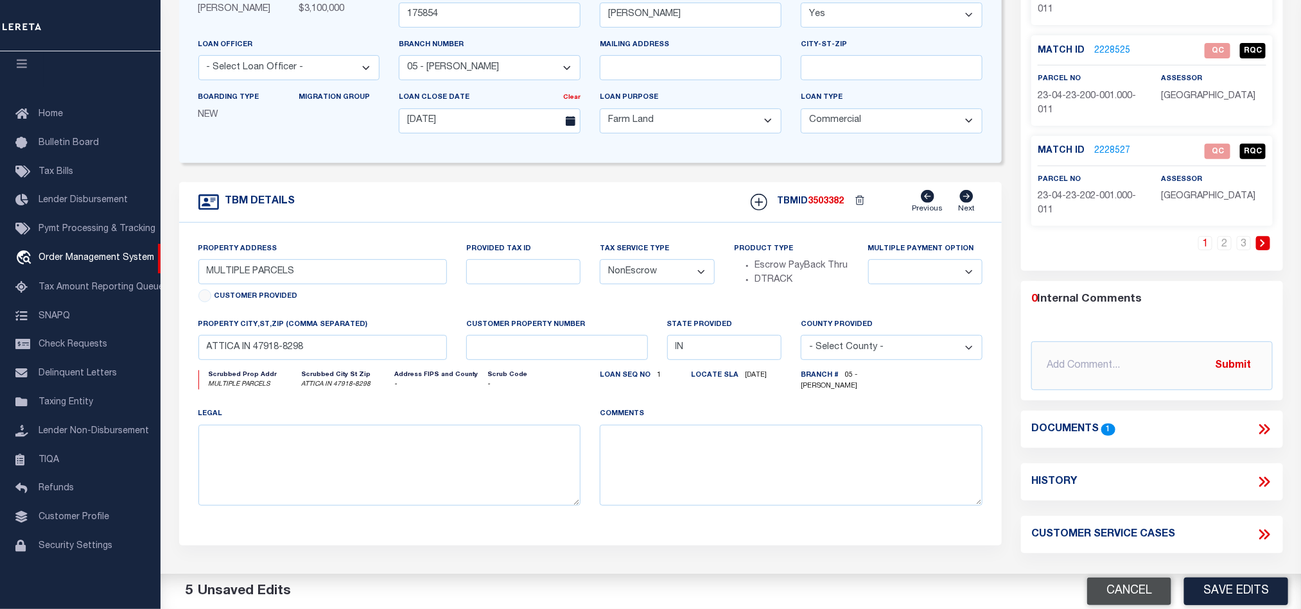
click at [1112, 591] on button "Cancel" at bounding box center [1129, 592] width 84 height 28
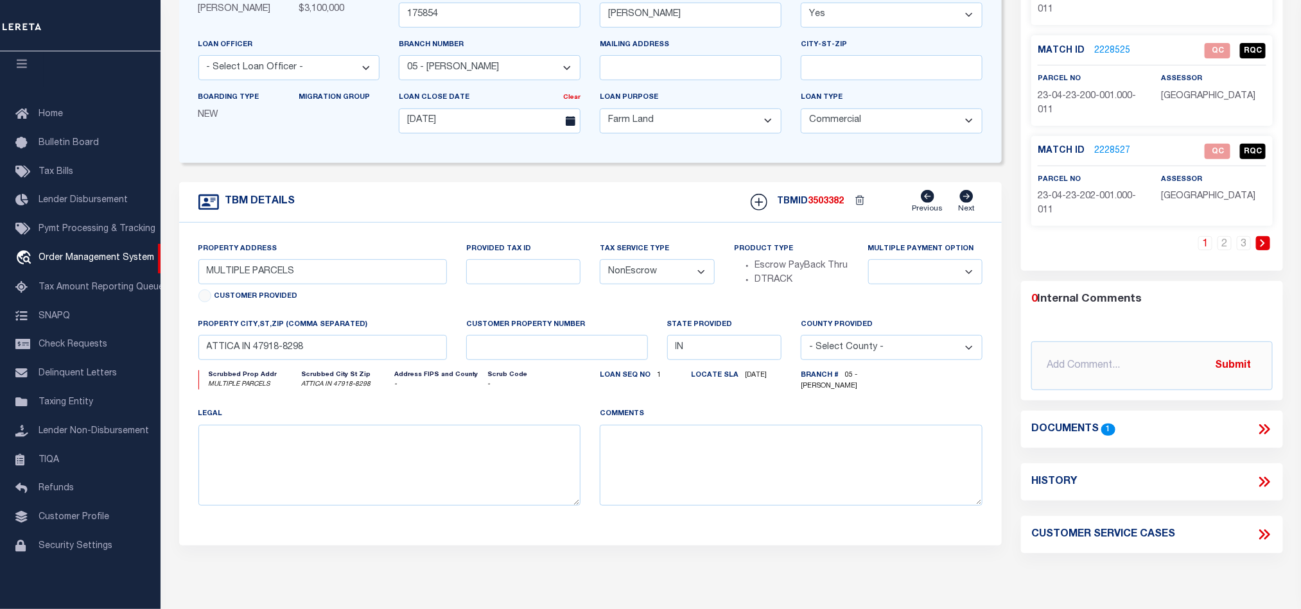
scroll to position [0, 0]
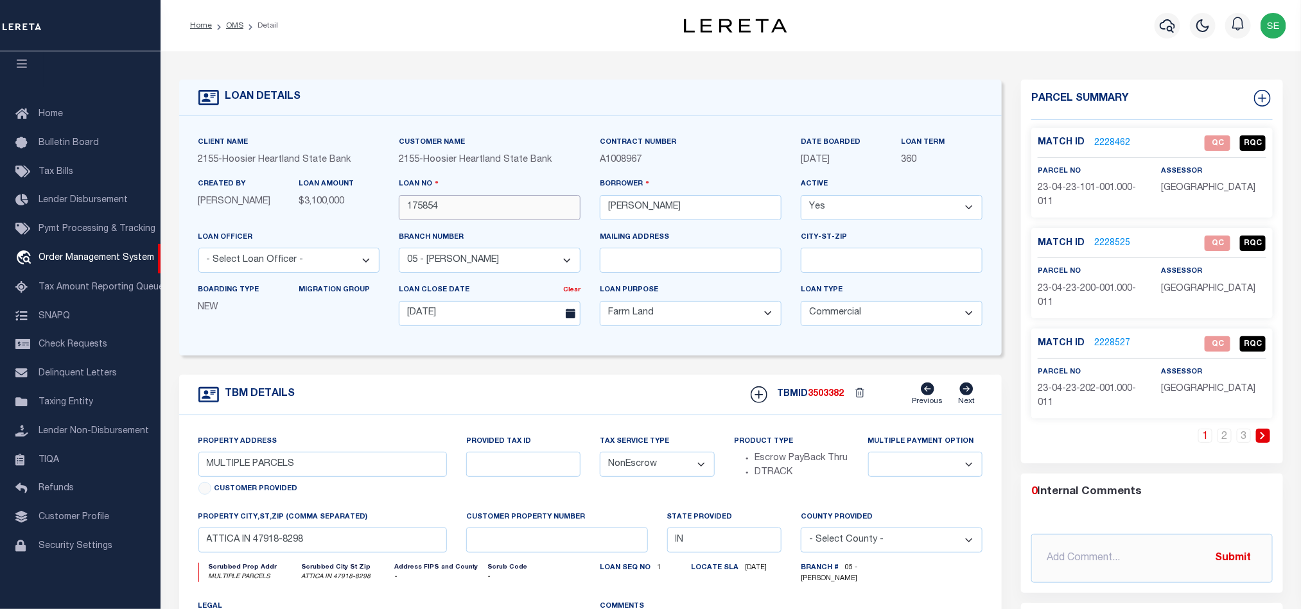
click at [490, 216] on input "175854" at bounding box center [490, 207] width 182 height 25
click at [825, 399] on span "3503382" at bounding box center [826, 394] width 36 height 9
copy span "3503382"
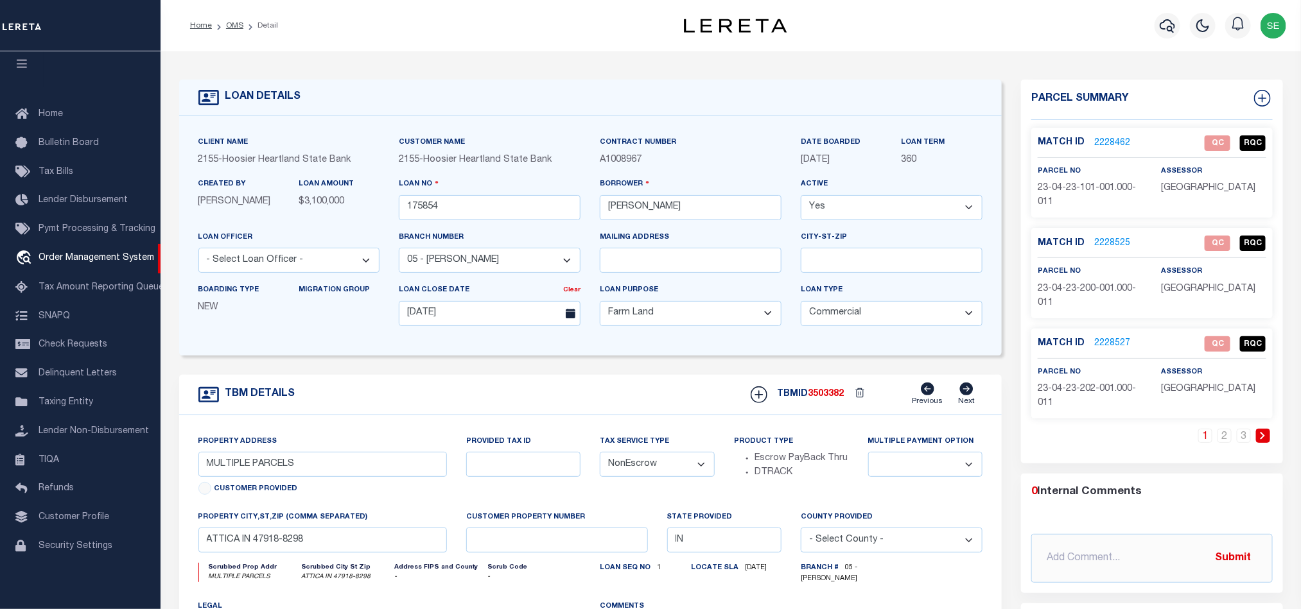
click at [1201, 193] on span "[GEOGRAPHIC_DATA]" at bounding box center [1209, 188] width 94 height 9
copy div "[GEOGRAPHIC_DATA]"
click at [1093, 184] on span "23-04-23-101-001.000-011" at bounding box center [1087, 195] width 98 height 23
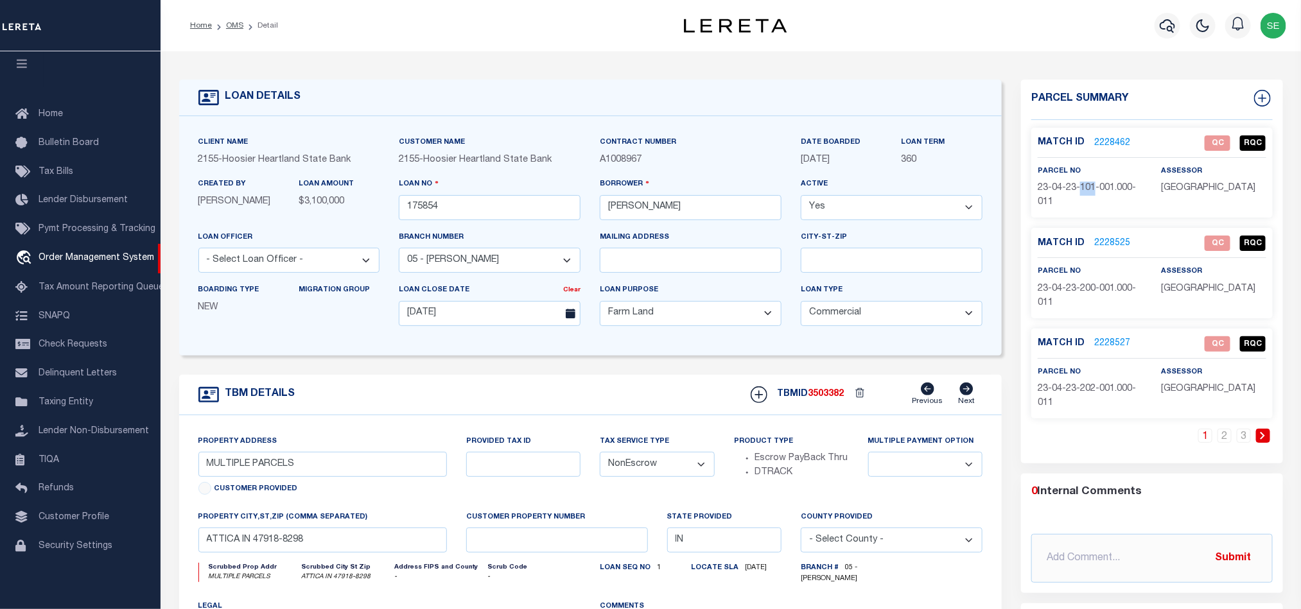
click at [1093, 184] on span "23-04-23-101-001.000-011" at bounding box center [1087, 195] width 98 height 23
copy div "23-04-23-101-001.000-011"
click at [1225, 441] on link "2" at bounding box center [1225, 436] width 14 height 14
click at [1243, 434] on link "3" at bounding box center [1244, 436] width 14 height 14
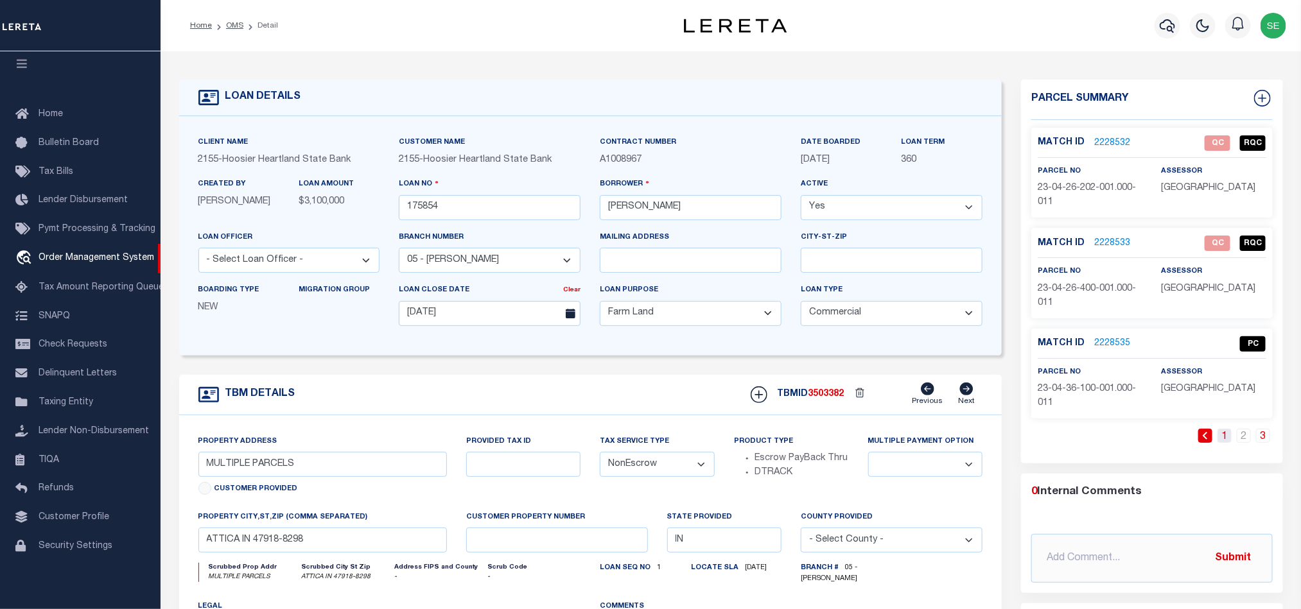
click at [1226, 437] on link "1" at bounding box center [1225, 436] width 14 height 14
click at [1102, 286] on span "23-04-23-200-001.000-011" at bounding box center [1087, 296] width 98 height 23
copy div "23-04-23-200-001.000-011"
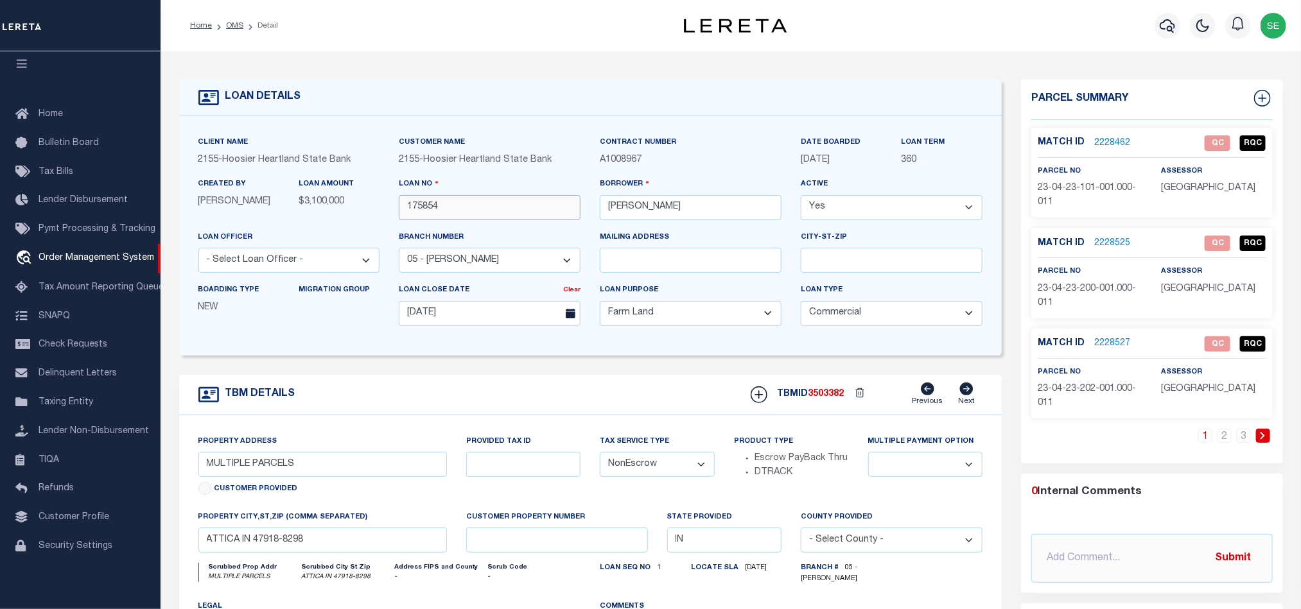
click at [494, 201] on input "175854" at bounding box center [490, 207] width 182 height 25
click at [843, 397] on span "3503382" at bounding box center [826, 394] width 36 height 9
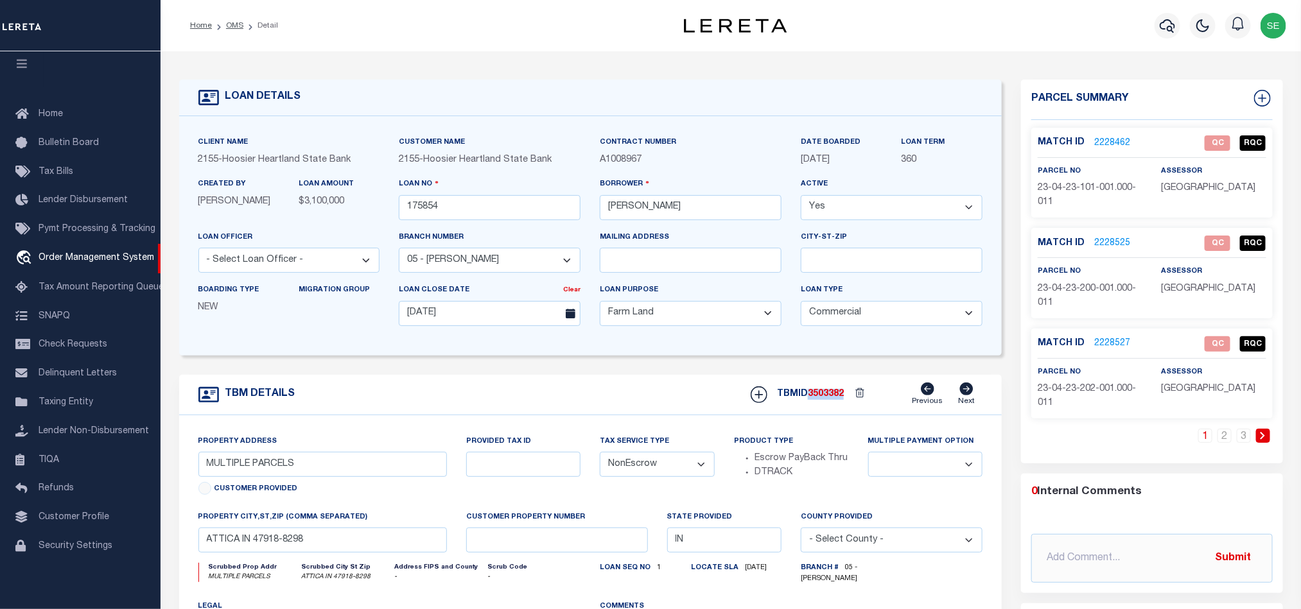
copy span "3503382"
click at [470, 205] on input "175854" at bounding box center [490, 207] width 182 height 25
click at [825, 399] on span "3503382" at bounding box center [826, 394] width 36 height 9
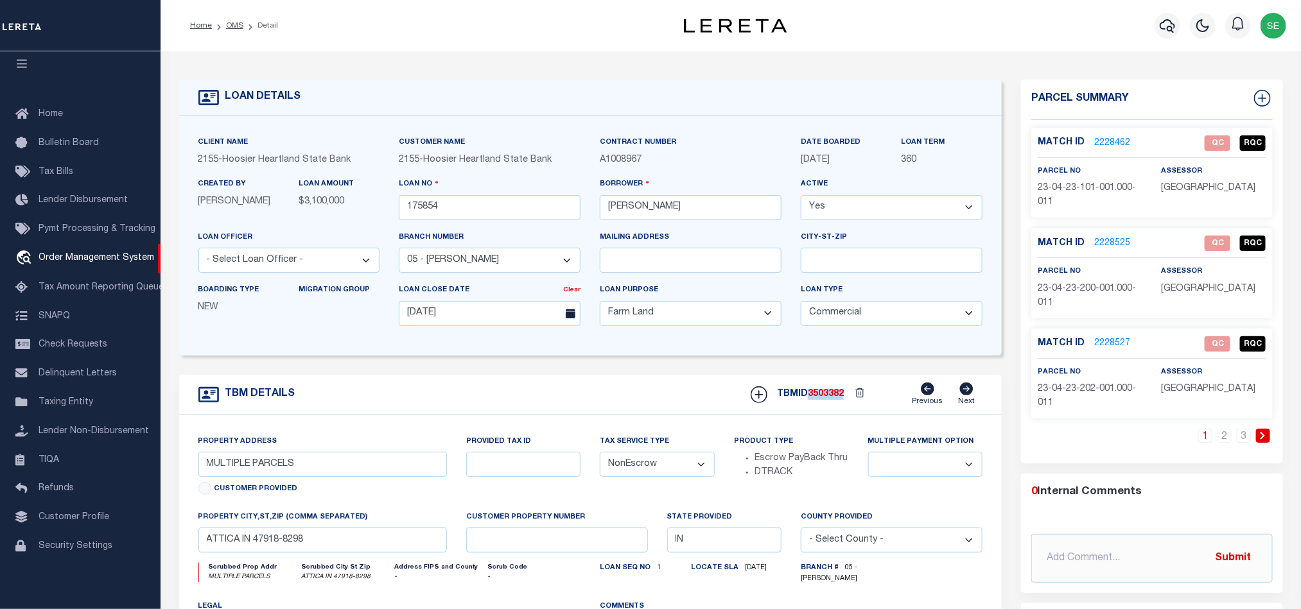
copy span "3503382"
click at [1082, 391] on span "23-04-23-202-001.000-011" at bounding box center [1087, 396] width 98 height 23
copy div "23-04-23-202-001.000-011"
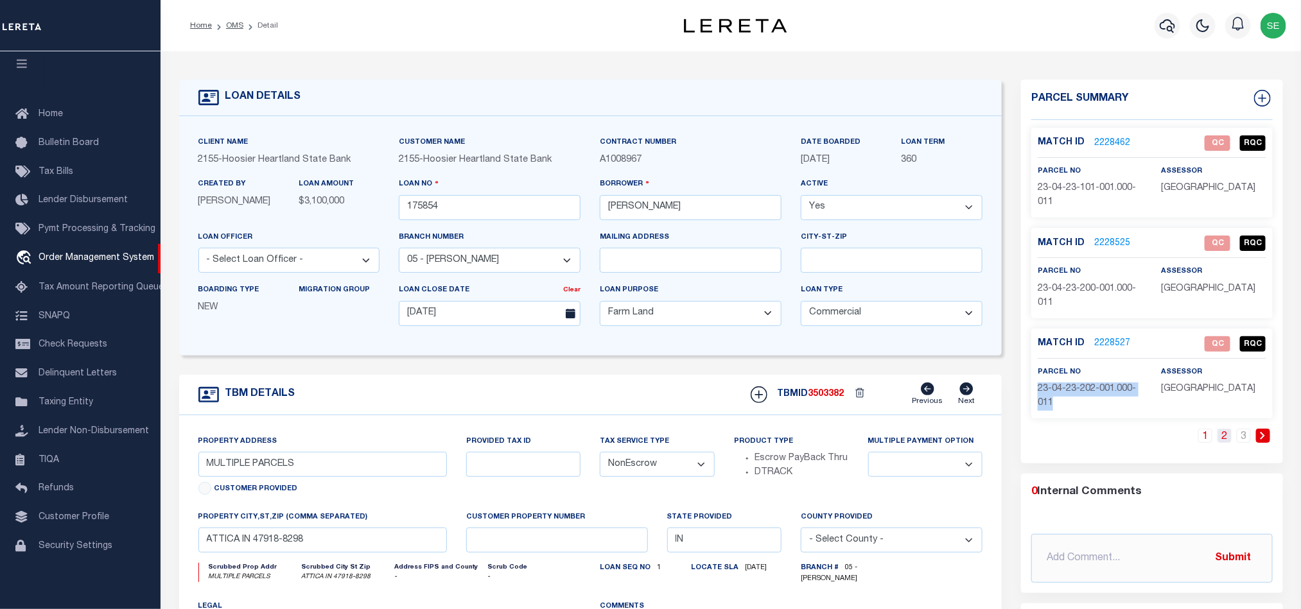
click at [1218, 434] on link "2" at bounding box center [1225, 436] width 14 height 14
click at [530, 201] on input "175854" at bounding box center [490, 207] width 182 height 25
click at [828, 399] on span "3503382" at bounding box center [826, 394] width 36 height 9
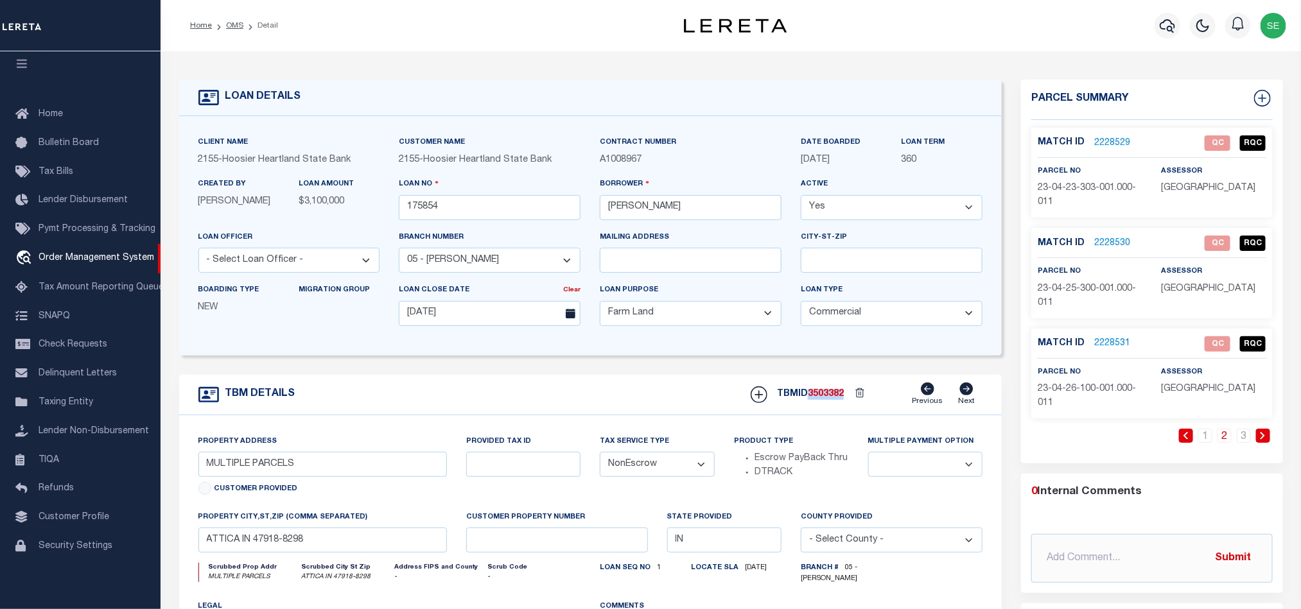
copy span "3503382"
click at [1185, 182] on p "[GEOGRAPHIC_DATA]" at bounding box center [1214, 189] width 105 height 14
copy div "[GEOGRAPHIC_DATA]"
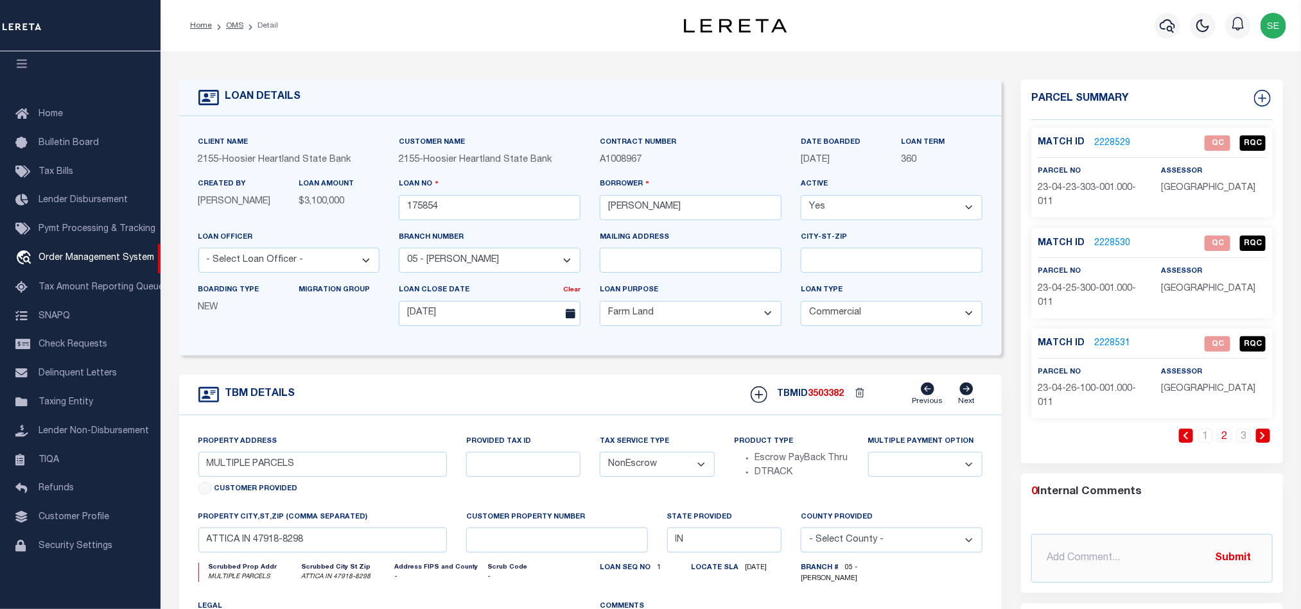
click at [1083, 189] on span "23-04-23-303-001.000-011" at bounding box center [1087, 195] width 98 height 23
click at [484, 215] on input "175854" at bounding box center [490, 207] width 182 height 25
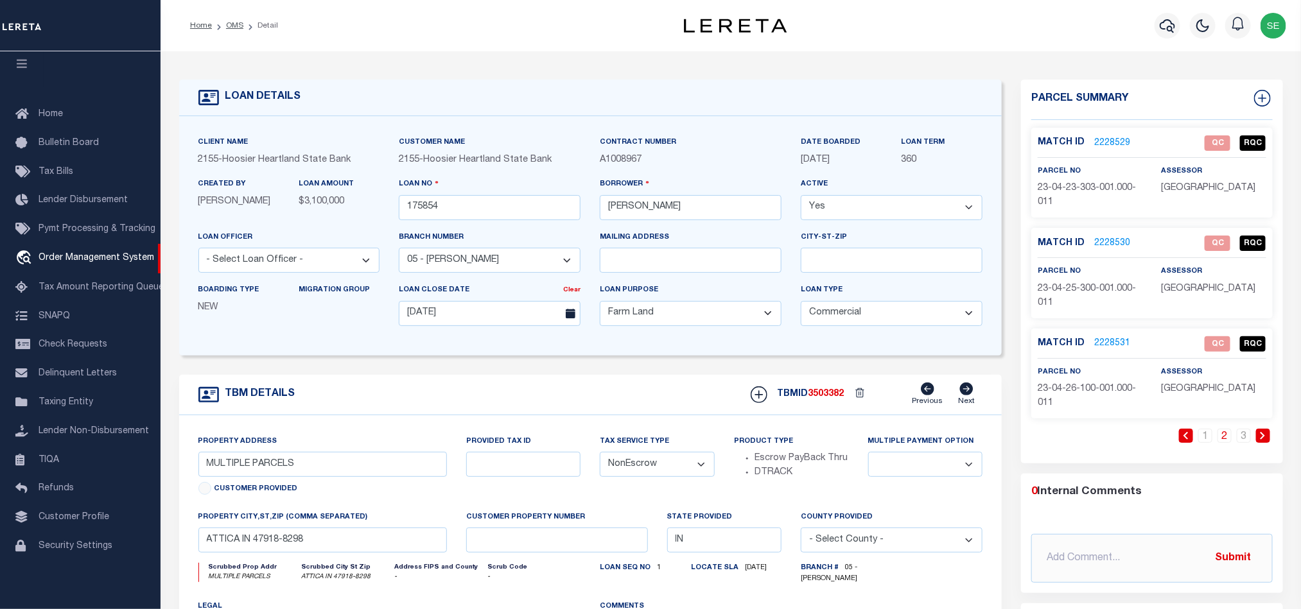
click at [827, 399] on span "3503382" at bounding box center [826, 394] width 36 height 9
click at [1206, 293] on span "[GEOGRAPHIC_DATA]" at bounding box center [1209, 289] width 94 height 9
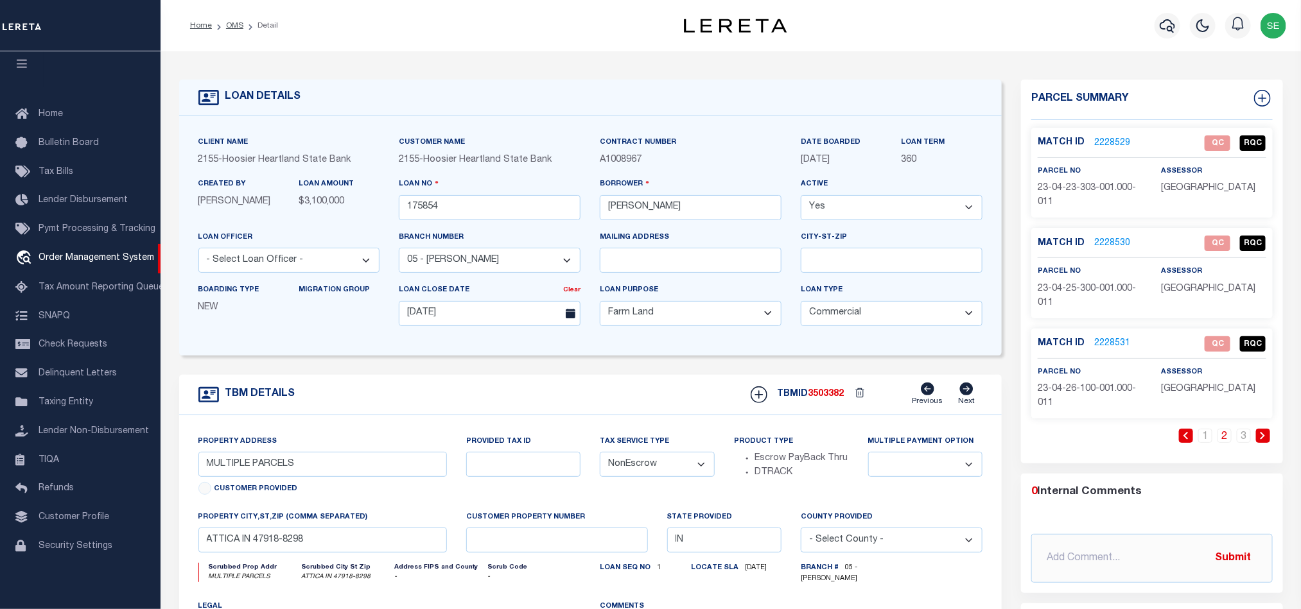
click at [1049, 291] on span "23-04-25-300-001.000-011" at bounding box center [1087, 296] width 98 height 23
click at [540, 205] on input "175854" at bounding box center [490, 207] width 182 height 25
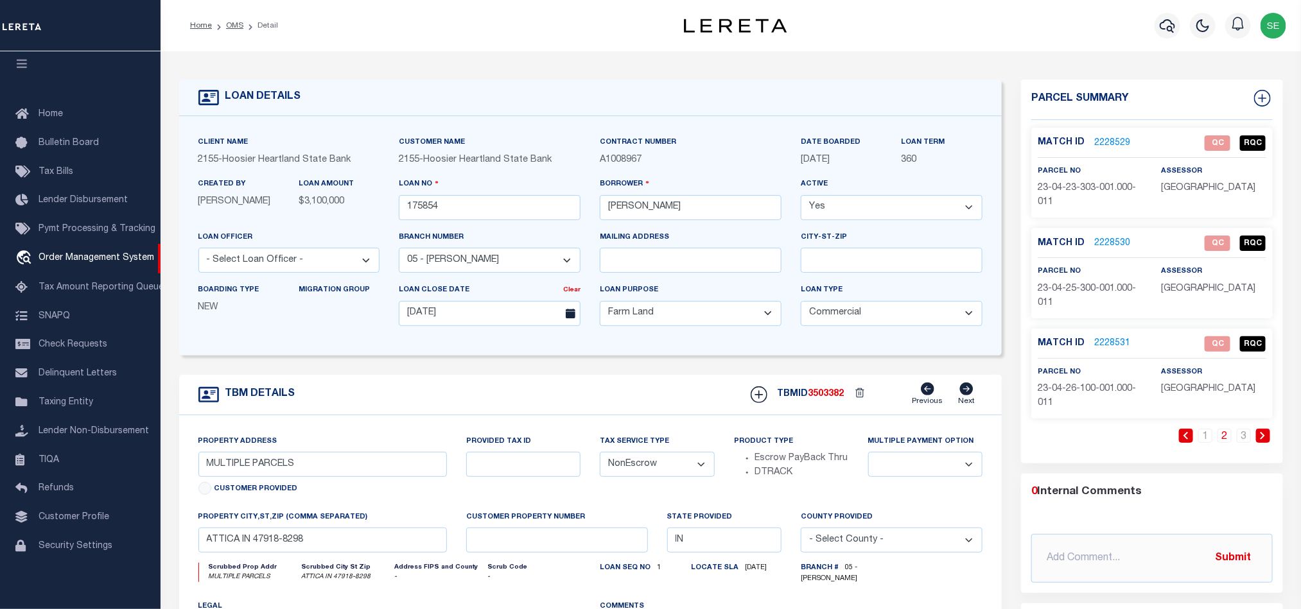
click at [837, 398] on span "3503382" at bounding box center [826, 394] width 36 height 9
click at [1204, 394] on span "[GEOGRAPHIC_DATA]" at bounding box center [1209, 389] width 94 height 9
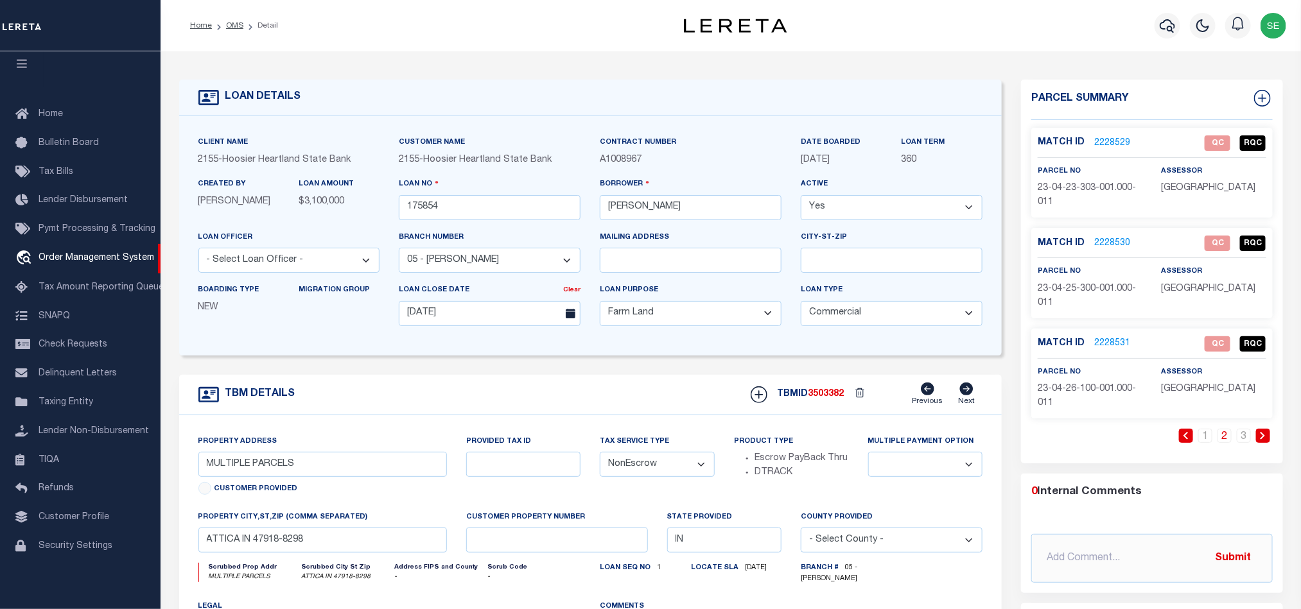
click at [1089, 390] on span "23-04-26-100-001.000-011" at bounding box center [1087, 396] width 98 height 23
click at [1241, 436] on link "3" at bounding box center [1244, 436] width 14 height 14
click at [462, 216] on input "175854" at bounding box center [490, 207] width 182 height 25
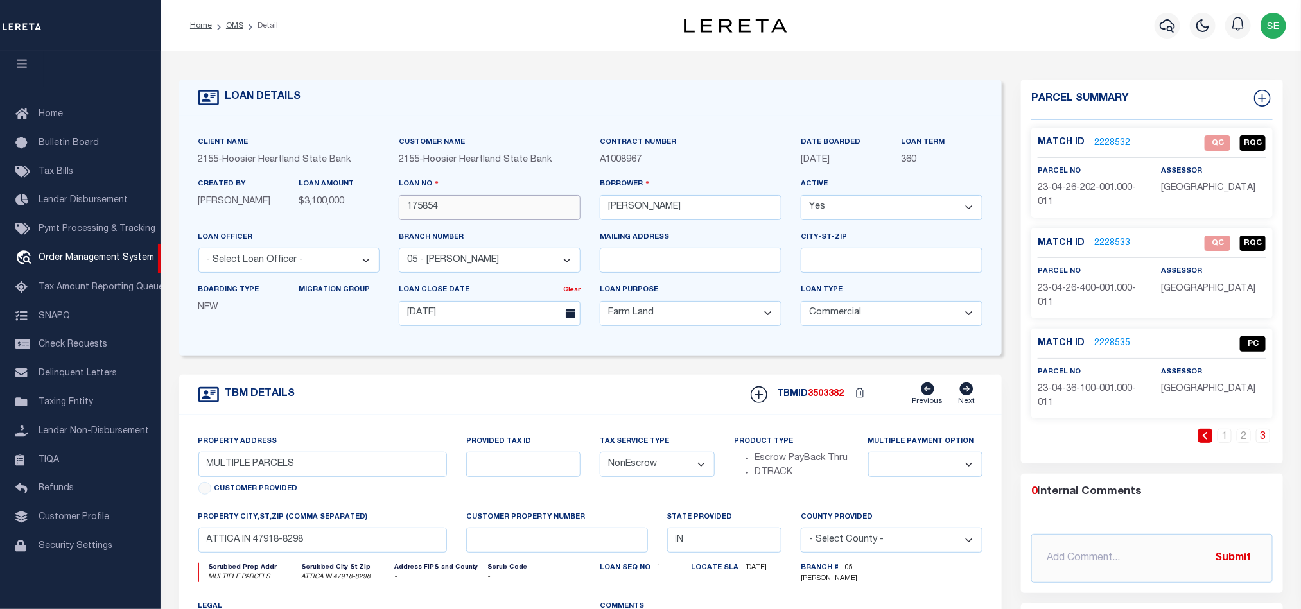
click at [462, 216] on input "175854" at bounding box center [490, 207] width 182 height 25
click at [841, 399] on span "3503382" at bounding box center [826, 394] width 36 height 9
click at [1103, 186] on span "23-04-26-202-001.000-011" at bounding box center [1087, 195] width 98 height 23
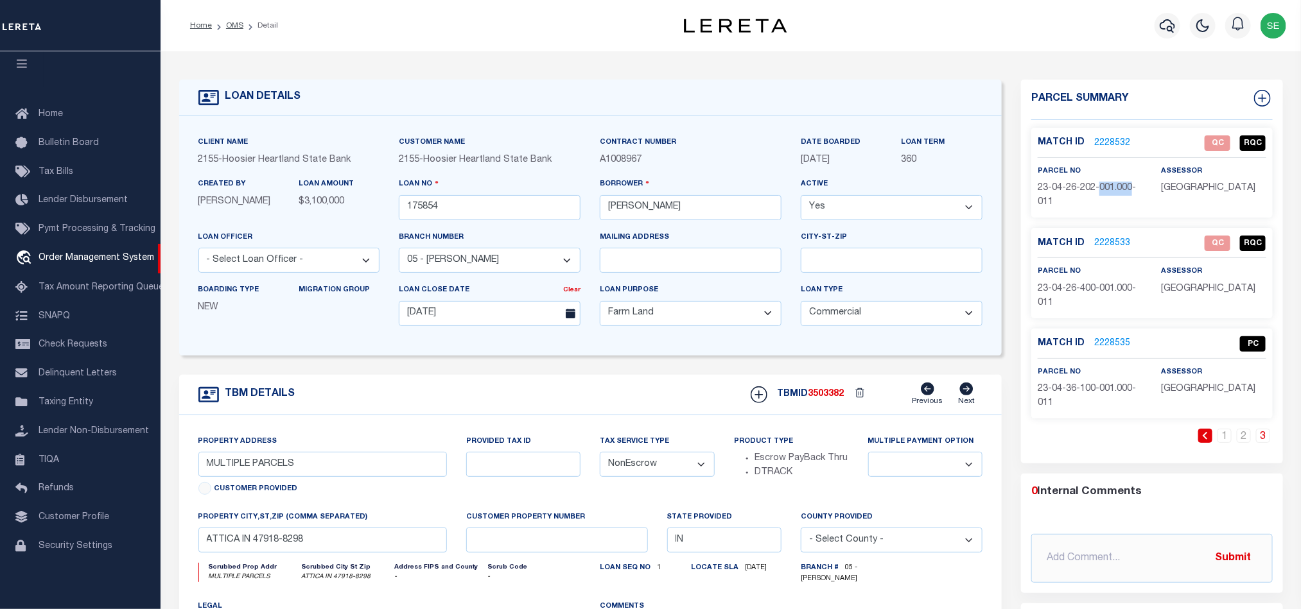
click at [1103, 186] on span "23-04-26-202-001.000-011" at bounding box center [1087, 195] width 98 height 23
click at [453, 205] on input "175854" at bounding box center [490, 207] width 182 height 25
click at [833, 399] on span "3503382" at bounding box center [826, 394] width 36 height 9
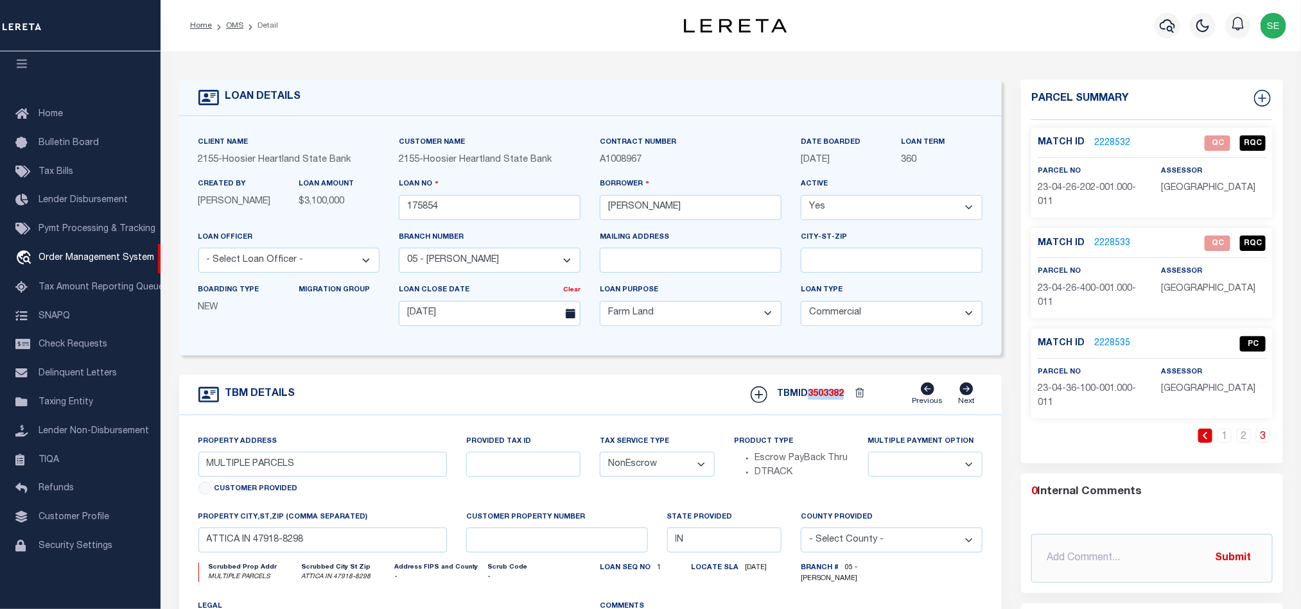
click at [833, 399] on span "3503382" at bounding box center [826, 394] width 36 height 9
click at [1091, 290] on span "23-04-26-400-001.000-011" at bounding box center [1087, 296] width 98 height 23
click at [476, 210] on input "175854" at bounding box center [490, 207] width 182 height 25
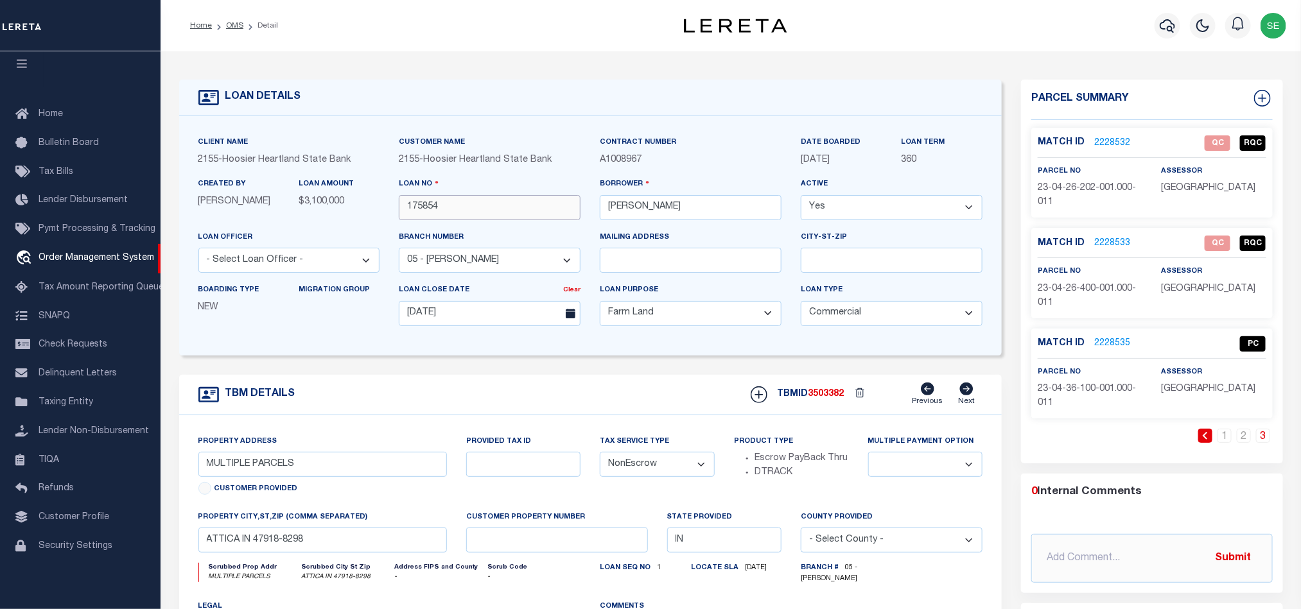
click at [476, 210] on input "175854" at bounding box center [490, 207] width 182 height 25
click at [829, 390] on div "TBMID 3503382 Previous Next" at bounding box center [861, 395] width 241 height 24
click at [1074, 399] on p "23-04-36-100-001.000-011" at bounding box center [1090, 397] width 105 height 28
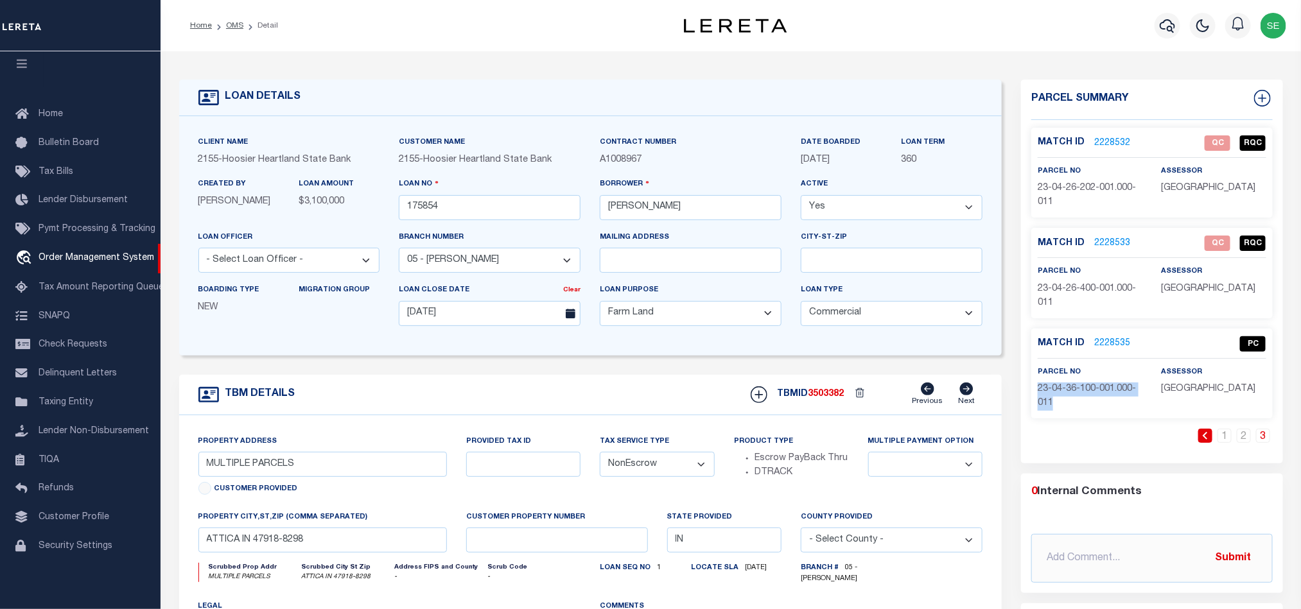
click at [1074, 399] on p "23-04-36-100-001.000-011" at bounding box center [1090, 397] width 105 height 28
click at [630, 374] on form "LOAN DETAILS Client Name 2155 - Customer Name" at bounding box center [590, 434] width 823 height 709
drag, startPoint x: 231, startPoint y: 27, endPoint x: 823, endPoint y: 94, distance: 595.3
click at [231, 27] on link "OMS" at bounding box center [234, 26] width 17 height 8
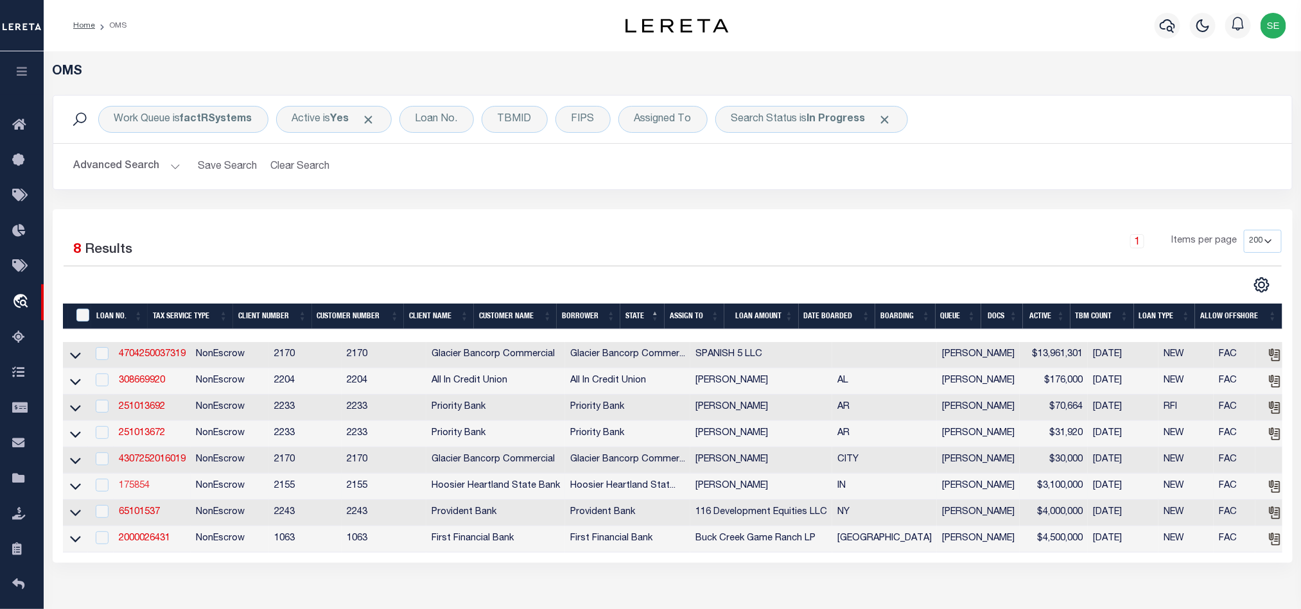
click at [141, 489] on link "175854" at bounding box center [134, 486] width 31 height 9
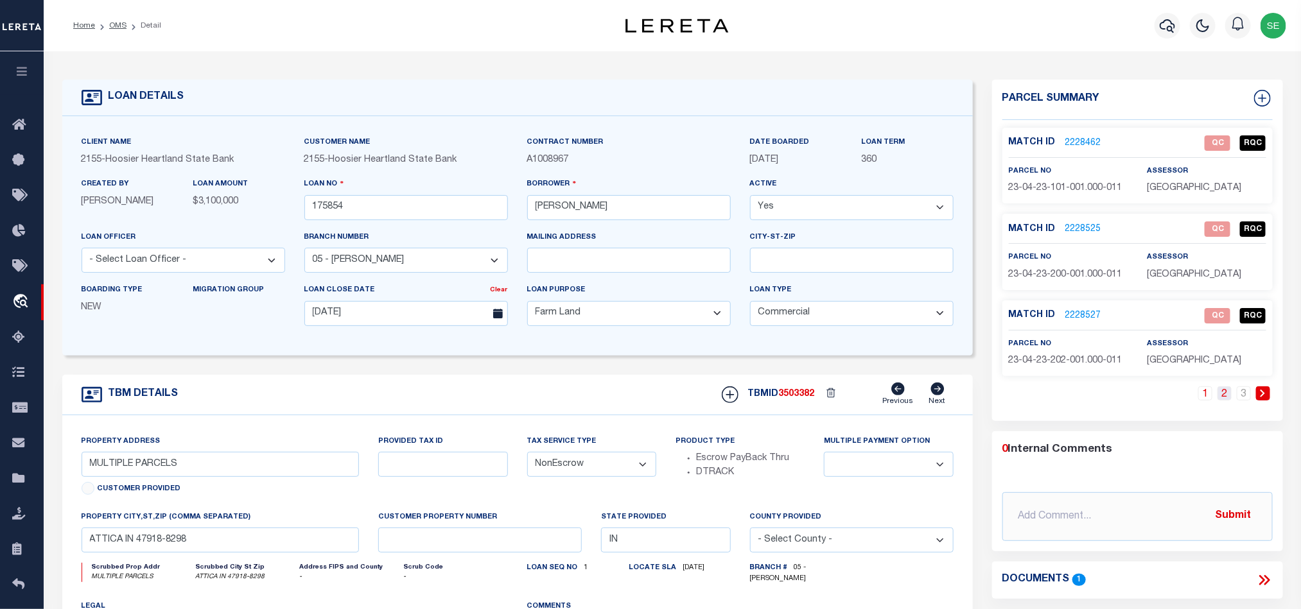
click at [1220, 397] on link "2" at bounding box center [1225, 394] width 14 height 14
click at [1240, 399] on link "3" at bounding box center [1244, 394] width 14 height 14
click at [1225, 394] on link "1" at bounding box center [1225, 394] width 14 height 14
click at [603, 405] on div "TBM DETAILS TBMID 3503382 Previous Next" at bounding box center [517, 395] width 911 height 40
click at [116, 22] on link "OMS" at bounding box center [117, 26] width 17 height 8
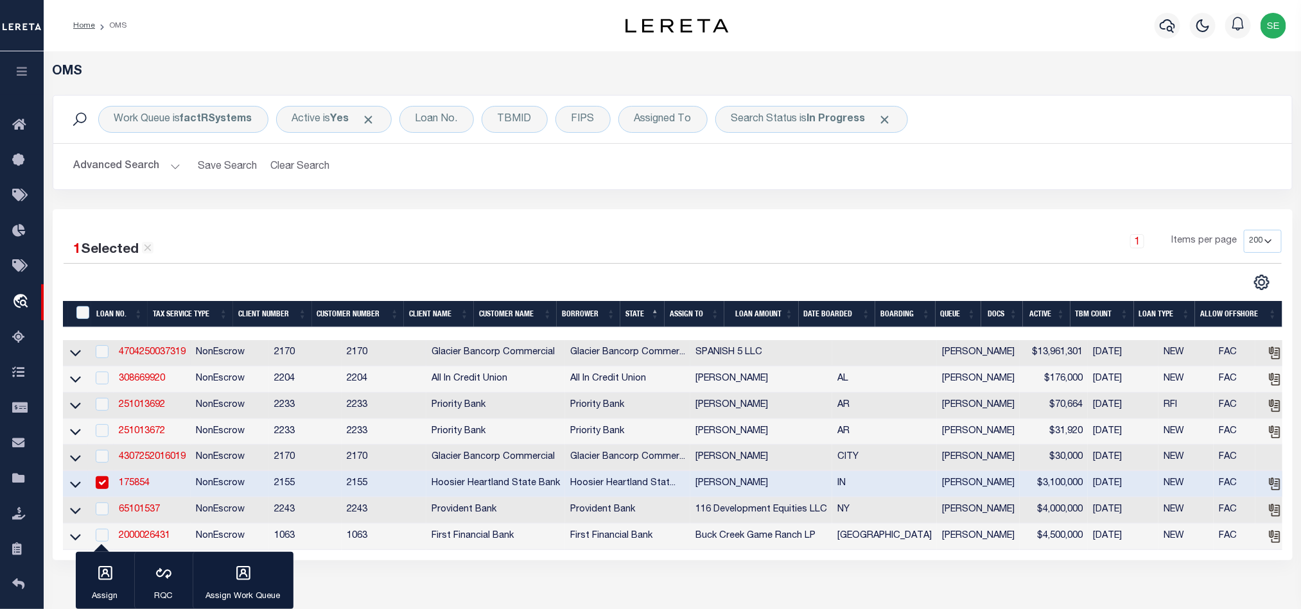
scroll to position [96, 0]
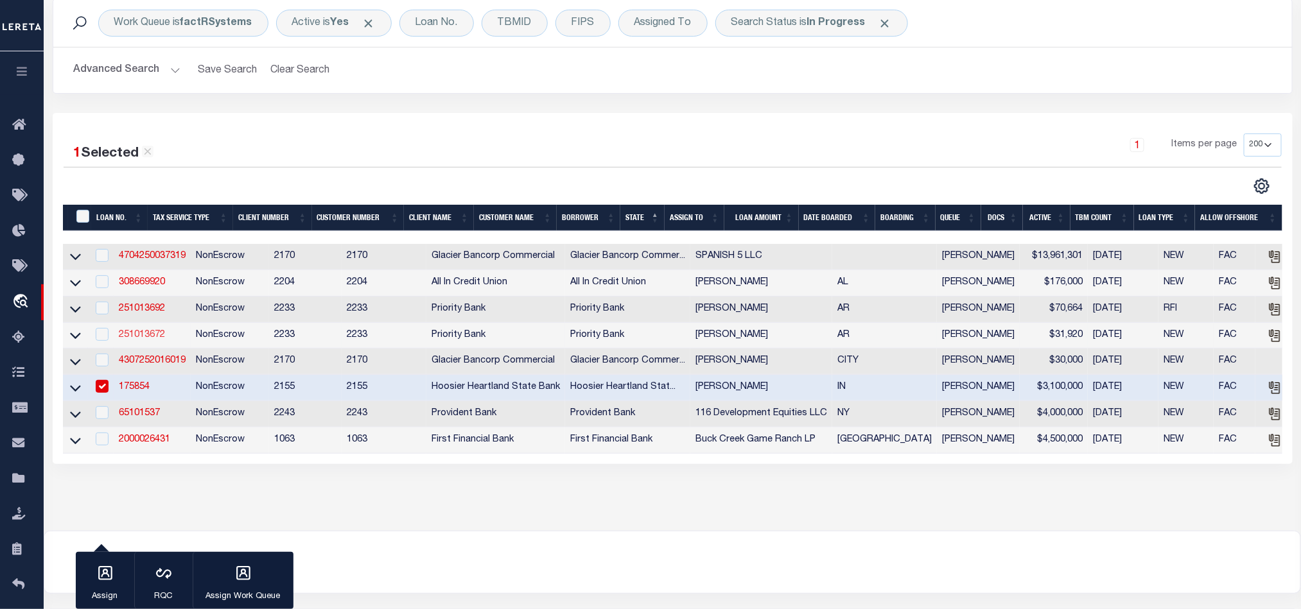
click at [137, 340] on link "251013672" at bounding box center [142, 335] width 46 height 9
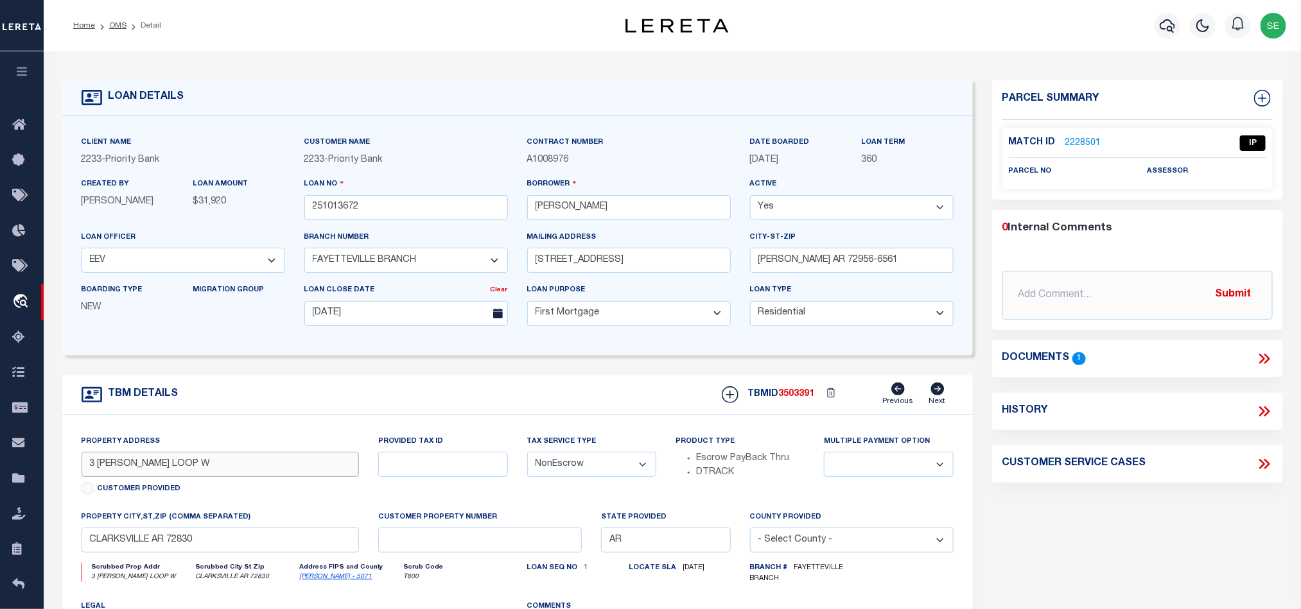
click at [129, 471] on input "3 [PERSON_NAME] LOOP W" at bounding box center [221, 464] width 278 height 25
click at [207, 477] on input "3 [PERSON_NAME] LOOP W" at bounding box center [221, 464] width 278 height 25
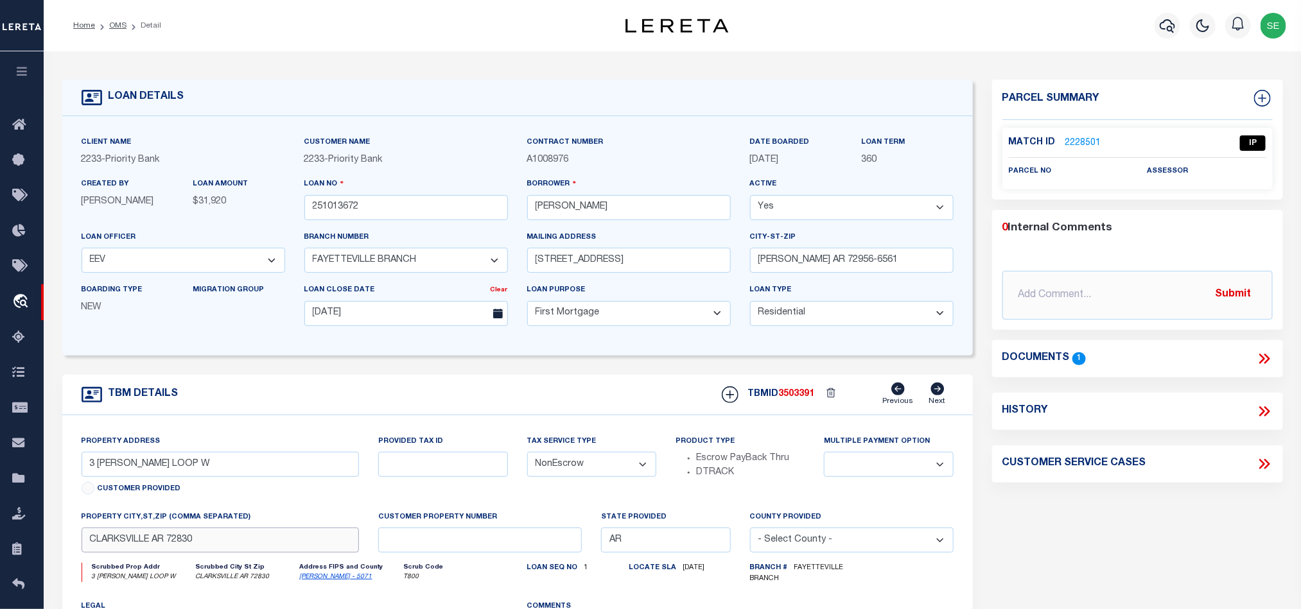
click at [249, 550] on input "CLARKSVILLE AR 72830" at bounding box center [221, 540] width 278 height 25
click at [1126, 532] on div "Parcel Summary Match ID 2228501 0" at bounding box center [1138, 434] width 310 height 709
click at [1272, 353] on icon at bounding box center [1264, 359] width 17 height 17
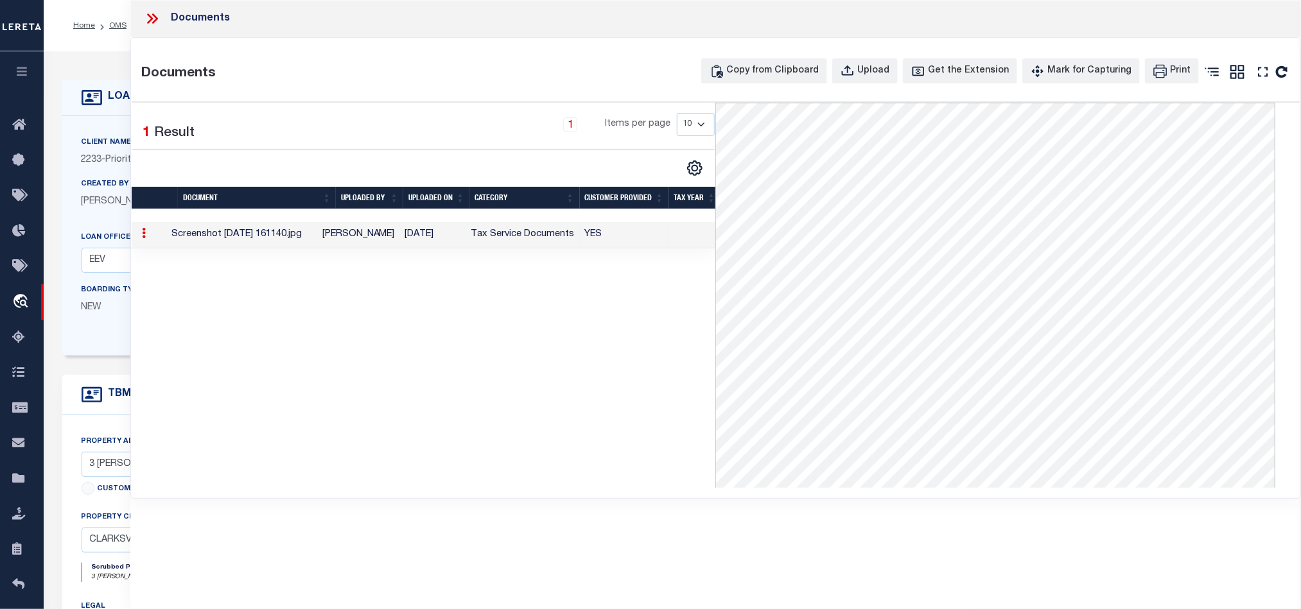
click at [156, 22] on icon at bounding box center [152, 18] width 17 height 17
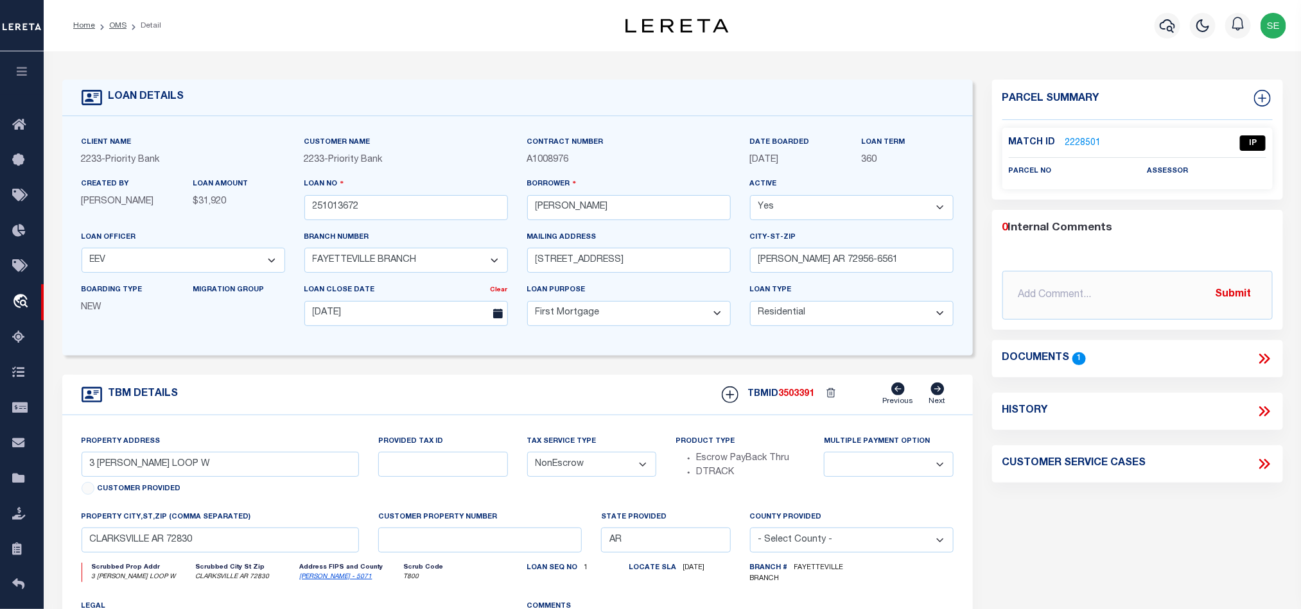
click at [602, 387] on div "TBM DETAILS TBMID 3503391 Previous Next" at bounding box center [517, 395] width 911 height 40
click at [1162, 23] on icon "button" at bounding box center [1167, 25] width 15 height 13
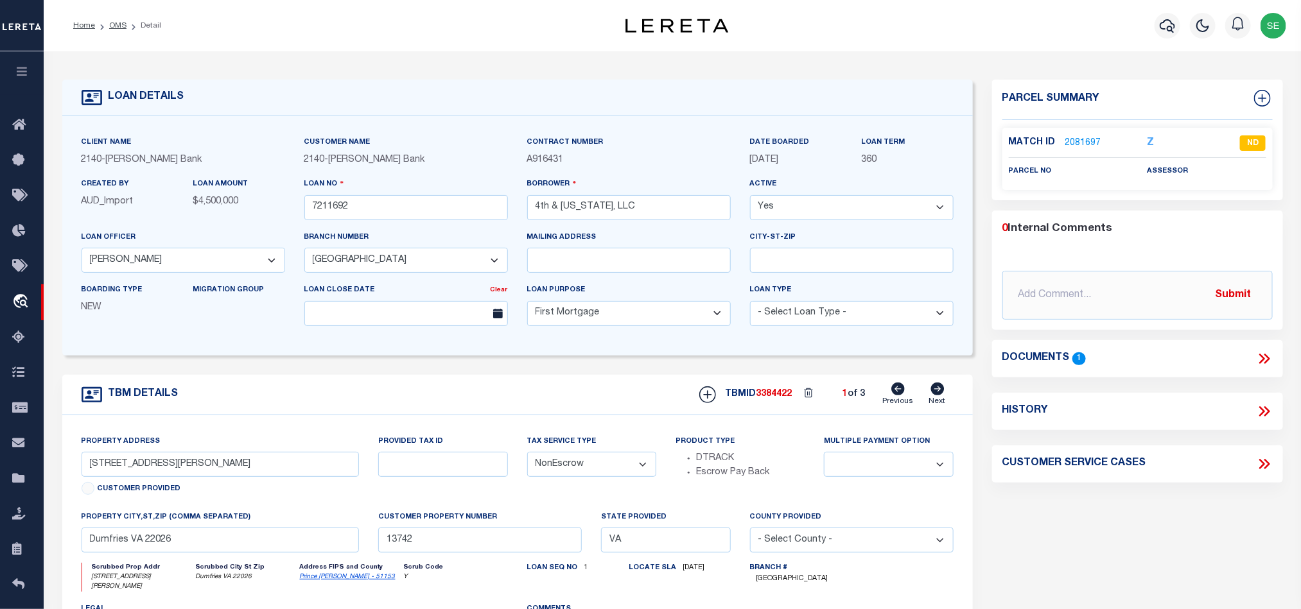
click at [1077, 137] on link "2081697" at bounding box center [1083, 143] width 36 height 13
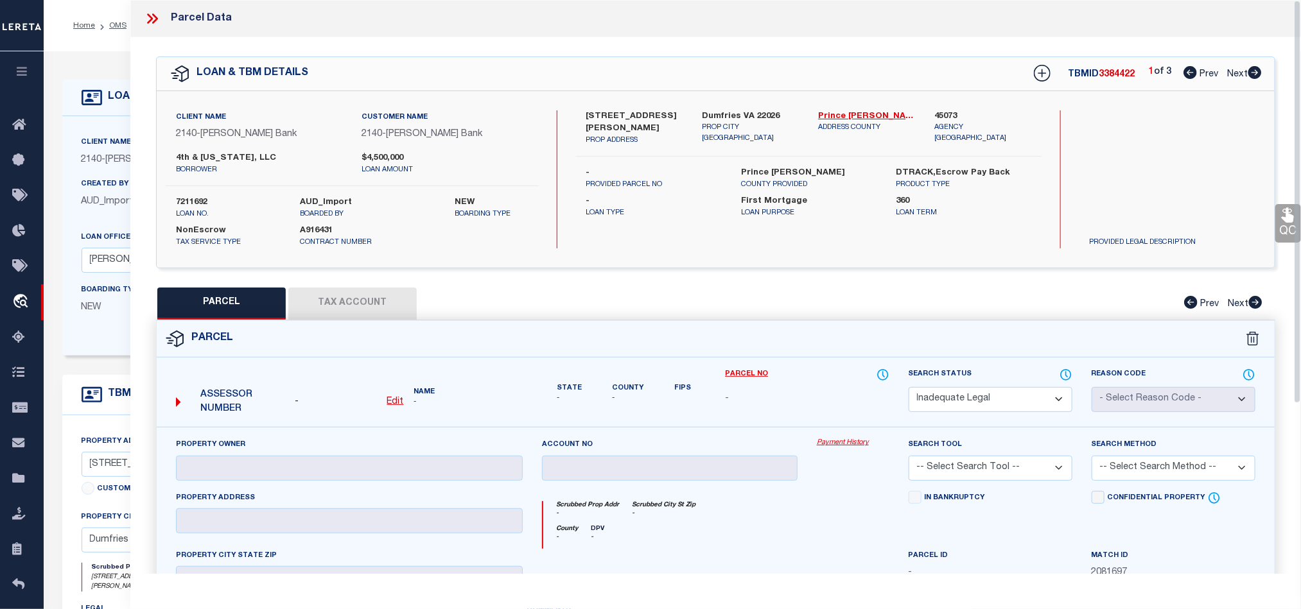
click at [145, 12] on icon at bounding box center [152, 18] width 17 height 17
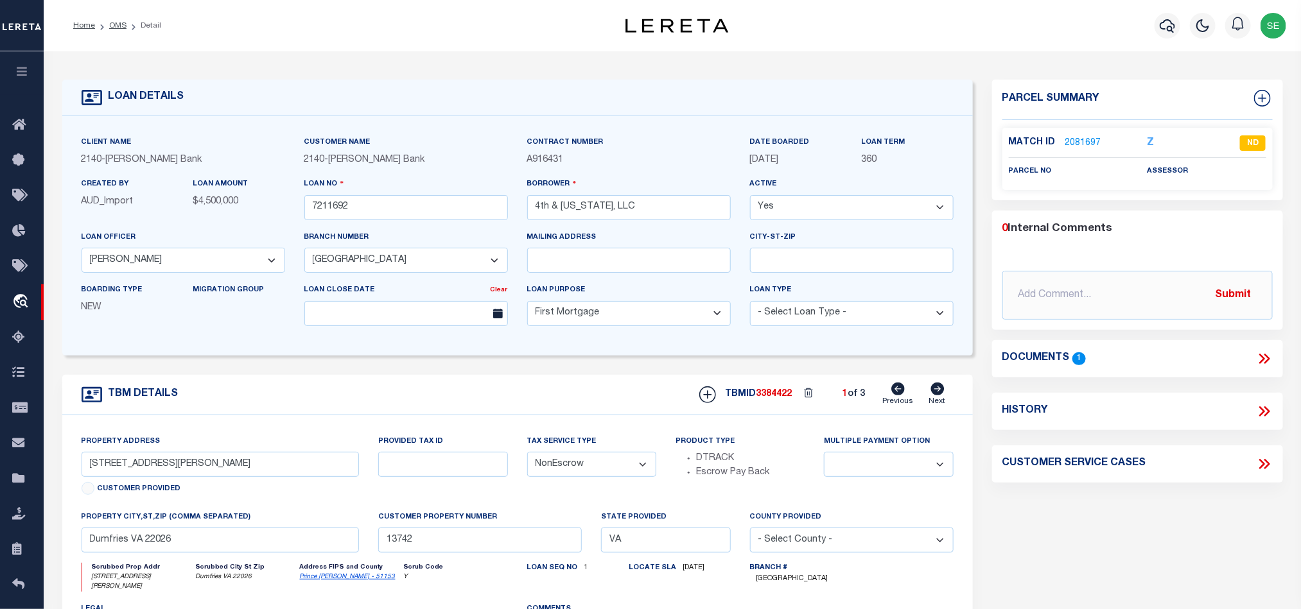
click at [937, 392] on icon at bounding box center [937, 389] width 13 height 13
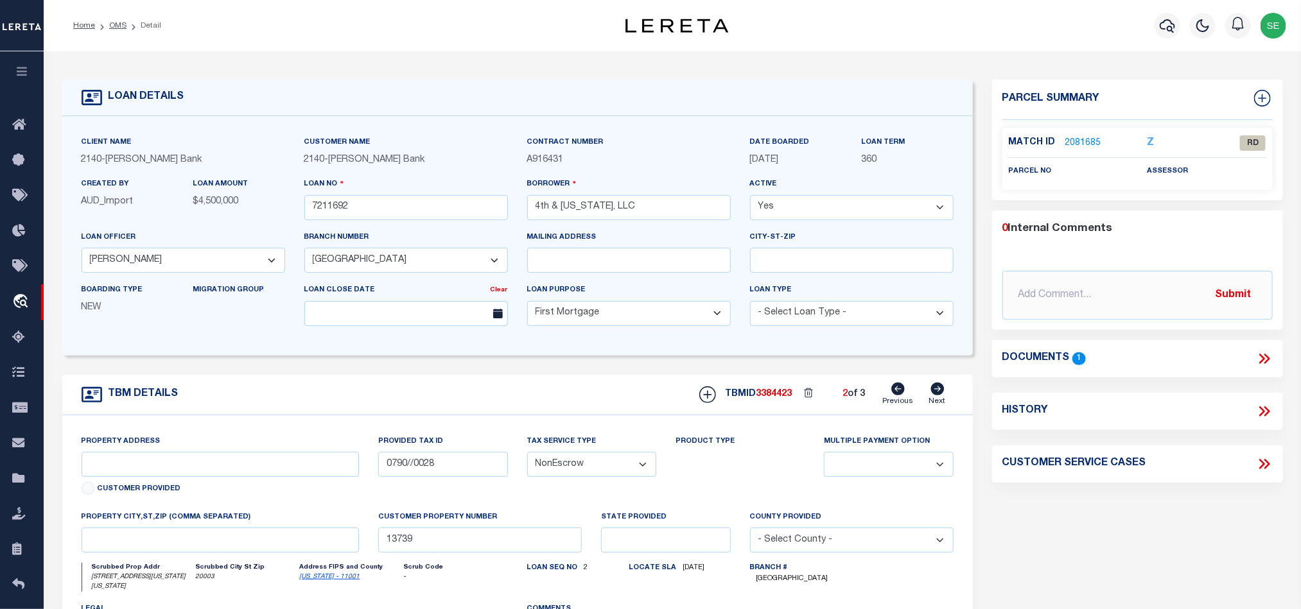
click at [1072, 141] on link "2081685" at bounding box center [1083, 143] width 36 height 13
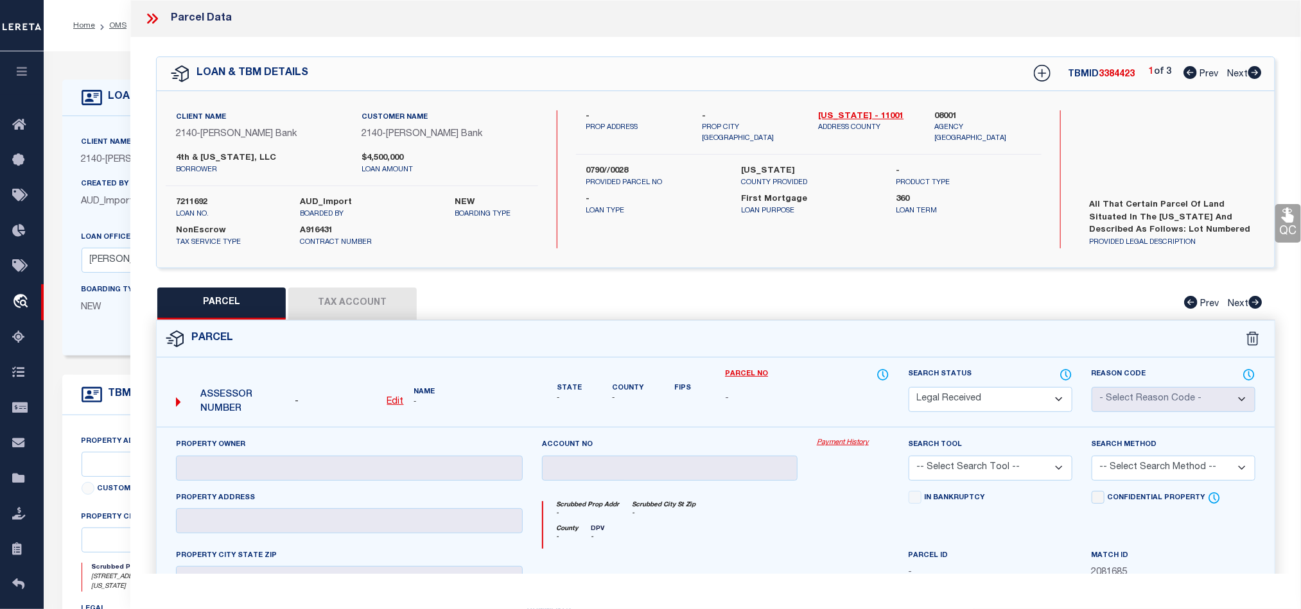
click at [399, 401] on u "Edit" at bounding box center [395, 402] width 17 height 9
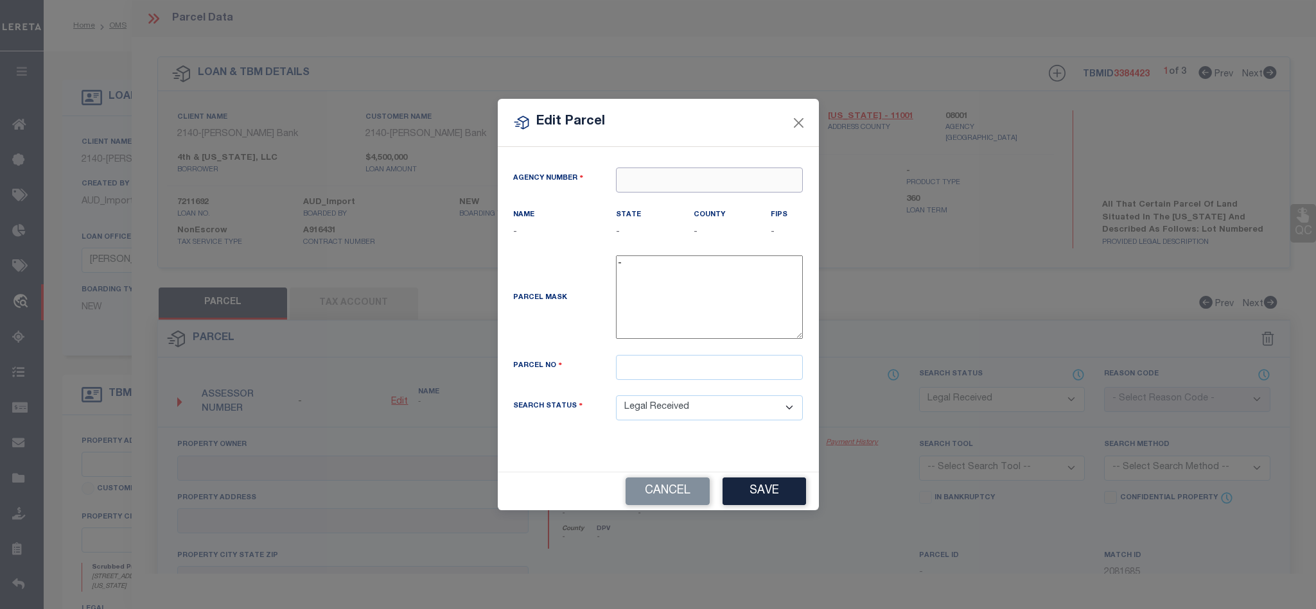
click at [707, 189] on input "text" at bounding box center [709, 180] width 187 height 25
click at [694, 172] on input "text" at bounding box center [709, 180] width 187 height 25
click at [746, 204] on div "080010000 : [US_STATE]" at bounding box center [721, 201] width 209 height 21
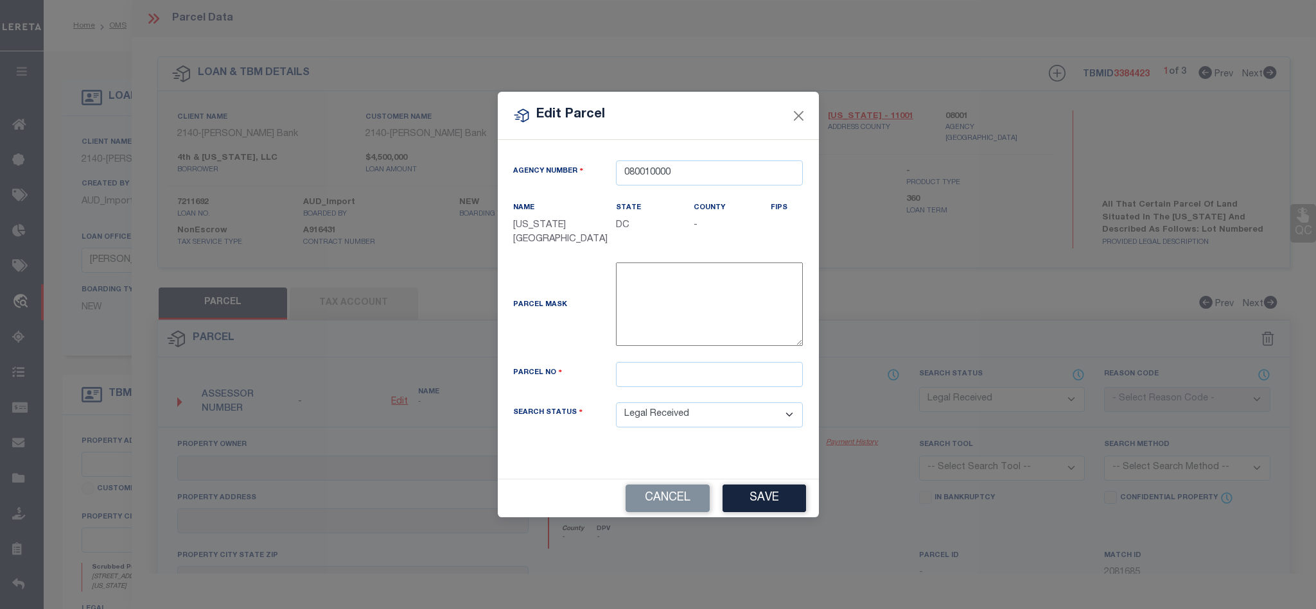
click at [665, 359] on div "Parcel Mask -" at bounding box center [659, 313] width 310 height 100
click at [711, 384] on input "text" at bounding box center [709, 374] width 187 height 25
paste input "0790- -0028"
click at [763, 505] on button "Save" at bounding box center [764, 499] width 83 height 28
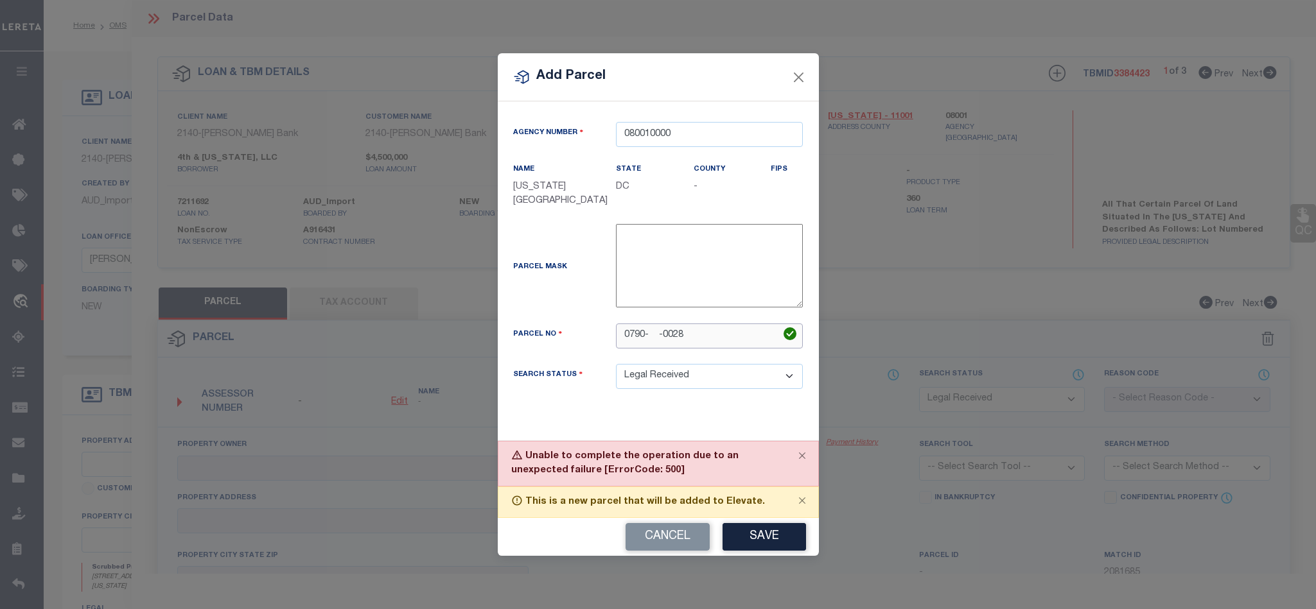
click at [659, 339] on input "0790- -0028" at bounding box center [709, 336] width 187 height 25
click at [790, 543] on button "Save" at bounding box center [764, 537] width 83 height 28
click at [650, 339] on input "0790-0028" at bounding box center [709, 336] width 187 height 25
click at [786, 534] on button "Save" at bounding box center [764, 537] width 83 height 28
click at [649, 339] on input "0790 0028" at bounding box center [709, 336] width 187 height 25
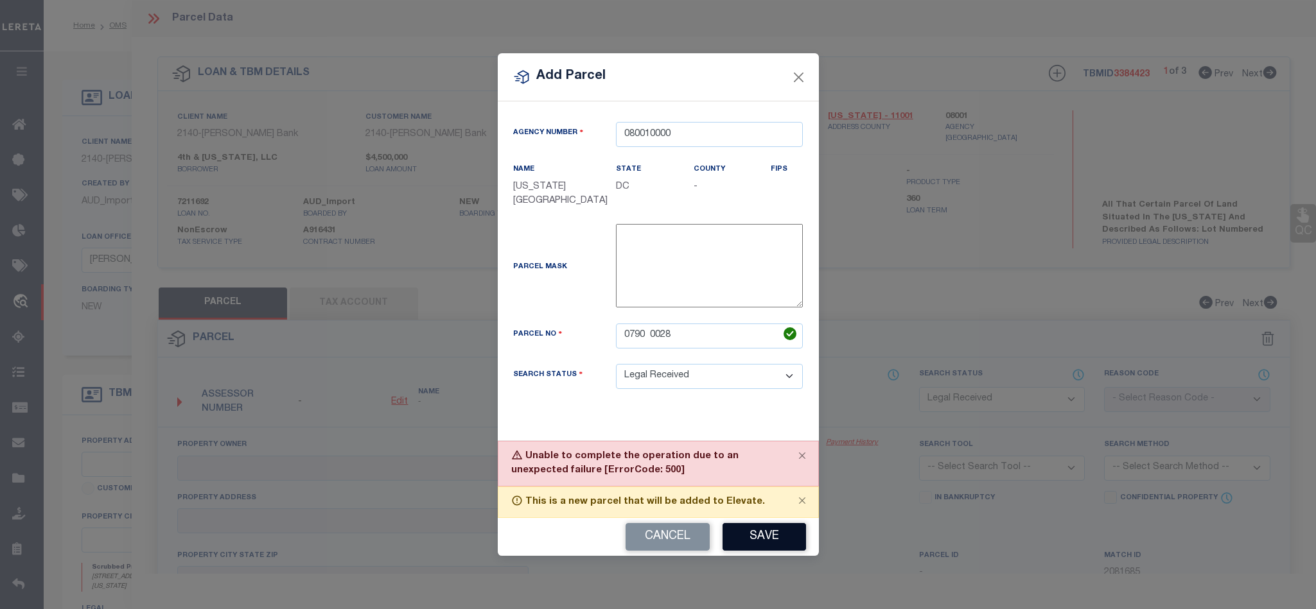
click at [773, 530] on button "Save" at bounding box center [764, 537] width 83 height 28
click at [713, 135] on input "080010000" at bounding box center [709, 134] width 187 height 25
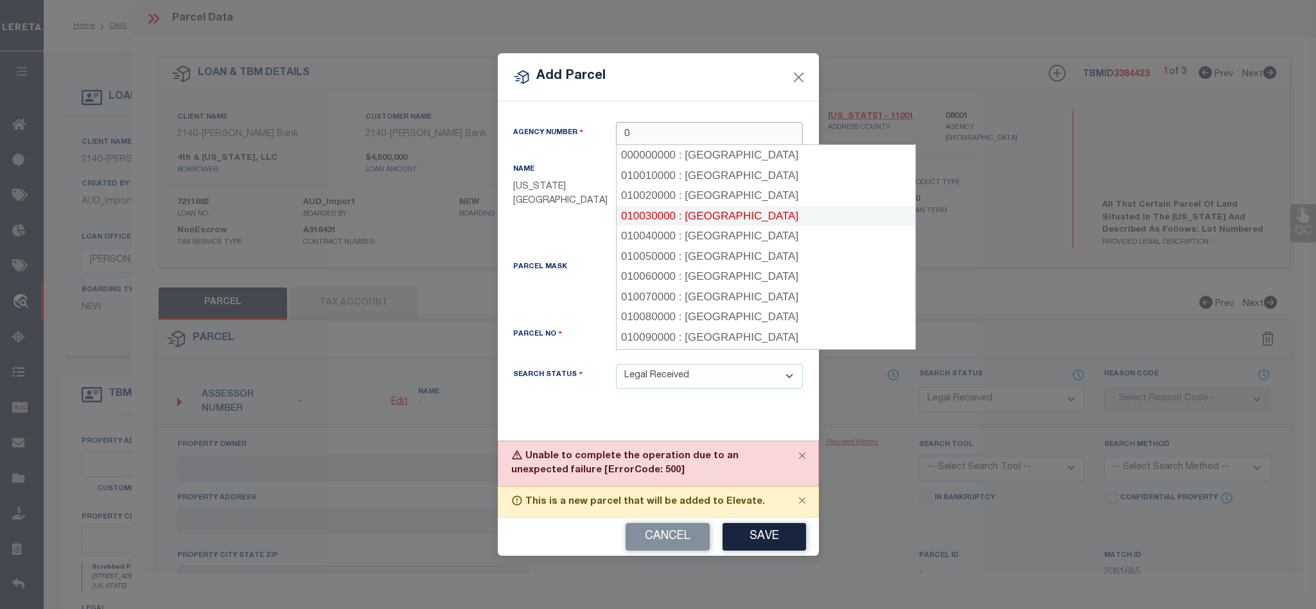
click at [731, 208] on div "010030000 : [GEOGRAPHIC_DATA]" at bounding box center [766, 216] width 299 height 21
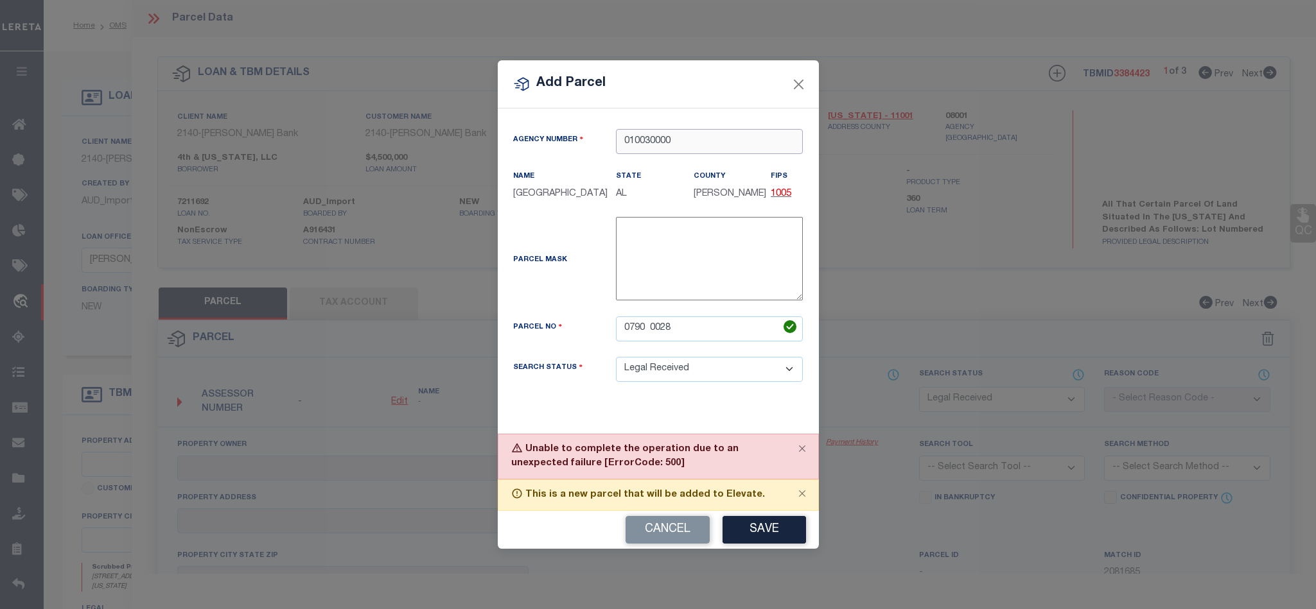
drag, startPoint x: 702, startPoint y: 125, endPoint x: 553, endPoint y: 143, distance: 150.1
click at [553, 143] on div "Agency Number 010030000" at bounding box center [659, 141] width 310 height 25
click at [697, 154] on div "080010000 : [US_STATE]" at bounding box center [721, 155] width 209 height 21
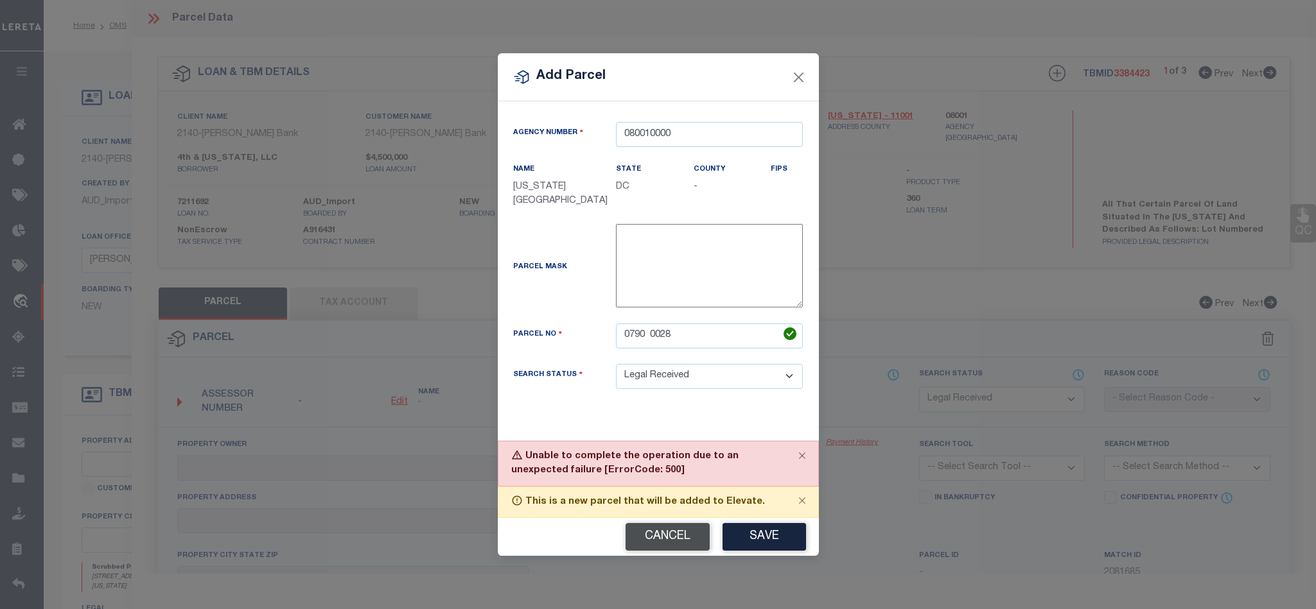
click at [649, 546] on button "Cancel" at bounding box center [668, 537] width 84 height 28
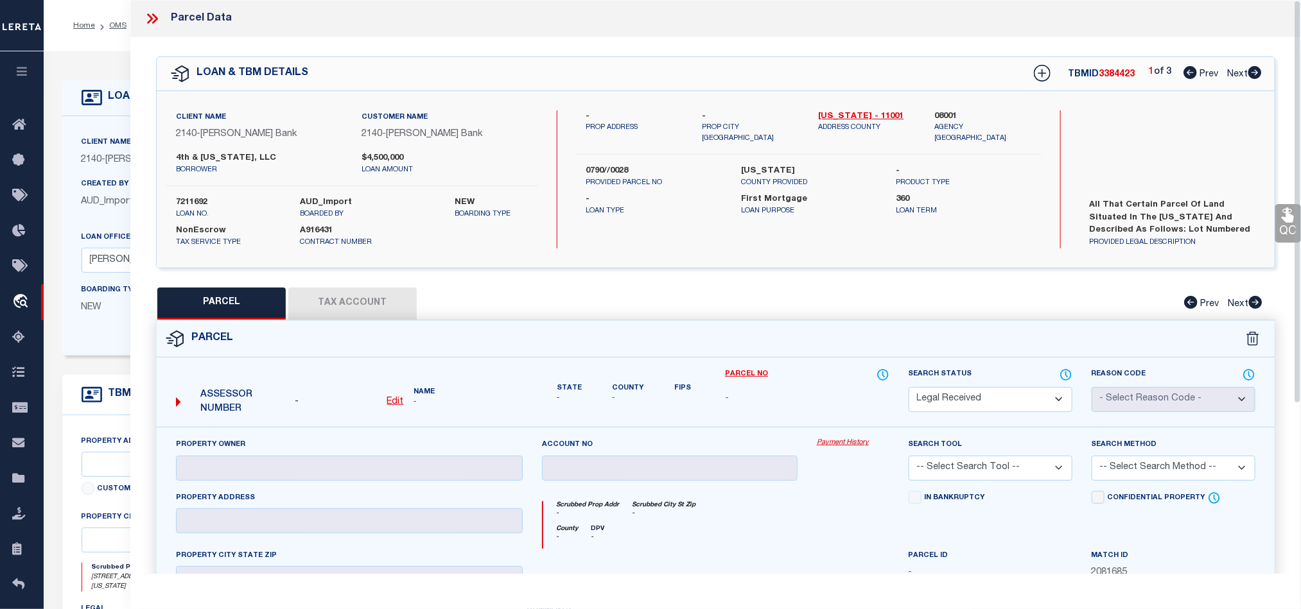
click at [802, 488] on div "Account no" at bounding box center [669, 464] width 275 height 53
click at [166, 22] on div at bounding box center [157, 18] width 27 height 17
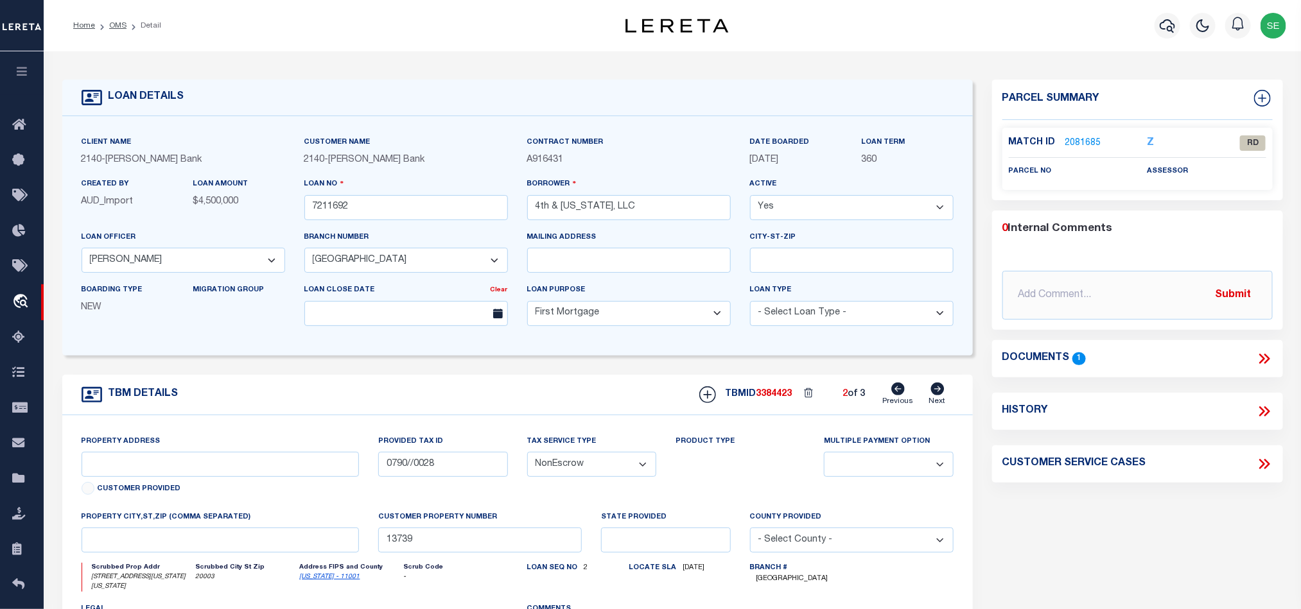
click at [127, 27] on li "Detail" at bounding box center [144, 26] width 35 height 12
click at [122, 26] on link "OMS" at bounding box center [117, 26] width 17 height 8
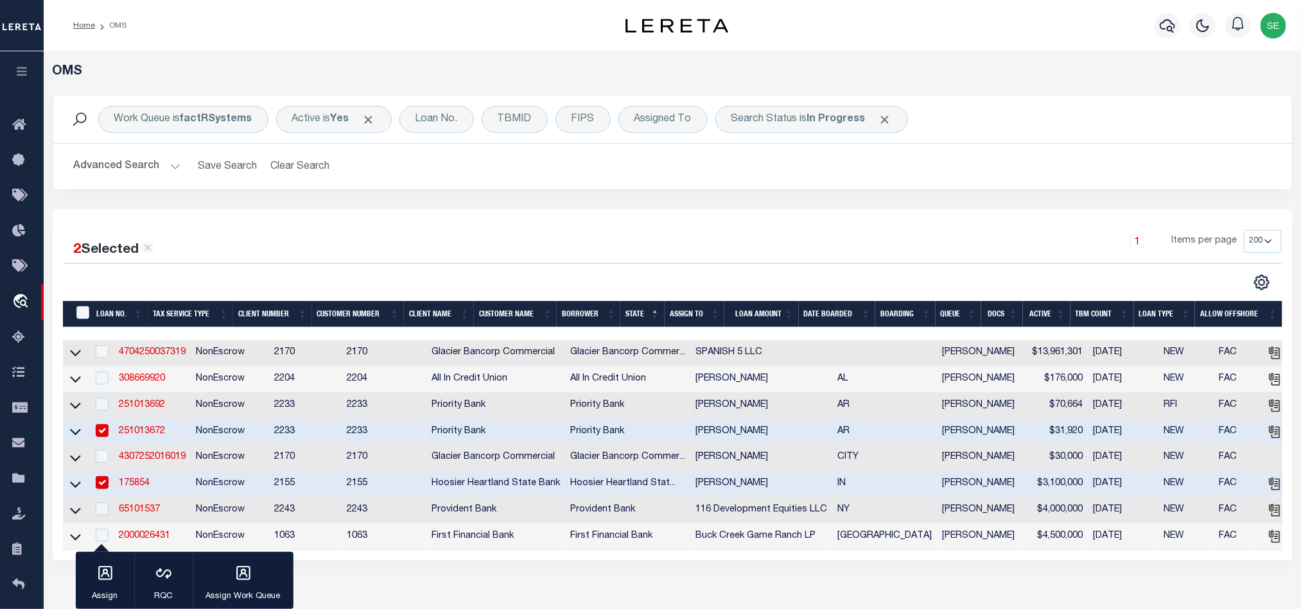
scroll to position [96, 0]
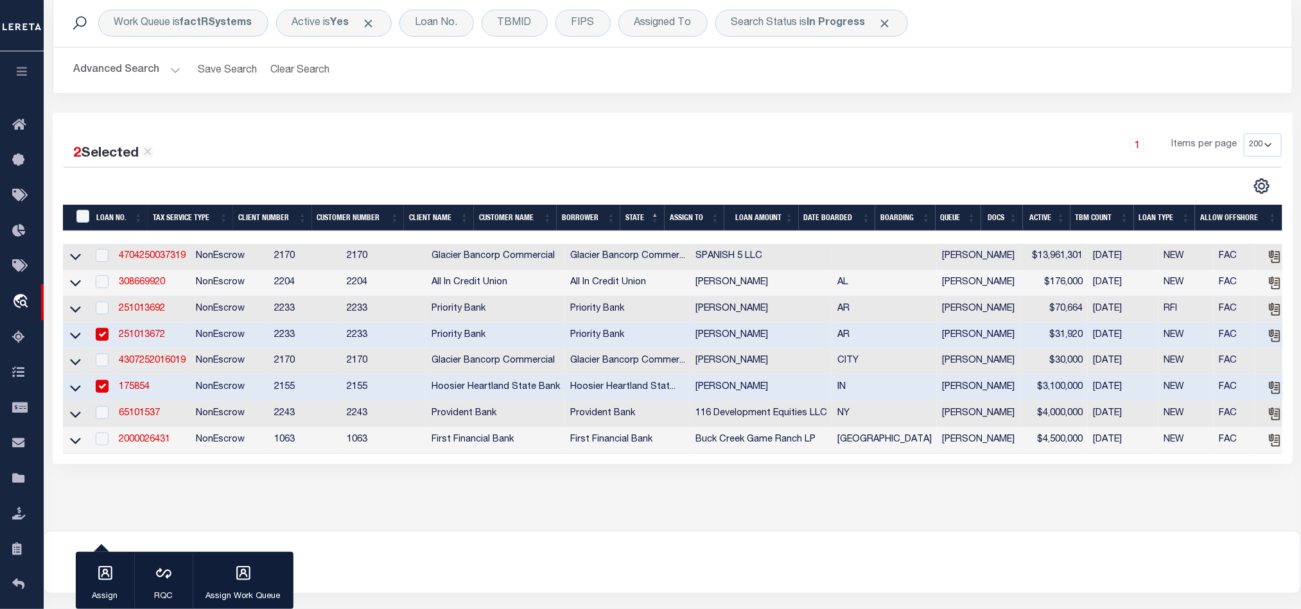
click at [229, 337] on td "NonEscrow" at bounding box center [230, 336] width 78 height 26
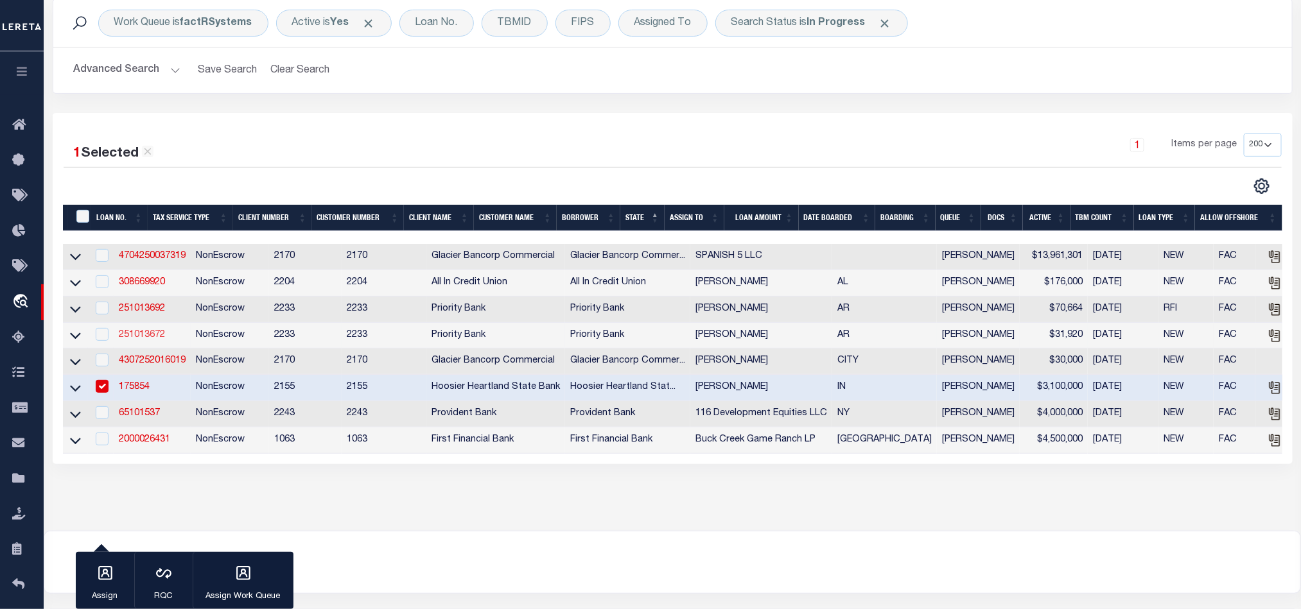
click at [139, 333] on link "251013672" at bounding box center [142, 335] width 46 height 9
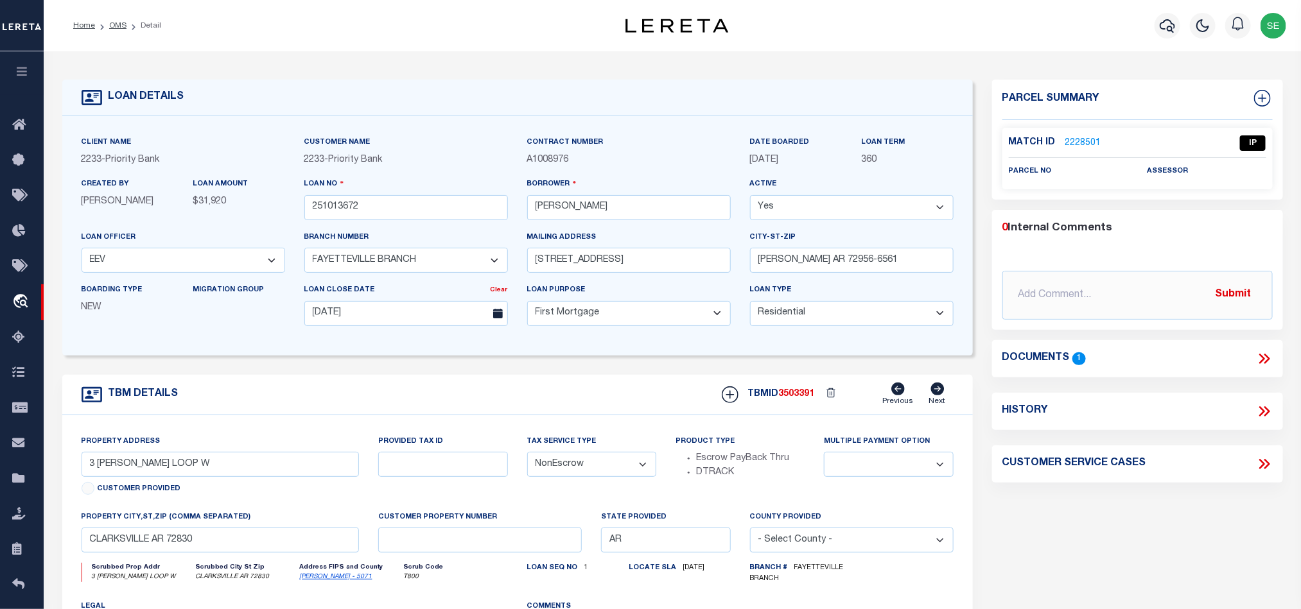
click at [631, 399] on div "TBM DETAILS TBMID 3503391 Previous Next" at bounding box center [517, 395] width 911 height 40
click at [403, 403] on div "TBM DETAILS TBMID 3503391 Previous Next" at bounding box center [517, 395] width 911 height 40
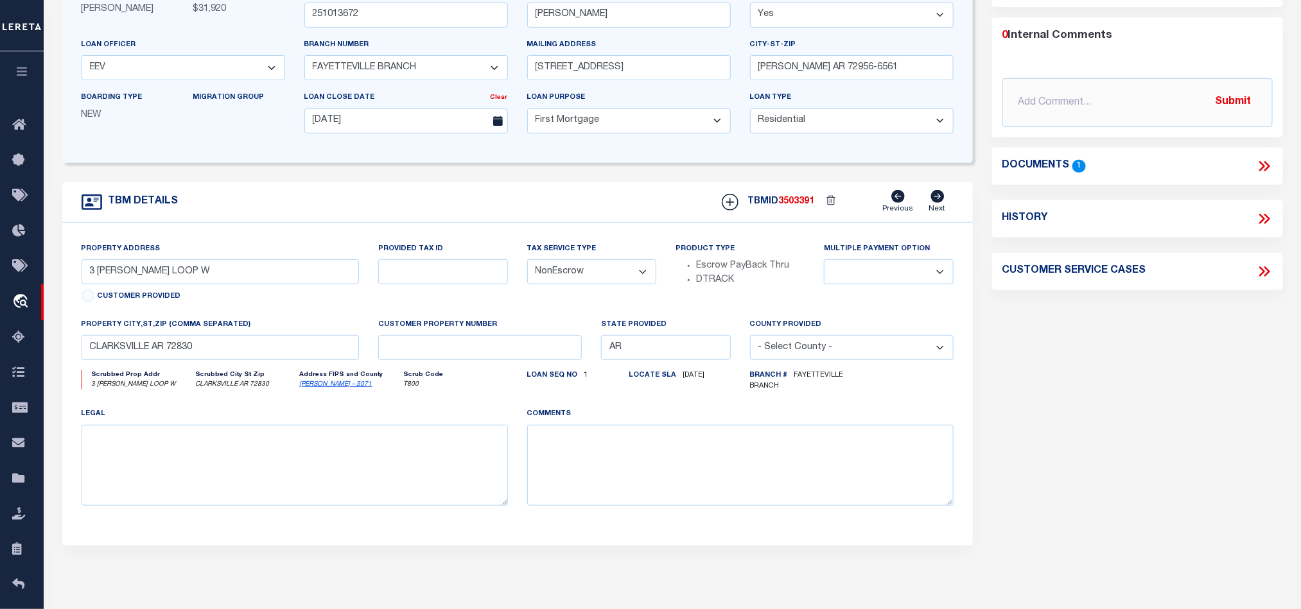
click at [1260, 159] on icon at bounding box center [1264, 166] width 17 height 17
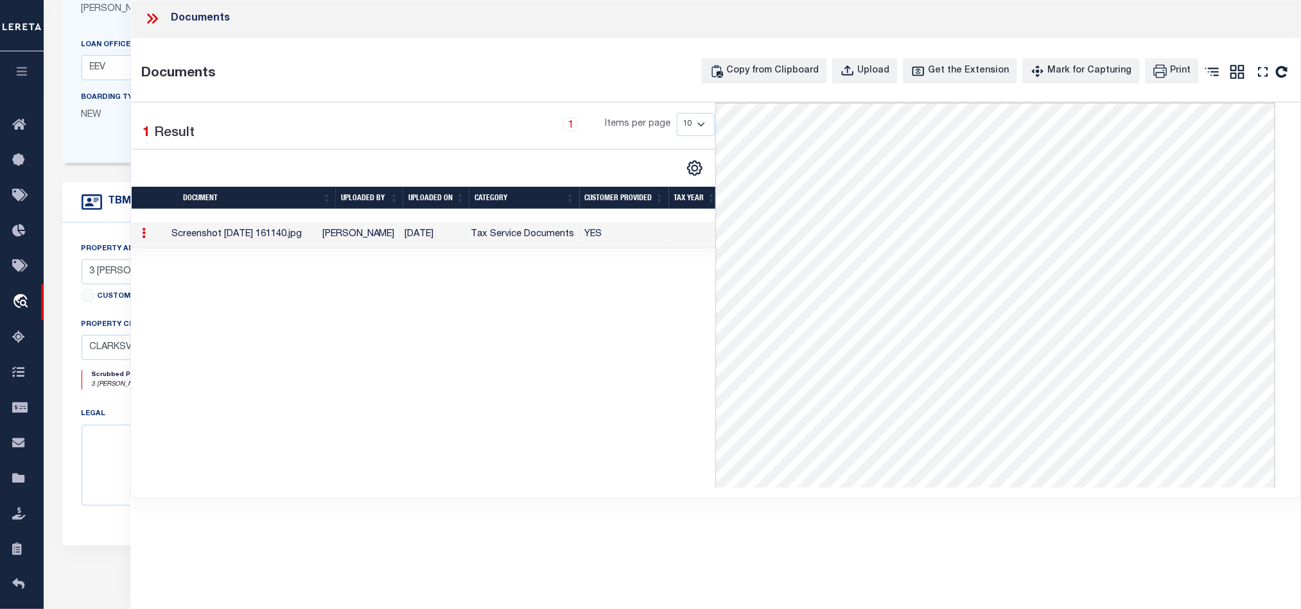
click at [380, 372] on div "1 Selected 1 Result 1 Items per page 10 25 50 100" at bounding box center [424, 295] width 584 height 385
click at [149, 13] on icon at bounding box center [152, 18] width 17 height 17
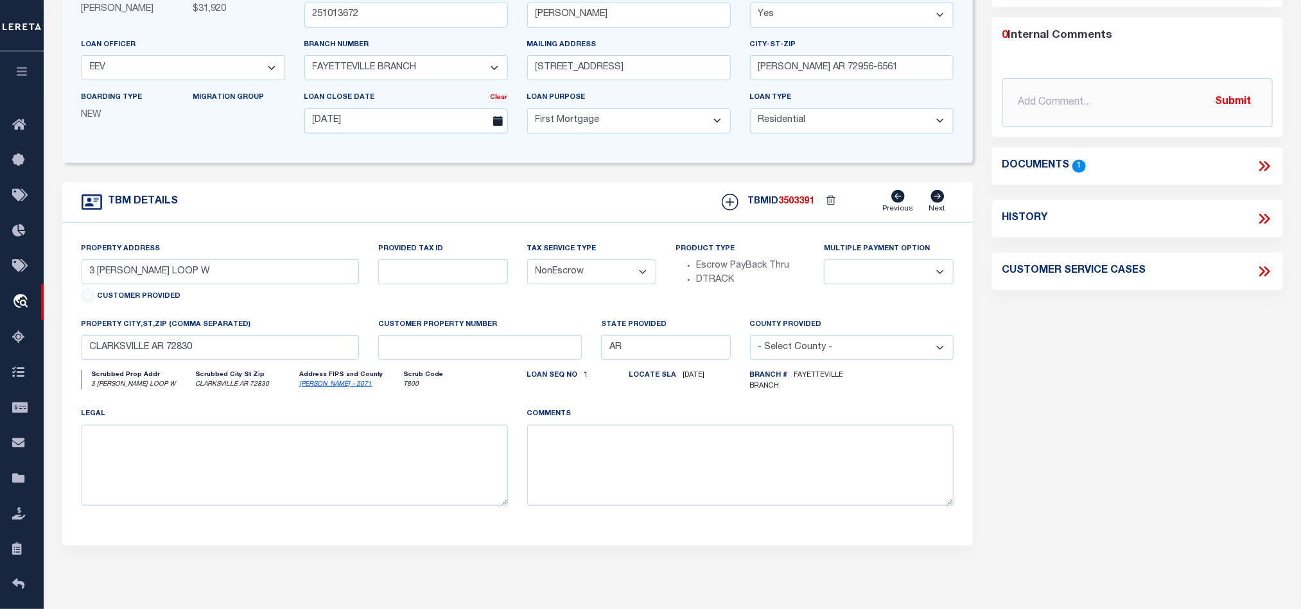
click at [1105, 349] on div "Parcel Summary Match ID 2228501 0" at bounding box center [1138, 241] width 310 height 709
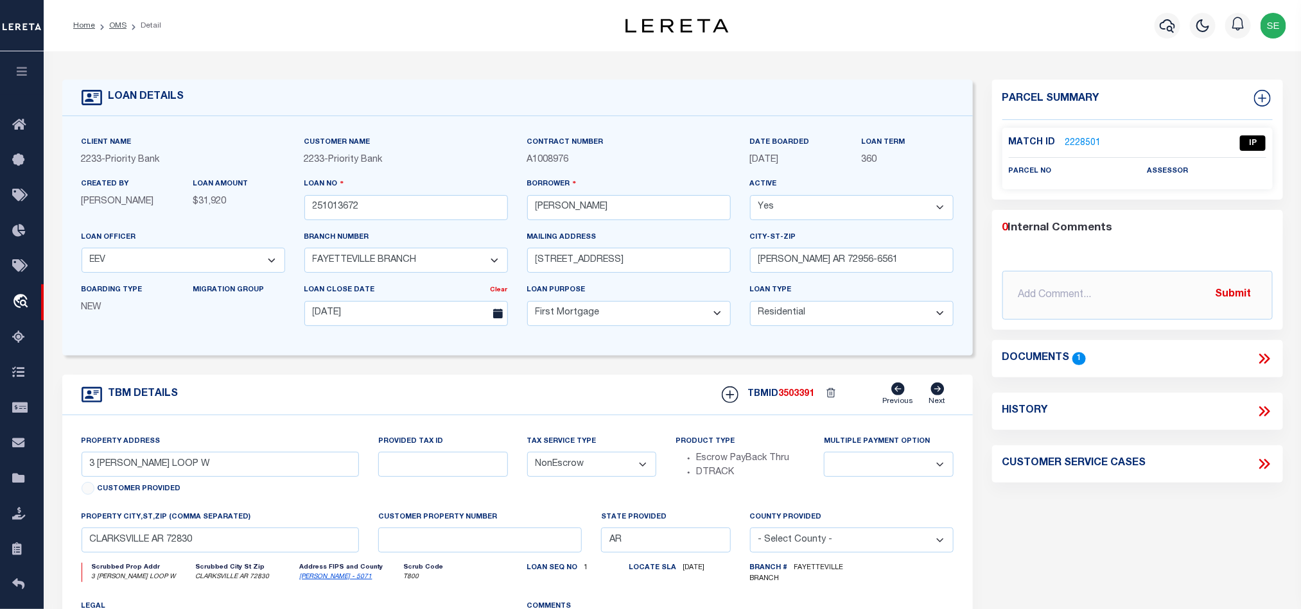
click at [1080, 141] on link "2228501" at bounding box center [1083, 143] width 36 height 13
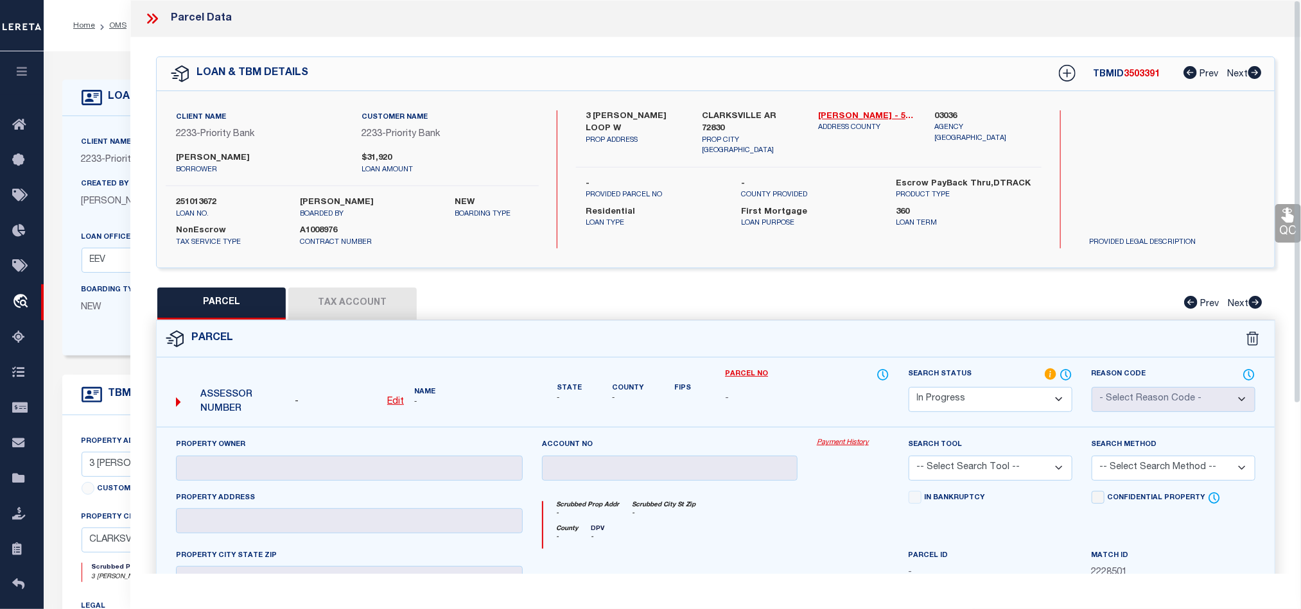
click at [336, 306] on div "PARCEL Tax Account Prev Next" at bounding box center [715, 304] width 1119 height 32
click at [154, 21] on icon at bounding box center [155, 18] width 6 height 10
